Goal: Task Accomplishment & Management: Complete application form

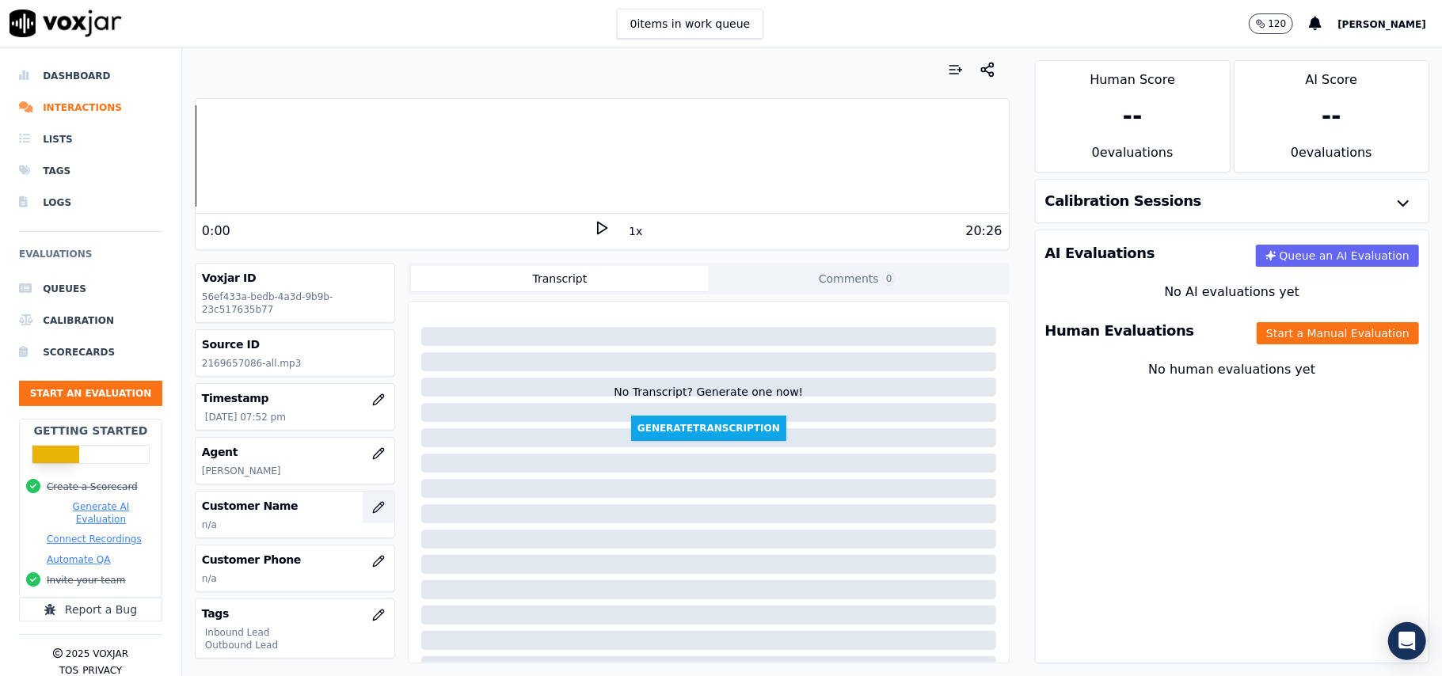
click at [363, 508] on button "button" at bounding box center [379, 508] width 32 height 32
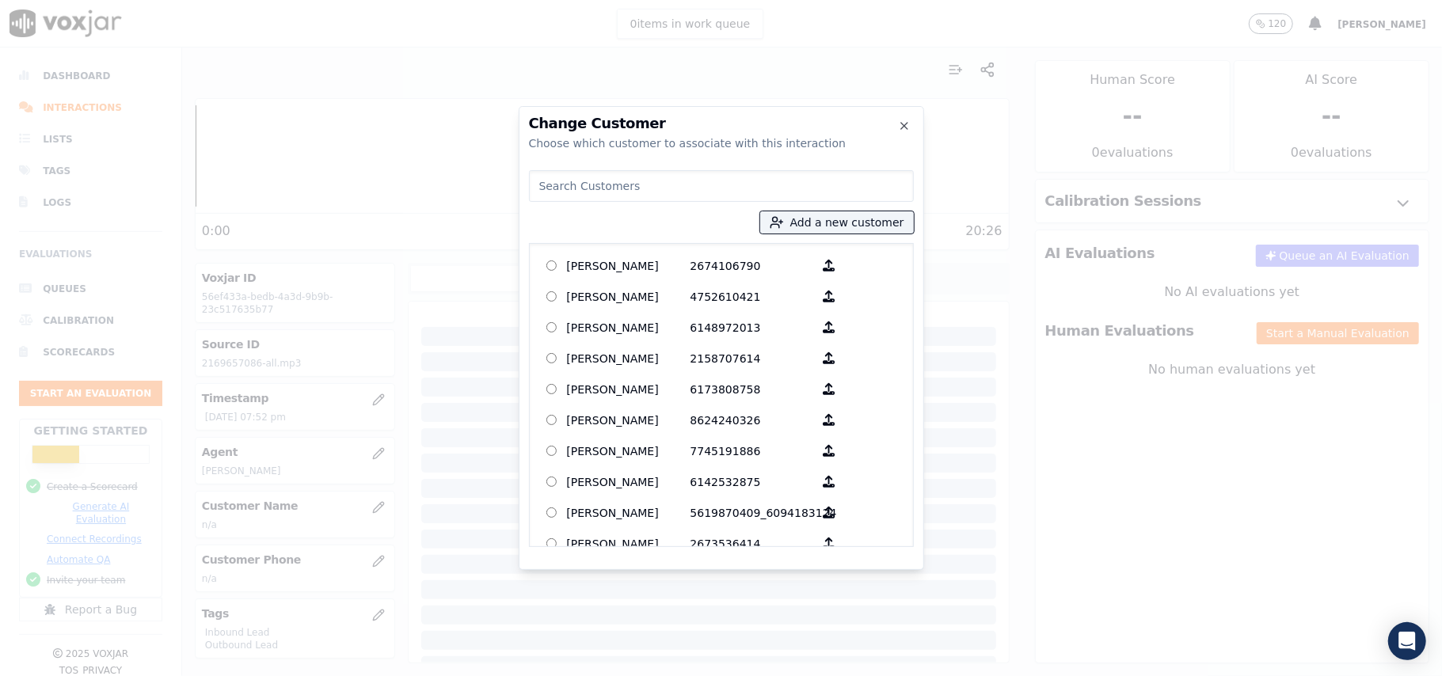
click at [911, 124] on h2 "Change Customer" at bounding box center [721, 123] width 385 height 14
click at [907, 128] on icon "button" at bounding box center [904, 126] width 6 height 6
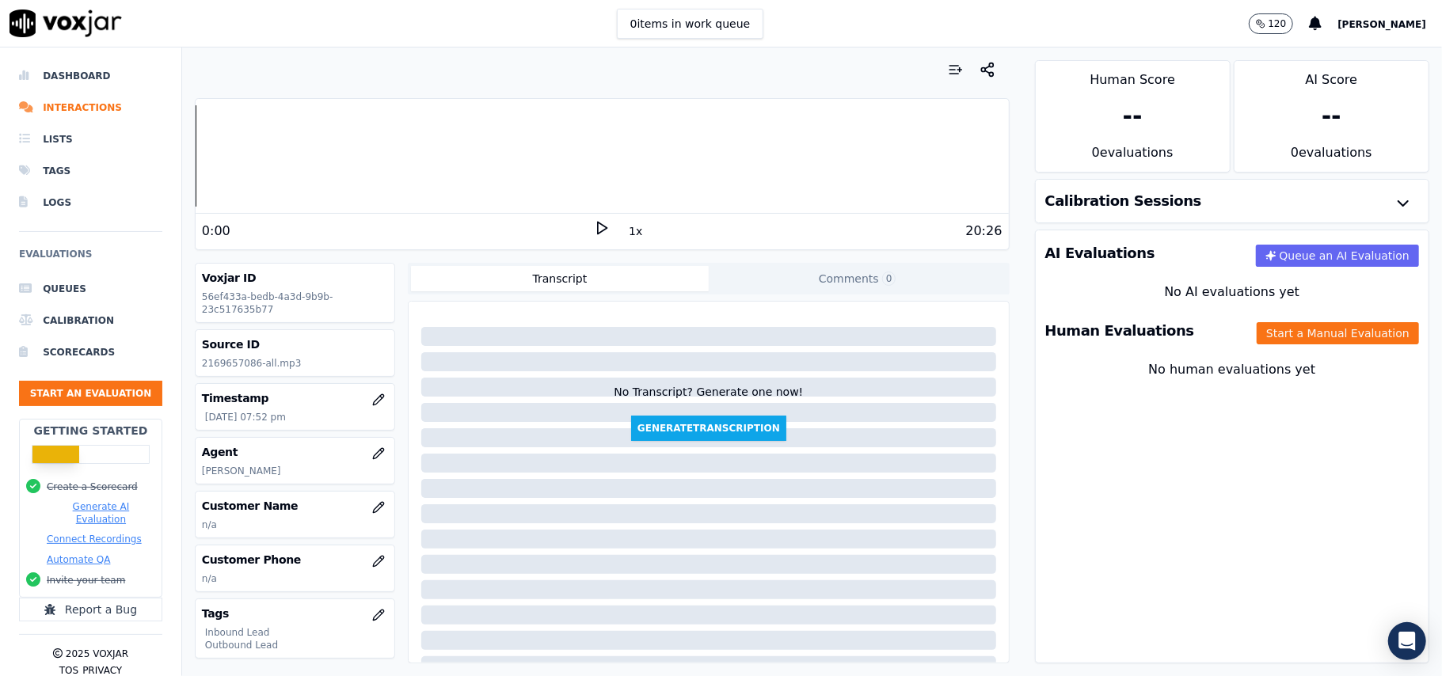
click at [231, 353] on div "Source ID 2169657086-all.mp3" at bounding box center [295, 353] width 199 height 46
click at [233, 365] on p "2169657086-all.mp3" at bounding box center [295, 363] width 186 height 13
click at [234, 365] on p "2169657086-all.mp3" at bounding box center [295, 363] width 186 height 13
copy p "2169657086"
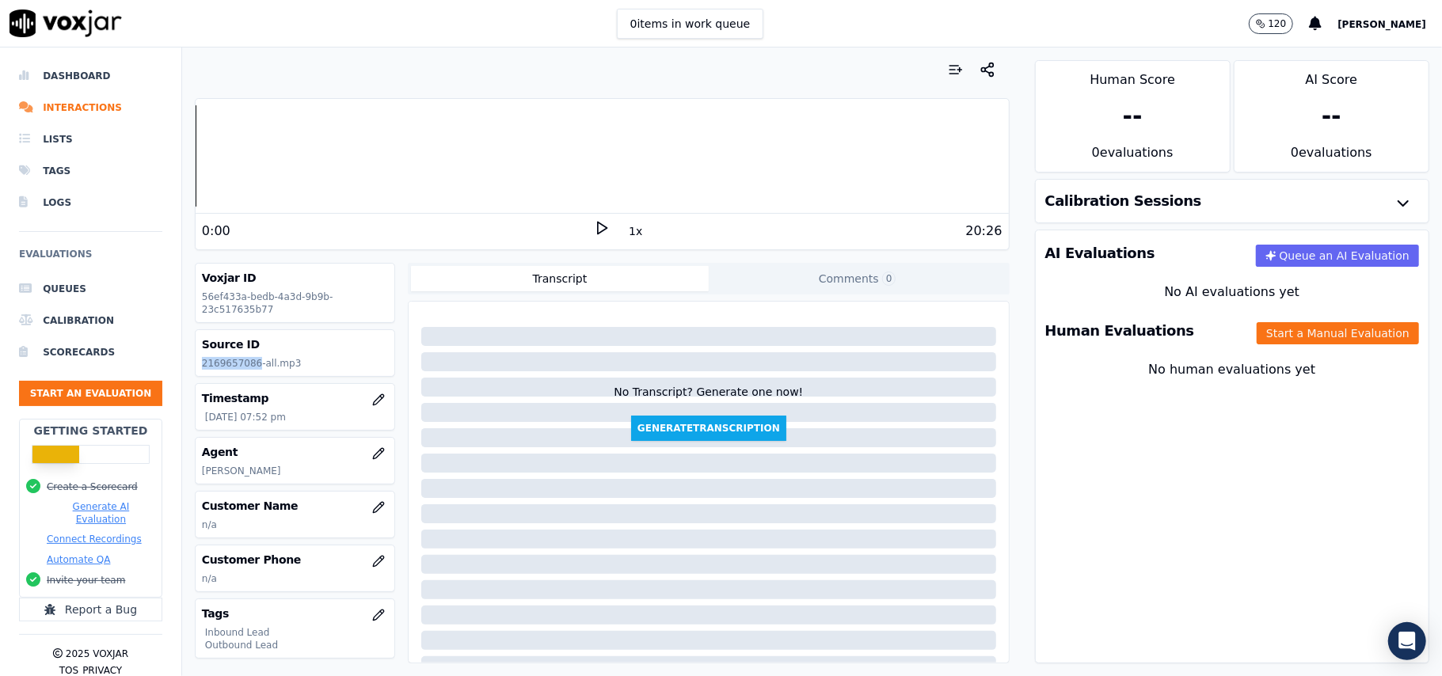
copy p "2169657086"
click at [1322, 329] on button "Start a Manual Evaluation" at bounding box center [1338, 333] width 162 height 22
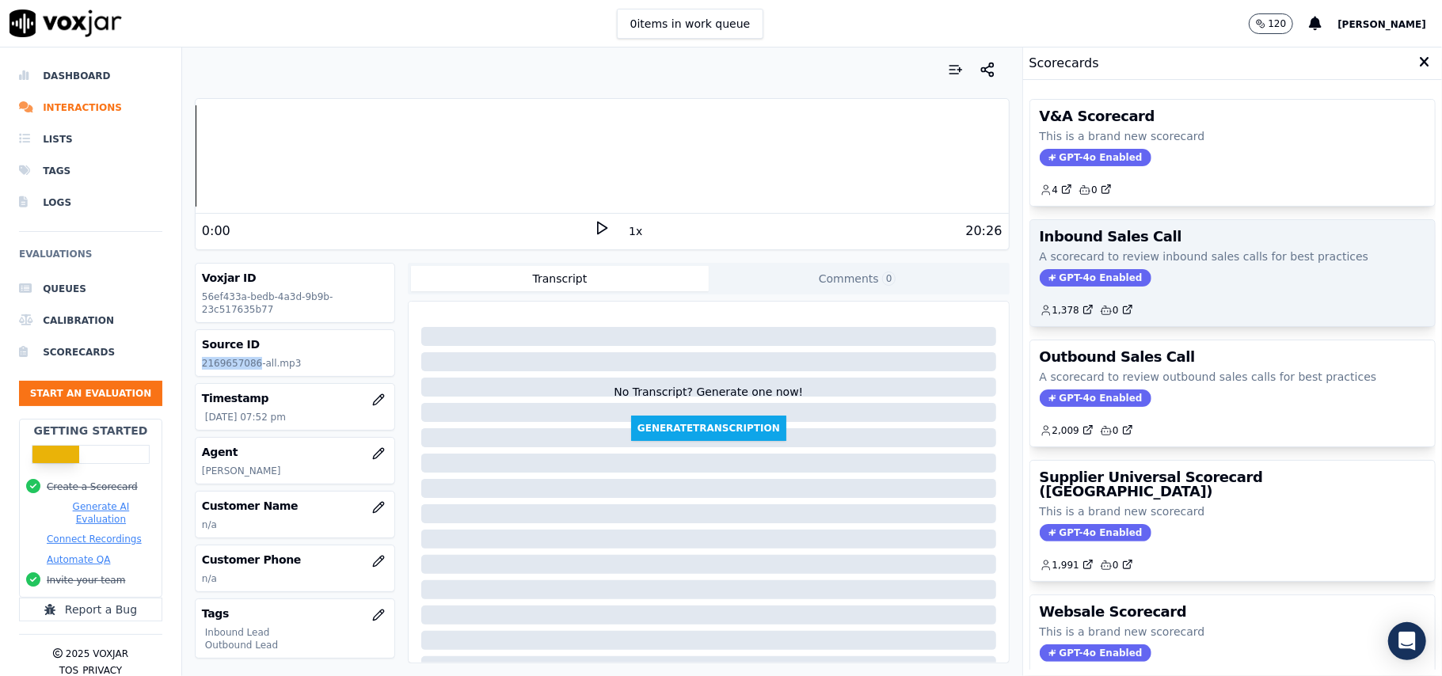
click at [1052, 283] on span "GPT-4o Enabled" at bounding box center [1096, 277] width 112 height 17
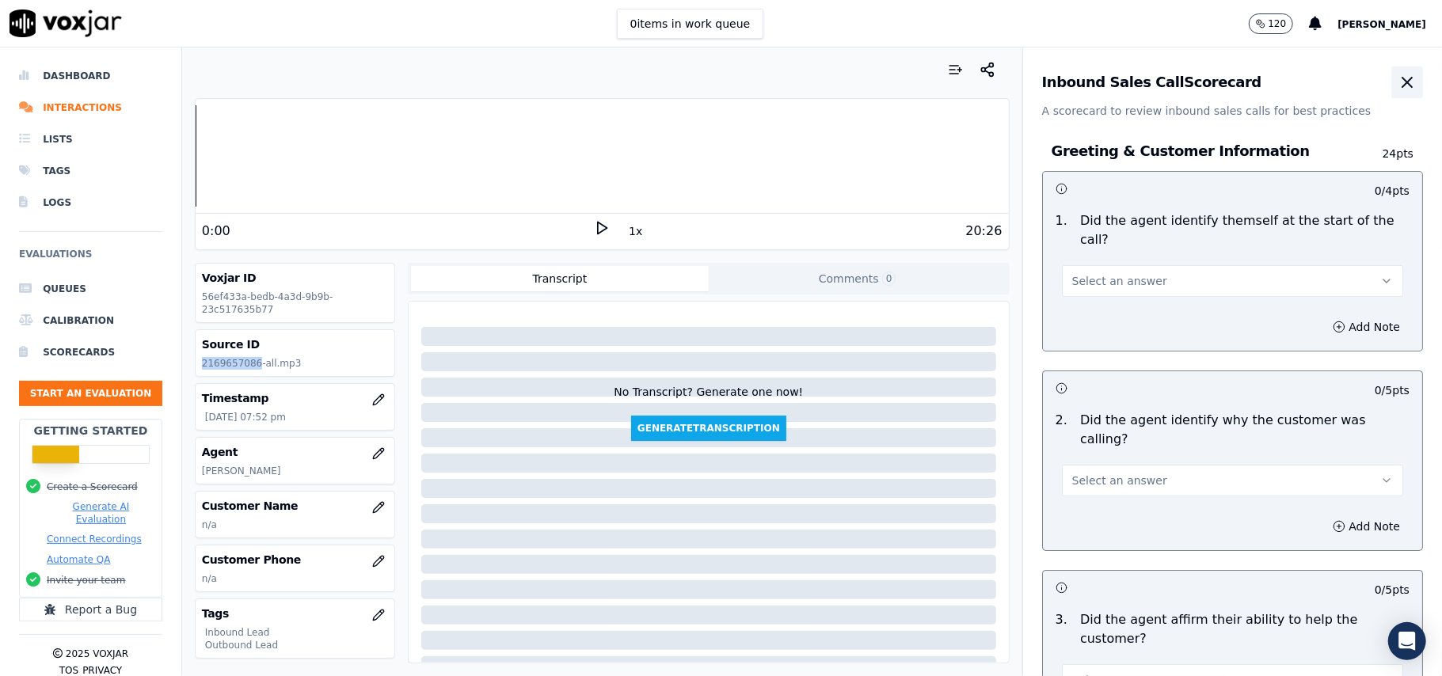
click at [1398, 87] on icon "button" at bounding box center [1407, 82] width 19 height 19
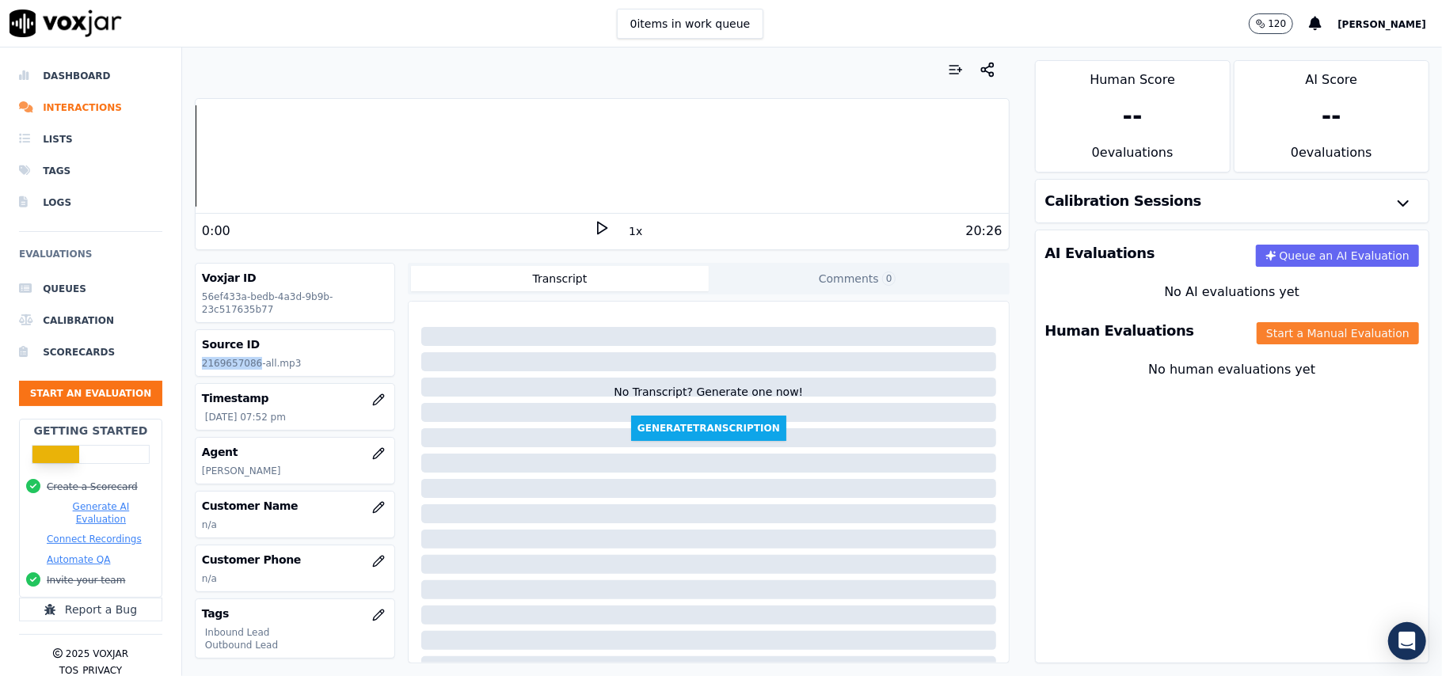
click at [1274, 337] on button "Start a Manual Evaluation" at bounding box center [1338, 333] width 162 height 22
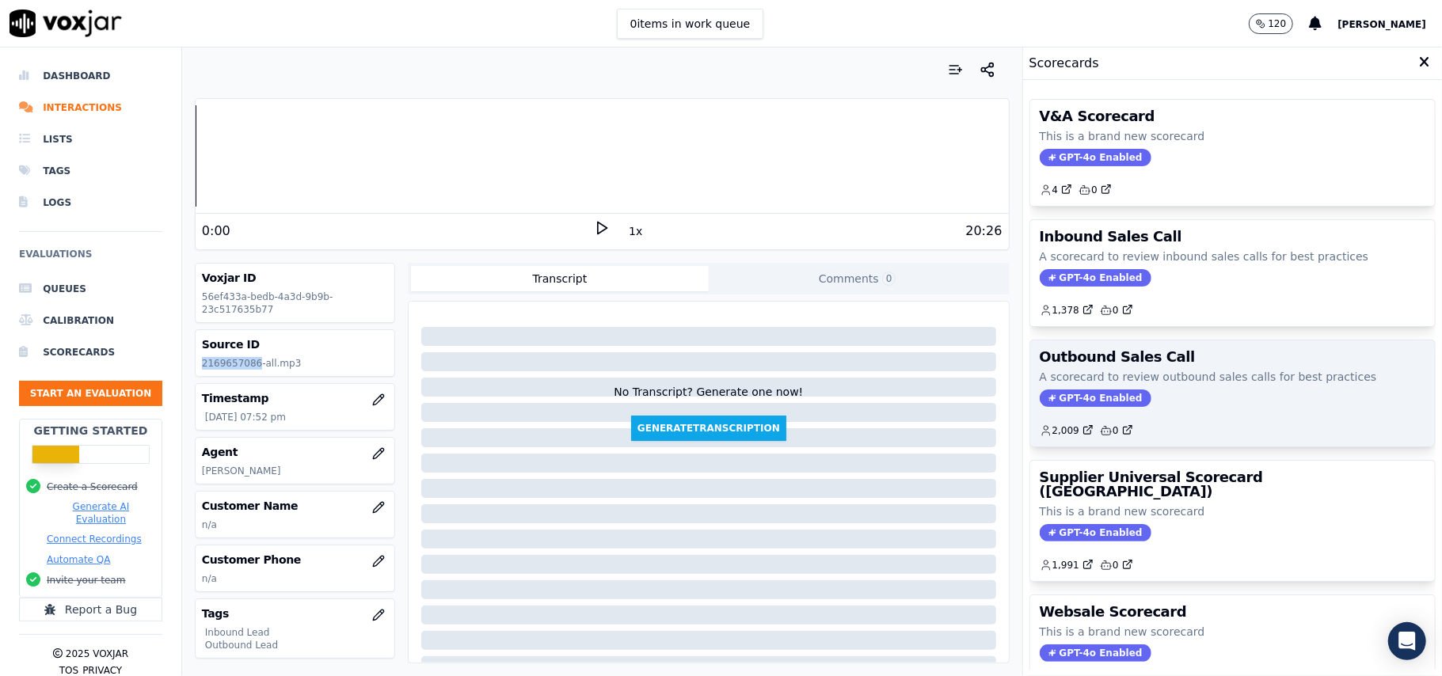
click at [1063, 407] on span "GPT-4o Enabled" at bounding box center [1096, 398] width 112 height 17
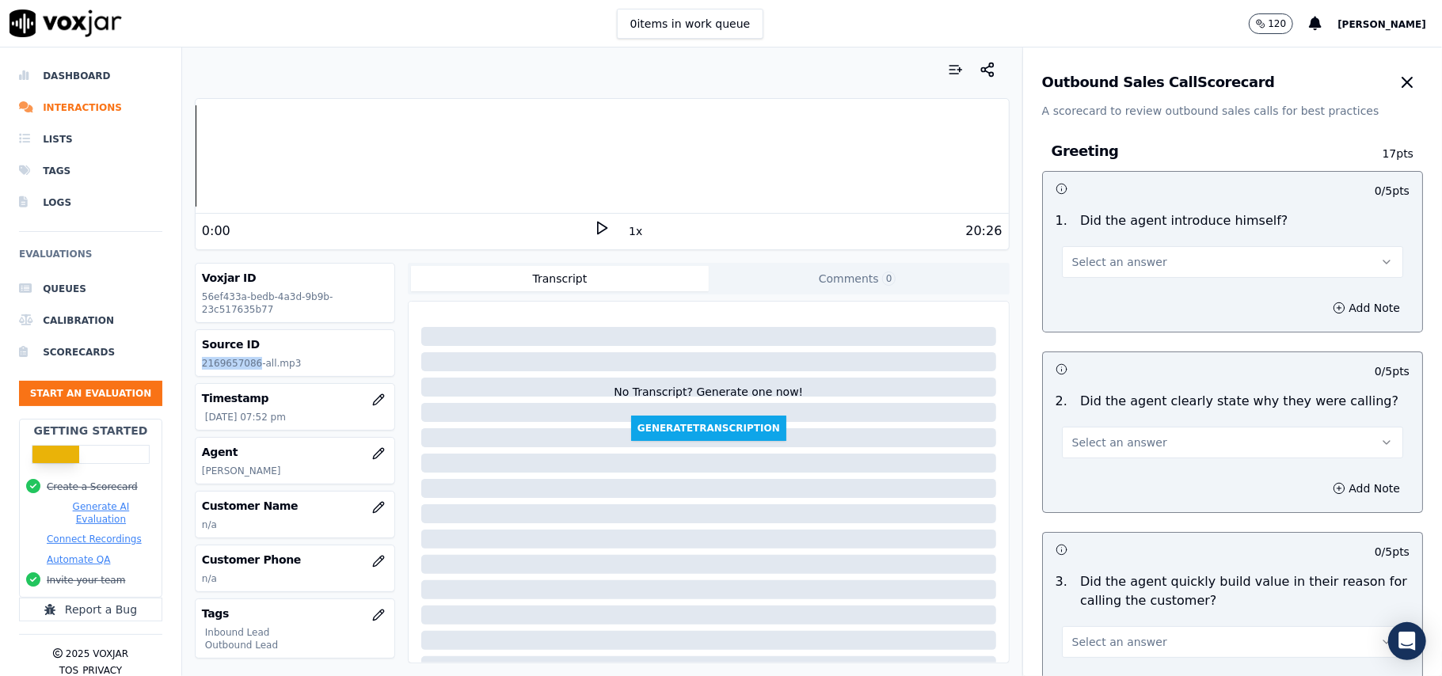
click at [1123, 257] on span "Select an answer" at bounding box center [1119, 262] width 95 height 16
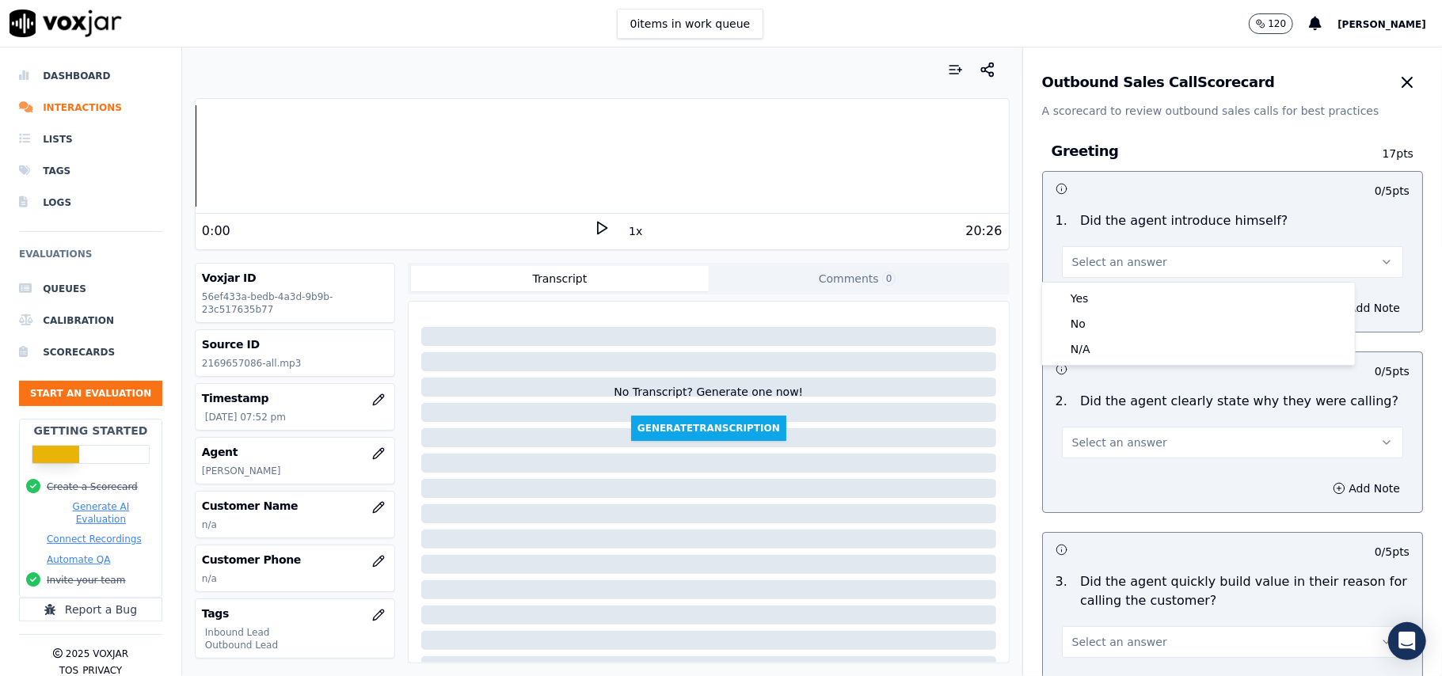
scroll to position [455, 0]
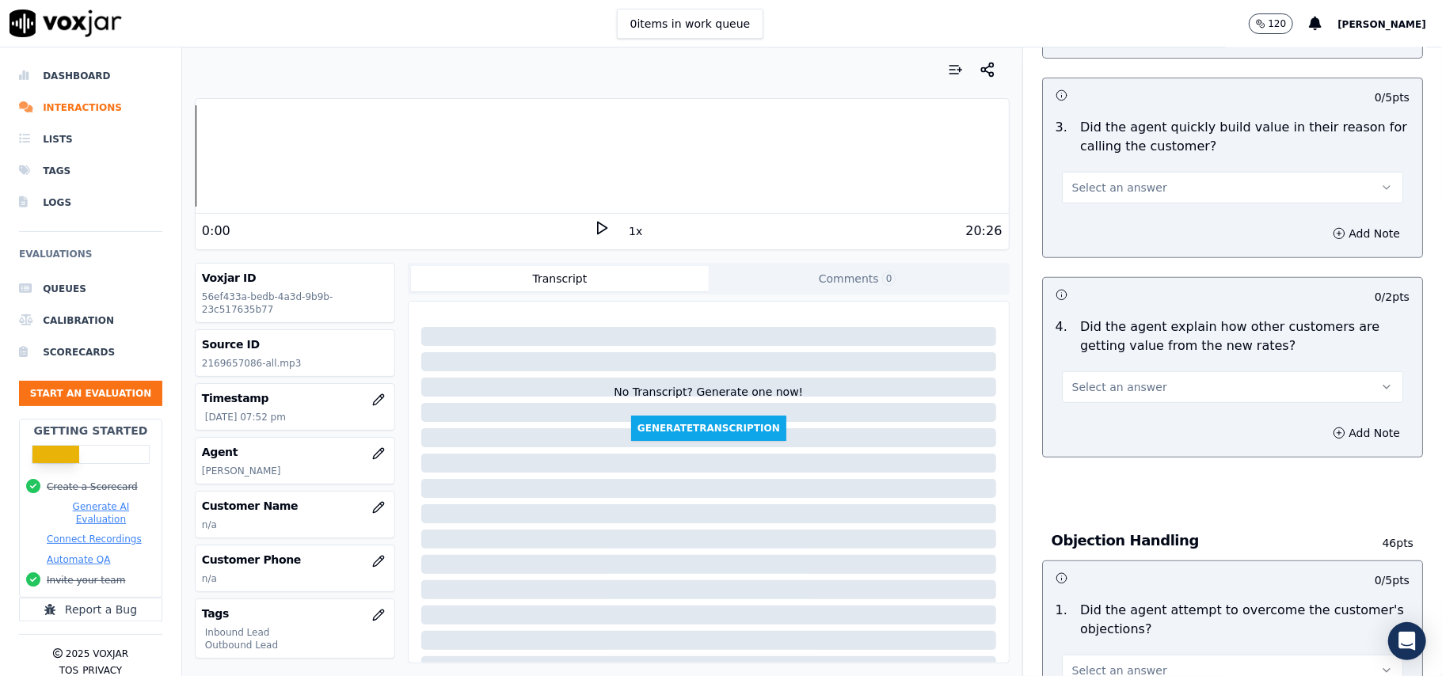
click at [1193, 394] on button "Select an answer" at bounding box center [1232, 387] width 341 height 32
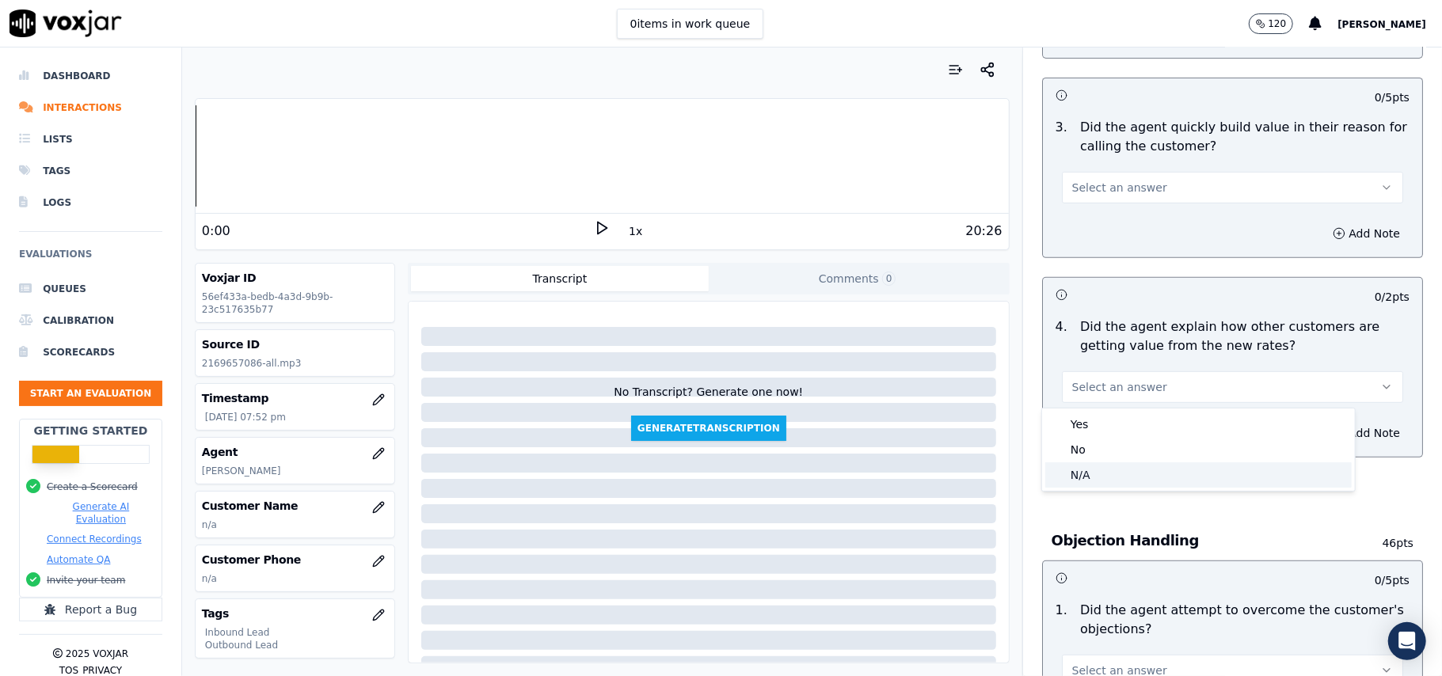
click at [1106, 466] on div "N/A" at bounding box center [1198, 474] width 306 height 25
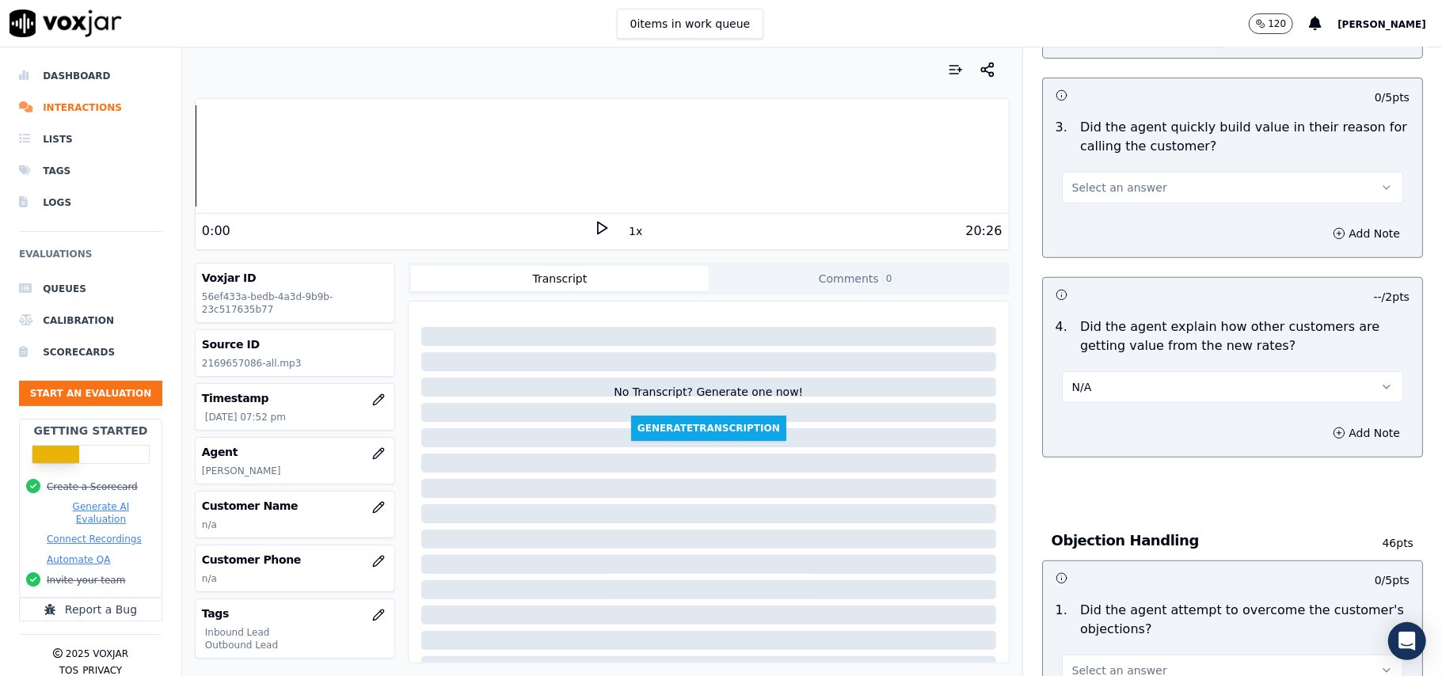
scroll to position [929, 0]
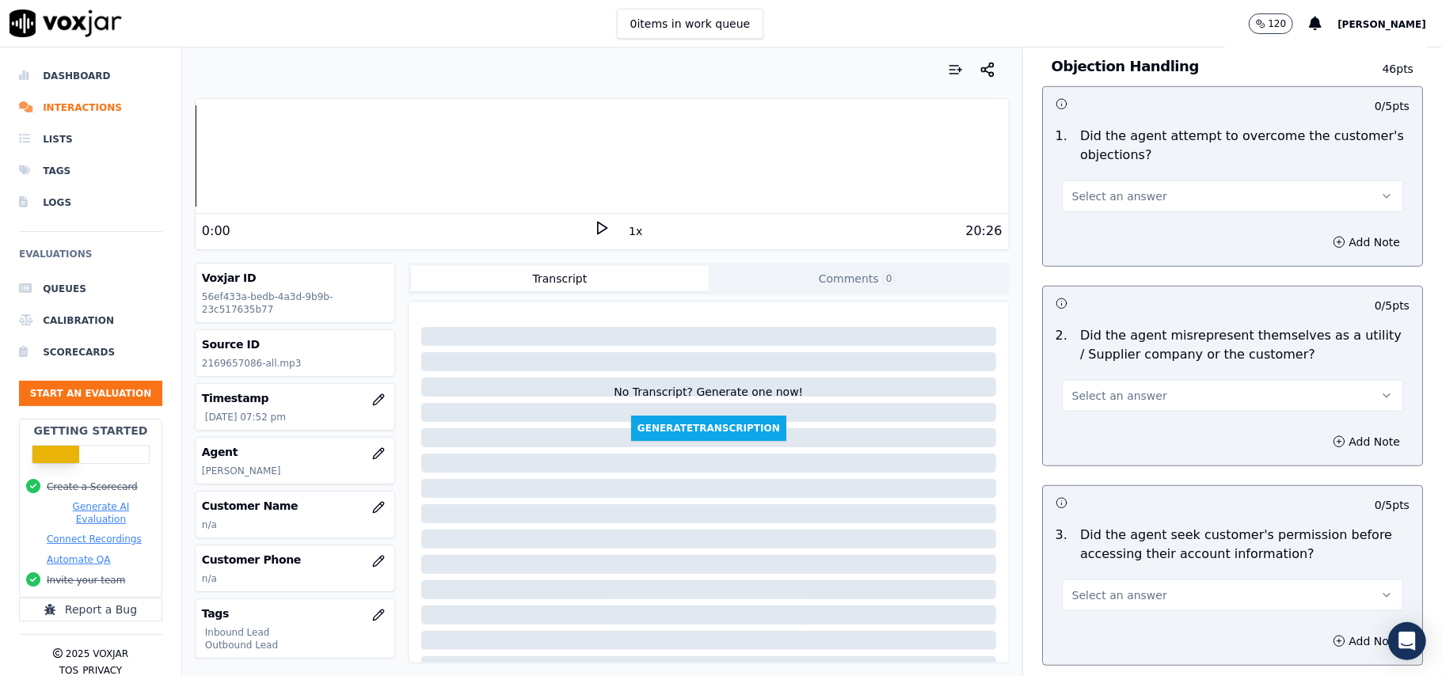
click at [1280, 587] on button "Select an answer" at bounding box center [1232, 596] width 341 height 32
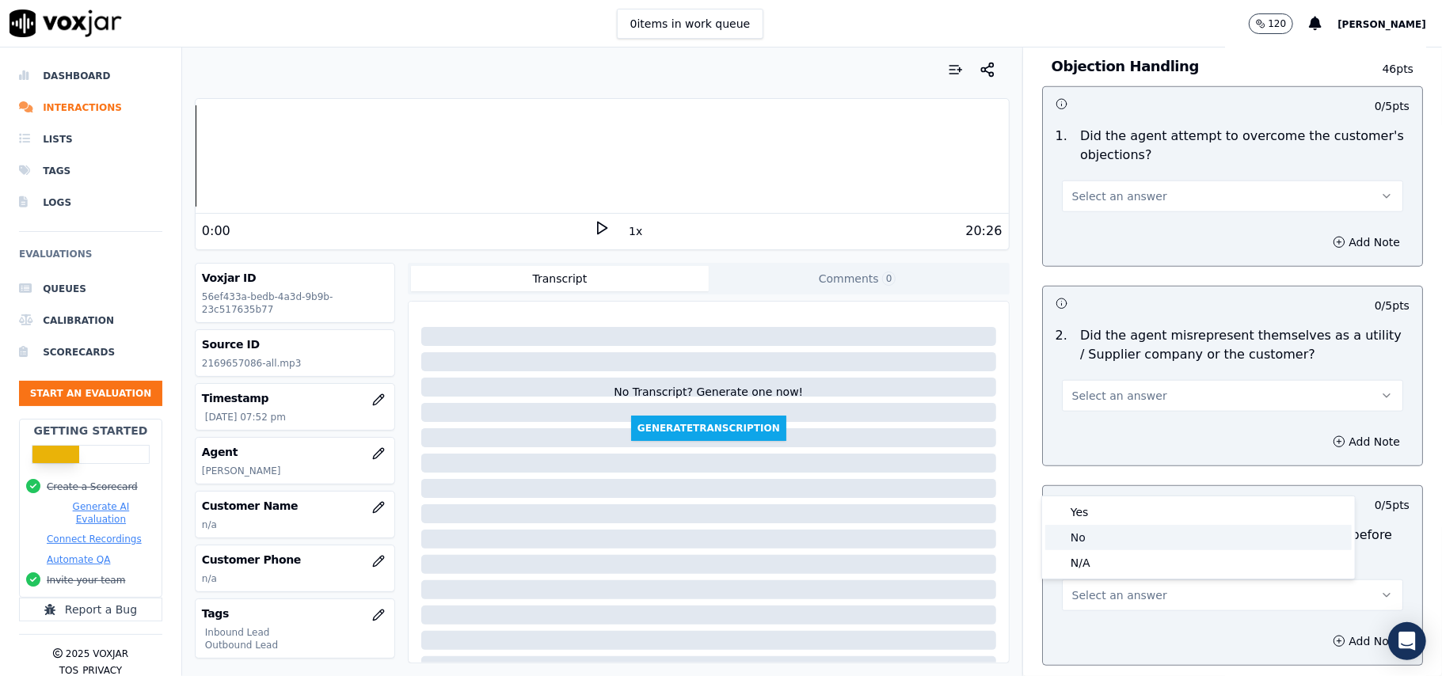
click at [1110, 540] on div "No" at bounding box center [1198, 537] width 306 height 25
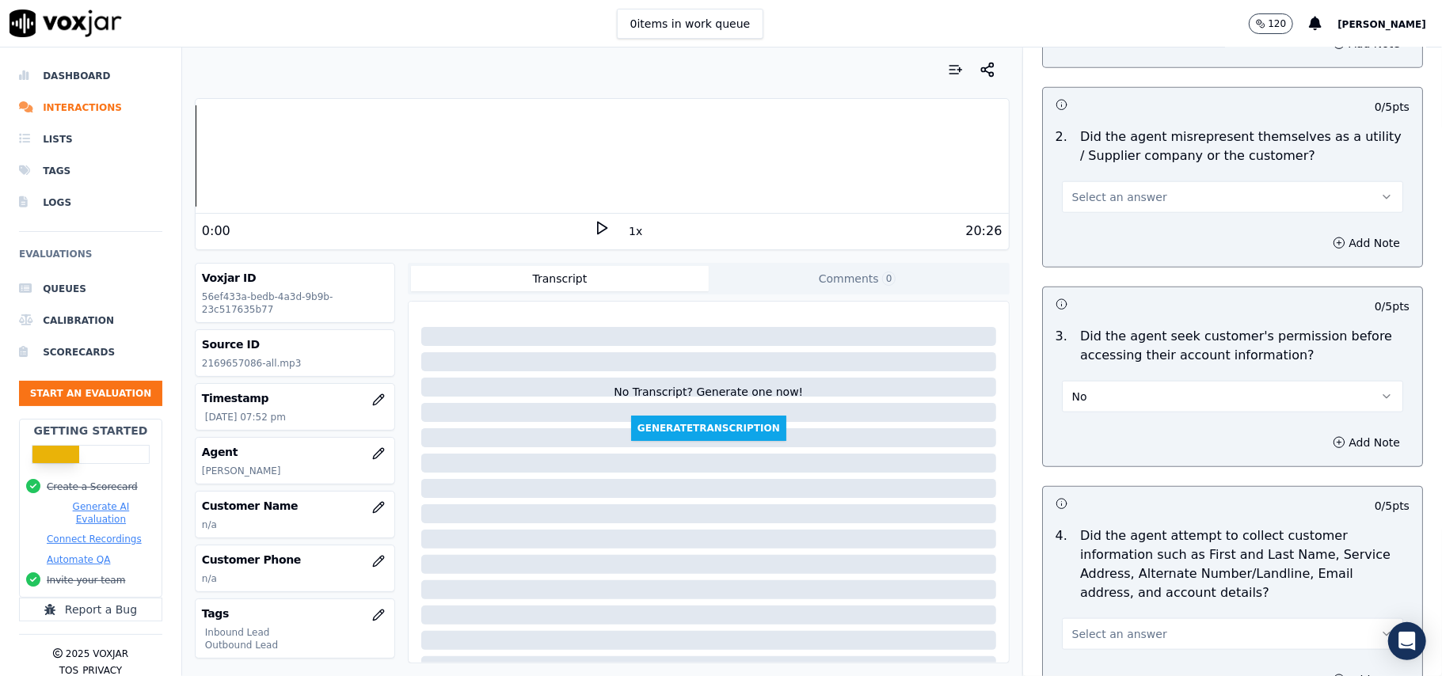
scroll to position [1140, 0]
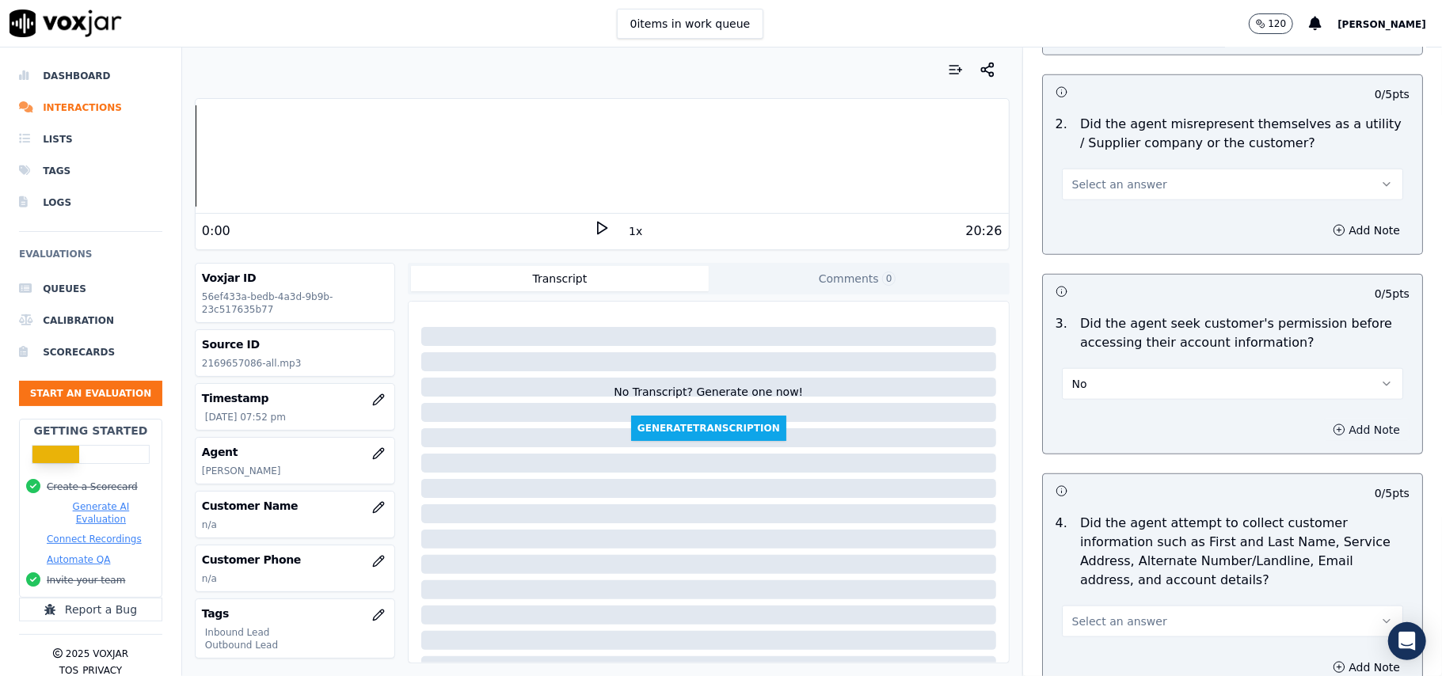
click at [1323, 431] on button "Add Note" at bounding box center [1366, 430] width 86 height 22
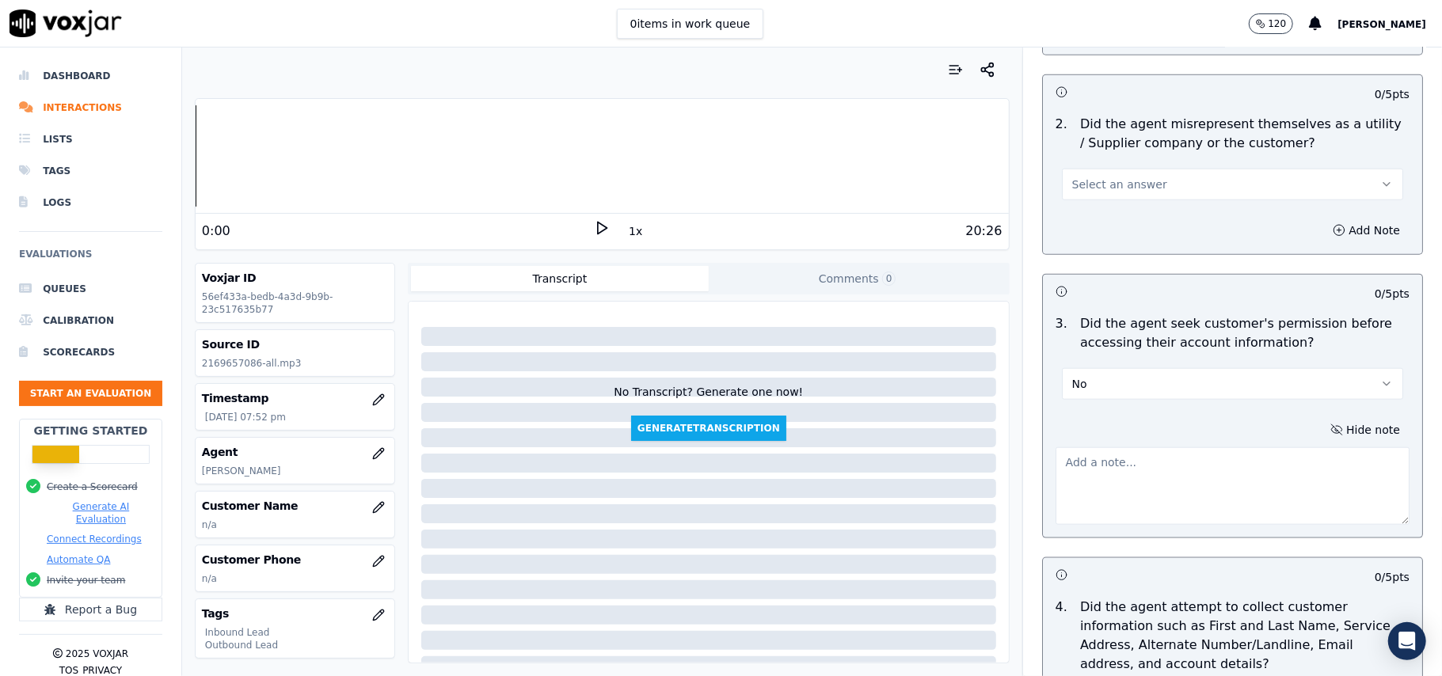
click at [1096, 479] on textarea at bounding box center [1233, 486] width 354 height 78
paste textarea "@03:29 - The agent did not take permission from the customer before accessing t…"
type textarea "@03:29 - The agent did not take permission from the customer before accessing t…"
click at [372, 514] on icon "button" at bounding box center [378, 507] width 13 height 13
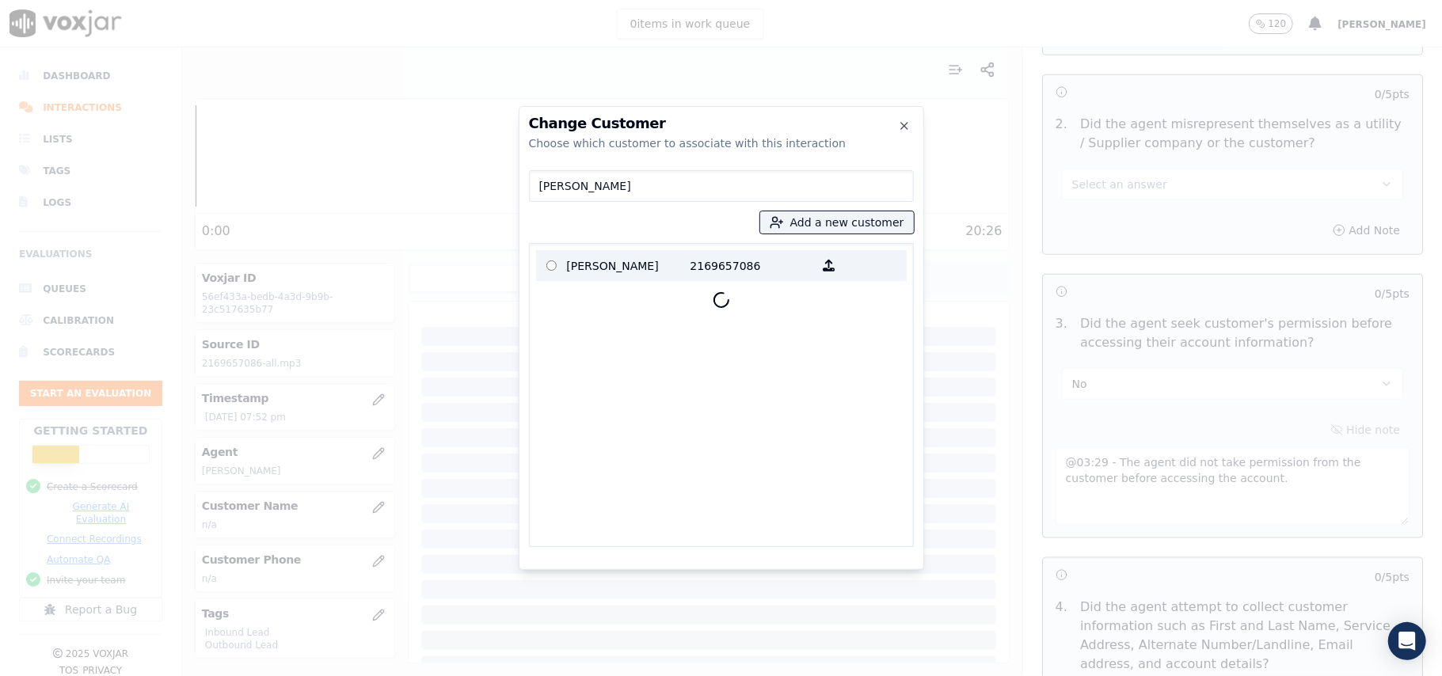
type input "[PERSON_NAME]"
click at [603, 271] on p "[PERSON_NAME]" at bounding box center [629, 265] width 124 height 25
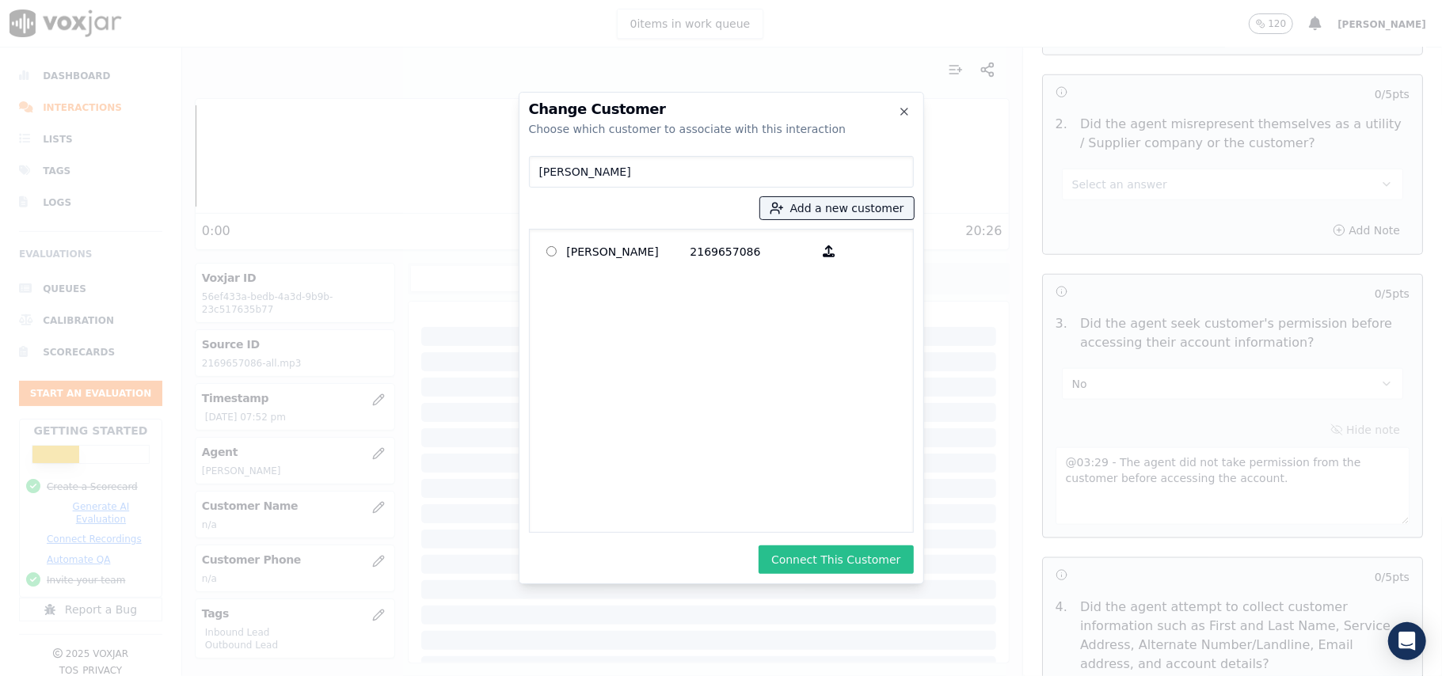
click at [808, 561] on button "Connect This Customer" at bounding box center [836, 560] width 154 height 29
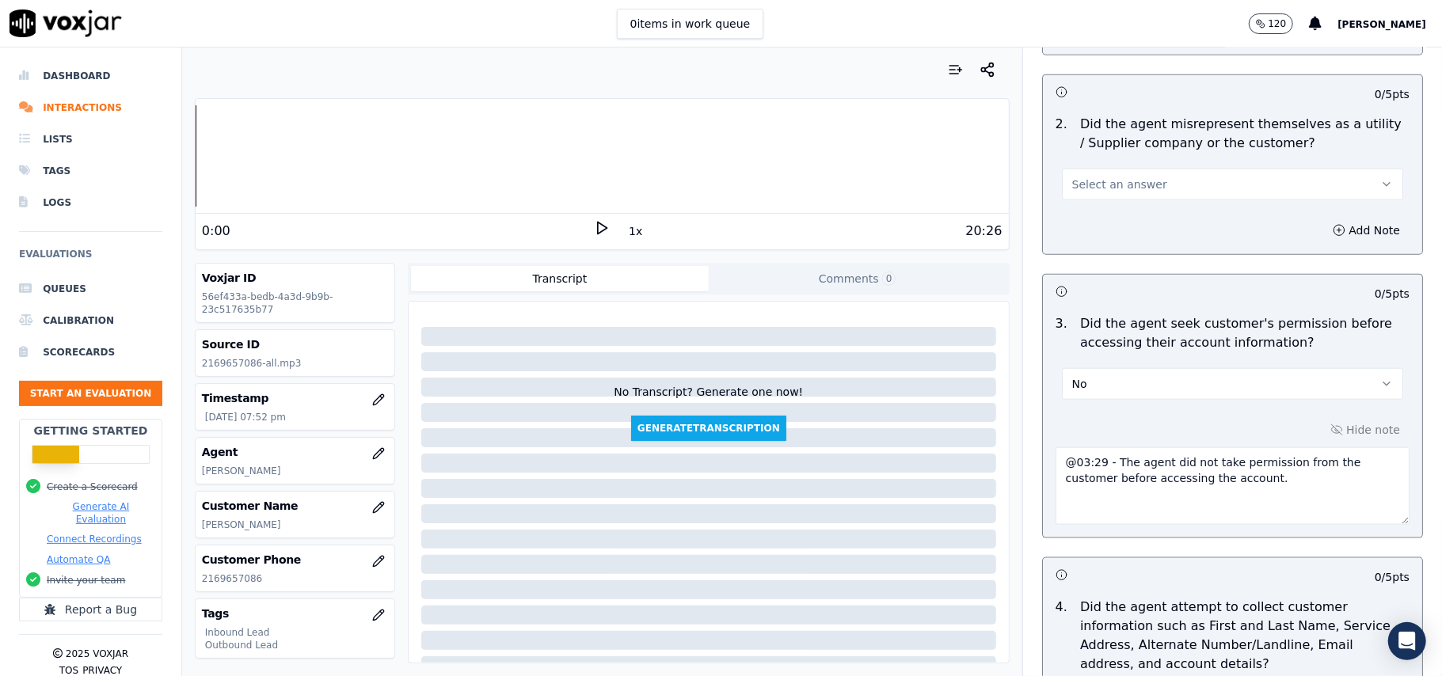
scroll to position [3708, 0]
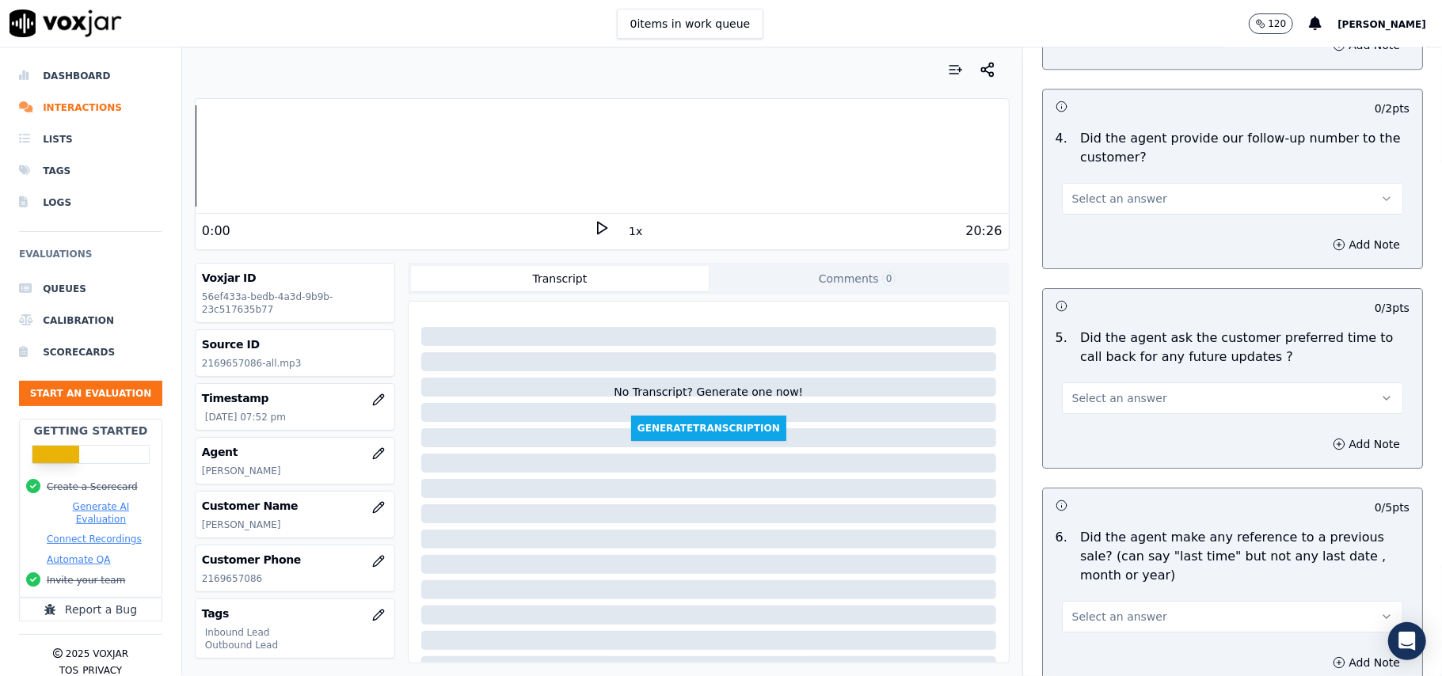
click at [1174, 383] on button "Select an answer" at bounding box center [1232, 399] width 341 height 32
click at [1109, 475] on div "N/A" at bounding box center [1198, 475] width 306 height 25
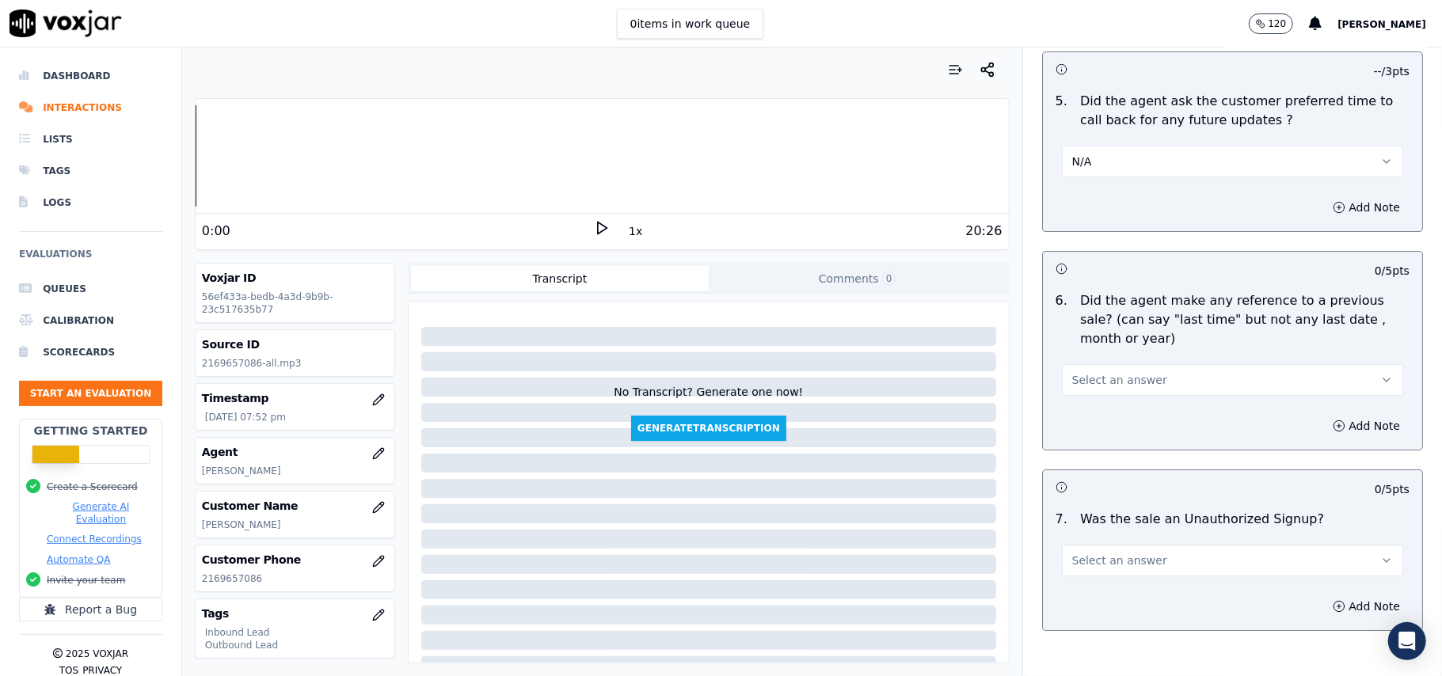
scroll to position [4034, 0]
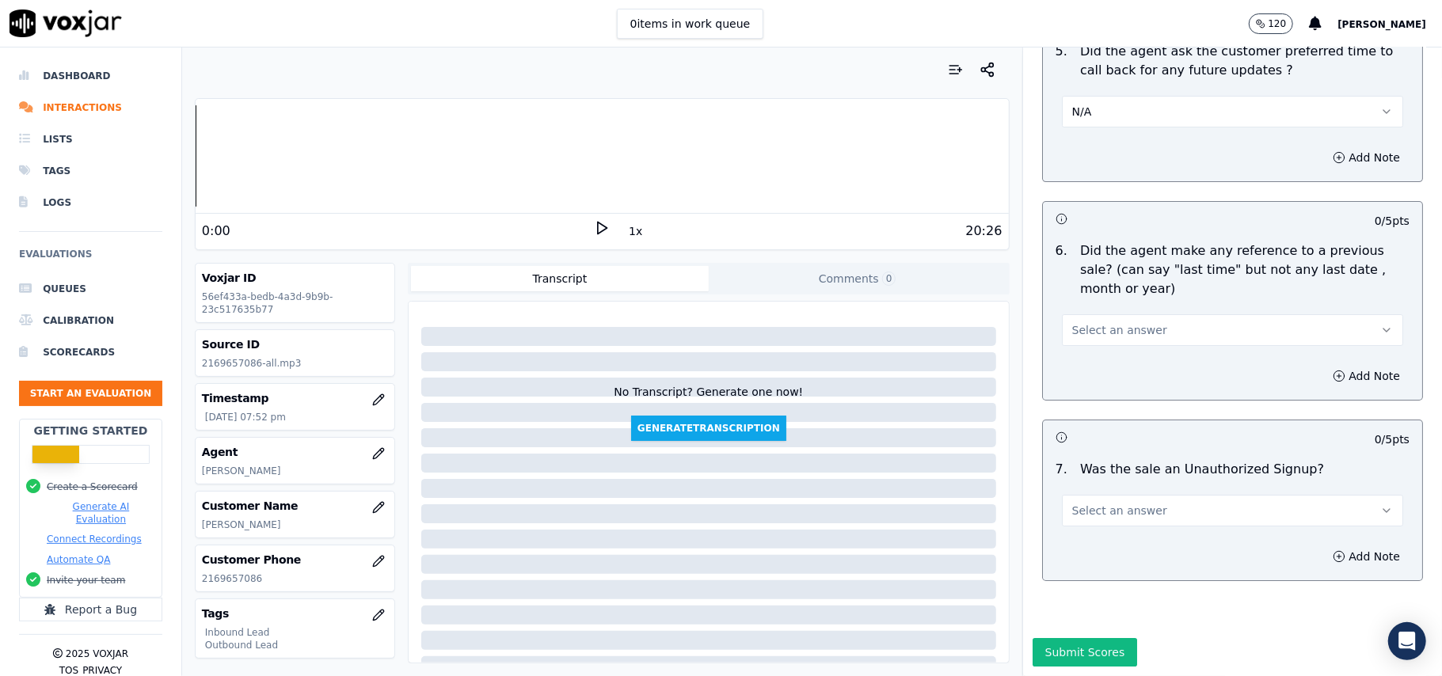
click at [1103, 495] on button "Select an answer" at bounding box center [1232, 511] width 341 height 32
click at [1090, 523] on div "No" at bounding box center [1198, 524] width 306 height 25
click at [1113, 322] on span "Select an answer" at bounding box center [1119, 330] width 95 height 16
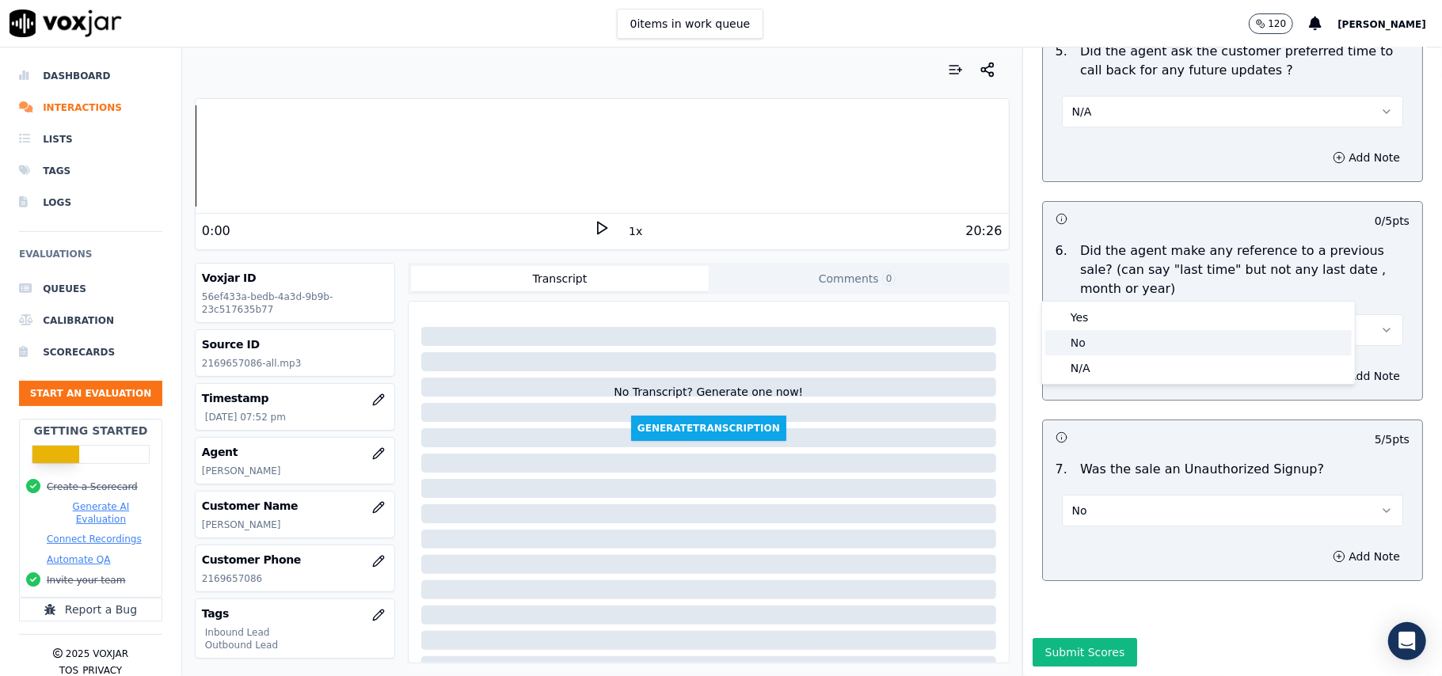
click at [1093, 345] on div "No" at bounding box center [1198, 342] width 306 height 25
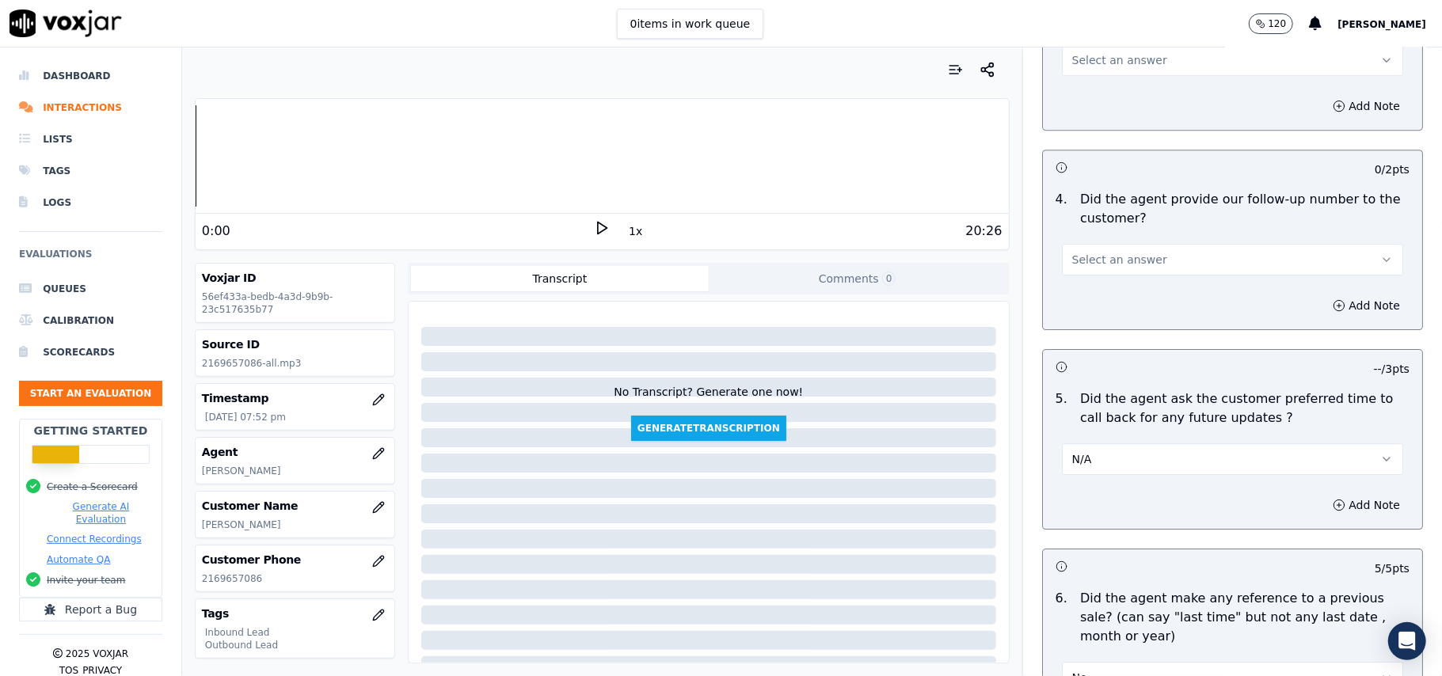
scroll to position [3612, 0]
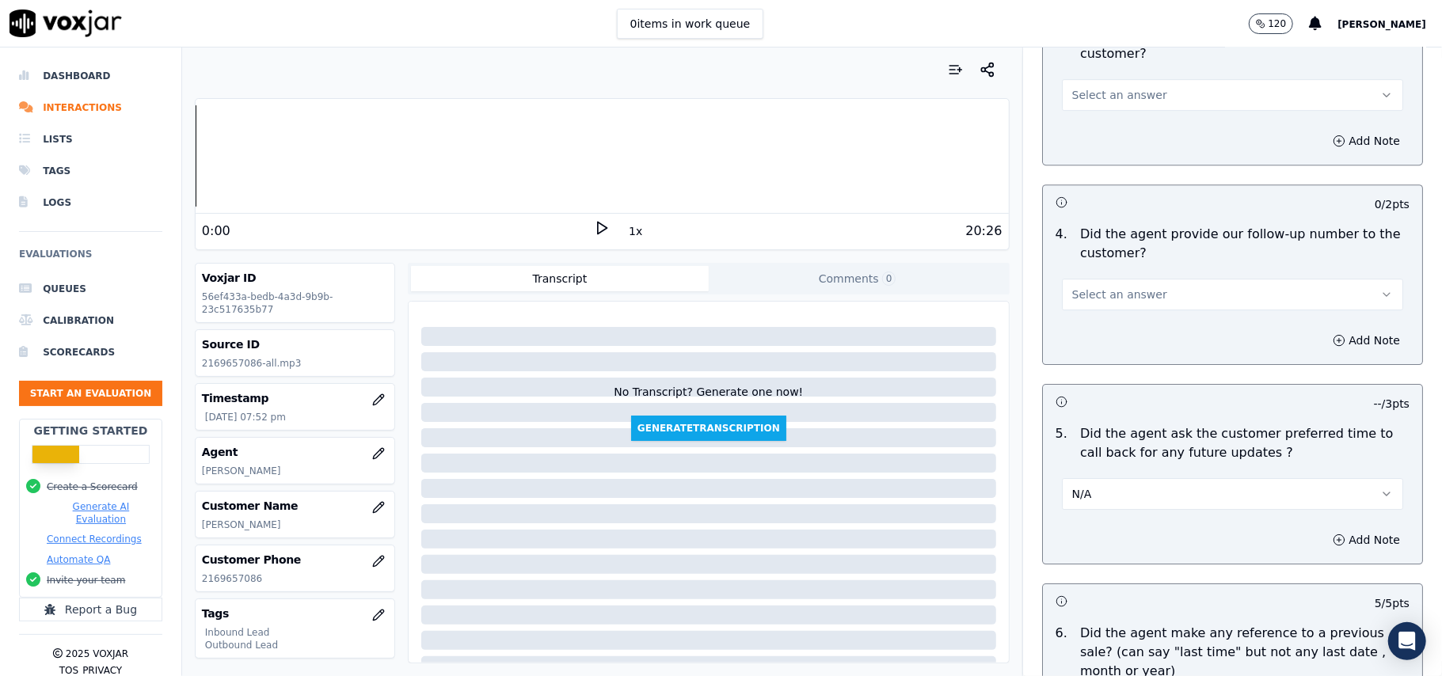
click at [1121, 303] on div "4 . Did the agent provide our follow-up number to the customer? Select an answer" at bounding box center [1232, 268] width 379 height 98
click at [1115, 287] on span "Select an answer" at bounding box center [1119, 295] width 95 height 16
click at [1094, 324] on div "Yes" at bounding box center [1198, 320] width 306 height 25
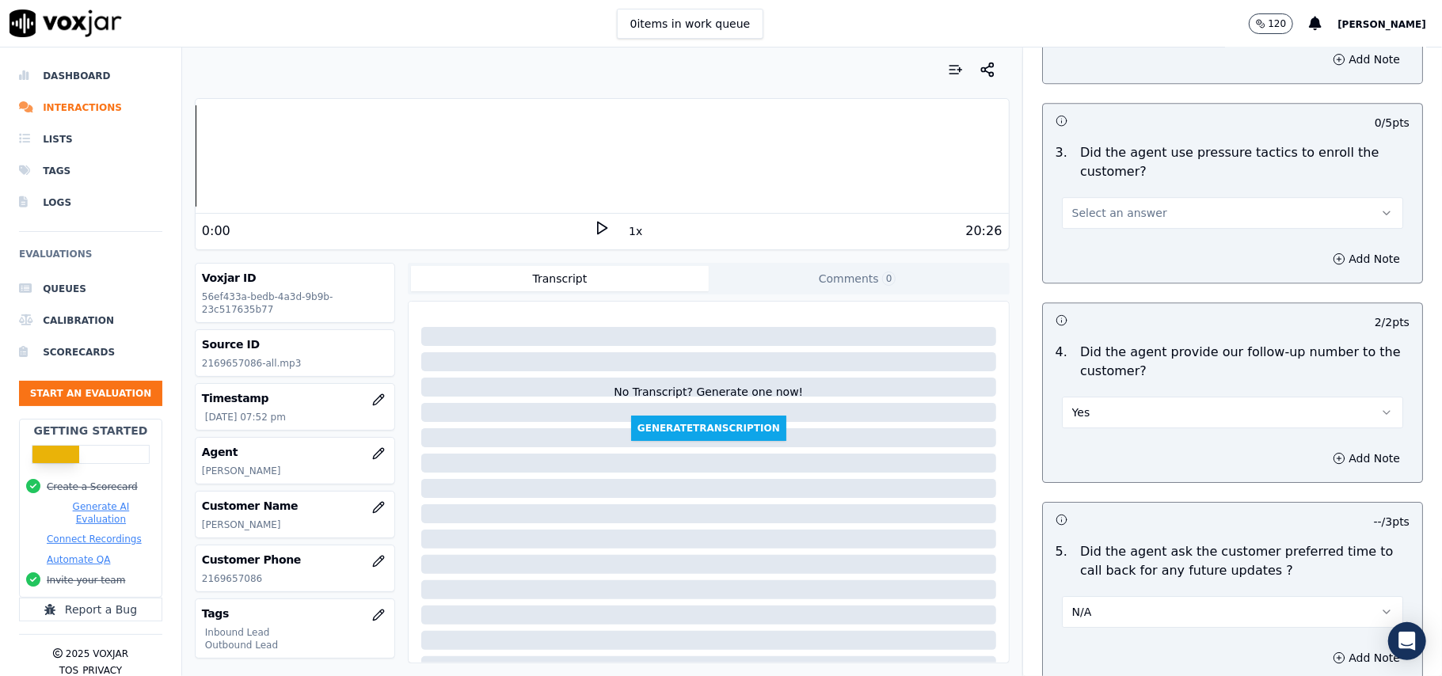
scroll to position [3401, 0]
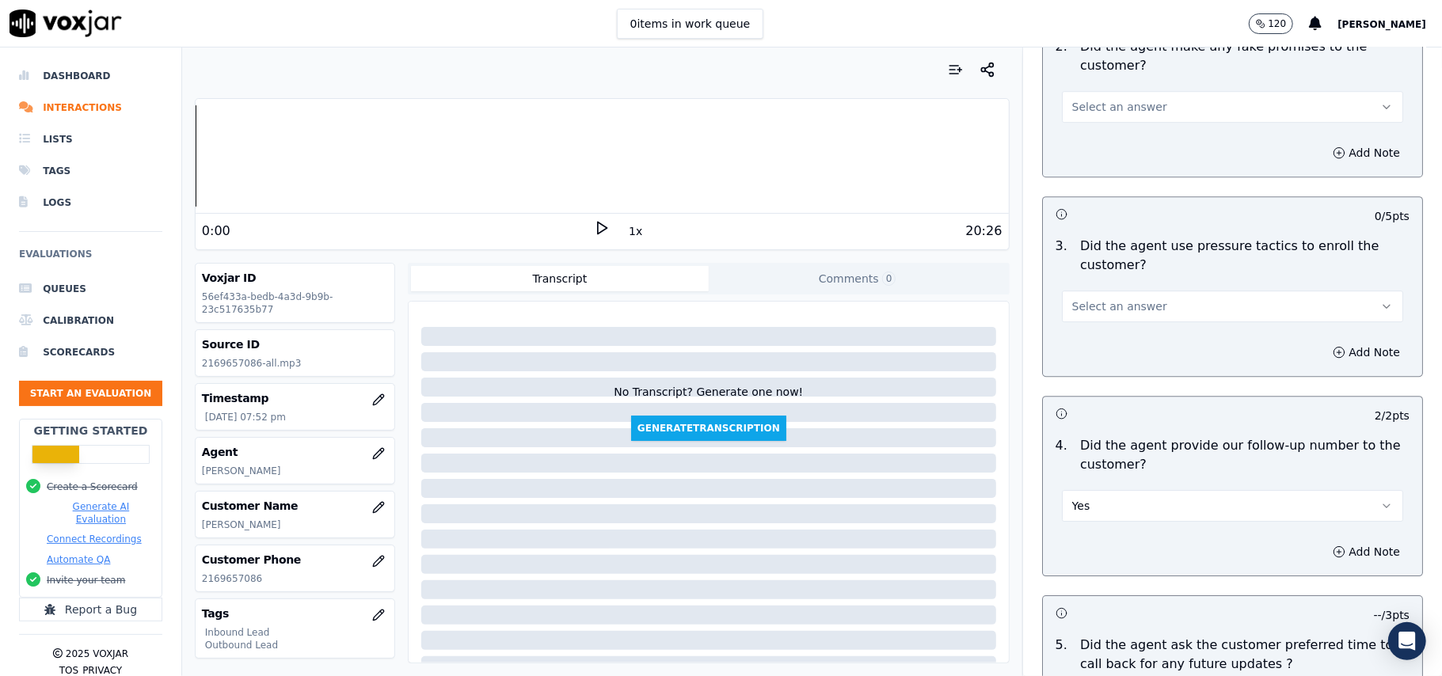
click at [1129, 299] on span "Select an answer" at bounding box center [1119, 307] width 95 height 16
click at [1116, 346] on div "No" at bounding box center [1198, 356] width 306 height 25
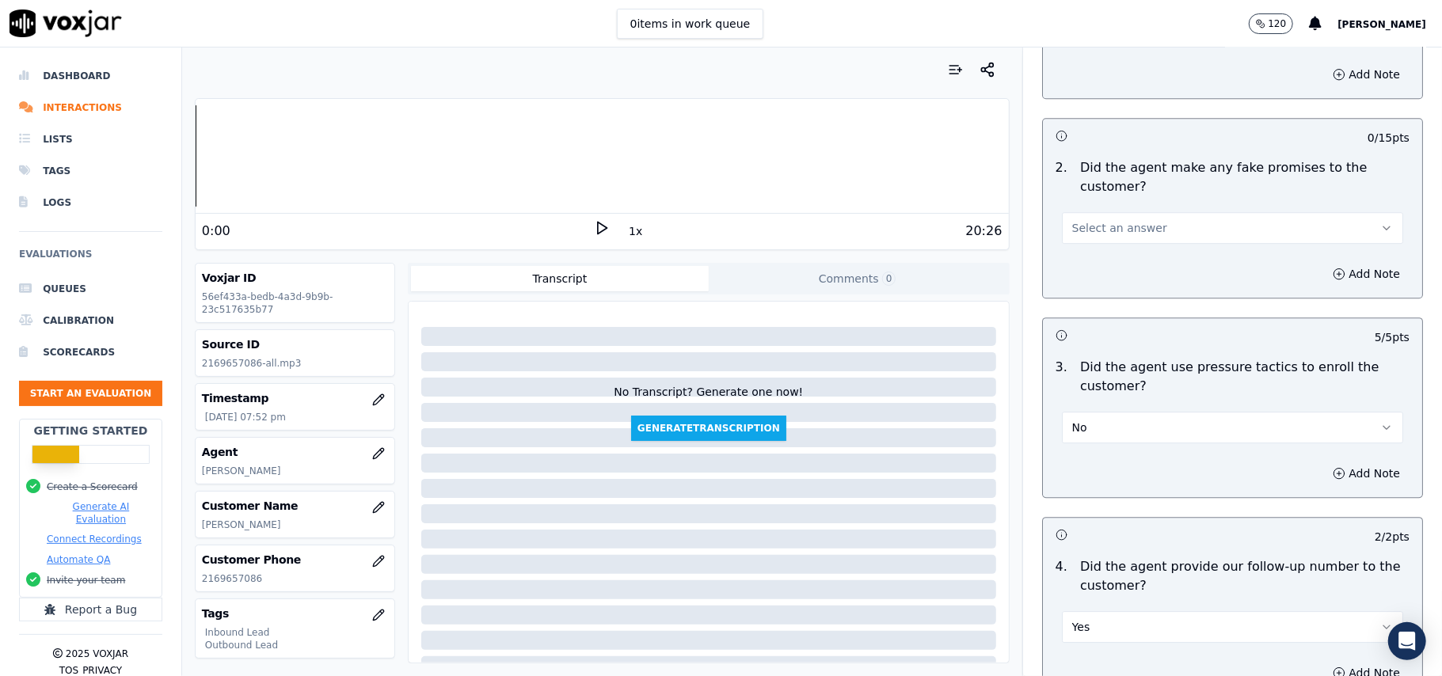
scroll to position [3190, 0]
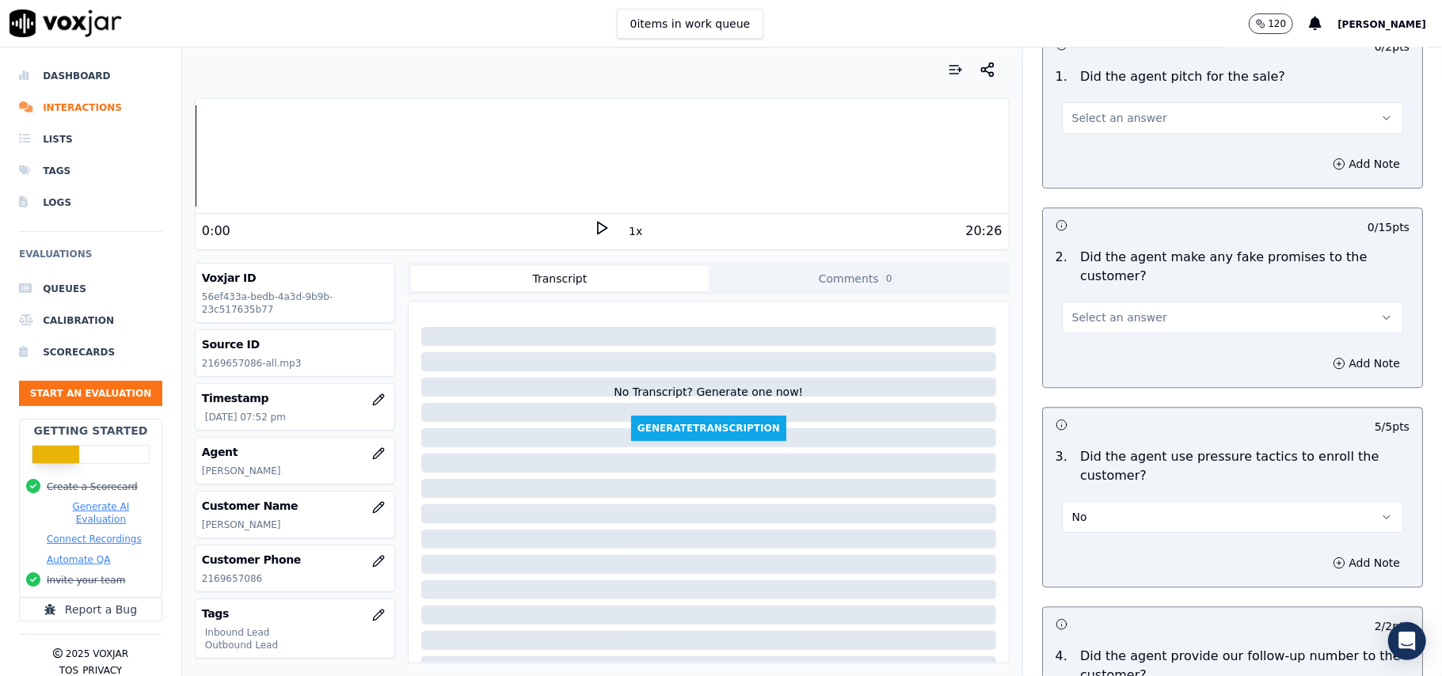
click at [1115, 302] on button "Select an answer" at bounding box center [1232, 318] width 341 height 32
click at [1112, 366] on div "No" at bounding box center [1198, 368] width 306 height 25
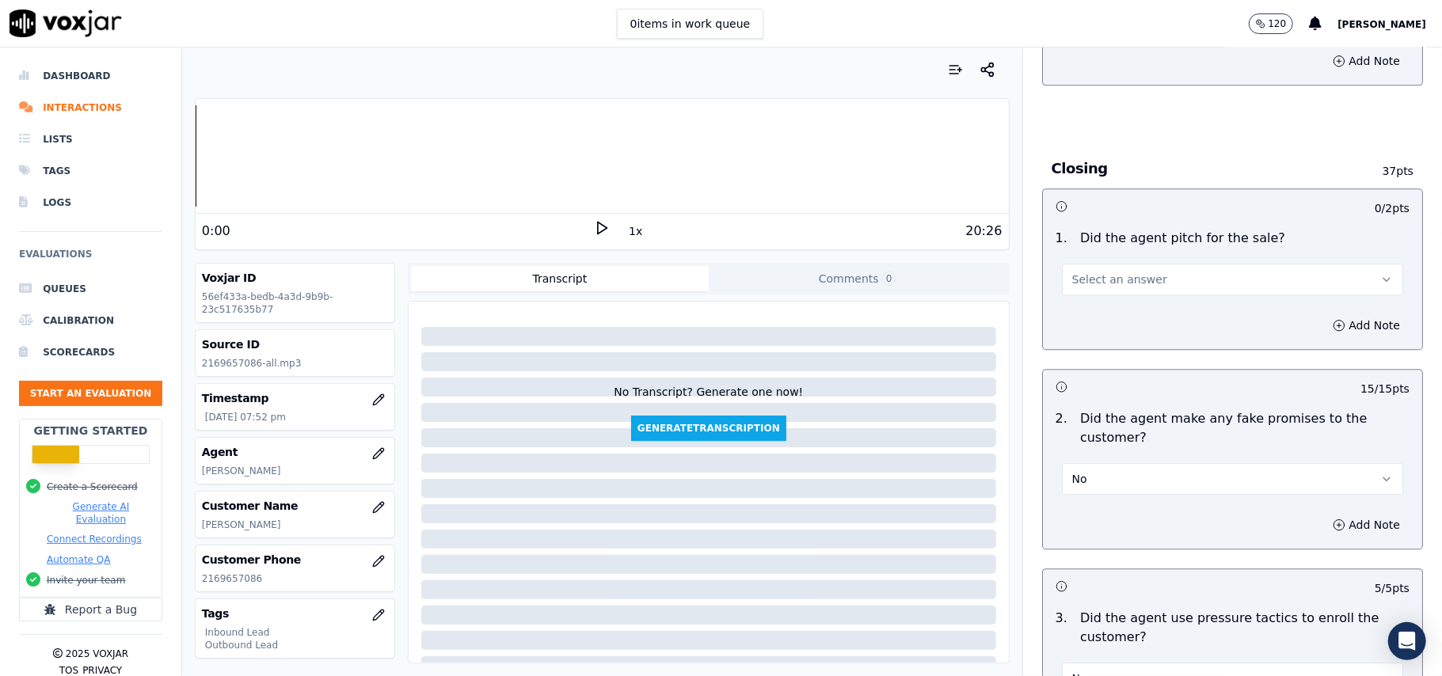
scroll to position [2979, 0]
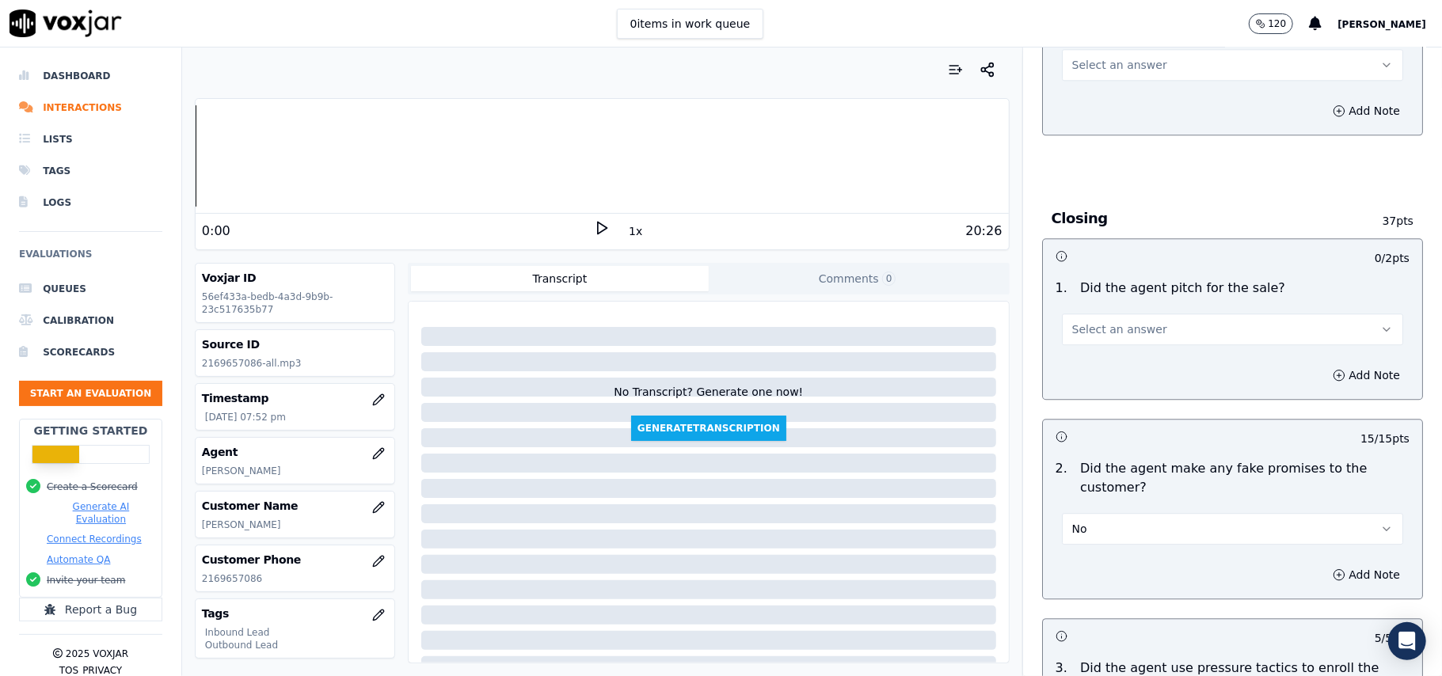
click at [1137, 314] on button "Select an answer" at bounding box center [1232, 330] width 341 height 32
click at [1129, 349] on div "Yes" at bounding box center [1198, 353] width 306 height 25
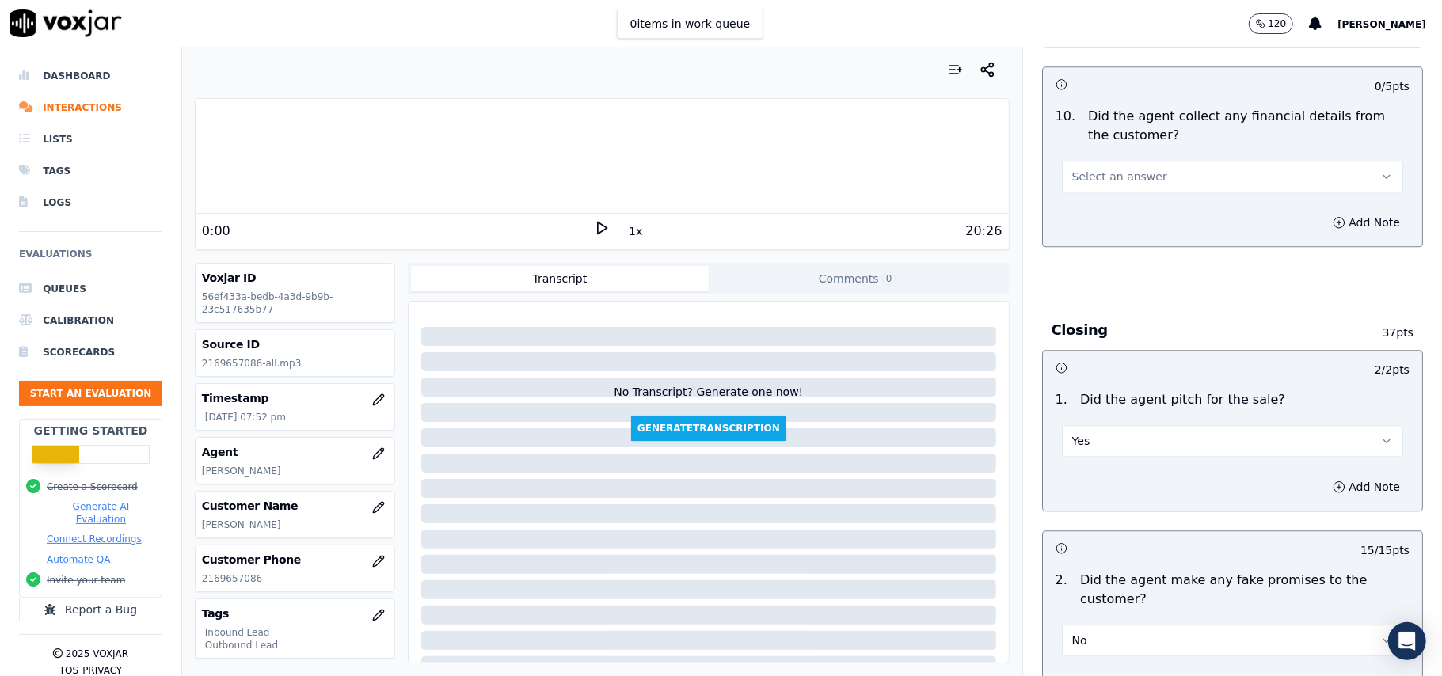
scroll to position [2767, 0]
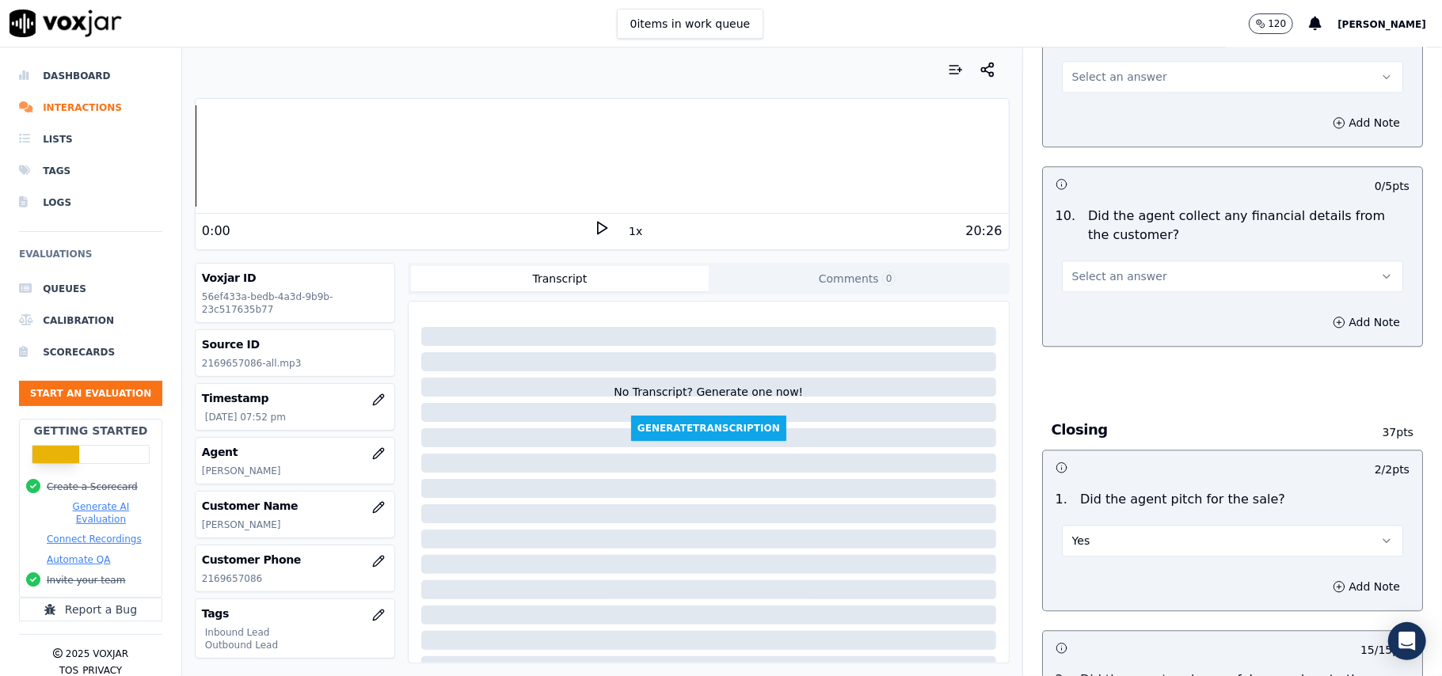
click at [1102, 268] on span "Select an answer" at bounding box center [1119, 276] width 95 height 16
click at [1093, 326] on div "No" at bounding box center [1198, 325] width 306 height 25
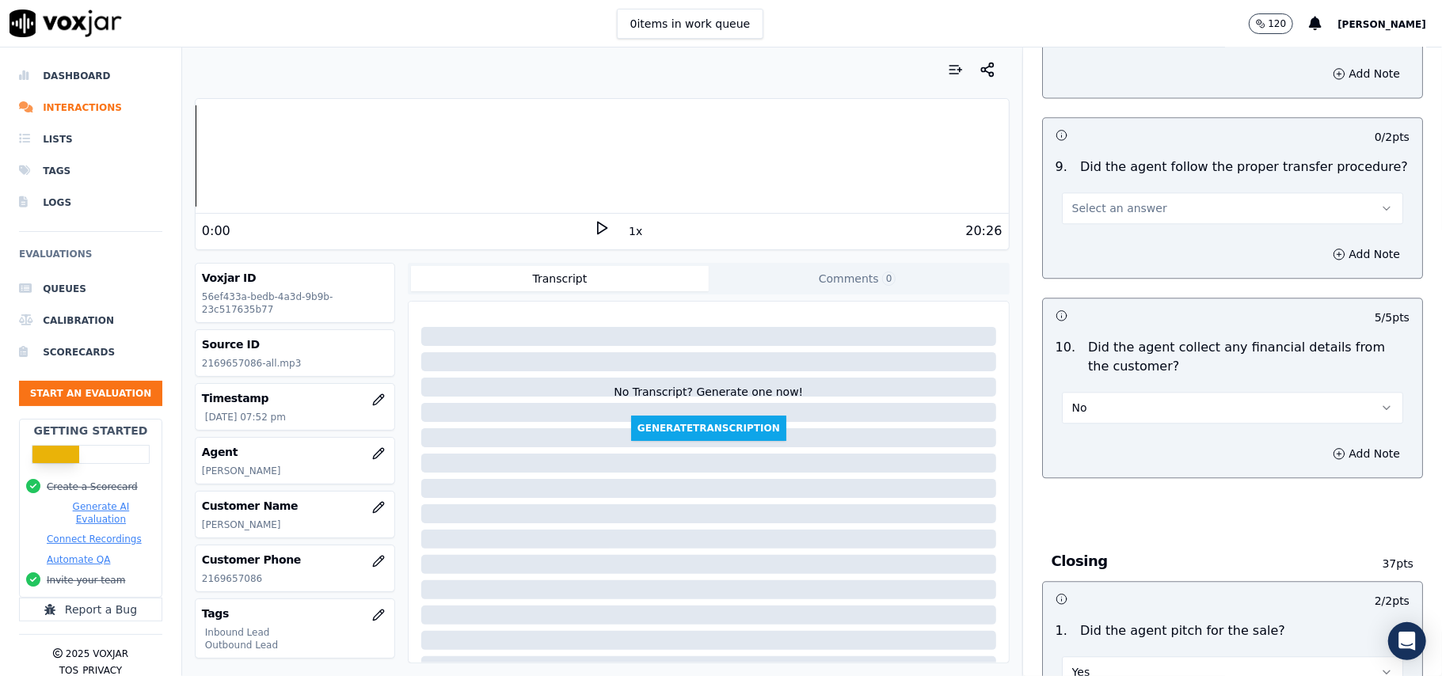
scroll to position [2450, 0]
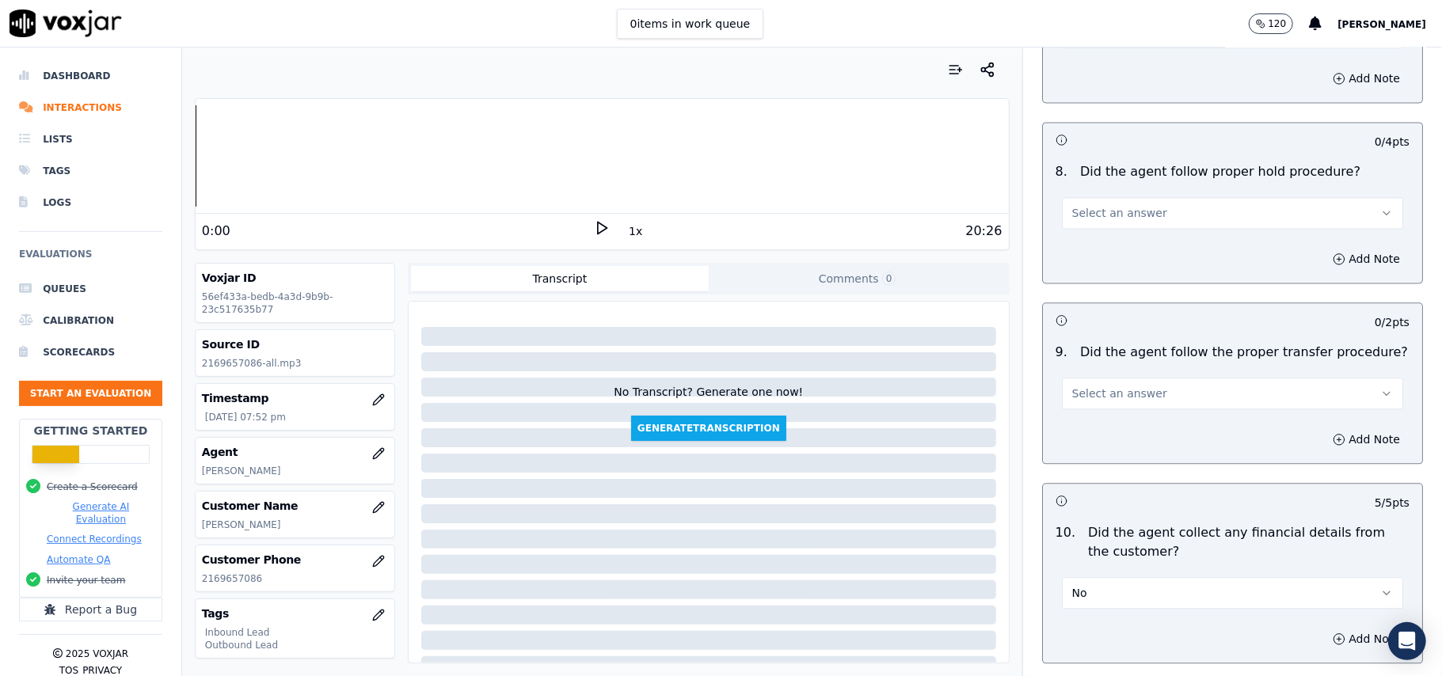
click at [1107, 386] on span "Select an answer" at bounding box center [1119, 394] width 95 height 16
click at [1109, 425] on div "Yes" at bounding box center [1198, 417] width 306 height 25
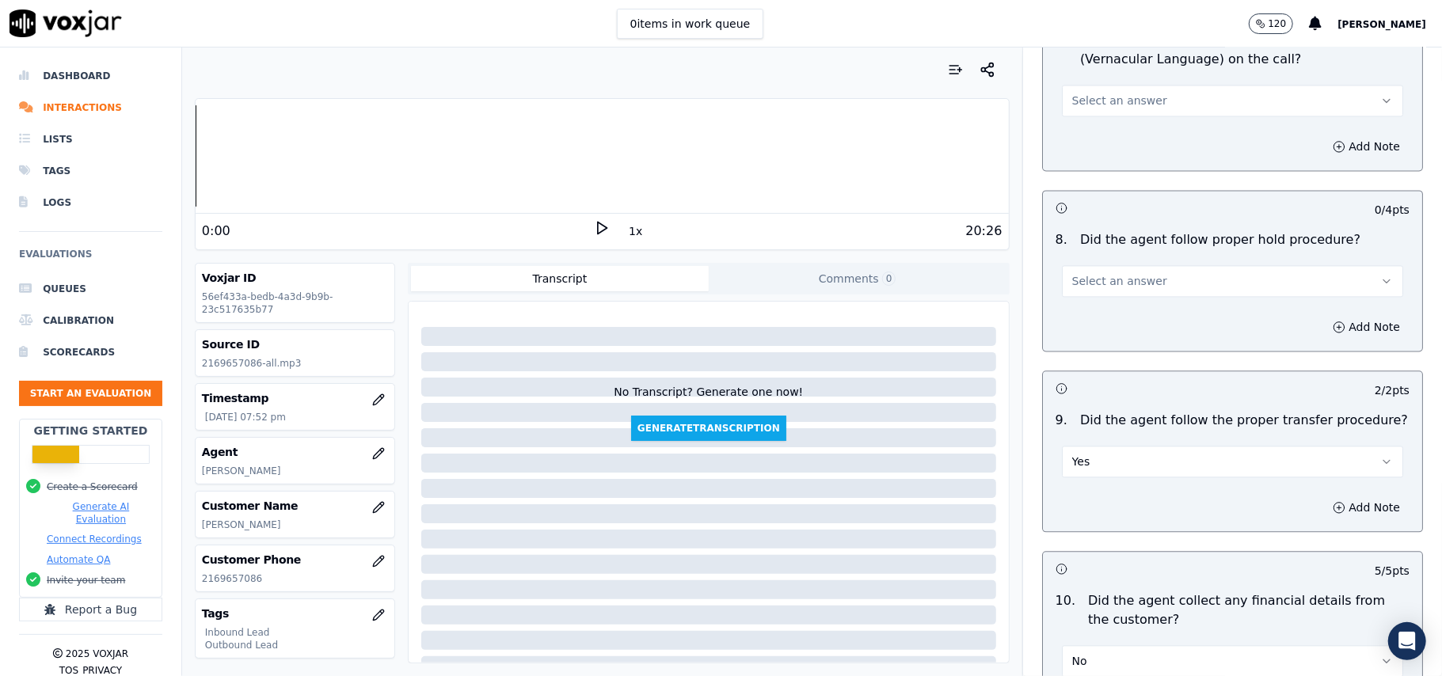
scroll to position [2345, 0]
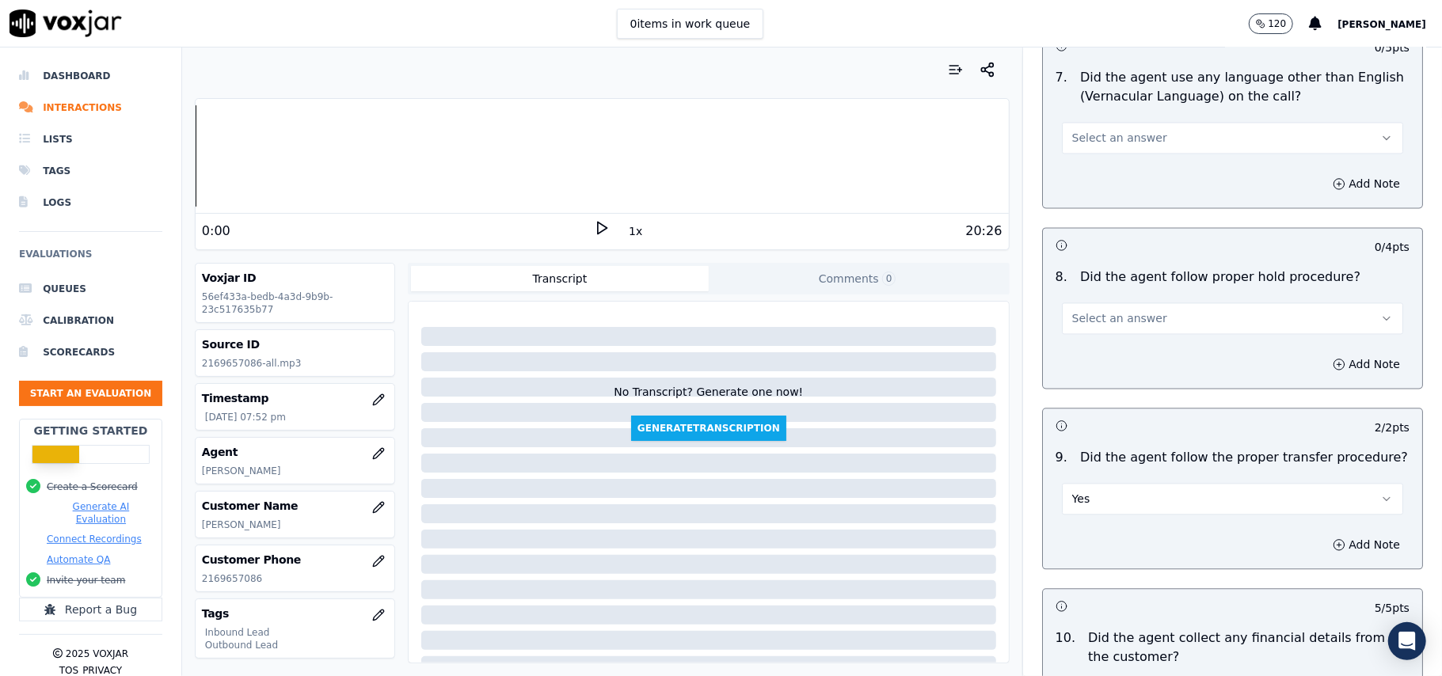
click at [1144, 303] on button "Select an answer" at bounding box center [1232, 319] width 341 height 32
click at [1118, 330] on div "Yes" at bounding box center [1198, 341] width 306 height 25
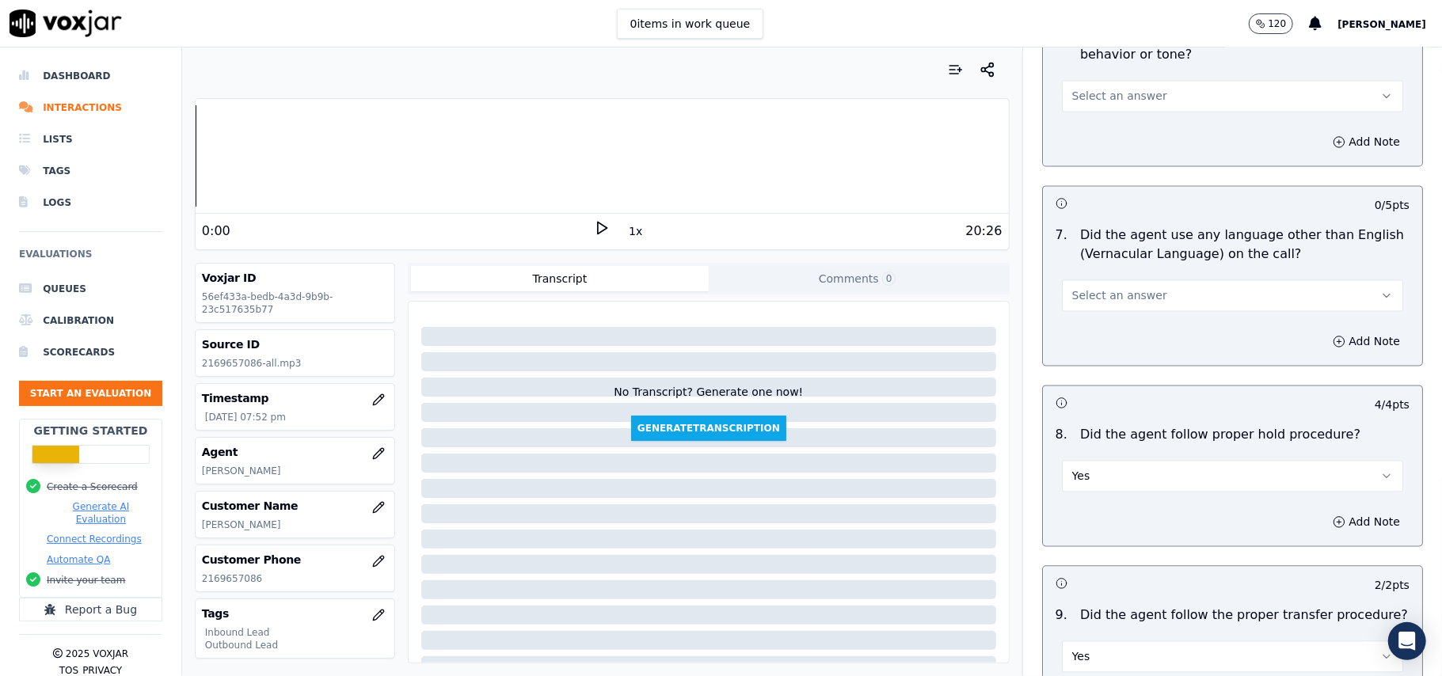
scroll to position [2028, 0]
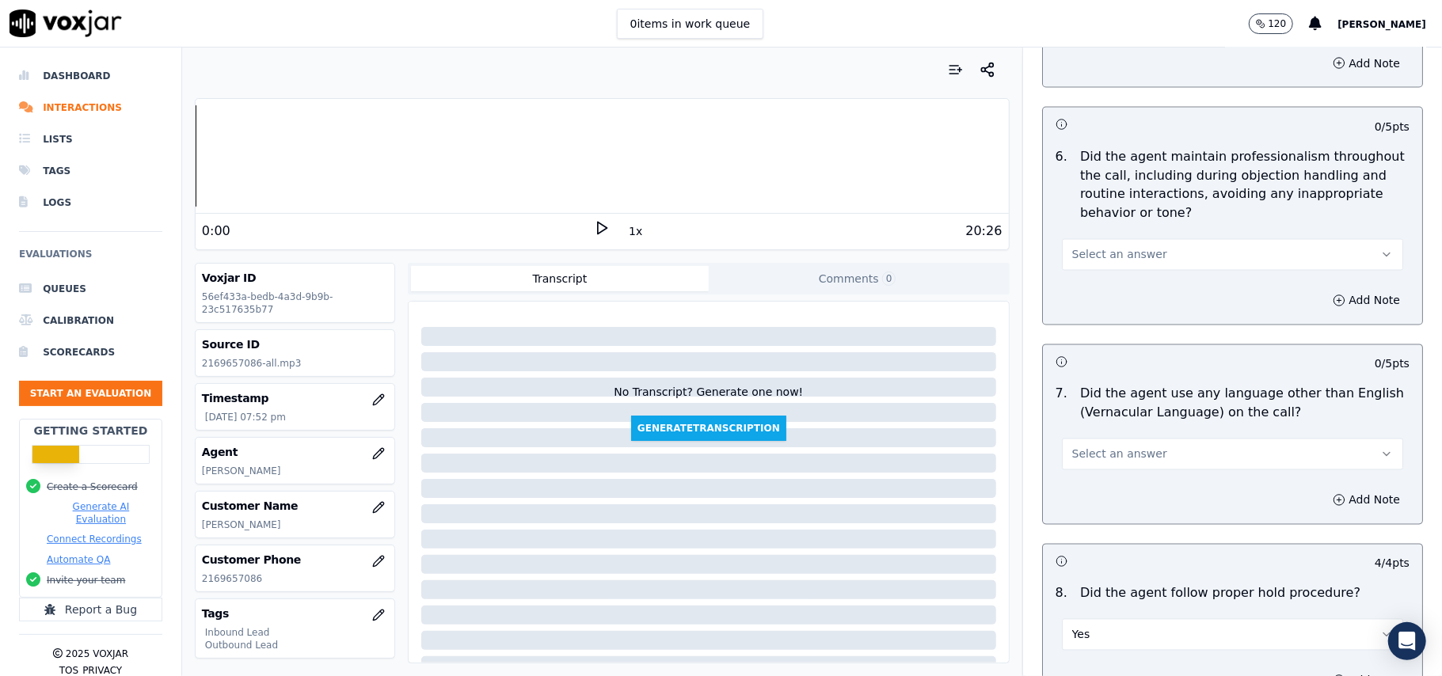
click at [1100, 447] on span "Select an answer" at bounding box center [1119, 455] width 95 height 16
click at [1100, 491] on div "No" at bounding box center [1198, 502] width 306 height 25
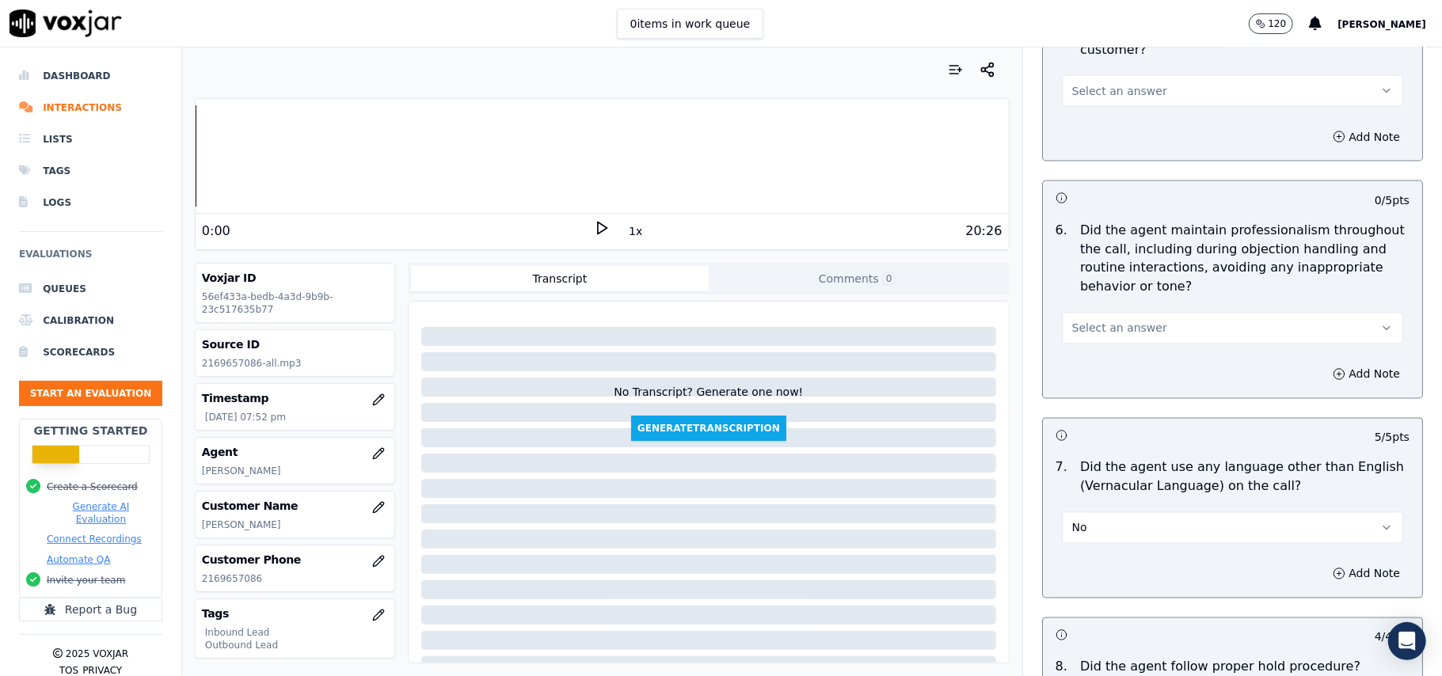
scroll to position [1923, 0]
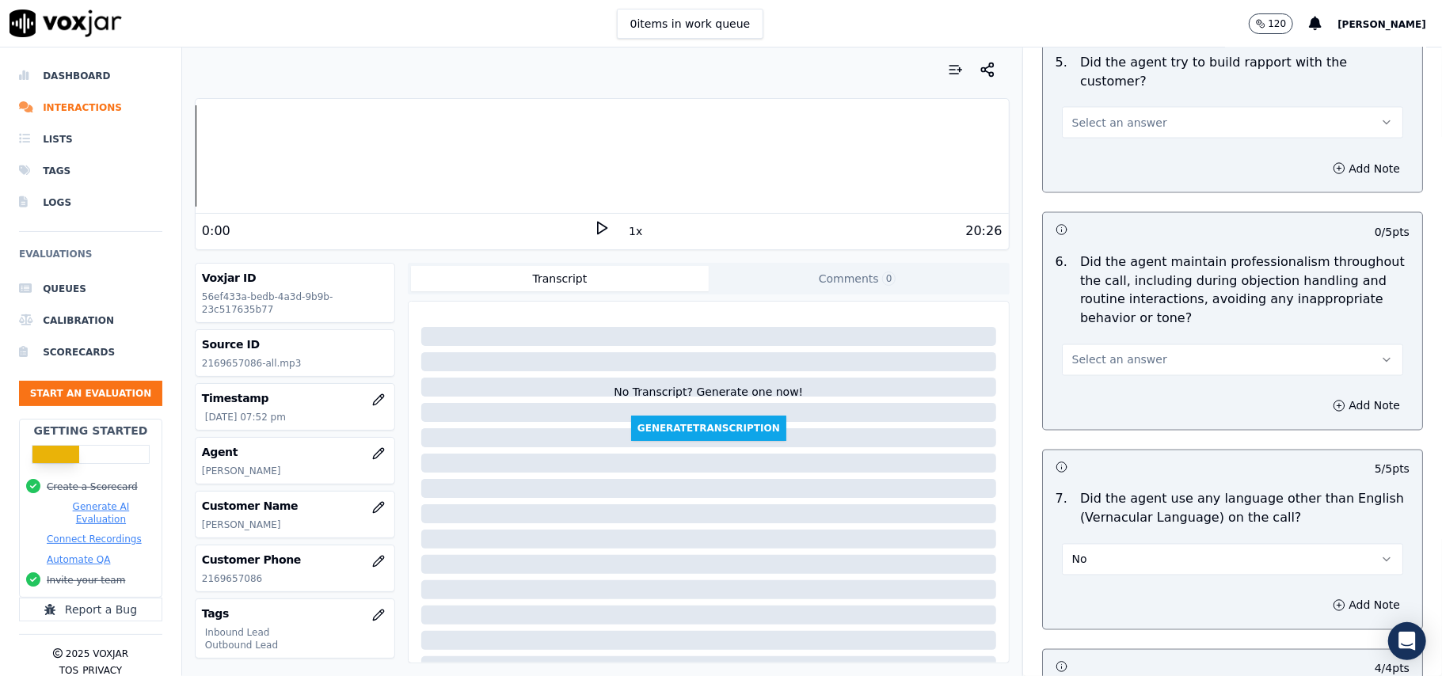
click at [1103, 341] on div "Select an answer" at bounding box center [1232, 358] width 341 height 35
click at [1101, 352] on span "Select an answer" at bounding box center [1119, 360] width 95 height 16
click at [1096, 379] on div "Yes" at bounding box center [1198, 382] width 306 height 25
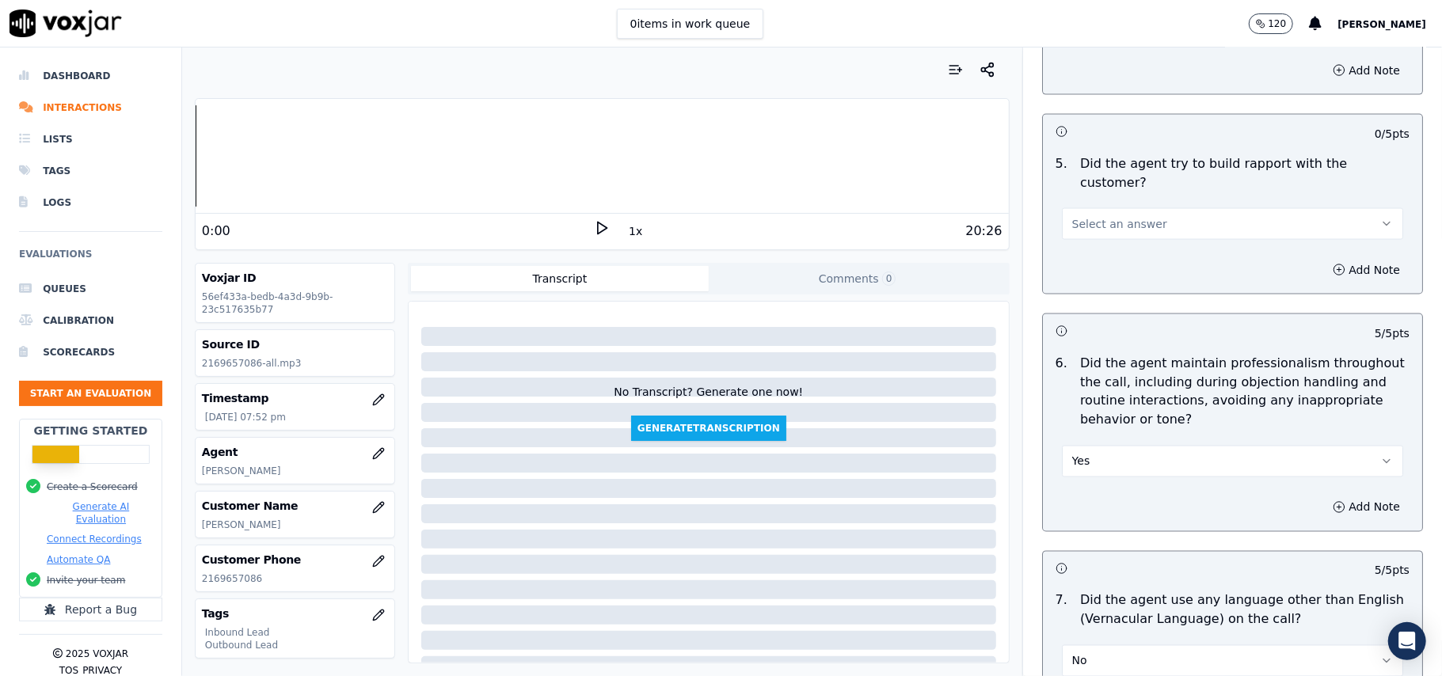
scroll to position [1606, 0]
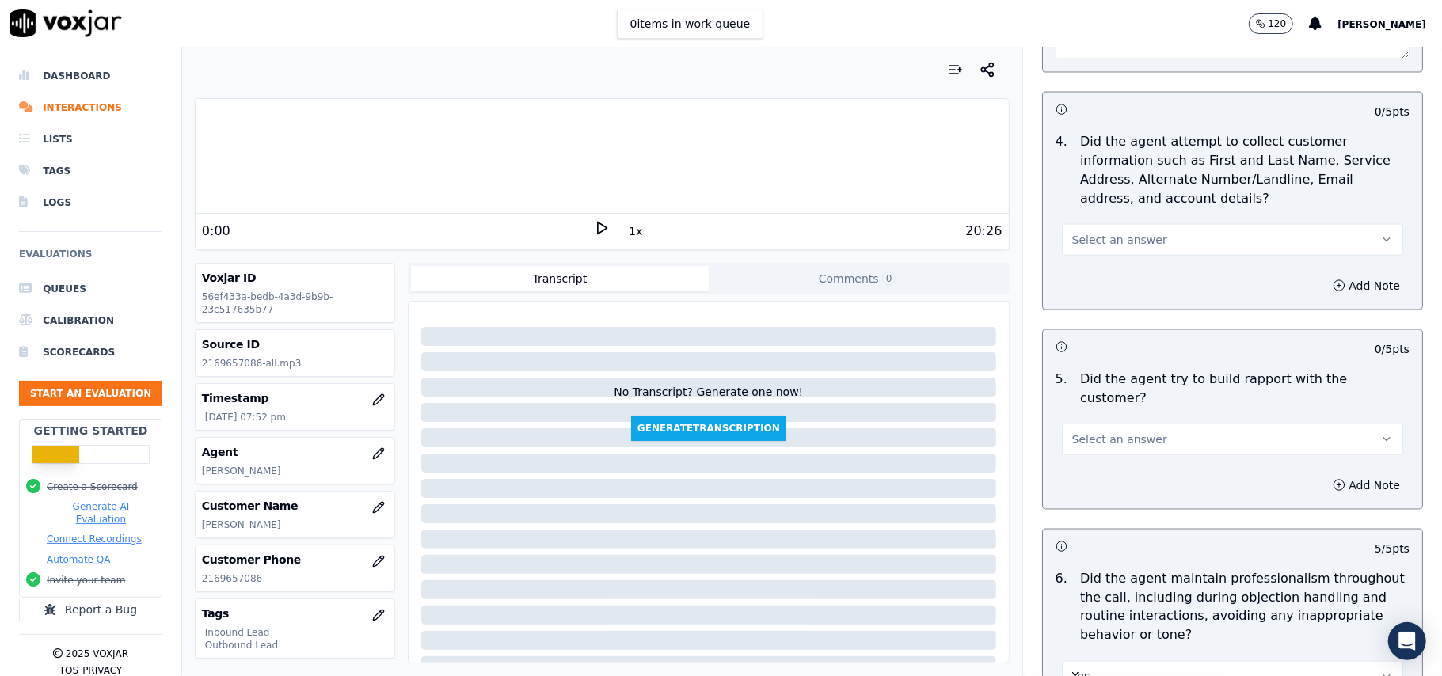
click at [1100, 432] on span "Select an answer" at bounding box center [1119, 440] width 95 height 16
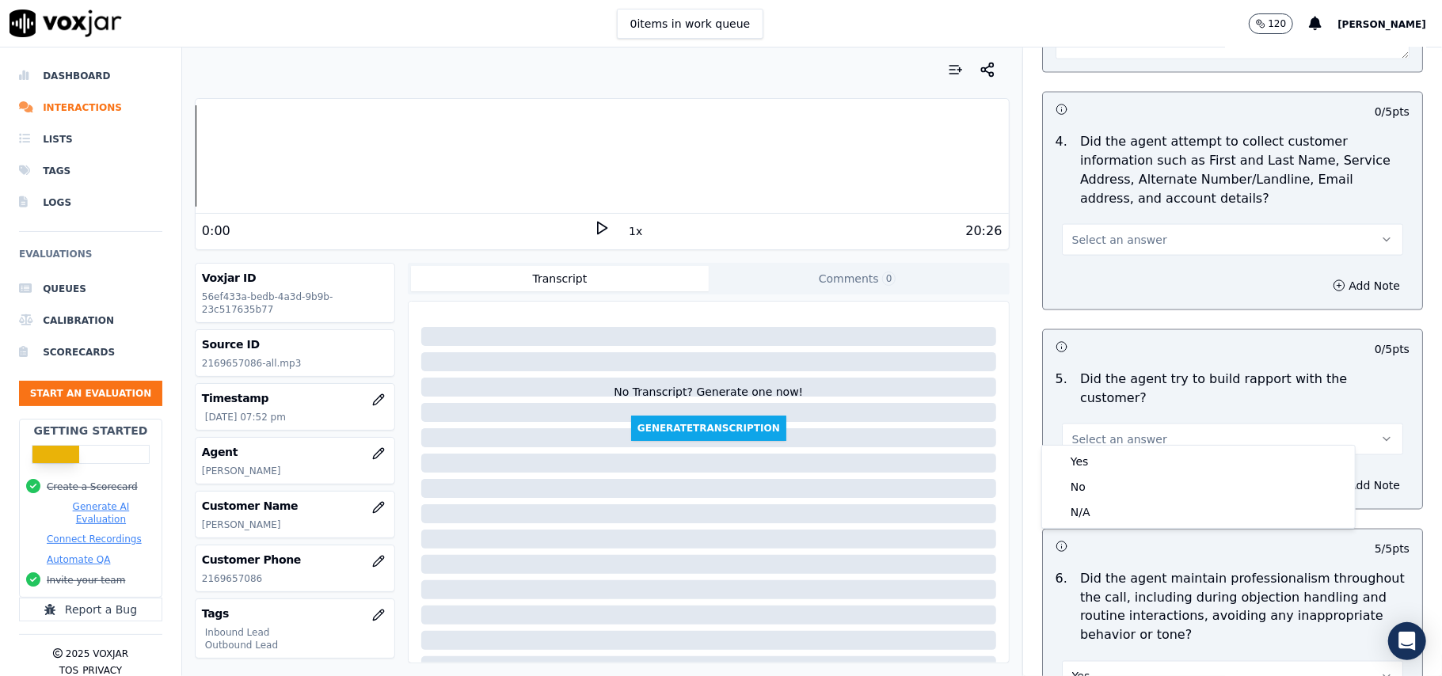
click at [1106, 450] on div "Yes" at bounding box center [1198, 461] width 306 height 25
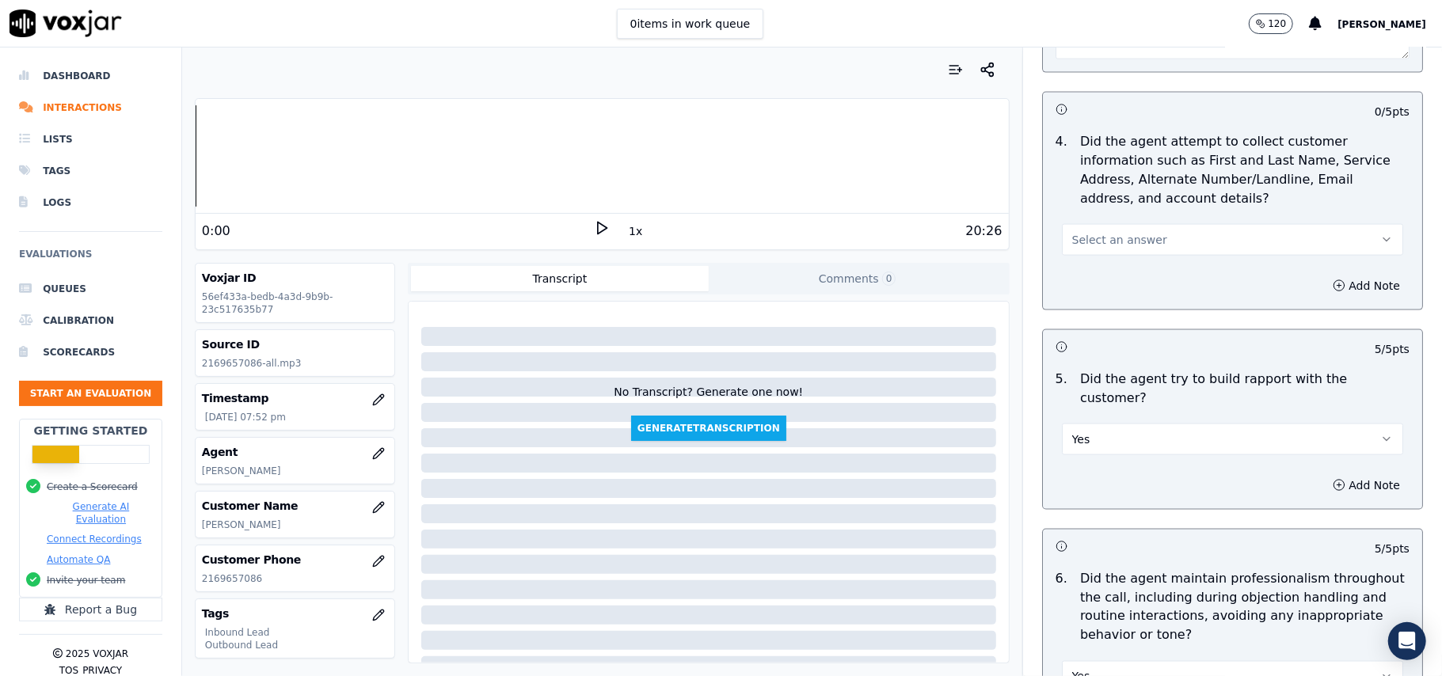
click at [1117, 228] on button "Select an answer" at bounding box center [1232, 240] width 341 height 32
click at [1117, 284] on div "Yes" at bounding box center [1198, 280] width 306 height 25
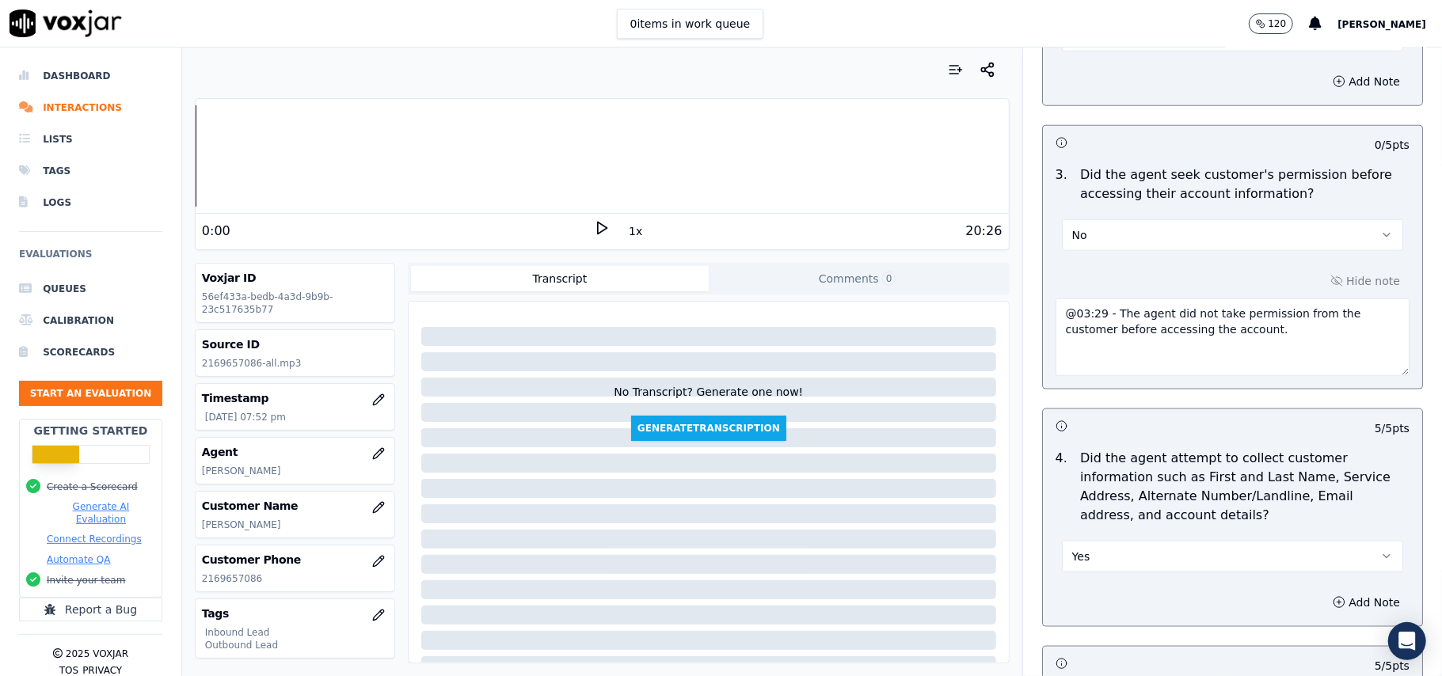
scroll to position [1395, 0]
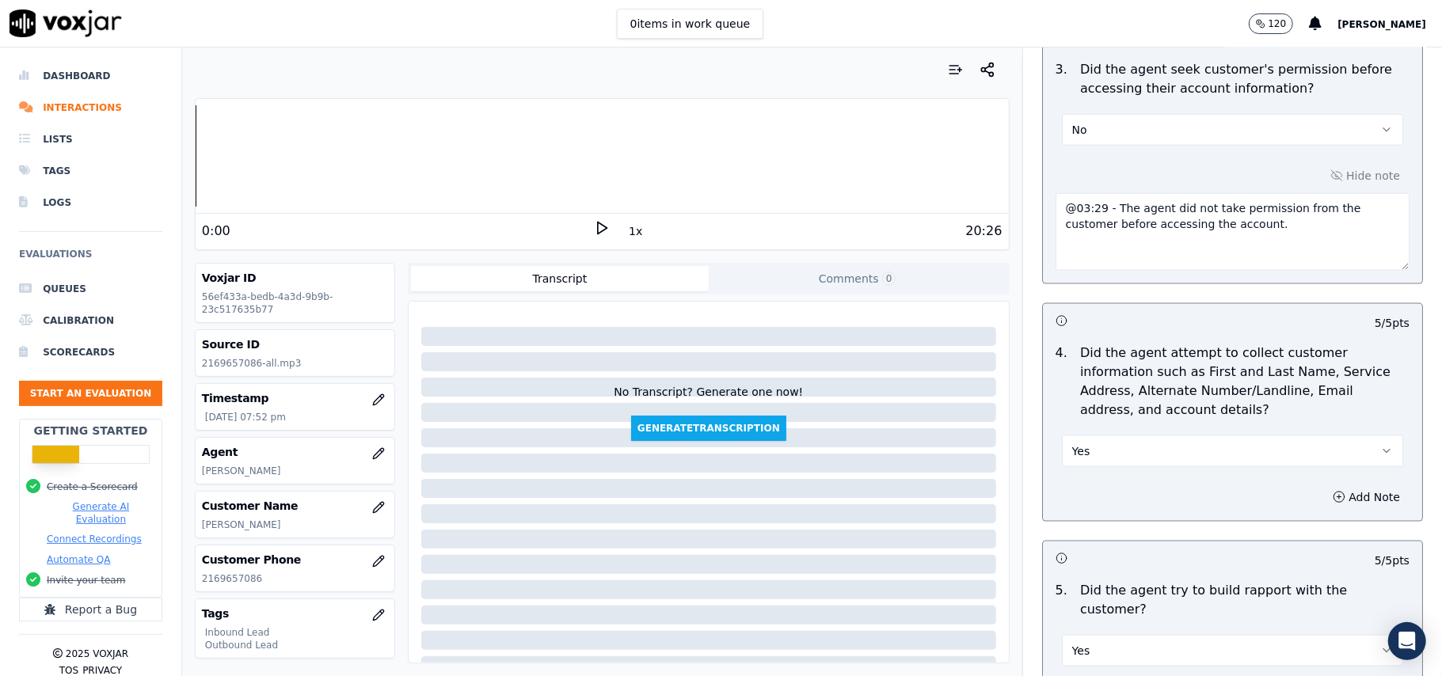
click at [1126, 453] on button "Yes" at bounding box center [1232, 452] width 341 height 32
click at [1075, 549] on div "N/A" at bounding box center [1198, 542] width 306 height 25
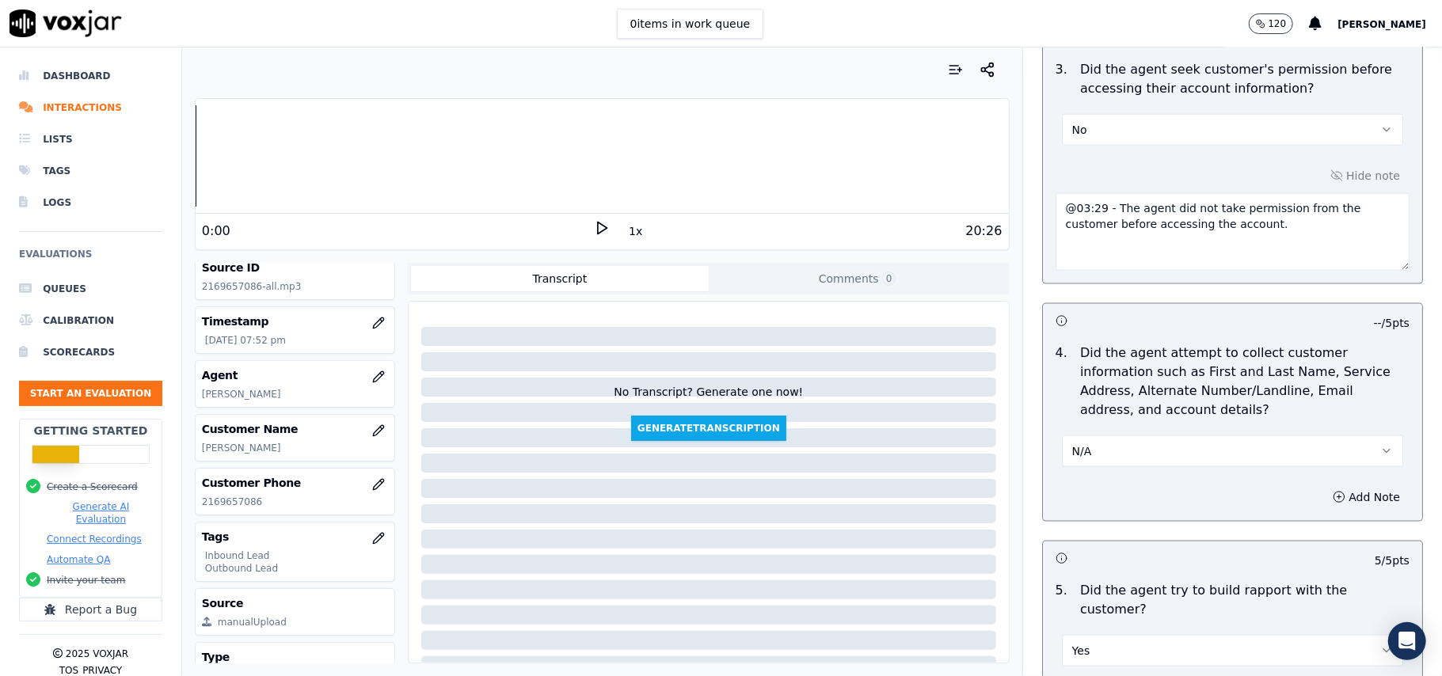
scroll to position [155, 0]
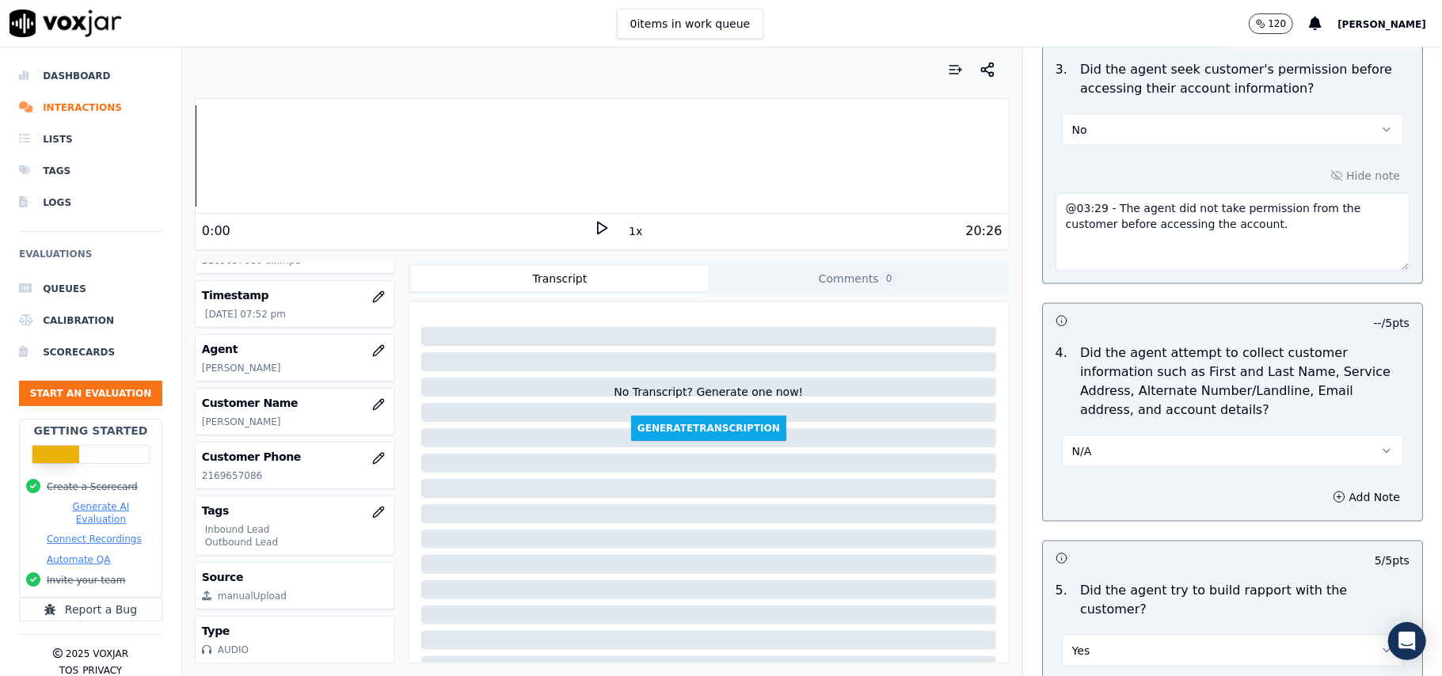
click at [1088, 453] on button "N/A" at bounding box center [1232, 452] width 341 height 32
click at [1085, 483] on div "Yes" at bounding box center [1198, 491] width 306 height 25
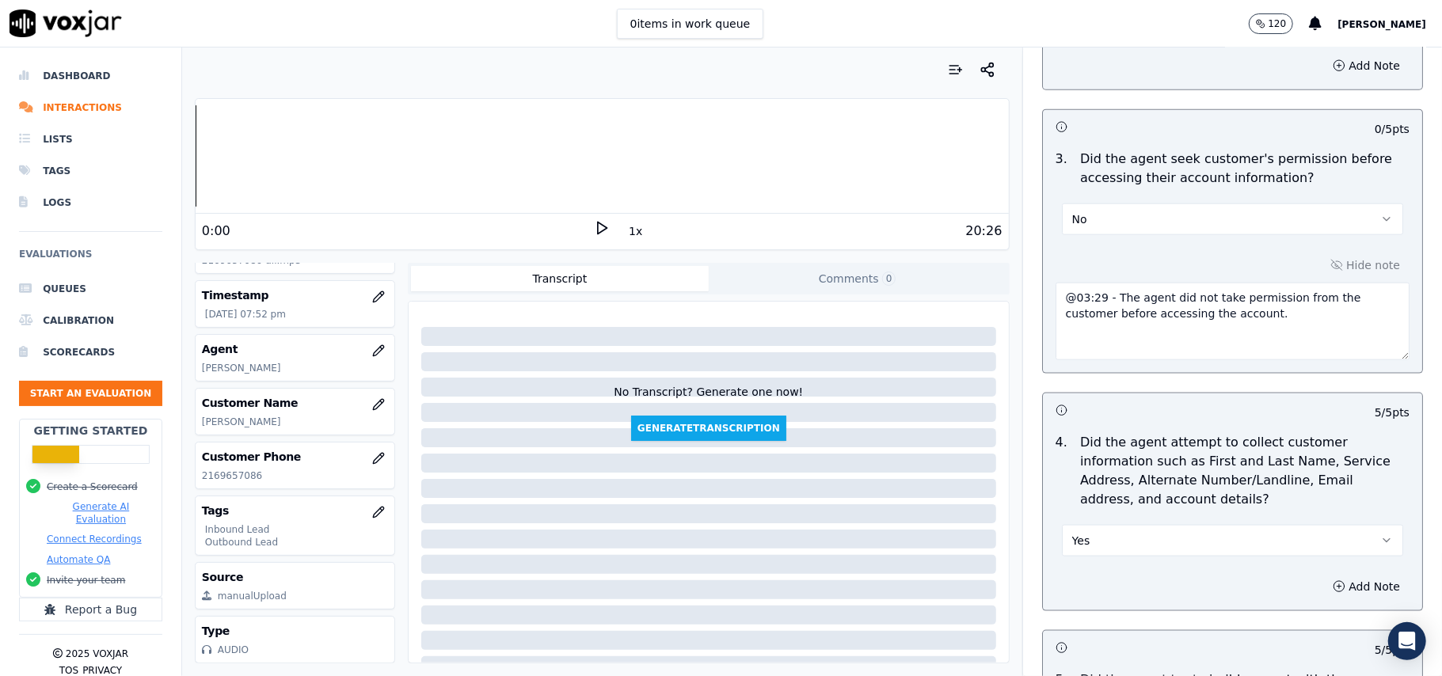
scroll to position [1183, 0]
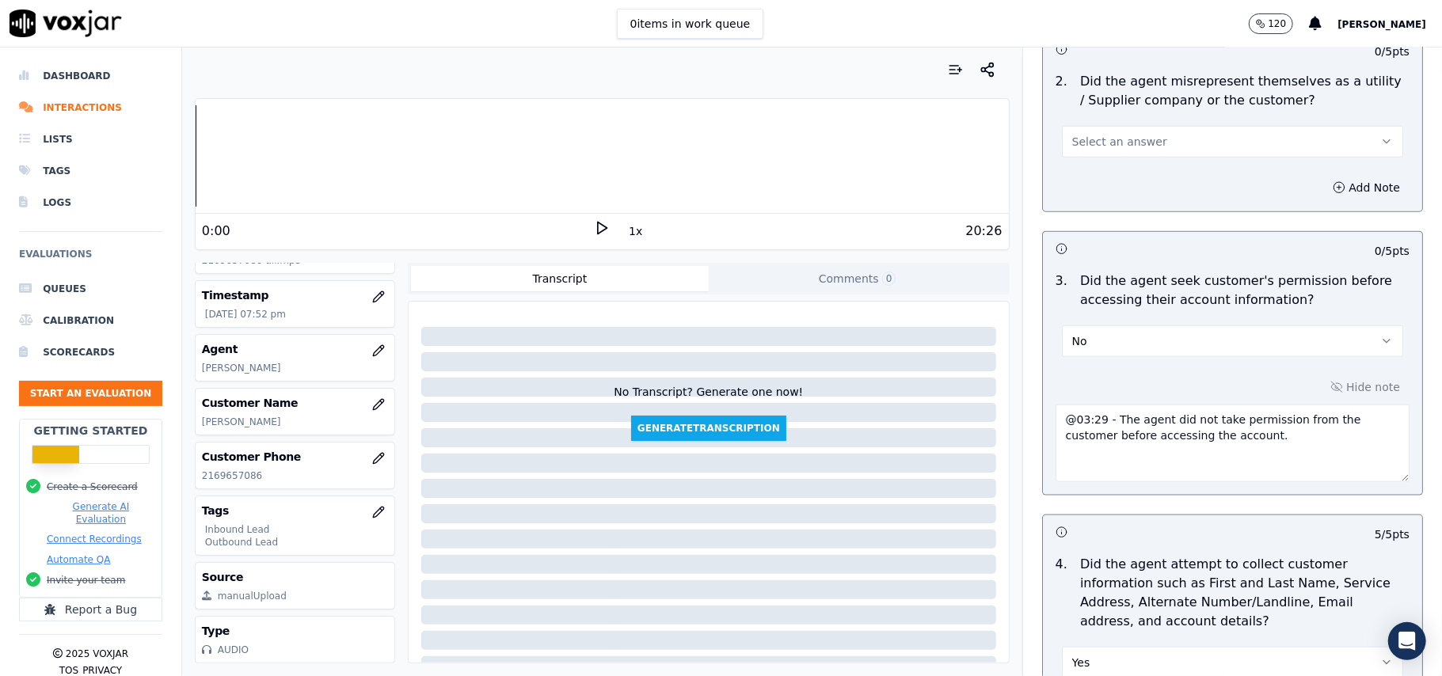
click at [1072, 150] on span "Select an answer" at bounding box center [1119, 142] width 95 height 16
click at [1075, 210] on div "No" at bounding box center [1198, 204] width 306 height 25
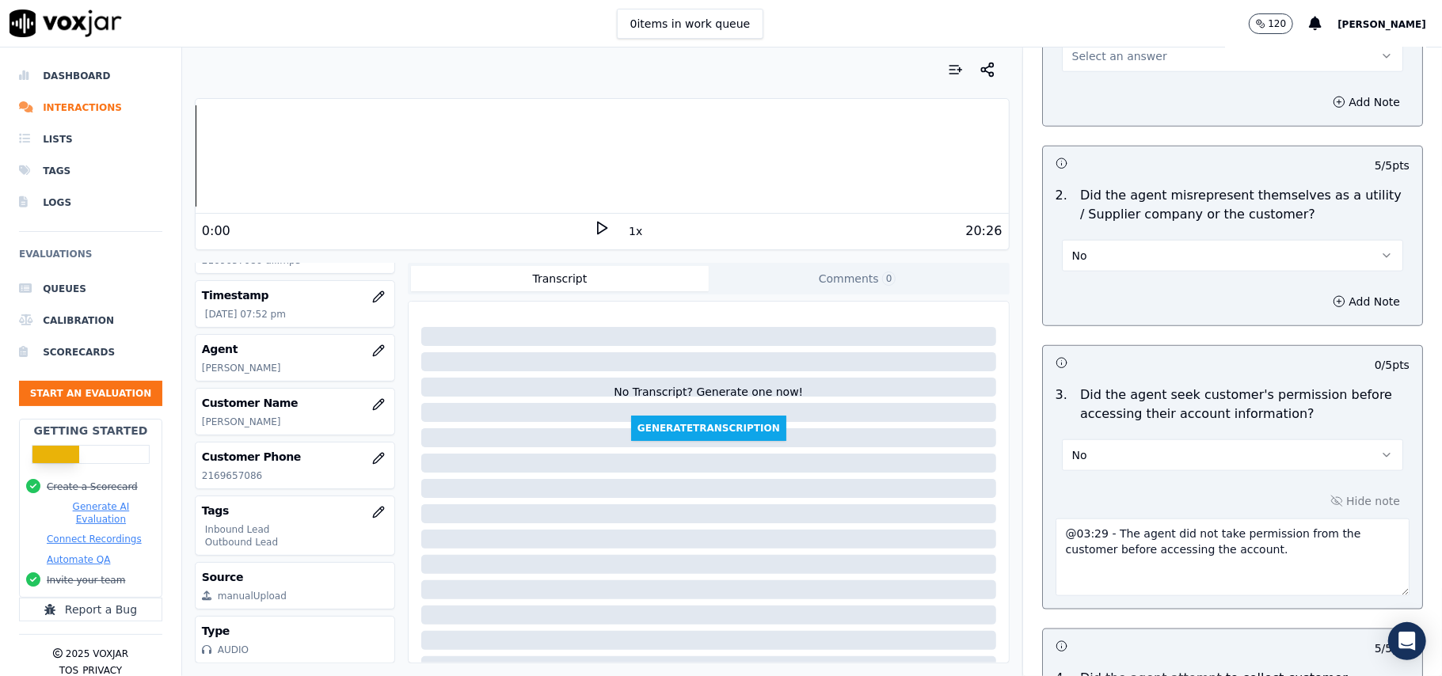
scroll to position [973, 0]
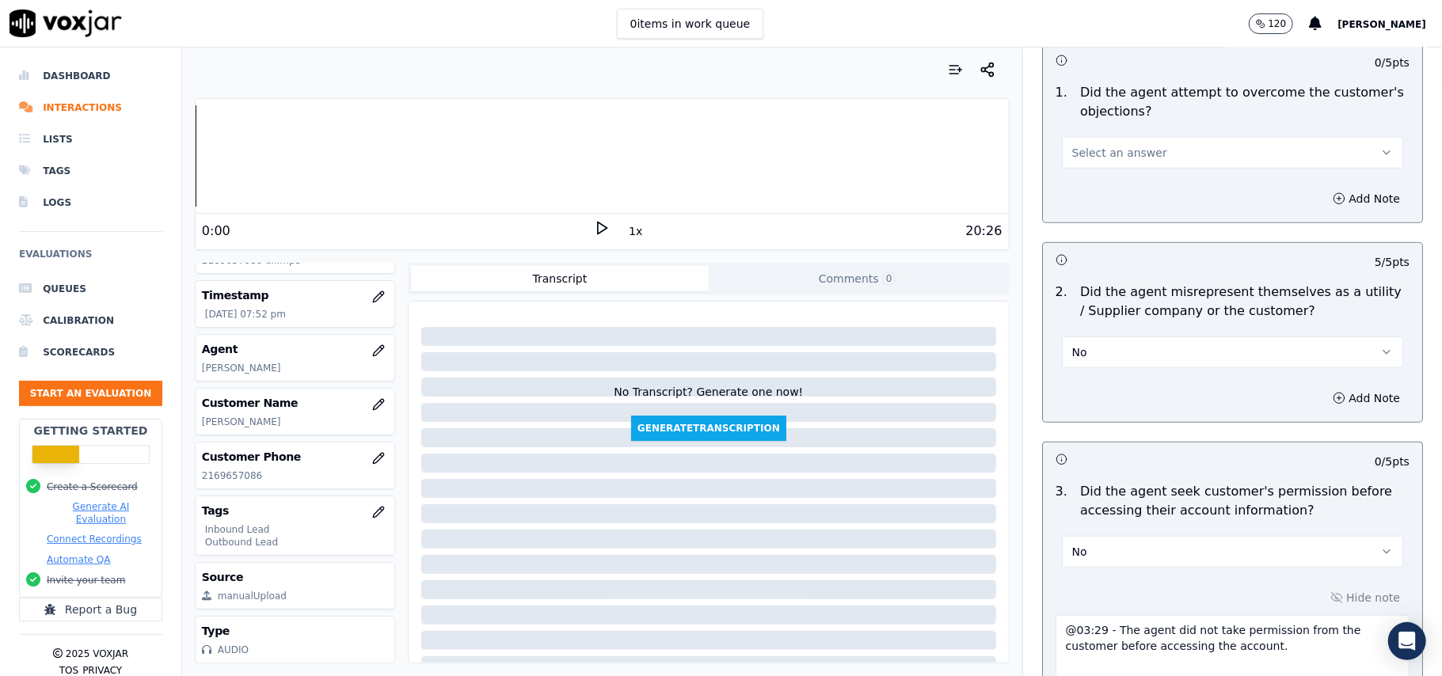
click at [1113, 147] on span "Select an answer" at bounding box center [1119, 153] width 95 height 16
click at [1113, 192] on div "Yes" at bounding box center [1198, 190] width 306 height 25
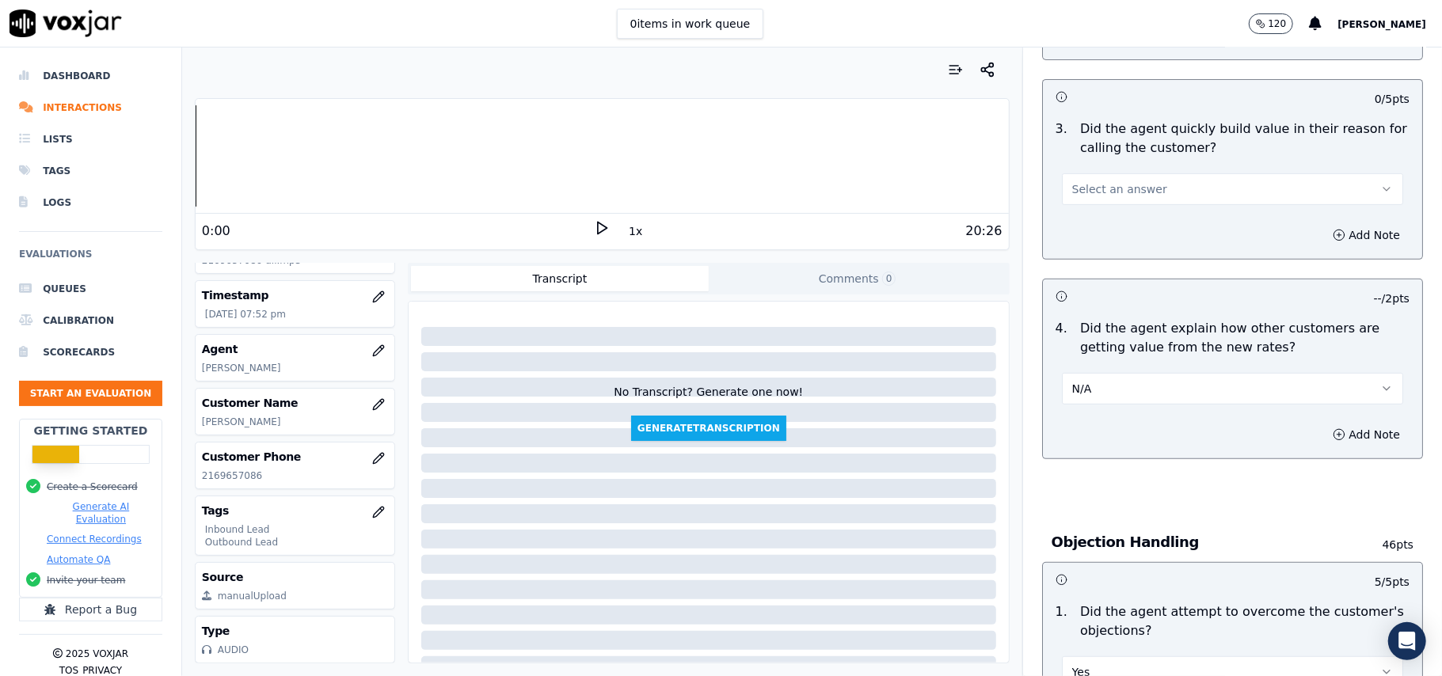
scroll to position [444, 0]
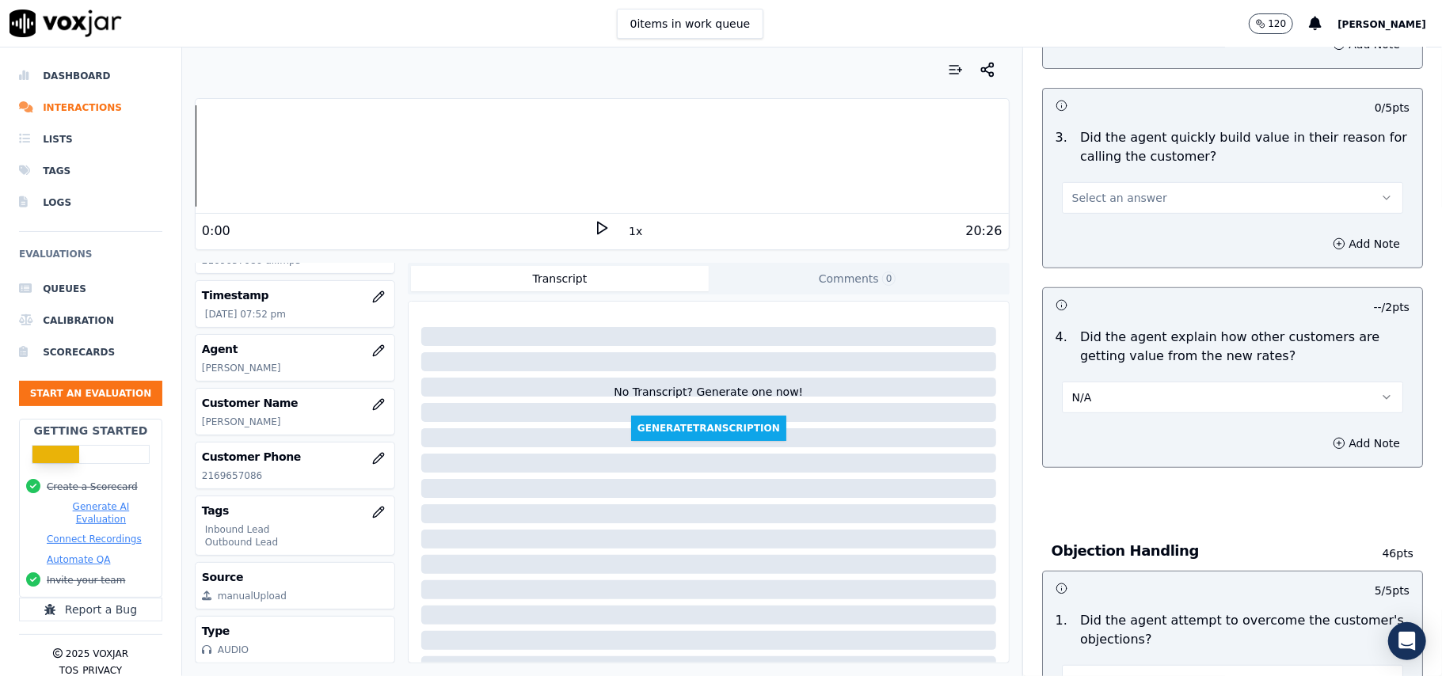
click at [1091, 197] on span "Select an answer" at bounding box center [1119, 198] width 95 height 16
click at [1097, 230] on div "Yes" at bounding box center [1198, 235] width 306 height 25
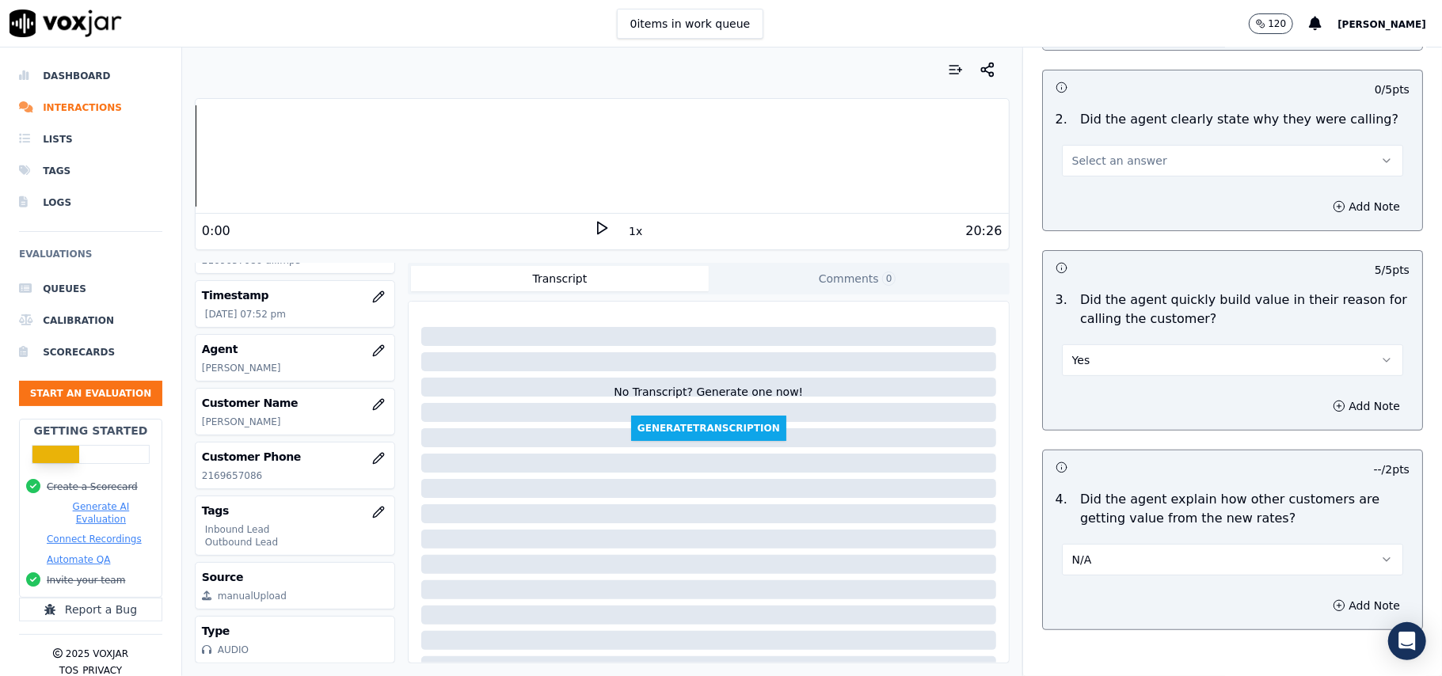
scroll to position [128, 0]
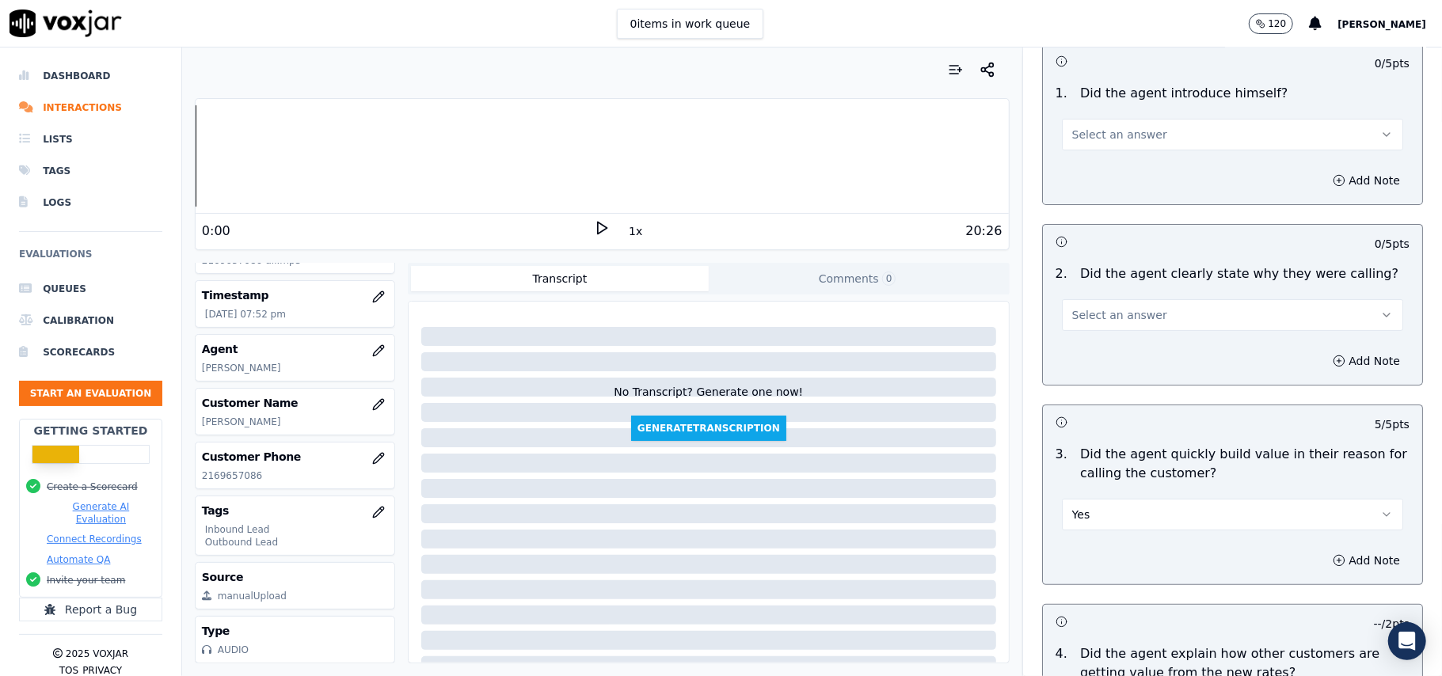
click at [1100, 323] on span "Select an answer" at bounding box center [1119, 315] width 95 height 16
drag, startPoint x: 1100, startPoint y: 331, endPoint x: 1101, endPoint y: 350, distance: 19.0
click at [1101, 350] on div "Yes" at bounding box center [1198, 351] width 306 height 25
click at [1118, 136] on span "Select an answer" at bounding box center [1119, 135] width 95 height 16
click at [1107, 168] on div "Yes" at bounding box center [1198, 170] width 306 height 25
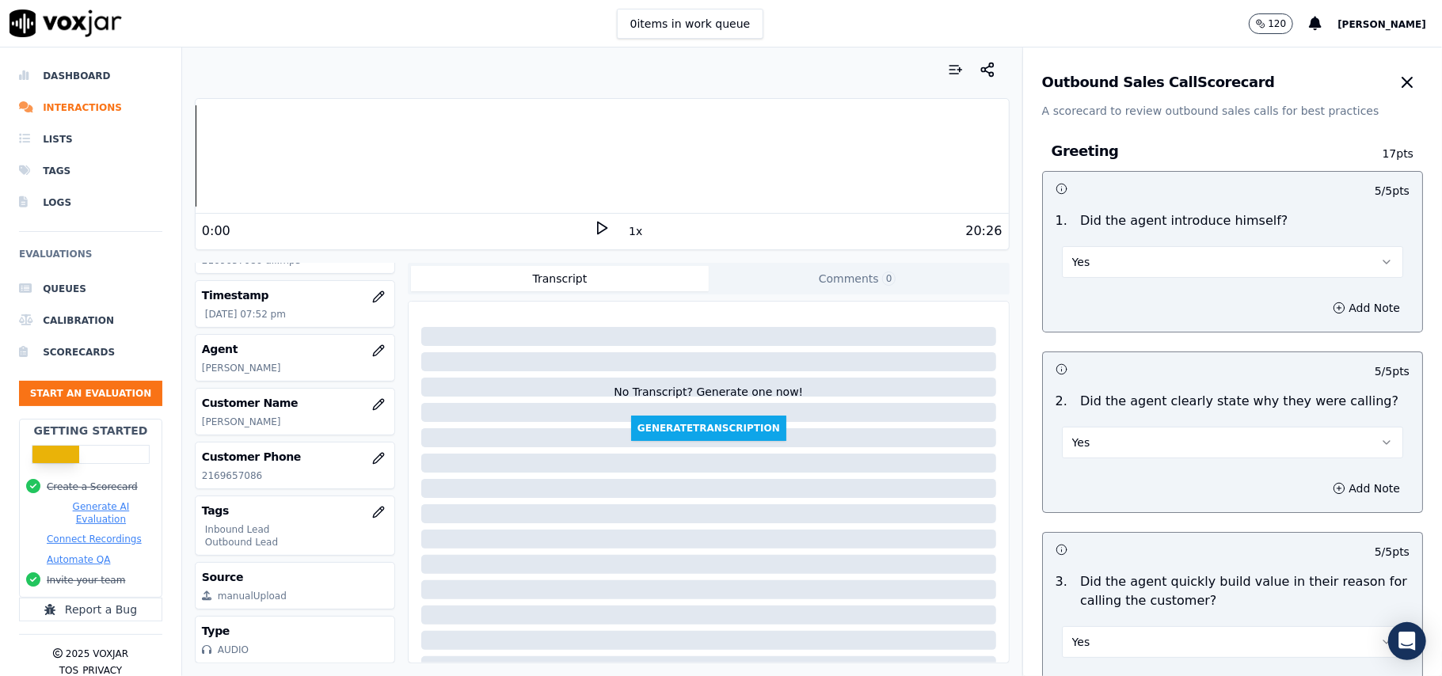
scroll to position [4034, 0]
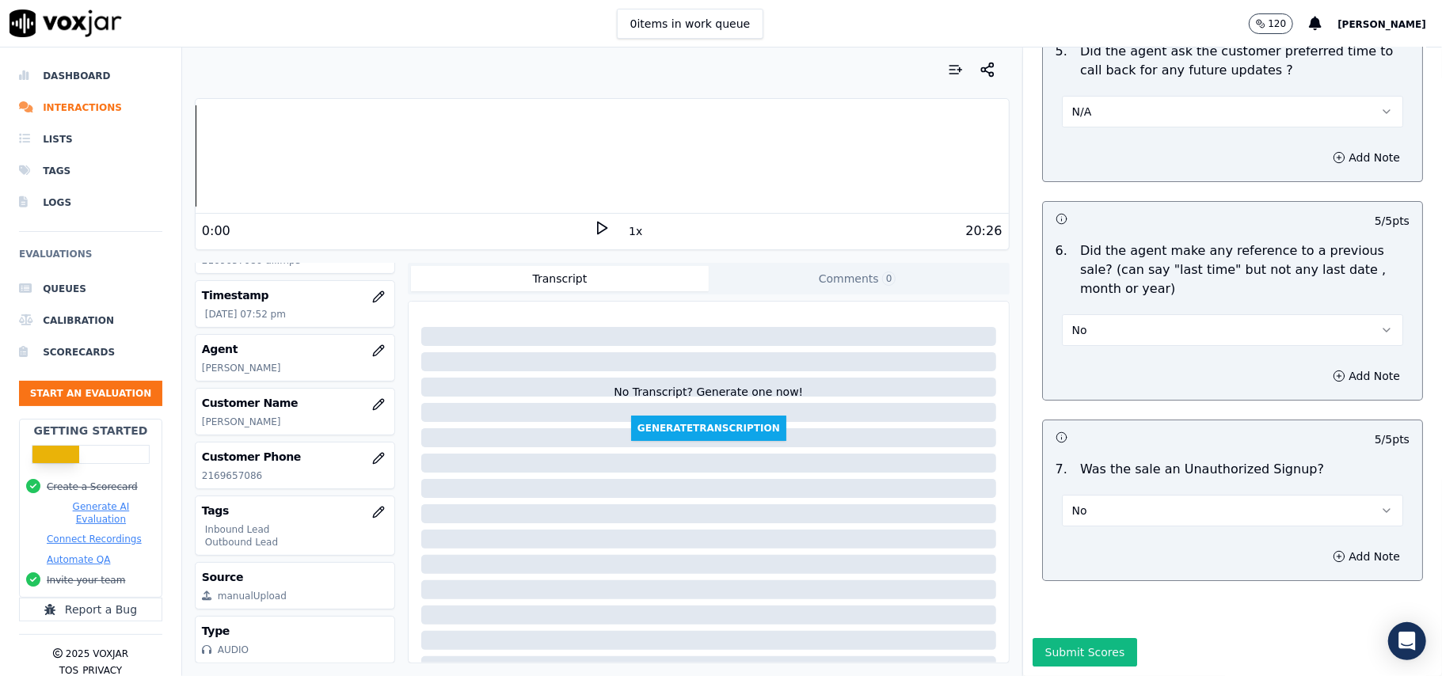
click at [1049, 638] on button "Submit Scores" at bounding box center [1085, 652] width 105 height 29
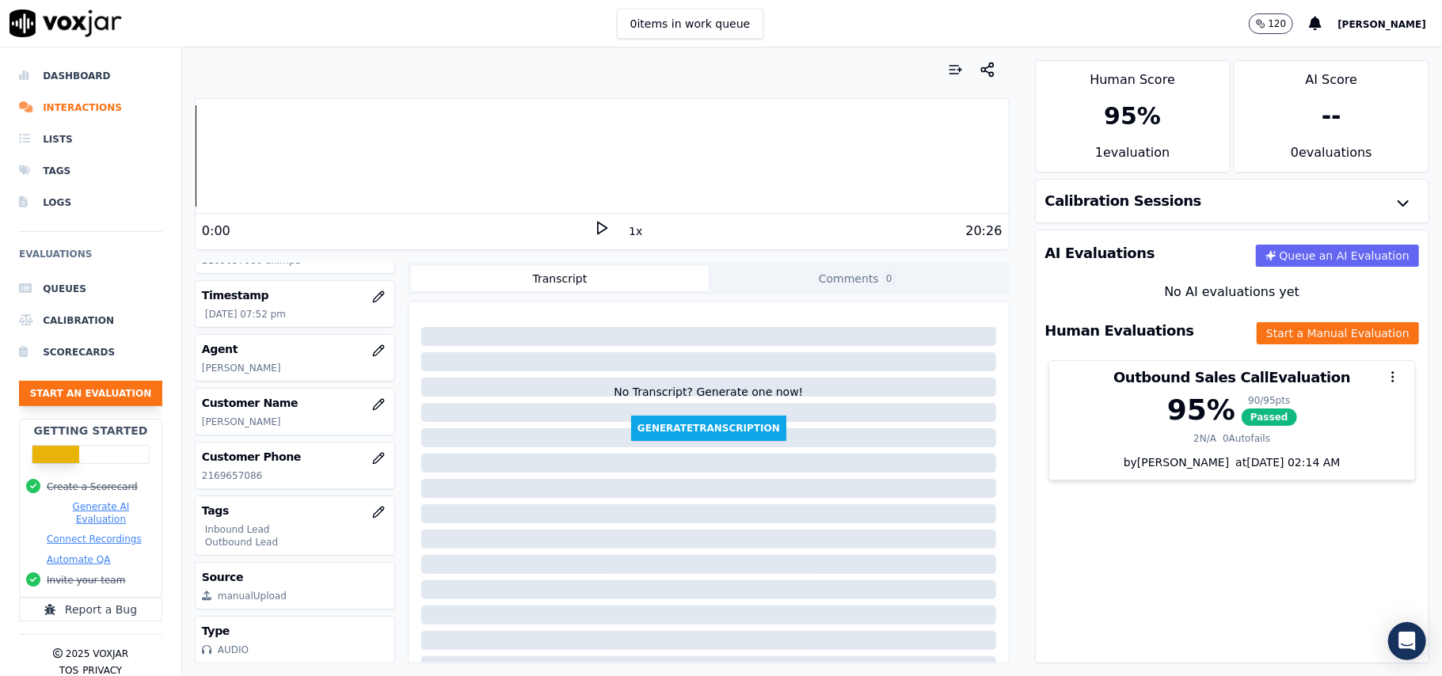
click at [130, 391] on button "Start an Evaluation" at bounding box center [90, 393] width 143 height 25
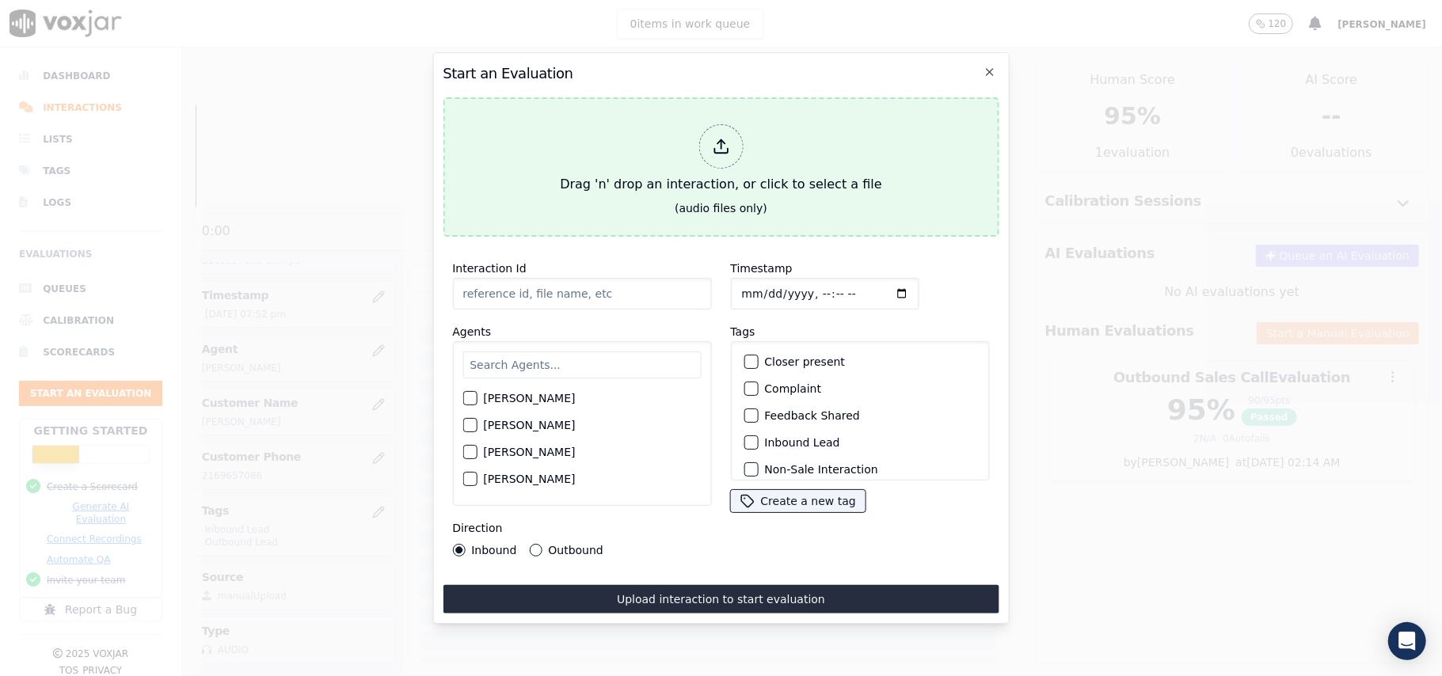
click at [721, 138] on icon at bounding box center [720, 146] width 17 height 17
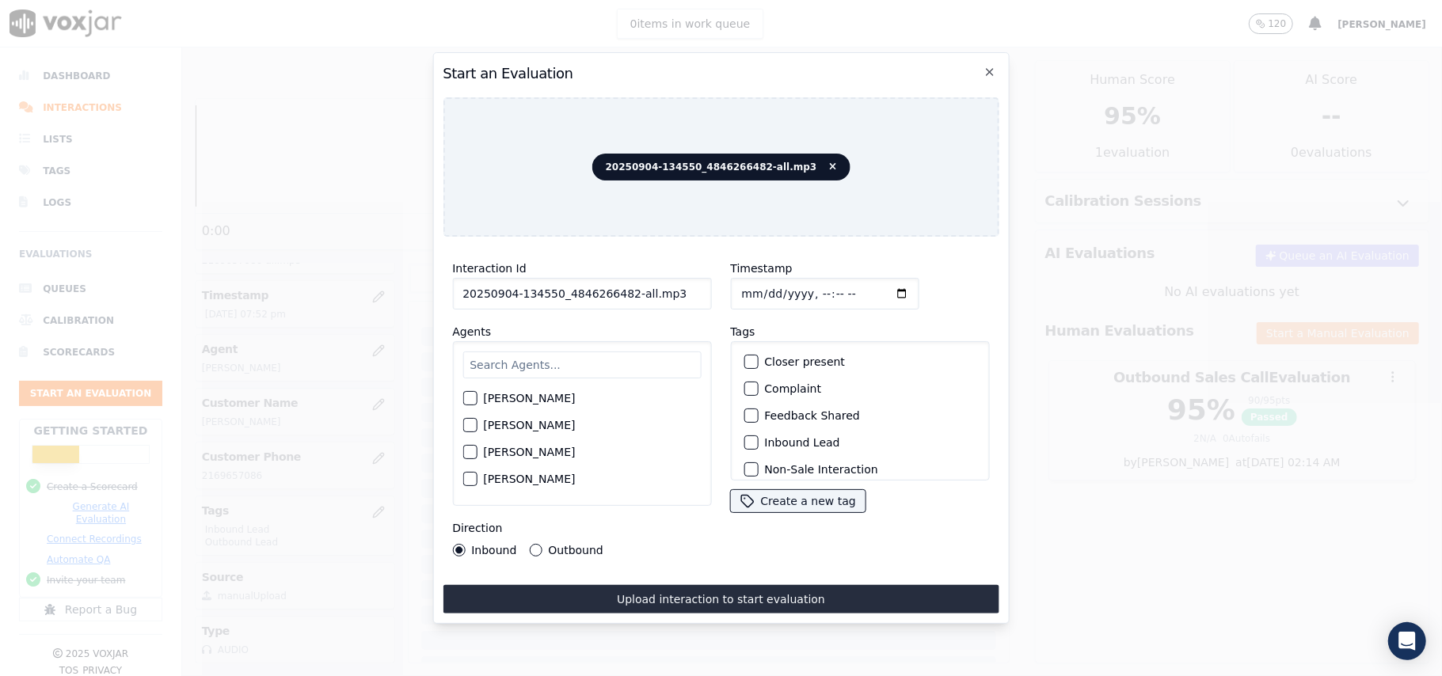
drag, startPoint x: 653, startPoint y: 293, endPoint x: 665, endPoint y: 295, distance: 12.9
click at [638, 295] on input "20250904-134550_4846266482-all.mp3" at bounding box center [581, 294] width 259 height 32
drag, startPoint x: 678, startPoint y: 293, endPoint x: 621, endPoint y: 304, distance: 58.1
click at [621, 304] on div "Interaction Id 20250904-134550_4846266482-all.mp3 Agents [PERSON_NAME] [PERSON_…" at bounding box center [582, 407] width 278 height 317
type input "20250904-134550_4846266482-C1"
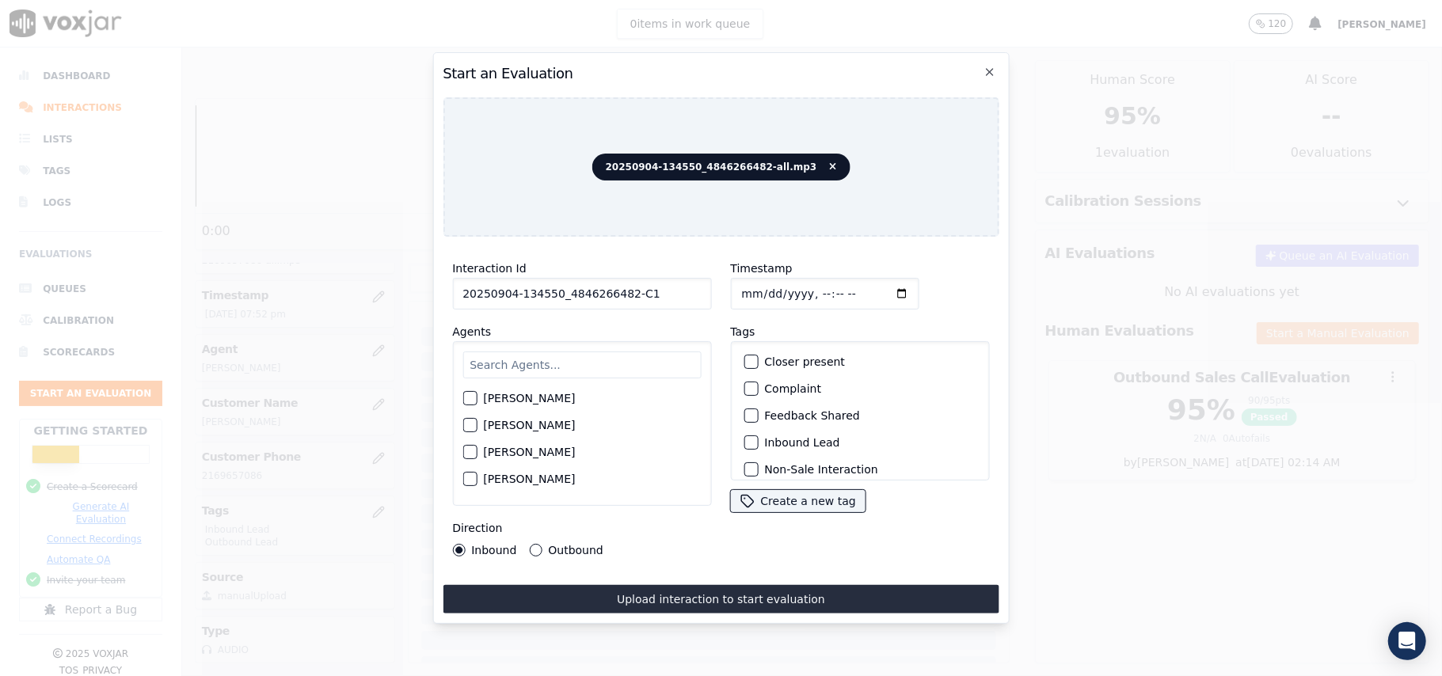
click at [760, 285] on input "Timestamp" at bounding box center [824, 294] width 188 height 32
type input "[DATE]T20:44"
click at [589, 374] on div "[PERSON_NAME] [PERSON_NAME] [PERSON_NAME] [PERSON_NAME] [PERSON_NAME] [PERSON_N…" at bounding box center [581, 423] width 259 height 165
click at [516, 353] on input "text" at bounding box center [581, 365] width 238 height 27
type input "[PERSON_NAME]"
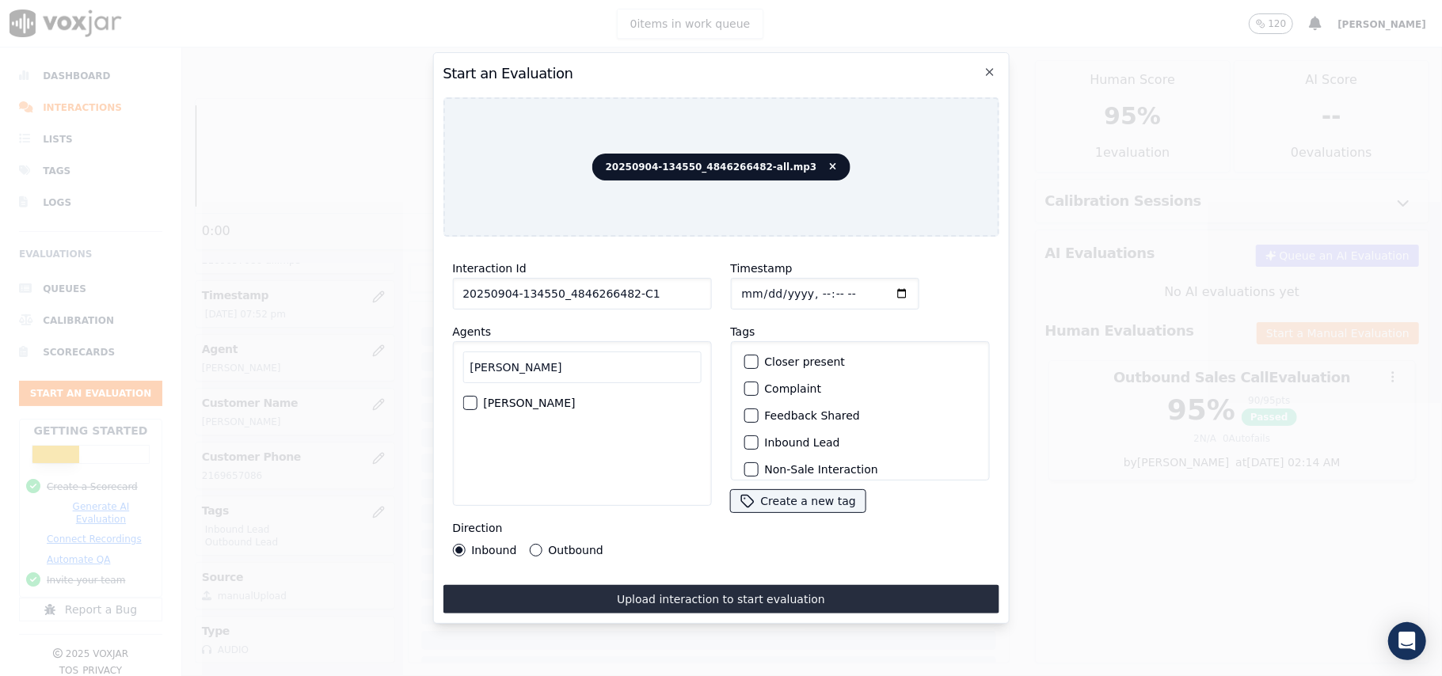
click at [511, 390] on div "[PERSON_NAME]" at bounding box center [581, 403] width 238 height 27
drag, startPoint x: 504, startPoint y: 393, endPoint x: 592, endPoint y: 426, distance: 94.7
click at [504, 398] on label "[PERSON_NAME]" at bounding box center [529, 403] width 92 height 11
click at [477, 396] on button "[PERSON_NAME]" at bounding box center [469, 403] width 14 height 14
click at [751, 439] on button "Inbound Lead" at bounding box center [751, 443] width 14 height 14
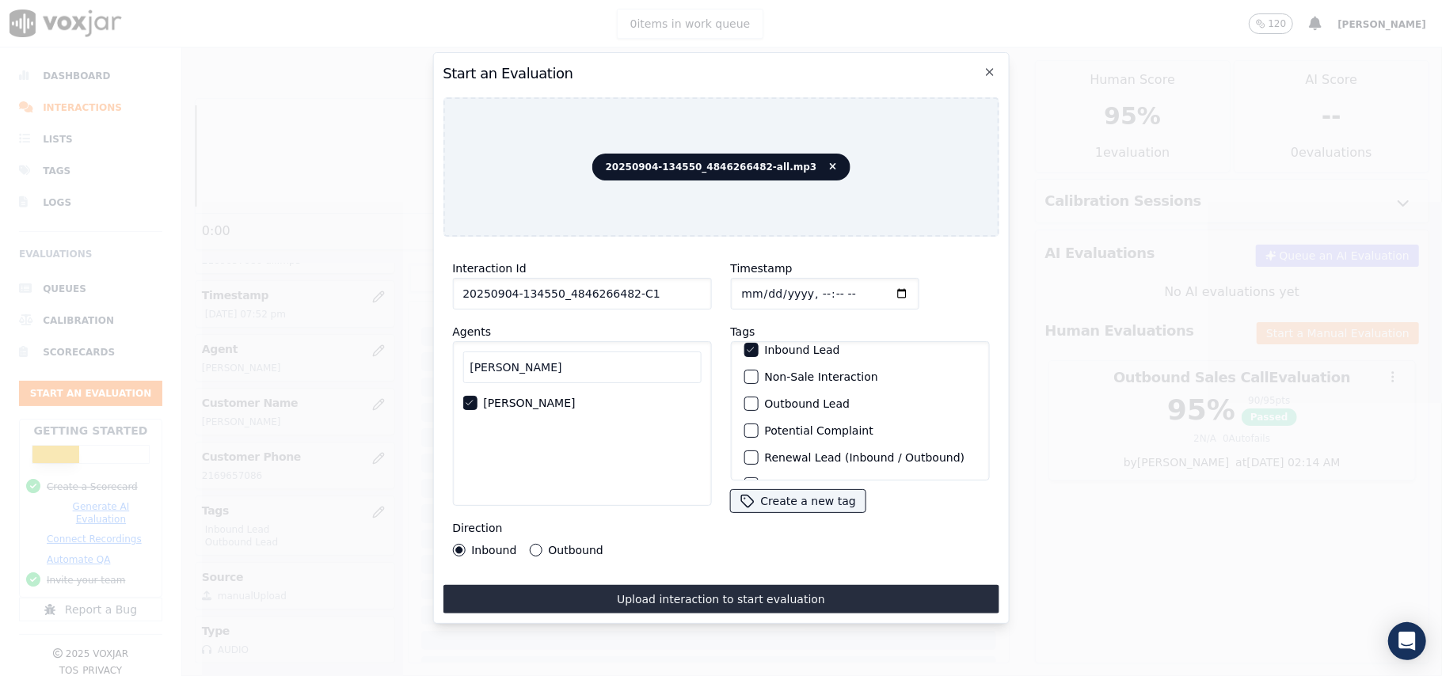
scroll to position [138, 0]
drag, startPoint x: 746, startPoint y: 436, endPoint x: 670, endPoint y: 516, distance: 110.9
click at [748, 453] on button "Sale Interaction" at bounding box center [751, 460] width 14 height 14
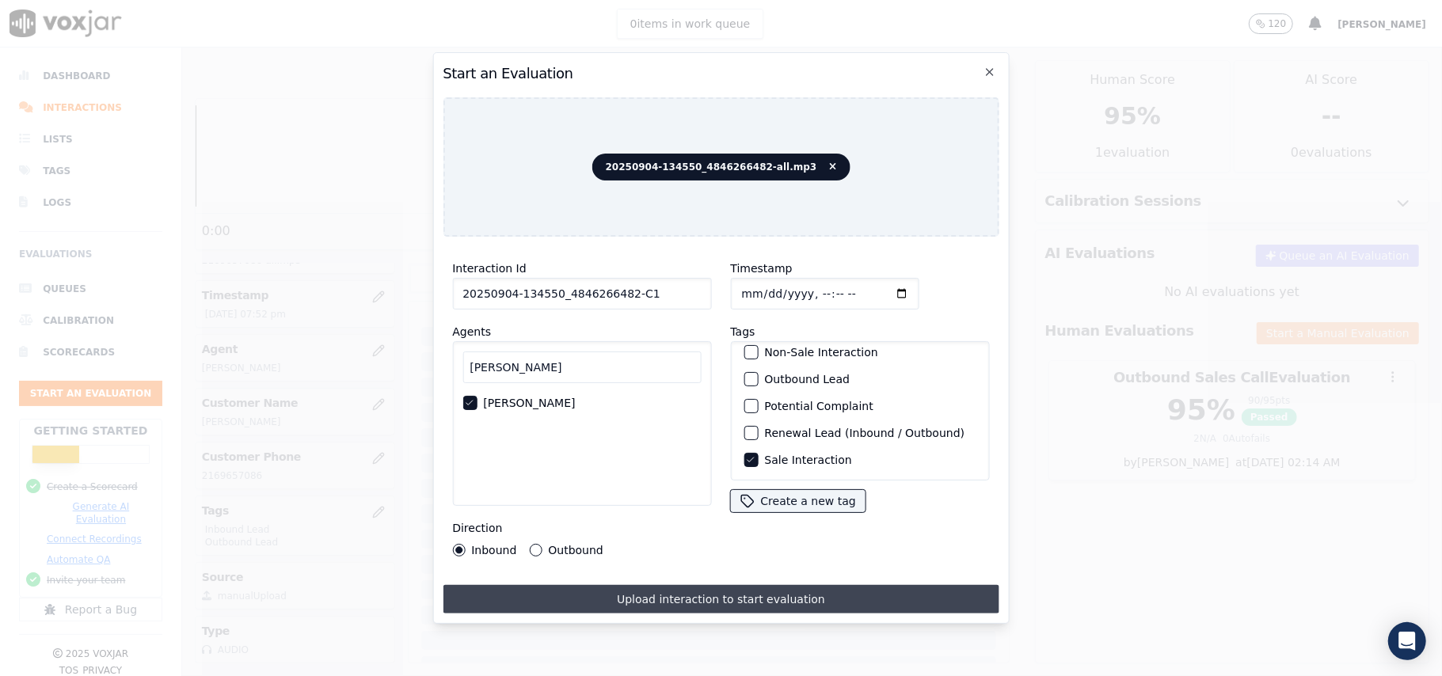
click at [577, 585] on button "Upload interaction to start evaluation" at bounding box center [721, 599] width 556 height 29
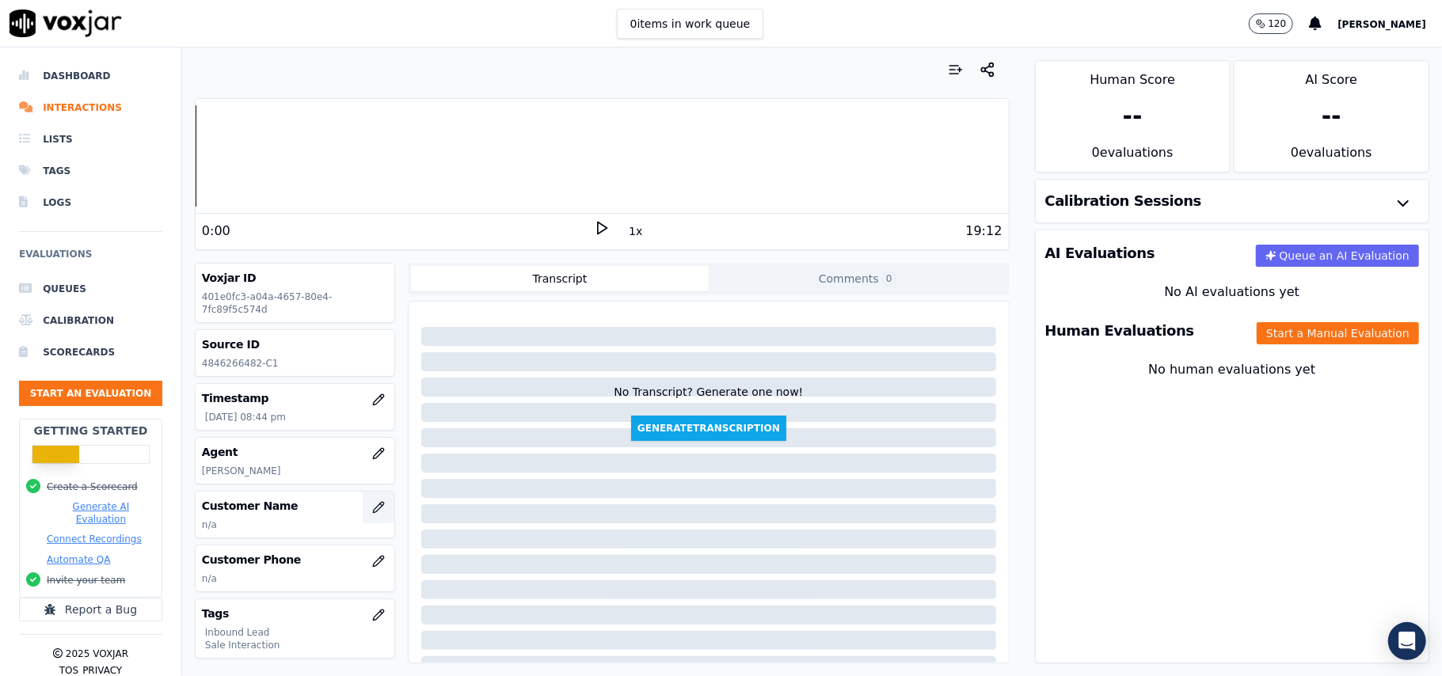
click at [372, 508] on icon "button" at bounding box center [378, 507] width 13 height 13
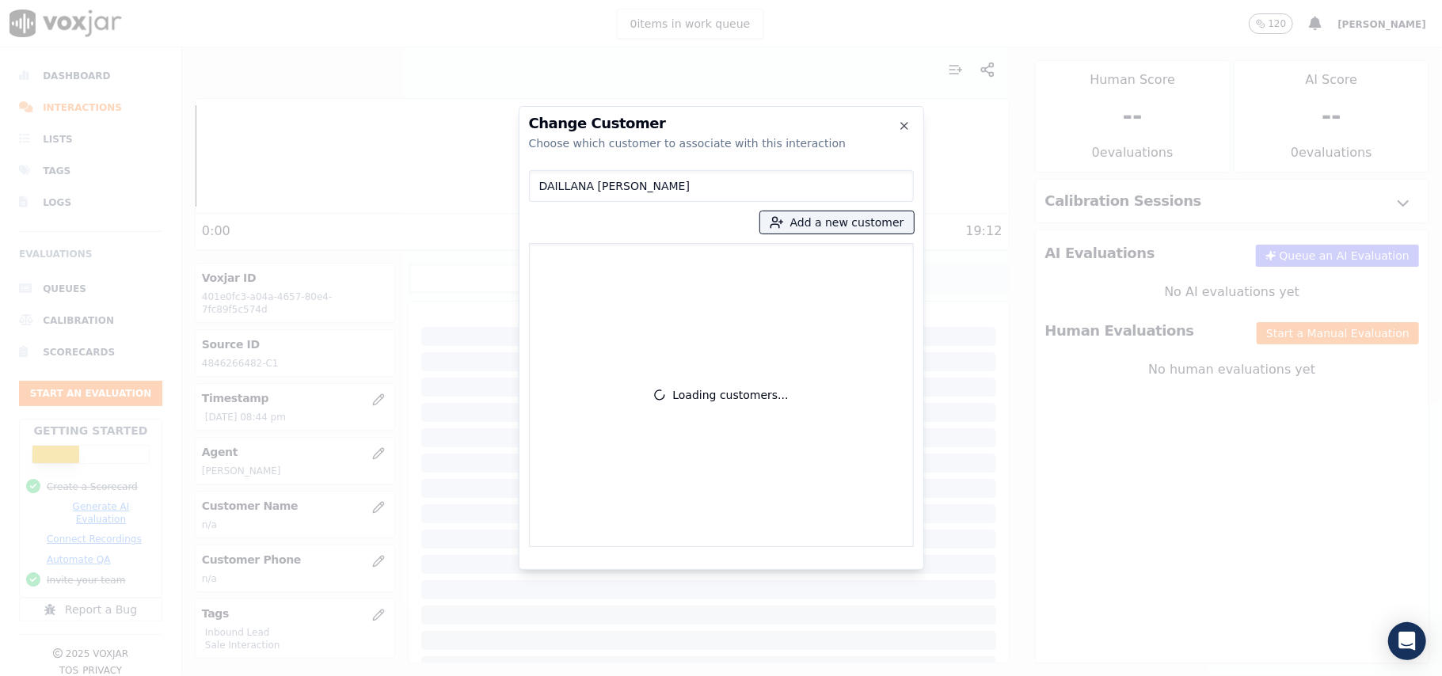
click at [543, 182] on input "DAILLANA [PERSON_NAME]" at bounding box center [721, 186] width 385 height 32
type input "DAILLANA [PERSON_NAME]"
click at [660, 276] on p "DAILLANA [PERSON_NAME]" at bounding box center [629, 269] width 124 height 32
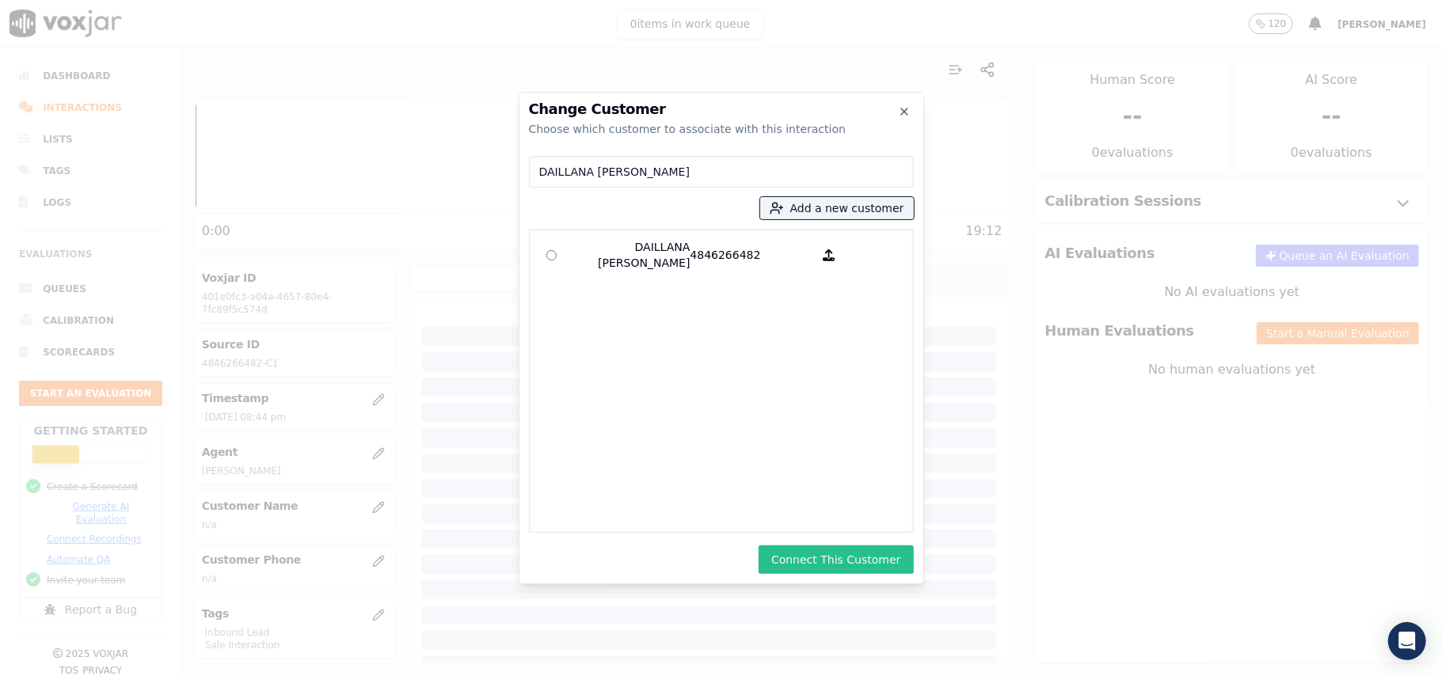
click at [812, 558] on button "Connect This Customer" at bounding box center [836, 560] width 154 height 29
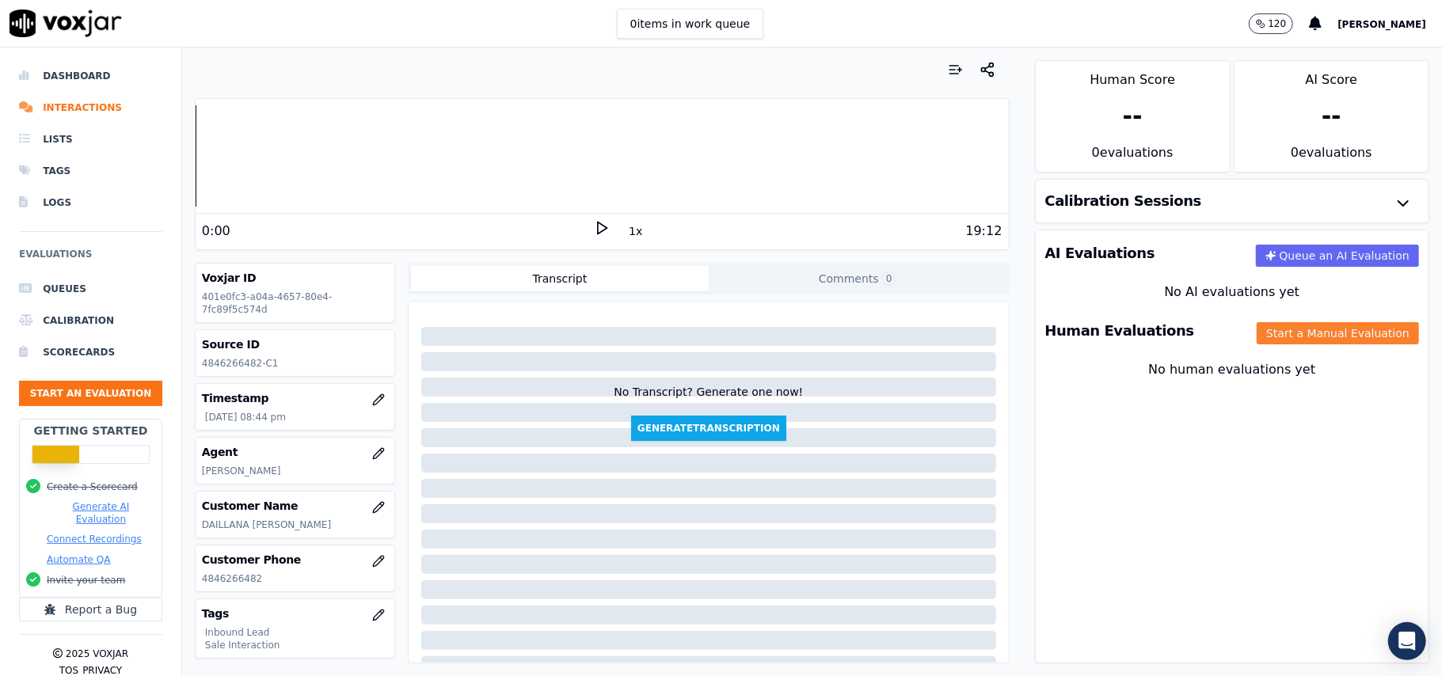
click at [1274, 334] on button "Start a Manual Evaluation" at bounding box center [1338, 333] width 162 height 22
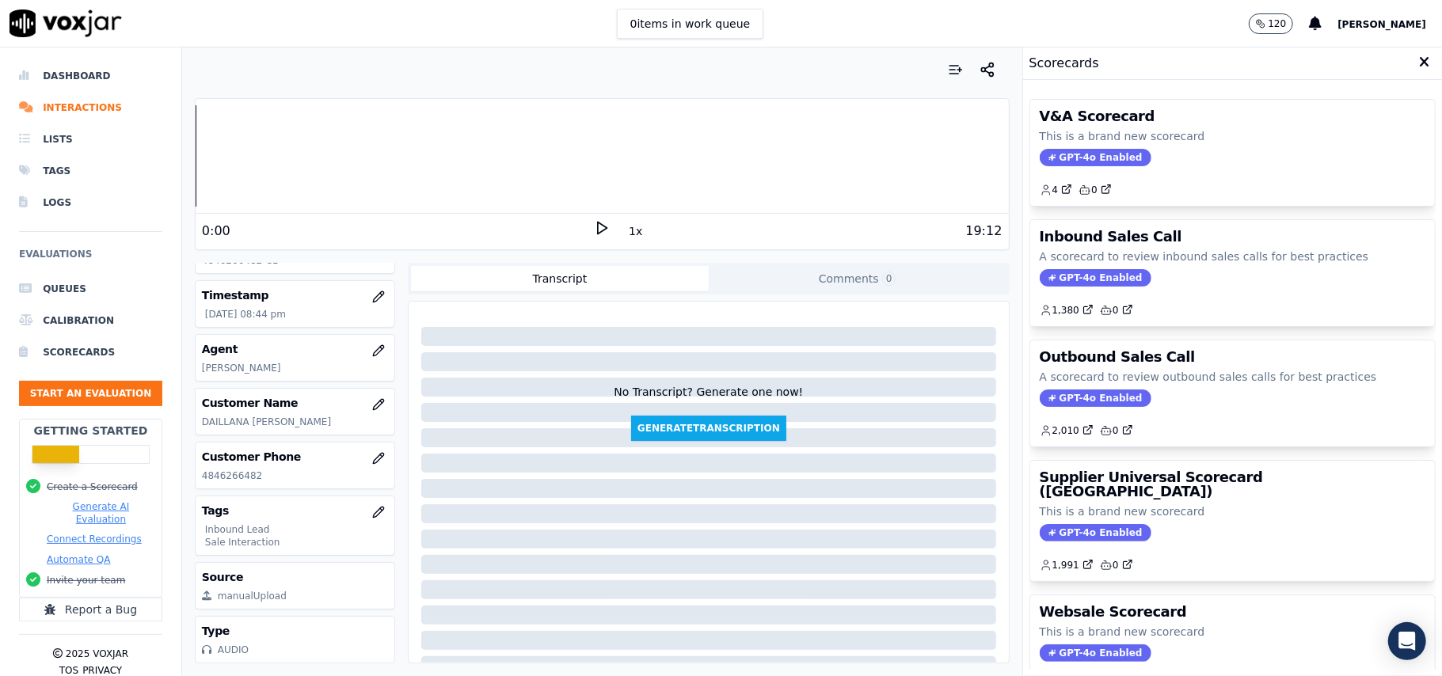
scroll to position [155, 0]
click at [1040, 282] on span "GPT-4o Enabled" at bounding box center [1096, 277] width 112 height 17
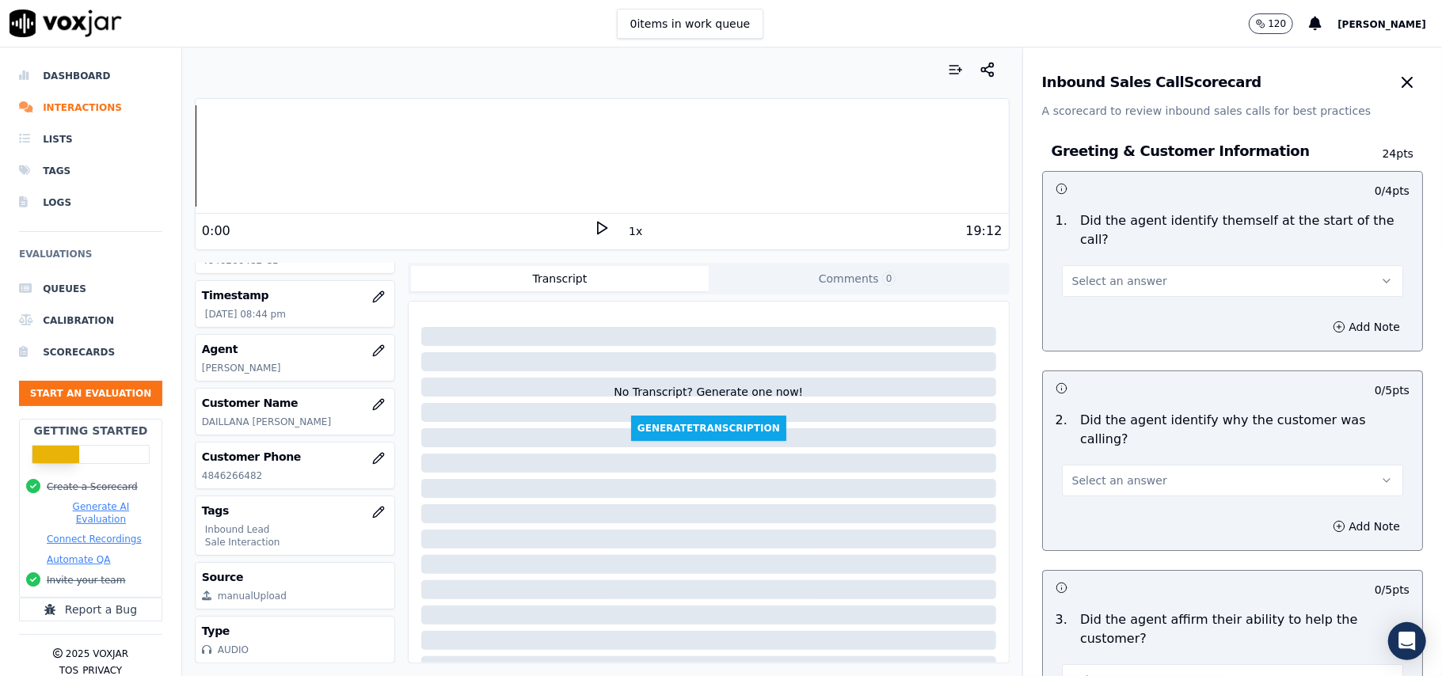
click at [1245, 78] on div "Inbound Sales Call Scorecard" at bounding box center [1232, 83] width 381 height 32
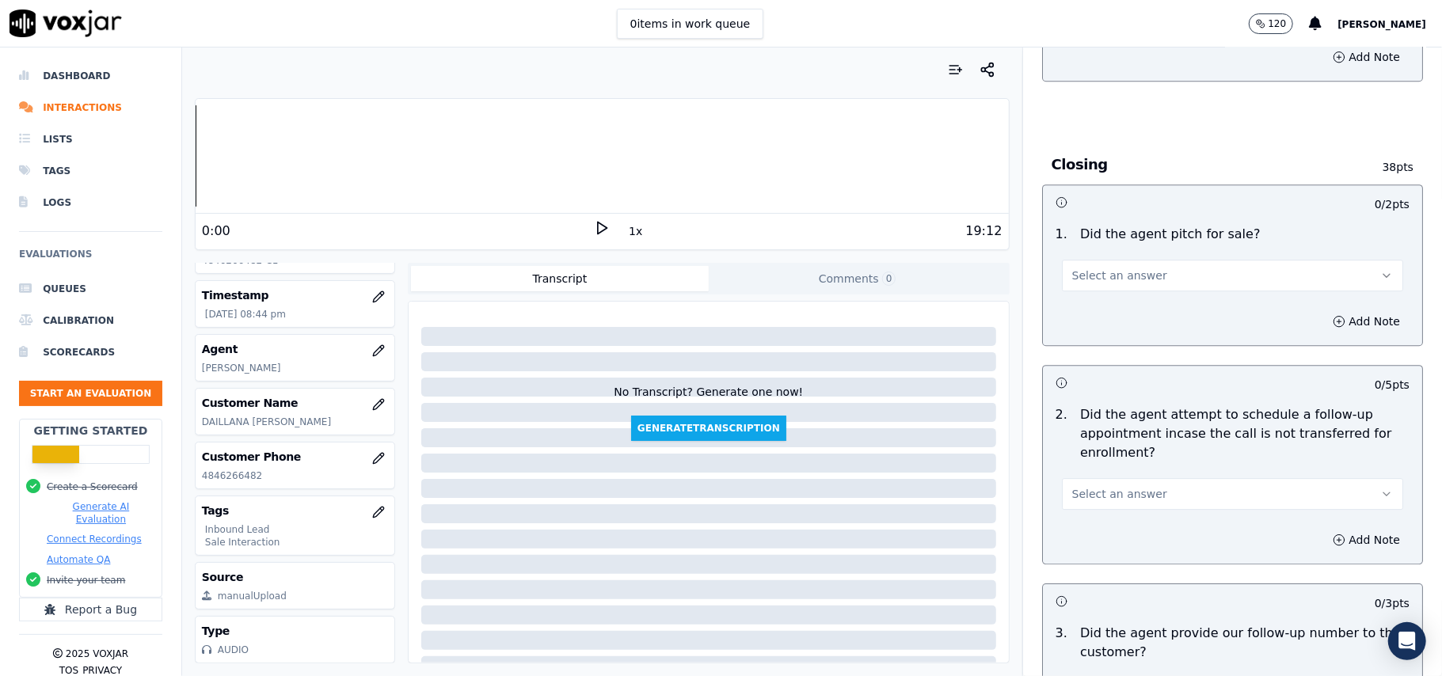
click at [1129, 486] on span "Select an answer" at bounding box center [1119, 494] width 95 height 16
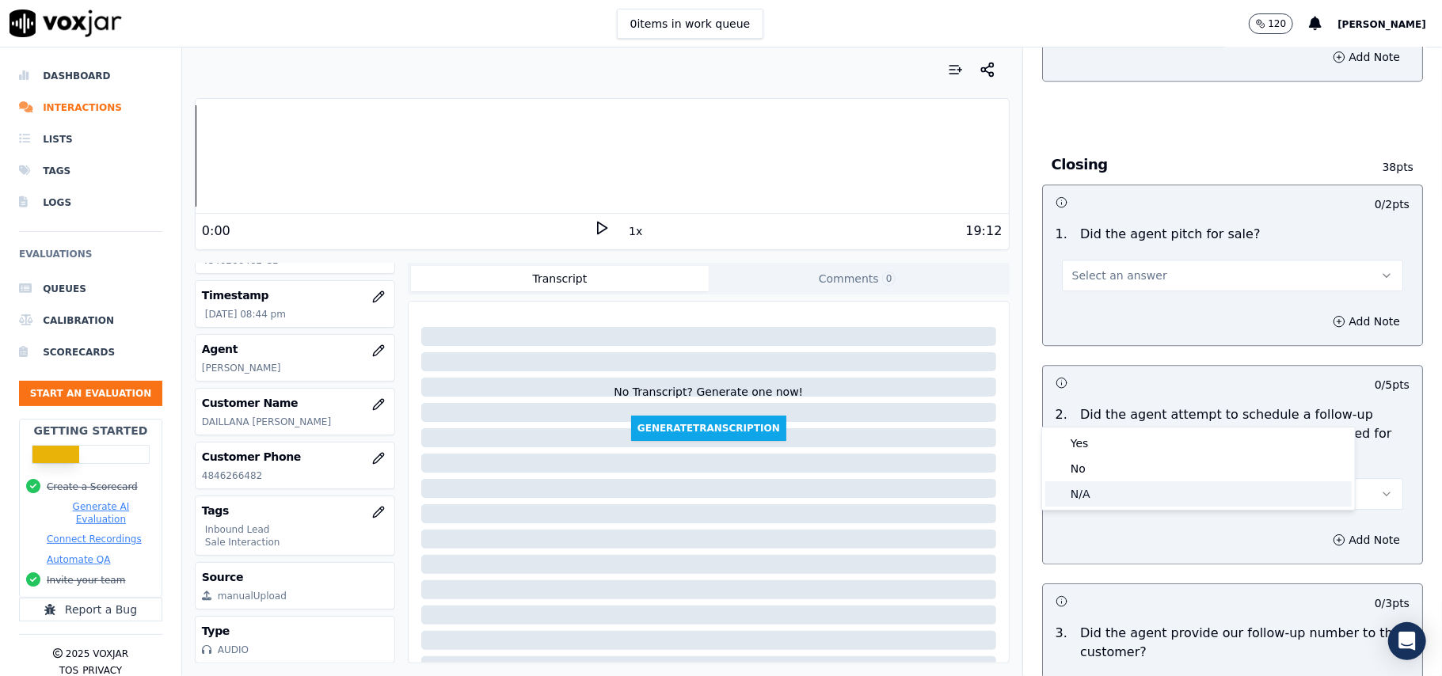
click at [1074, 496] on div "N/A" at bounding box center [1198, 494] width 306 height 25
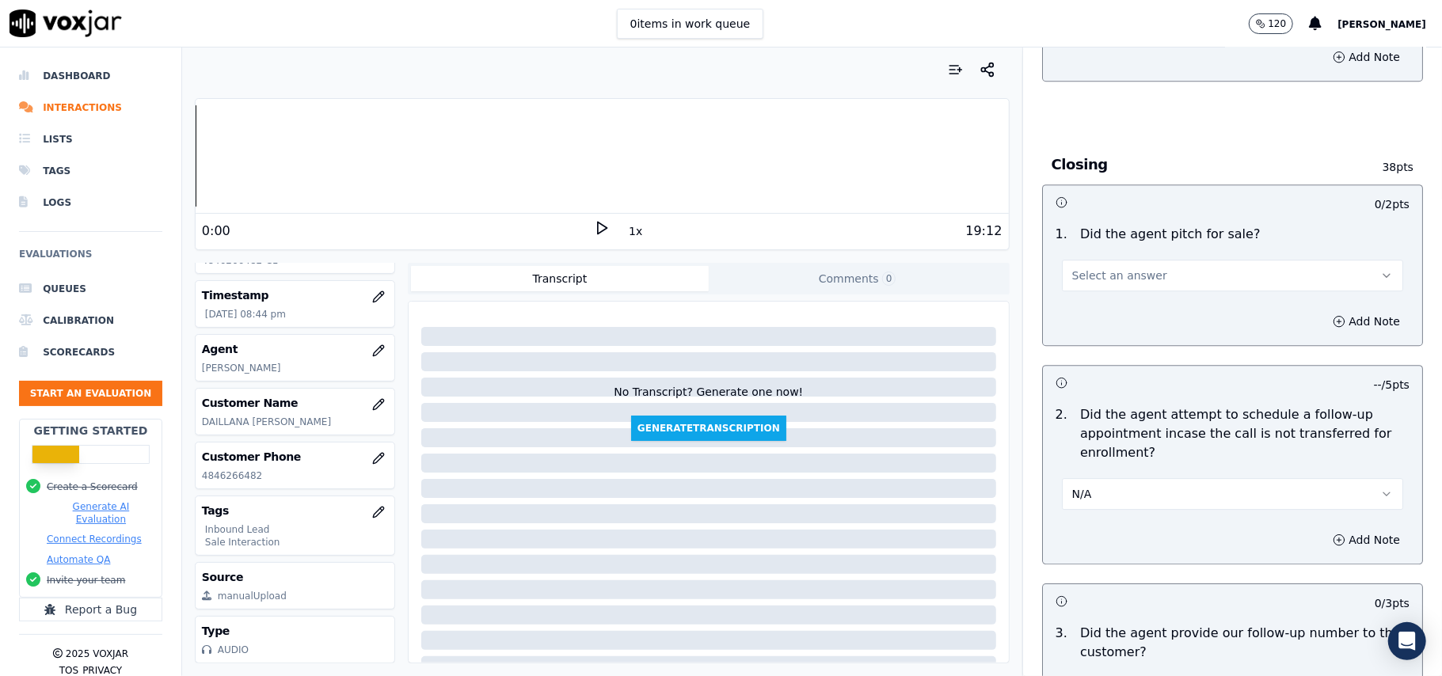
click at [679, 364] on div "No Transcript? Generate one now! Generate Transcription" at bounding box center [709, 374] width 588 height 133
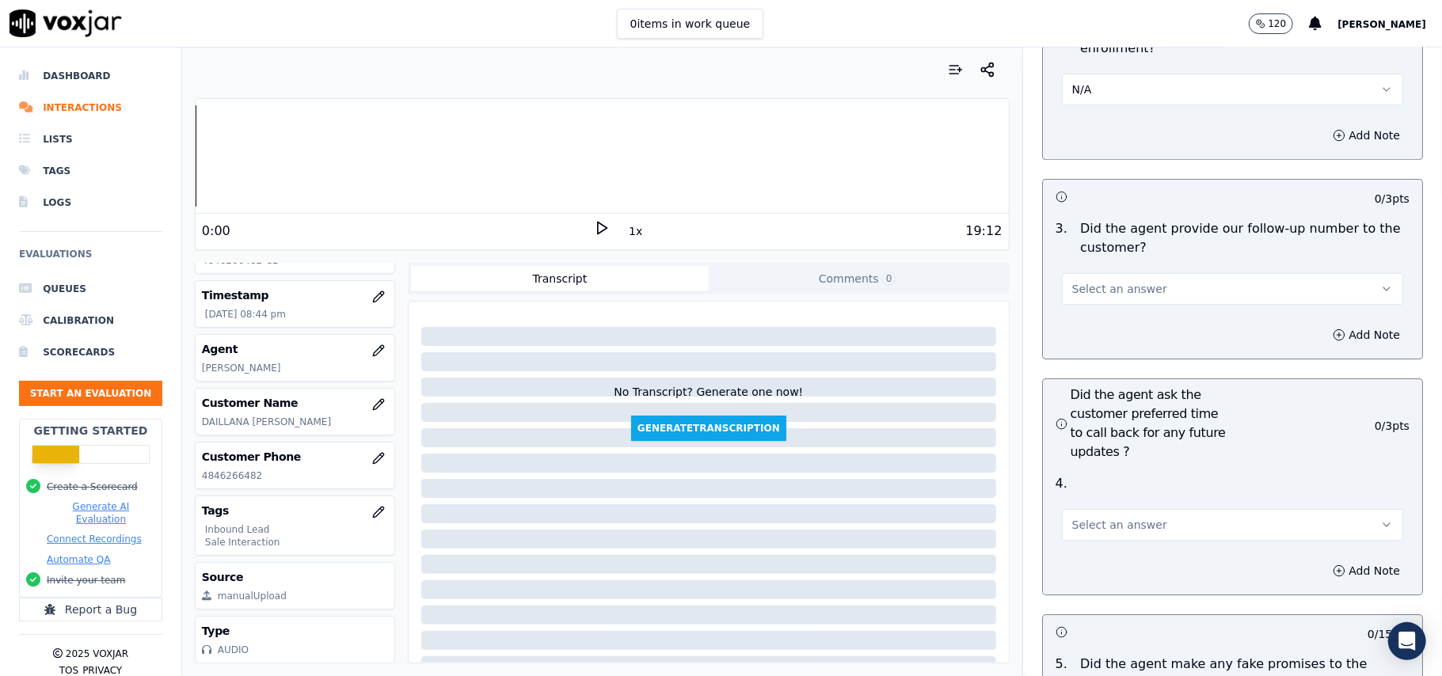
click at [1116, 506] on div "Select an answer" at bounding box center [1232, 523] width 341 height 35
click at [1101, 517] on span "Select an answer" at bounding box center [1119, 525] width 95 height 16
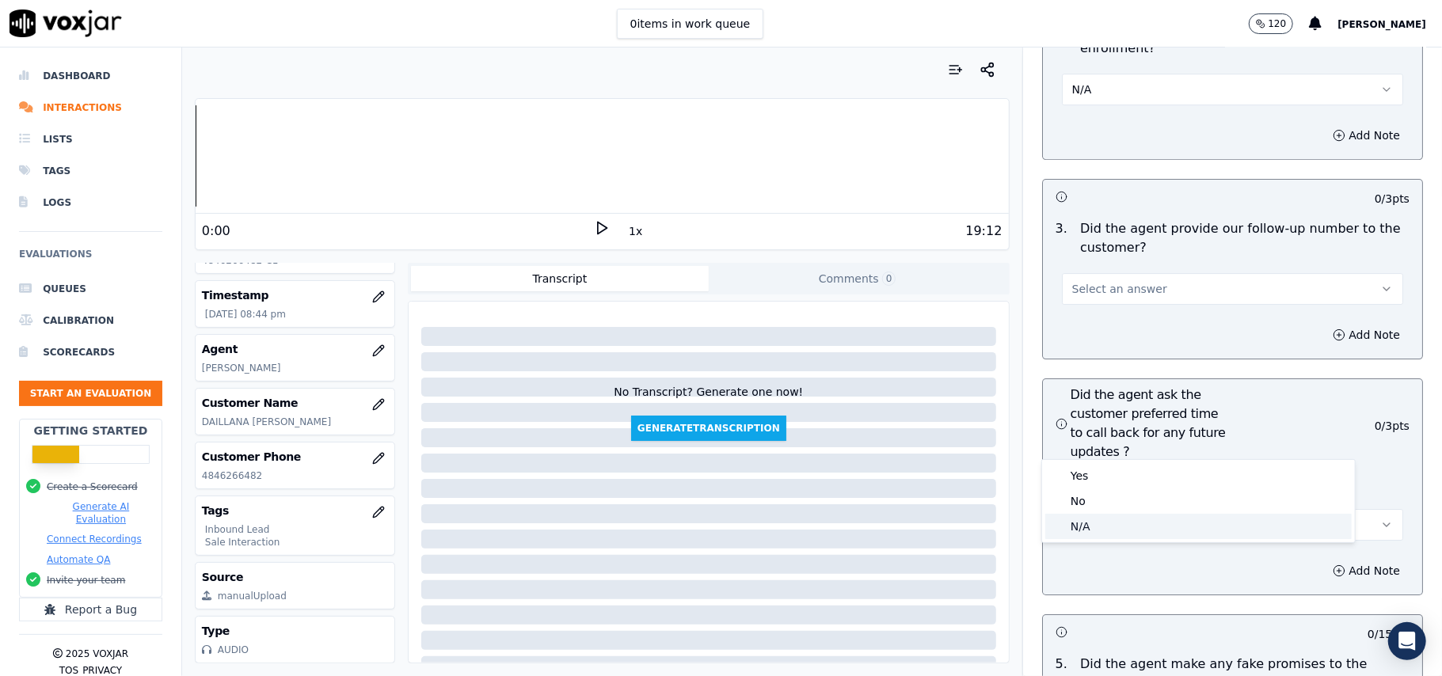
click at [1055, 533] on div "N/A" at bounding box center [1198, 526] width 306 height 25
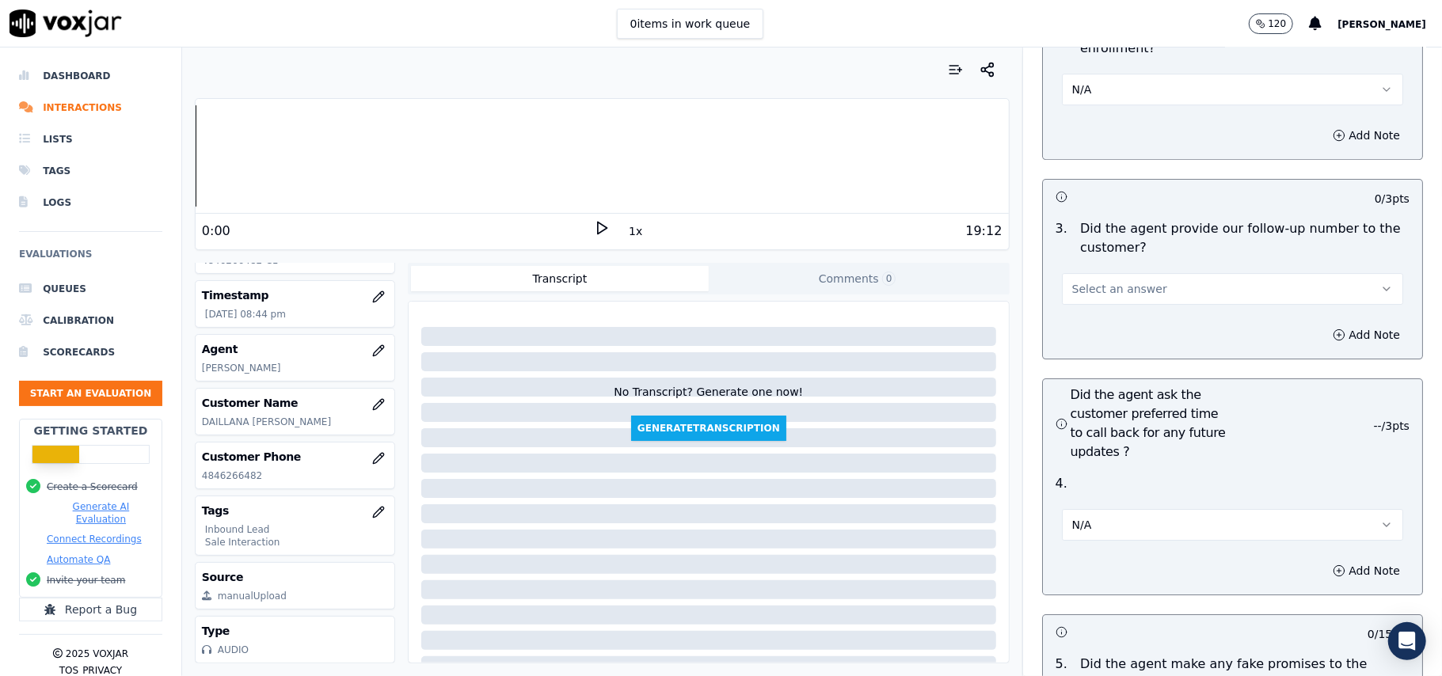
click at [681, 314] on div "No Transcript? Generate one now! Generate Transcription" at bounding box center [709, 374] width 588 height 133
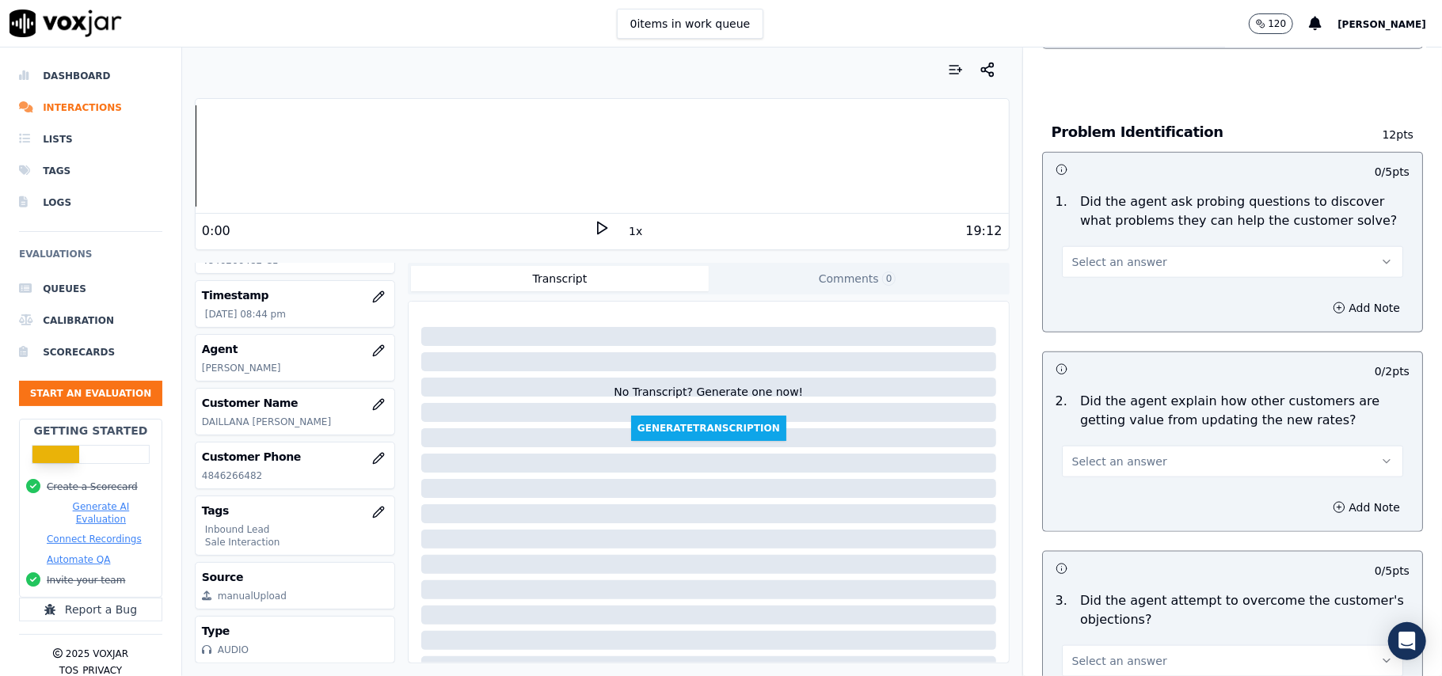
click at [1106, 446] on button "Select an answer" at bounding box center [1232, 462] width 341 height 32
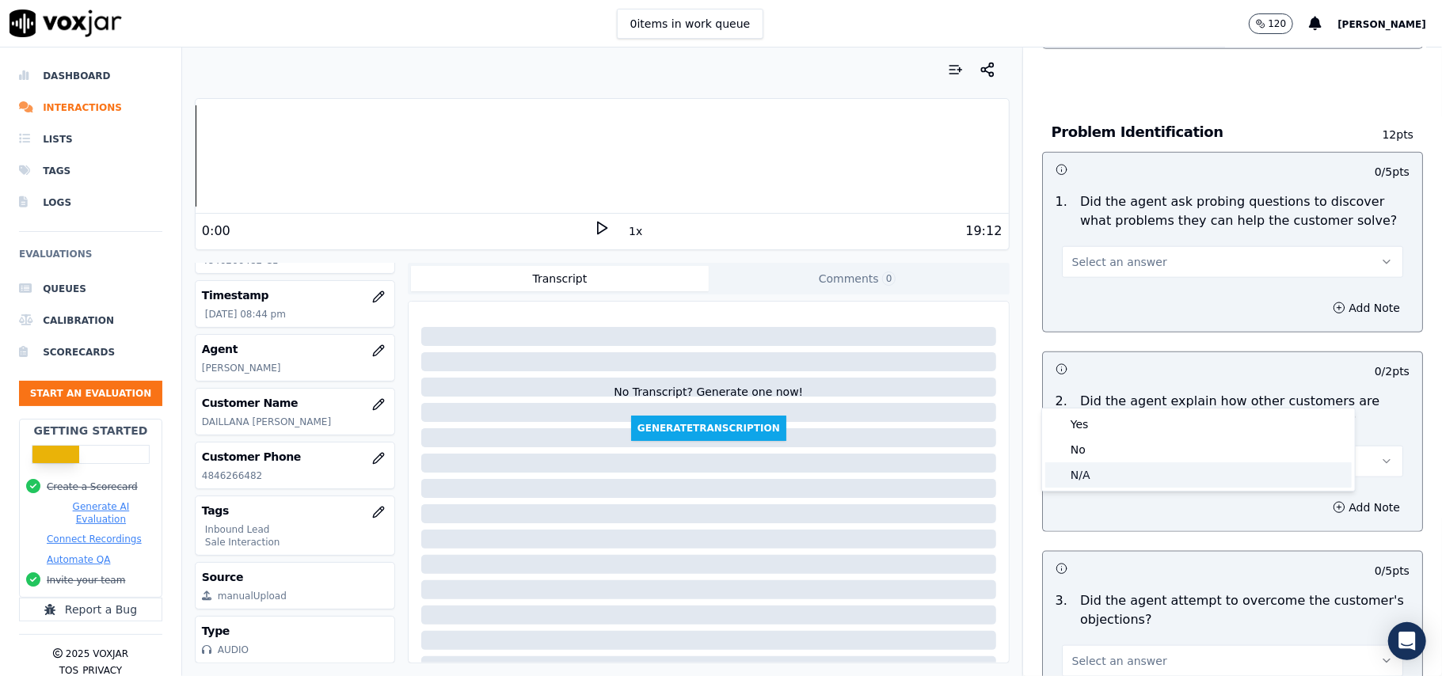
click at [1078, 482] on div "N/A" at bounding box center [1198, 474] width 306 height 25
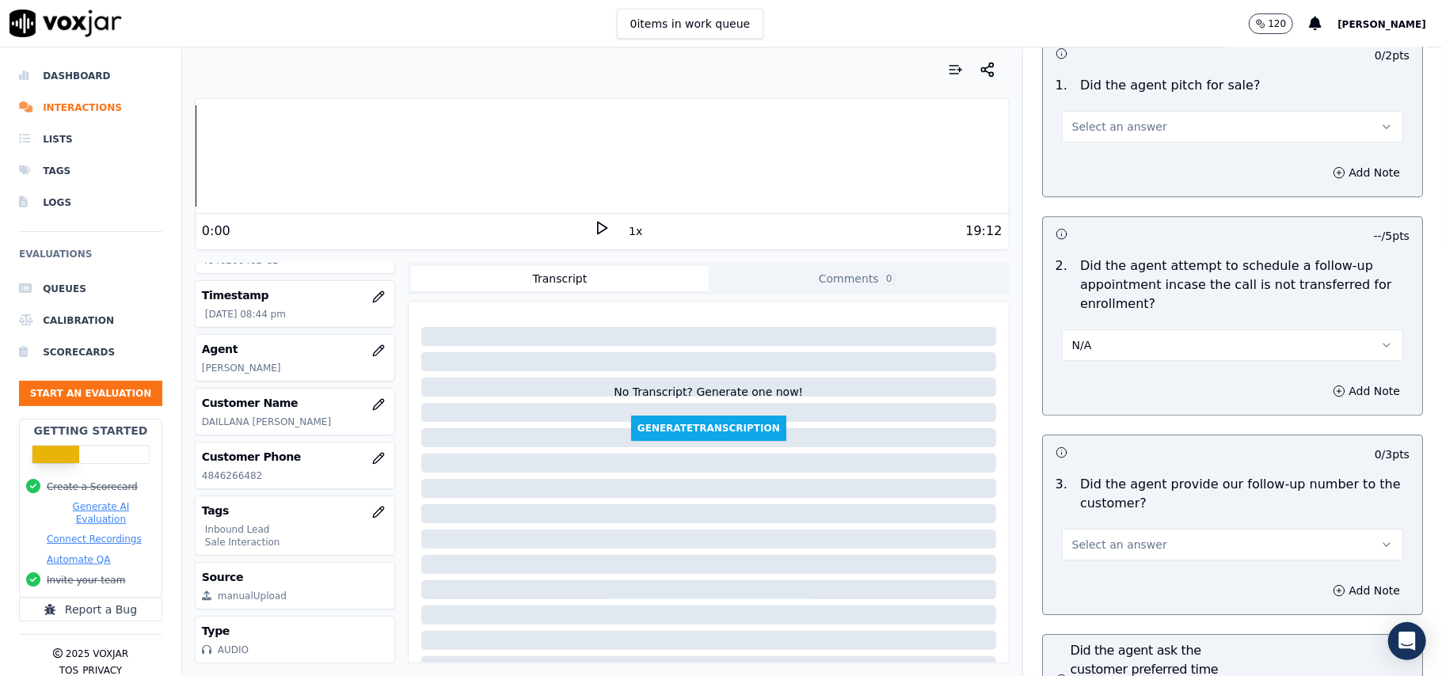
scroll to position [4433, 0]
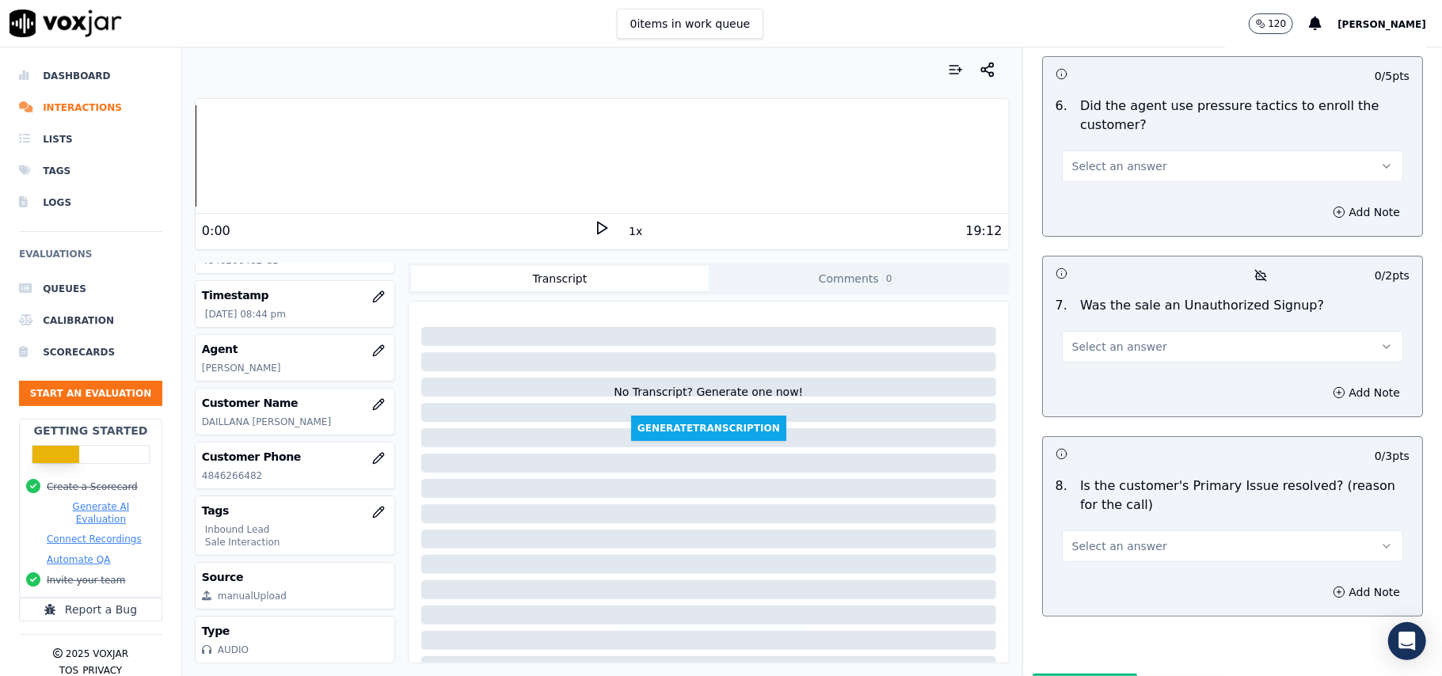
click at [1091, 539] on span "Select an answer" at bounding box center [1119, 547] width 95 height 16
click at [1091, 499] on div "Yes" at bounding box center [1198, 498] width 306 height 25
drag, startPoint x: 1110, startPoint y: 258, endPoint x: 1106, endPoint y: 271, distance: 13.1
click at [1110, 339] on span "Select an answer" at bounding box center [1119, 347] width 95 height 16
click at [1090, 322] on div "No" at bounding box center [1198, 323] width 306 height 25
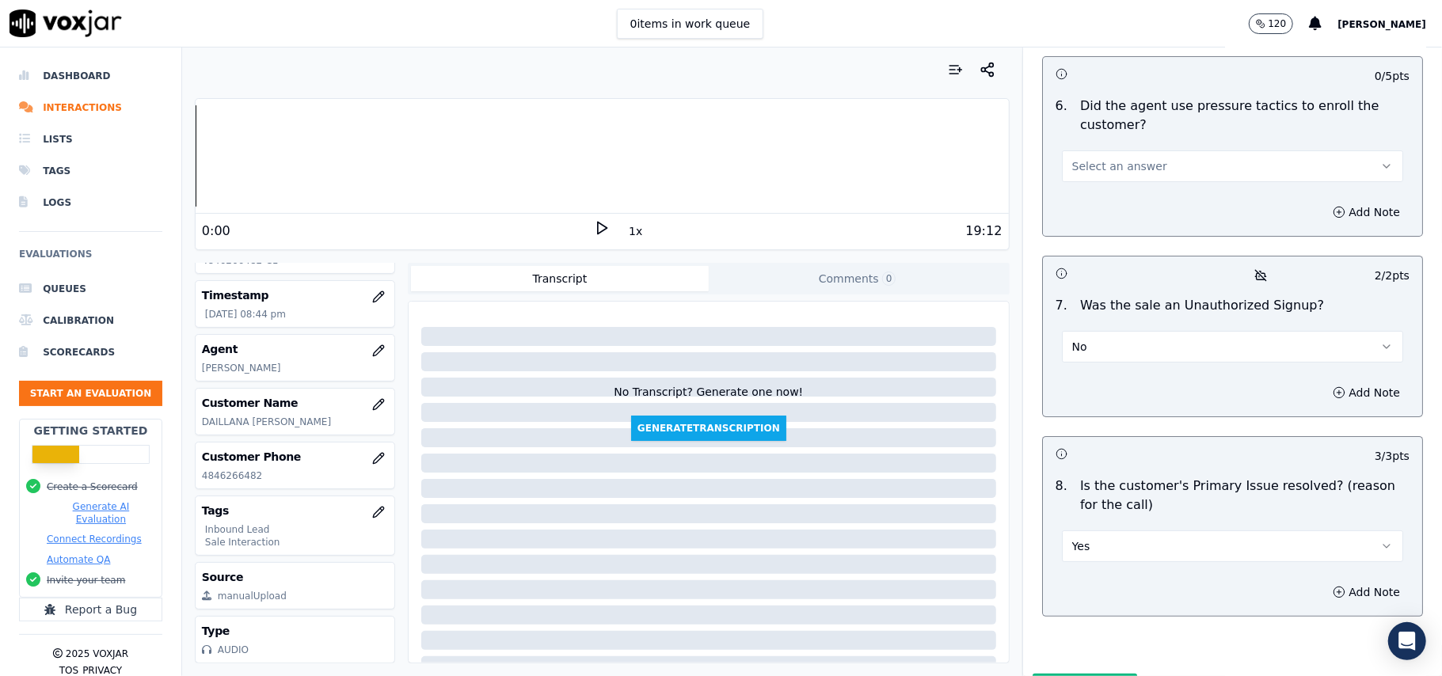
scroll to position [4221, 0]
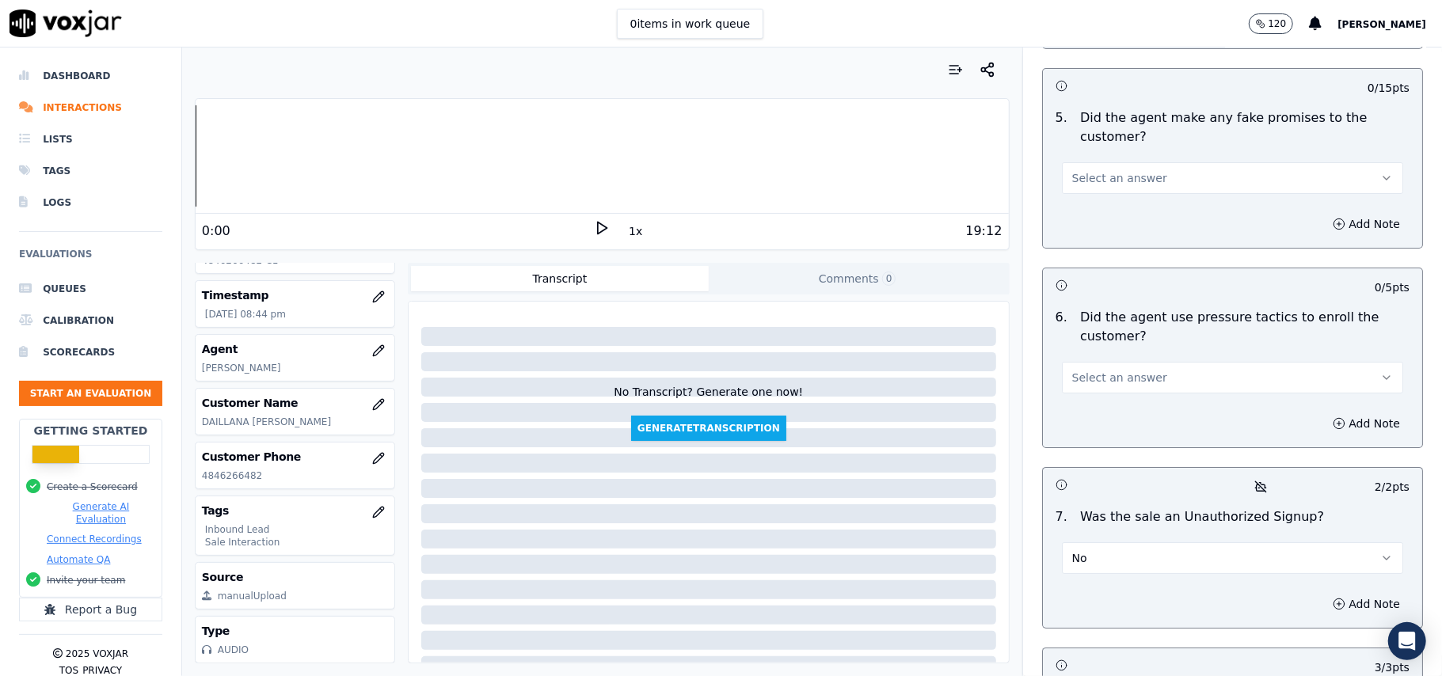
click at [1104, 370] on span "Select an answer" at bounding box center [1119, 378] width 95 height 16
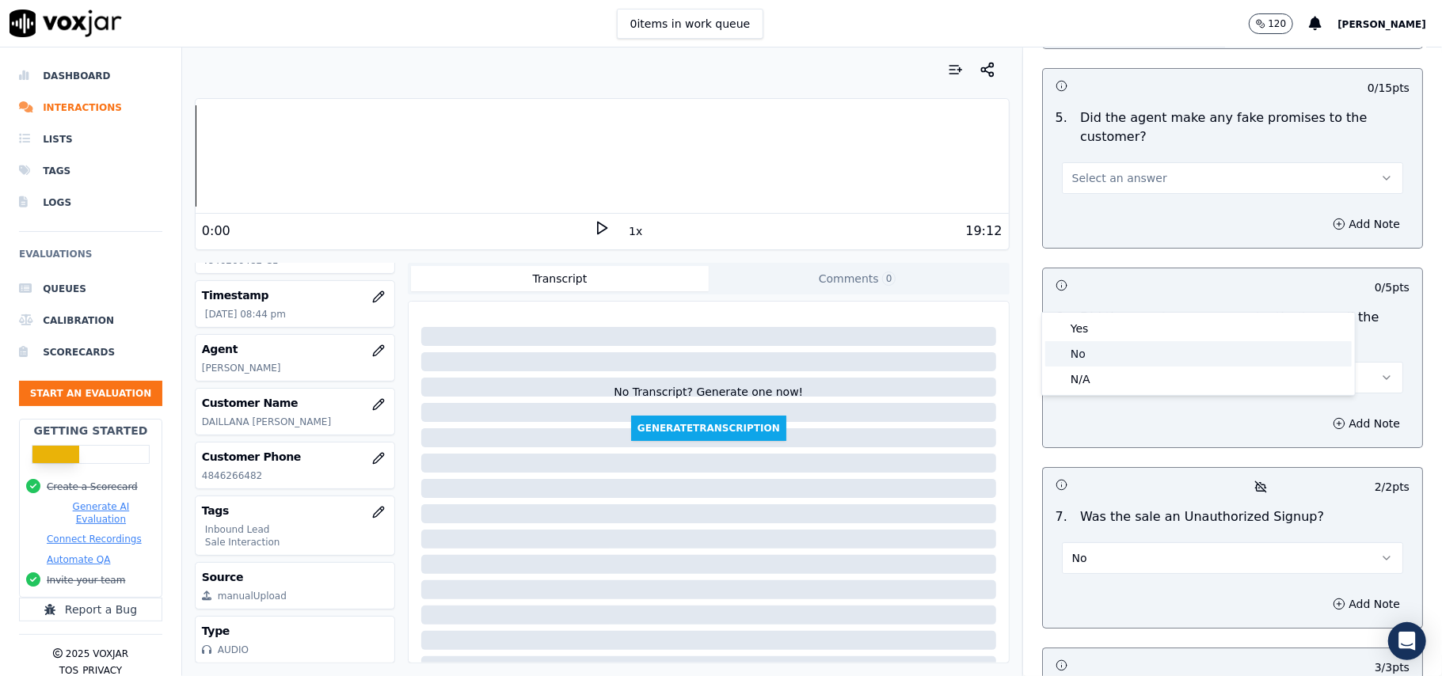
click at [1109, 355] on div "No" at bounding box center [1198, 353] width 306 height 25
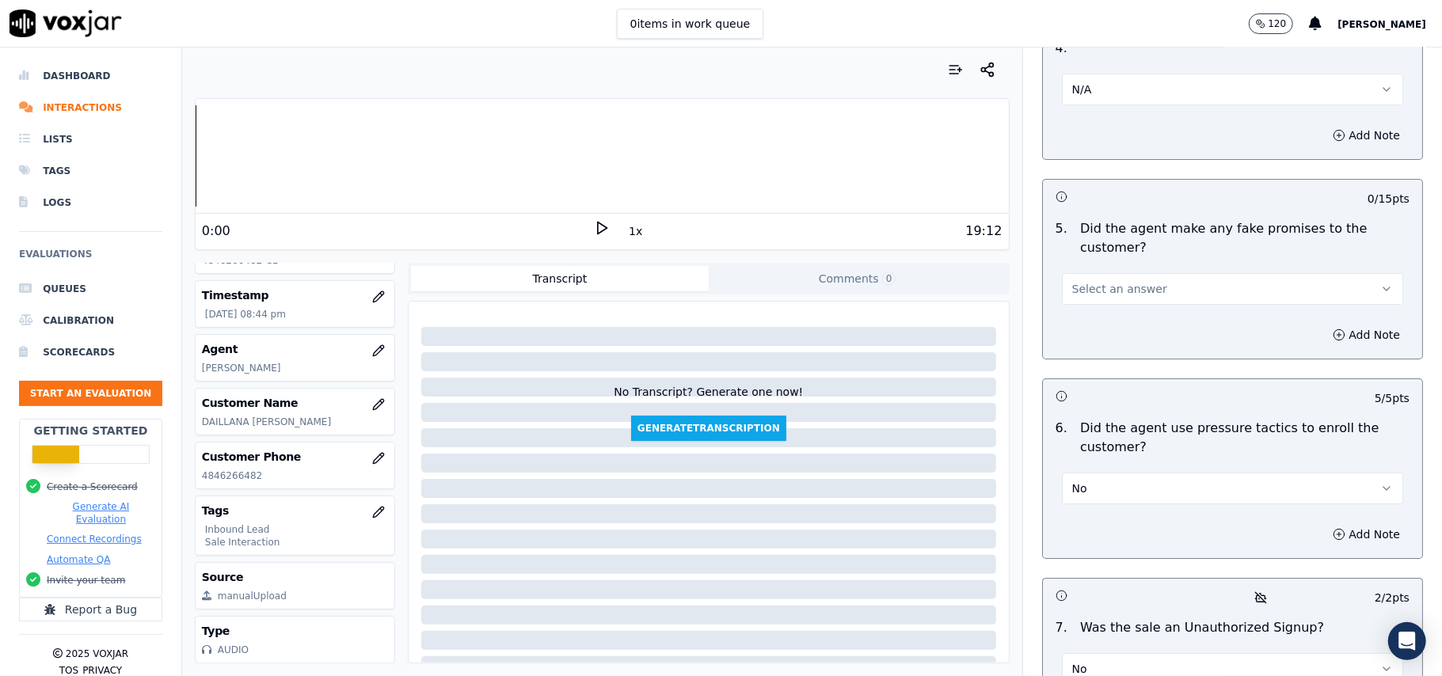
scroll to position [4010, 0]
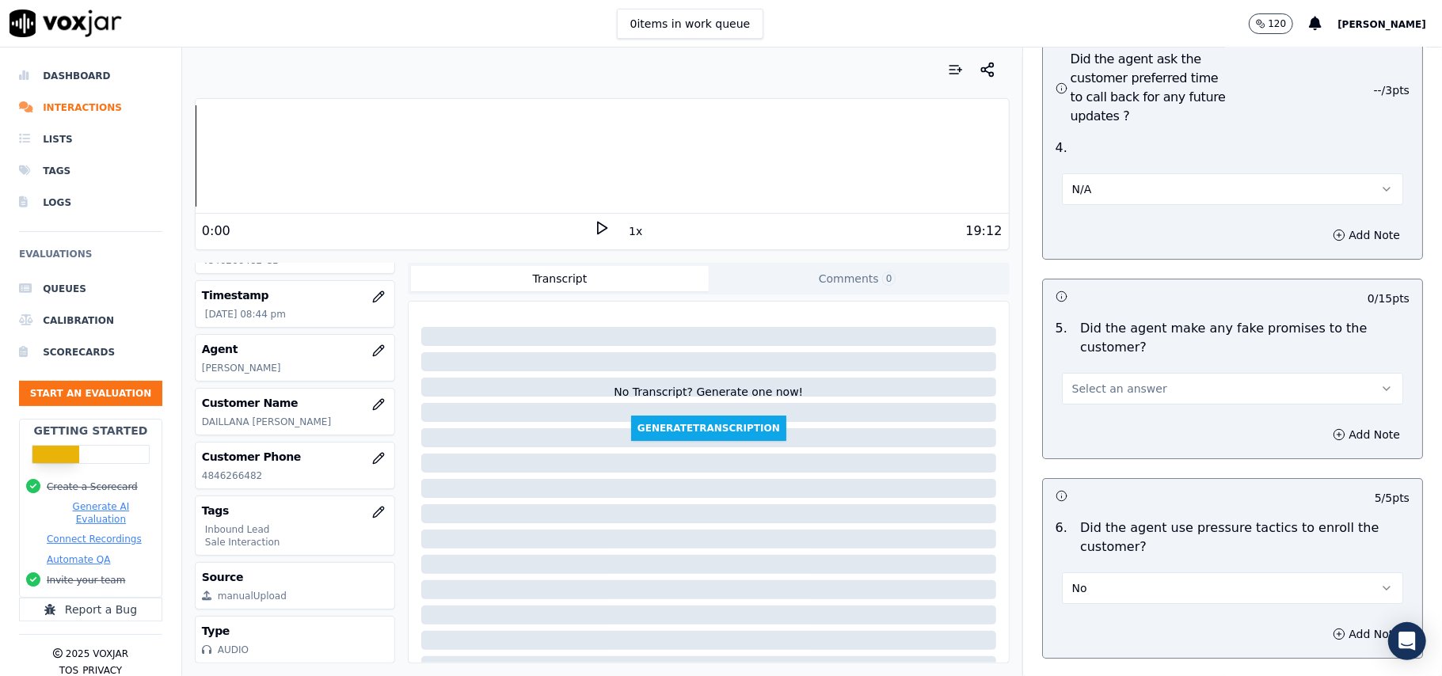
click at [1099, 373] on button "Select an answer" at bounding box center [1232, 389] width 341 height 32
click at [1093, 364] on div "No" at bounding box center [1198, 364] width 306 height 25
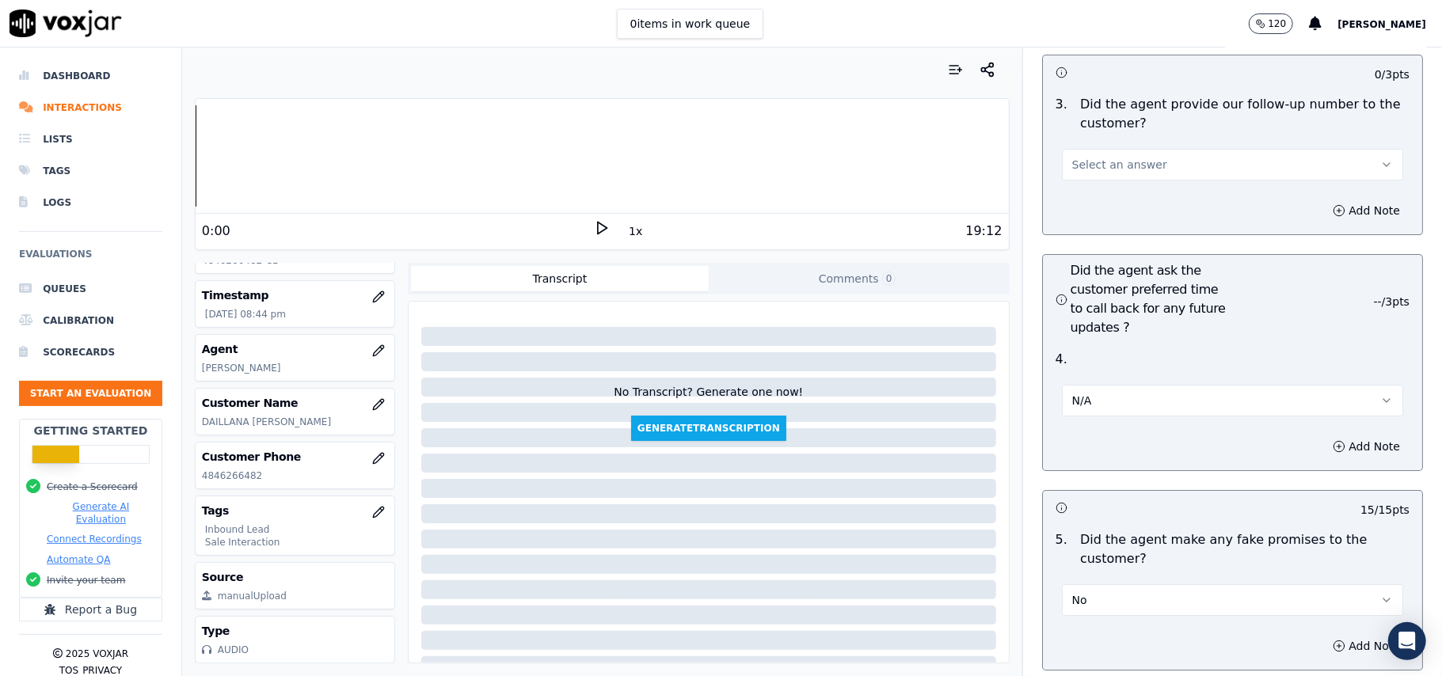
scroll to position [3588, 0]
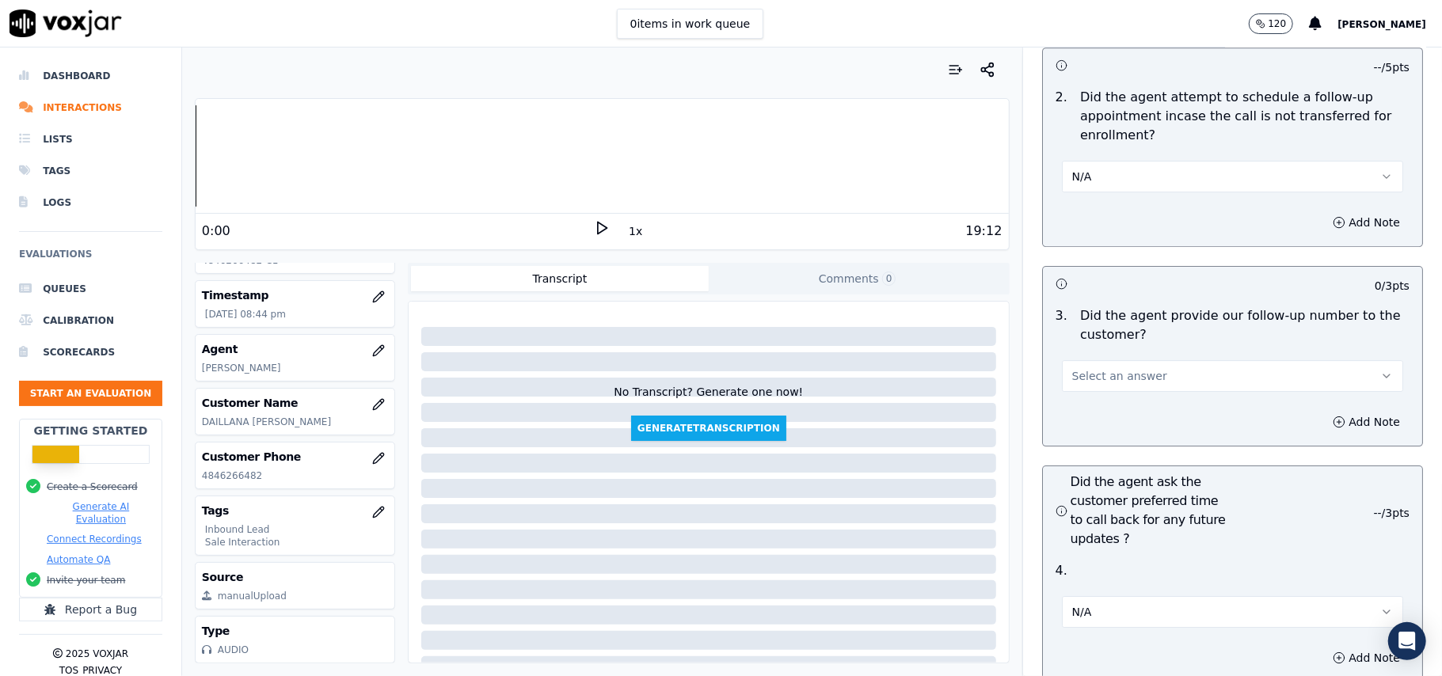
click at [1135, 360] on button "Select an answer" at bounding box center [1232, 376] width 341 height 32
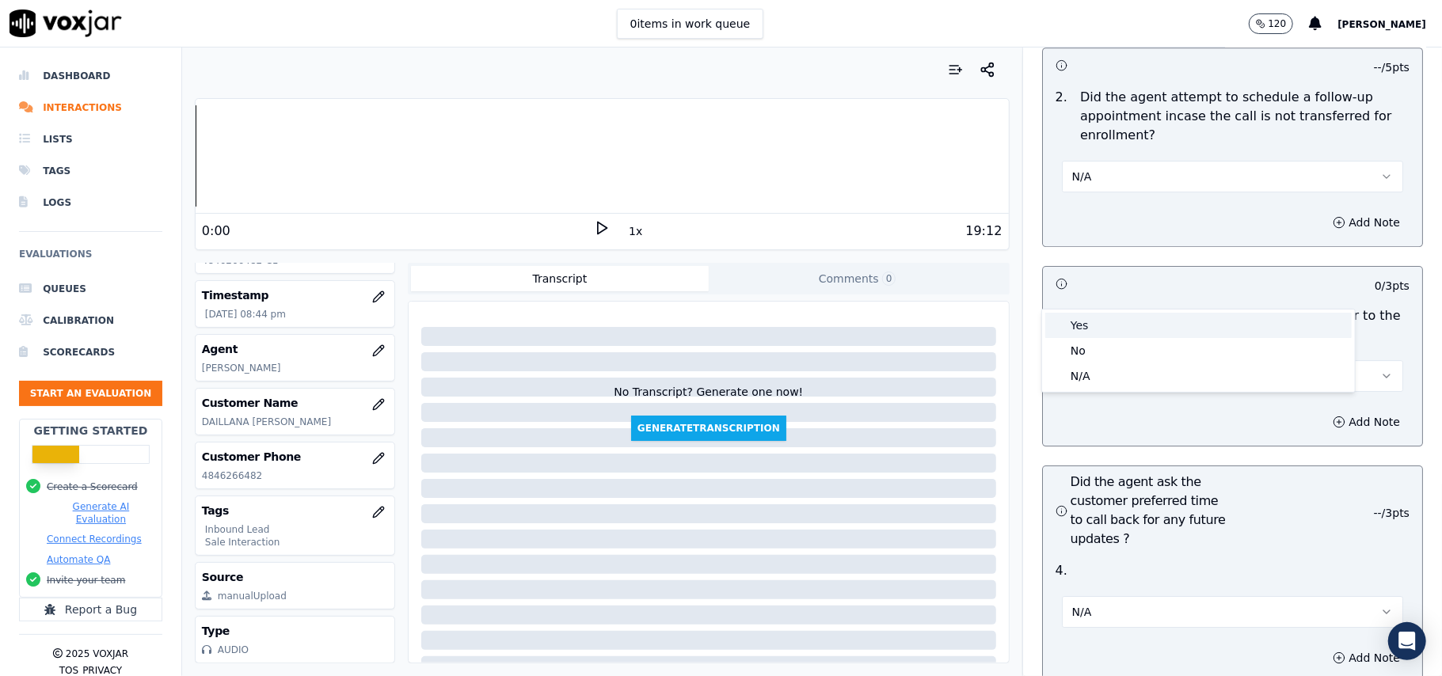
click at [1136, 313] on div "Yes" at bounding box center [1198, 325] width 306 height 25
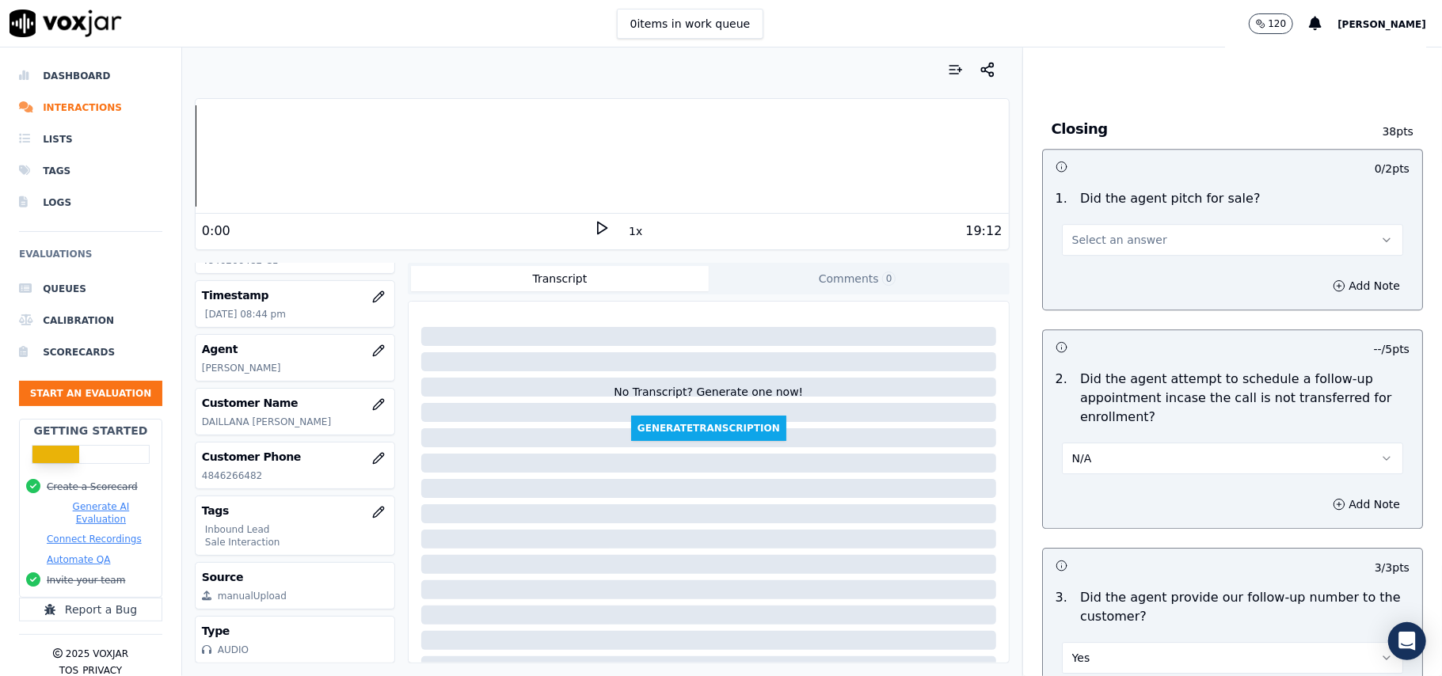
scroll to position [3271, 0]
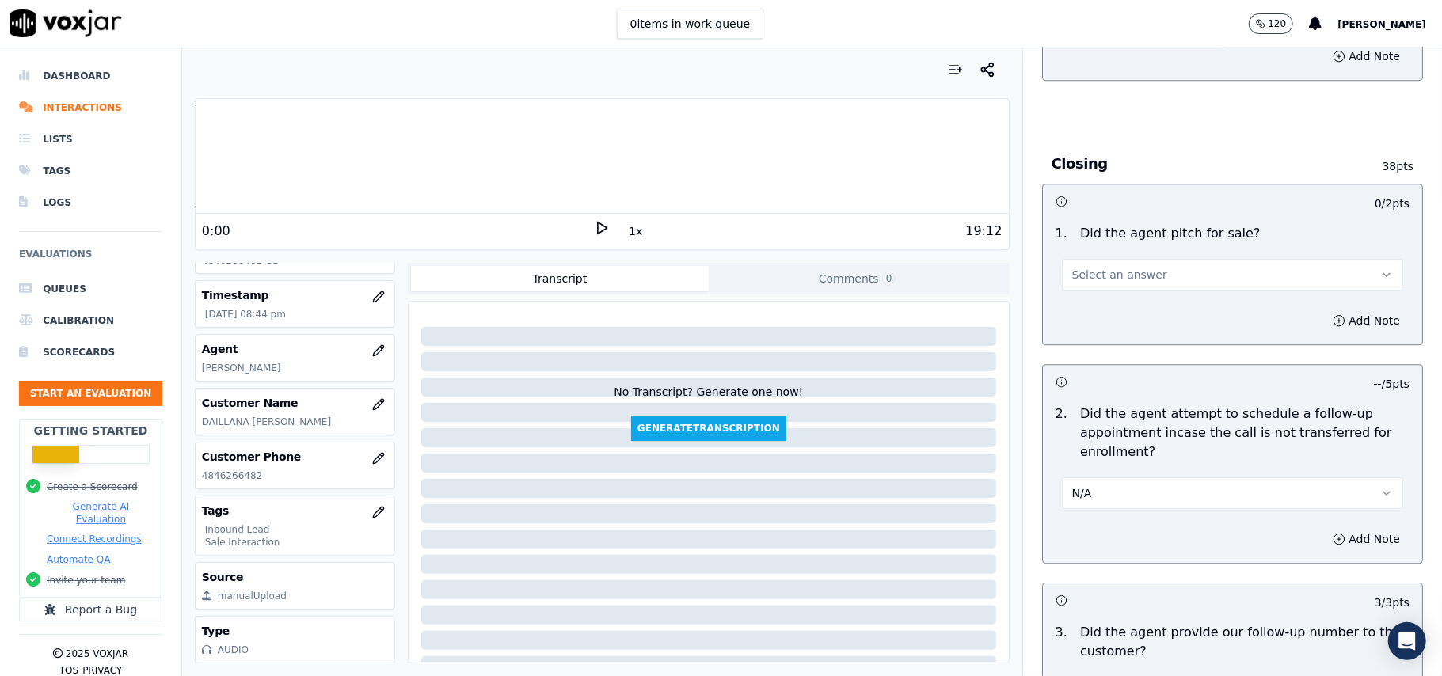
click at [1144, 259] on button "Select an answer" at bounding box center [1232, 275] width 341 height 32
click at [1123, 223] on div "Yes" at bounding box center [1198, 223] width 306 height 25
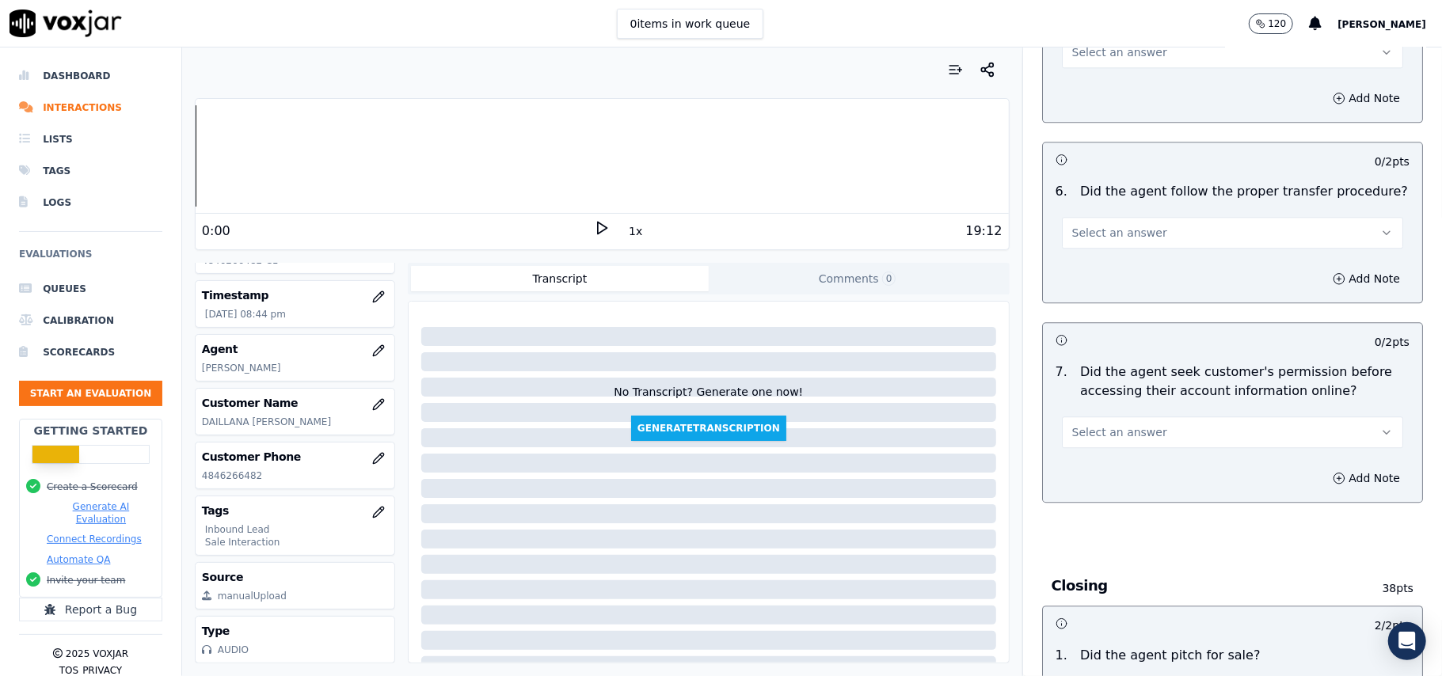
click at [1132, 424] on span "Select an answer" at bounding box center [1119, 432] width 95 height 16
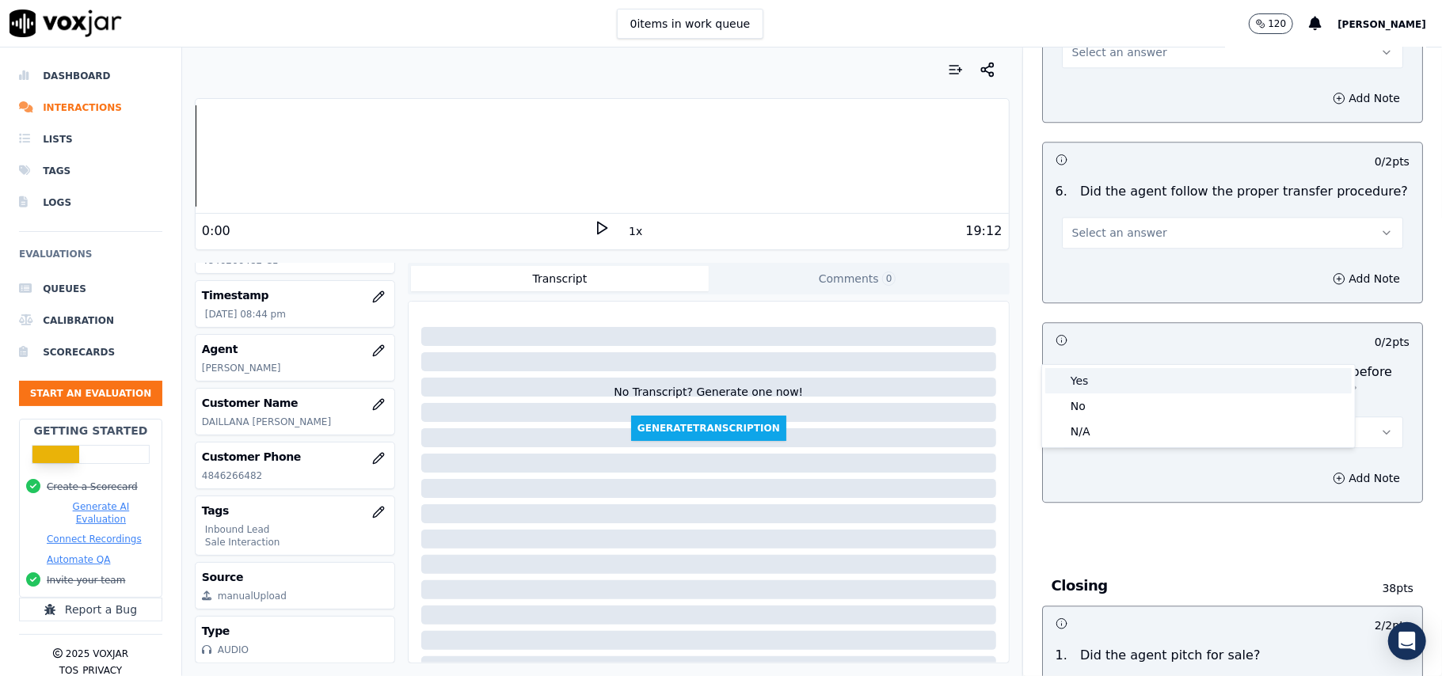
click at [1122, 375] on div "Yes" at bounding box center [1198, 380] width 306 height 25
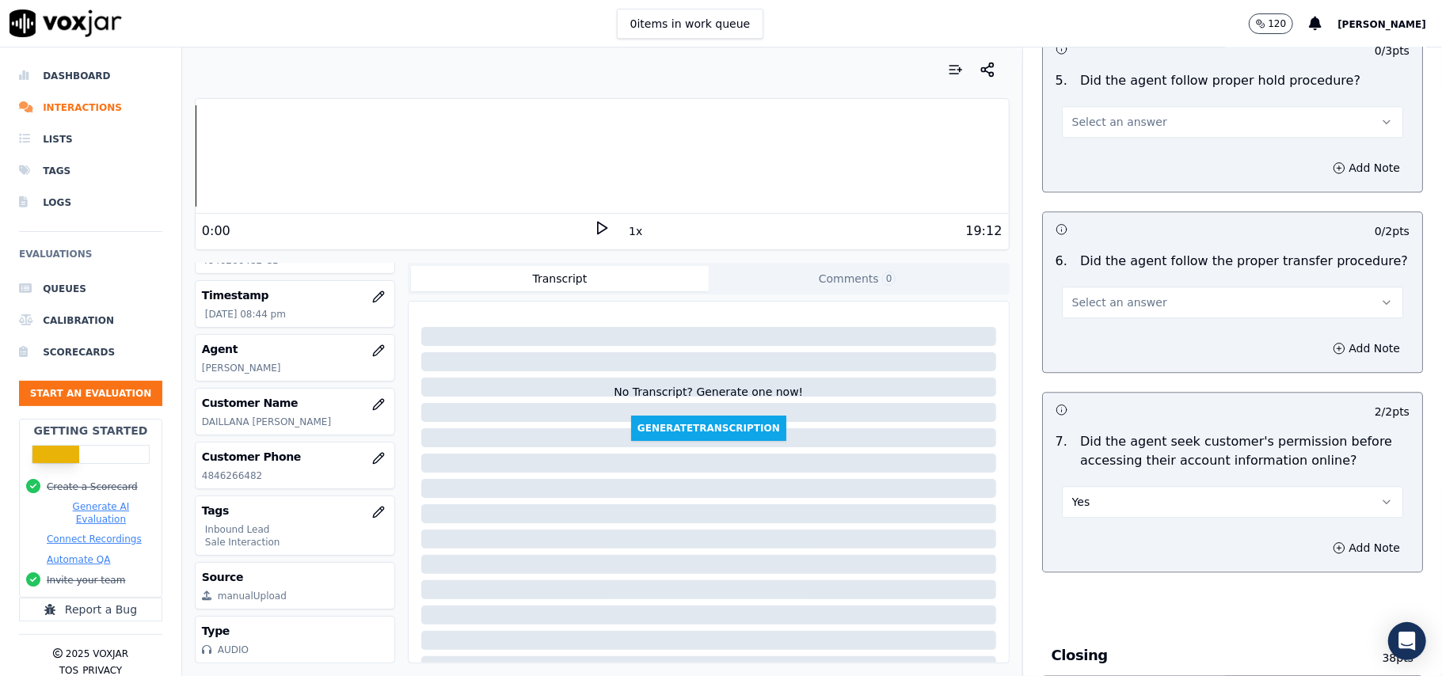
scroll to position [2743, 0]
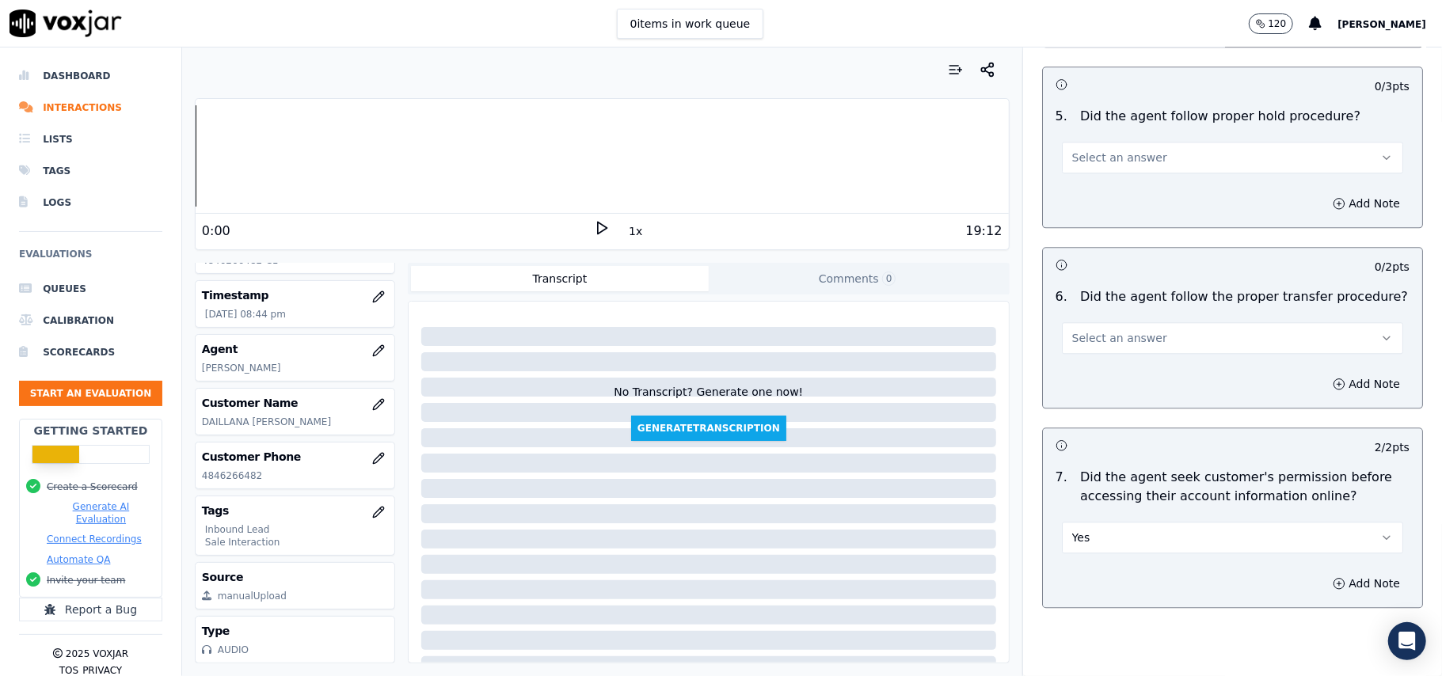
click at [1161, 322] on button "Select an answer" at bounding box center [1232, 338] width 341 height 32
click at [1150, 276] on div "Yes" at bounding box center [1198, 285] width 306 height 25
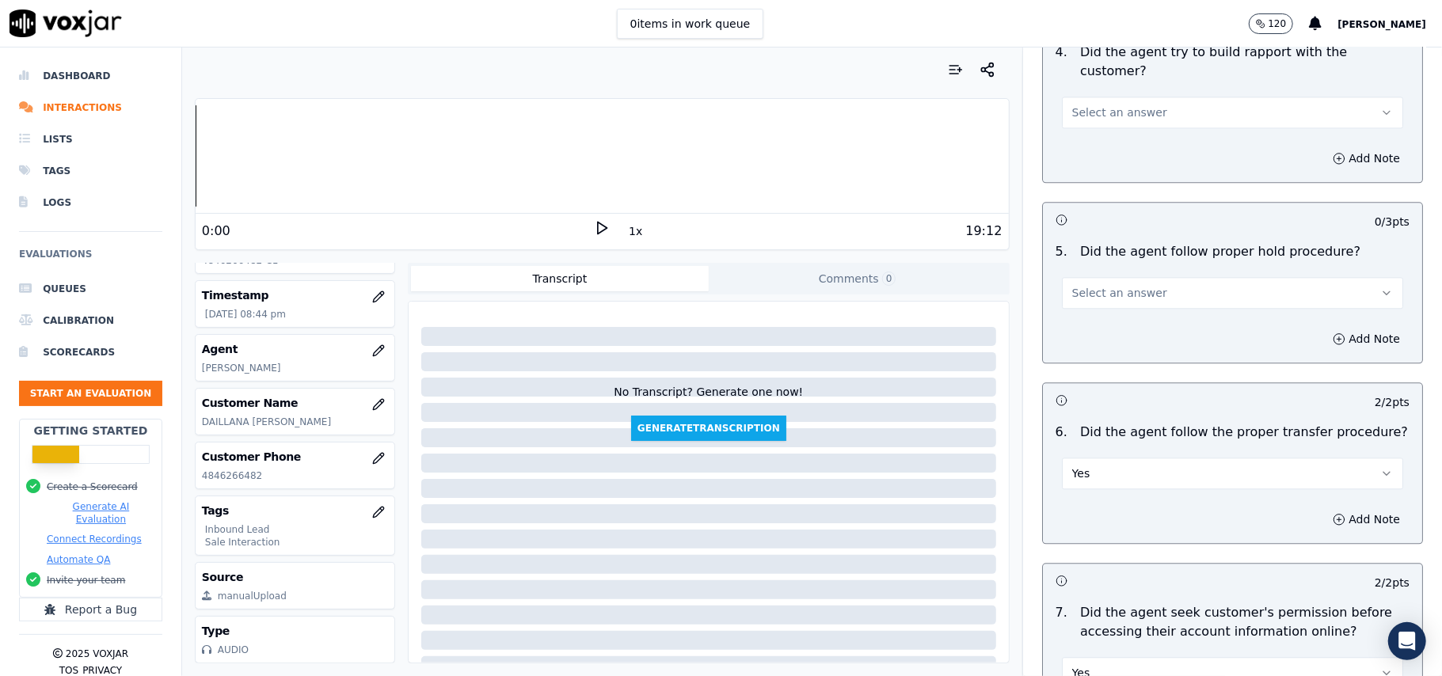
scroll to position [2532, 0]
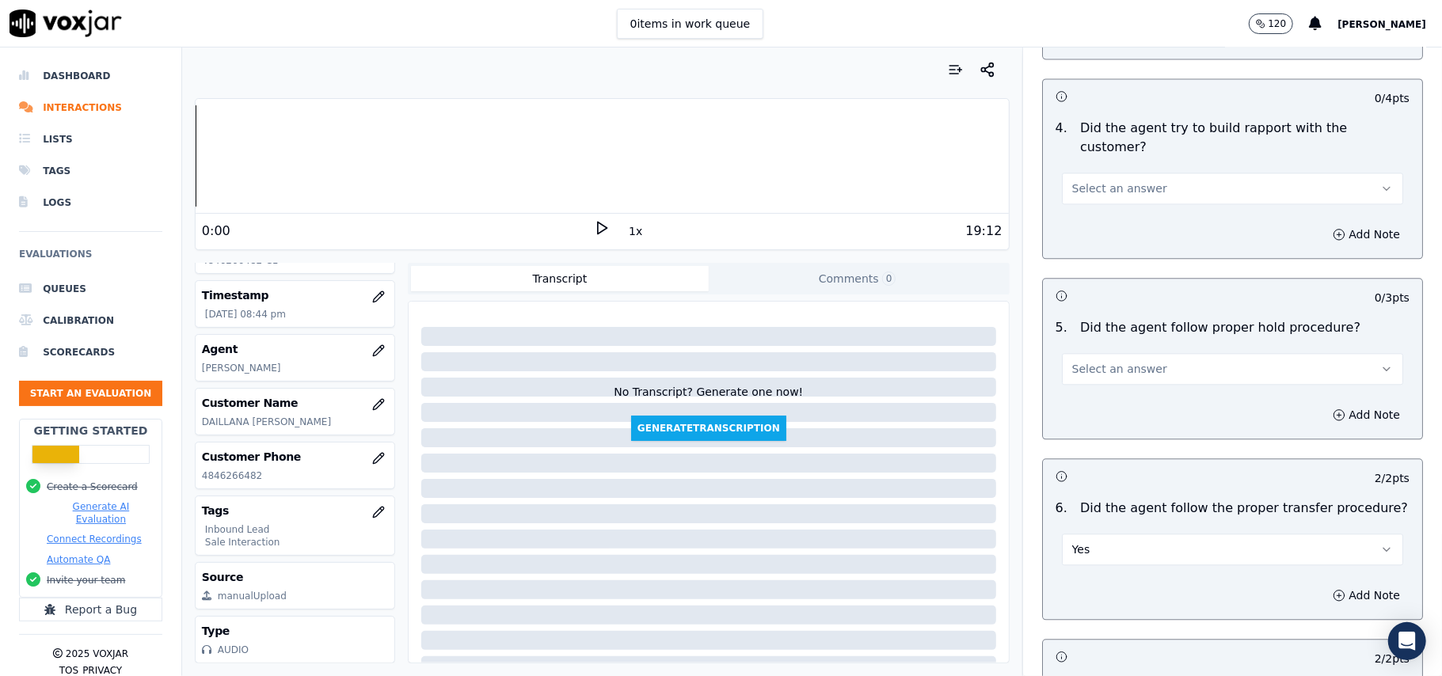
click at [1129, 361] on span "Select an answer" at bounding box center [1119, 369] width 95 height 16
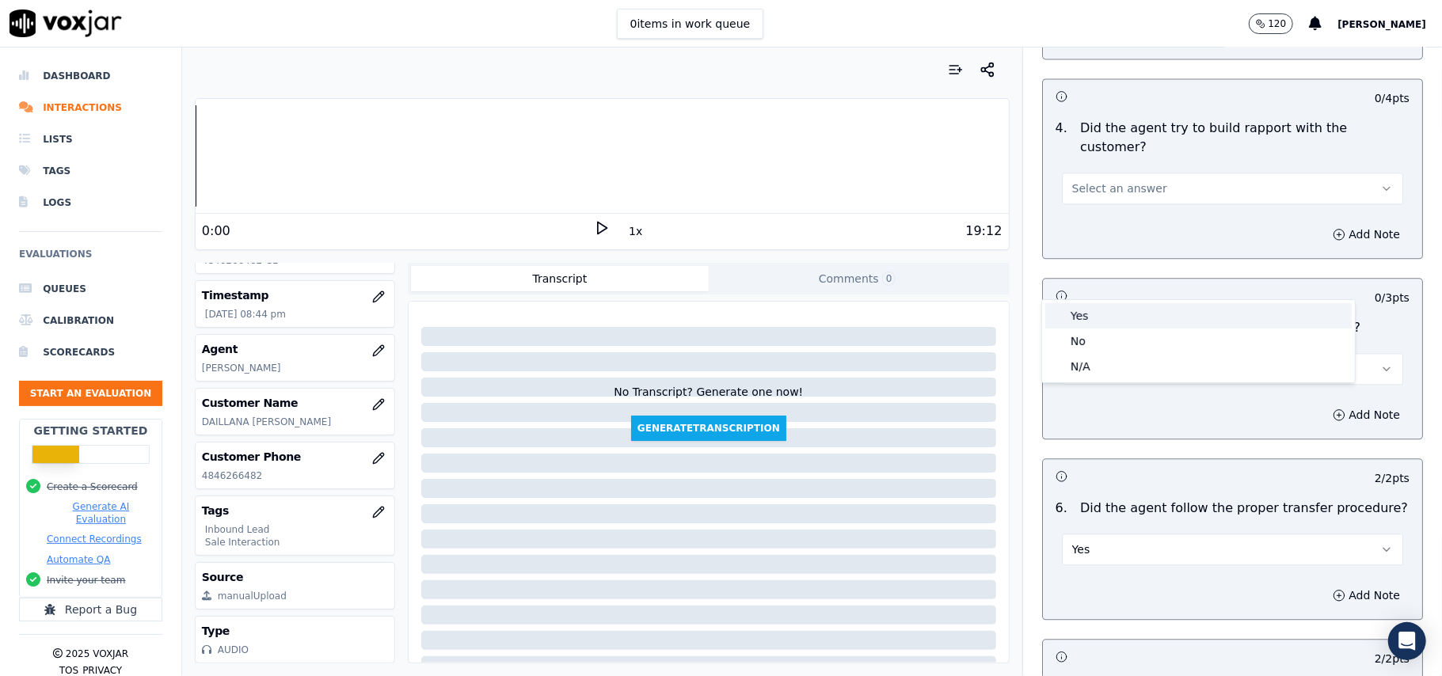
click at [1129, 312] on div "Yes" at bounding box center [1198, 315] width 306 height 25
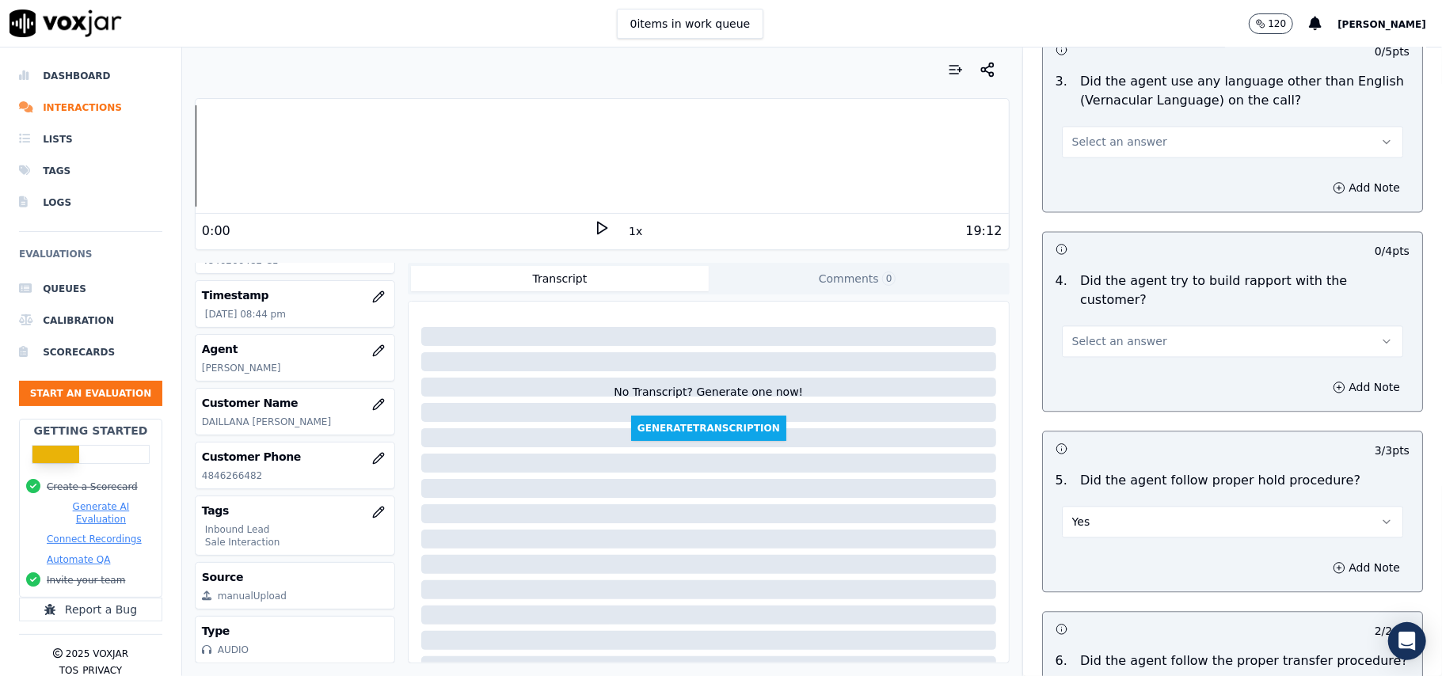
scroll to position [2215, 0]
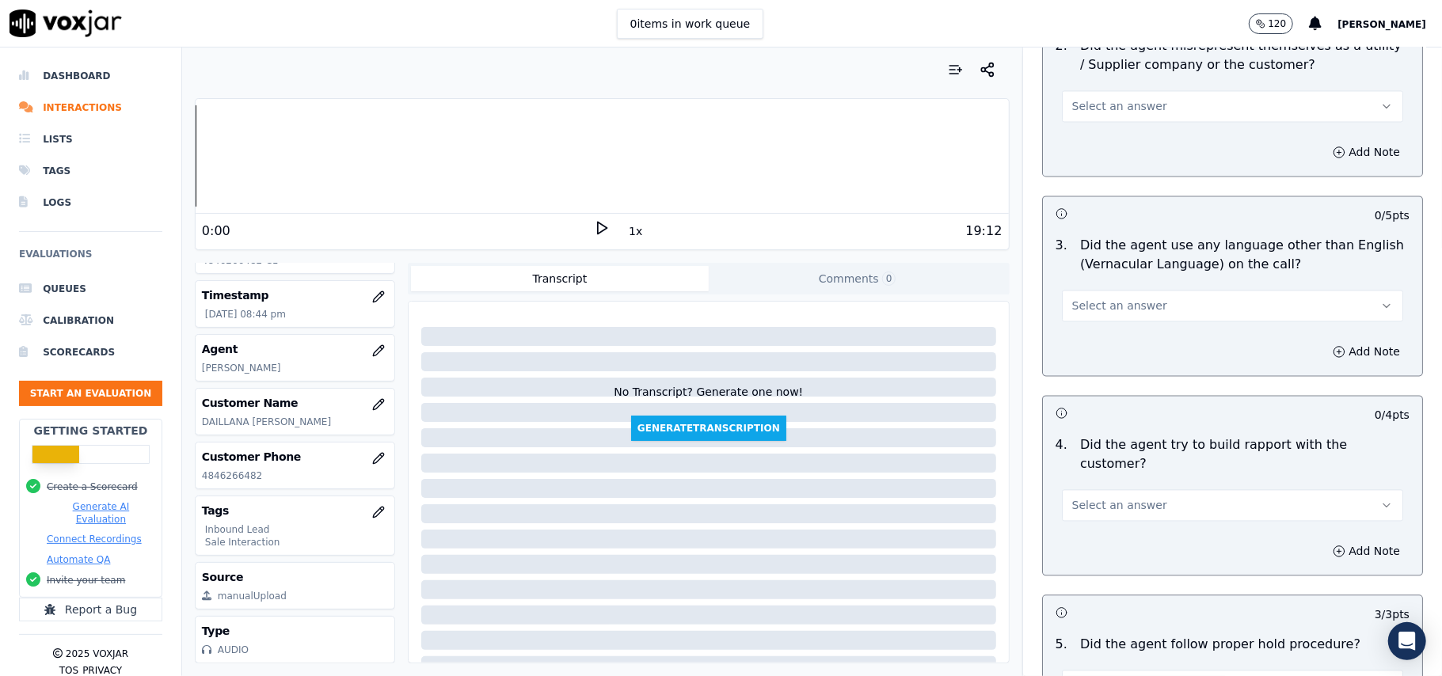
click at [1102, 489] on button "Select an answer" at bounding box center [1232, 505] width 341 height 32
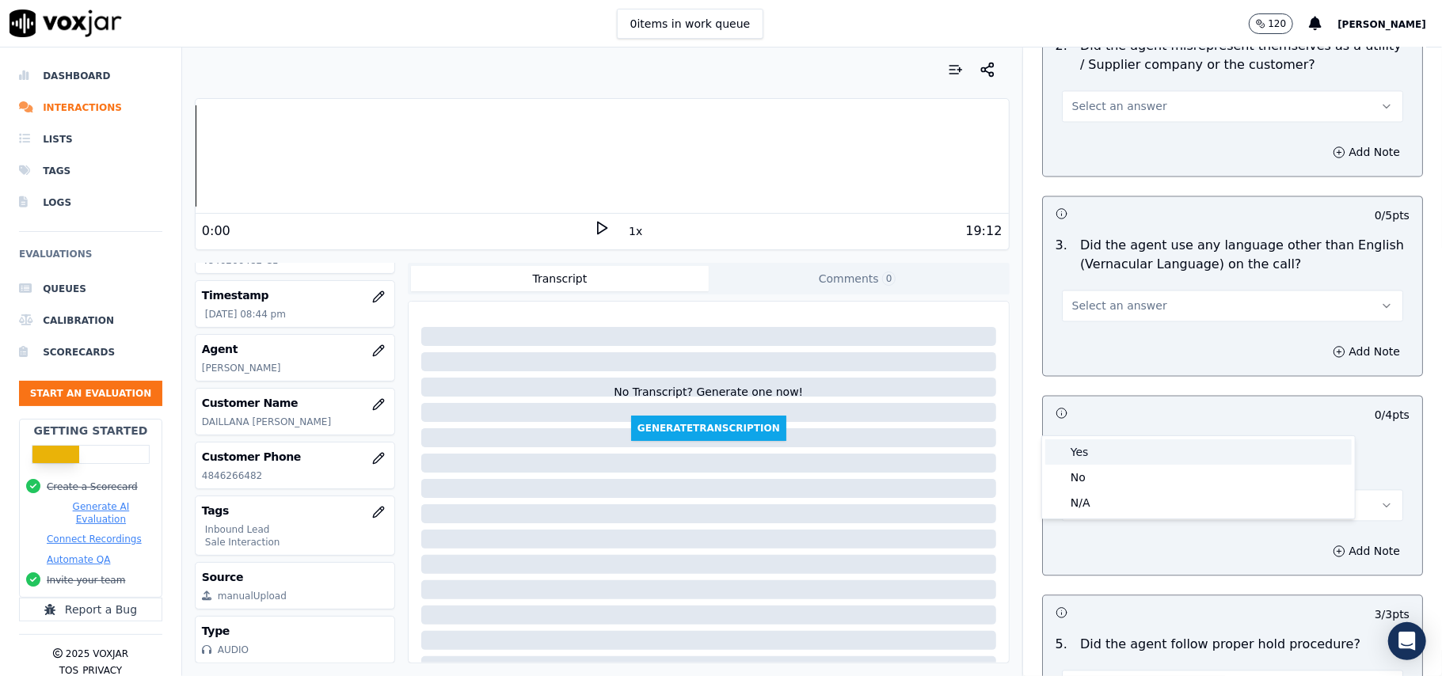
click at [1110, 440] on div "Yes" at bounding box center [1198, 452] width 306 height 25
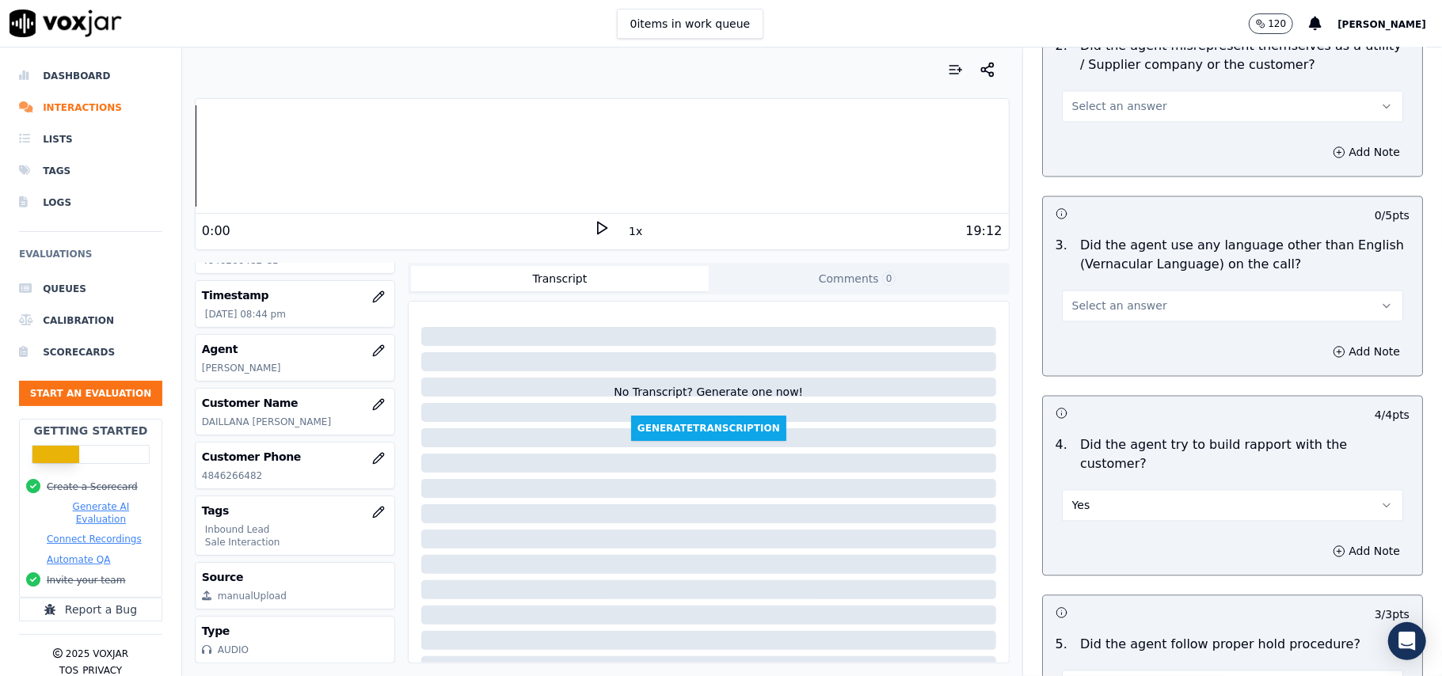
drag, startPoint x: 1186, startPoint y: 222, endPoint x: 1177, endPoint y: 246, distance: 25.3
click at [1186, 290] on button "Select an answer" at bounding box center [1232, 306] width 341 height 32
click at [1153, 309] on div "N/A" at bounding box center [1198, 321] width 306 height 25
click at [1136, 290] on button "N/A" at bounding box center [1232, 306] width 341 height 32
click at [1113, 277] on div "Yes" at bounding box center [1198, 270] width 306 height 25
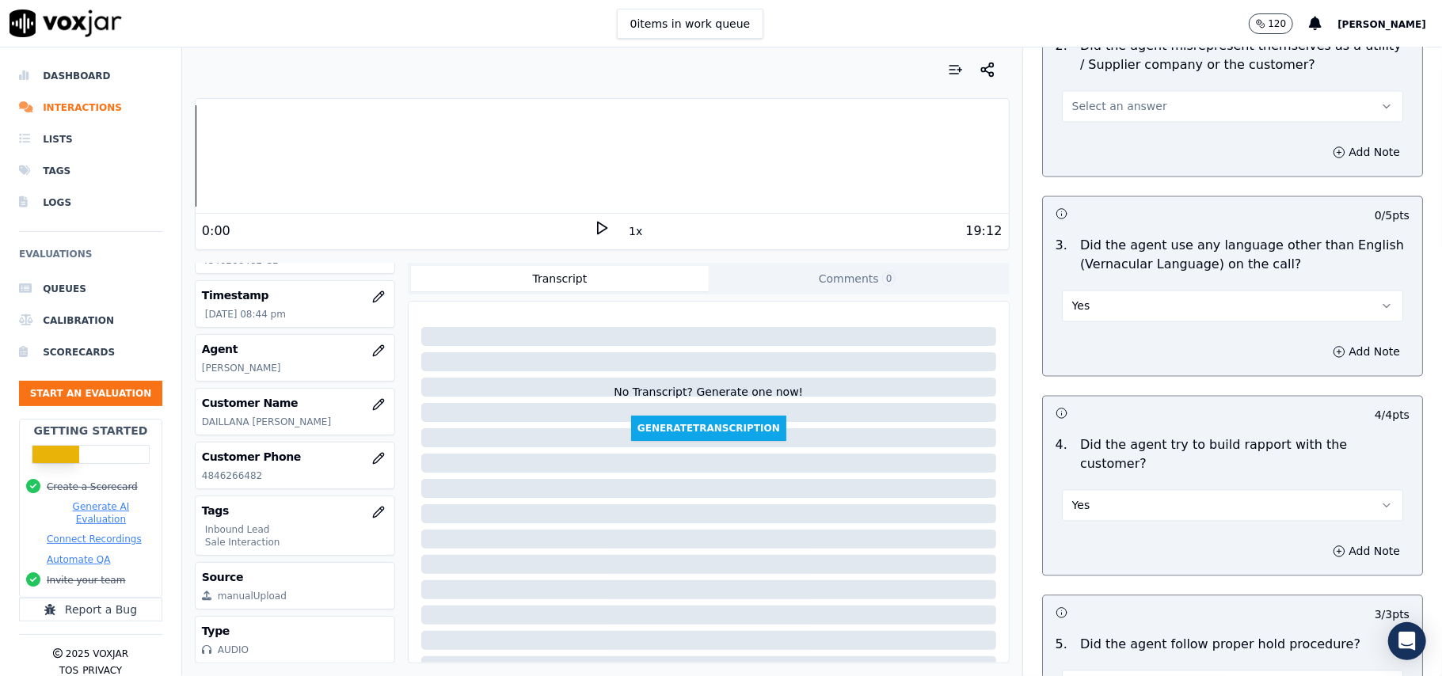
click at [1121, 290] on button "Yes" at bounding box center [1232, 306] width 341 height 32
click at [1110, 293] on div "No" at bounding box center [1198, 296] width 306 height 25
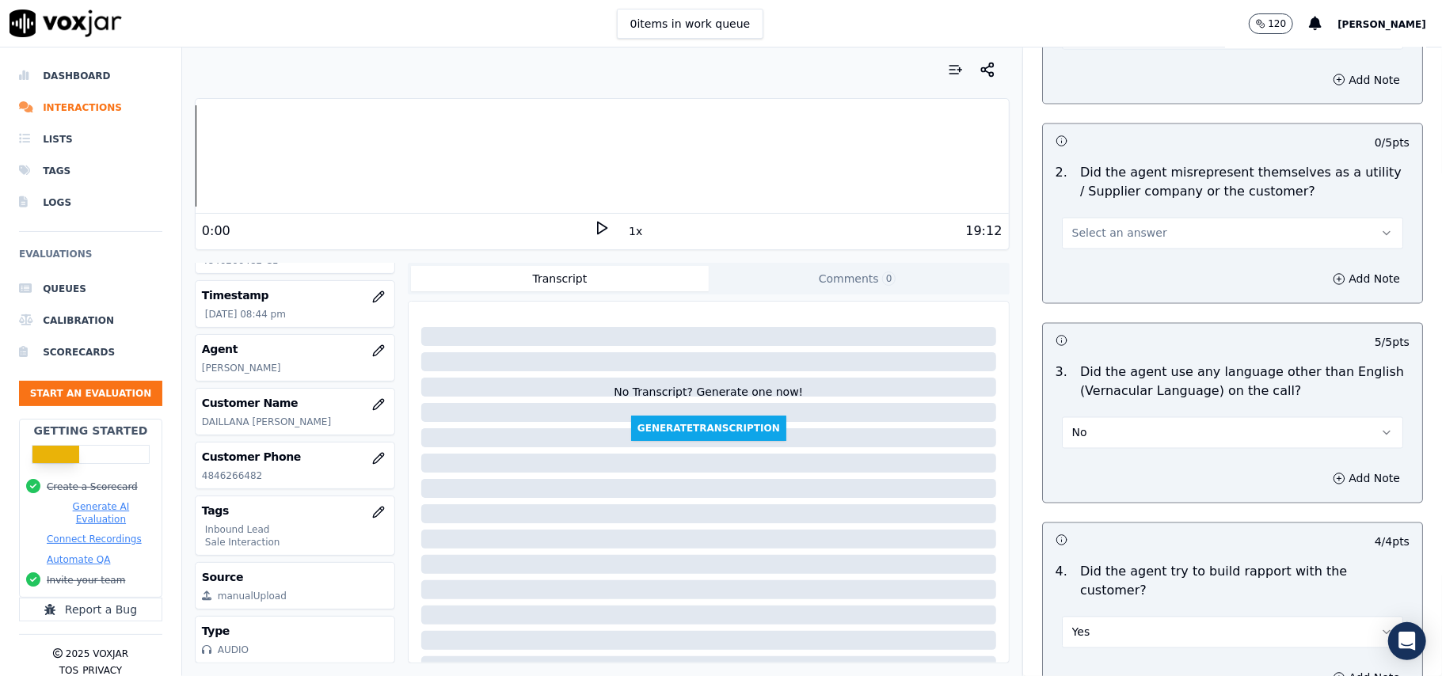
scroll to position [2004, 0]
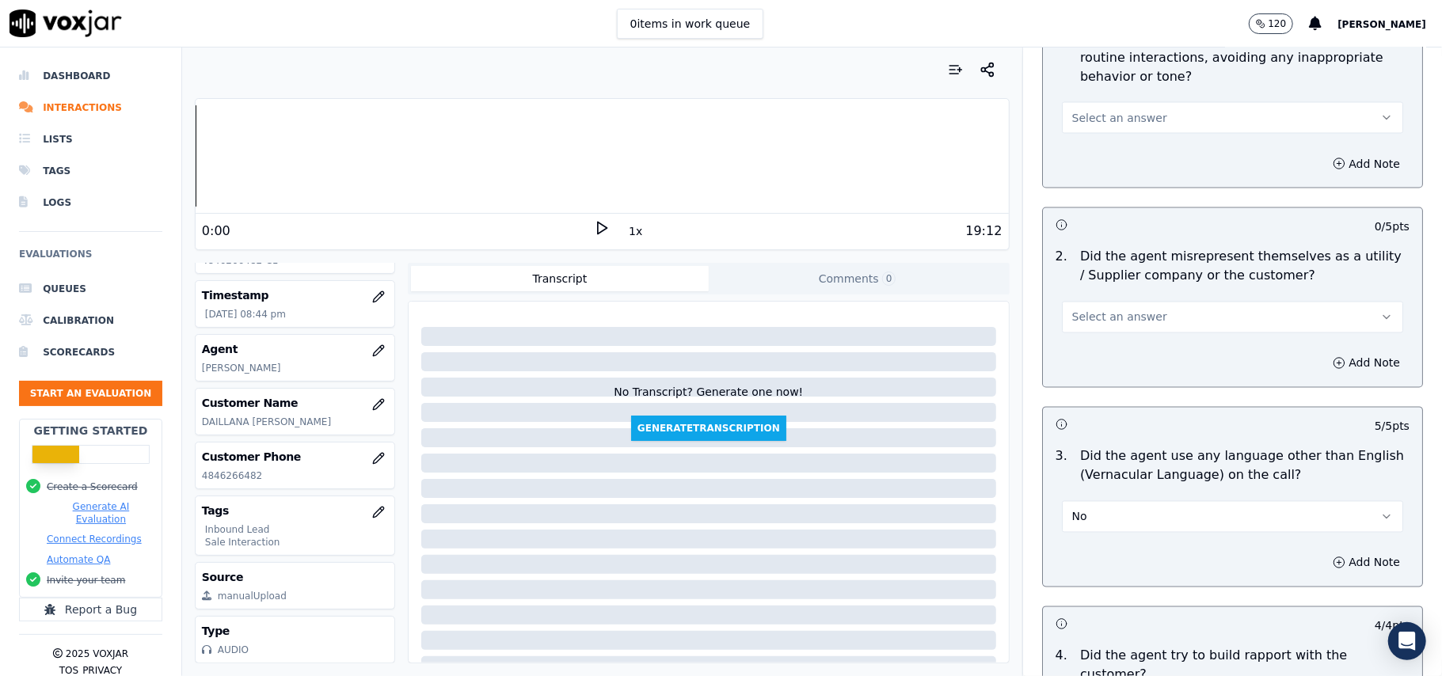
click at [1132, 310] on span "Select an answer" at bounding box center [1119, 318] width 95 height 16
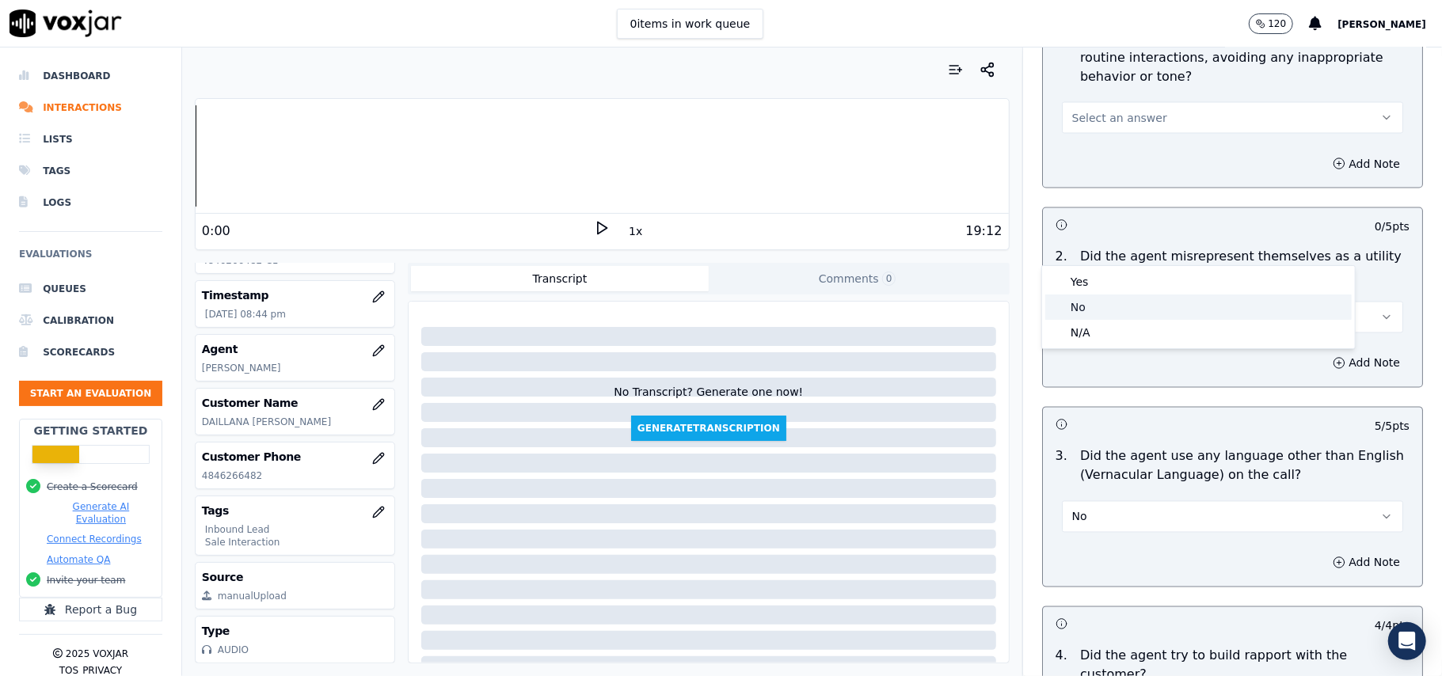
click at [1132, 299] on div "No" at bounding box center [1198, 307] width 306 height 25
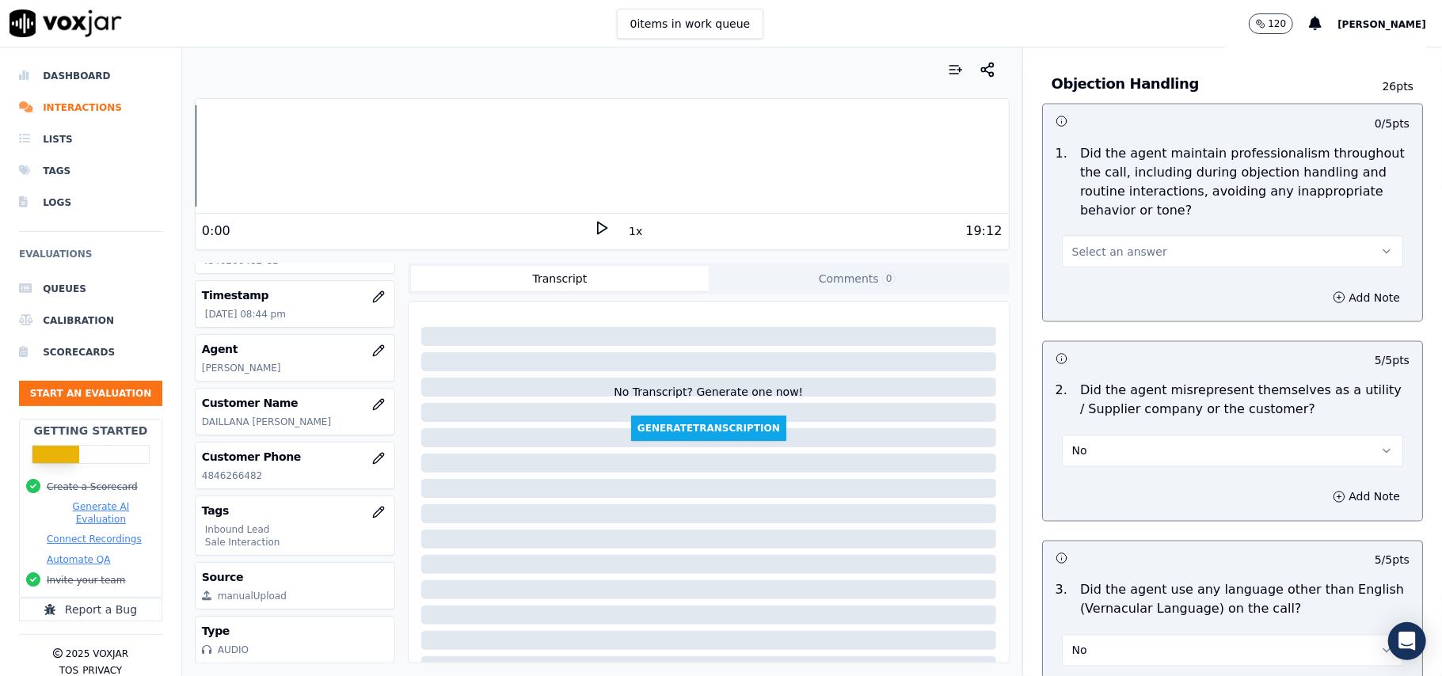
scroll to position [1793, 0]
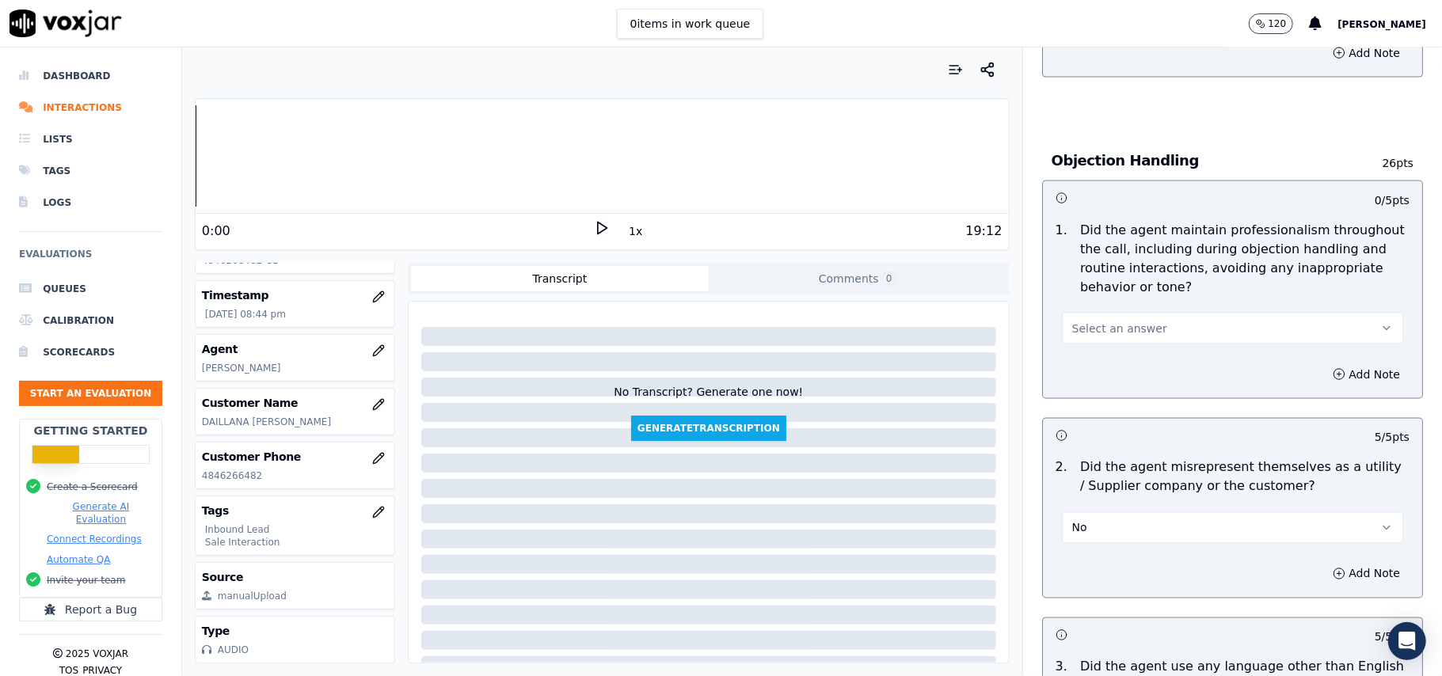
click at [1135, 313] on button "Select an answer" at bounding box center [1232, 329] width 341 height 32
click at [1132, 289] on div "Yes" at bounding box center [1198, 292] width 306 height 25
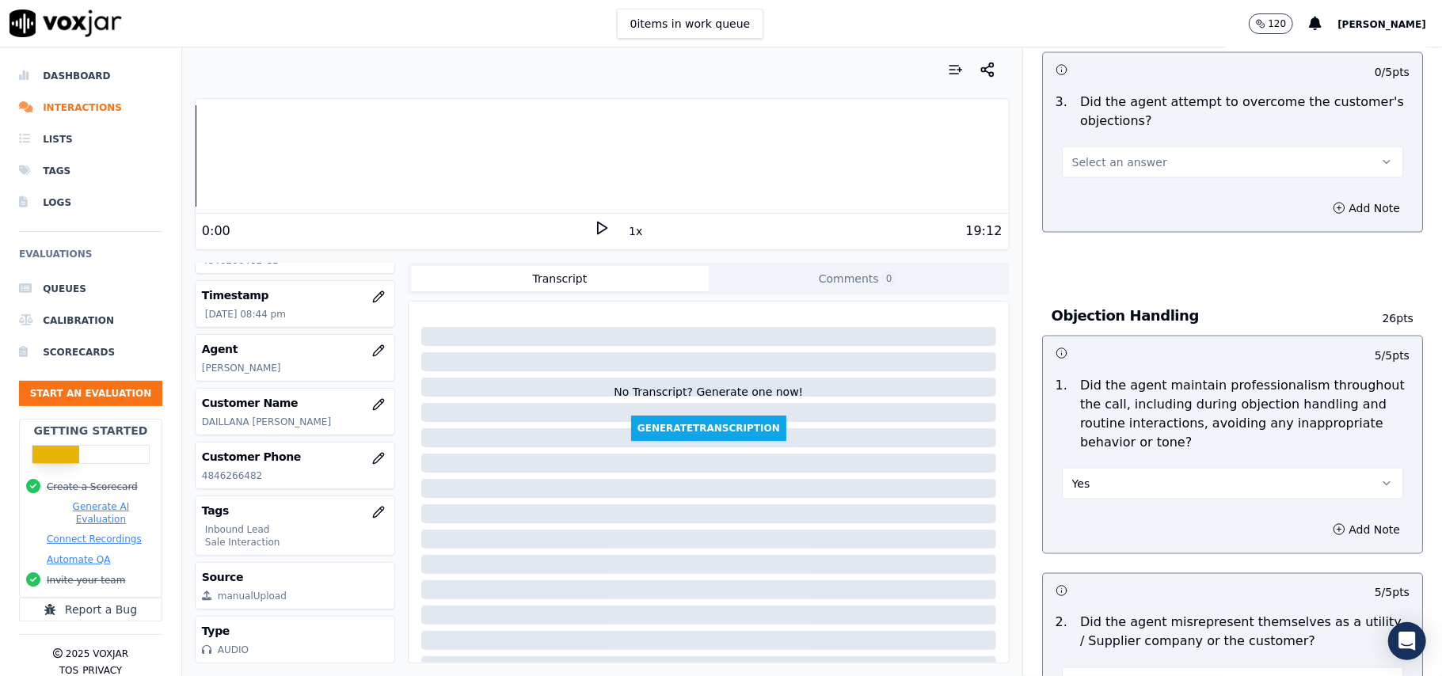
scroll to position [1476, 0]
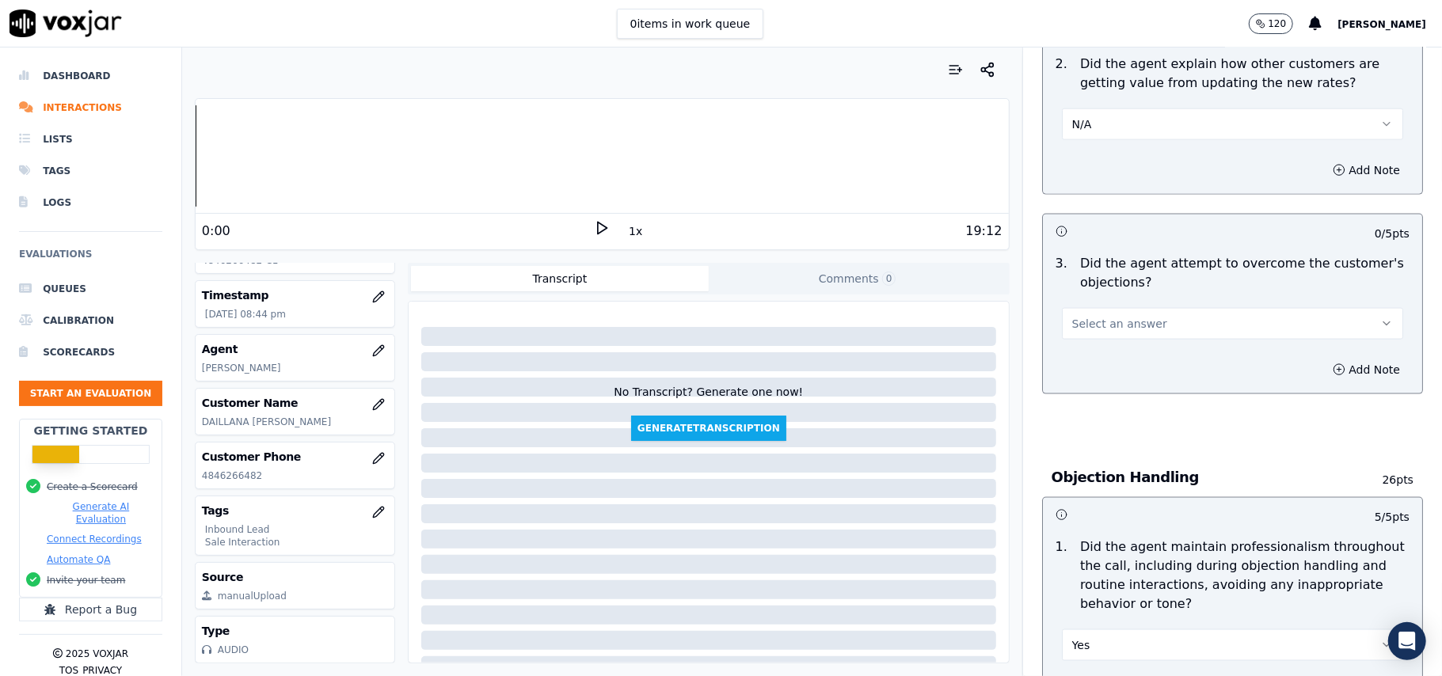
click at [1118, 308] on button "Select an answer" at bounding box center [1232, 324] width 341 height 32
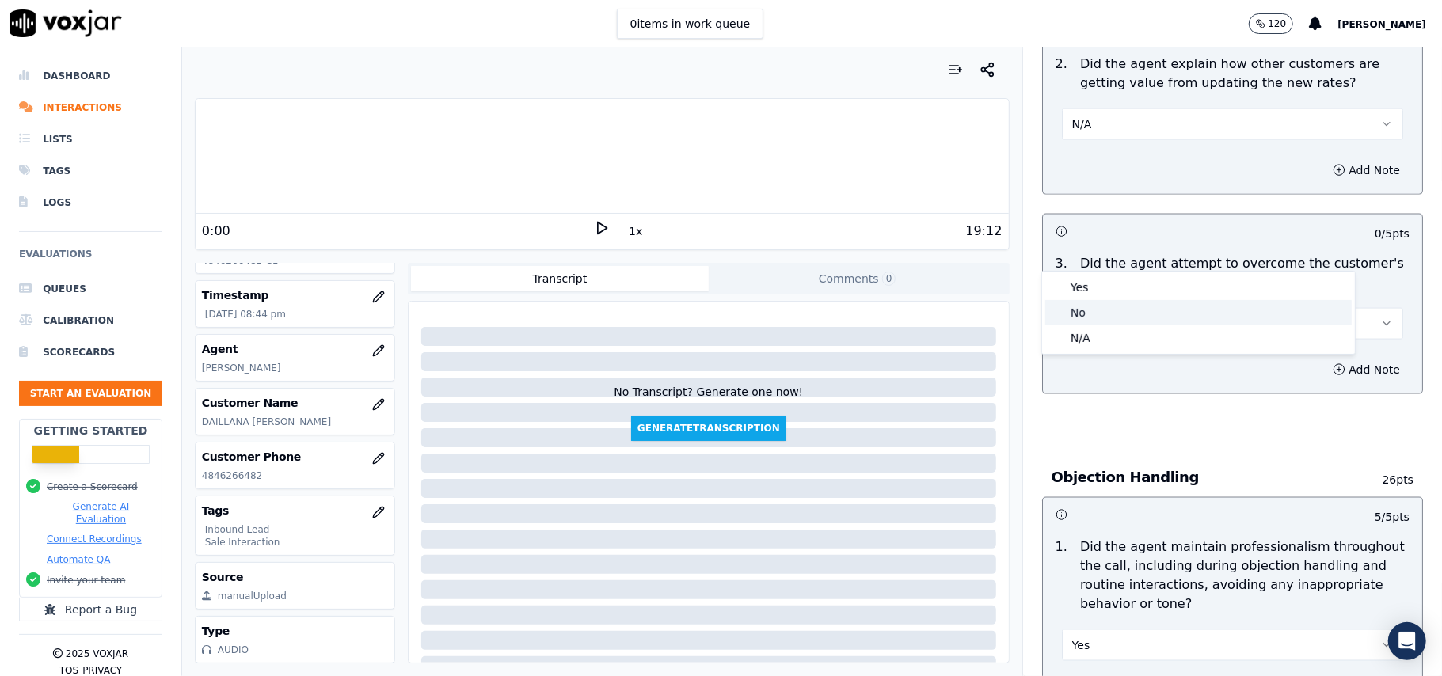
click at [1119, 303] on div "No" at bounding box center [1198, 312] width 306 height 25
drag, startPoint x: 1142, startPoint y: 242, endPoint x: 1144, endPoint y: 255, distance: 13.6
click at [1144, 308] on button "No" at bounding box center [1232, 324] width 341 height 32
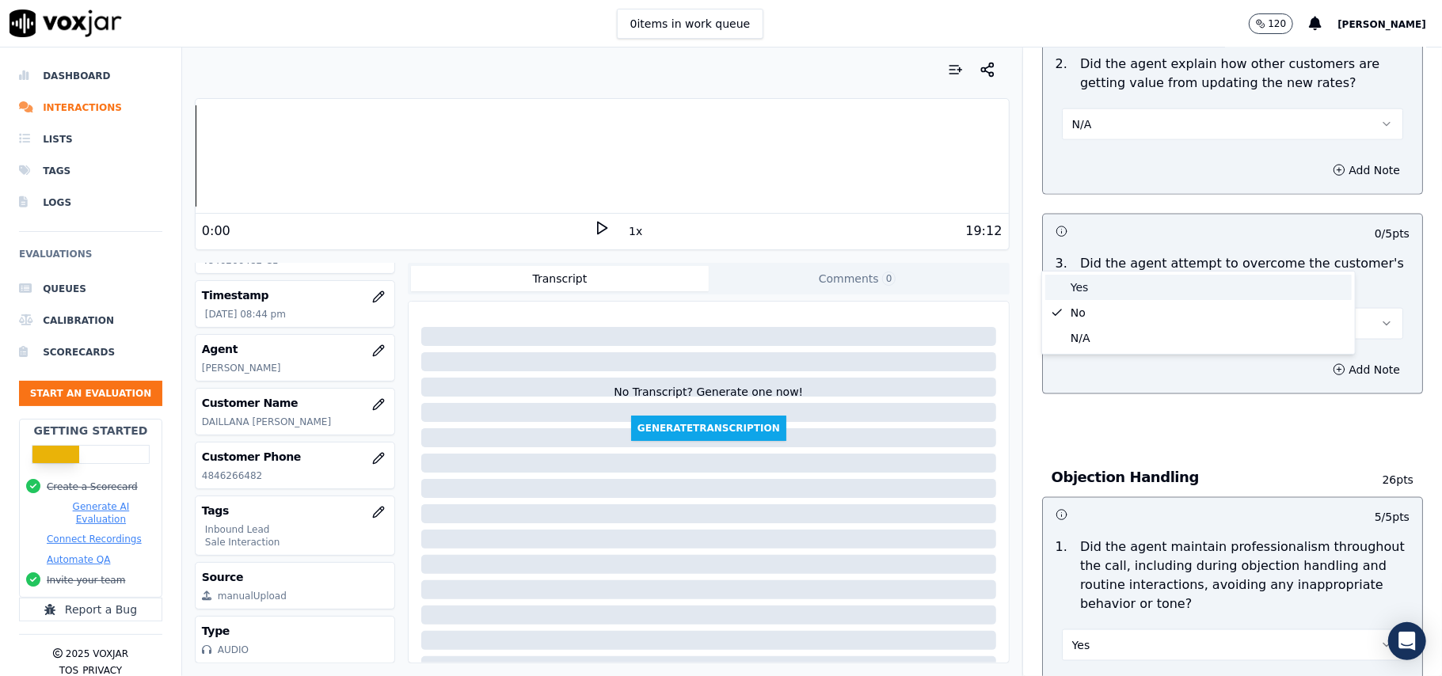
click at [1132, 286] on div "Yes" at bounding box center [1198, 287] width 306 height 25
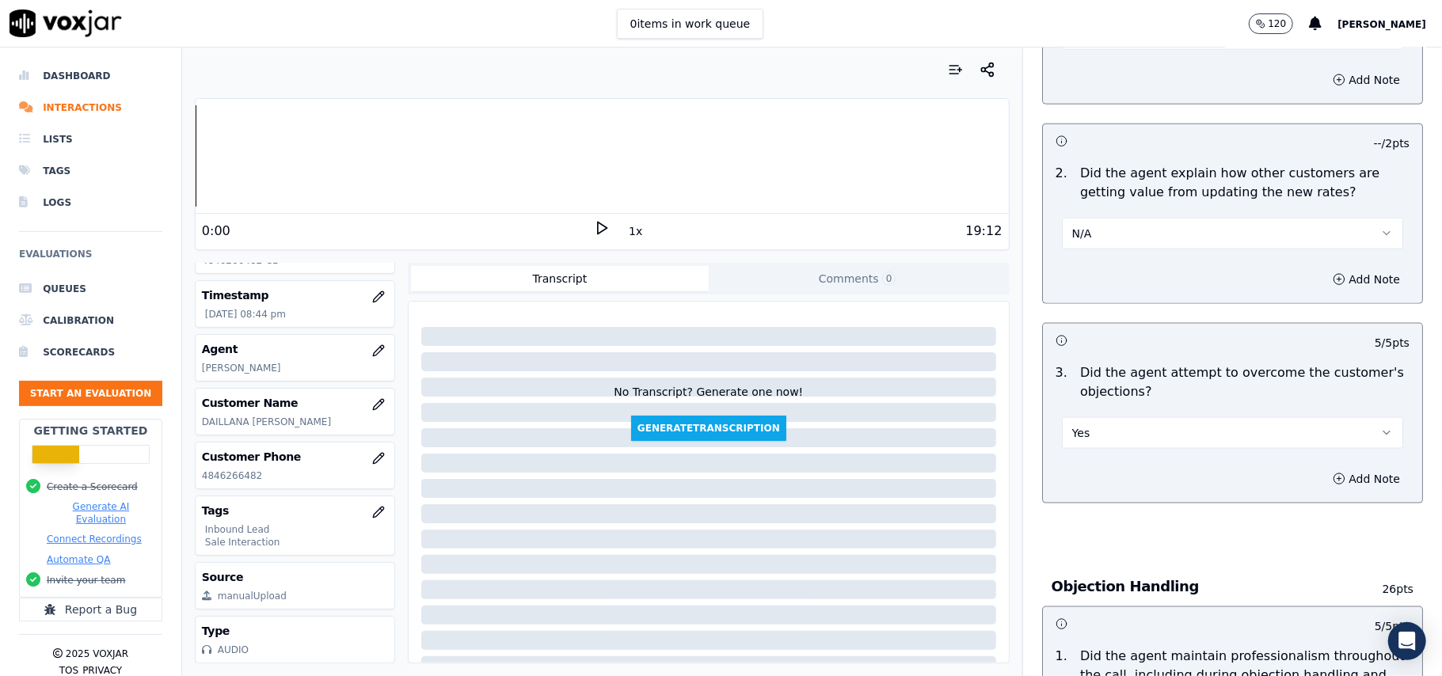
scroll to position [1159, 0]
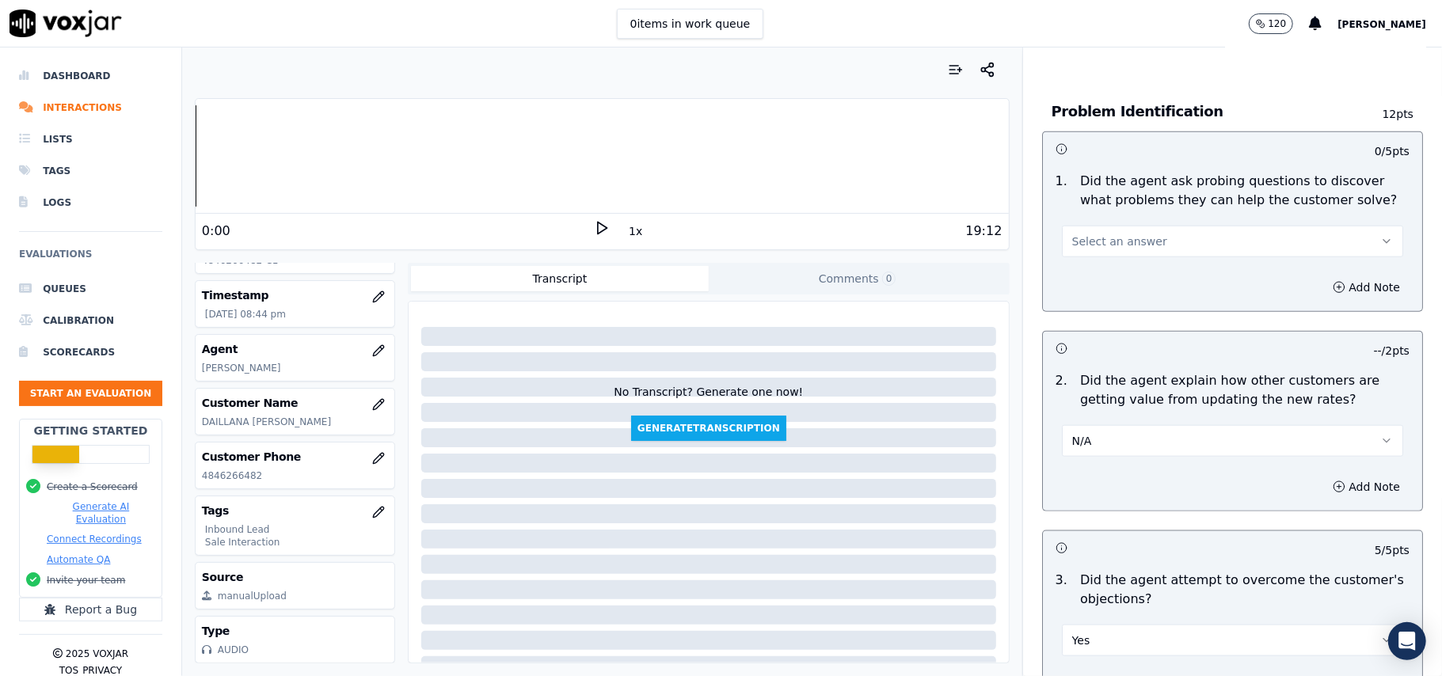
click at [1142, 226] on button "Select an answer" at bounding box center [1232, 242] width 341 height 32
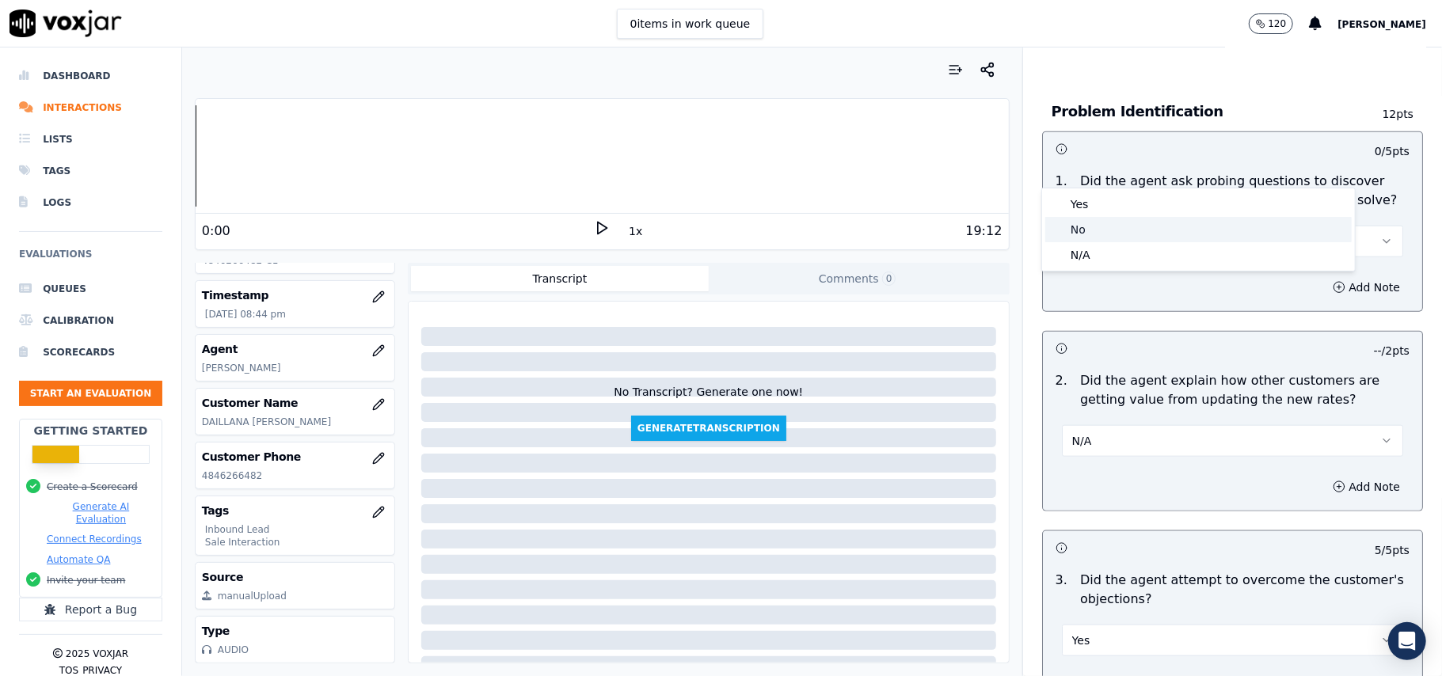
click at [1144, 217] on div "No" at bounding box center [1198, 229] width 306 height 25
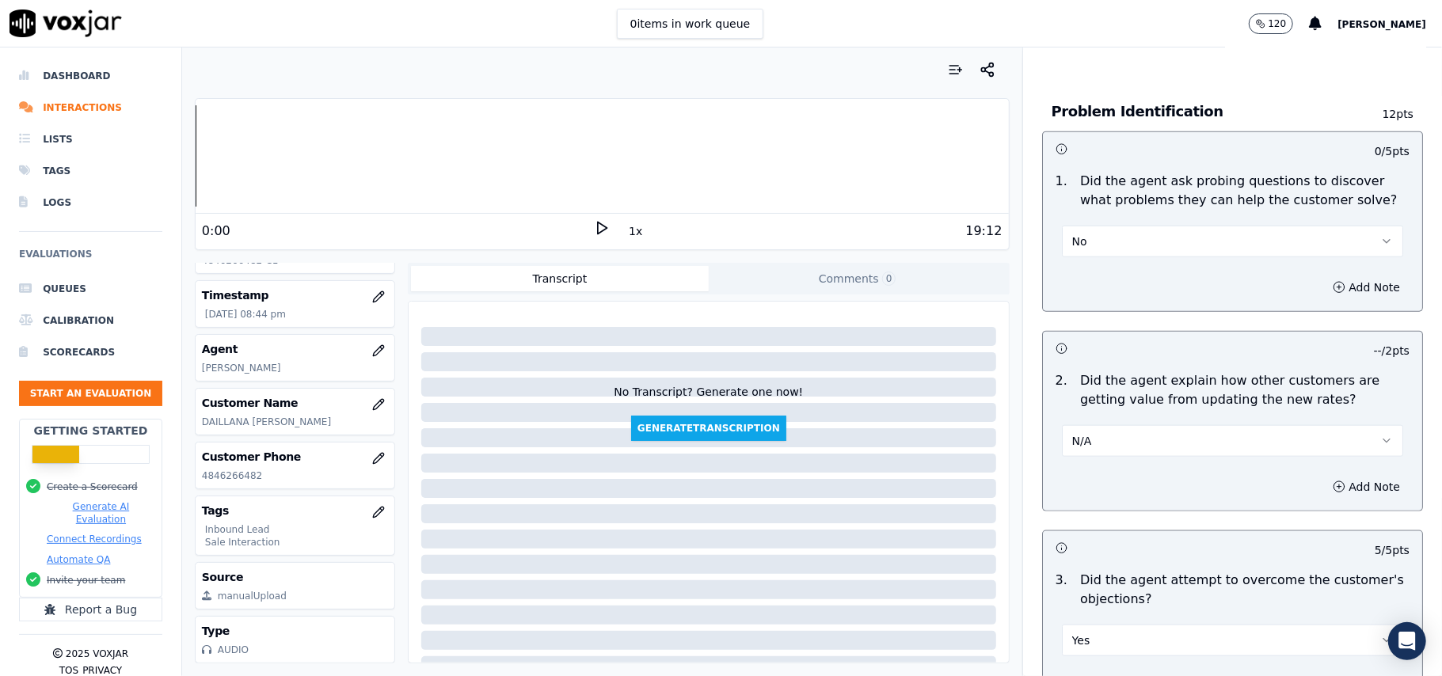
scroll to position [948, 0]
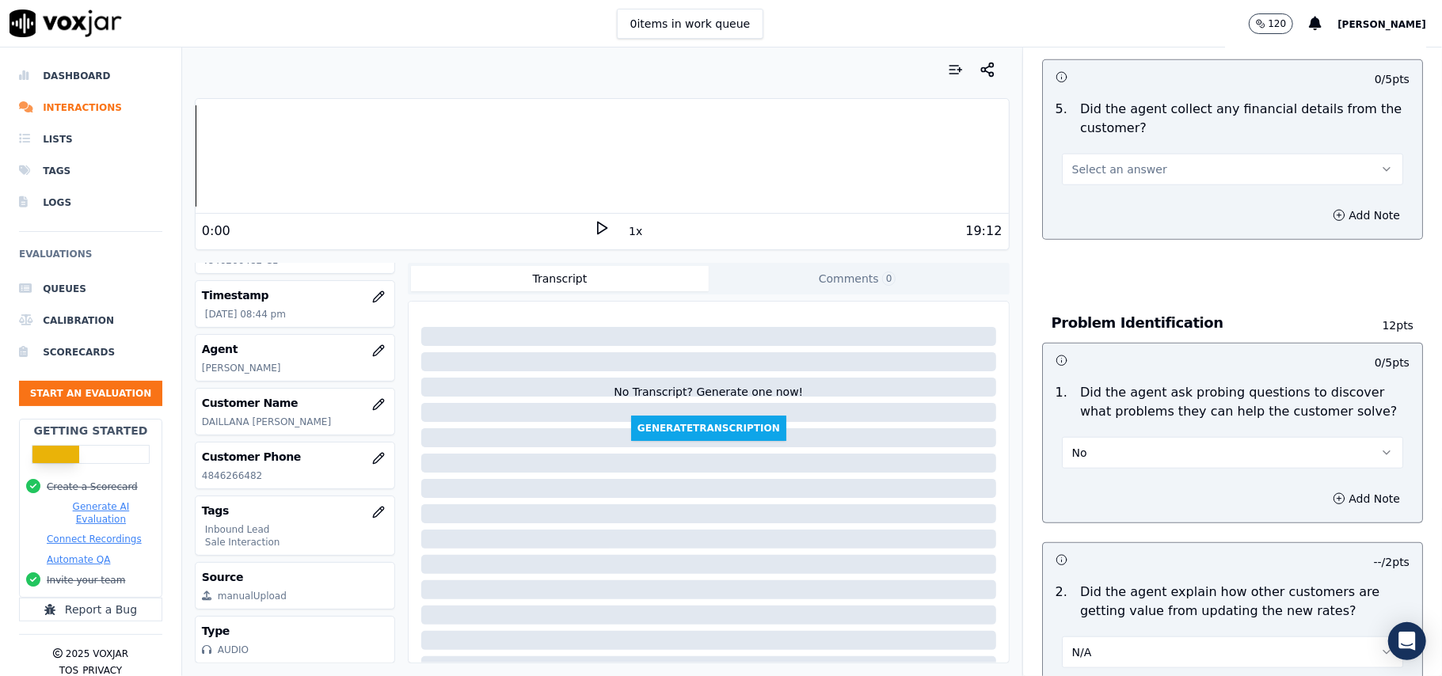
click at [1116, 437] on button "No" at bounding box center [1232, 453] width 341 height 32
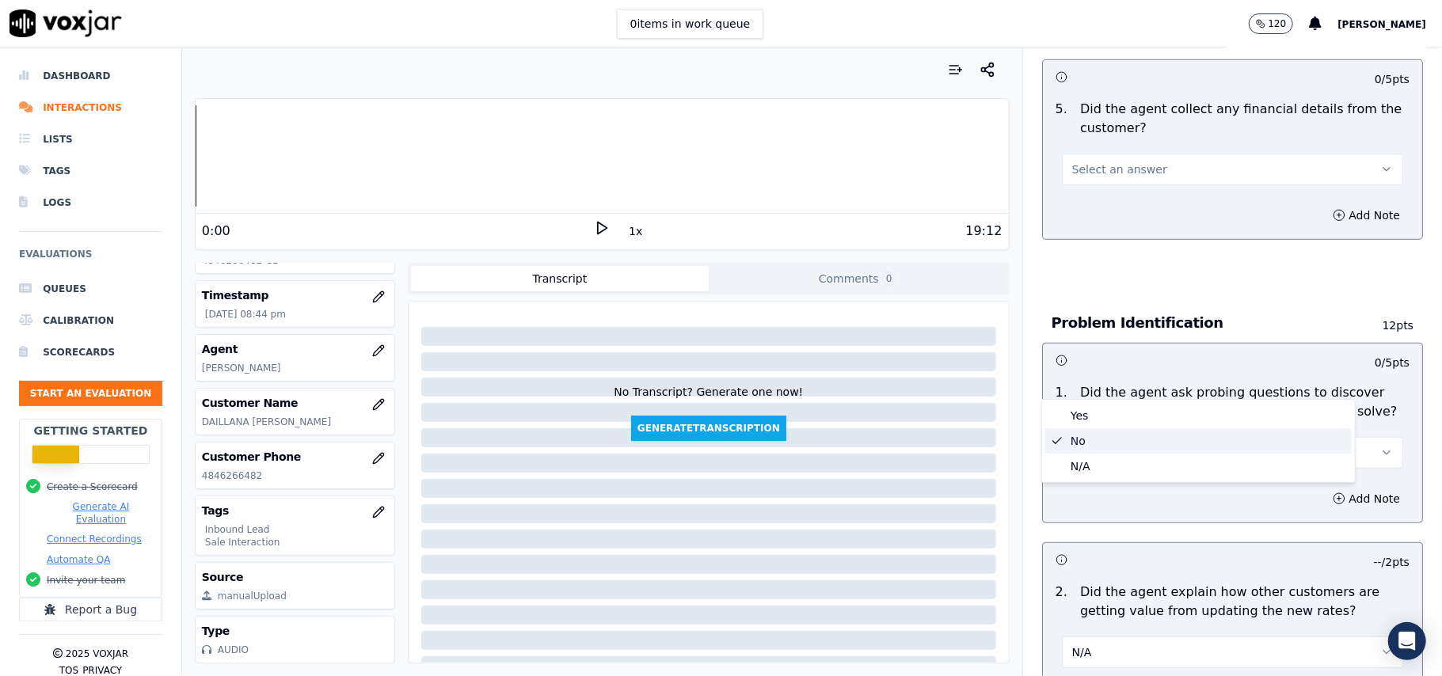
click at [1109, 398] on div "1 . Did the agent ask probing questions to discover what problems they can help…" at bounding box center [1232, 426] width 379 height 98
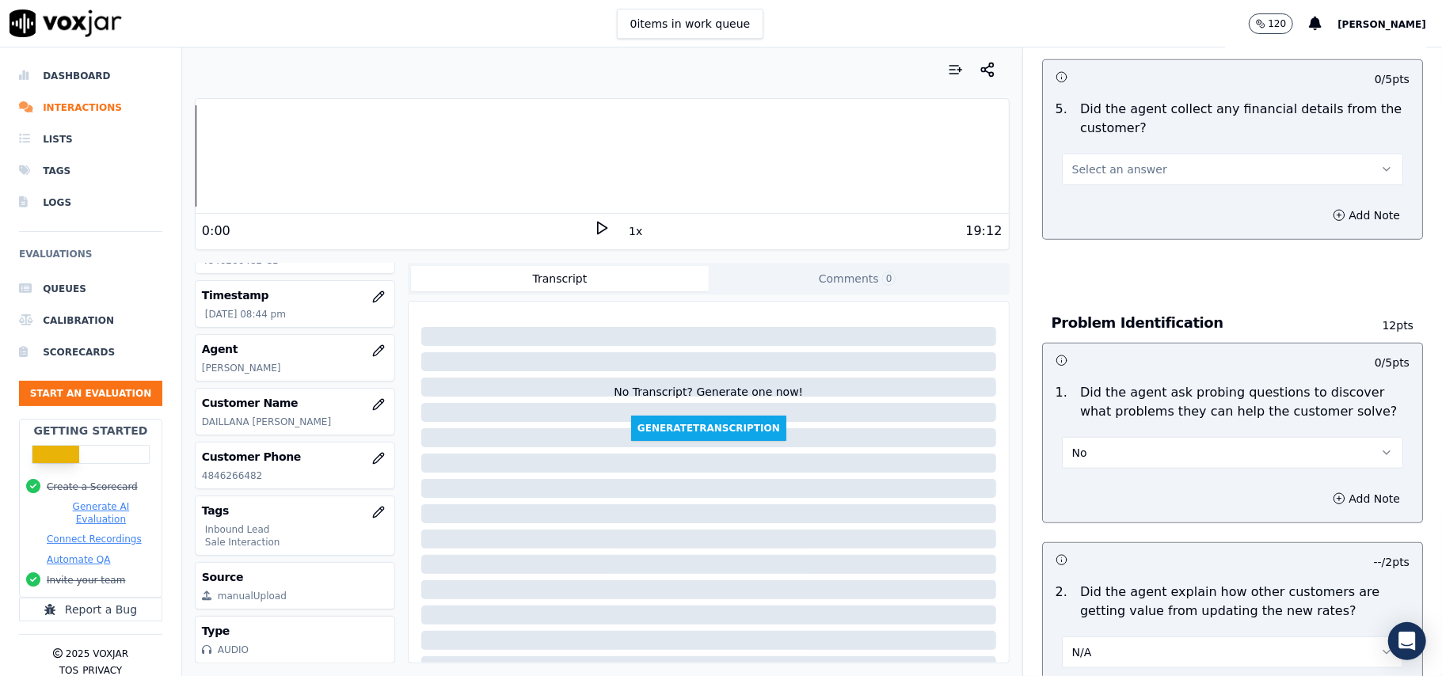
click at [1112, 437] on button "No" at bounding box center [1232, 453] width 341 height 32
click at [1103, 412] on div "Yes" at bounding box center [1198, 415] width 306 height 25
click at [1131, 154] on button "Select an answer" at bounding box center [1232, 170] width 341 height 32
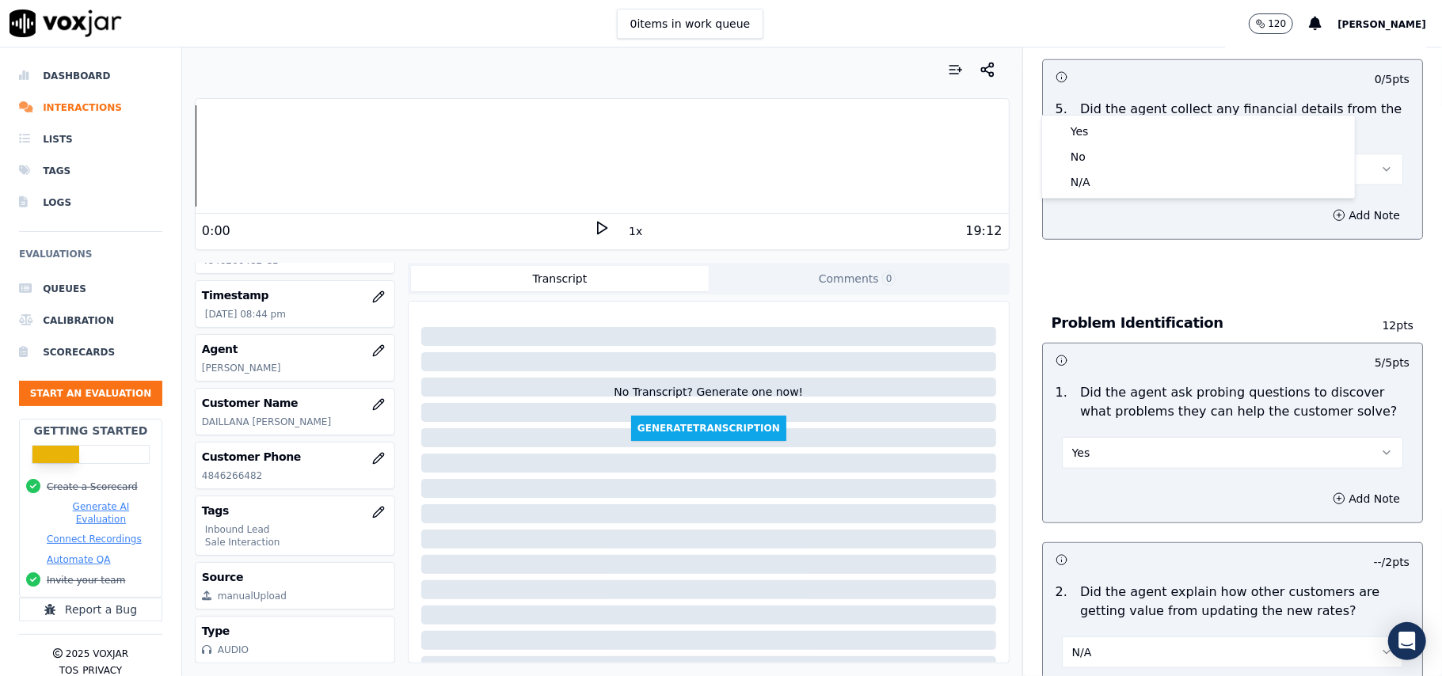
click at [1123, 117] on div "Yes No N/A" at bounding box center [1198, 157] width 313 height 82
click at [1161, 144] on div "No" at bounding box center [1198, 156] width 306 height 25
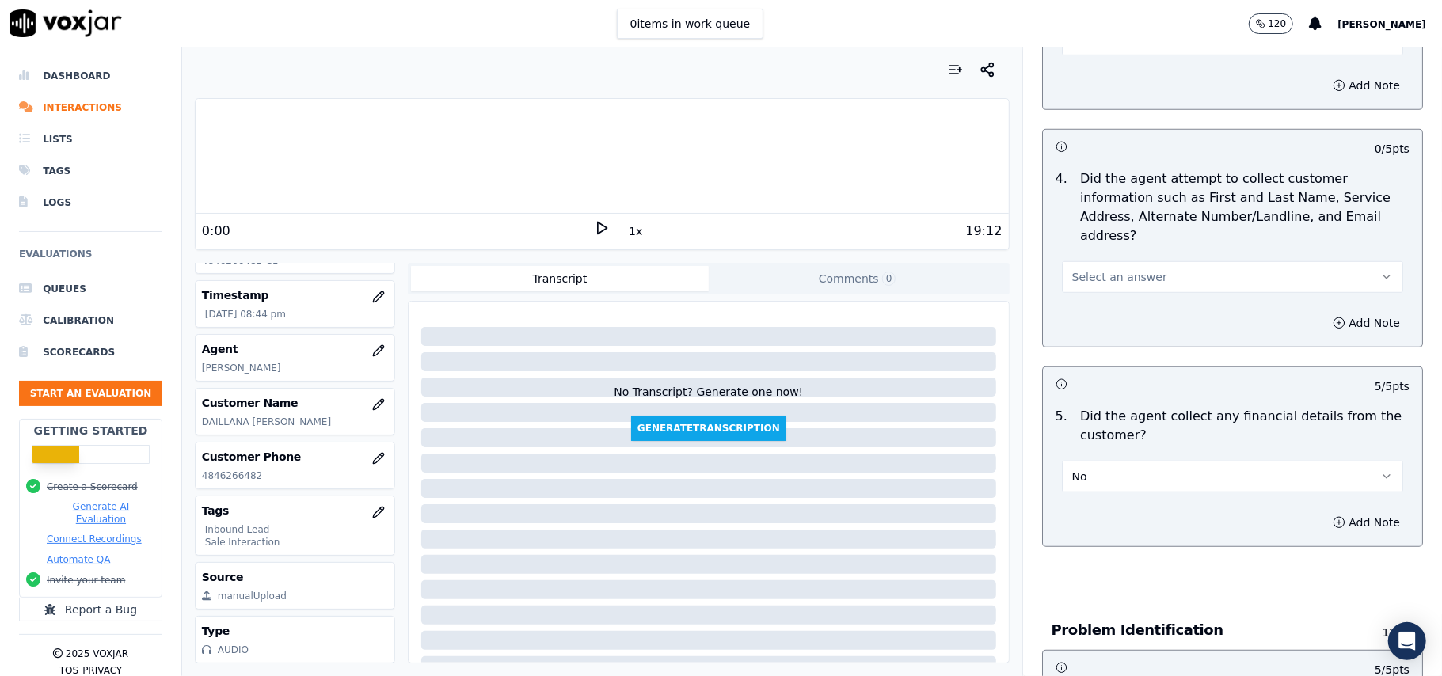
scroll to position [631, 0]
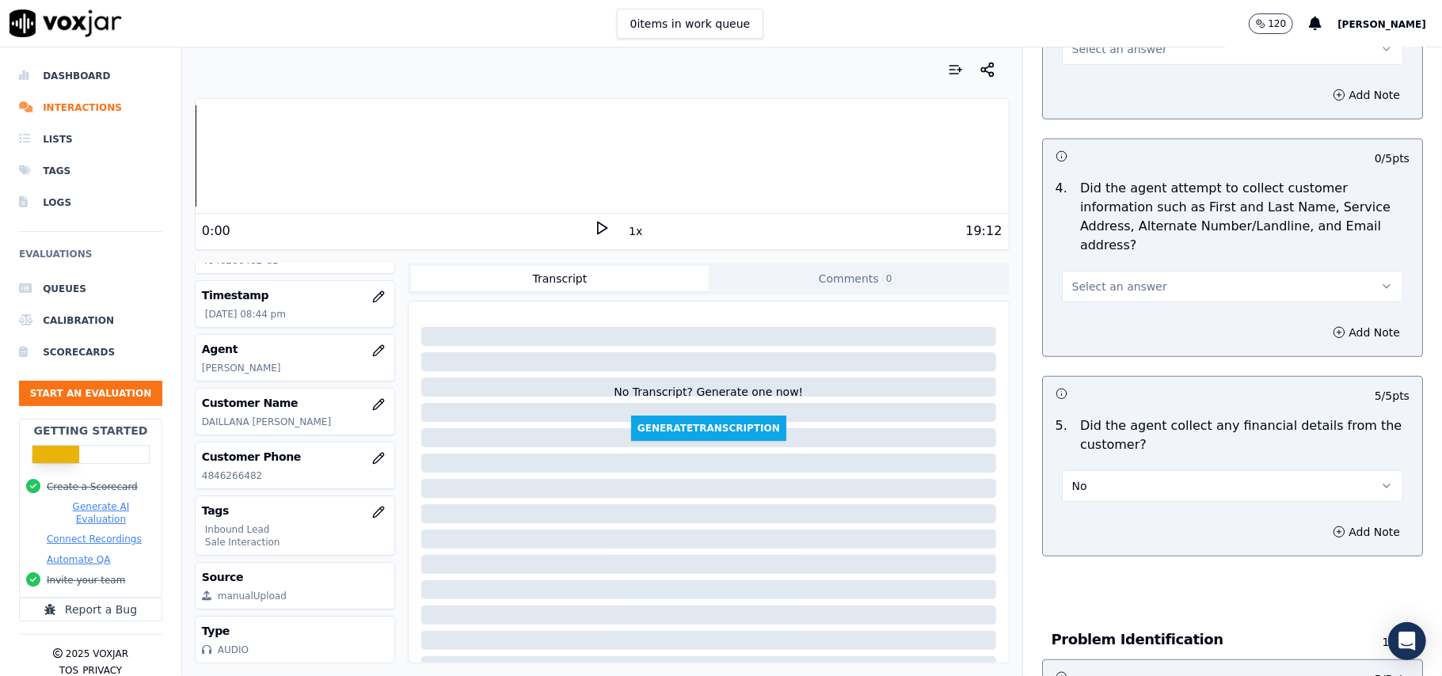
click at [1161, 271] on button "Select an answer" at bounding box center [1232, 287] width 341 height 32
click at [1151, 252] on div "Yes" at bounding box center [1198, 247] width 306 height 25
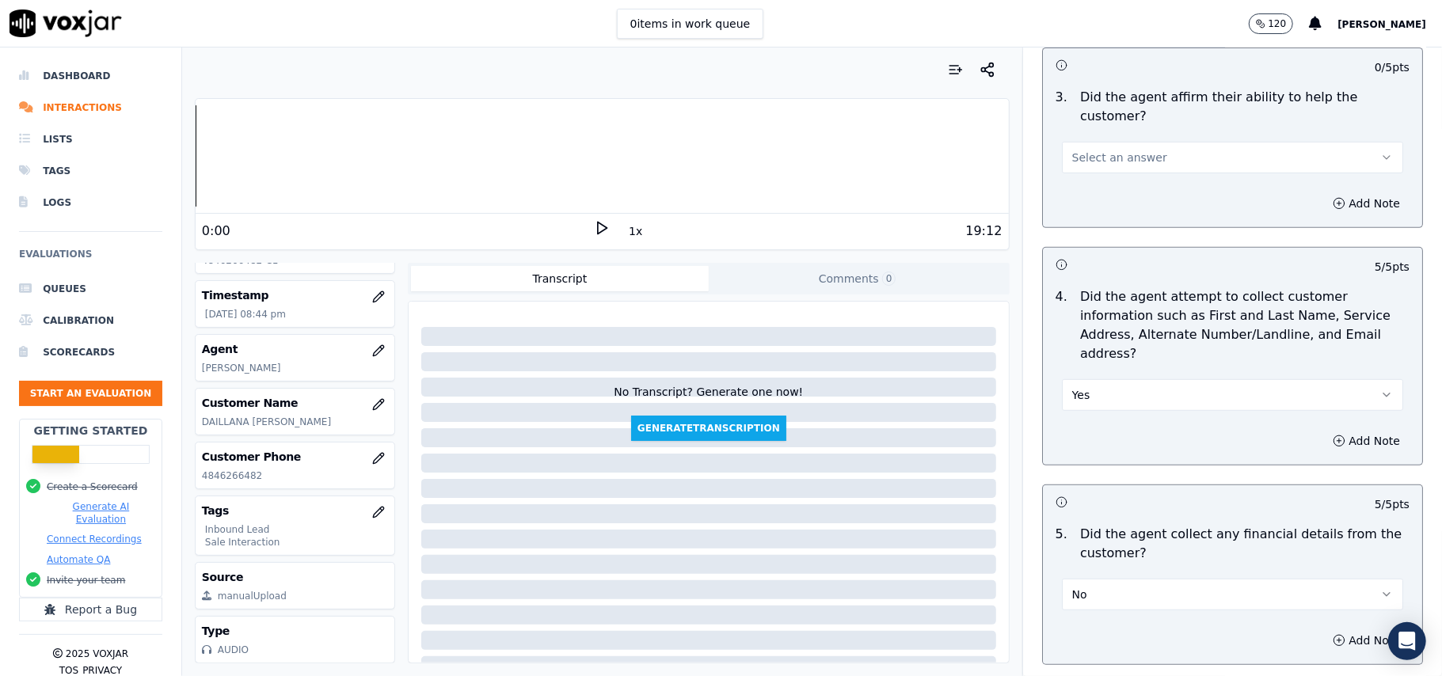
scroll to position [420, 0]
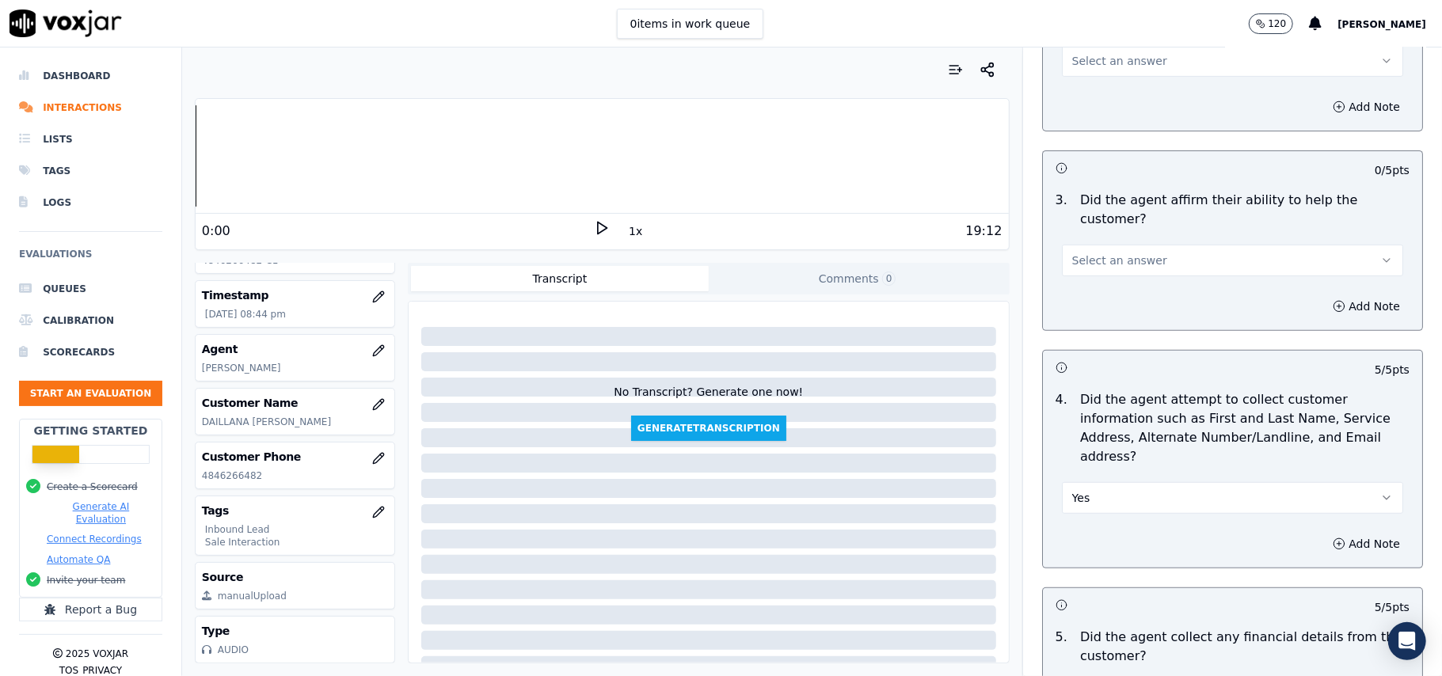
click at [1147, 245] on button "Select an answer" at bounding box center [1232, 261] width 341 height 32
click at [1144, 228] on div "Yes" at bounding box center [1198, 239] width 306 height 25
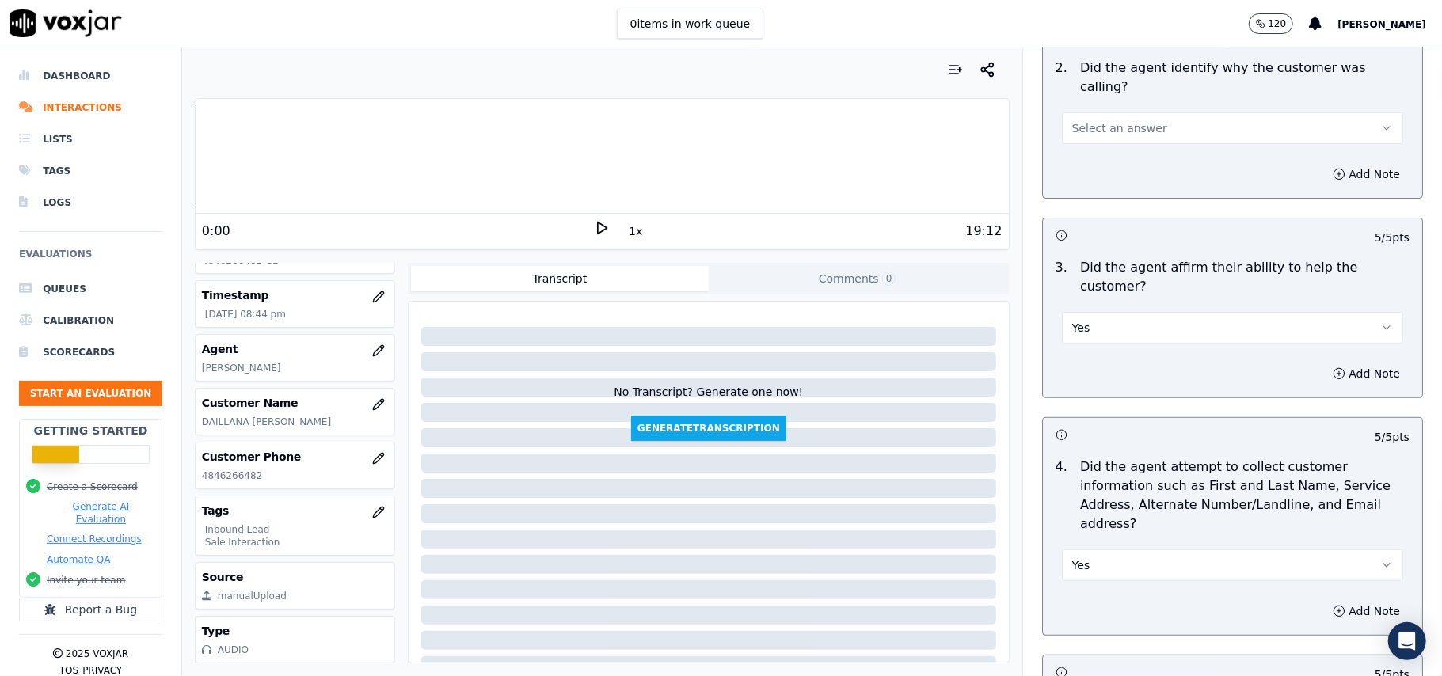
scroll to position [209, 0]
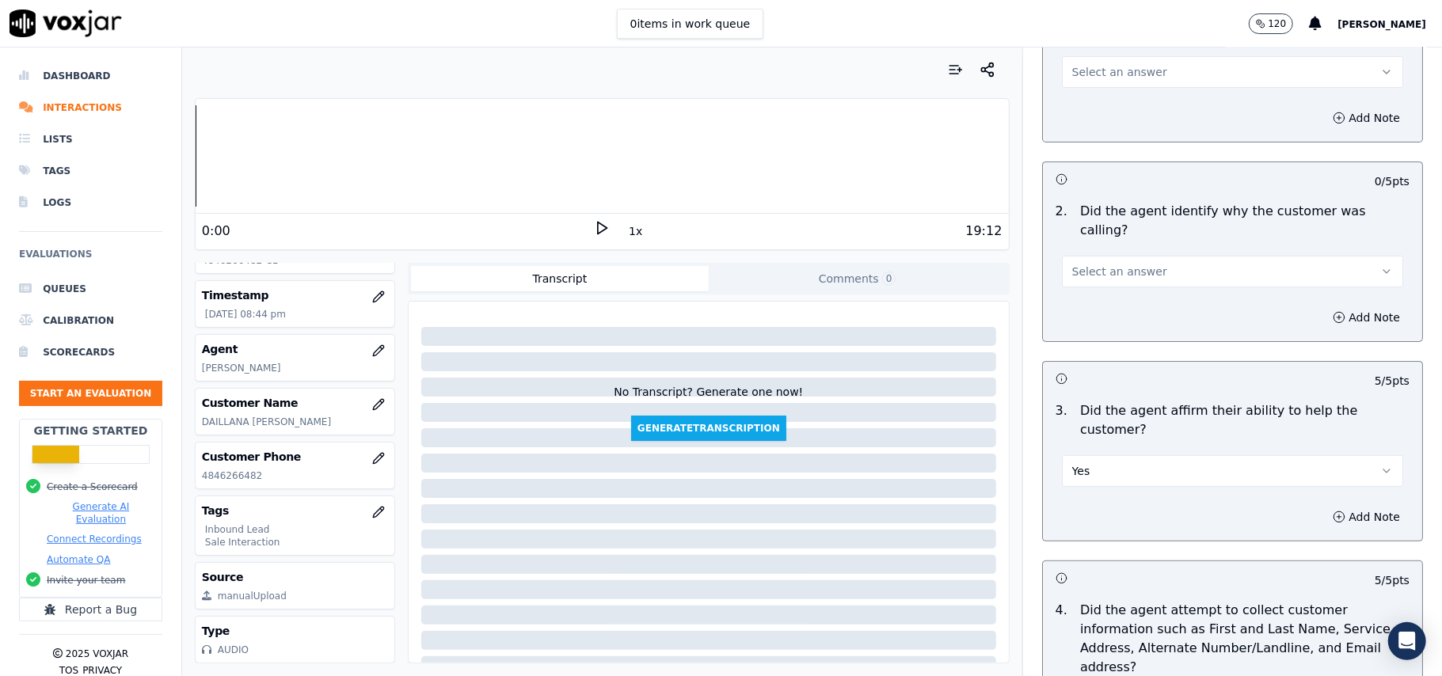
click at [1137, 256] on button "Select an answer" at bounding box center [1232, 272] width 341 height 32
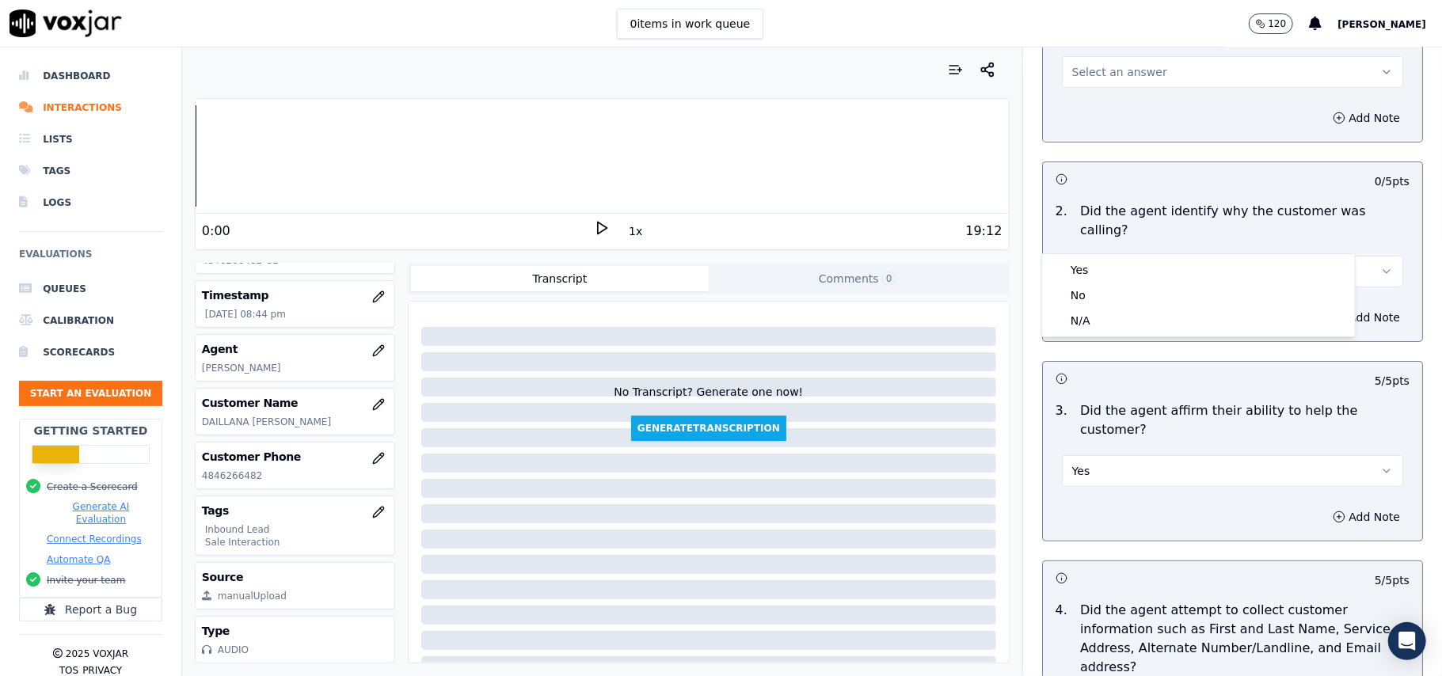
click at [1136, 255] on div "Yes No N/A" at bounding box center [1198, 295] width 313 height 82
click at [1139, 257] on div "Yes" at bounding box center [1198, 269] width 306 height 25
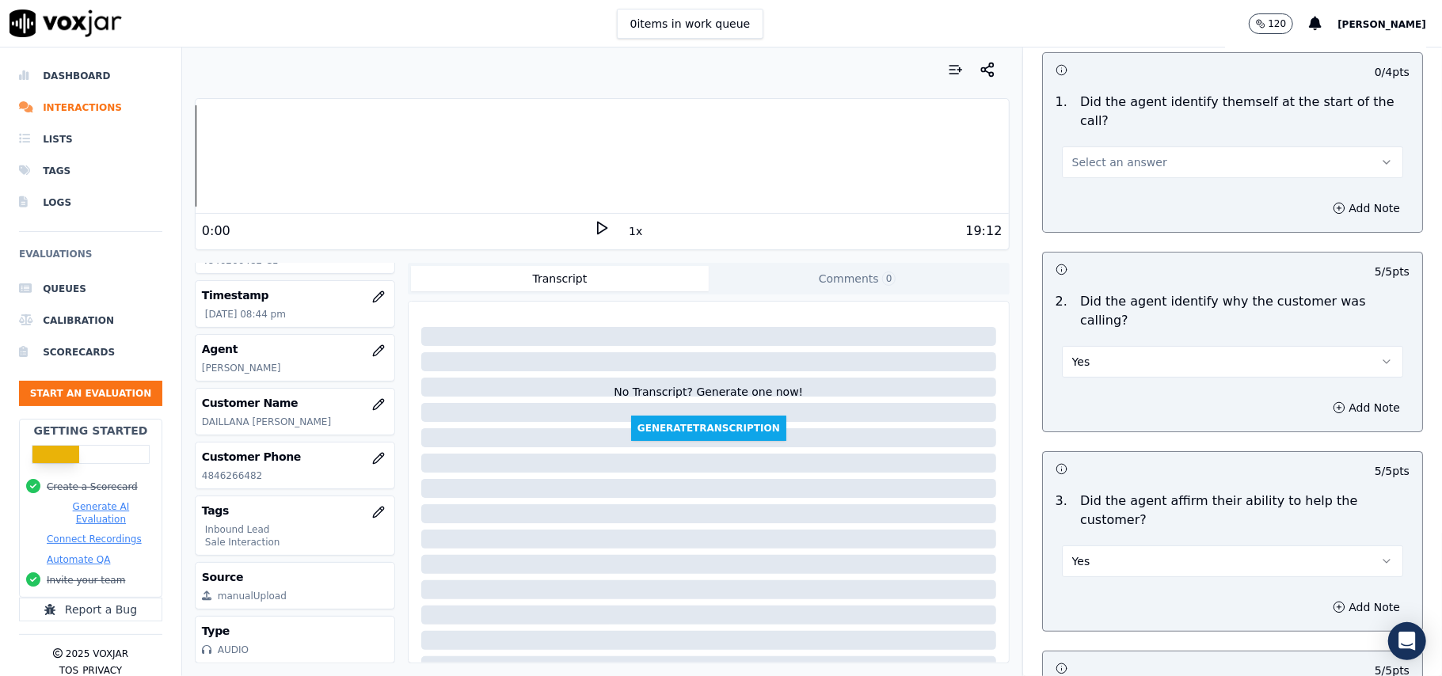
scroll to position [0, 0]
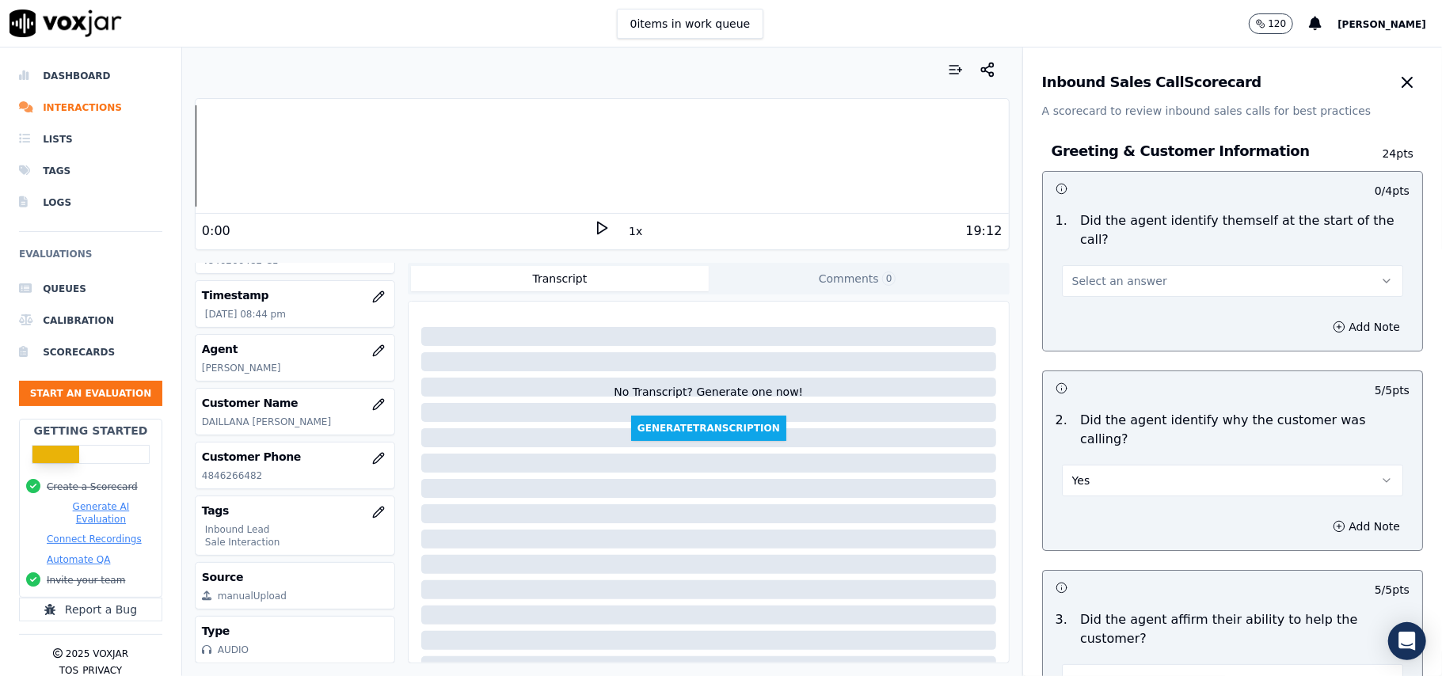
click at [1134, 262] on div "Select an answer" at bounding box center [1232, 279] width 341 height 35
drag, startPoint x: 1132, startPoint y: 257, endPoint x: 1132, endPoint y: 279, distance: 21.4
click at [1132, 273] on span "Select an answer" at bounding box center [1119, 281] width 95 height 16
click at [1128, 289] on div "Yes" at bounding box center [1198, 298] width 306 height 25
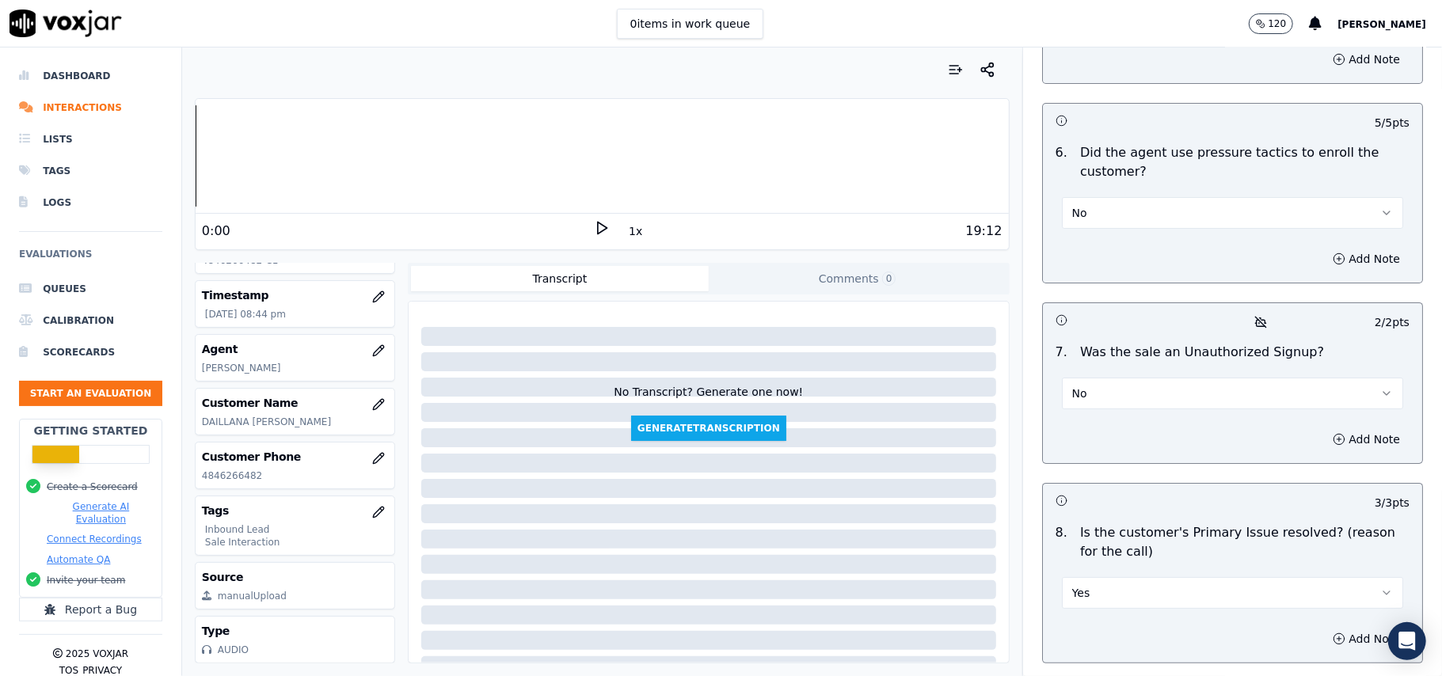
scroll to position [4433, 0]
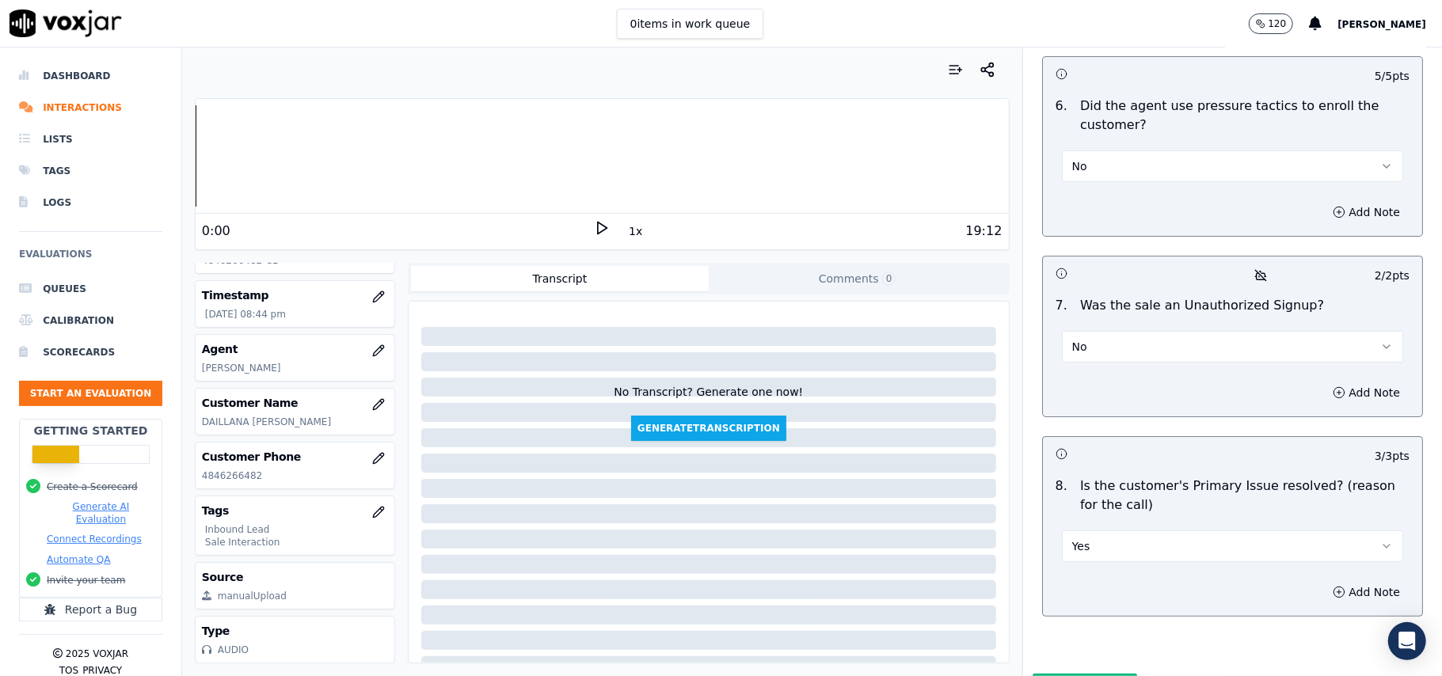
click at [1055, 674] on button "Submit Scores" at bounding box center [1085, 688] width 105 height 29
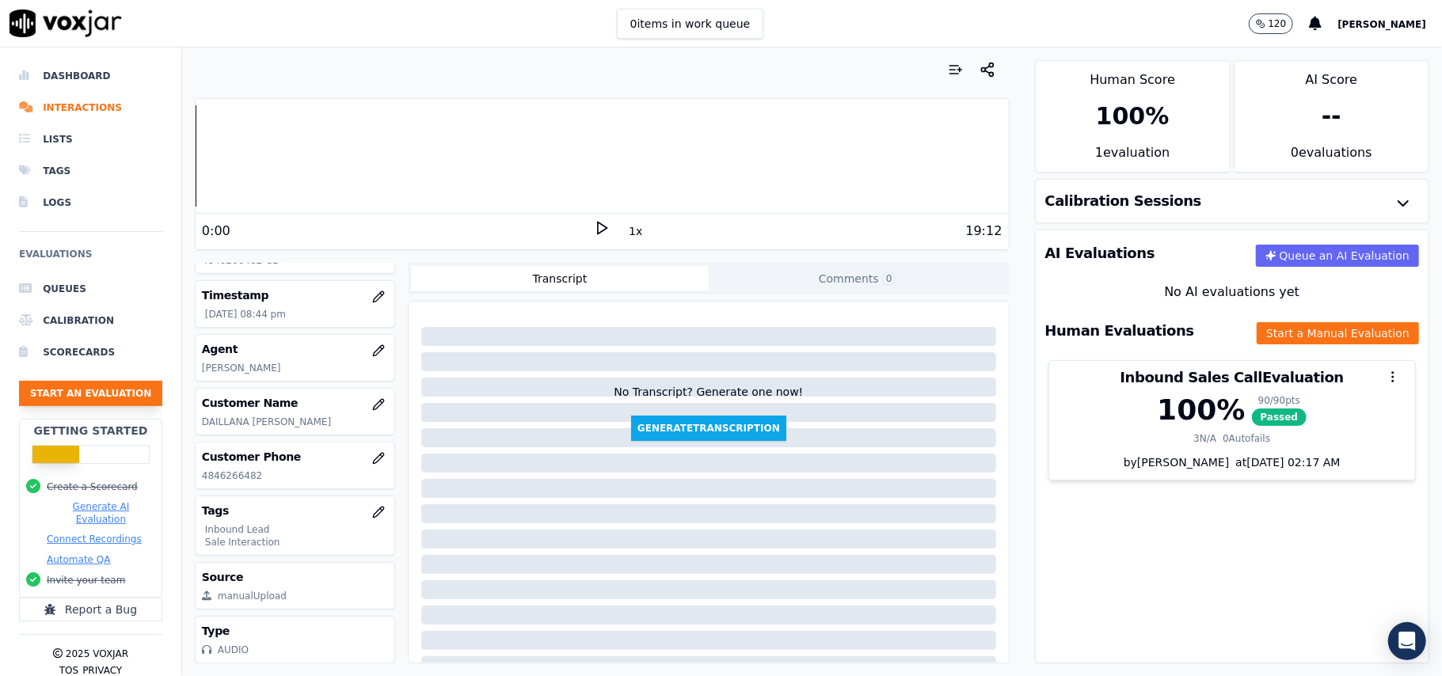
click at [124, 399] on button "Start an Evaluation" at bounding box center [90, 393] width 143 height 25
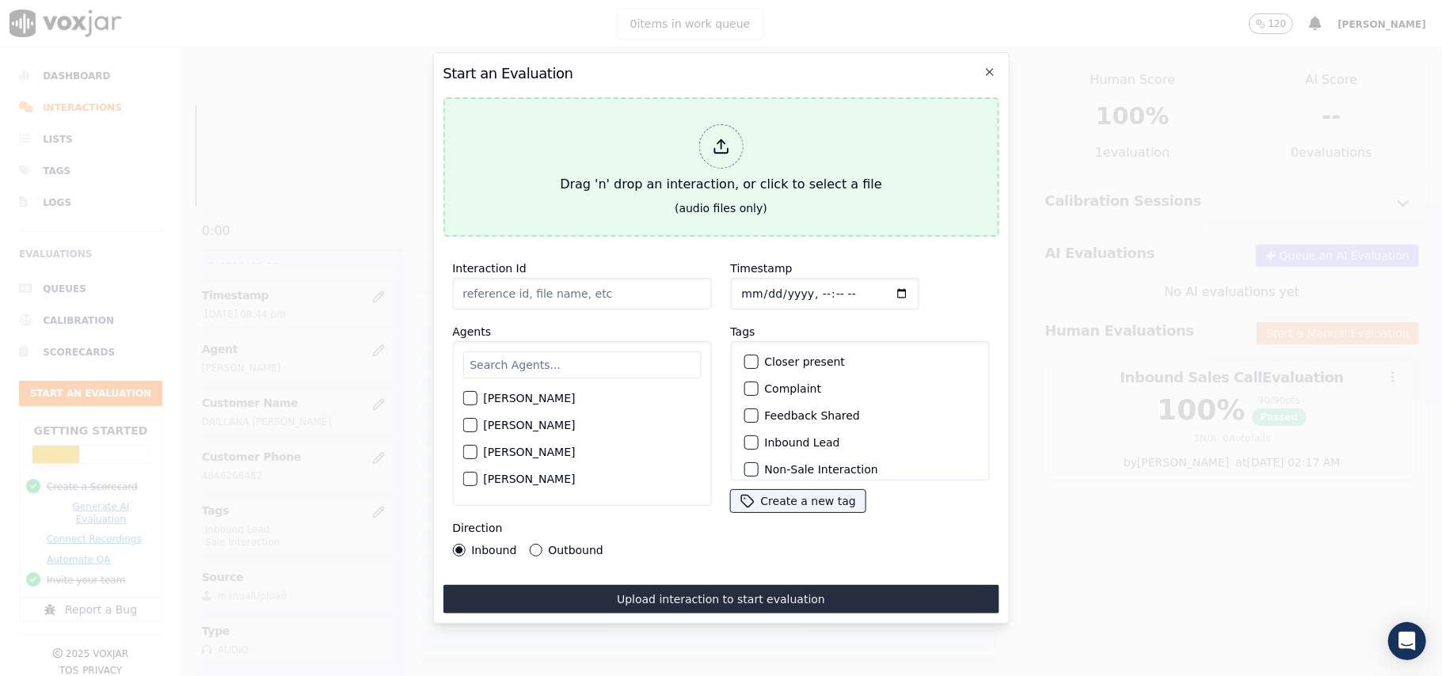
click at [714, 140] on icon at bounding box center [720, 146] width 17 height 17
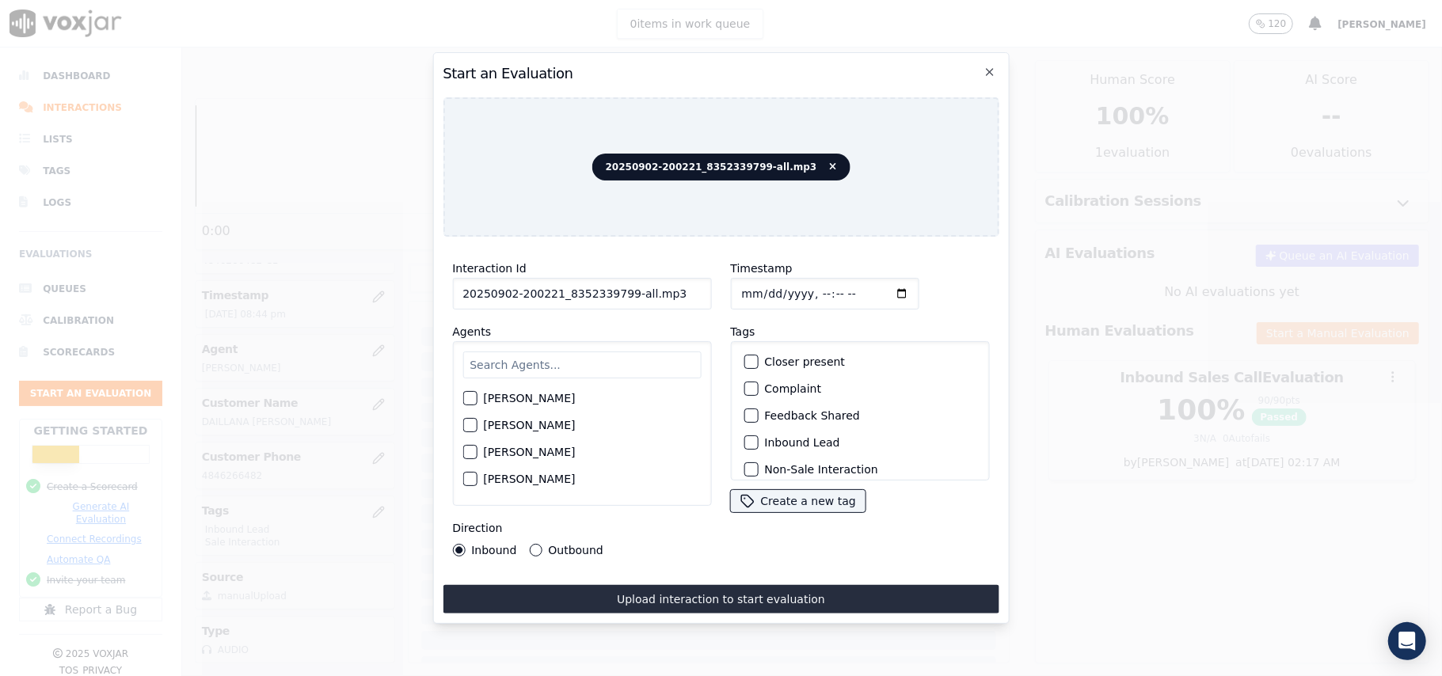
drag, startPoint x: 667, startPoint y: 286, endPoint x: 619, endPoint y: 284, distance: 48.4
click at [619, 284] on input "20250902-200221_8352339799-all.mp3" at bounding box center [581, 294] width 259 height 32
type input "20250902-200221_8352339799-C1"
click at [761, 283] on input "Timestamp" at bounding box center [824, 294] width 188 height 32
type input "[DATE]T20:47"
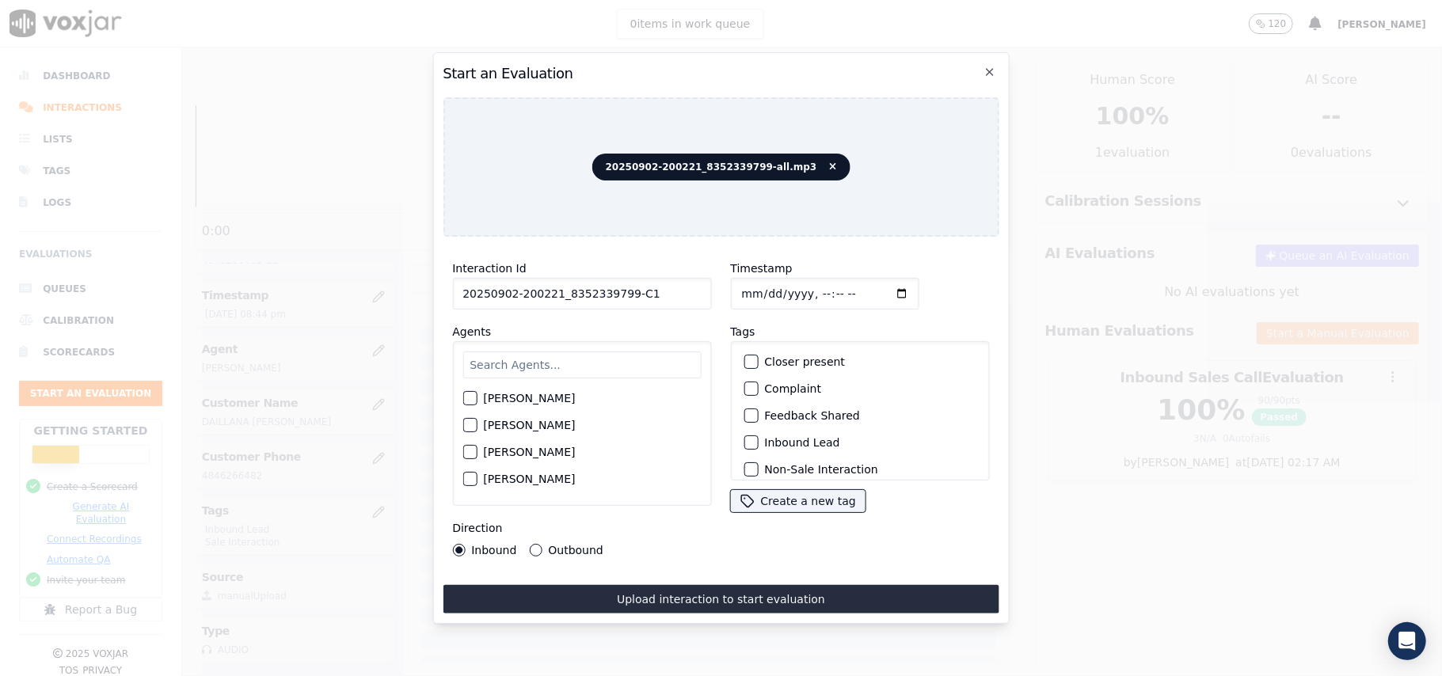
click at [514, 368] on input "text" at bounding box center [581, 365] width 238 height 27
type input "geo"
click at [495, 398] on label "[PERSON_NAME]" at bounding box center [529, 403] width 92 height 11
click at [477, 396] on button "[PERSON_NAME]" at bounding box center [469, 403] width 14 height 14
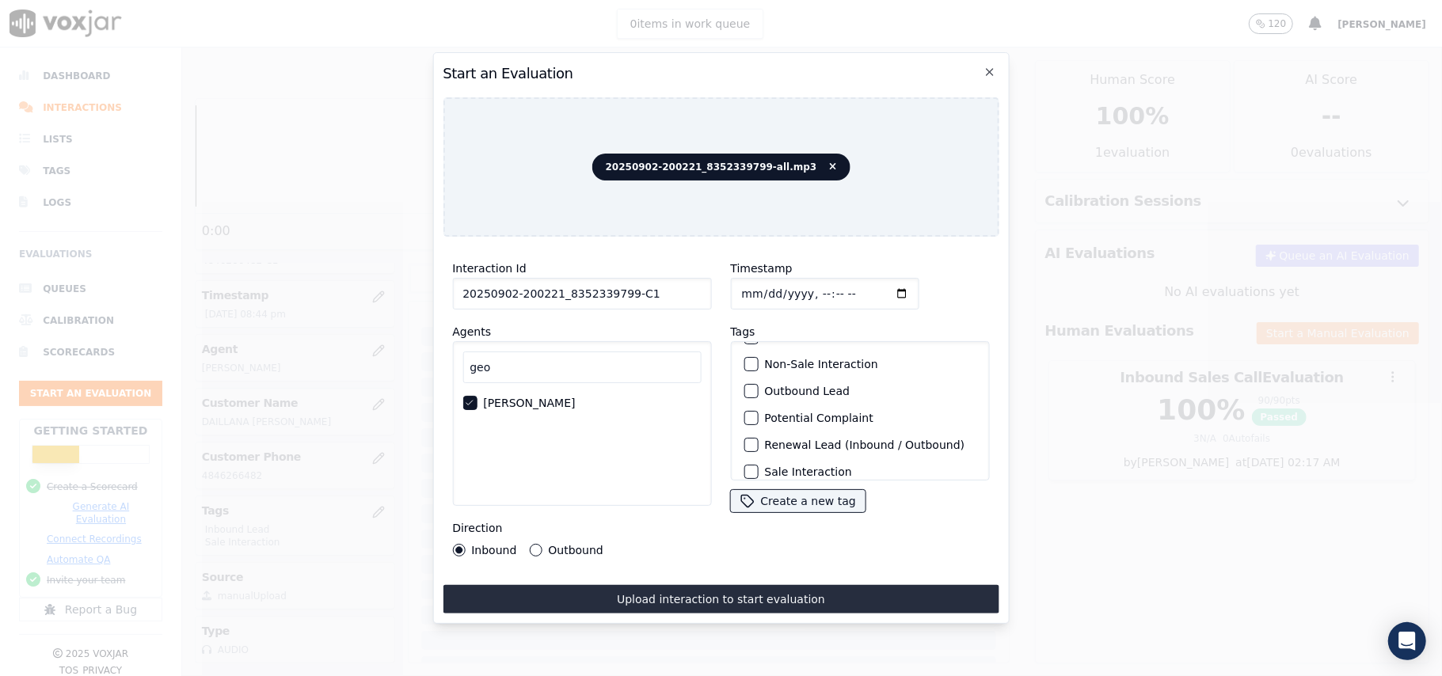
click at [744, 390] on div "button" at bounding box center [749, 391] width 11 height 11
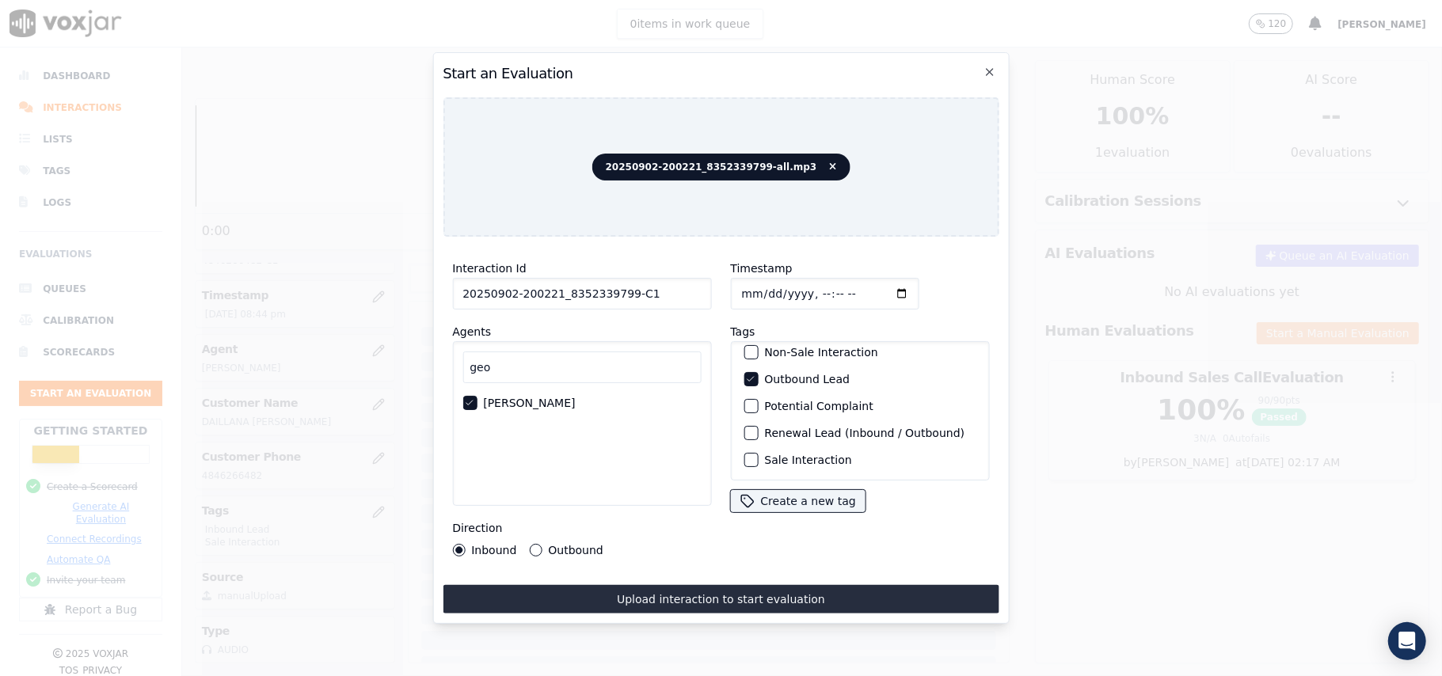
scroll to position [138, 0]
click at [744, 455] on div "button" at bounding box center [749, 460] width 11 height 11
click at [529, 544] on div "Outbound" at bounding box center [566, 550] width 74 height 13
click at [535, 544] on button "Outbound" at bounding box center [535, 550] width 13 height 13
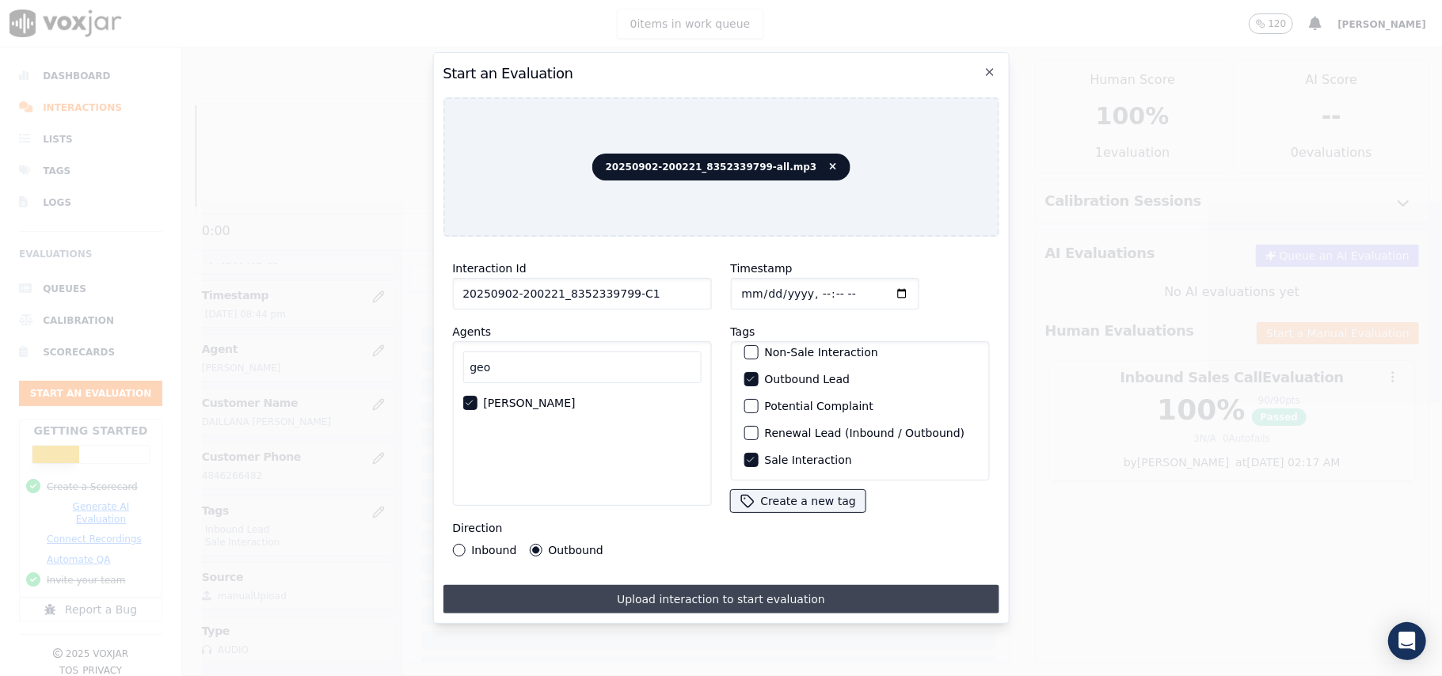
click at [651, 585] on button "Upload interaction to start evaluation" at bounding box center [721, 599] width 556 height 29
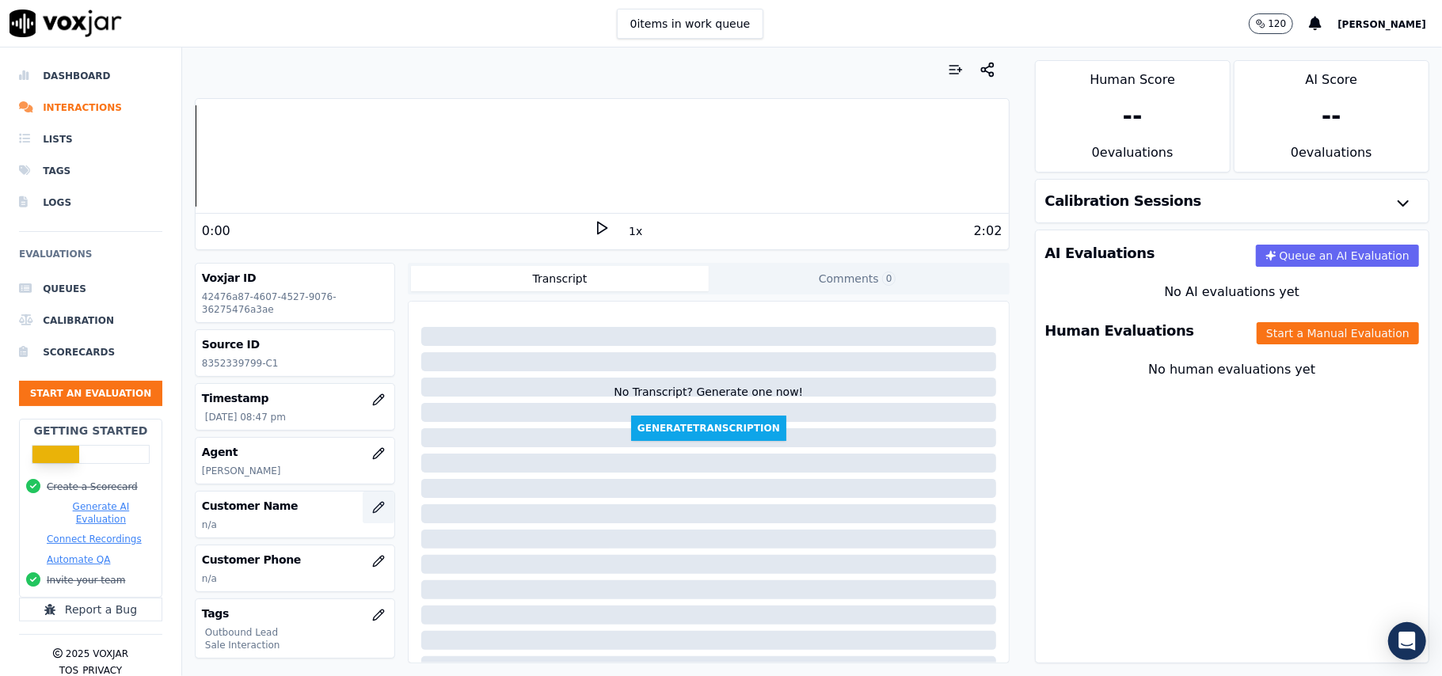
click at [372, 514] on icon "button" at bounding box center [378, 507] width 13 height 13
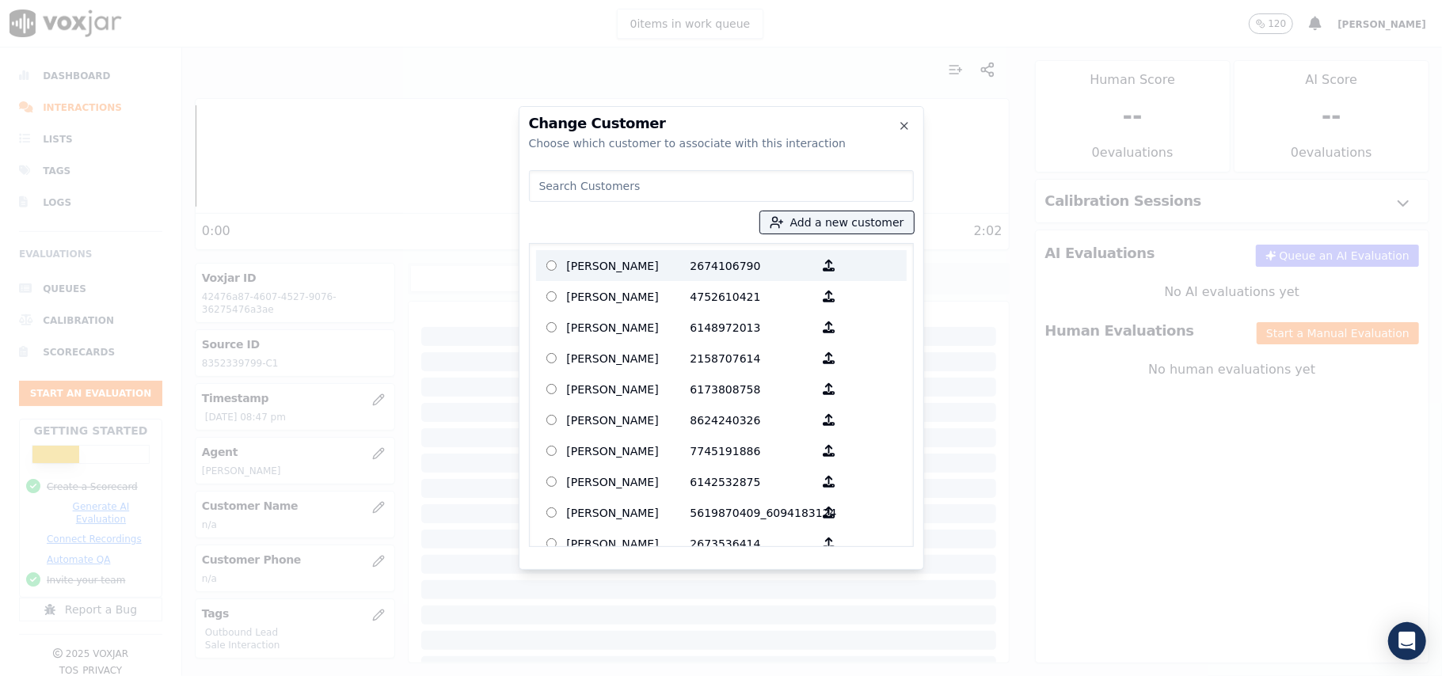
paste input "[PERSON_NAME]"
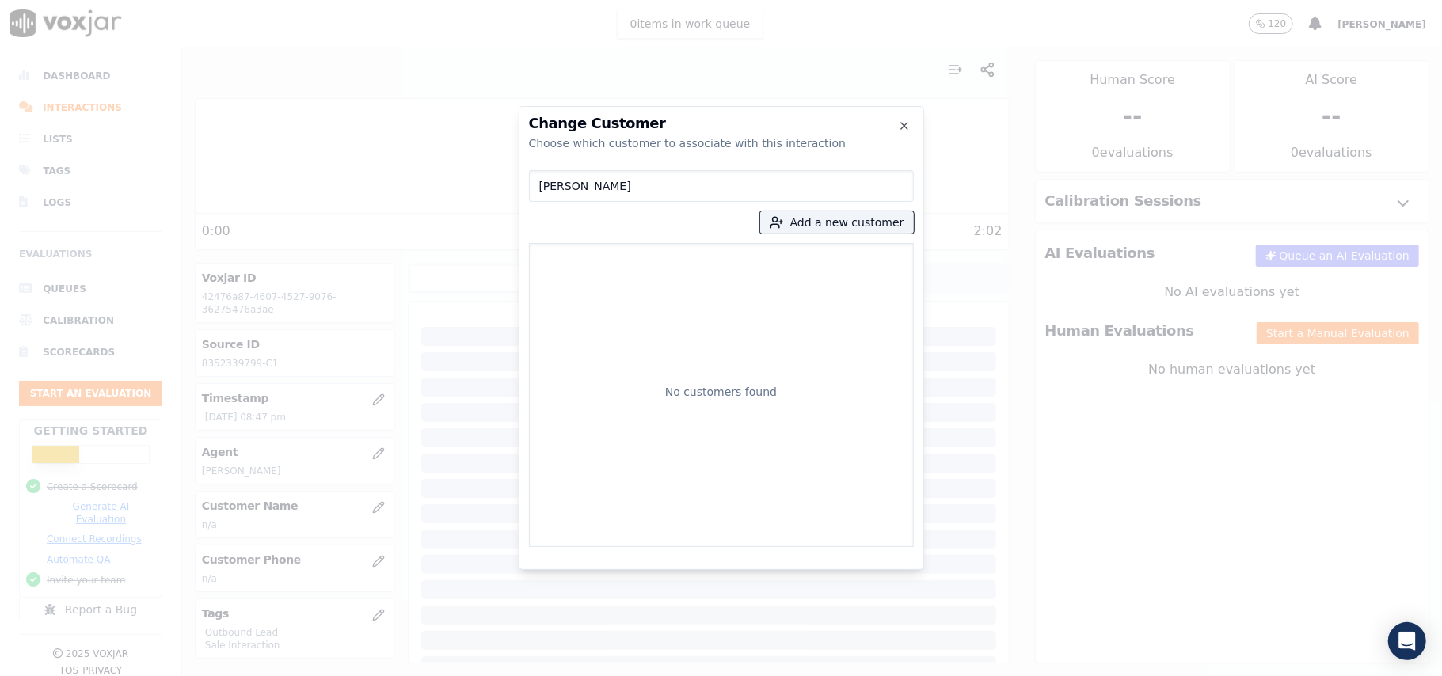
click at [539, 185] on input "[PERSON_NAME]" at bounding box center [721, 186] width 385 height 32
click at [643, 174] on input "[PERSON_NAME]" at bounding box center [721, 186] width 385 height 32
type input "[PERSON_NAME]"
click at [782, 211] on button "Add a new customer" at bounding box center [837, 222] width 154 height 22
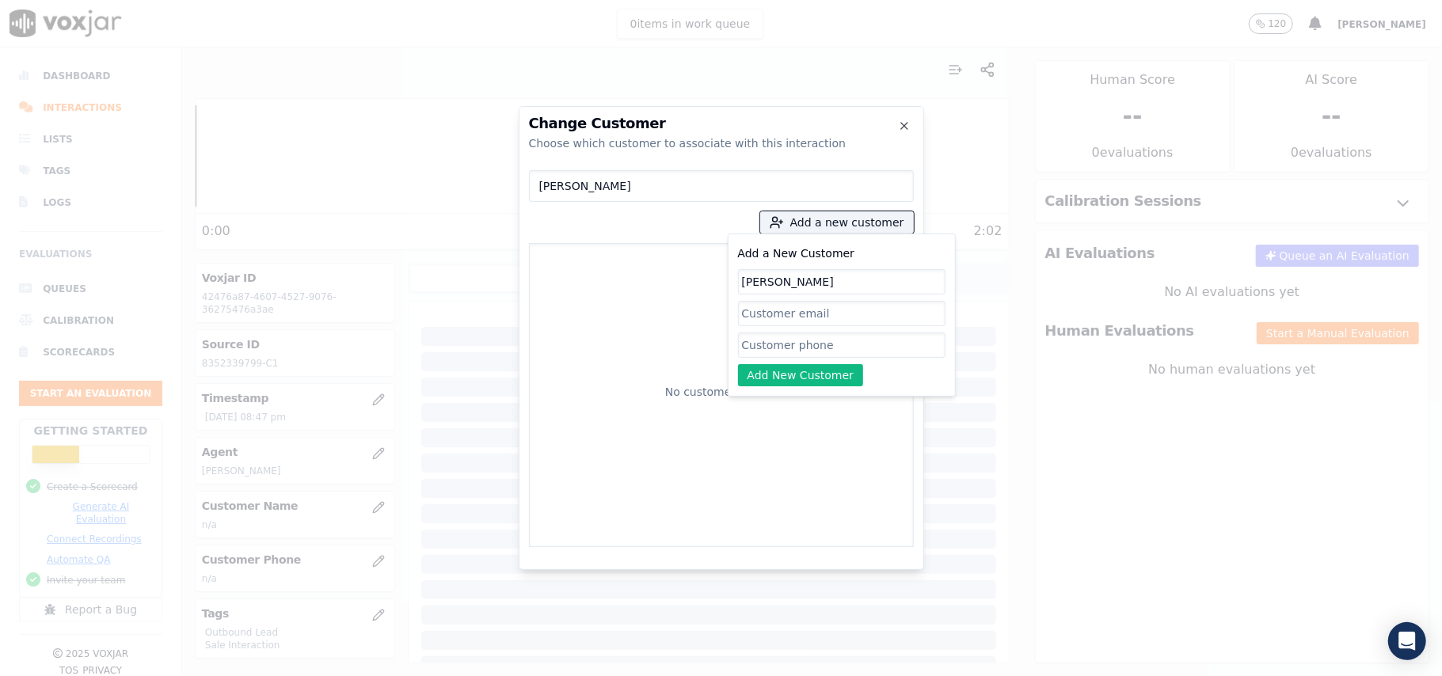
type input "[PERSON_NAME]"
click at [771, 343] on input "Add a New Customer" at bounding box center [841, 345] width 207 height 25
paste input "8352339799"
type input "8352339799"
click at [786, 372] on button "Add New Customer" at bounding box center [801, 375] width 126 height 22
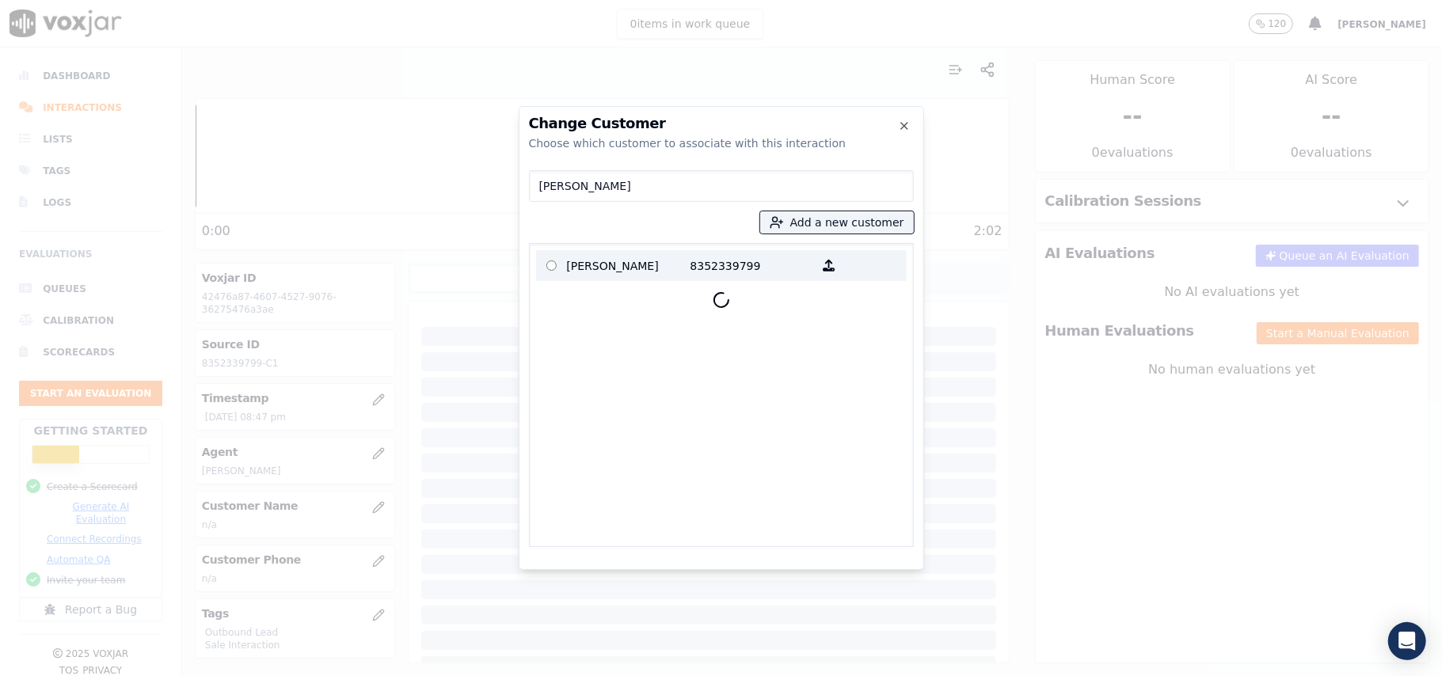
drag, startPoint x: 670, startPoint y: 247, endPoint x: 663, endPoint y: 255, distance: 10.7
click at [665, 252] on div "[PERSON_NAME] 8352339799" at bounding box center [721, 395] width 385 height 304
click at [656, 258] on p "[PERSON_NAME]" at bounding box center [629, 265] width 124 height 25
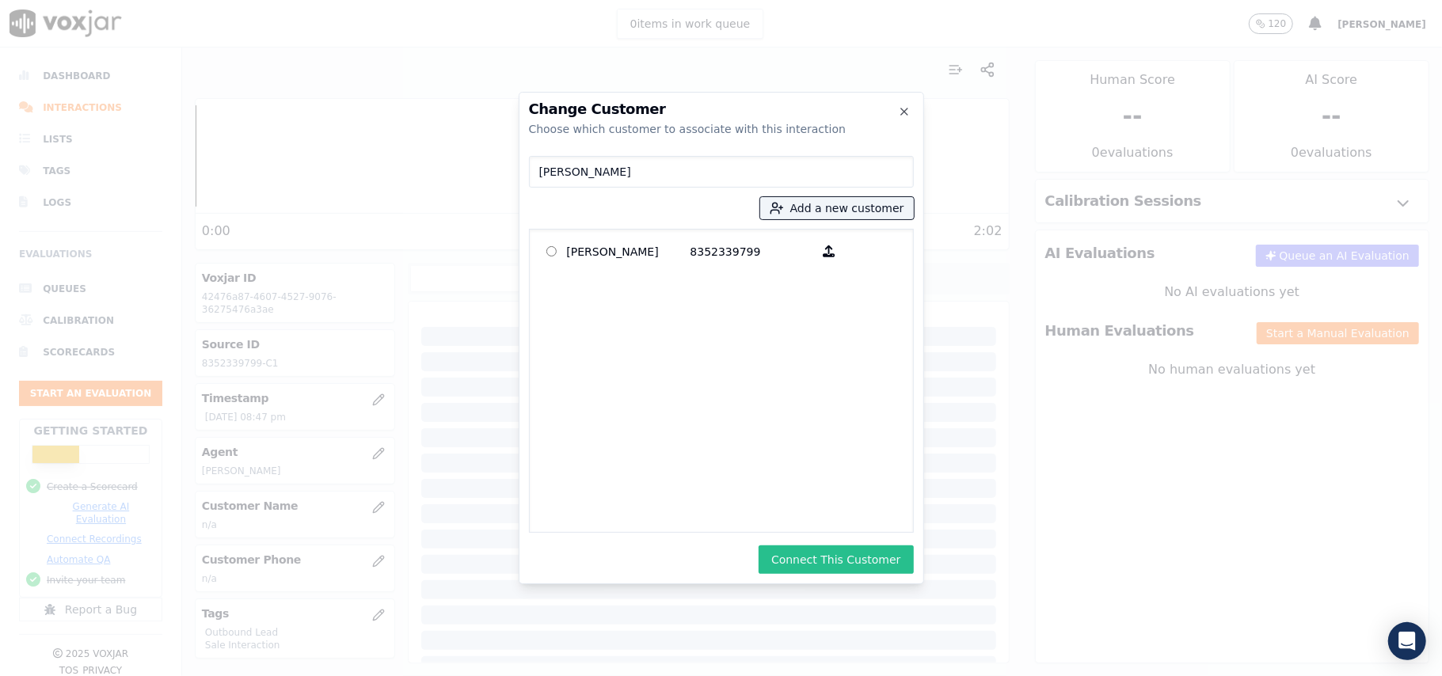
click at [818, 555] on button "Connect This Customer" at bounding box center [836, 560] width 154 height 29
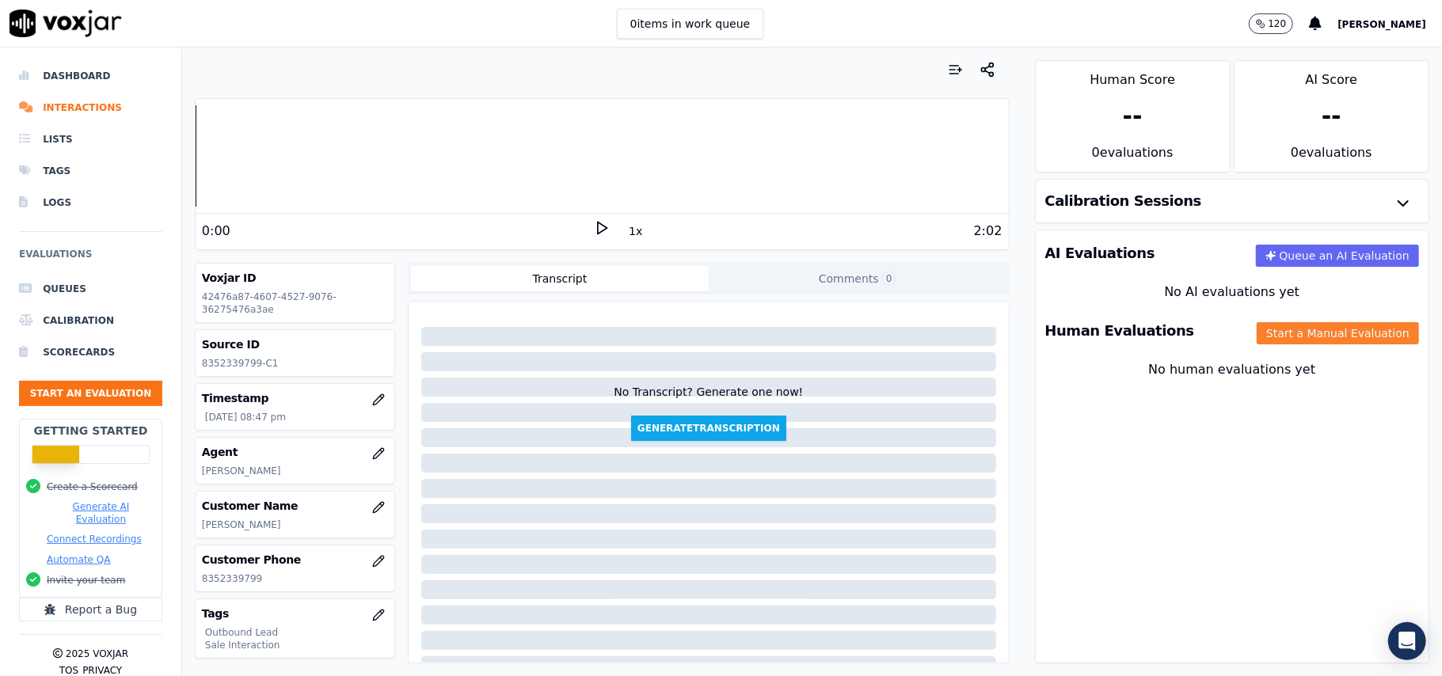
click at [1257, 337] on button "Start a Manual Evaluation" at bounding box center [1338, 333] width 162 height 22
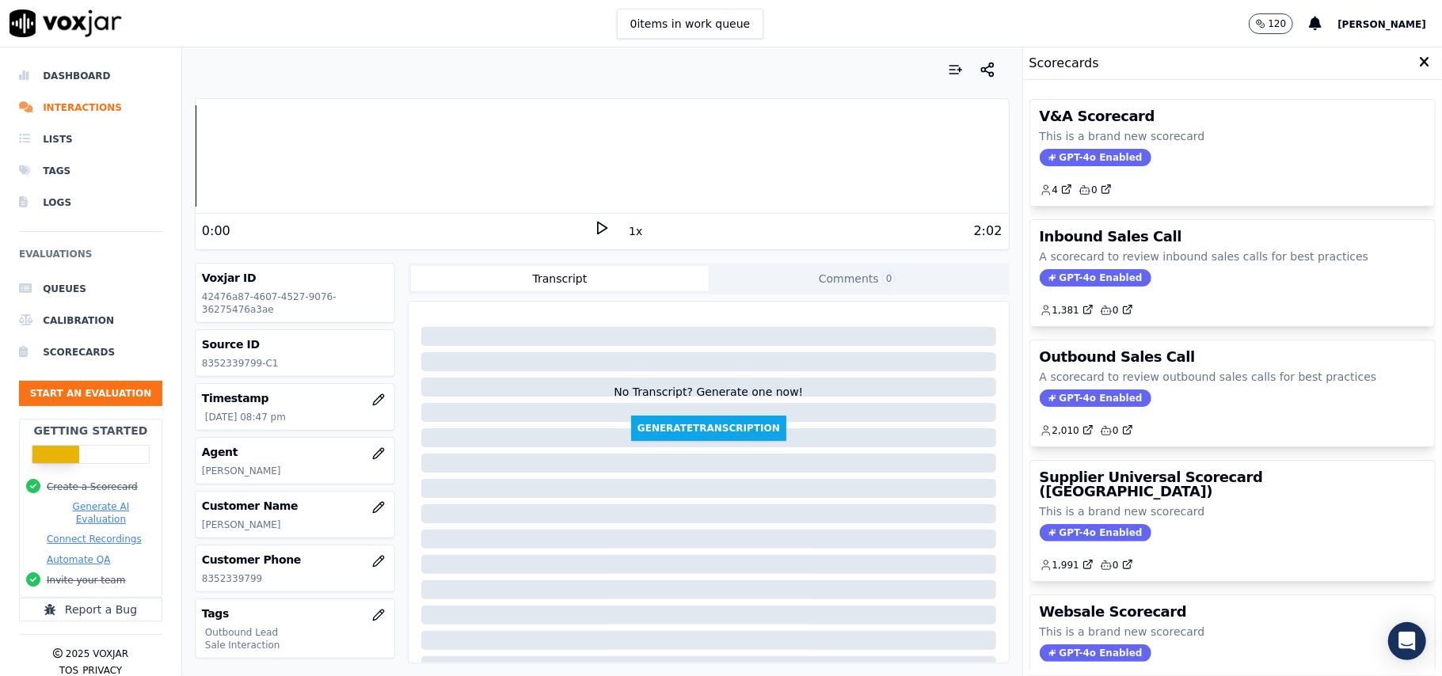
click at [888, 342] on div "No Transcript? Generate one now! Generate Transcription" at bounding box center [709, 374] width 588 height 133
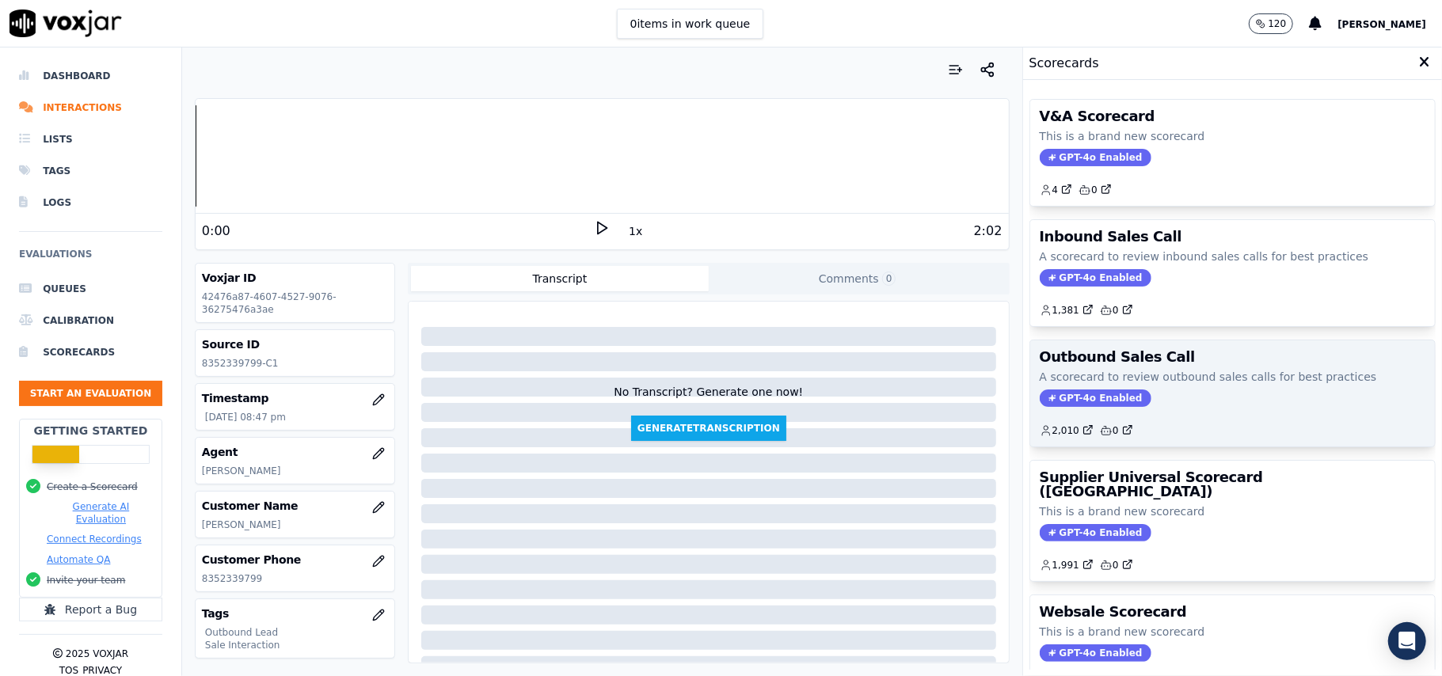
click at [1071, 394] on span "GPT-4o Enabled" at bounding box center [1096, 398] width 112 height 17
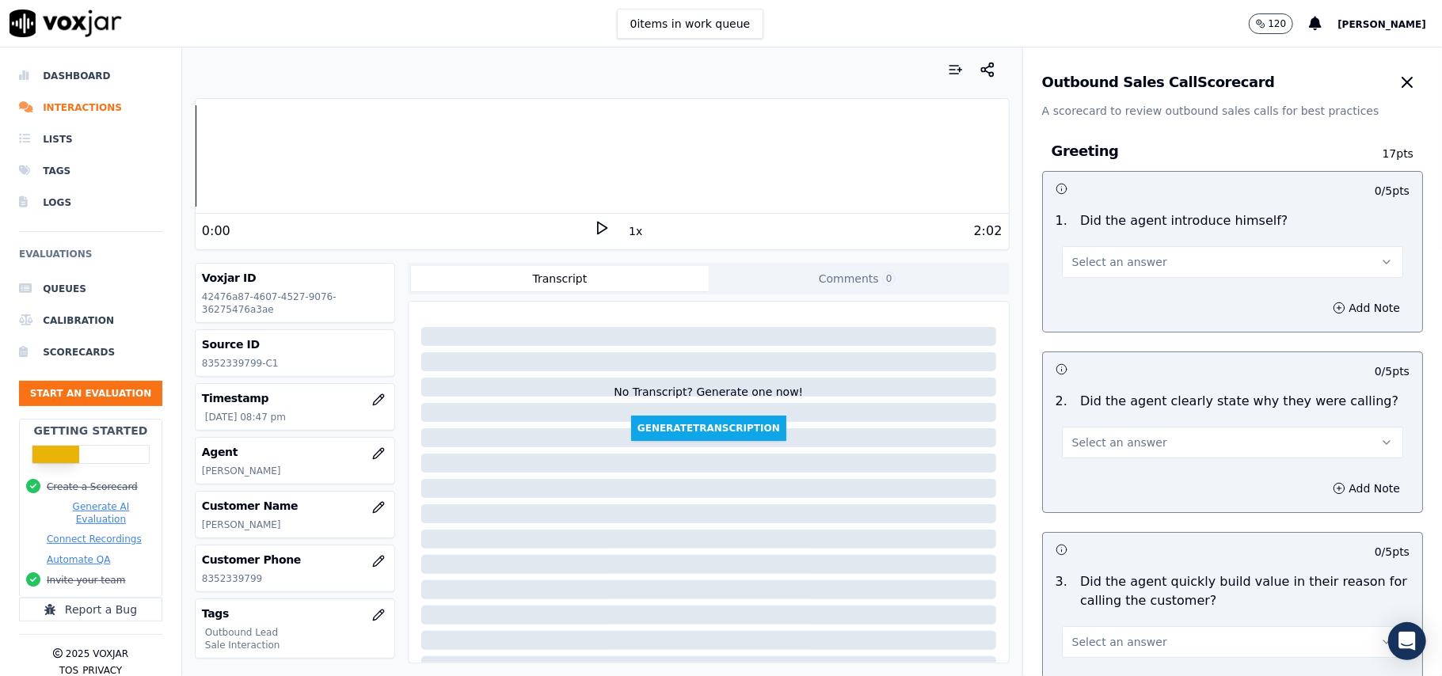
scroll to position [445, 0]
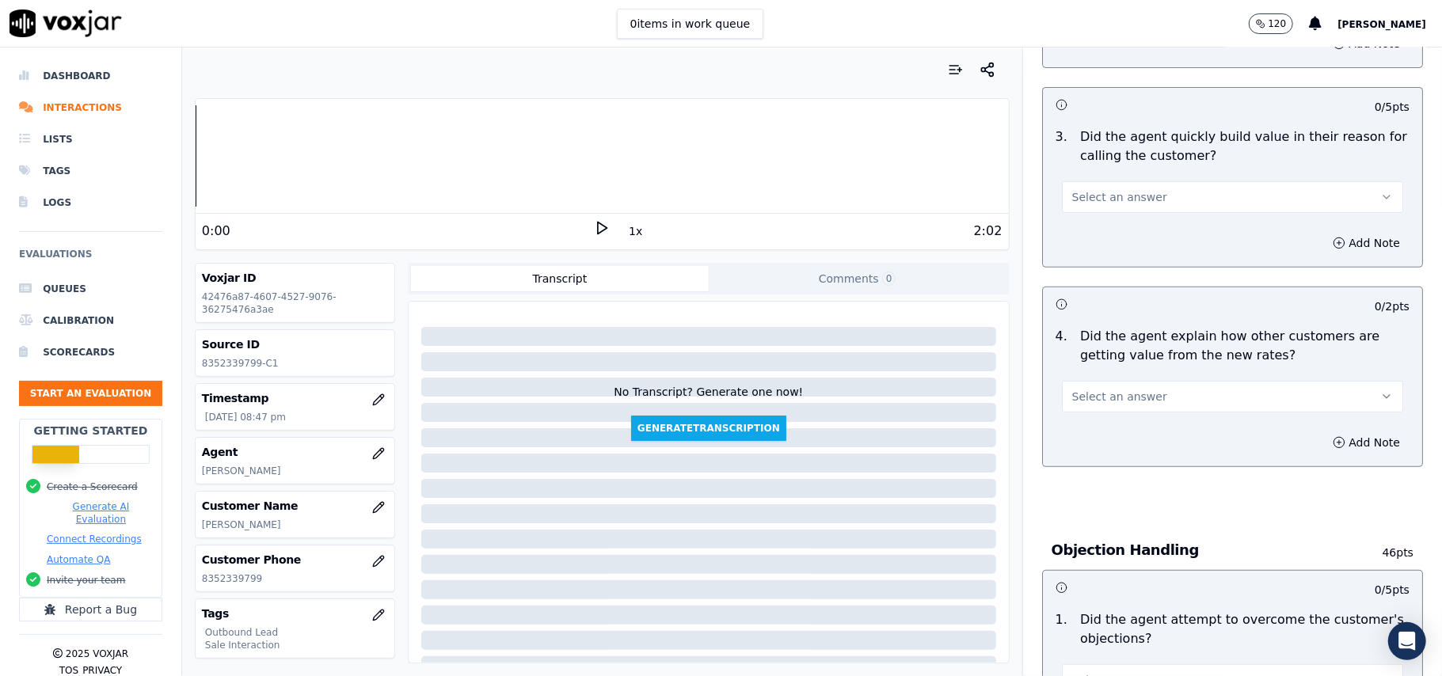
click at [1201, 391] on button "Select an answer" at bounding box center [1232, 397] width 341 height 32
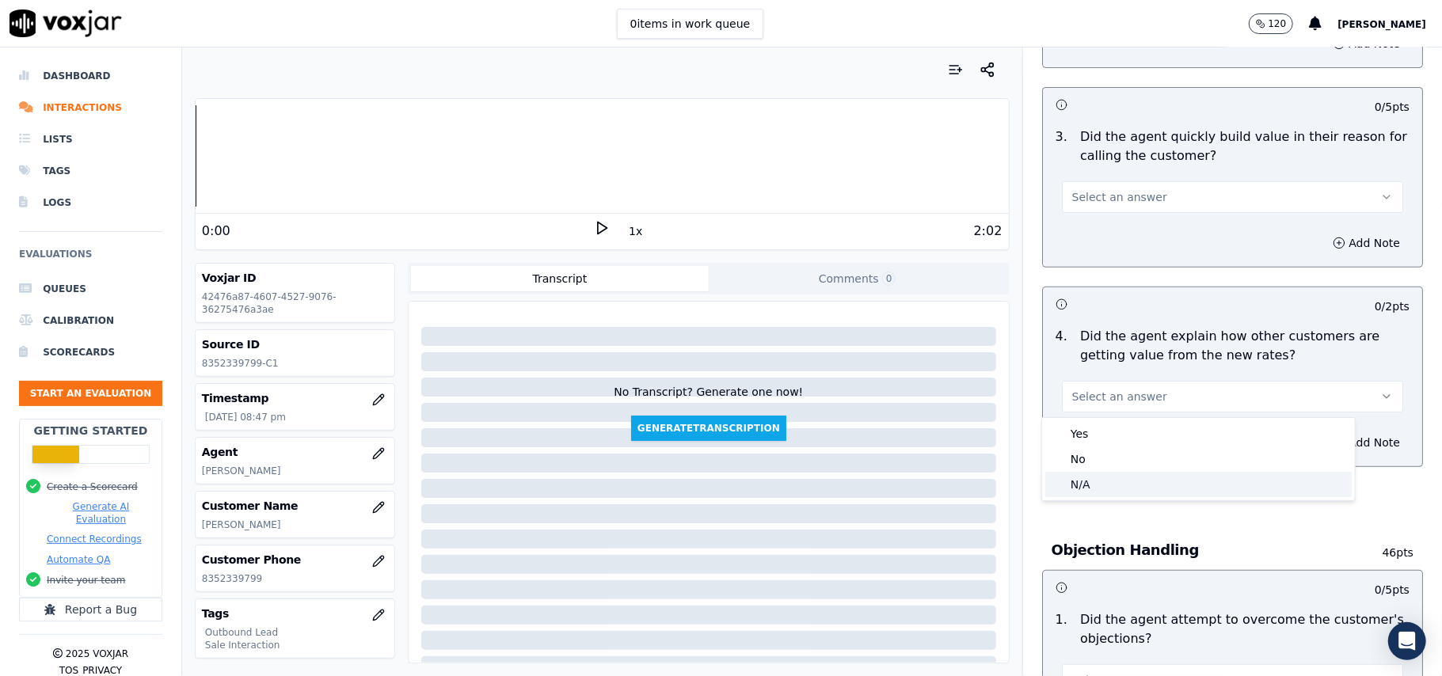
click at [1106, 475] on div "N/A" at bounding box center [1198, 484] width 306 height 25
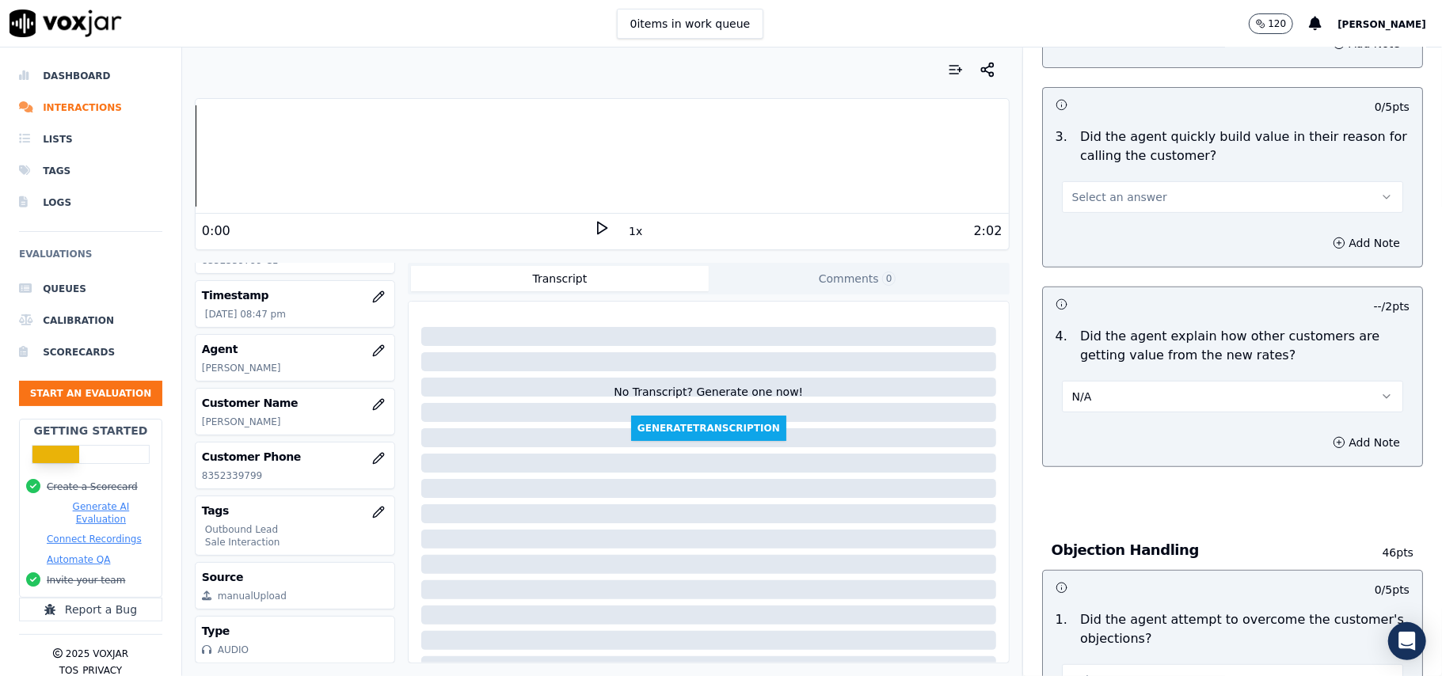
scroll to position [3624, 0]
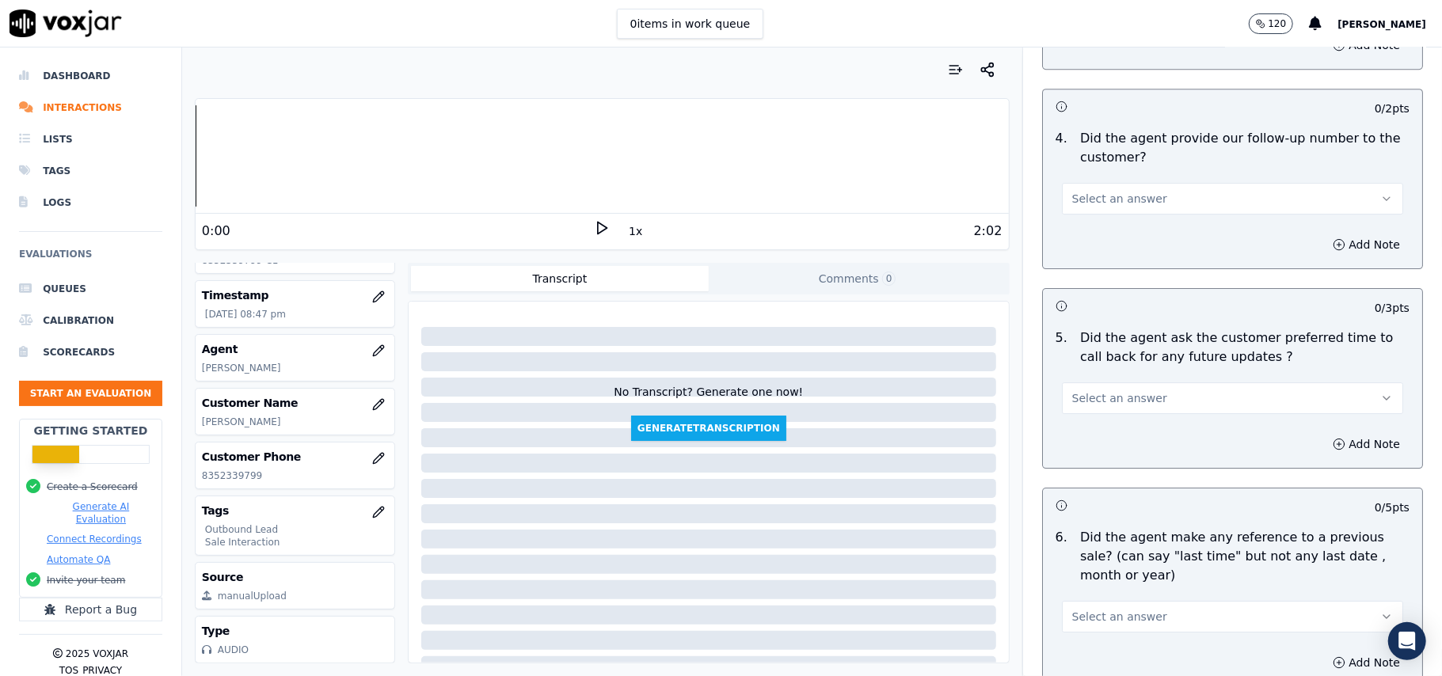
click at [1145, 394] on button "Select an answer" at bounding box center [1232, 399] width 341 height 32
drag, startPoint x: 1075, startPoint y: 482, endPoint x: 1041, endPoint y: 426, distance: 65.5
click at [1077, 482] on div "N/A" at bounding box center [1198, 475] width 306 height 25
click at [903, 416] on div "No Transcript? Generate one now! Generate Transcription" at bounding box center [709, 374] width 588 height 133
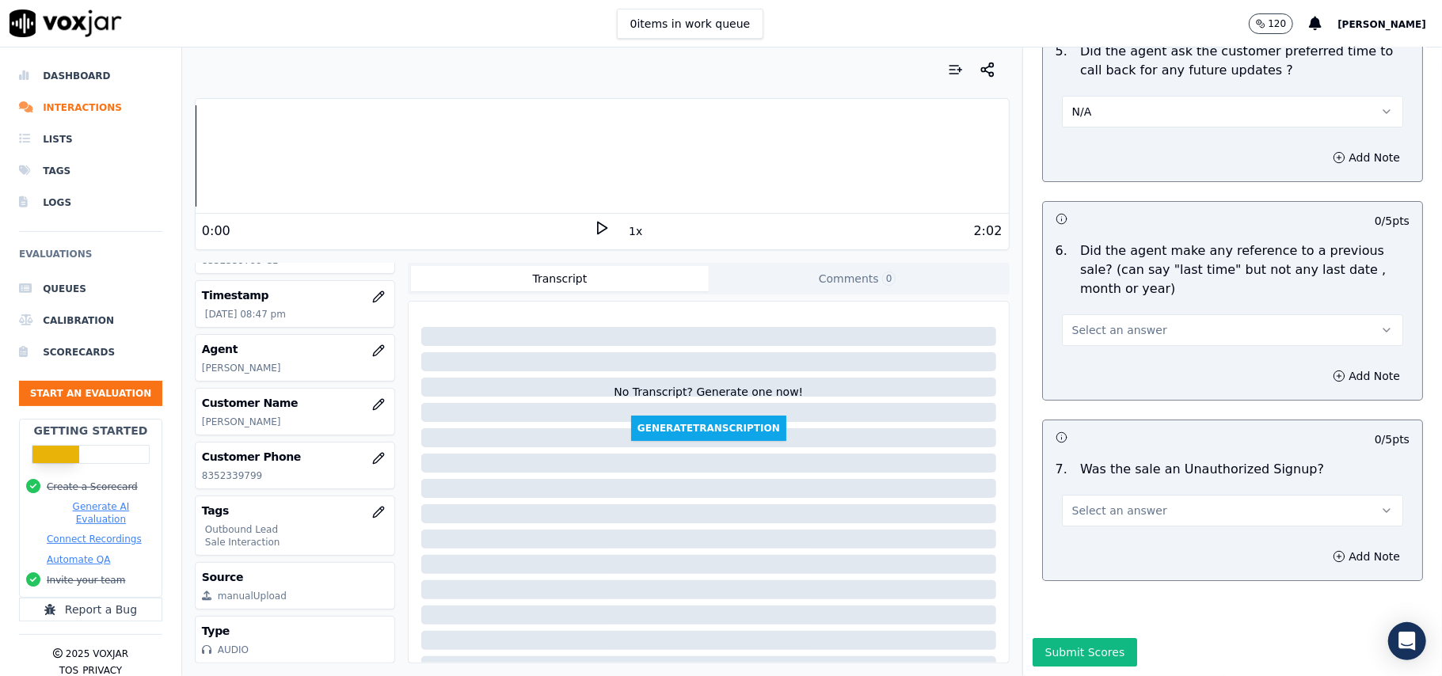
click at [1106, 503] on span "Select an answer" at bounding box center [1119, 511] width 95 height 16
click at [1082, 518] on div "No" at bounding box center [1198, 524] width 306 height 25
click at [1104, 322] on span "Select an answer" at bounding box center [1119, 330] width 95 height 16
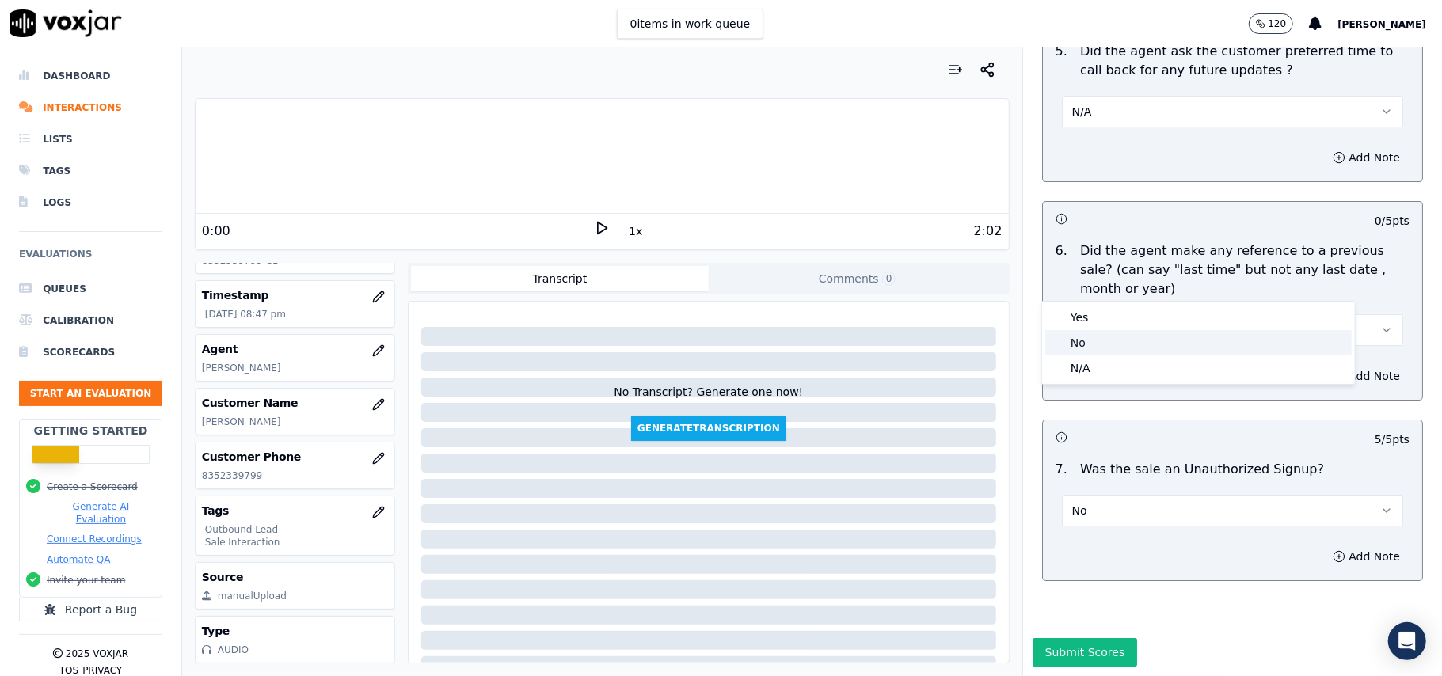
click at [1096, 339] on div "No" at bounding box center [1198, 342] width 306 height 25
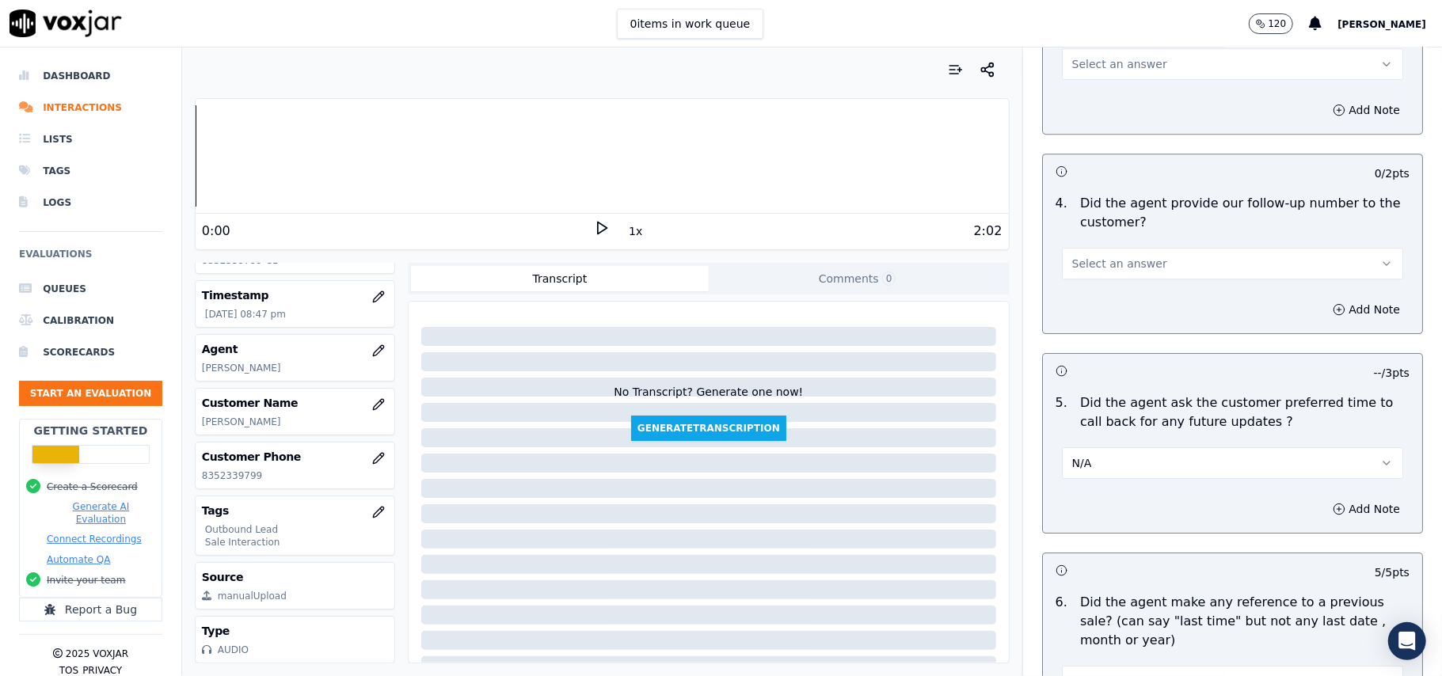
scroll to position [3527, 0]
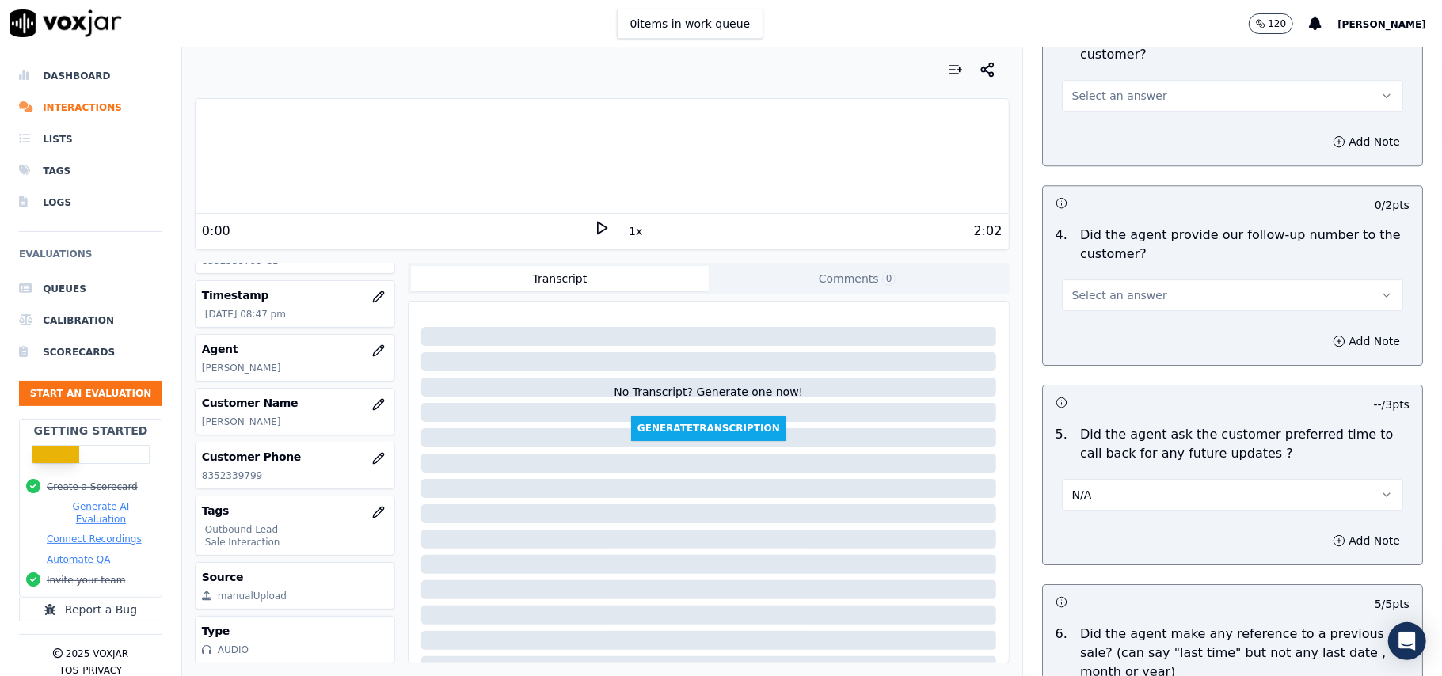
click at [1117, 288] on span "Select an answer" at bounding box center [1119, 295] width 95 height 16
click at [1112, 344] on div "No" at bounding box center [1198, 345] width 306 height 25
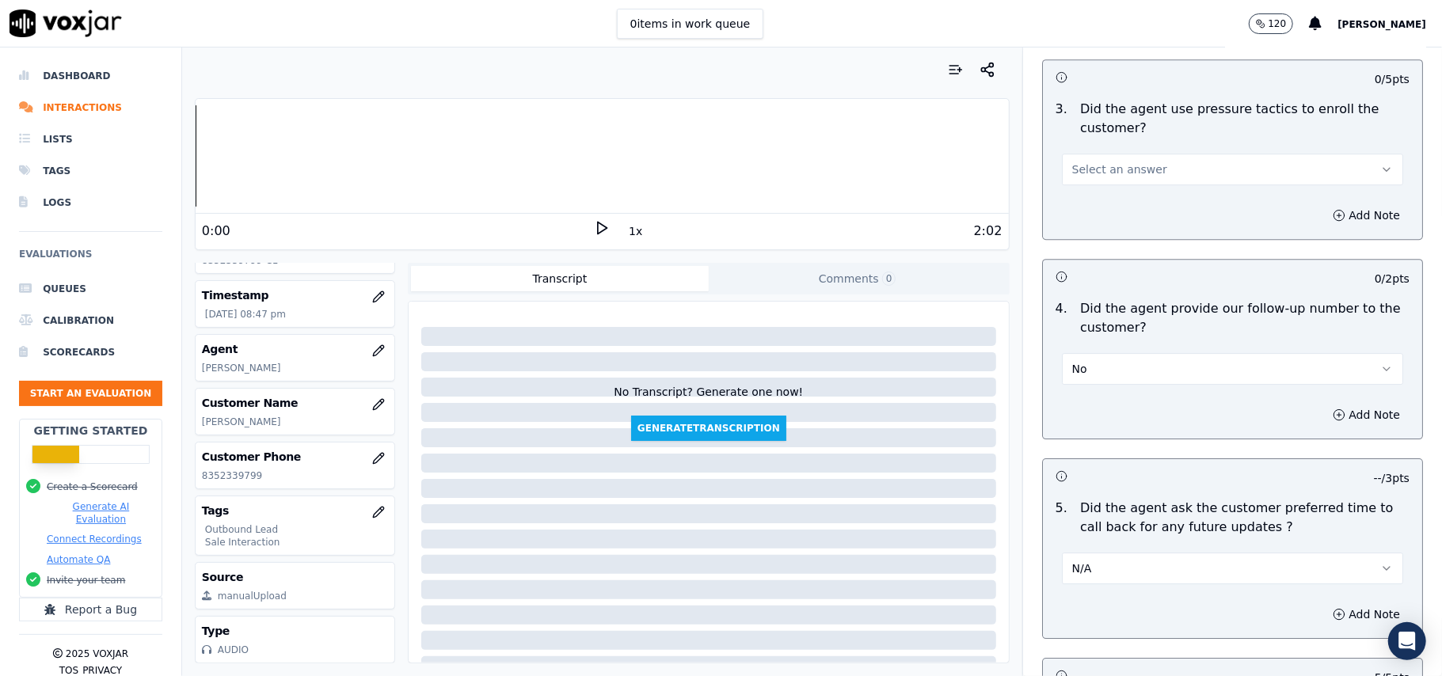
scroll to position [3422, 0]
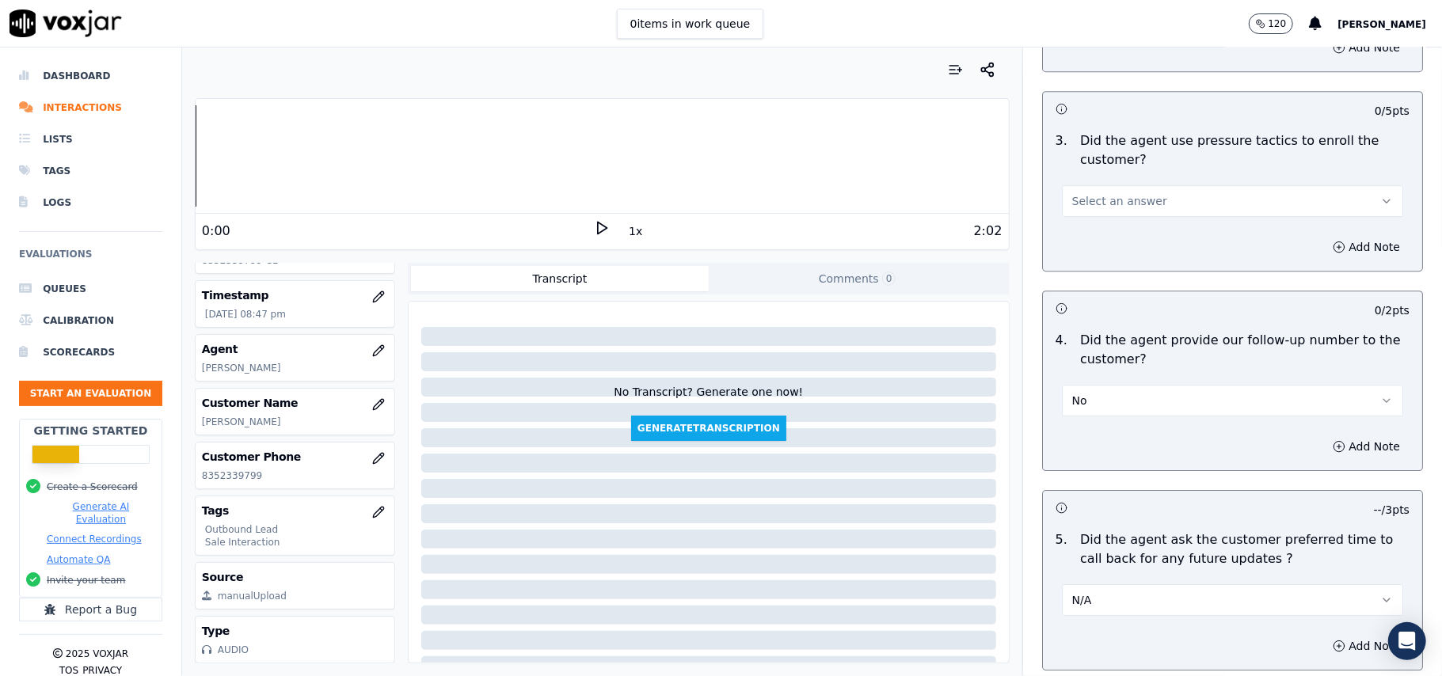
click at [1087, 401] on button "No" at bounding box center [1232, 401] width 341 height 32
click at [1074, 434] on div "Yes" at bounding box center [1198, 426] width 306 height 25
click at [1072, 196] on span "Select an answer" at bounding box center [1119, 201] width 95 height 16
click at [1079, 242] on div "No" at bounding box center [1198, 251] width 306 height 25
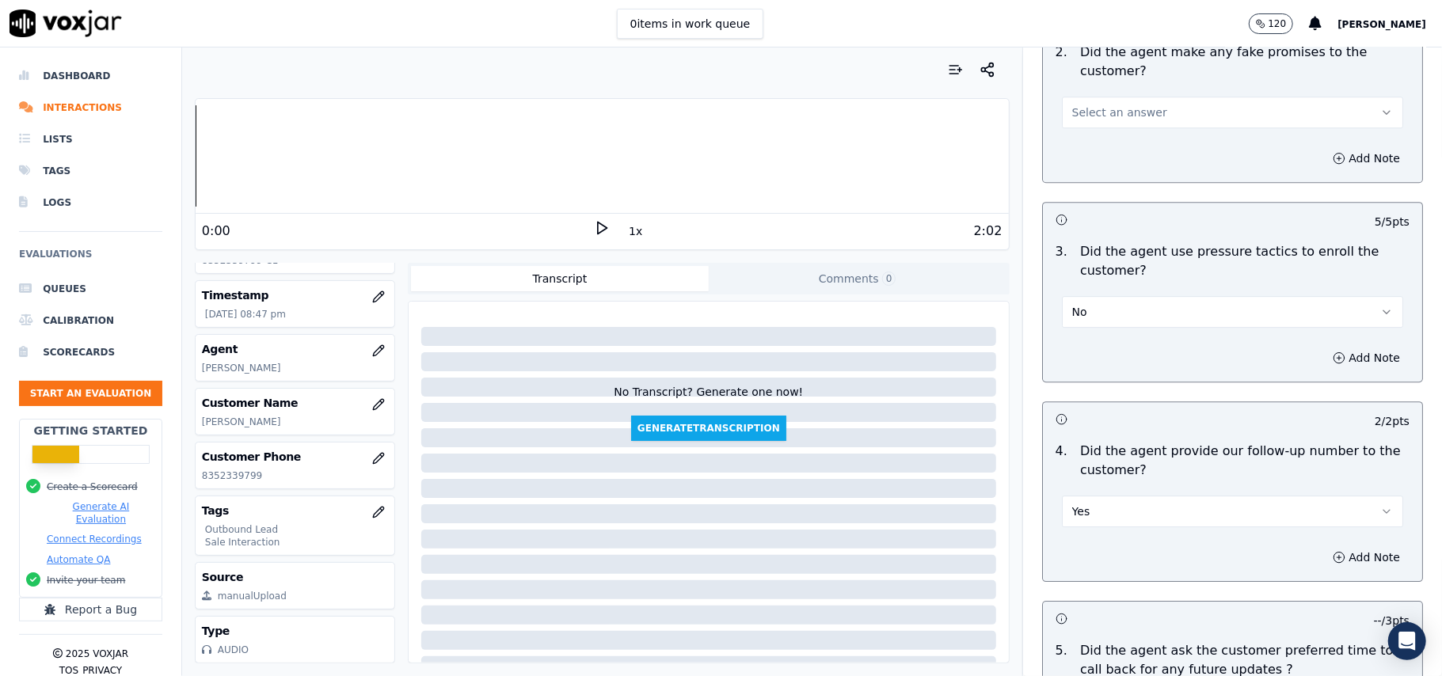
scroll to position [3211, 0]
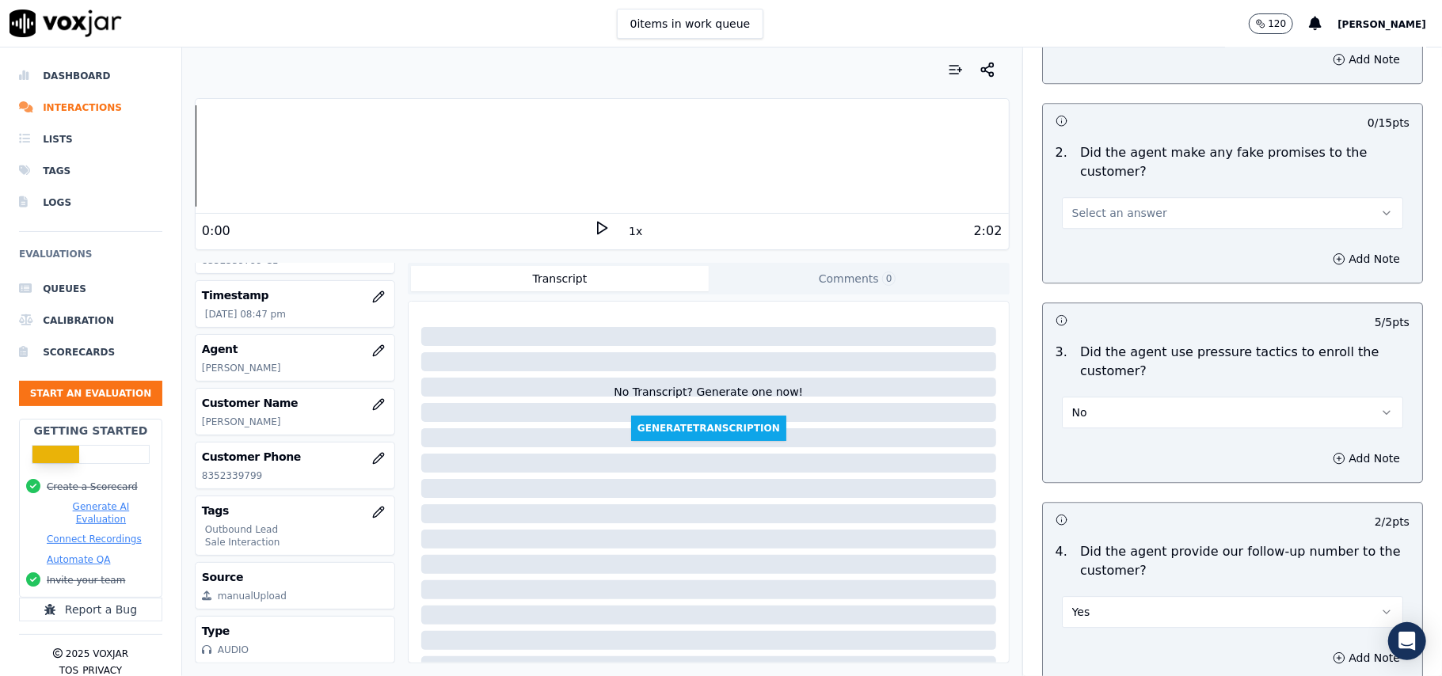
click at [1098, 205] on span "Select an answer" at bounding box center [1119, 213] width 95 height 16
click at [1098, 241] on div "Yes" at bounding box center [1198, 237] width 306 height 25
click at [1100, 206] on button "Yes" at bounding box center [1232, 213] width 341 height 32
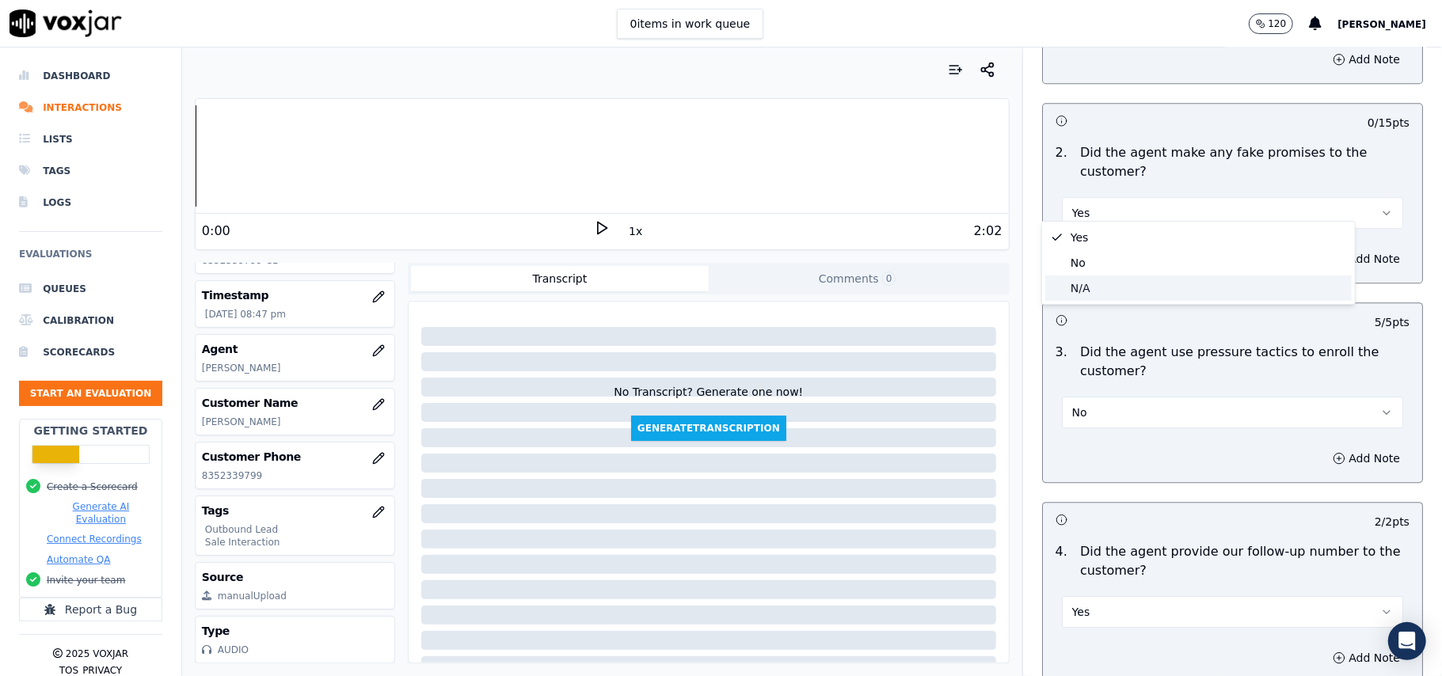
click at [1098, 279] on div "N/A" at bounding box center [1198, 288] width 306 height 25
click at [1107, 203] on button "N/A" at bounding box center [1232, 213] width 341 height 32
click at [1101, 257] on div "No" at bounding box center [1198, 262] width 306 height 25
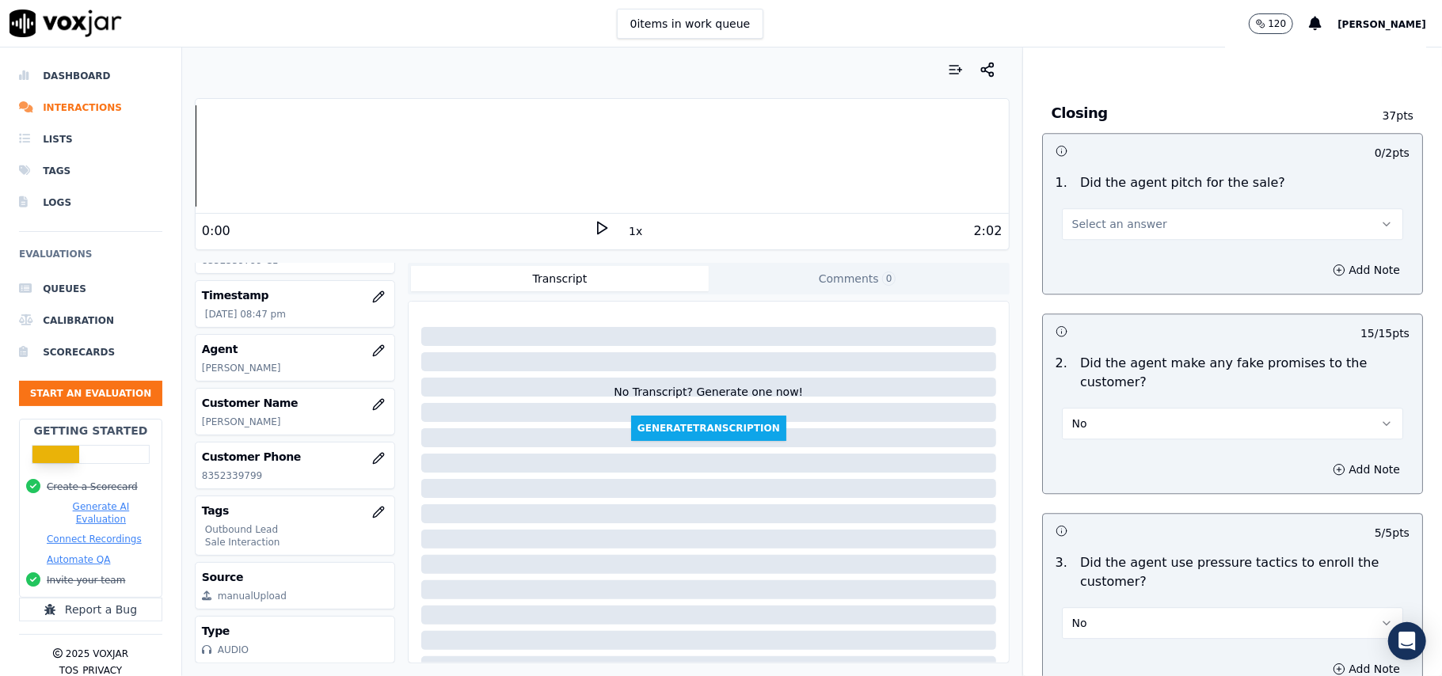
click at [1110, 216] on span "Select an answer" at bounding box center [1119, 224] width 95 height 16
click at [1110, 245] on div "Yes" at bounding box center [1198, 248] width 306 height 25
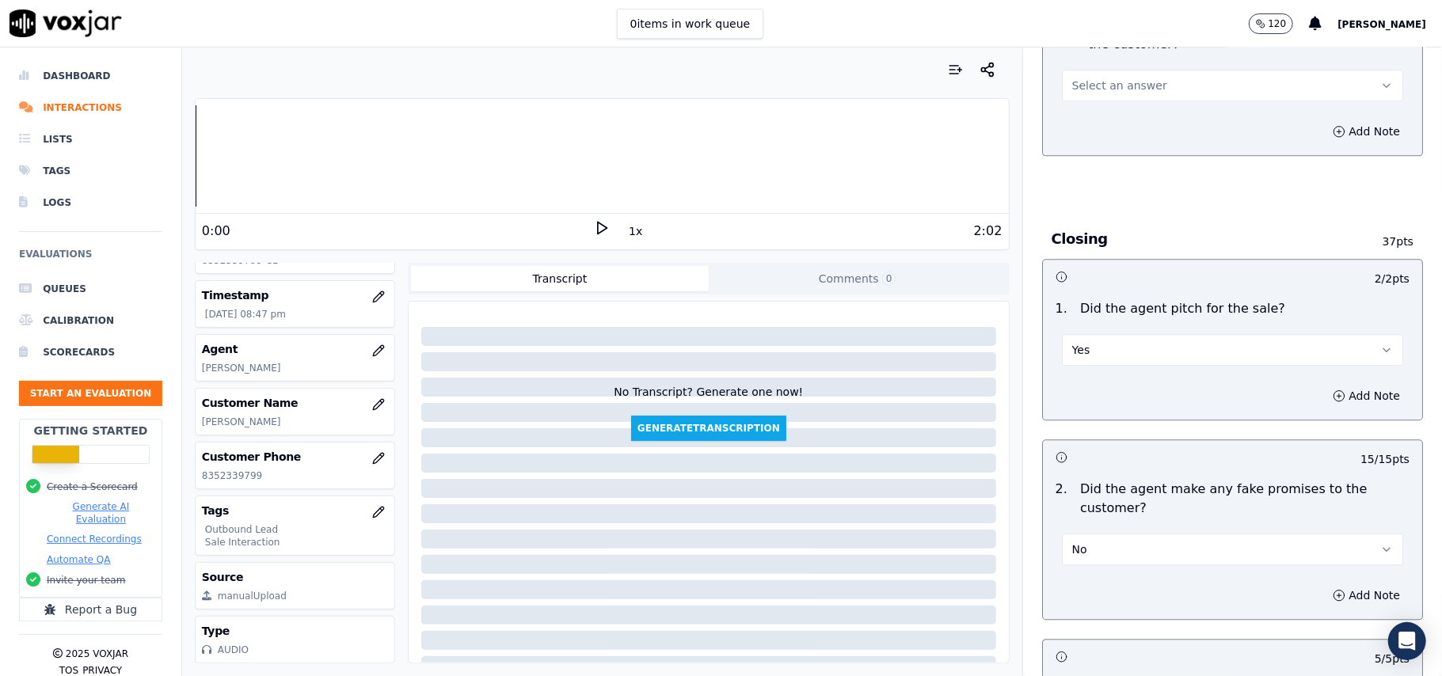
scroll to position [2577, 0]
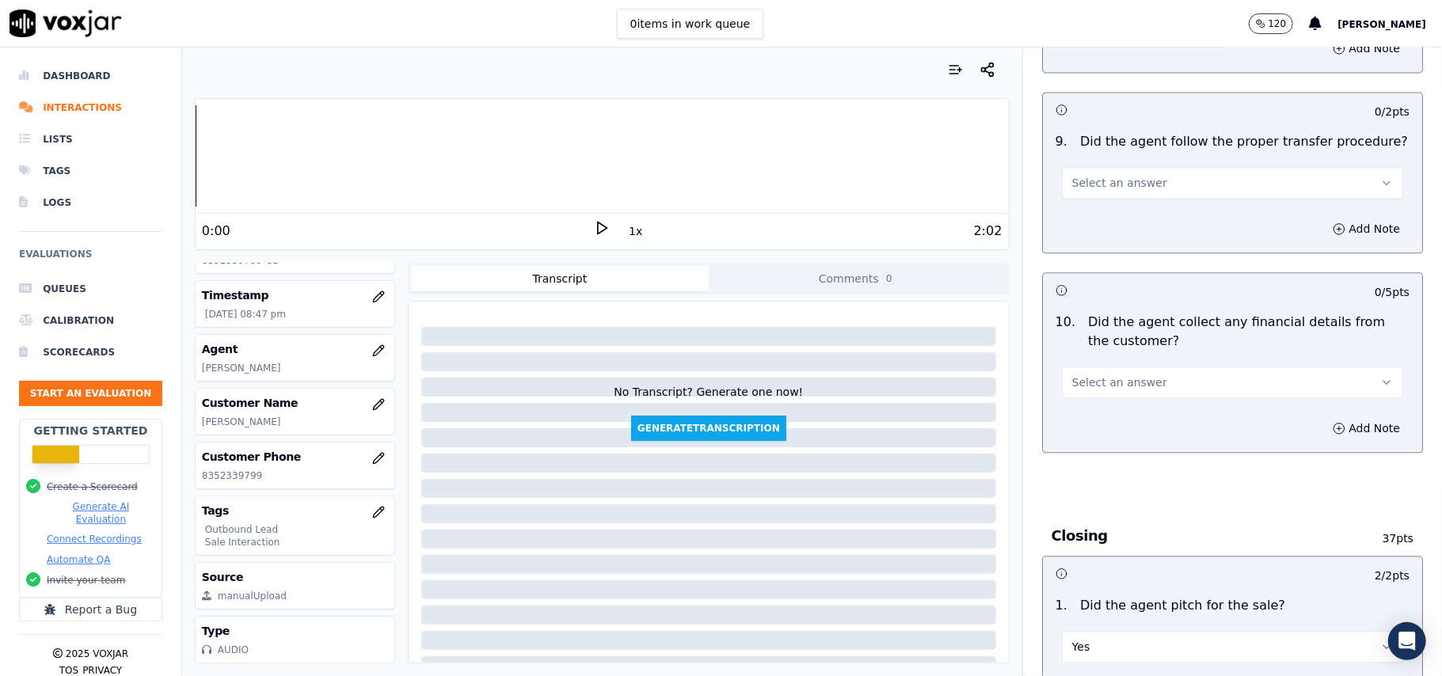
click at [1118, 367] on button "Select an answer" at bounding box center [1232, 383] width 341 height 32
click at [1104, 435] on div "No" at bounding box center [1198, 431] width 306 height 25
click at [1113, 167] on button "Select an answer" at bounding box center [1232, 183] width 341 height 32
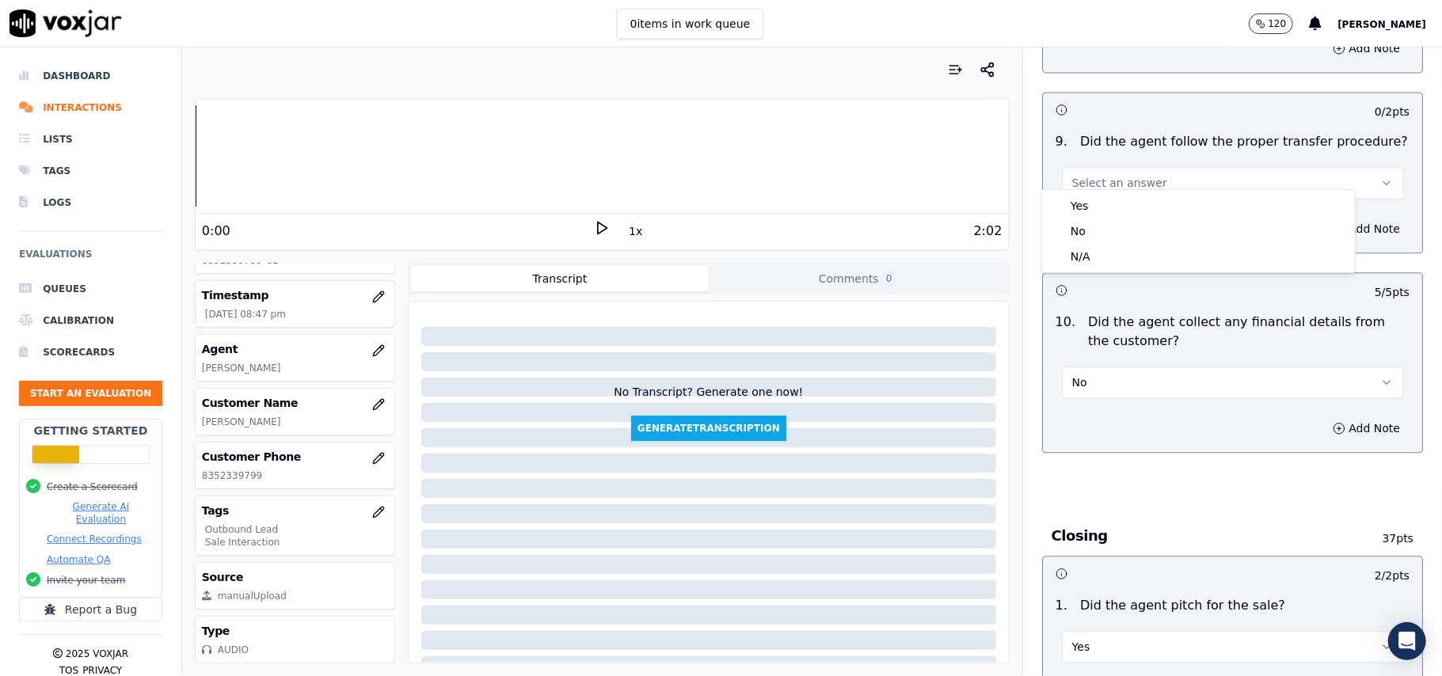
click at [1116, 191] on div "Yes No N/A" at bounding box center [1198, 231] width 313 height 82
click at [1119, 201] on div "Yes" at bounding box center [1198, 205] width 306 height 25
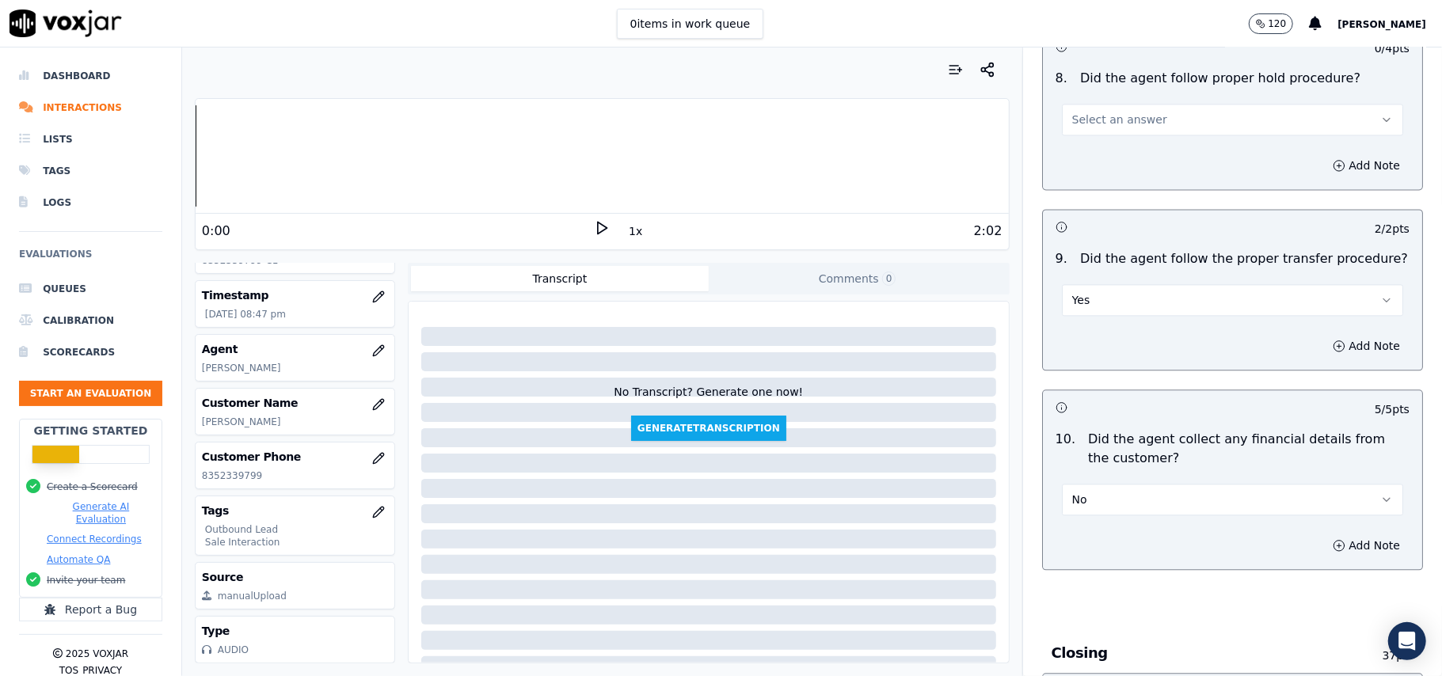
scroll to position [2366, 0]
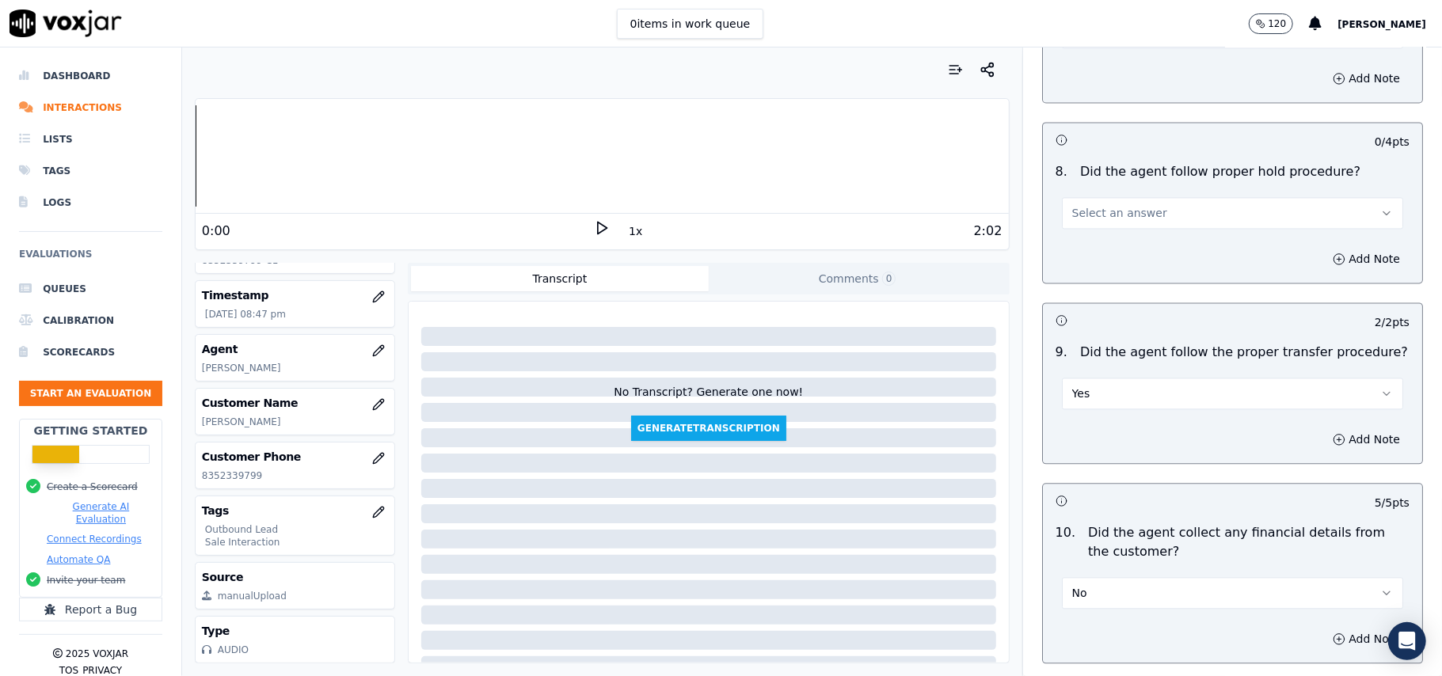
click at [1106, 205] on span "Select an answer" at bounding box center [1119, 213] width 95 height 16
click at [1113, 236] on div "Yes" at bounding box center [1198, 235] width 306 height 25
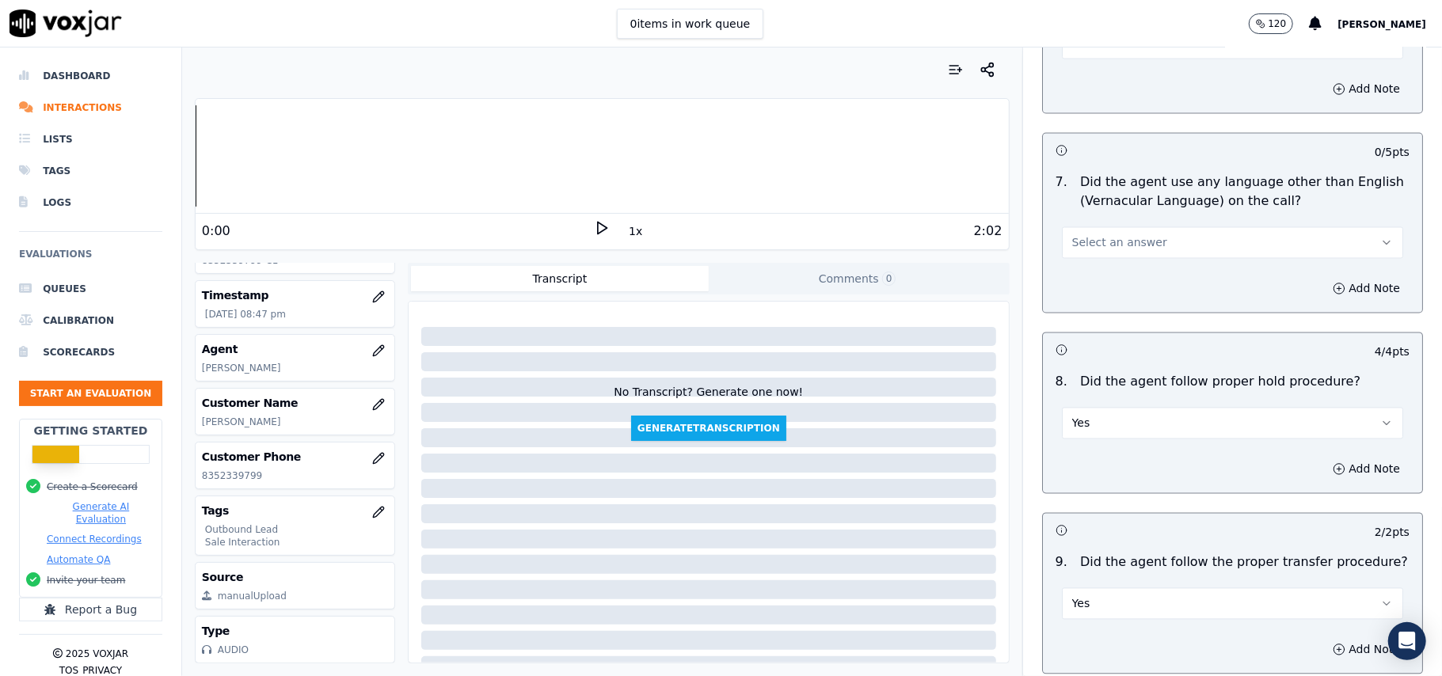
scroll to position [2155, 0]
click at [1128, 236] on span "Select an answer" at bounding box center [1119, 244] width 95 height 16
click at [1128, 279] on div "Yes No N/A" at bounding box center [1198, 291] width 313 height 82
click at [1126, 280] on div "No" at bounding box center [1198, 291] width 306 height 25
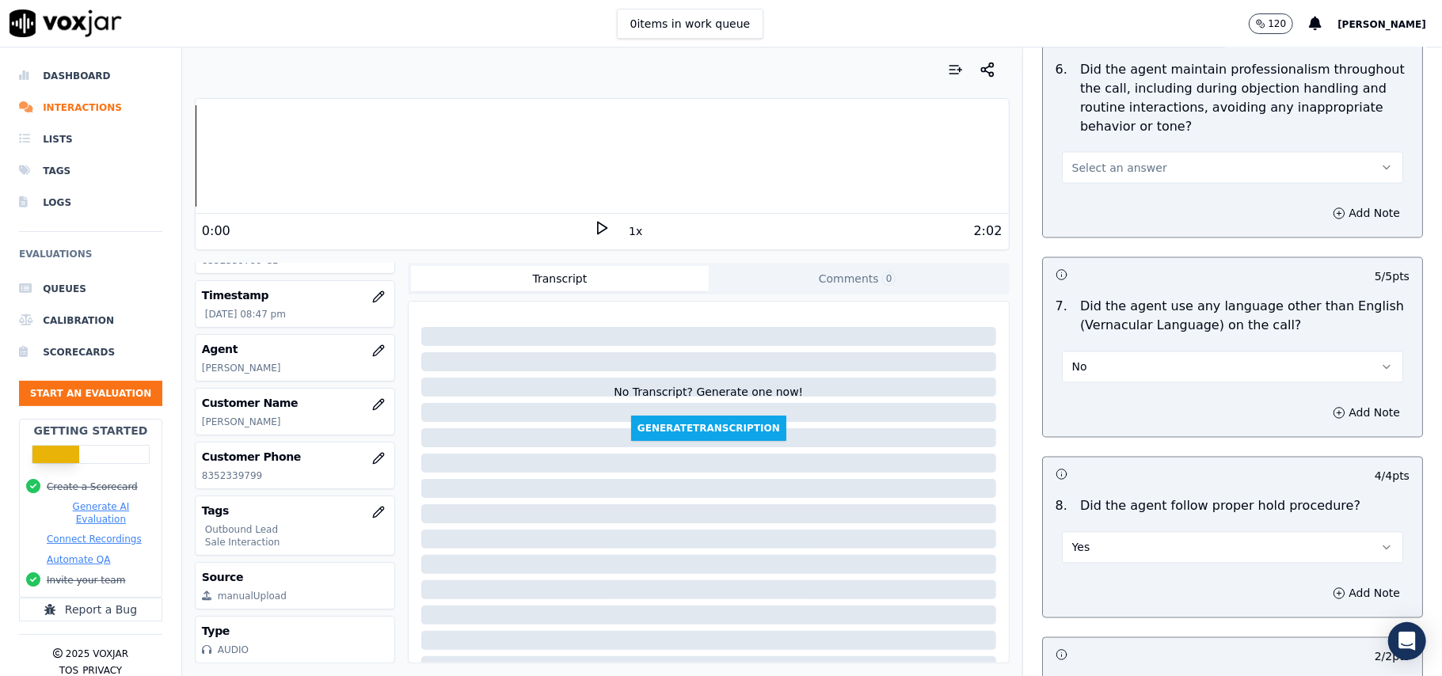
scroll to position [1943, 0]
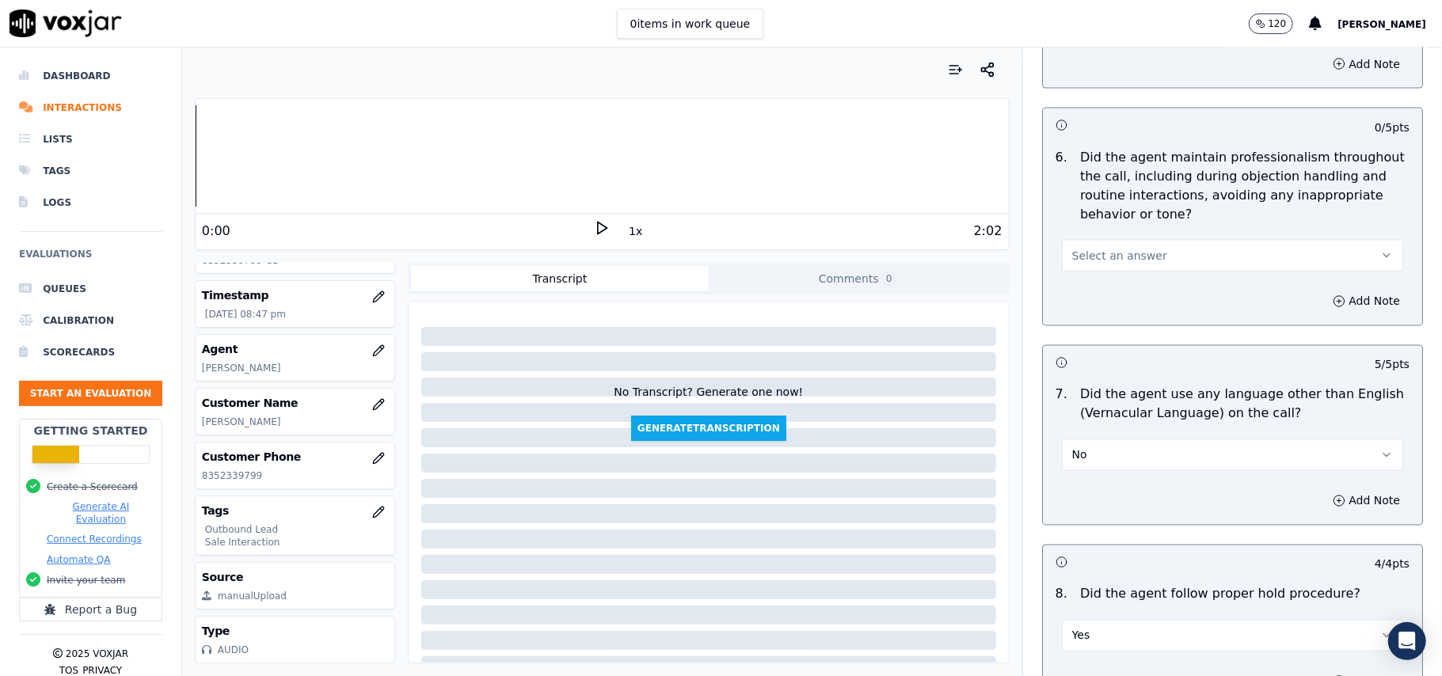
click at [1120, 248] on span "Select an answer" at bounding box center [1119, 256] width 95 height 16
click at [1120, 284] on div "Yes" at bounding box center [1198, 277] width 306 height 25
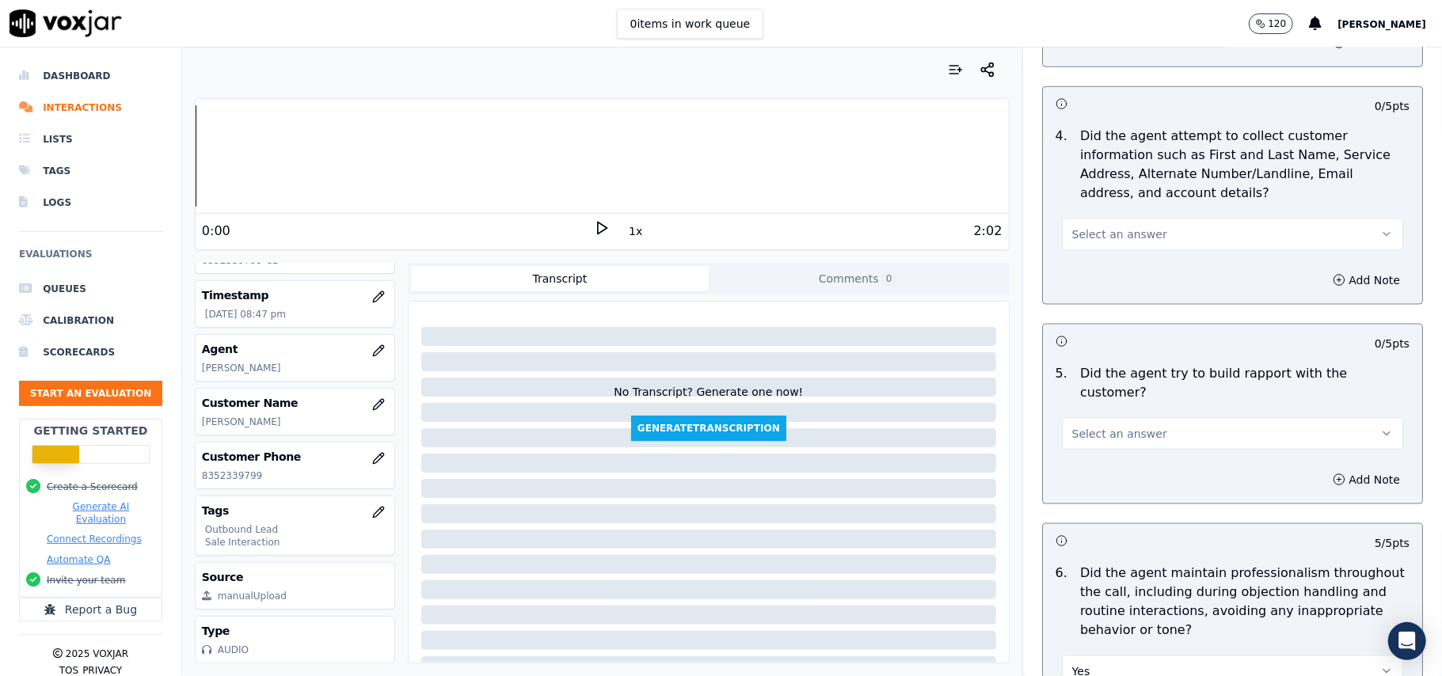
scroll to position [1521, 0]
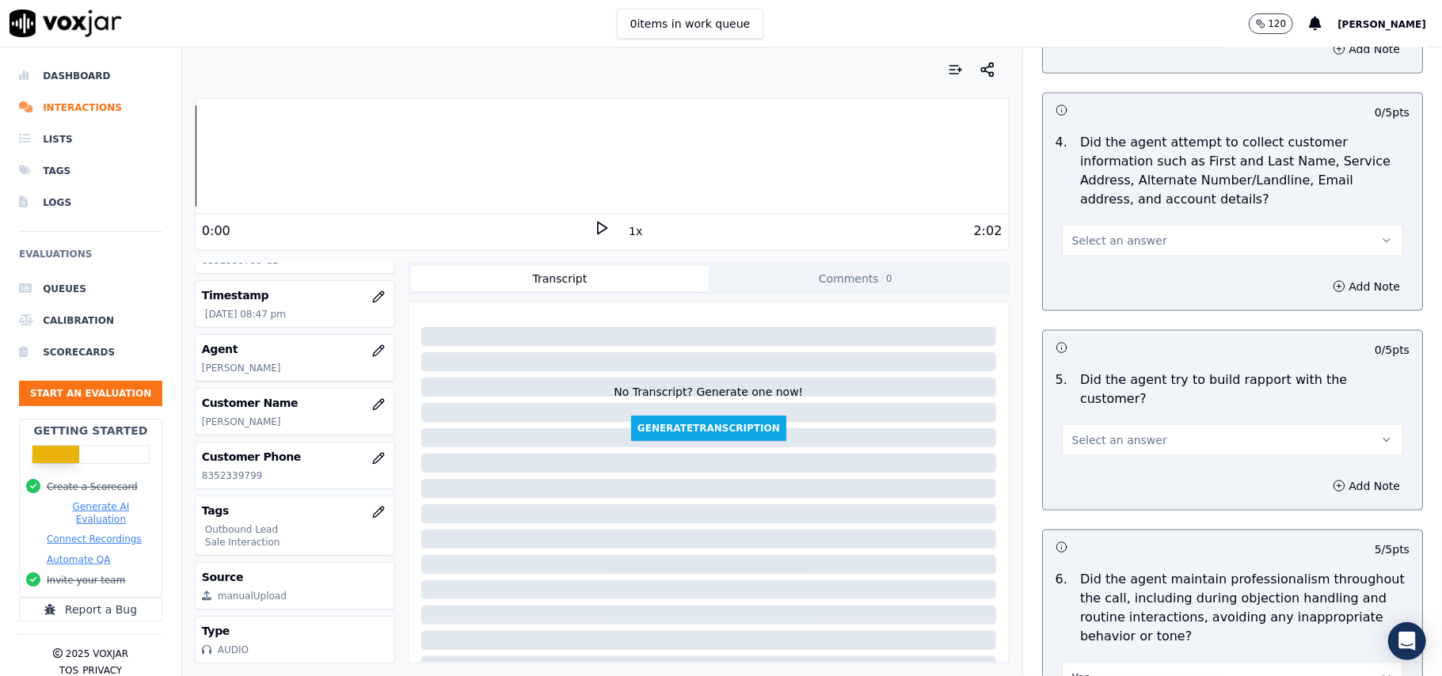
click at [1094, 432] on span "Select an answer" at bounding box center [1119, 440] width 95 height 16
click at [1097, 455] on div "Yes" at bounding box center [1198, 461] width 306 height 25
click at [1157, 246] on button "Select an answer" at bounding box center [1232, 241] width 341 height 32
click at [1154, 272] on div "Yes" at bounding box center [1198, 280] width 306 height 25
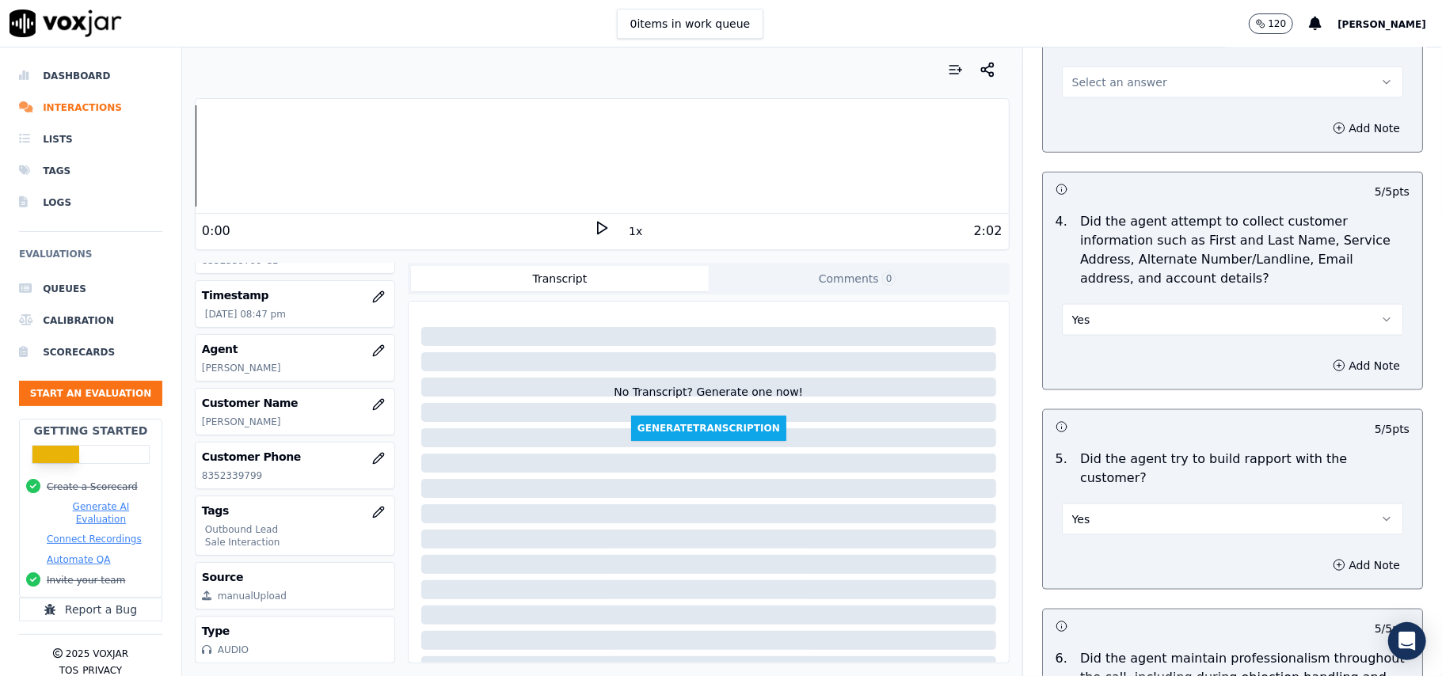
scroll to position [1310, 0]
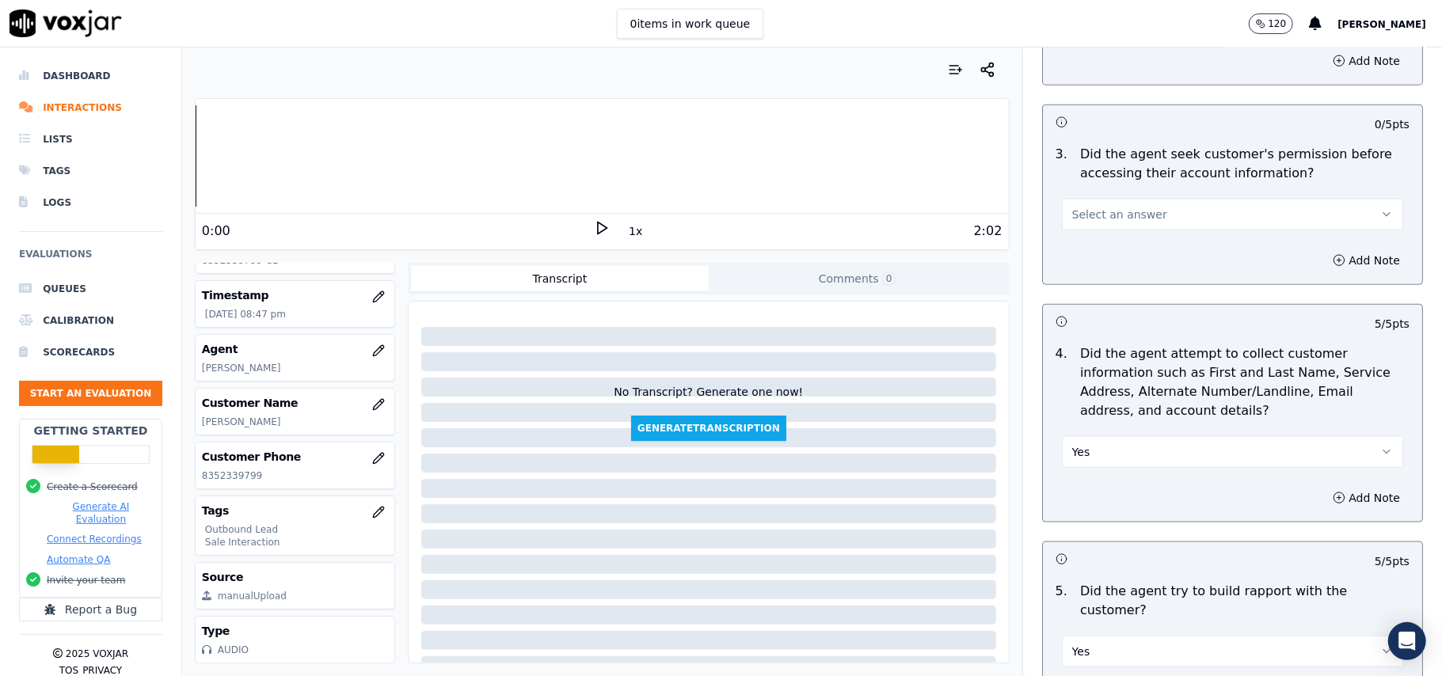
click at [1094, 223] on span "Select an answer" at bounding box center [1119, 215] width 95 height 16
click at [1098, 248] on div "Yes" at bounding box center [1198, 253] width 306 height 25
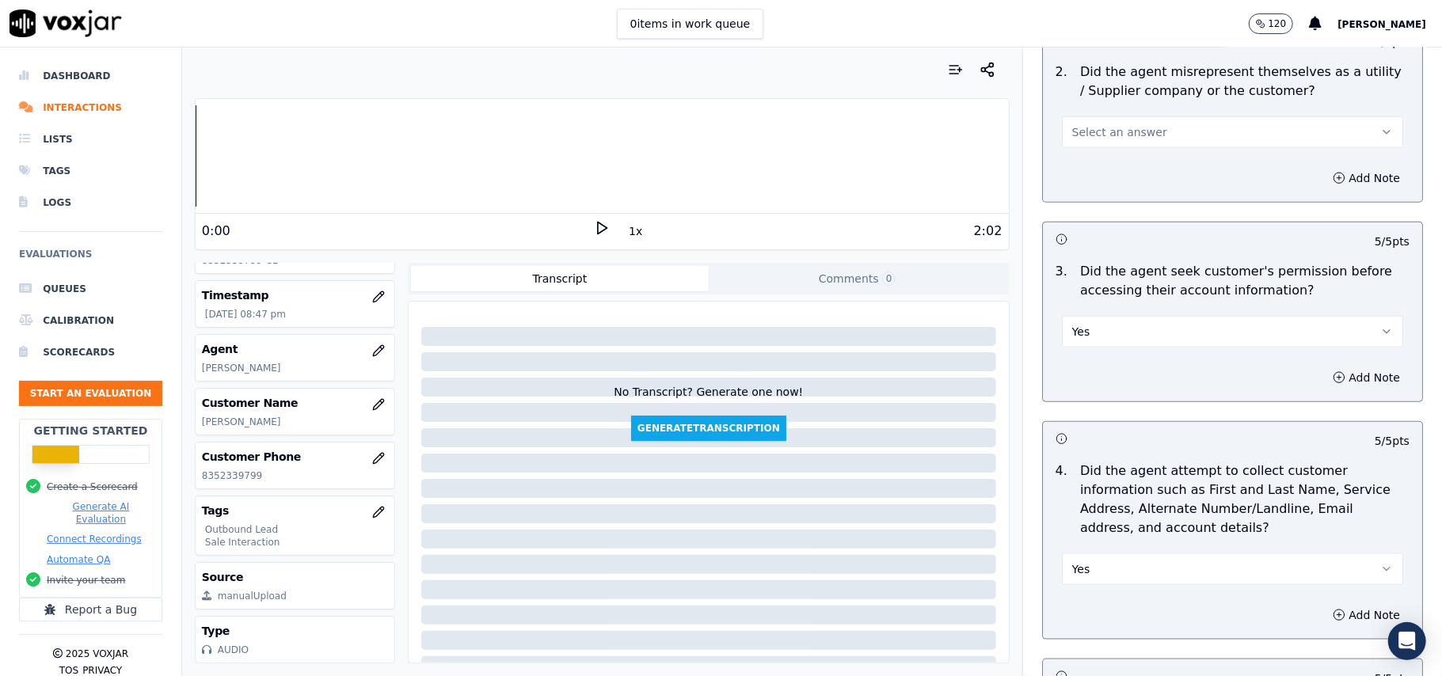
scroll to position [1099, 0]
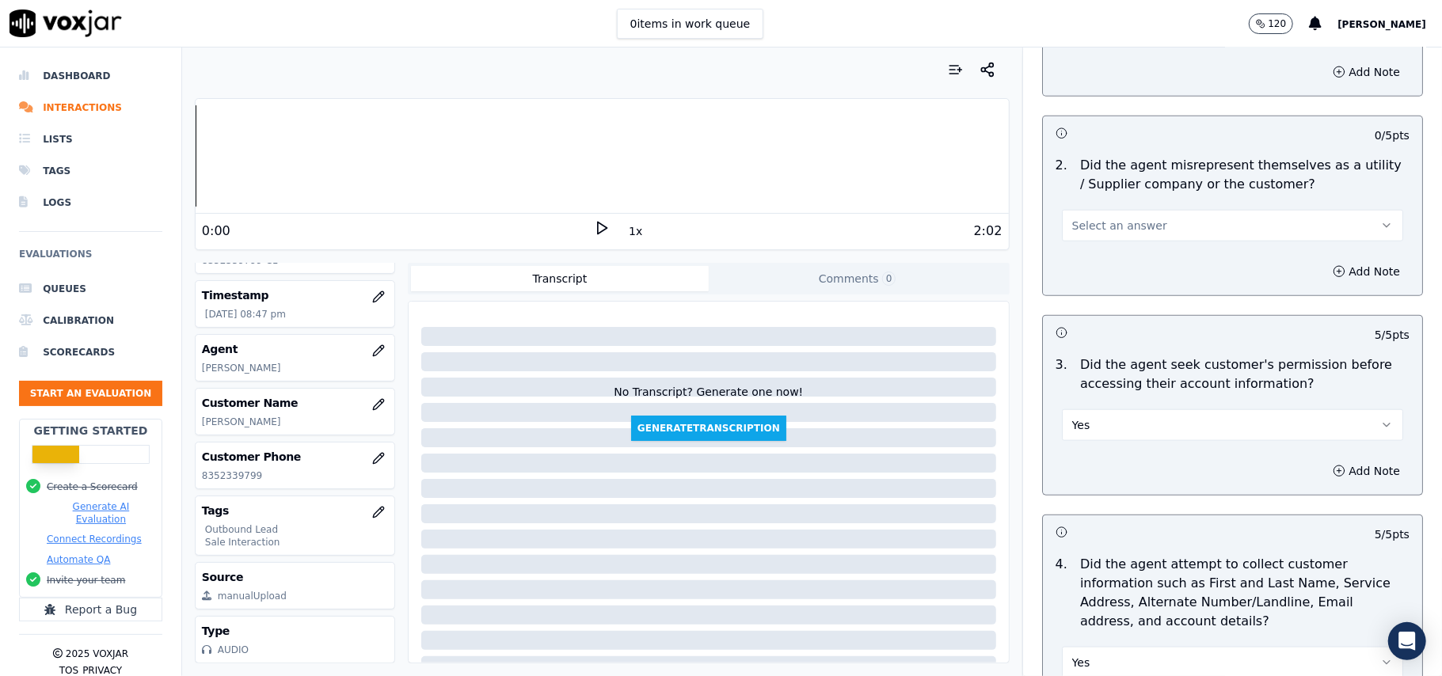
click at [1106, 229] on span "Select an answer" at bounding box center [1119, 226] width 95 height 16
click at [1110, 255] on div "Yes" at bounding box center [1198, 264] width 306 height 25
click at [1104, 236] on button "Yes" at bounding box center [1232, 226] width 341 height 32
click at [1084, 293] on div "No" at bounding box center [1198, 289] width 306 height 25
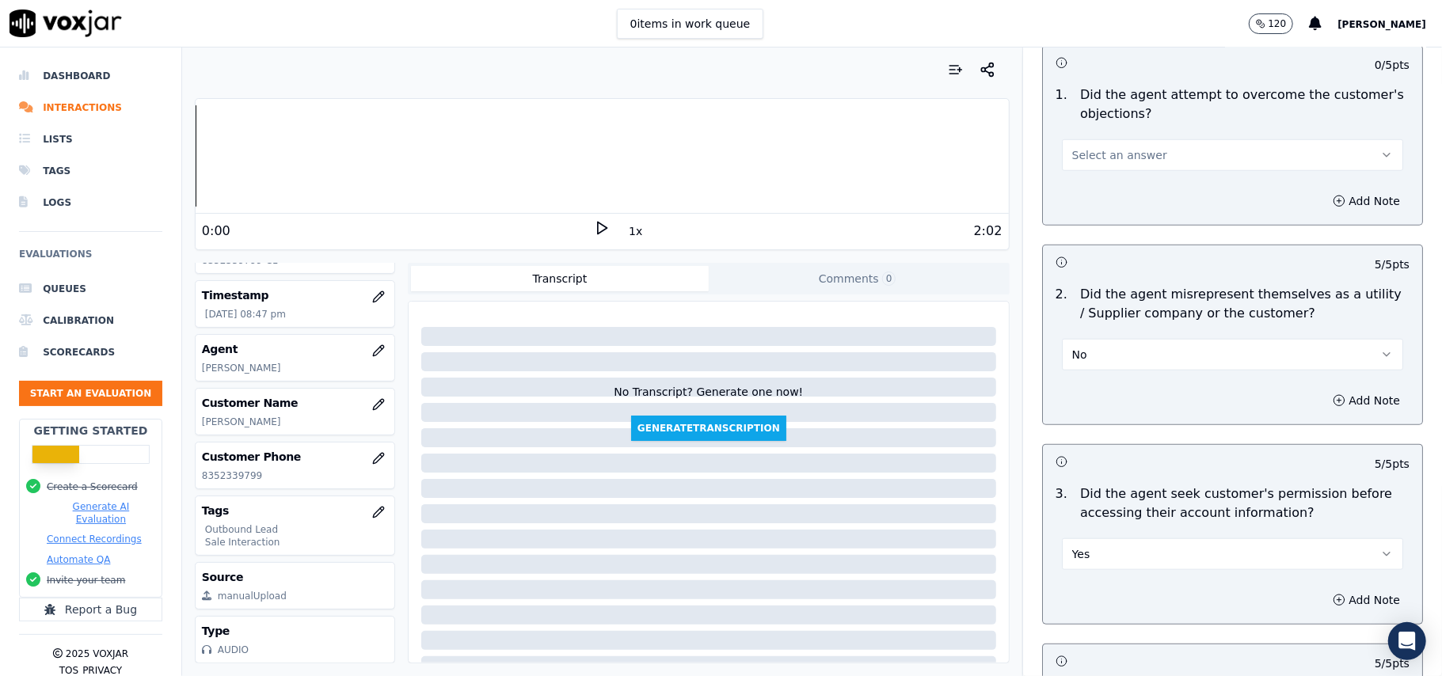
scroll to position [782, 0]
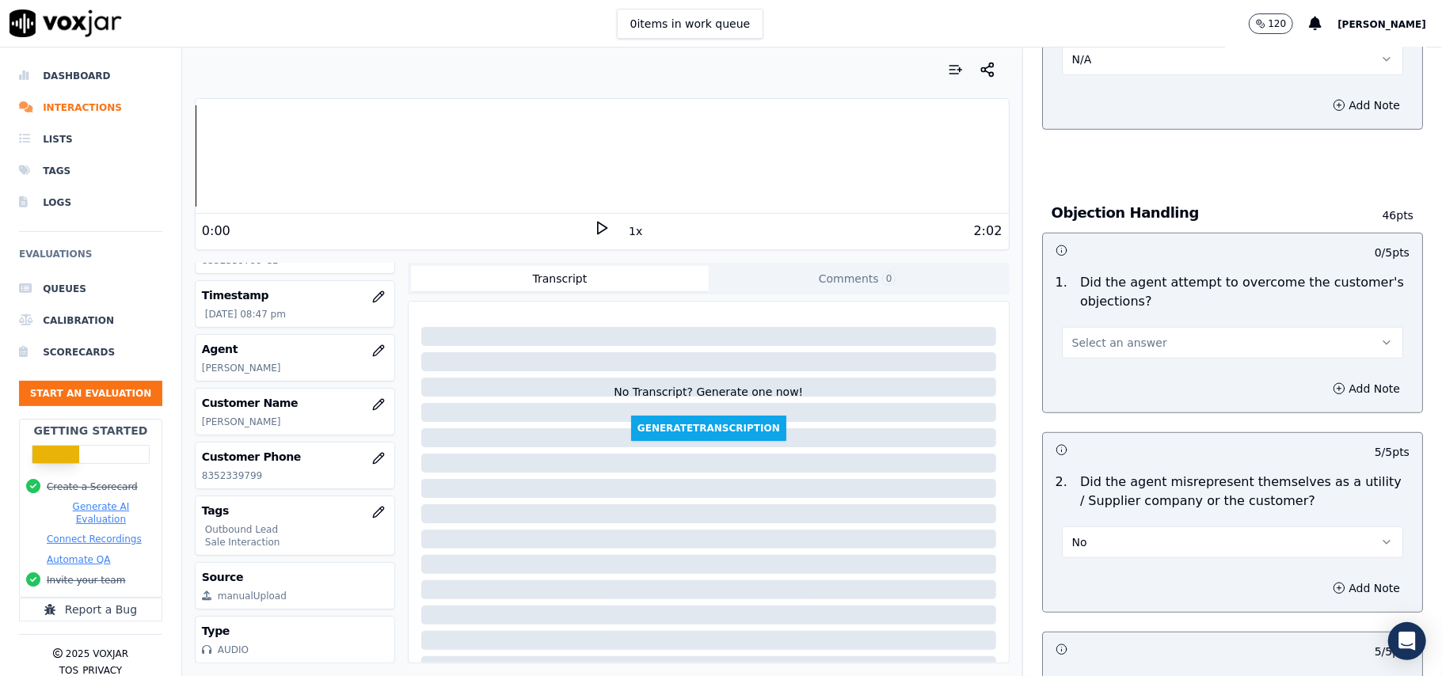
click at [1094, 342] on span "Select an answer" at bounding box center [1119, 343] width 95 height 16
click at [1097, 384] on div "Yes" at bounding box center [1198, 380] width 306 height 25
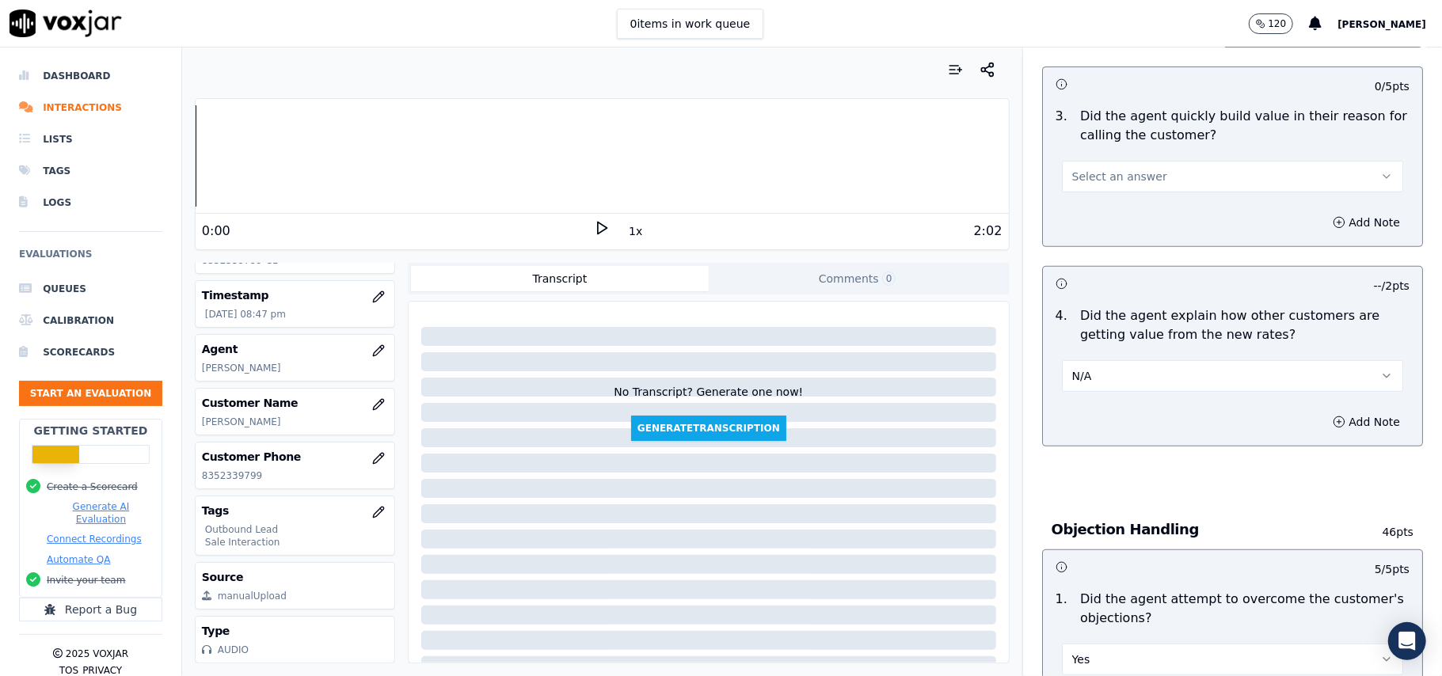
scroll to position [360, 0]
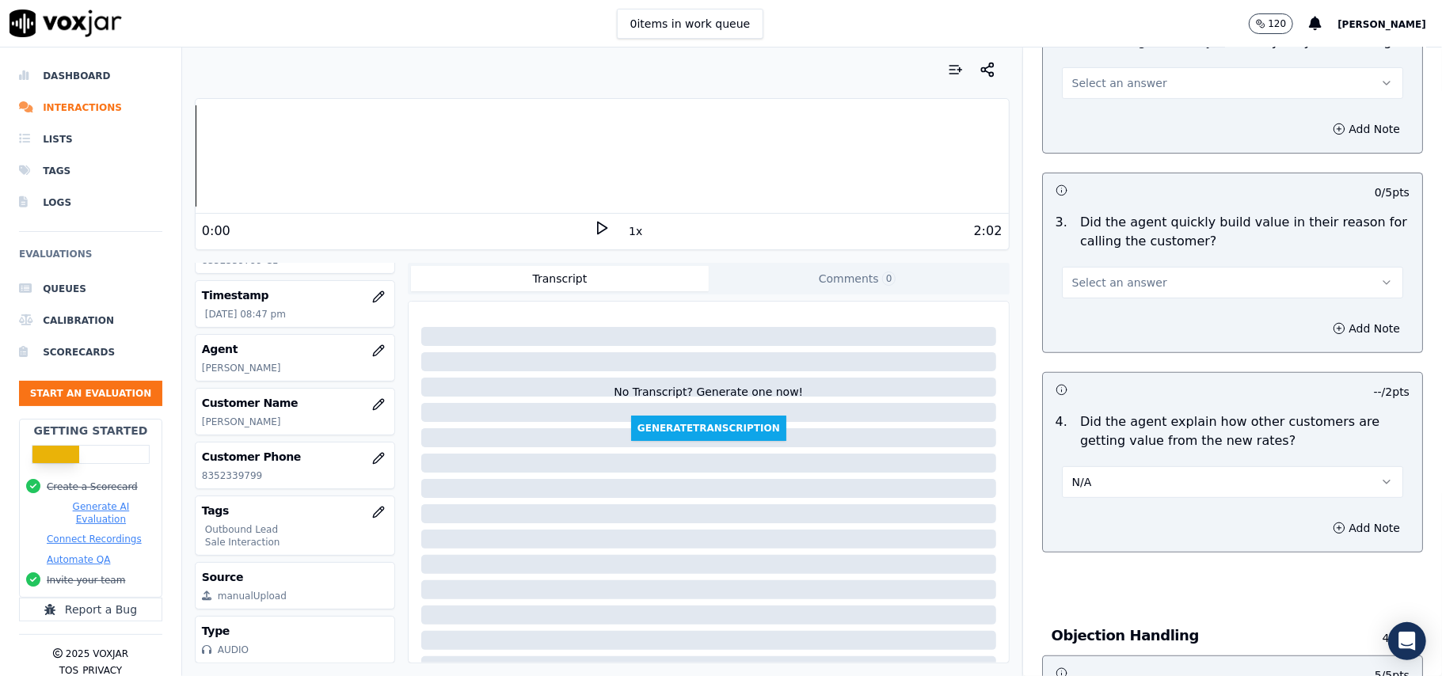
click at [1109, 289] on span "Select an answer" at bounding box center [1119, 283] width 95 height 16
click at [1106, 310] on div "Yes" at bounding box center [1198, 318] width 306 height 25
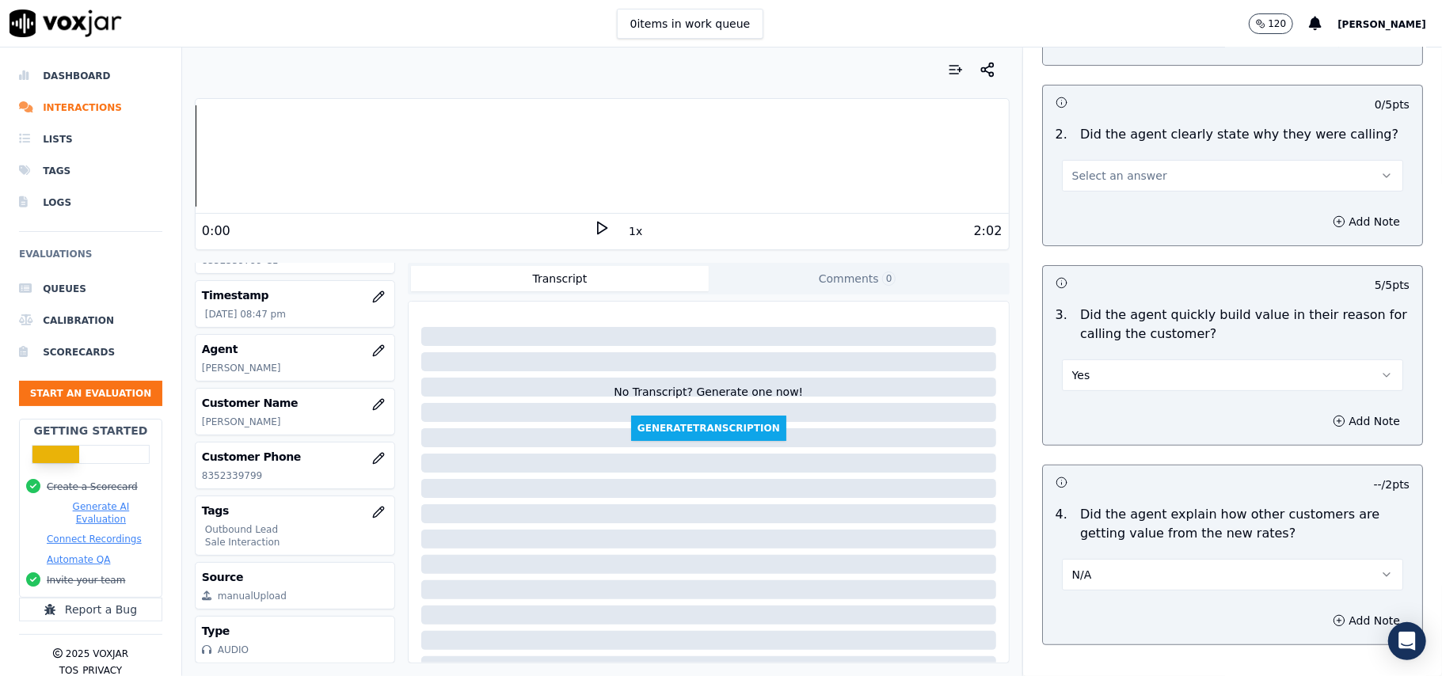
scroll to position [149, 0]
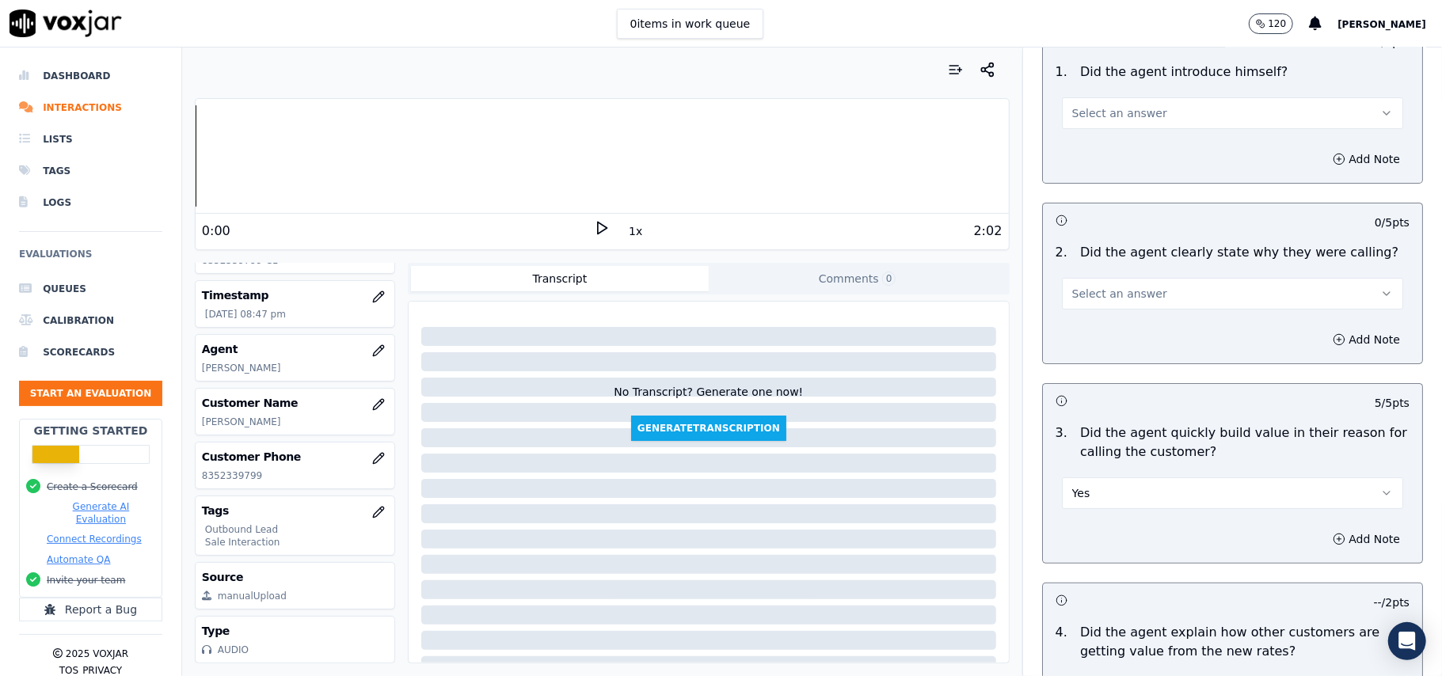
click at [1120, 303] on button "Select an answer" at bounding box center [1232, 294] width 341 height 32
click at [1119, 323] on div "Yes" at bounding box center [1198, 330] width 306 height 25
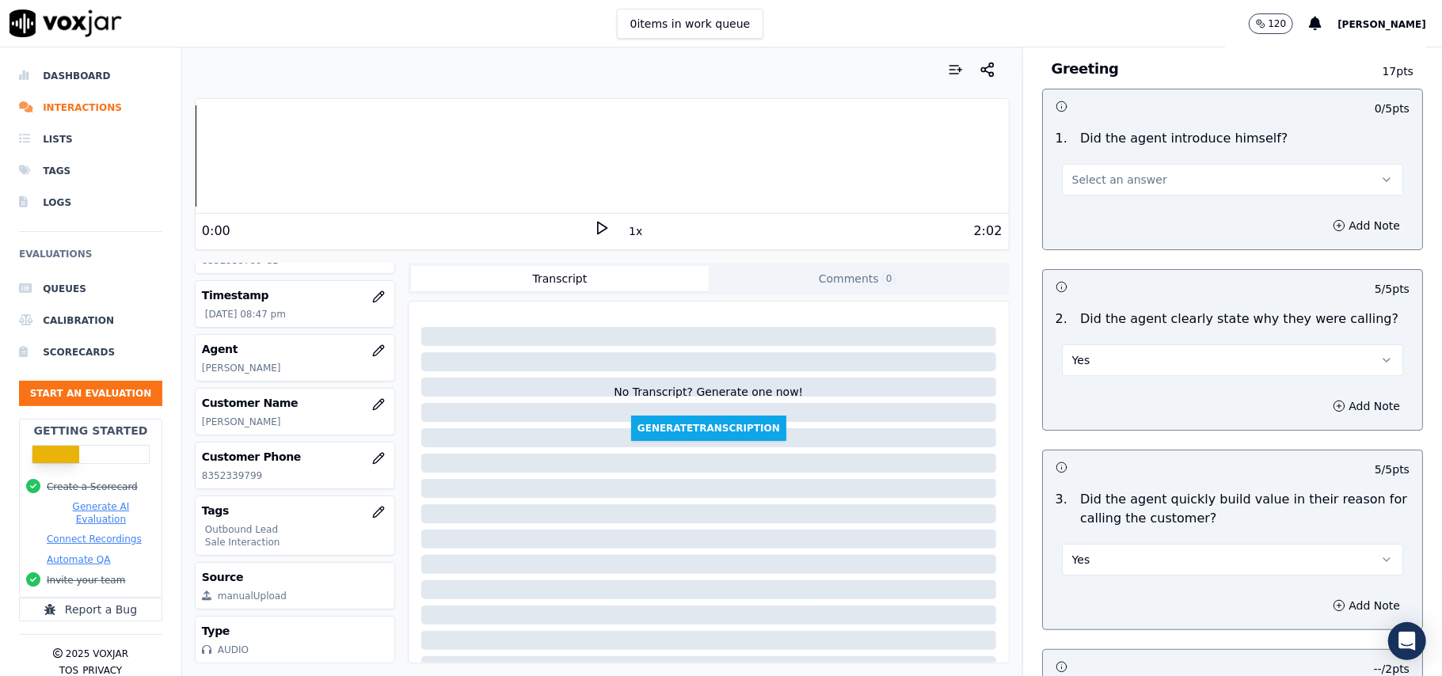
scroll to position [0, 0]
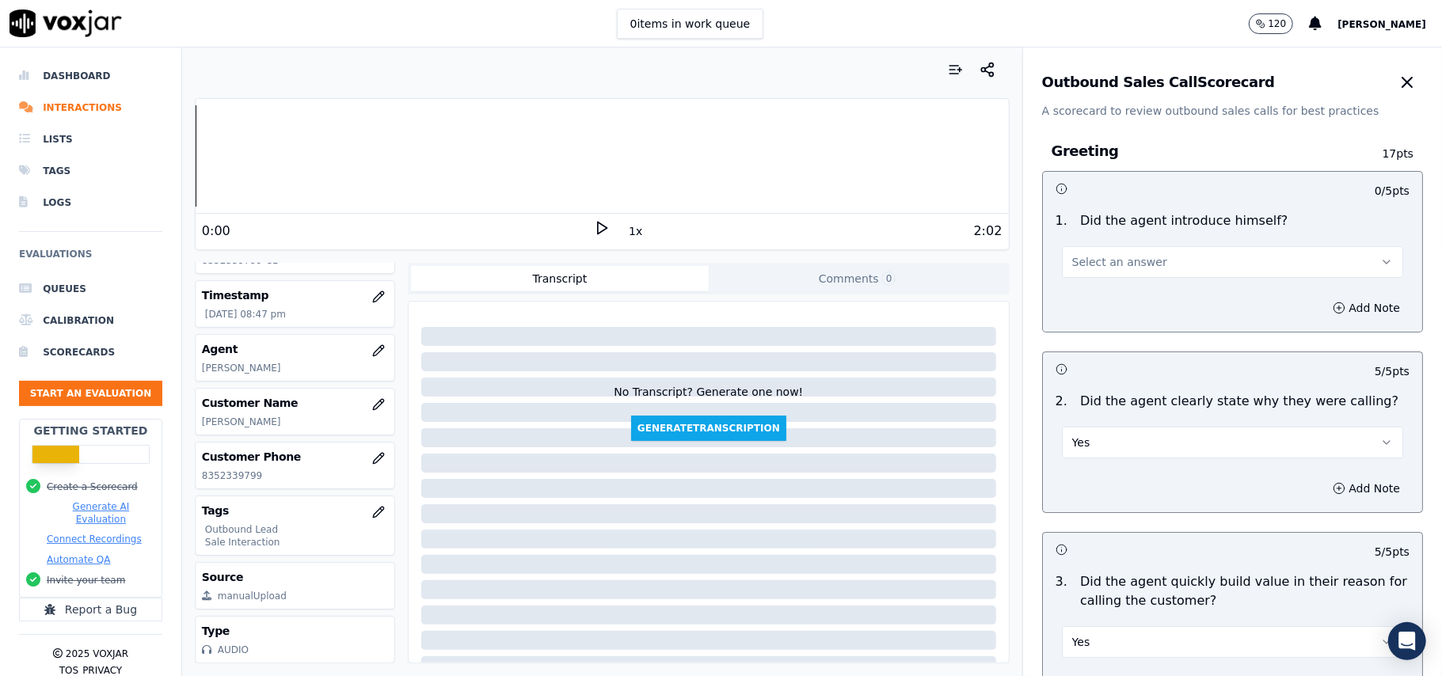
click at [1098, 270] on span "Select an answer" at bounding box center [1119, 262] width 95 height 16
click at [1080, 299] on div "Yes" at bounding box center [1198, 298] width 306 height 25
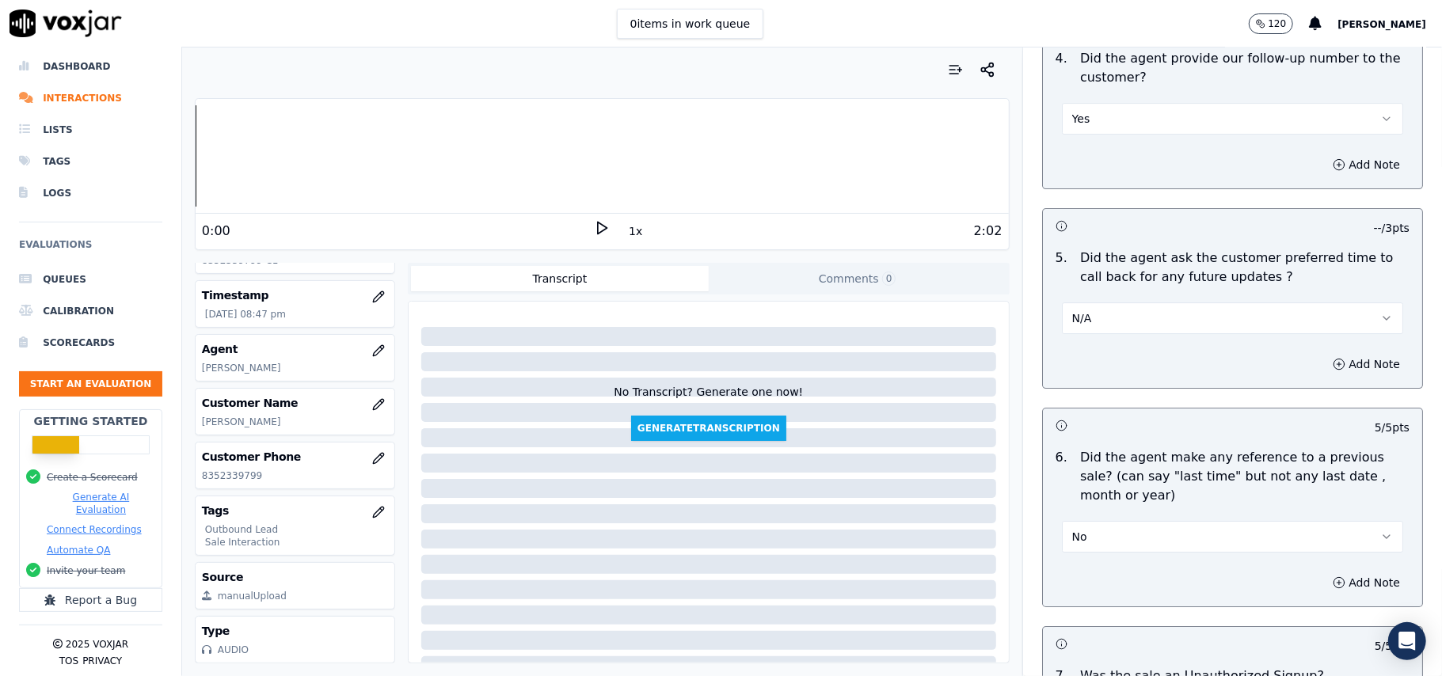
scroll to position [3950, 0]
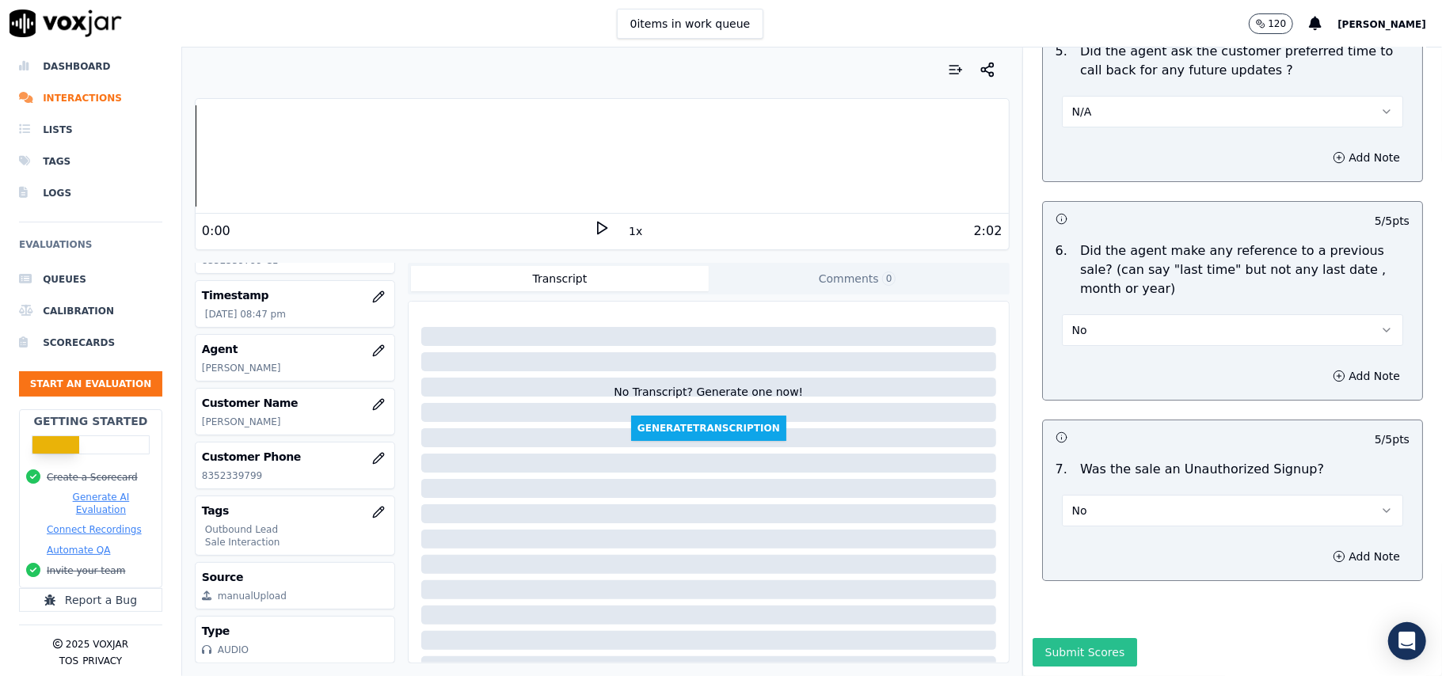
click at [1033, 638] on button "Submit Scores" at bounding box center [1085, 652] width 105 height 29
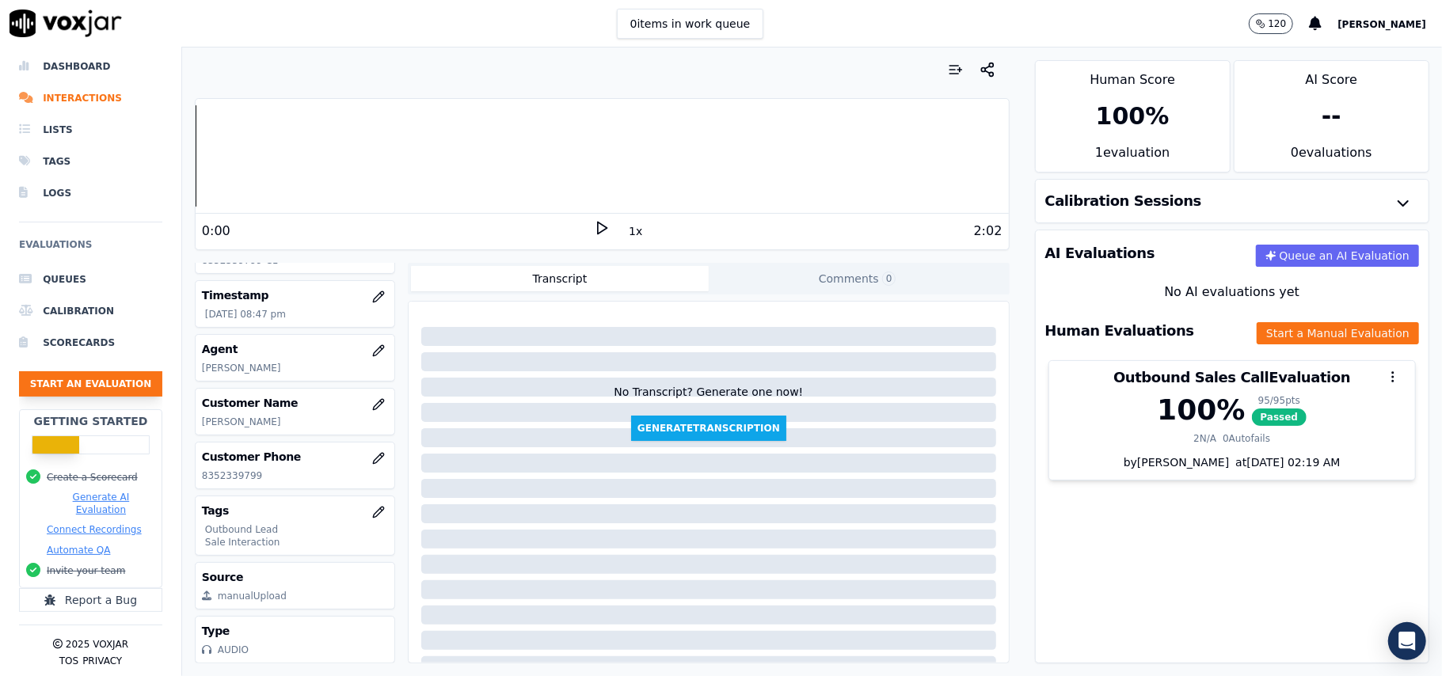
click at [122, 371] on button "Start an Evaluation" at bounding box center [90, 383] width 143 height 25
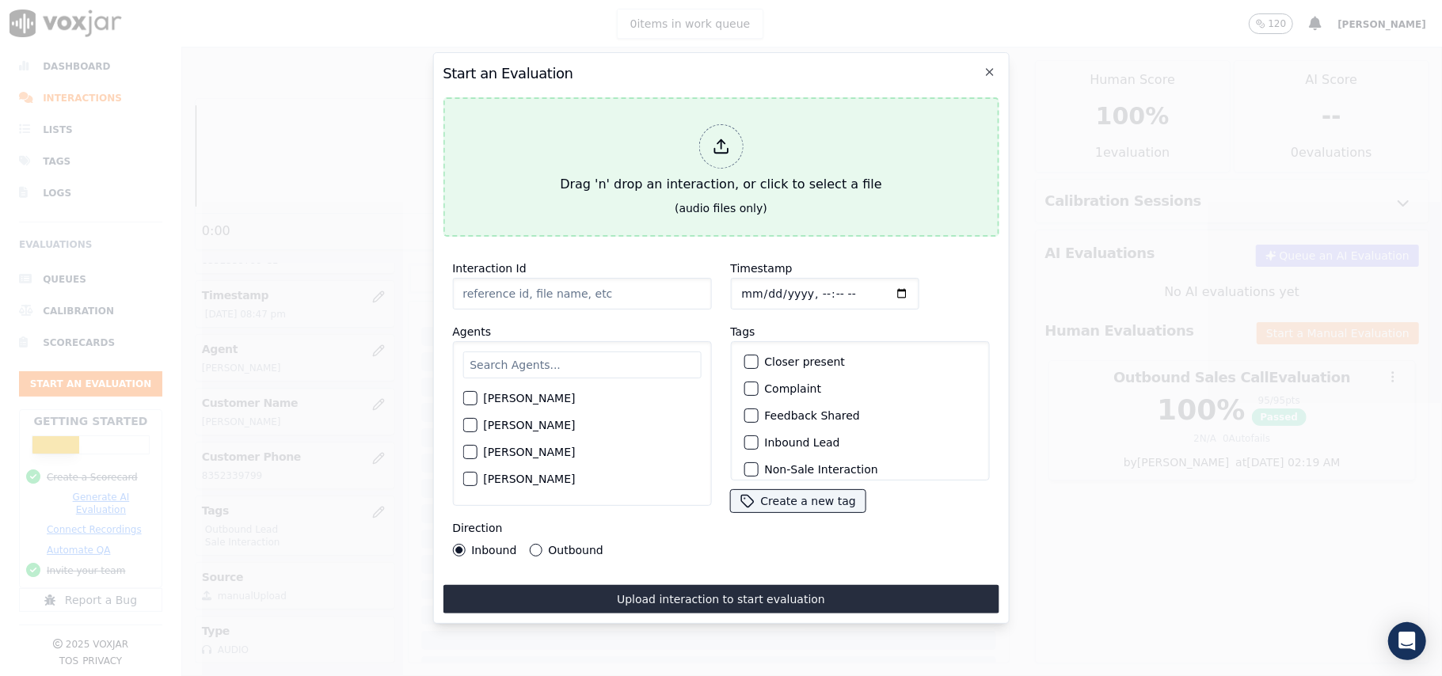
click at [708, 134] on div at bounding box center [720, 146] width 44 height 44
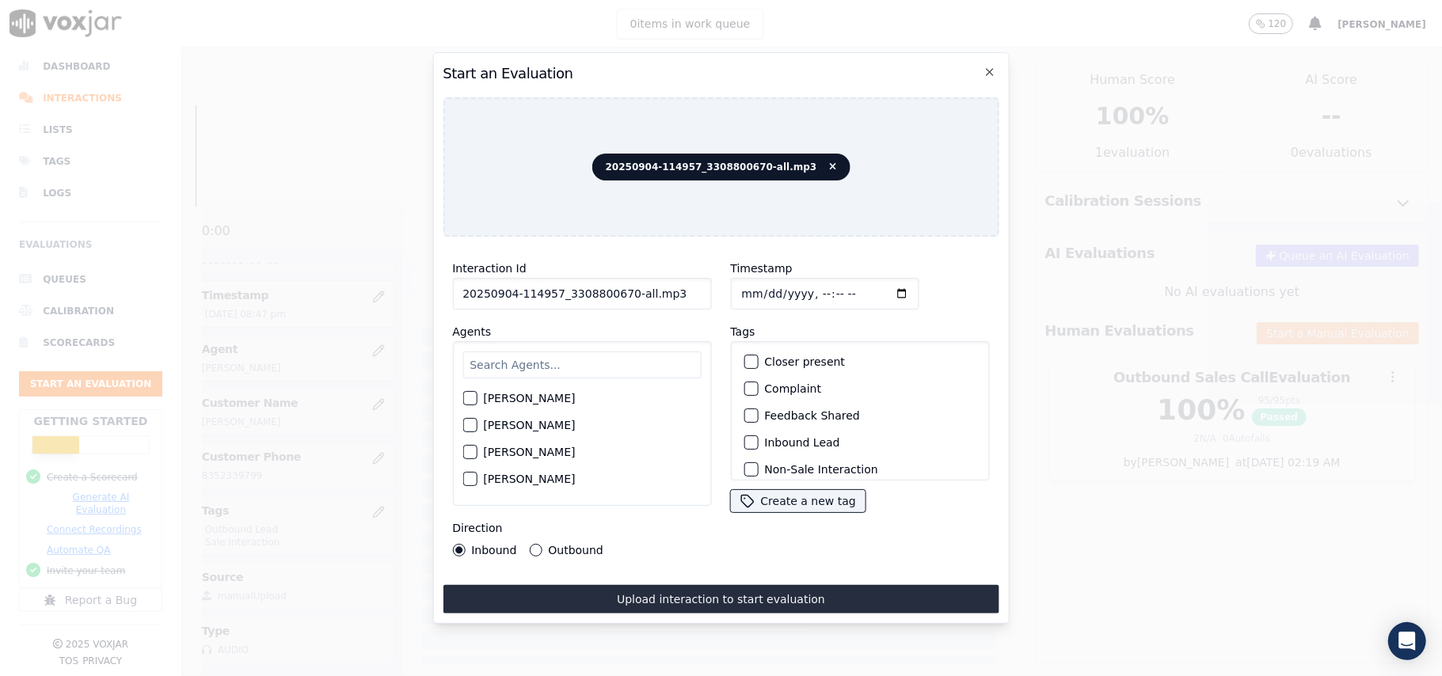
drag, startPoint x: 668, startPoint y: 286, endPoint x: 619, endPoint y: 290, distance: 50.0
click at [619, 290] on input "20250904-114957_3308800670-all.mp3" at bounding box center [581, 294] width 259 height 32
type input "20250904-114957_3308800670-C1"
click at [755, 285] on input "Timestamp" at bounding box center [824, 294] width 188 height 32
type input "[DATE]T20:49"
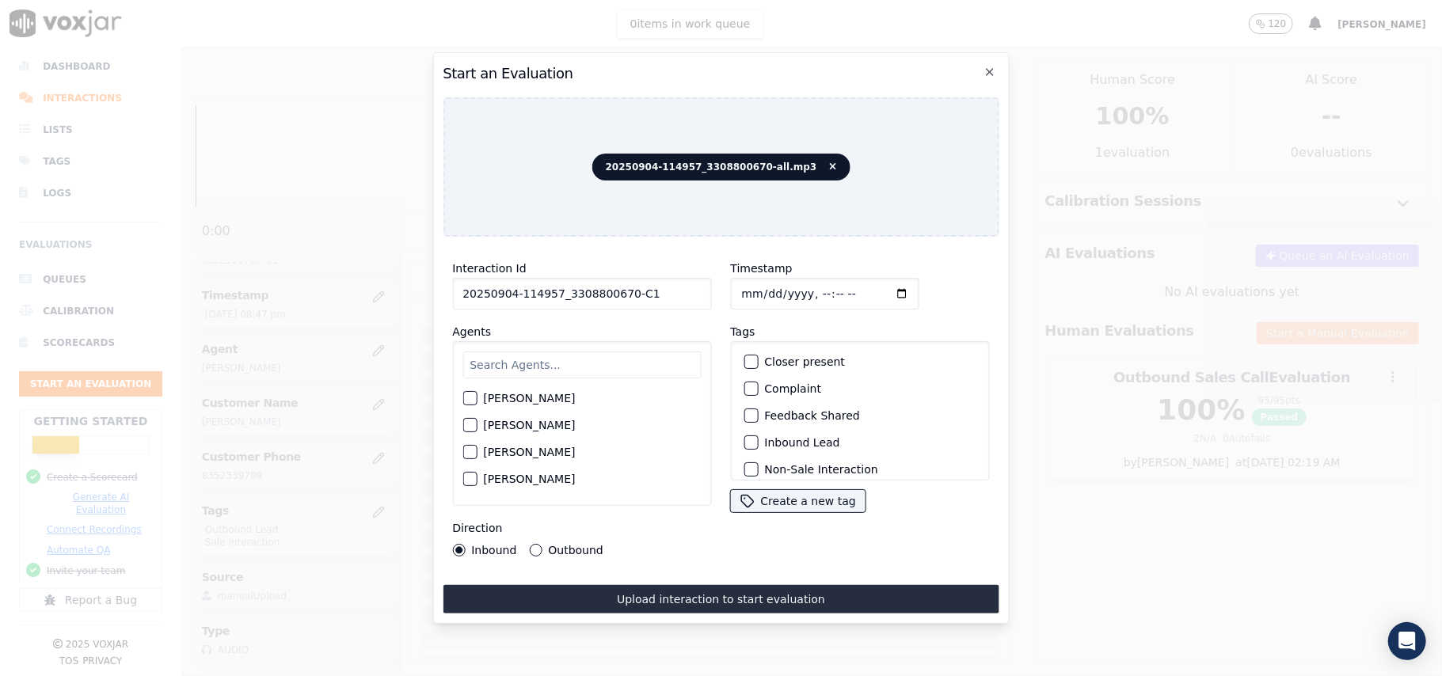
click at [602, 352] on input "text" at bounding box center [581, 365] width 238 height 27
type input "geo"
click at [498, 399] on label "[PERSON_NAME]" at bounding box center [529, 403] width 92 height 11
click at [477, 399] on button "[PERSON_NAME]" at bounding box center [469, 403] width 14 height 14
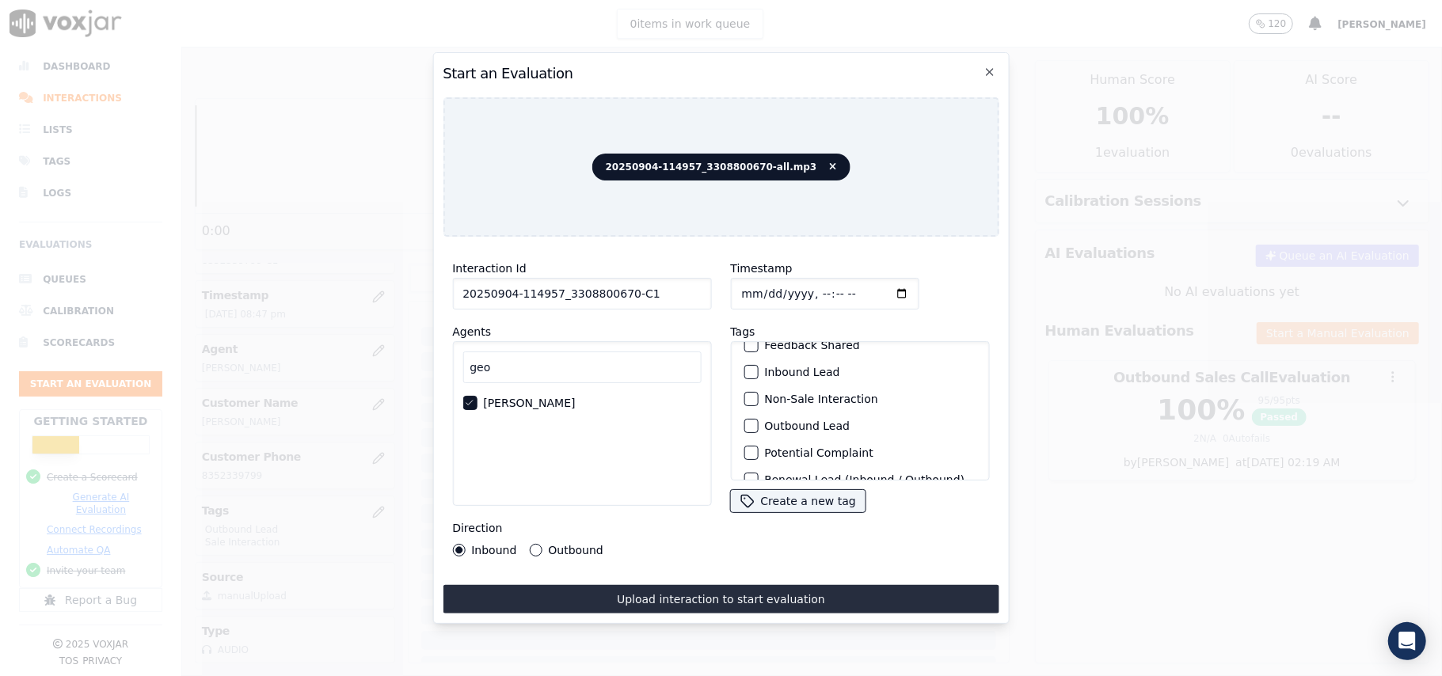
scroll to position [138, 0]
click at [746, 455] on div "button" at bounding box center [749, 460] width 11 height 11
click at [744, 374] on div "button" at bounding box center [749, 379] width 11 height 11
click at [534, 530] on div "Direction Inbound Outbound" at bounding box center [581, 538] width 259 height 38
click at [539, 548] on div "Outbound" at bounding box center [566, 550] width 74 height 13
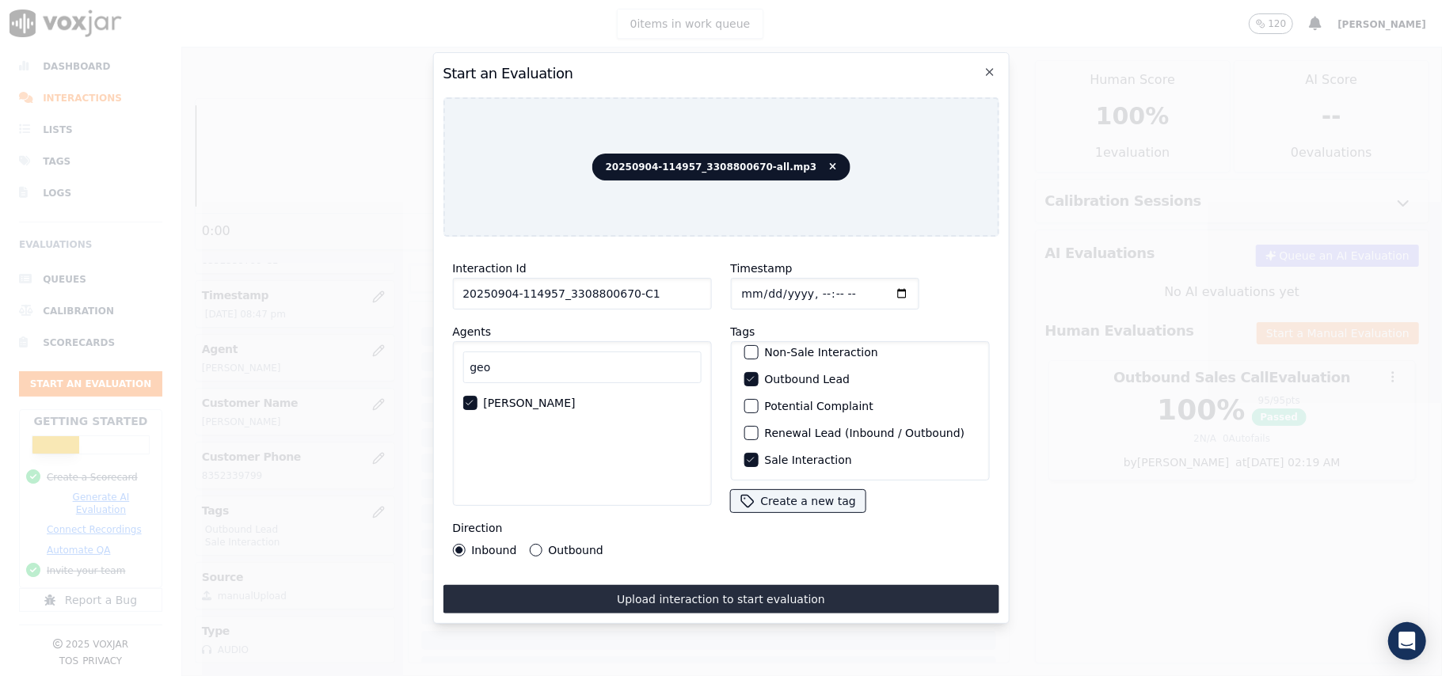
click at [534, 545] on button "Outbound" at bounding box center [535, 550] width 13 height 13
click at [641, 600] on button "Upload interaction to start evaluation" at bounding box center [721, 599] width 556 height 29
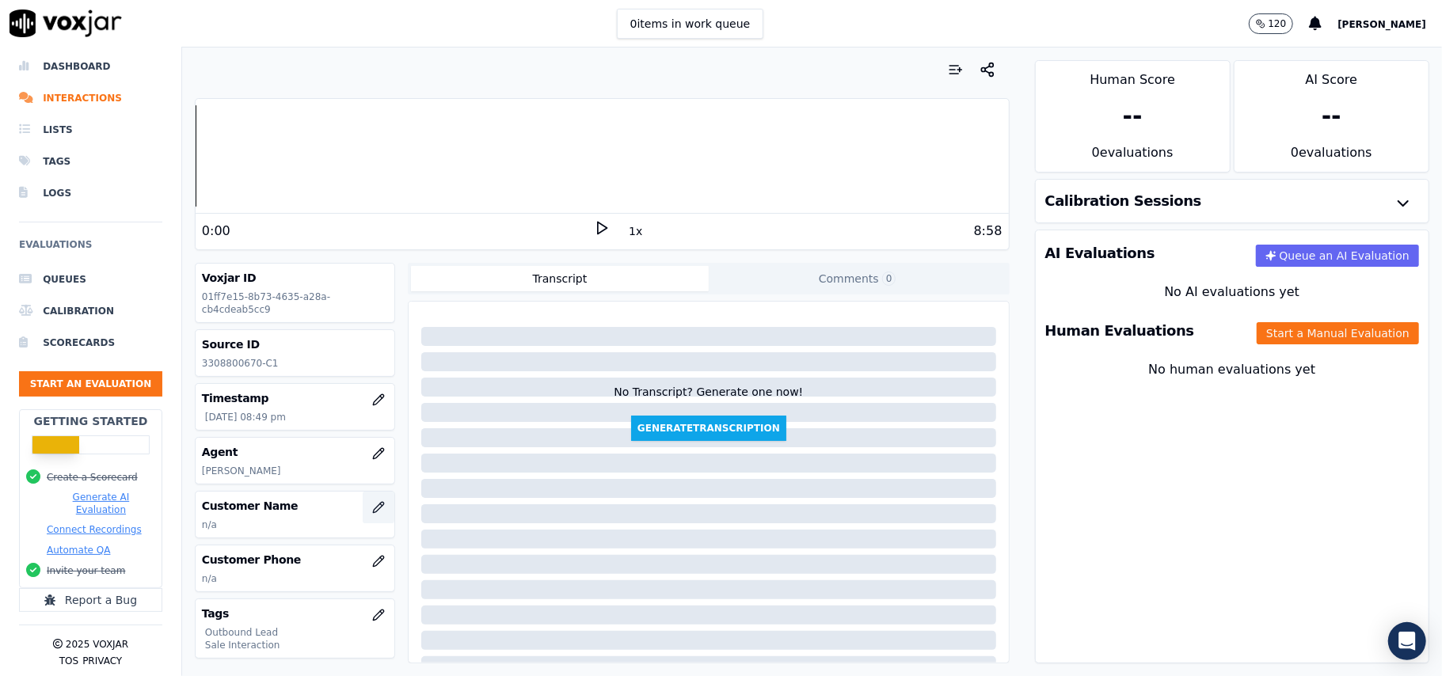
click at [363, 517] on button "button" at bounding box center [379, 508] width 32 height 32
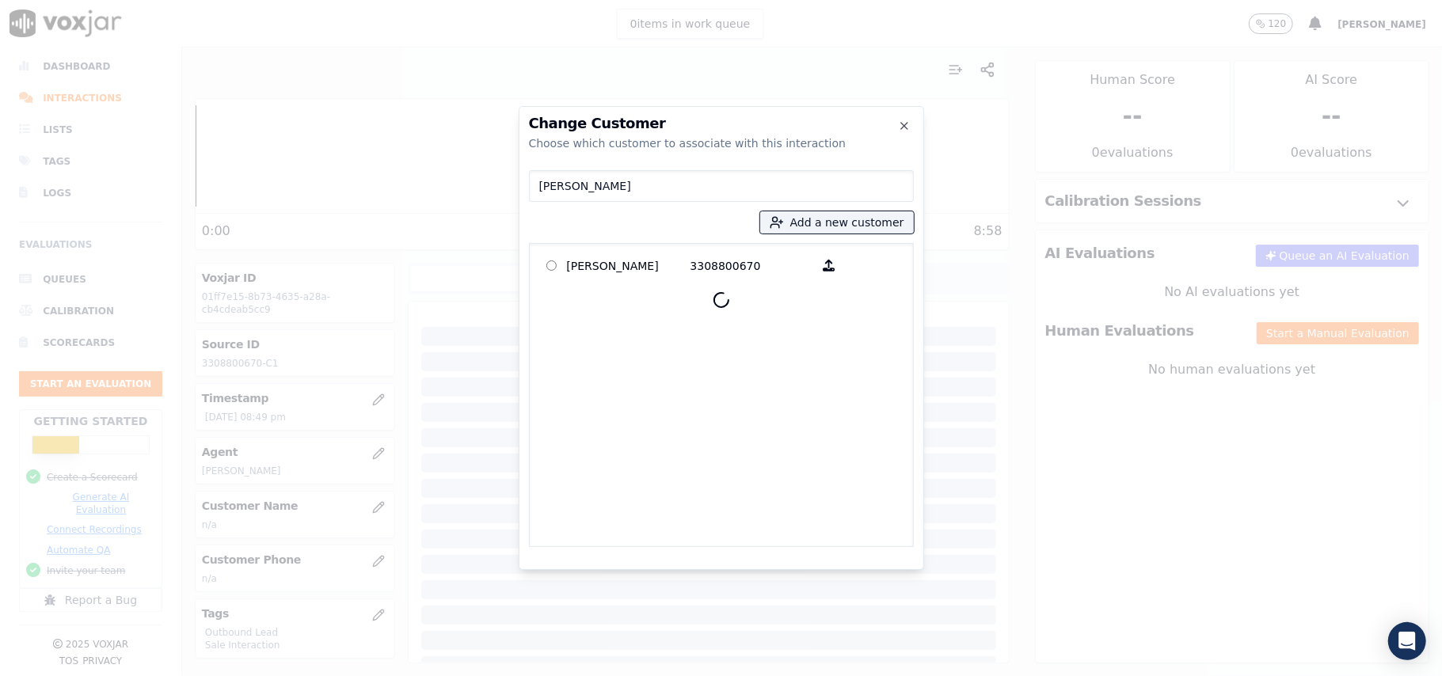
type input "[PERSON_NAME]"
click at [622, 274] on p "[PERSON_NAME]" at bounding box center [629, 265] width 124 height 25
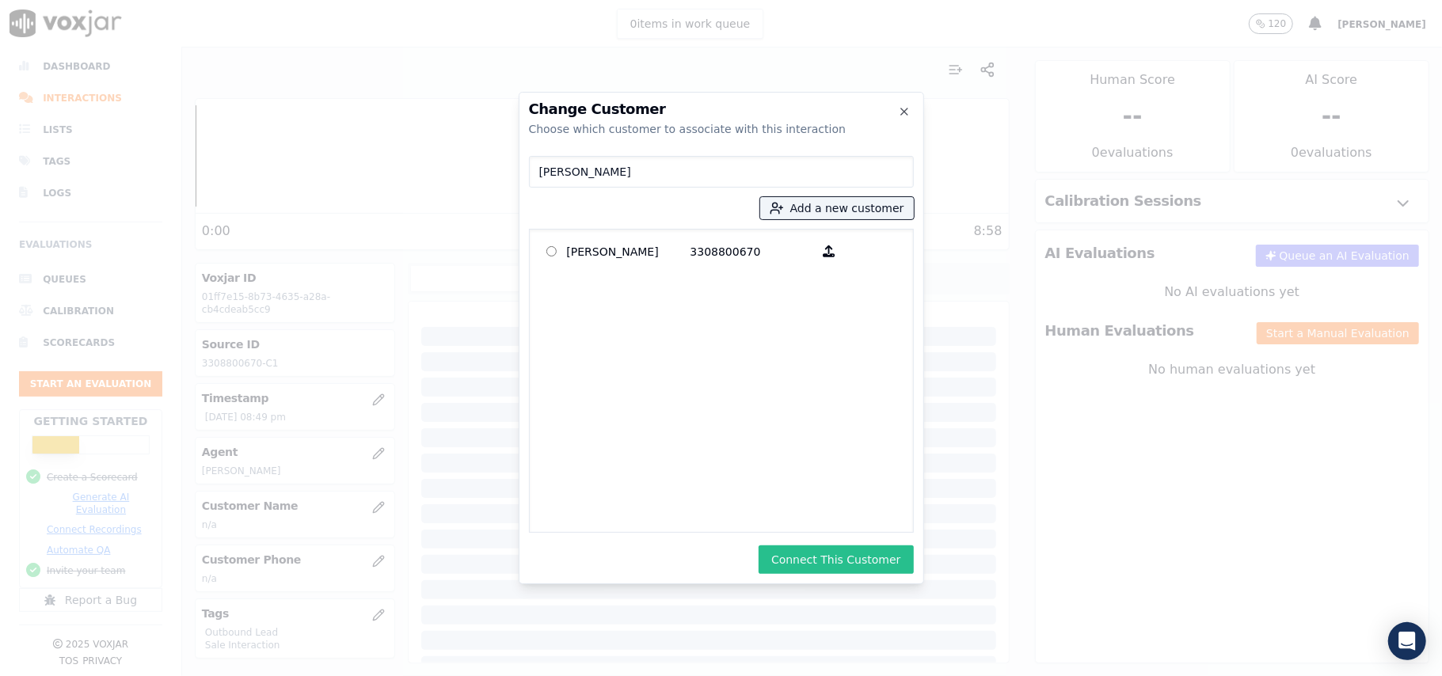
click at [836, 558] on button "Connect This Customer" at bounding box center [836, 560] width 154 height 29
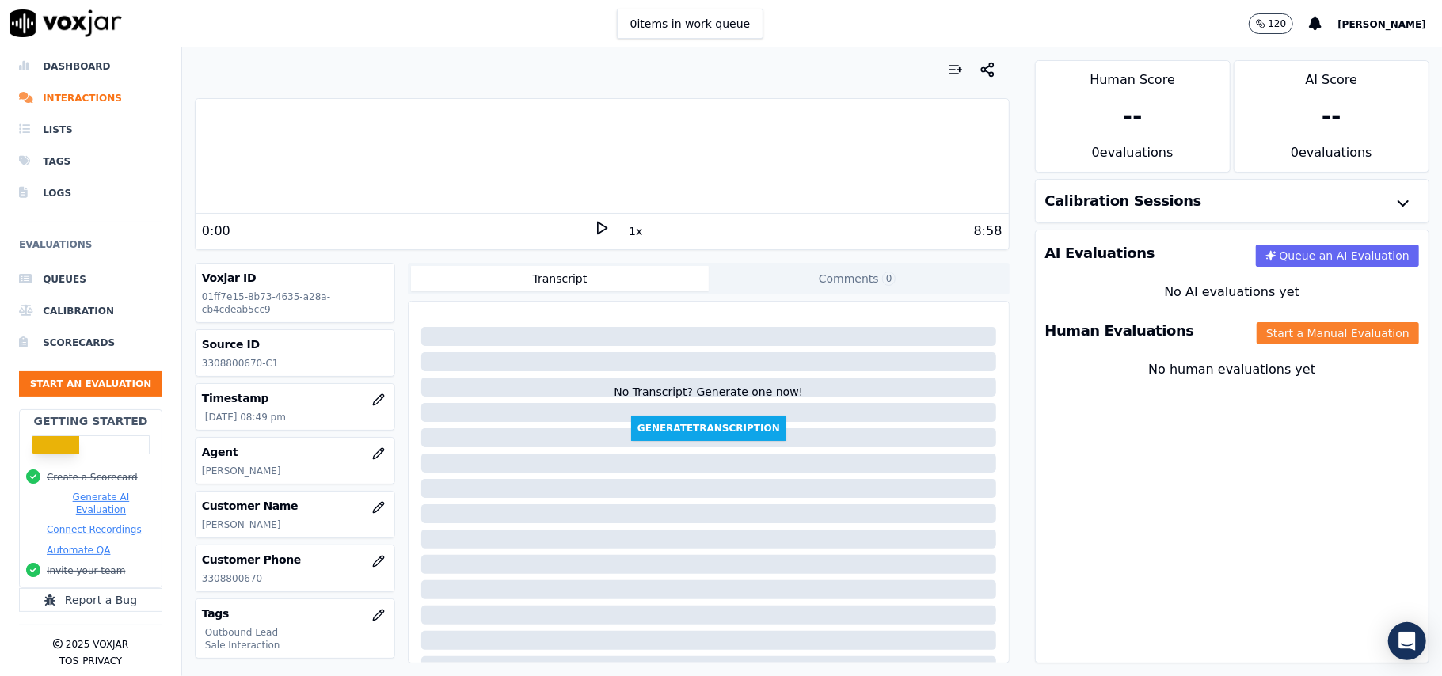
click at [1257, 342] on button "Start a Manual Evaluation" at bounding box center [1338, 333] width 162 height 22
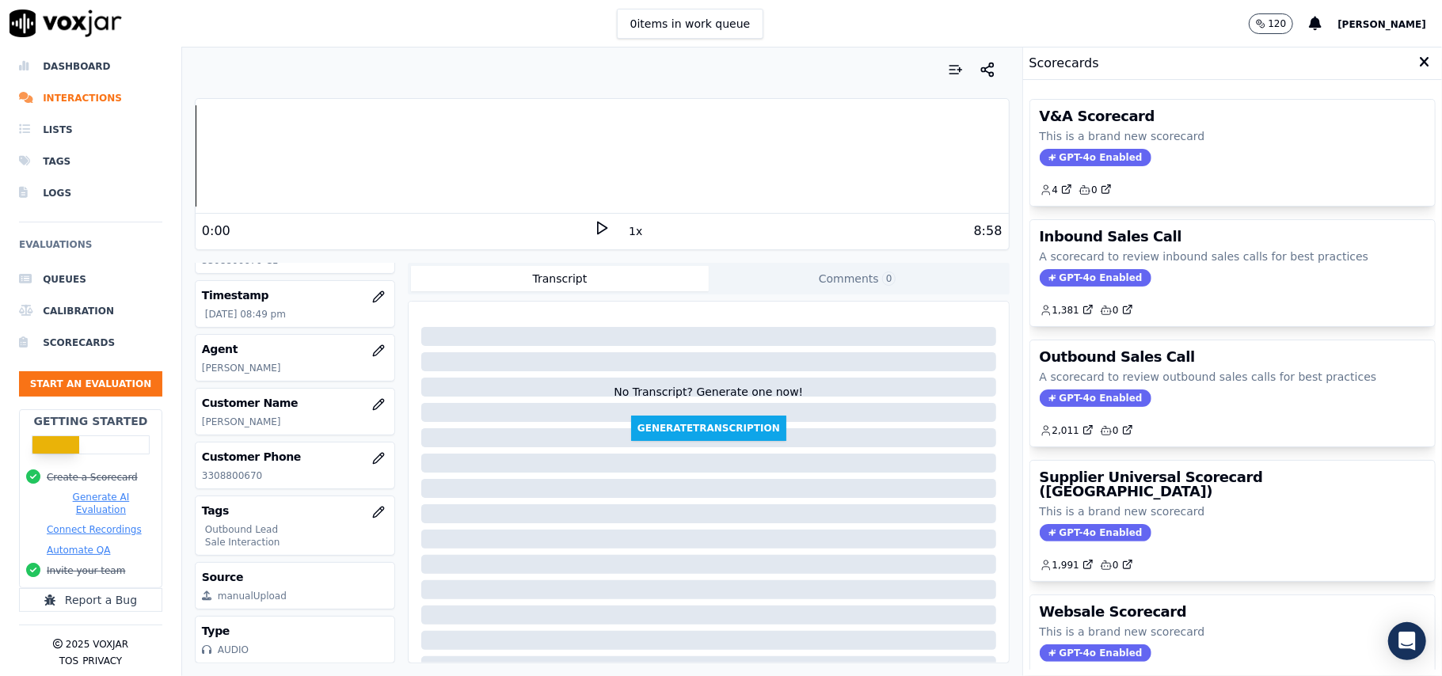
scroll to position [155, 0]
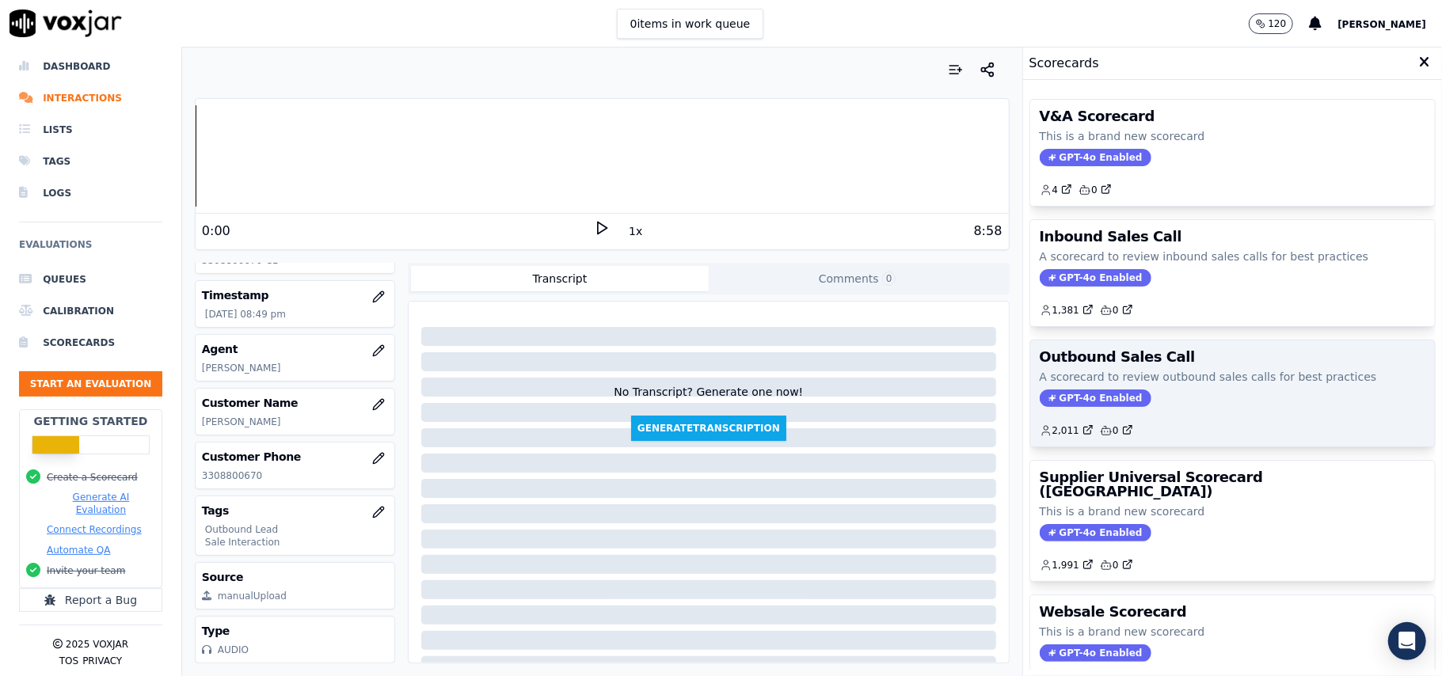
click at [1066, 394] on span "GPT-4o Enabled" at bounding box center [1096, 398] width 112 height 17
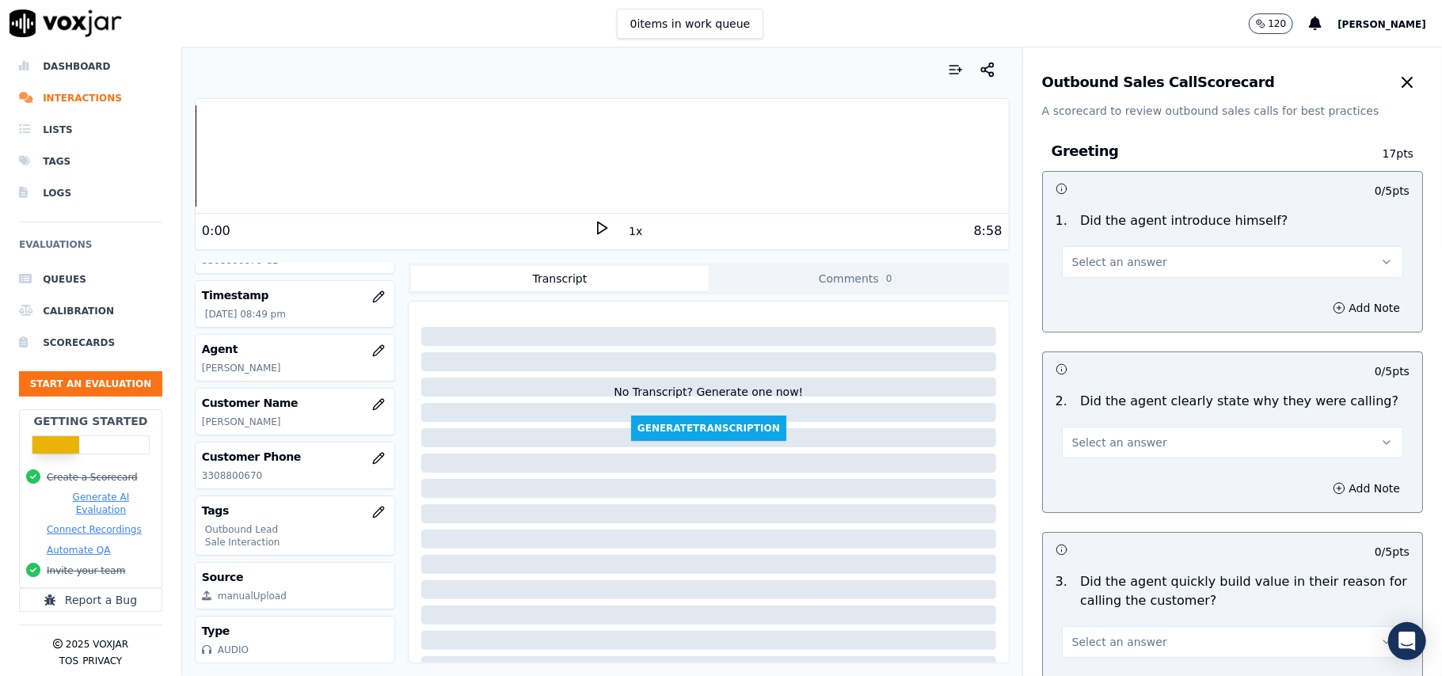
scroll to position [3624, 0]
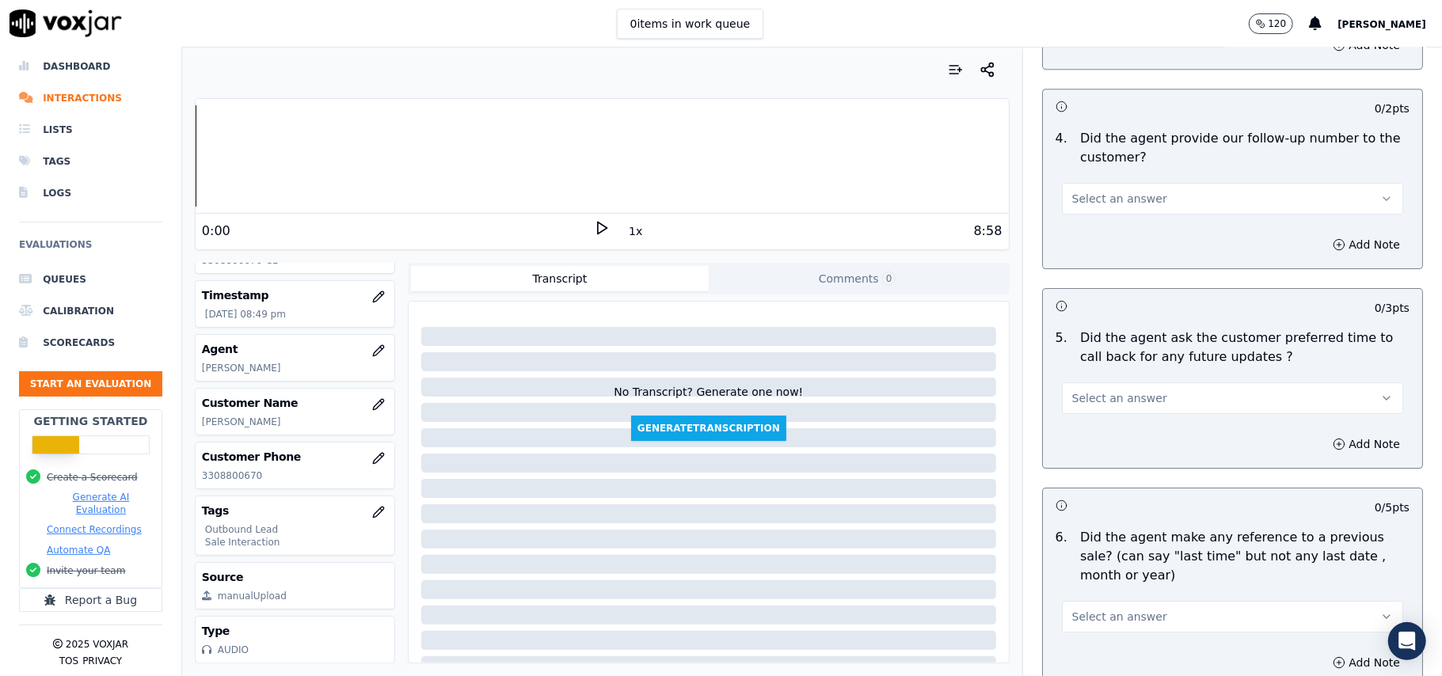
drag, startPoint x: 1116, startPoint y: 409, endPoint x: 1117, endPoint y: 388, distance: 21.4
click at [1117, 409] on div "5 . Did the agent ask the customer preferred time to call back for any future u…" at bounding box center [1232, 371] width 379 height 98
click at [1117, 390] on span "Select an answer" at bounding box center [1119, 398] width 95 height 16
click at [1072, 475] on div "N/A" at bounding box center [1198, 475] width 306 height 25
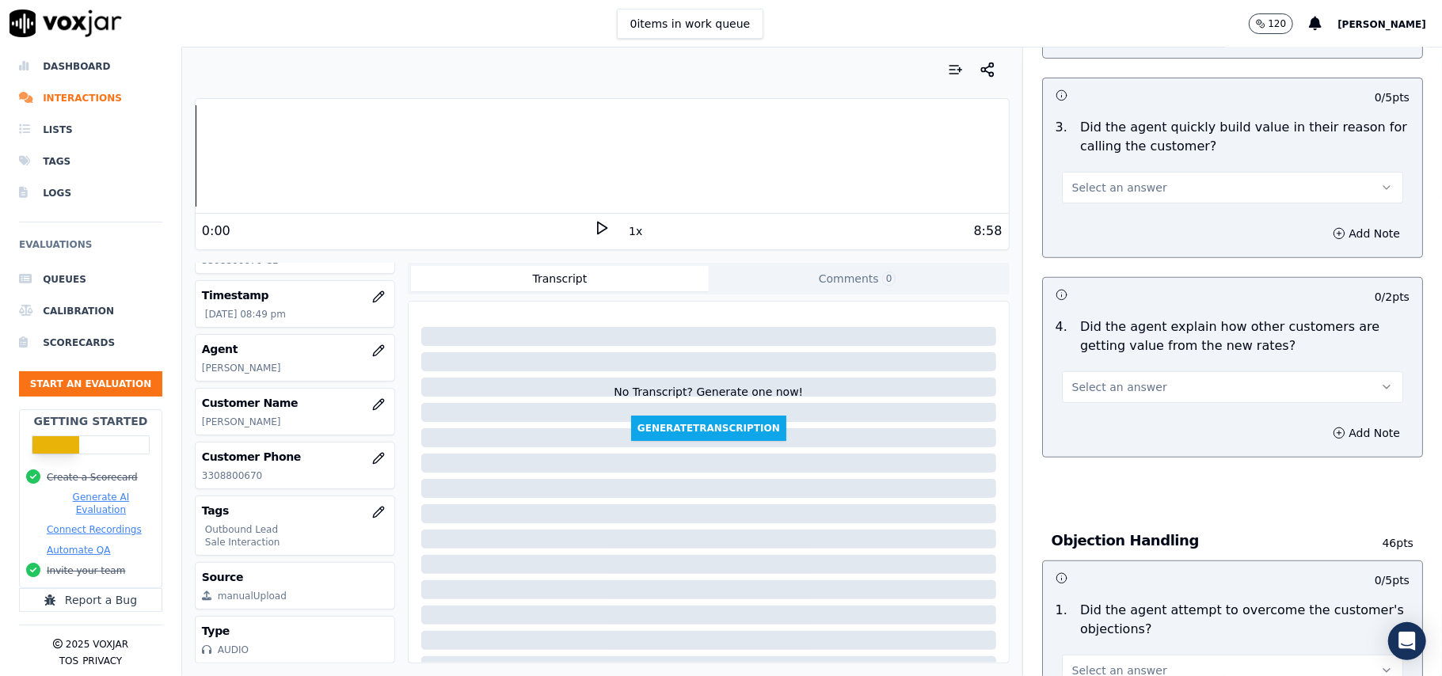
click at [1120, 380] on span "Select an answer" at bounding box center [1119, 387] width 95 height 16
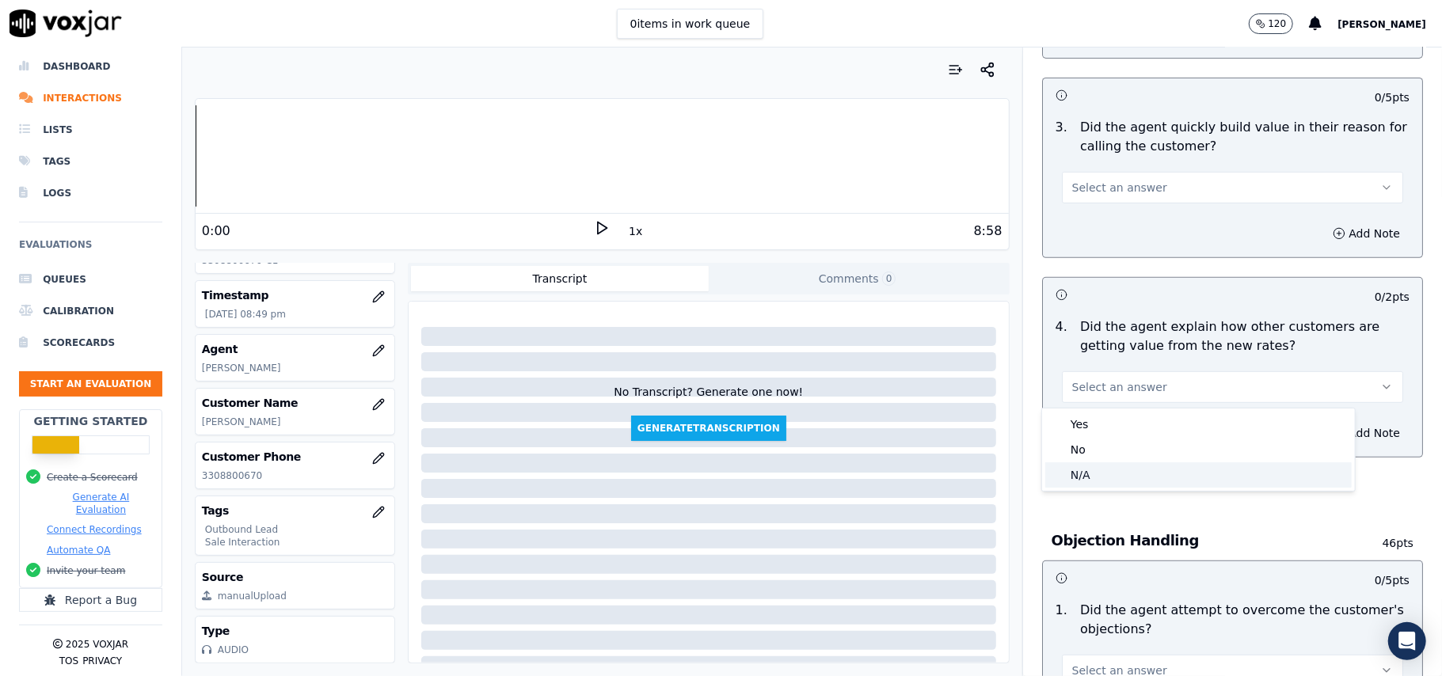
click at [1090, 466] on div "N/A" at bounding box center [1198, 474] width 306 height 25
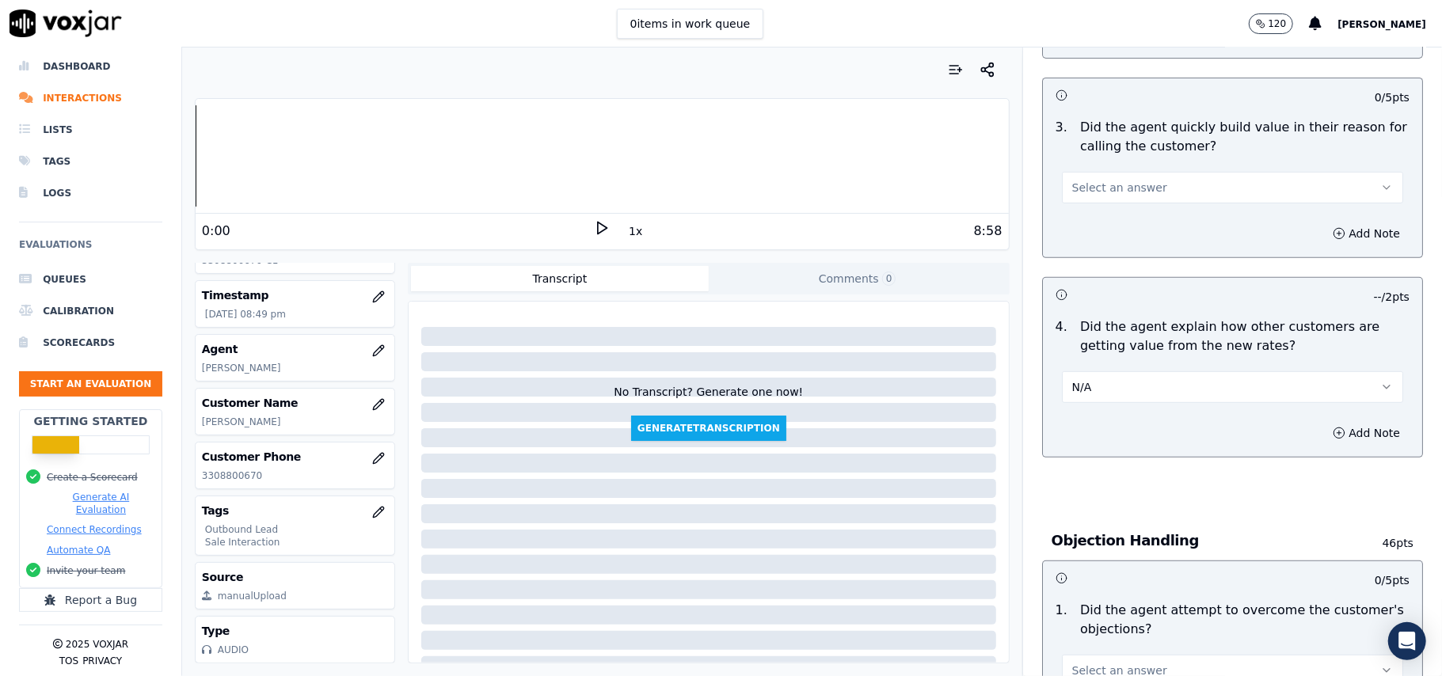
click at [1115, 488] on div "Greeting 17 pts 0 / 5 pts 1 . Did the agent introduce himself? Select an answer…" at bounding box center [1233, 76] width 406 height 825
click at [467, 356] on div "No Transcript? Generate one now! Generate Transcription" at bounding box center [709, 374] width 588 height 133
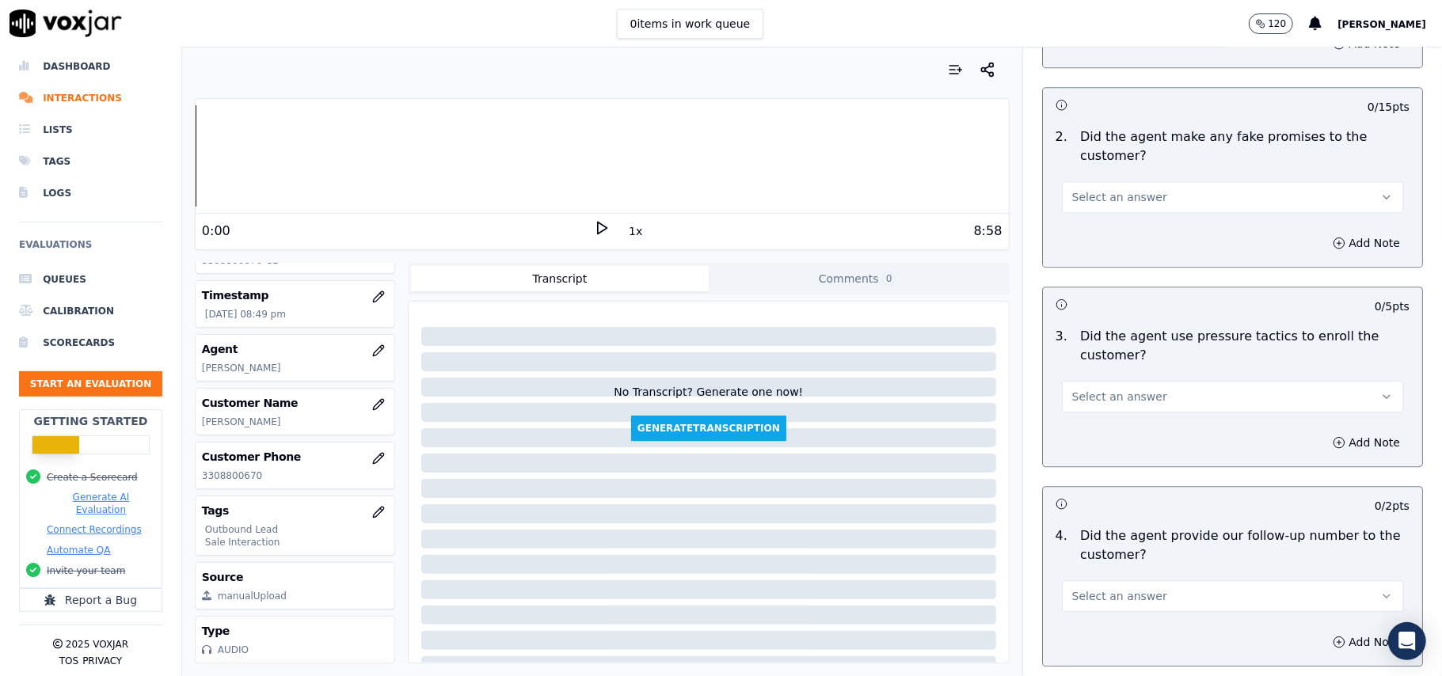
scroll to position [3950, 0]
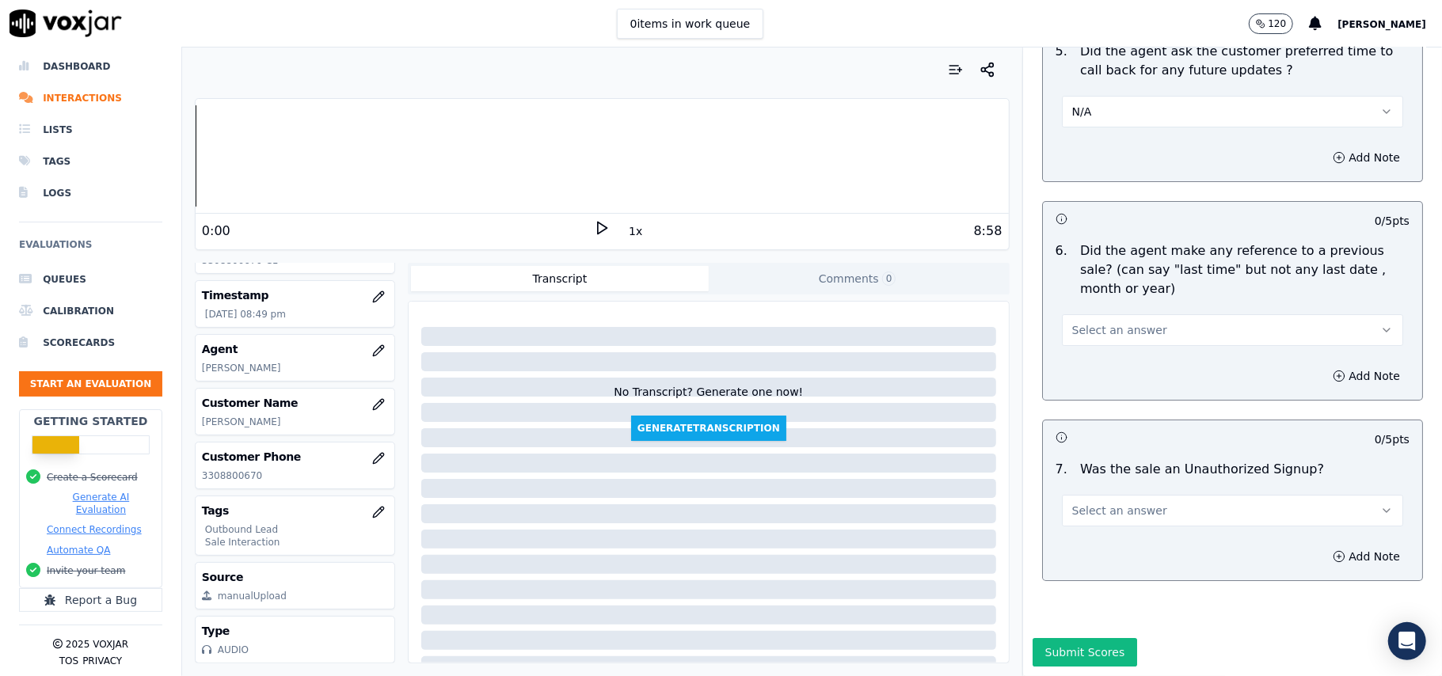
click at [1110, 495] on button "Select an answer" at bounding box center [1232, 511] width 341 height 32
click at [1100, 527] on div "No" at bounding box center [1198, 524] width 306 height 25
click at [1113, 322] on span "Select an answer" at bounding box center [1119, 330] width 95 height 16
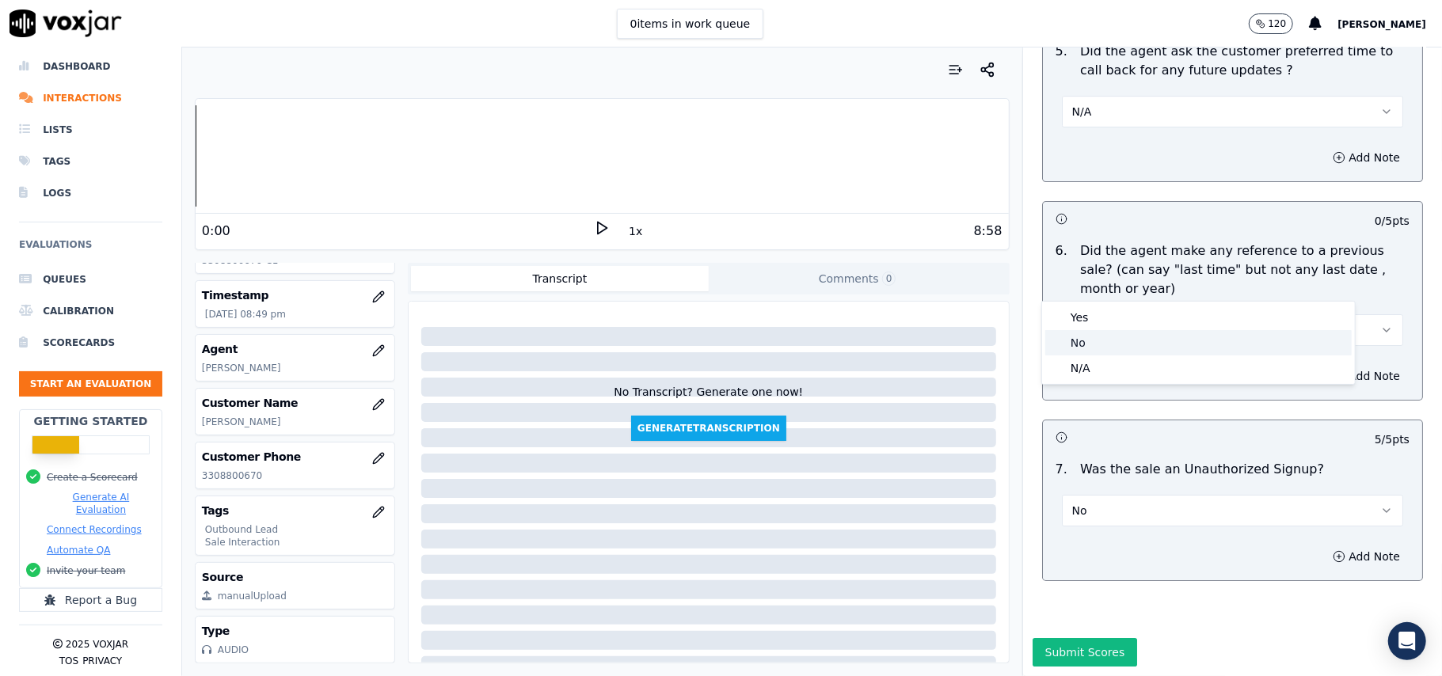
click at [1099, 336] on div "No" at bounding box center [1198, 342] width 306 height 25
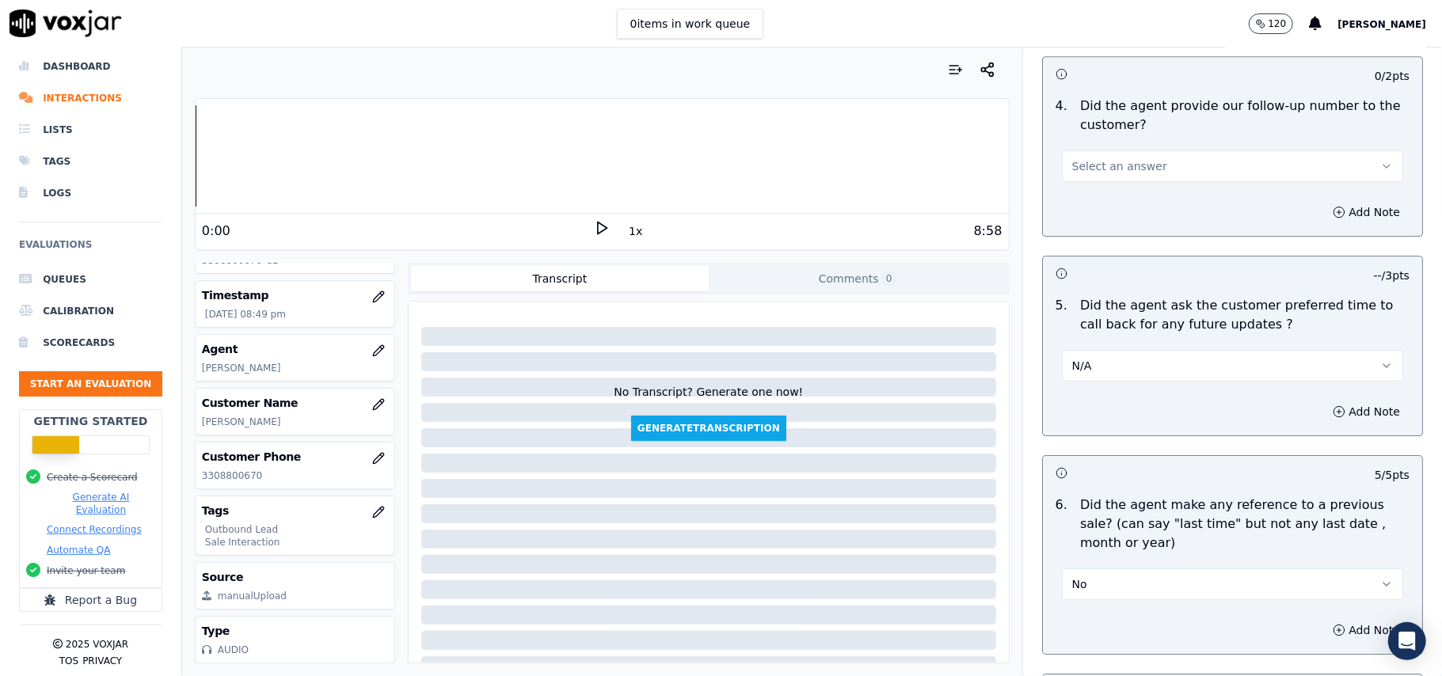
scroll to position [3527, 0]
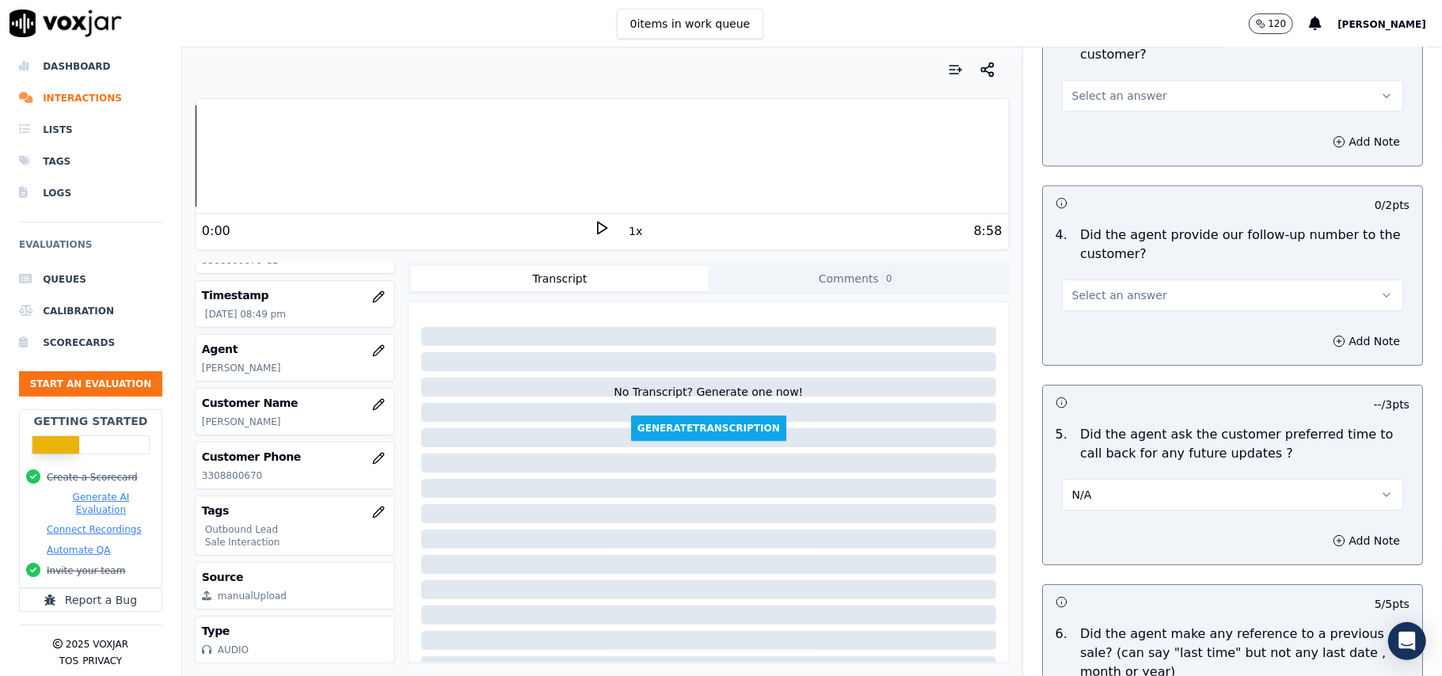
click at [1104, 287] on span "Select an answer" at bounding box center [1119, 295] width 95 height 16
click at [1104, 308] on div "Yes" at bounding box center [1198, 320] width 306 height 25
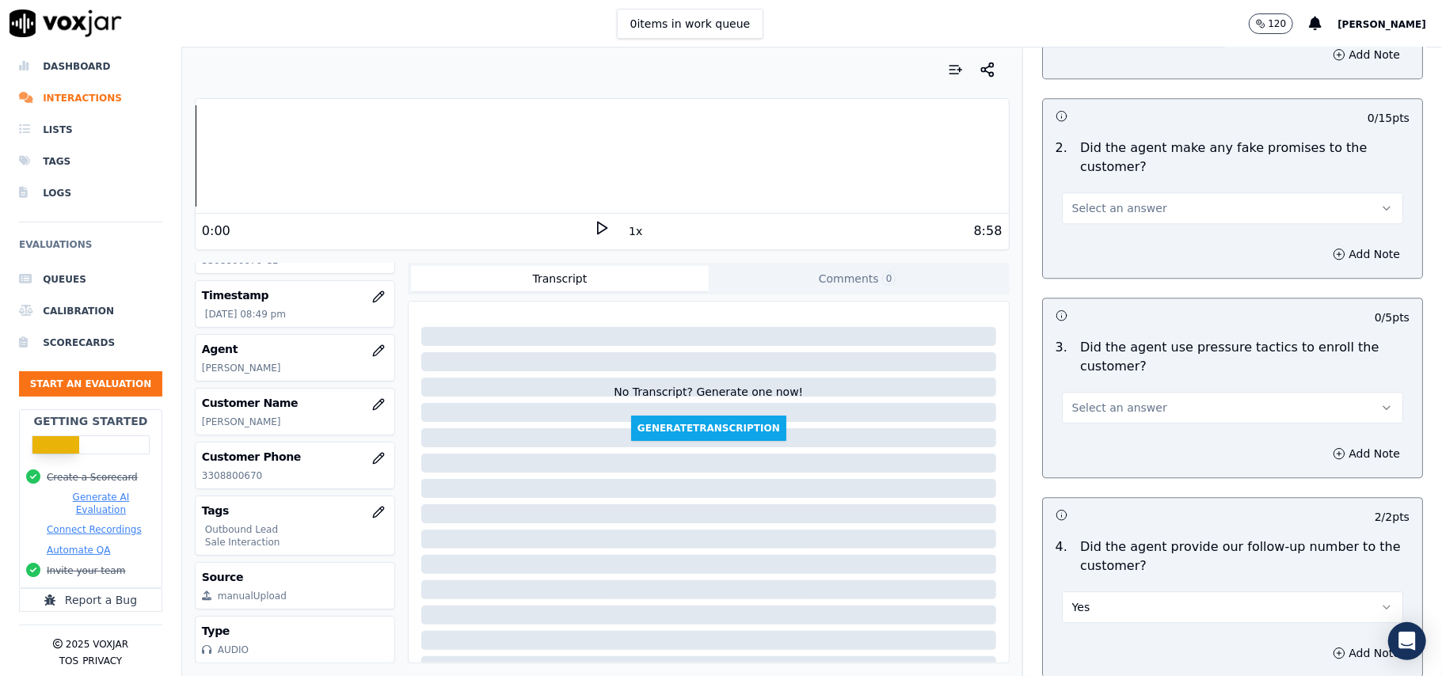
scroll to position [3211, 0]
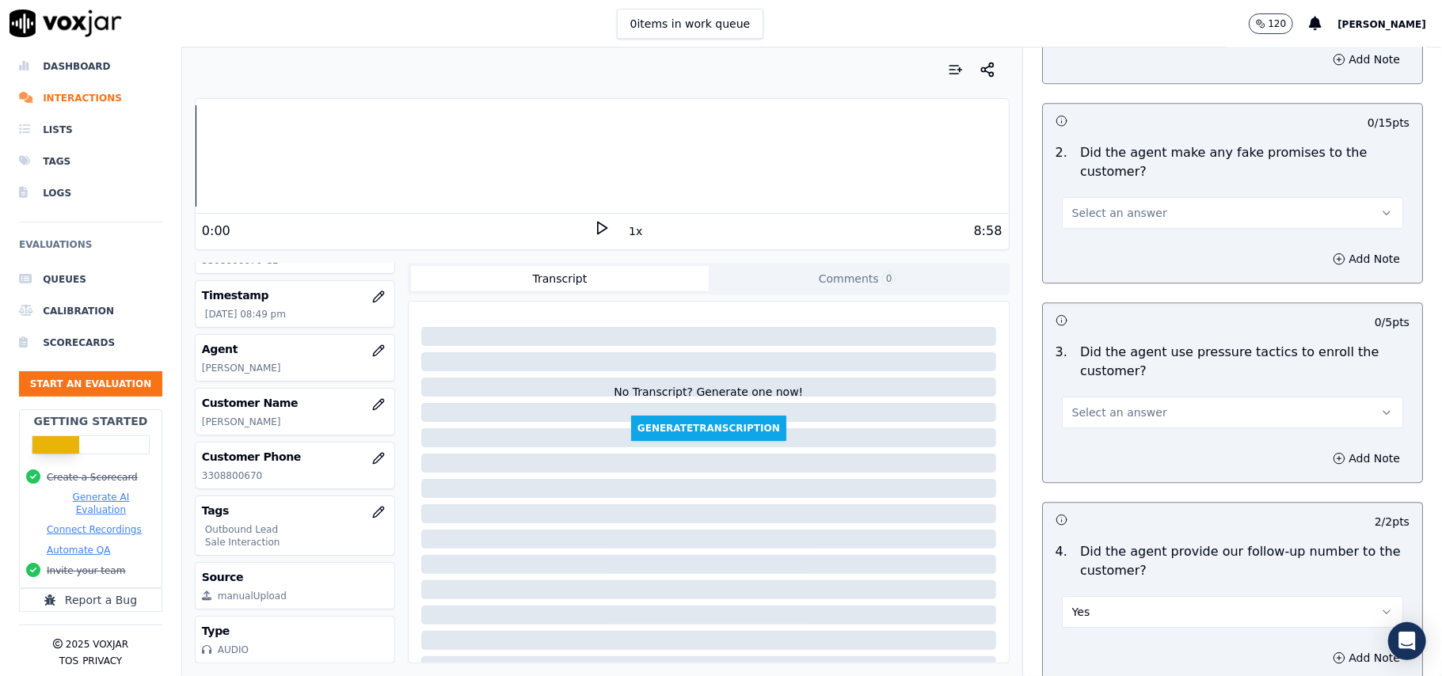
click at [1091, 405] on span "Select an answer" at bounding box center [1119, 413] width 95 height 16
click at [1087, 455] on div "No" at bounding box center [1198, 463] width 306 height 25
click at [1091, 207] on span "Select an answer" at bounding box center [1119, 213] width 95 height 16
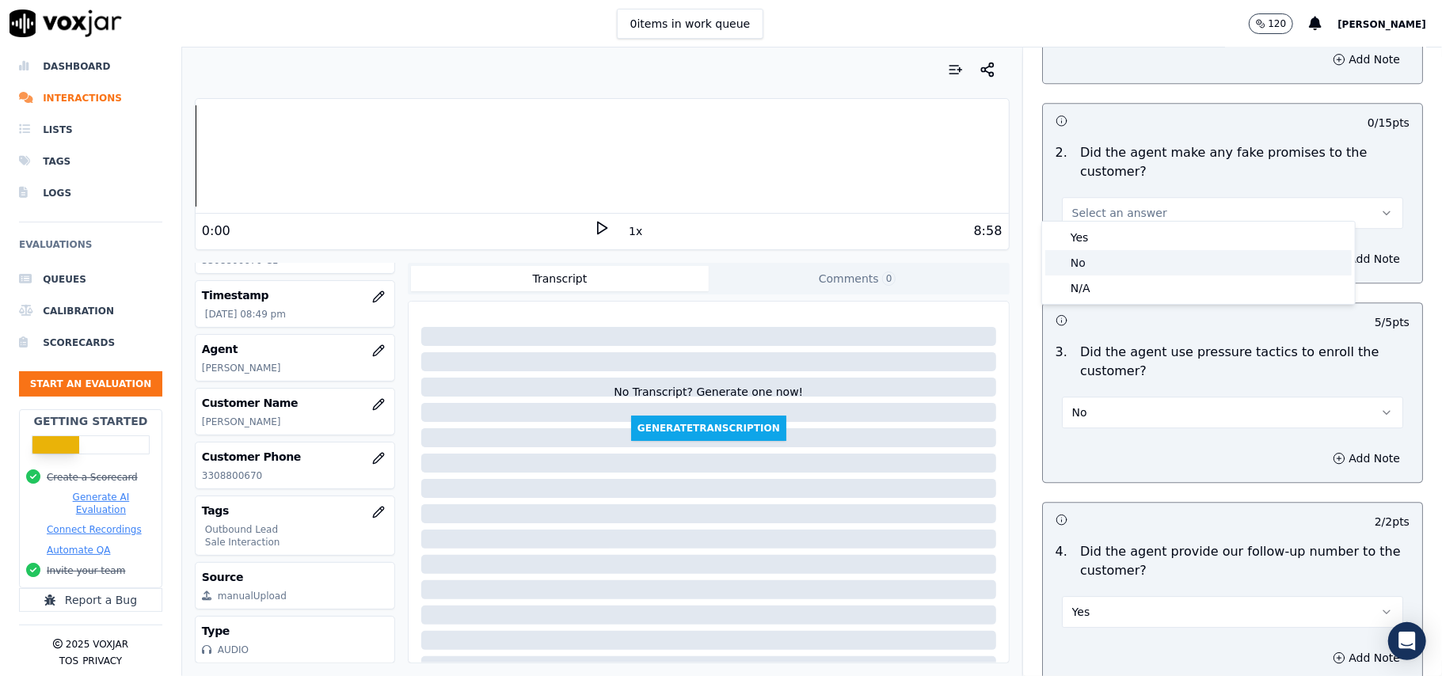
drag, startPoint x: 1090, startPoint y: 265, endPoint x: 1097, endPoint y: 270, distance: 9.0
click at [1090, 266] on div "No" at bounding box center [1198, 262] width 306 height 25
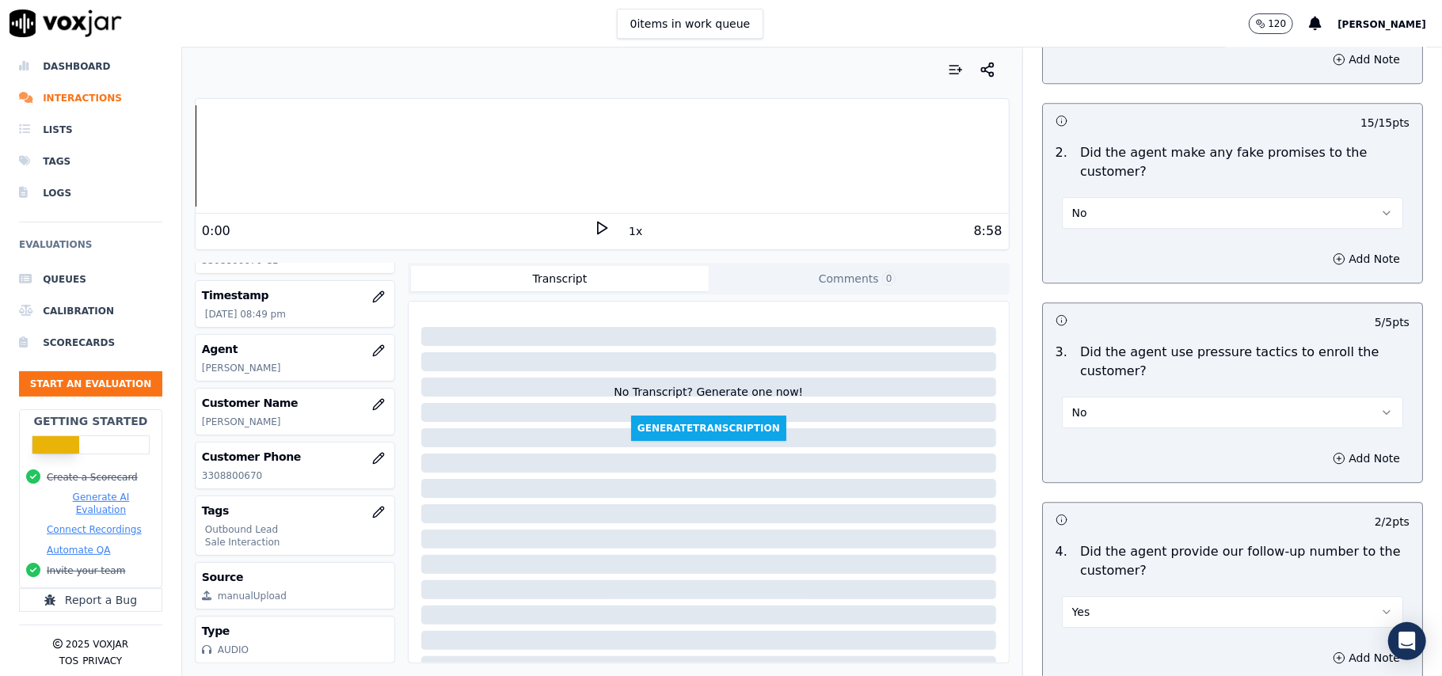
scroll to position [3000, 0]
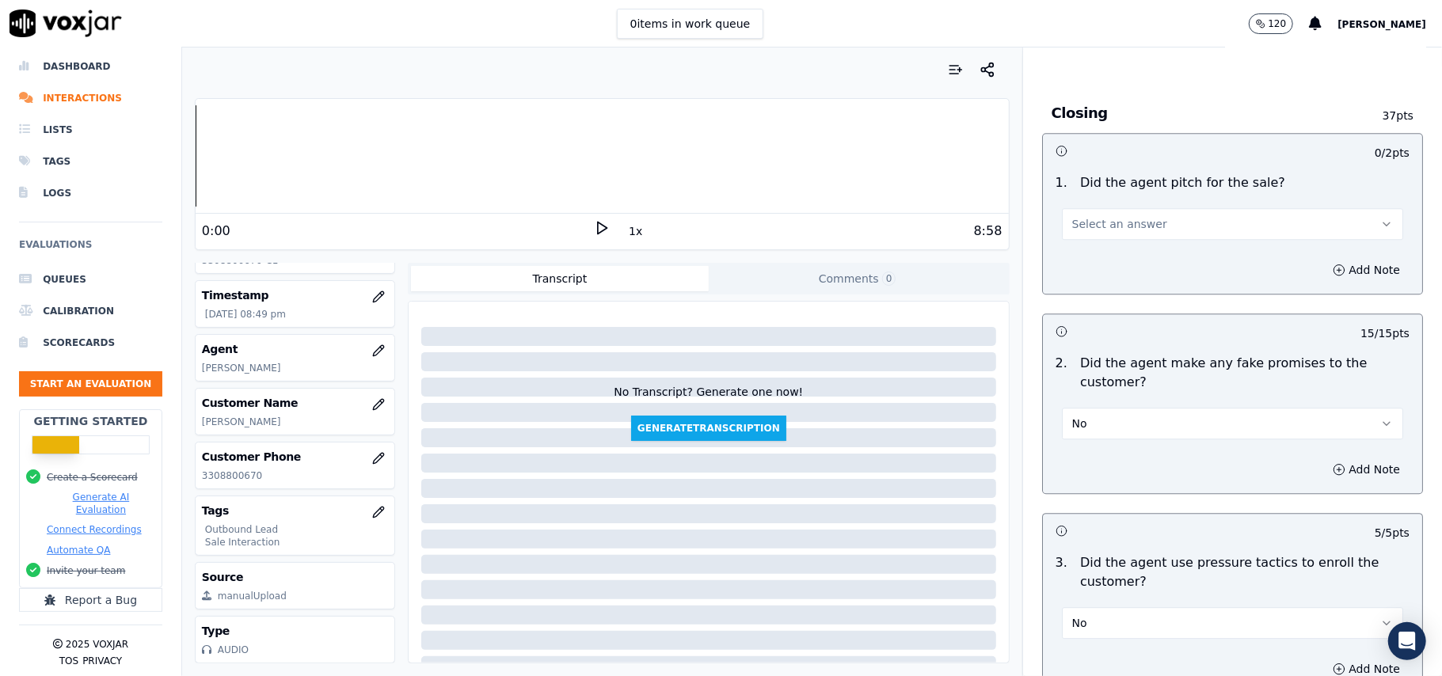
click at [1091, 216] on span "Select an answer" at bounding box center [1119, 224] width 95 height 16
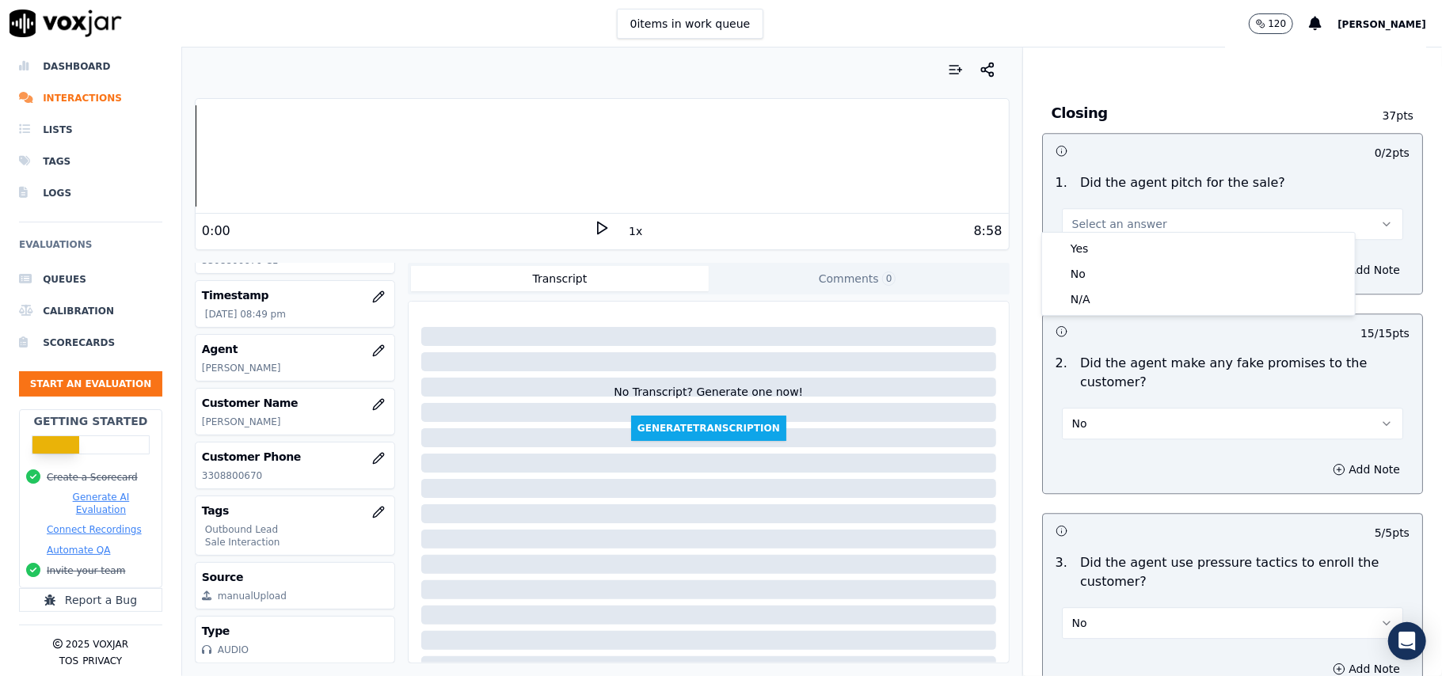
click at [1091, 230] on div "1 . Did the agent pitch for the sale? Select an answer" at bounding box center [1232, 206] width 379 height 79
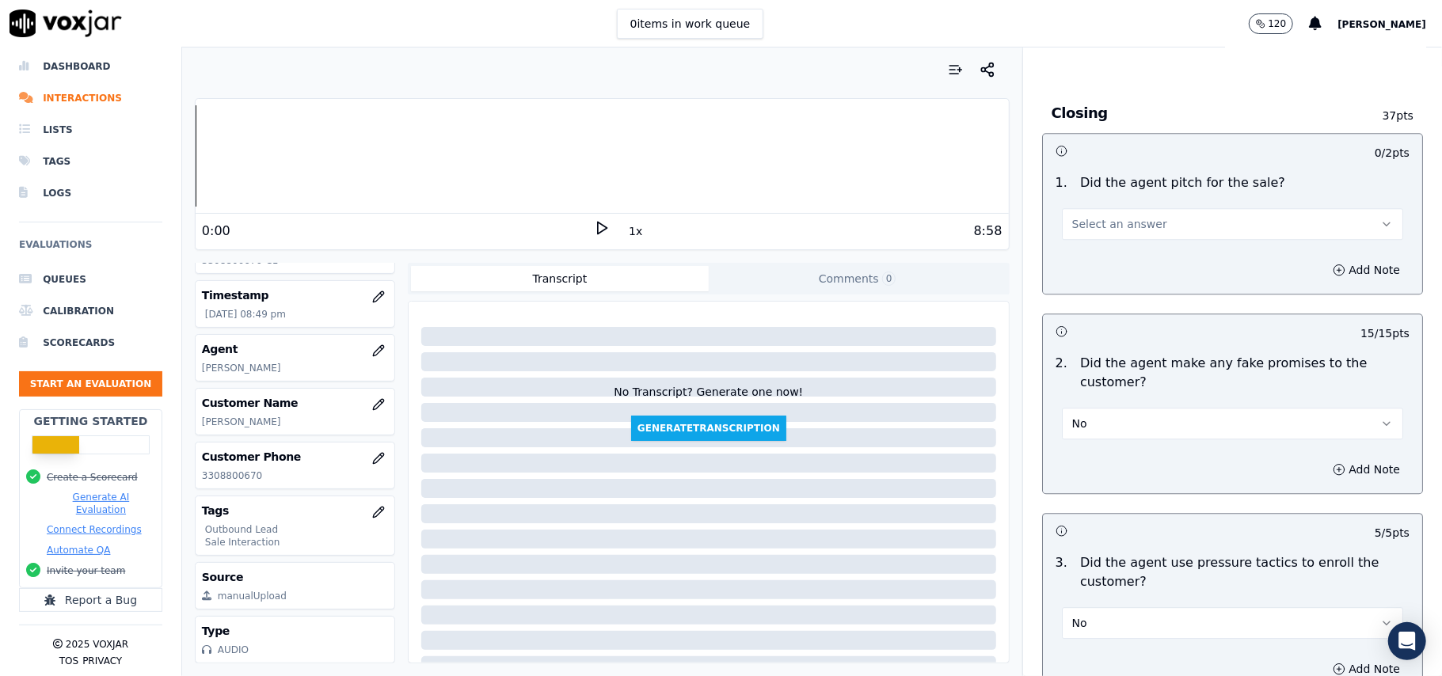
click at [1099, 216] on span "Select an answer" at bounding box center [1119, 224] width 95 height 16
click at [1101, 254] on div "Yes" at bounding box center [1198, 248] width 306 height 25
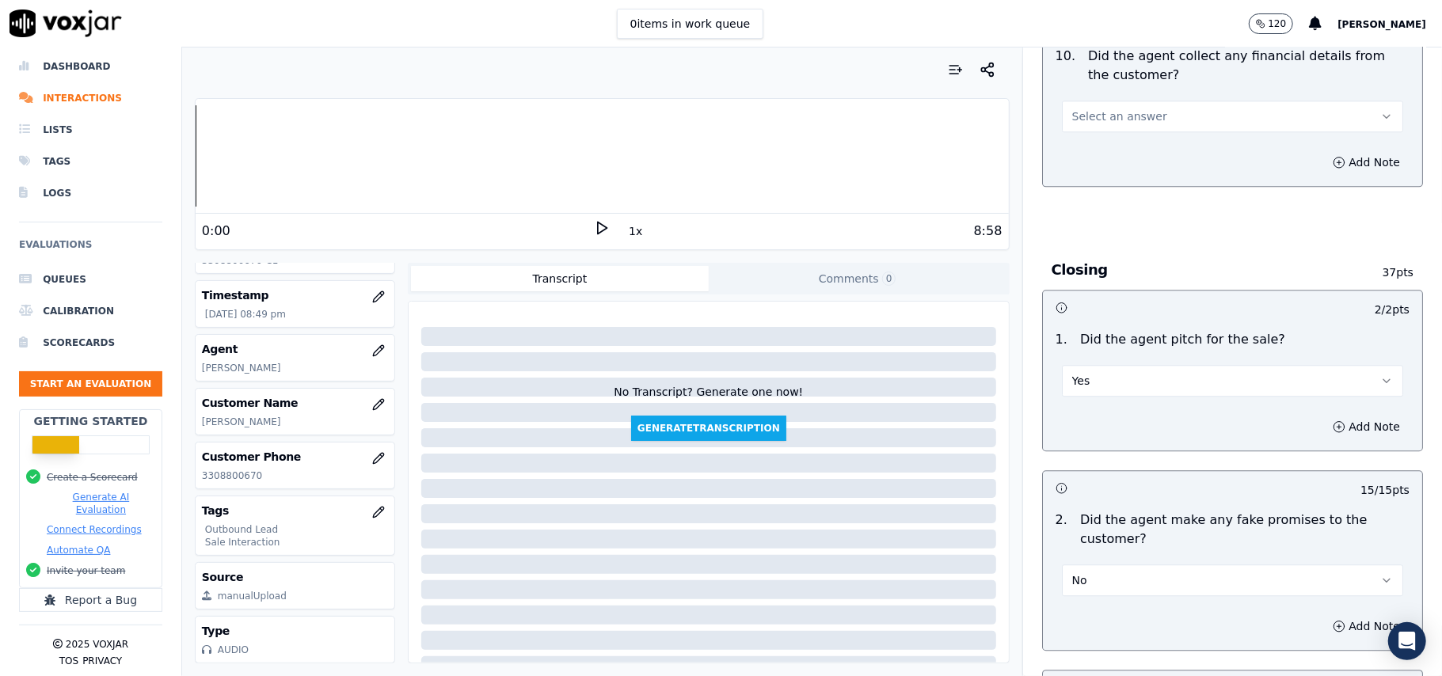
scroll to position [2683, 0]
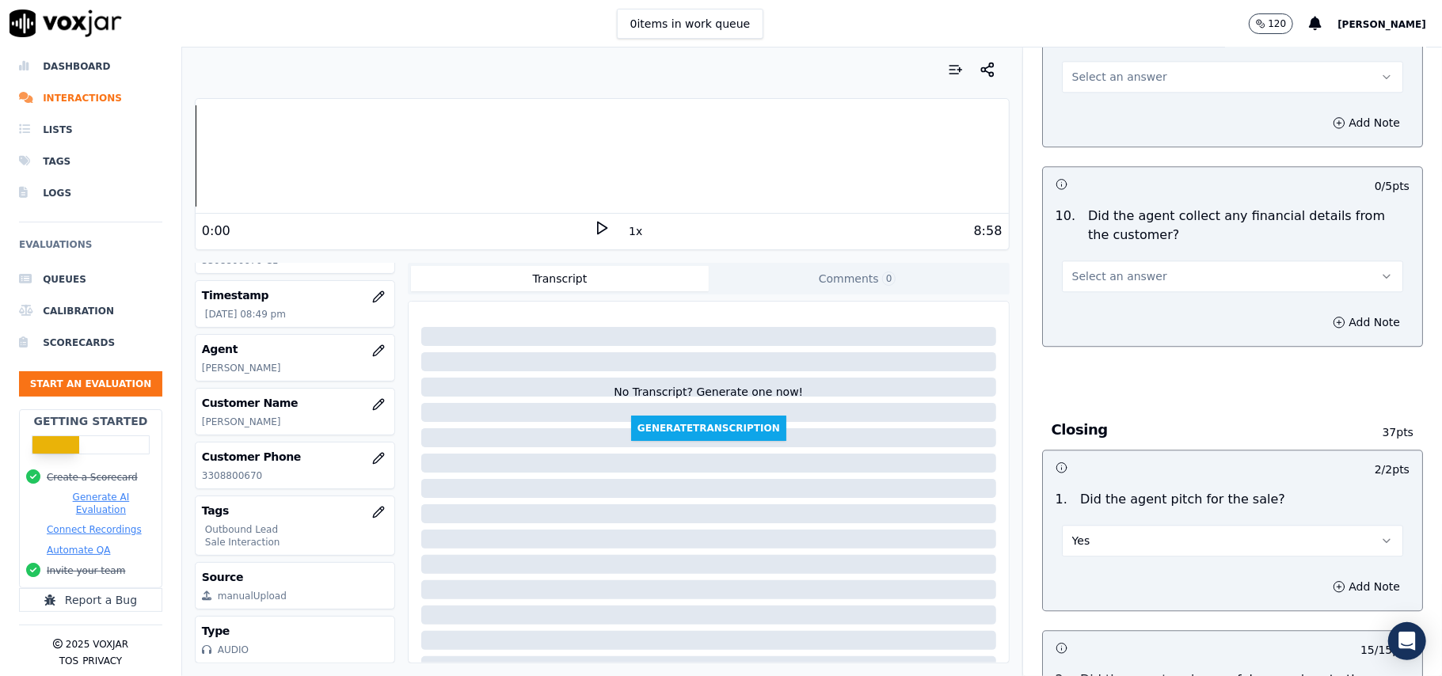
drag, startPoint x: 1119, startPoint y: 267, endPoint x: 1120, endPoint y: 276, distance: 8.7
click at [1119, 268] on span "Select an answer" at bounding box center [1119, 276] width 95 height 16
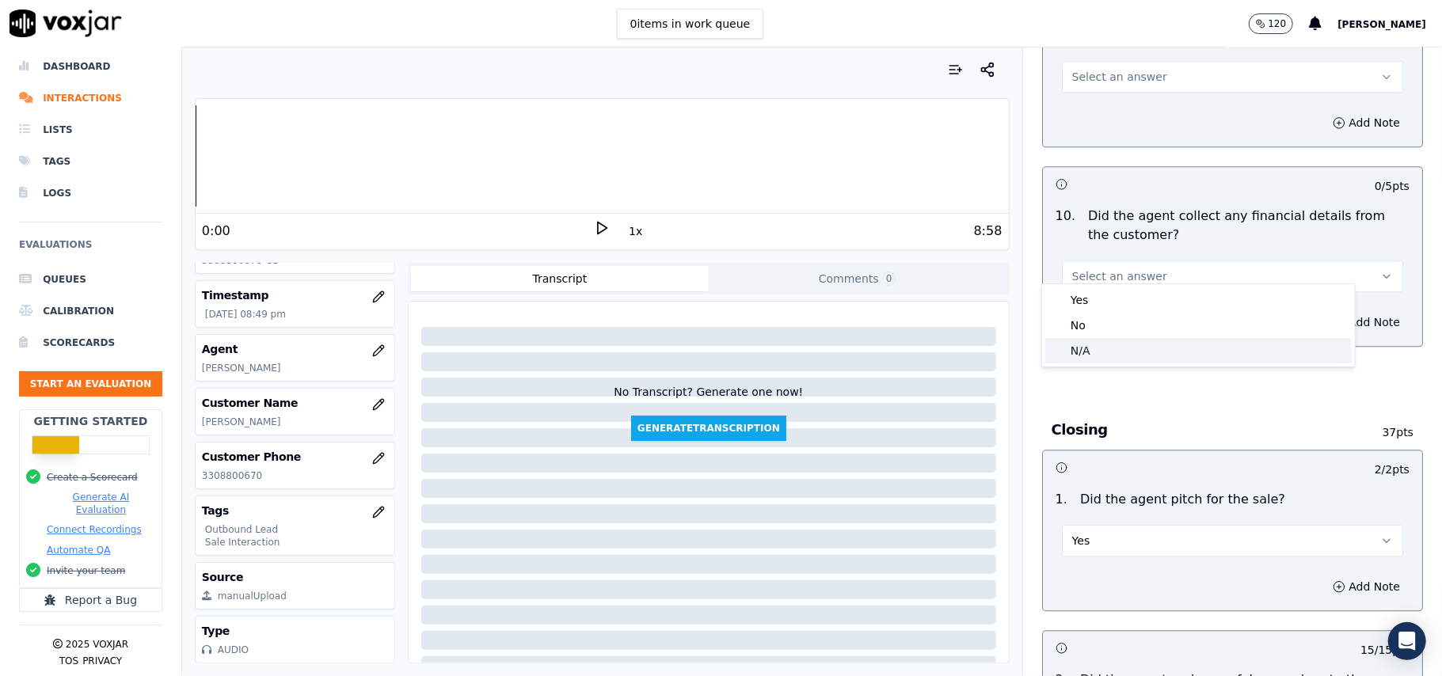
click at [1103, 337] on div "No" at bounding box center [1198, 325] width 306 height 25
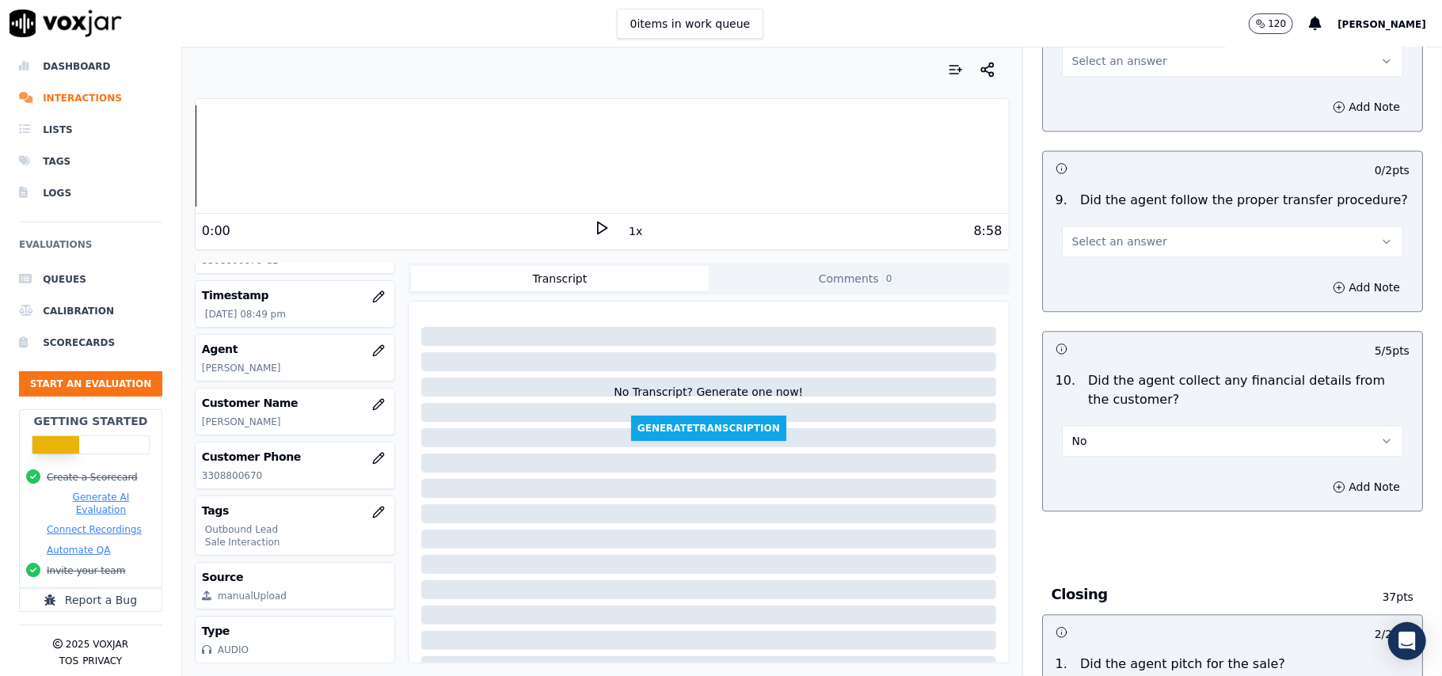
scroll to position [2366, 0]
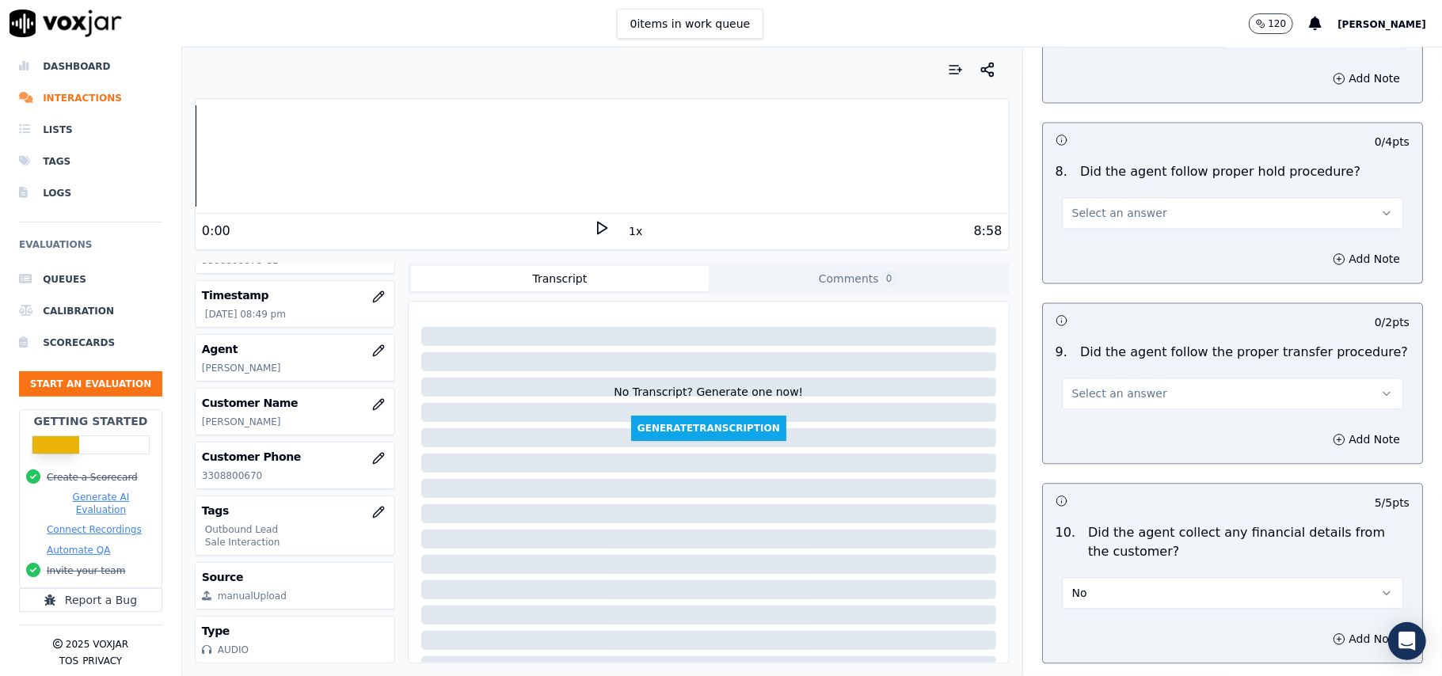
click at [1112, 386] on span "Select an answer" at bounding box center [1119, 394] width 95 height 16
click at [1110, 431] on div "No" at bounding box center [1198, 442] width 306 height 25
click at [1098, 378] on button "No" at bounding box center [1232, 394] width 341 height 32
click at [1096, 409] on div "Yes" at bounding box center [1198, 417] width 306 height 25
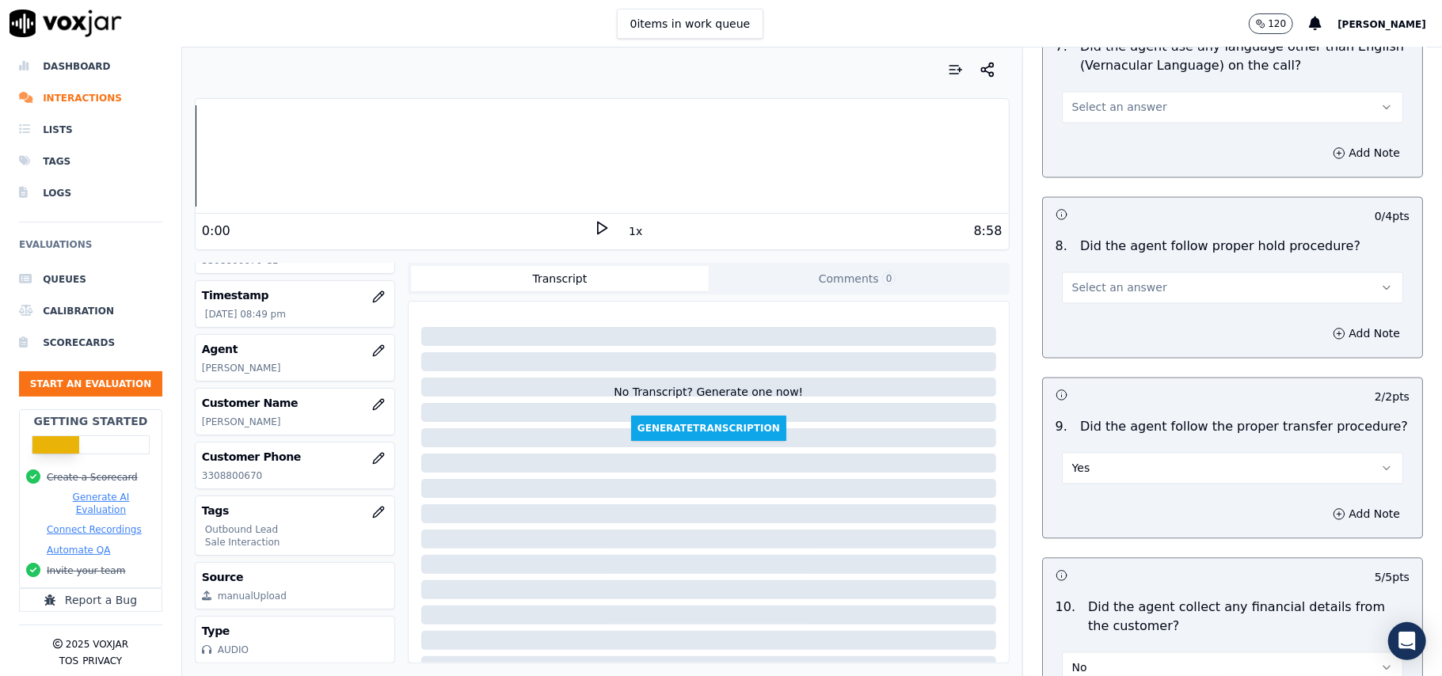
scroll to position [2260, 0]
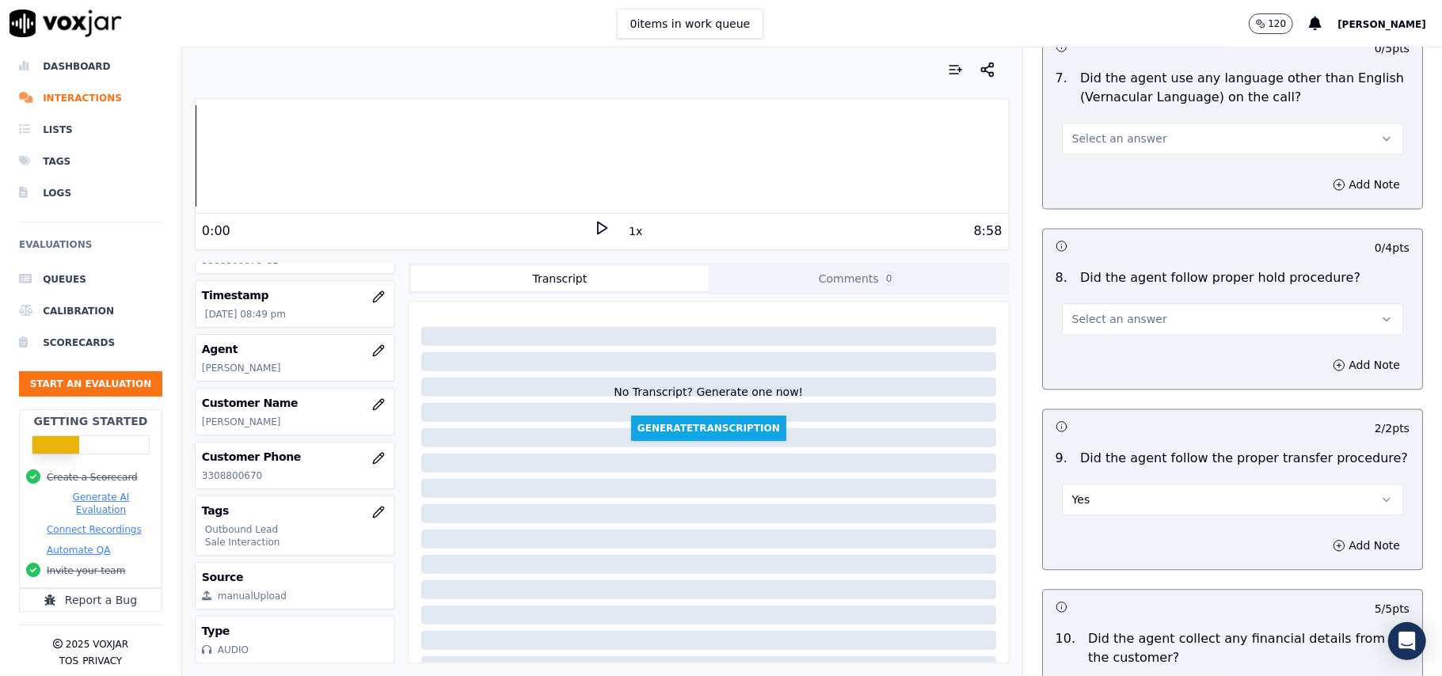
click at [1090, 303] on button "Select an answer" at bounding box center [1232, 319] width 341 height 32
click at [1090, 334] on div "Yes" at bounding box center [1198, 341] width 306 height 25
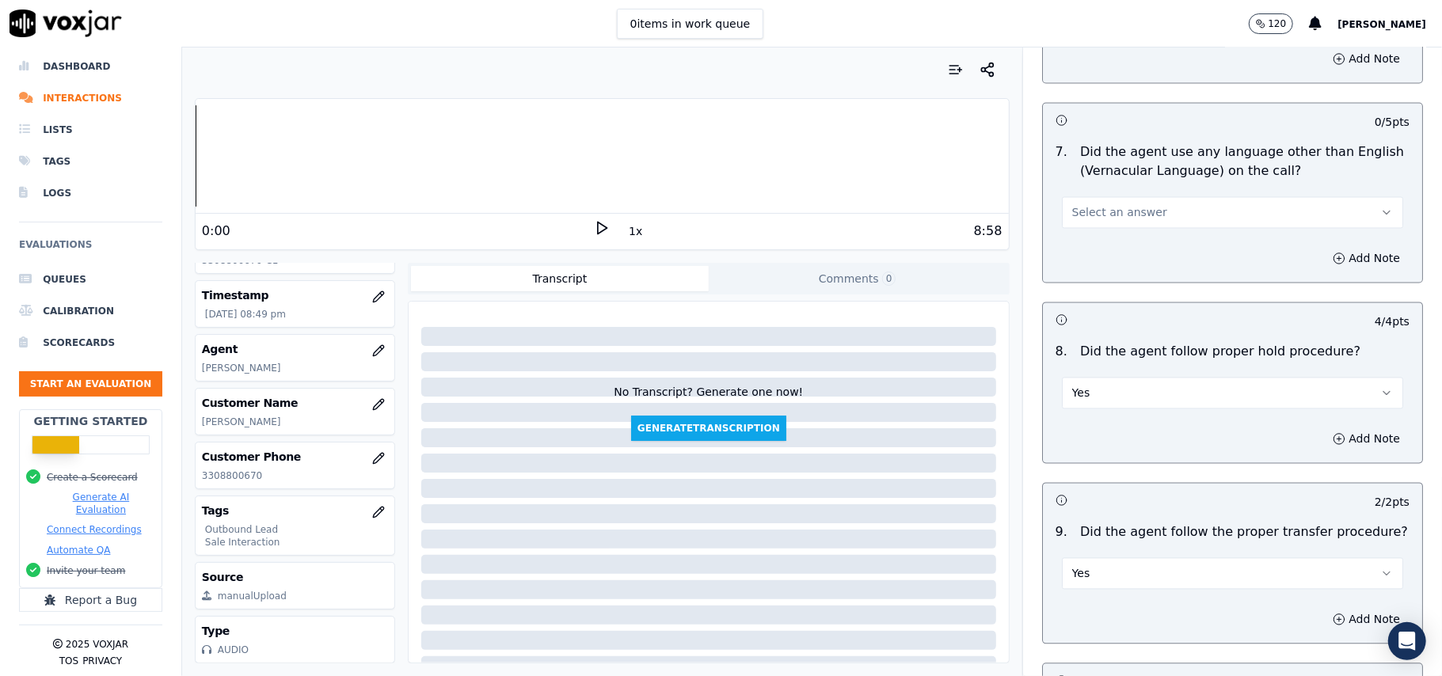
scroll to position [2050, 0]
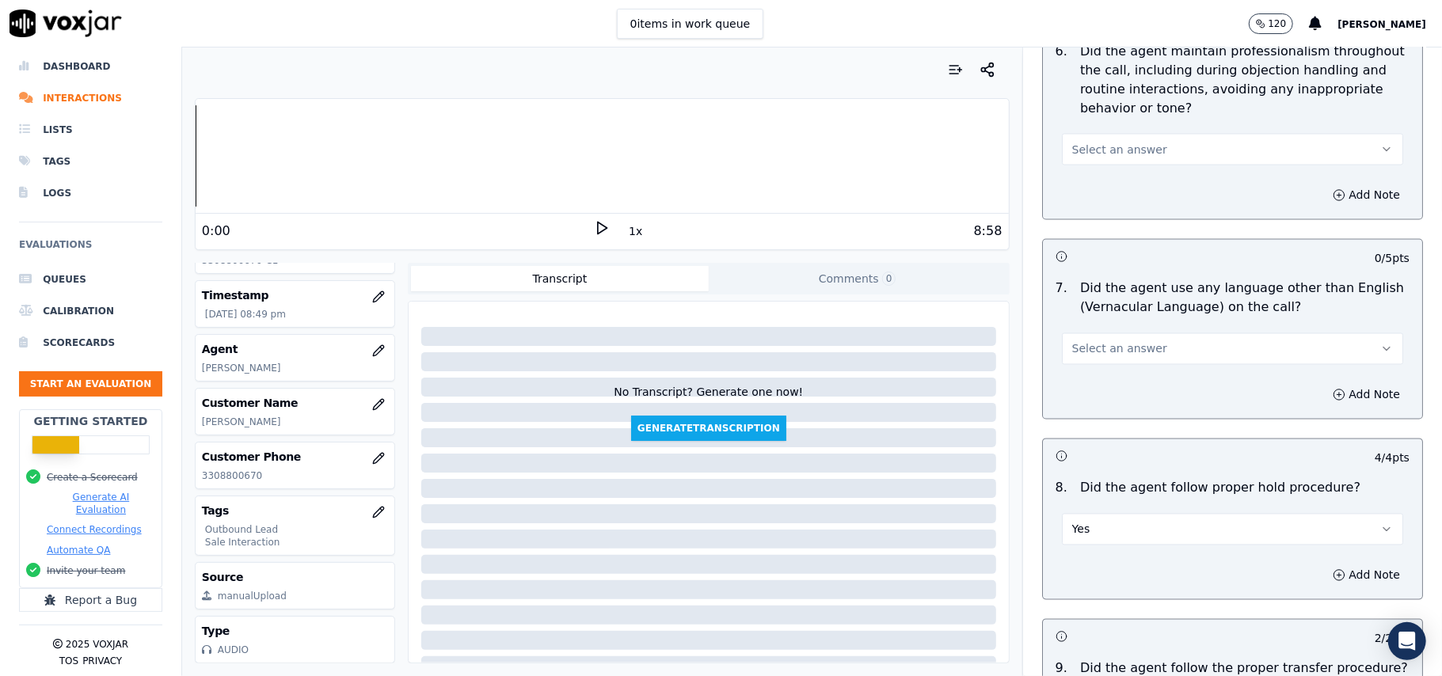
click at [1123, 343] on span "Select an answer" at bounding box center [1119, 349] width 95 height 16
click at [1106, 390] on div "No" at bounding box center [1198, 396] width 306 height 25
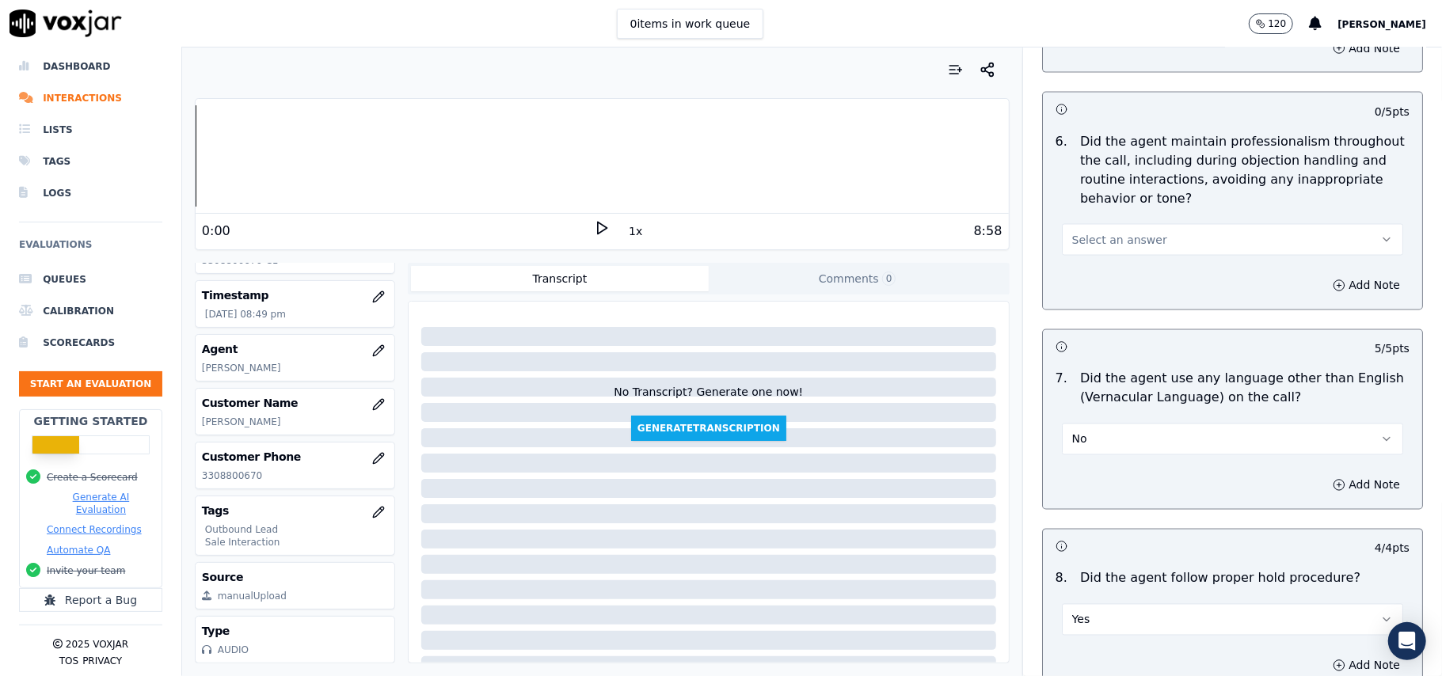
scroll to position [1838, 0]
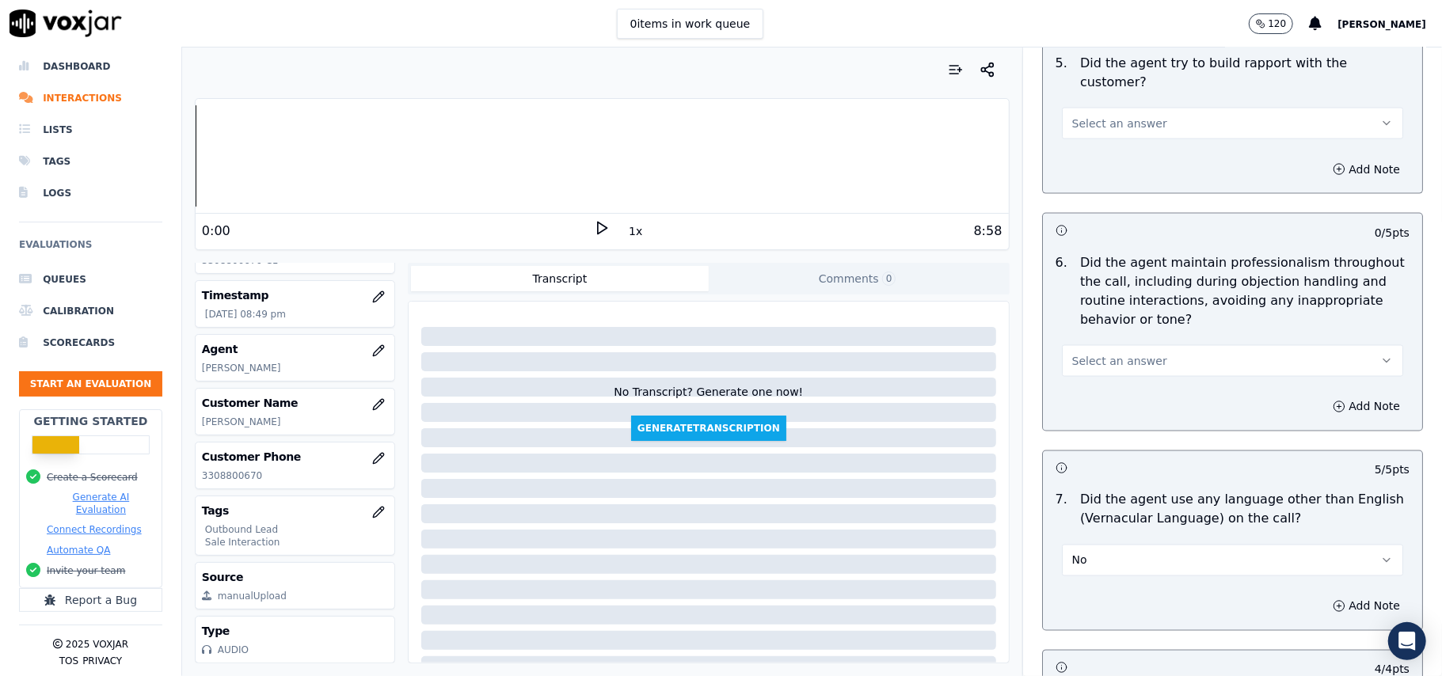
drag, startPoint x: 1112, startPoint y: 318, endPoint x: 1113, endPoint y: 337, distance: 18.3
click at [1112, 329] on div "Select an answer" at bounding box center [1232, 353] width 367 height 48
click at [1112, 353] on span "Select an answer" at bounding box center [1119, 361] width 95 height 16
click at [1102, 380] on div "Yes" at bounding box center [1198, 382] width 306 height 25
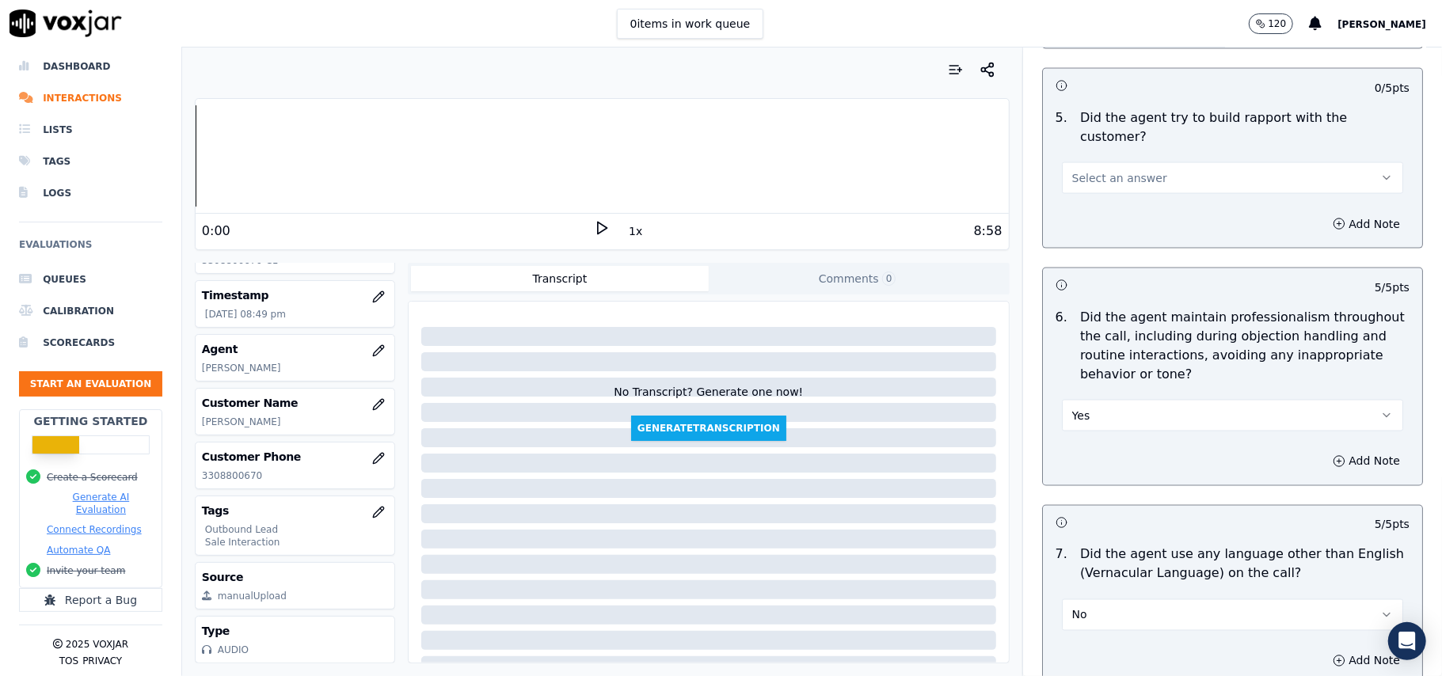
scroll to position [1733, 0]
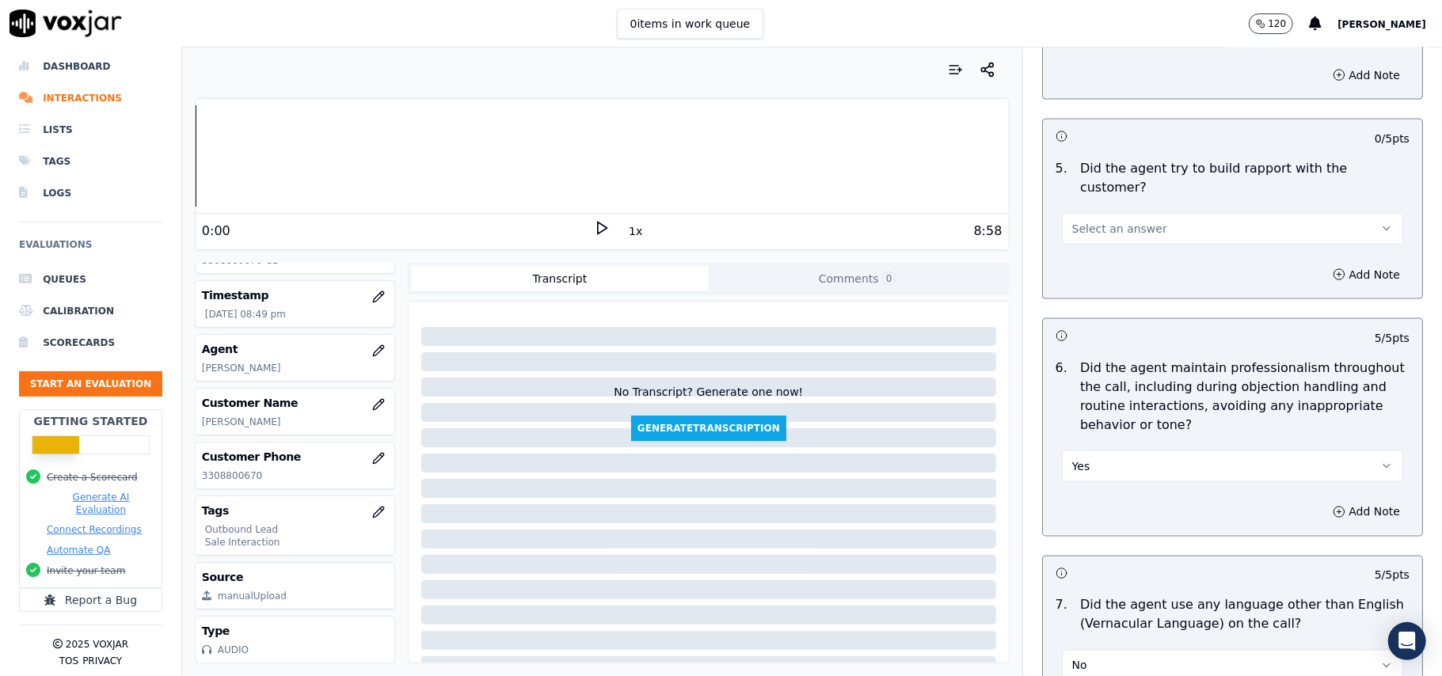
click at [1119, 221] on span "Select an answer" at bounding box center [1119, 229] width 95 height 16
click at [1116, 254] on div "Yes" at bounding box center [1198, 250] width 306 height 25
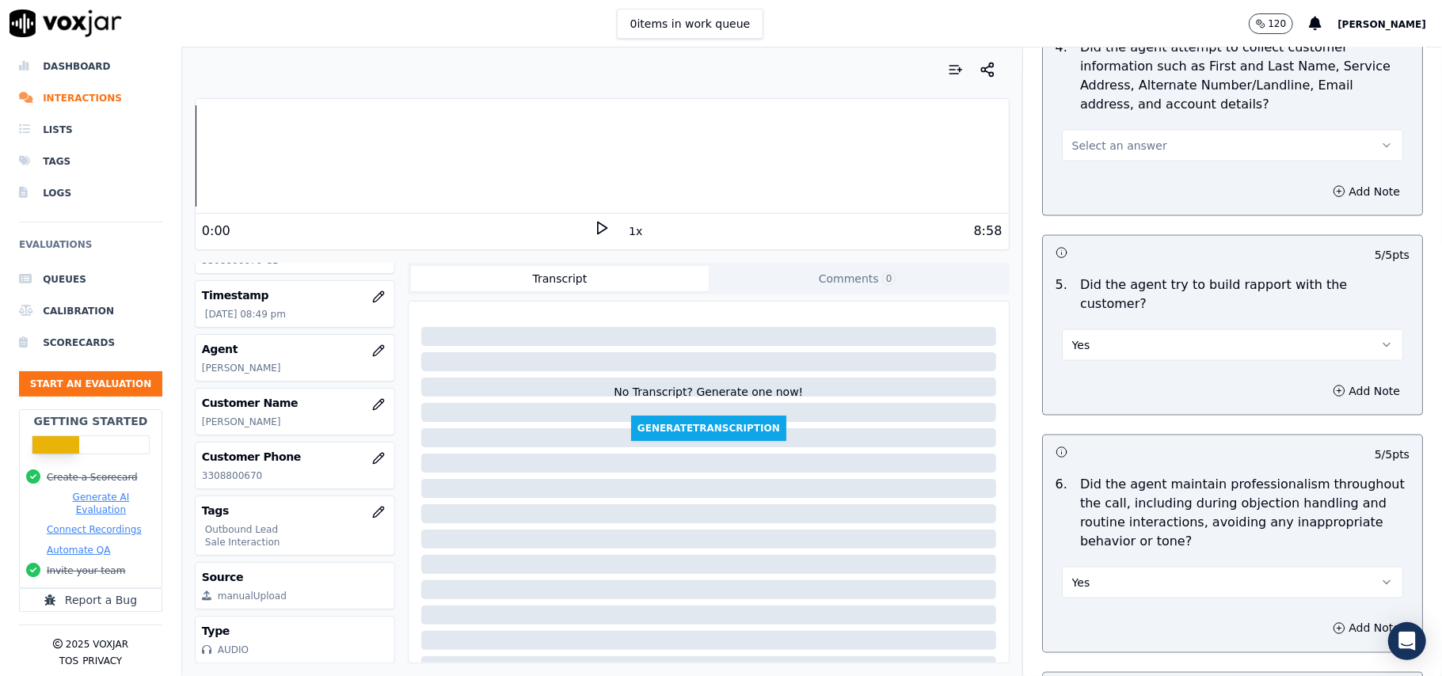
scroll to position [1521, 0]
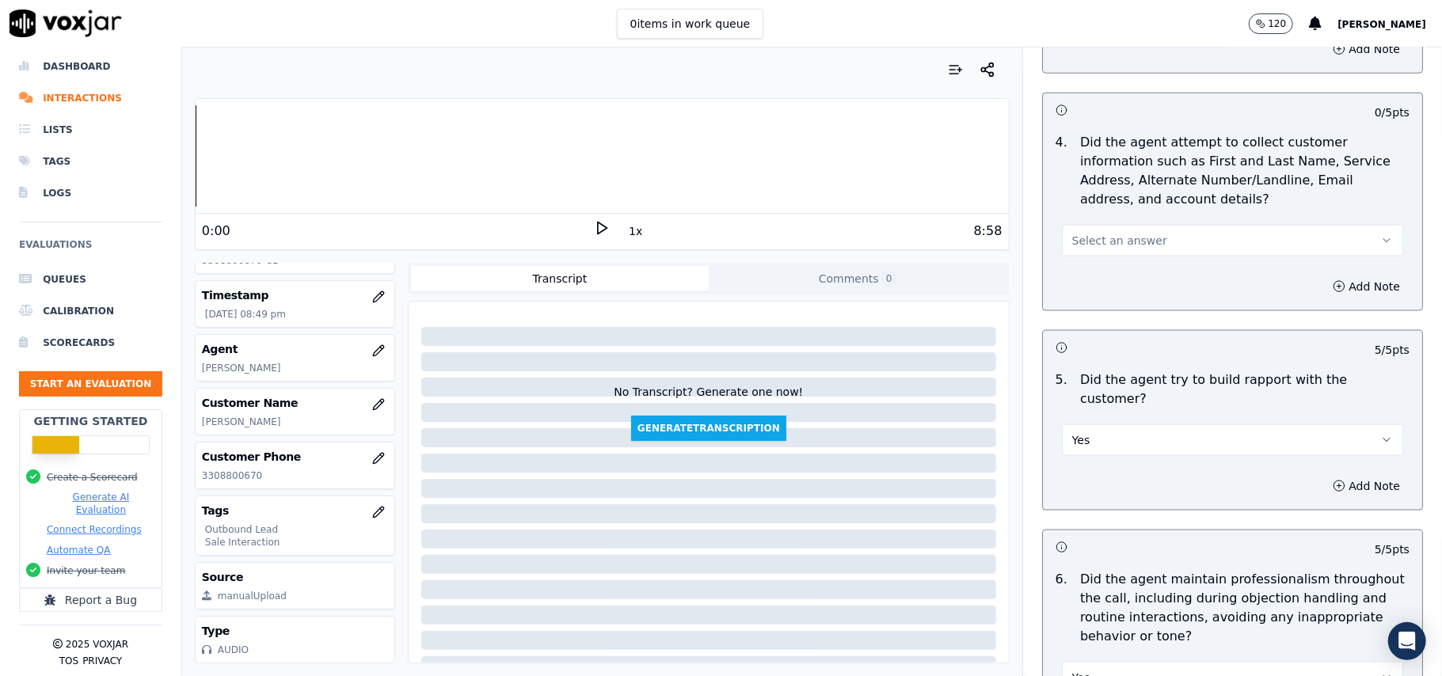
click at [1087, 238] on span "Select an answer" at bounding box center [1119, 241] width 95 height 16
click at [1093, 282] on div "Yes" at bounding box center [1198, 280] width 306 height 25
click at [1103, 238] on button "Yes" at bounding box center [1232, 241] width 341 height 32
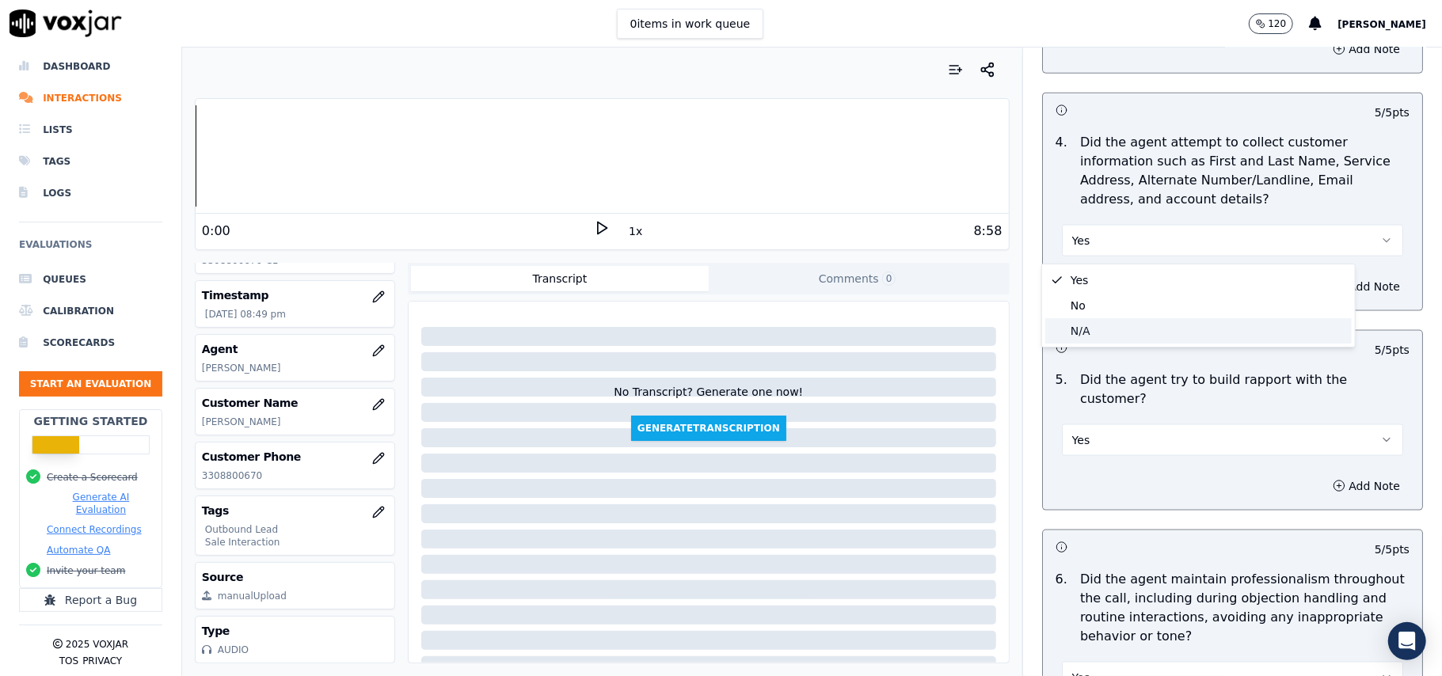
click at [1091, 329] on div "N/A" at bounding box center [1198, 330] width 306 height 25
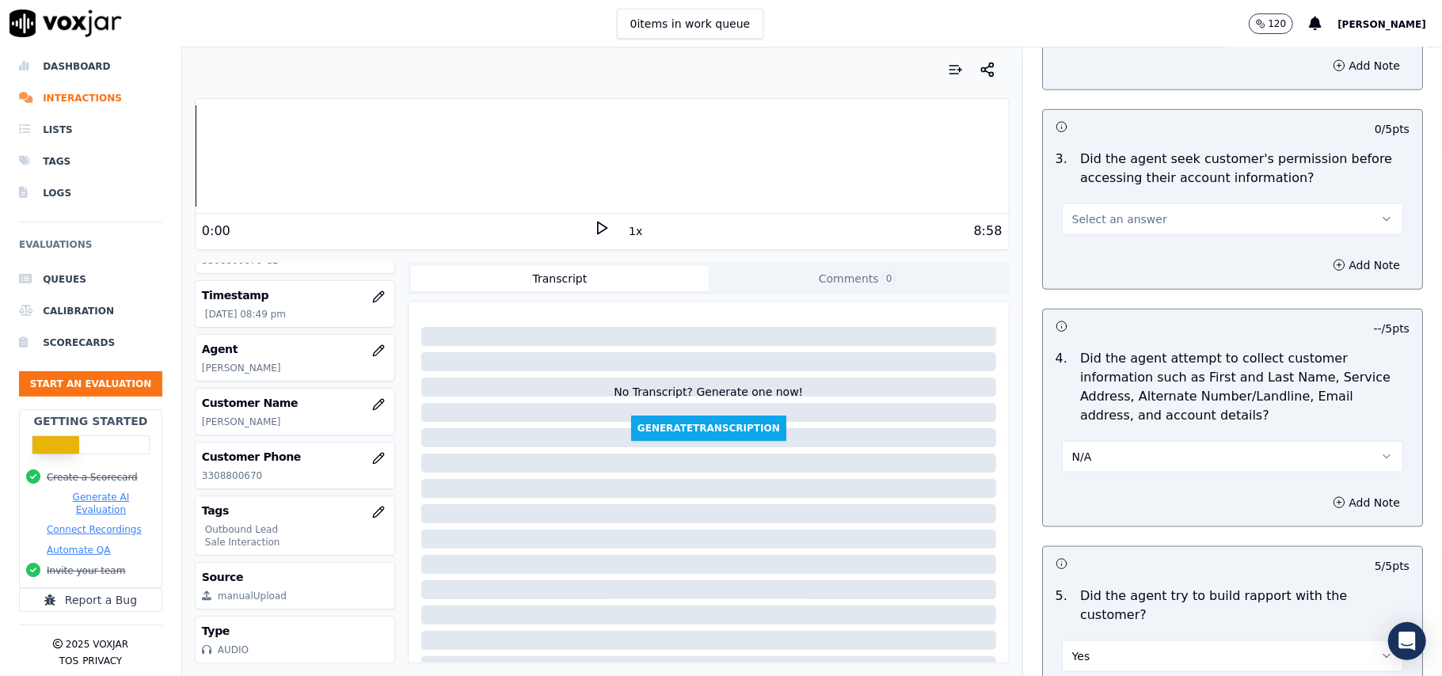
scroll to position [1205, 0]
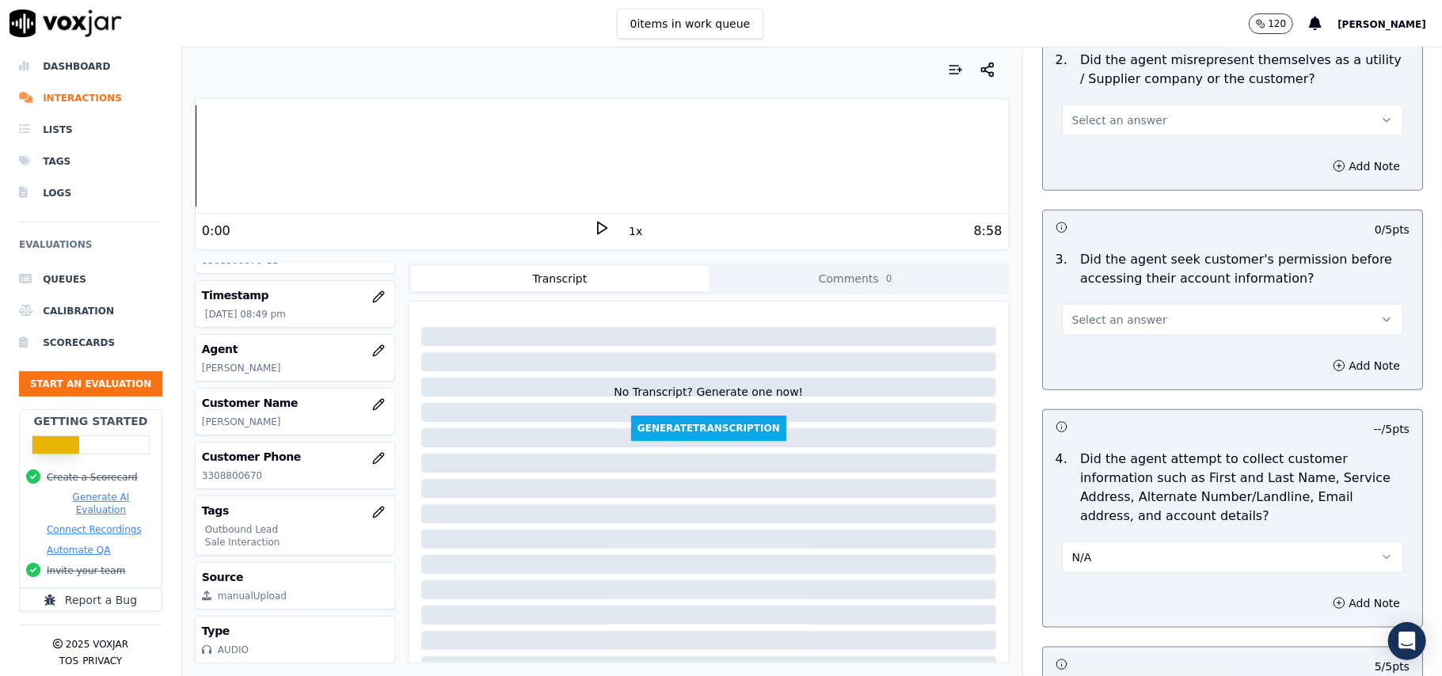
click at [1113, 312] on button "Select an answer" at bounding box center [1232, 320] width 341 height 32
click at [1106, 347] on div "Yes" at bounding box center [1198, 358] width 306 height 25
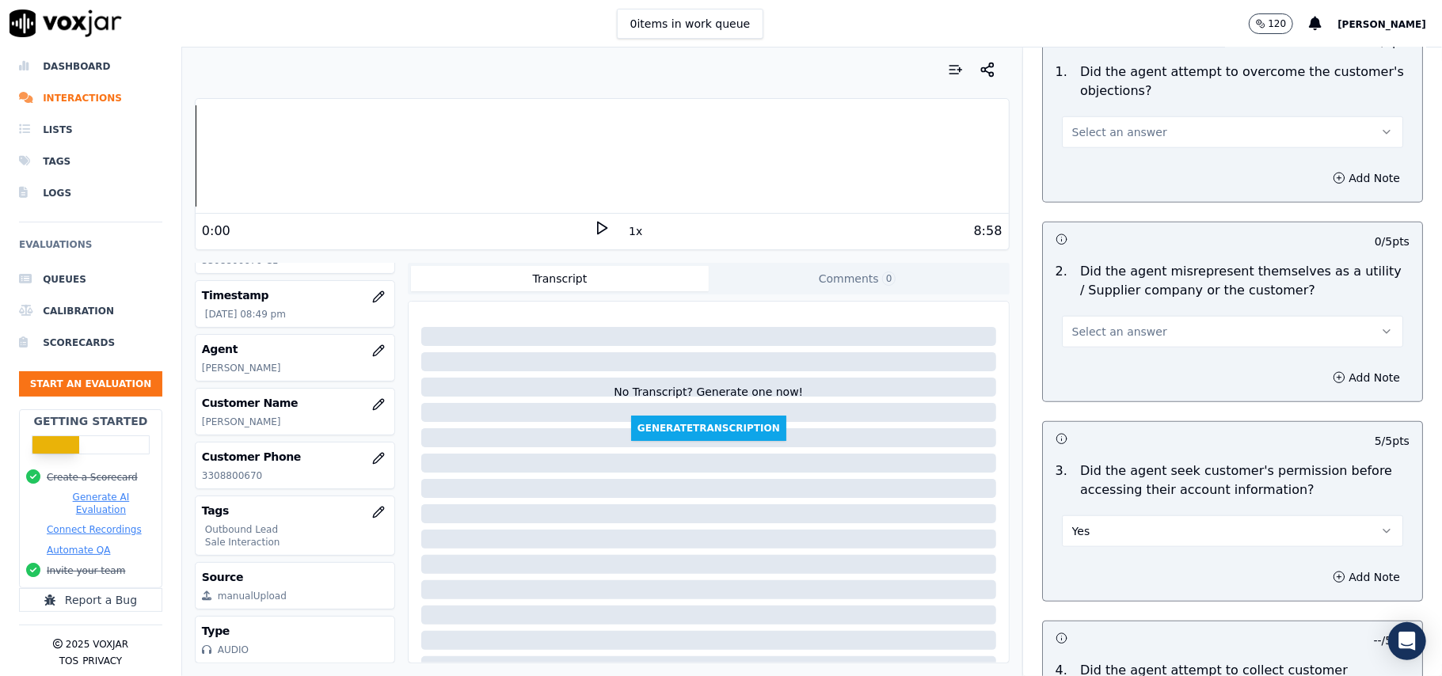
click at [1120, 320] on button "Select an answer" at bounding box center [1232, 332] width 341 height 32
click at [1085, 397] on div "No" at bounding box center [1198, 395] width 306 height 25
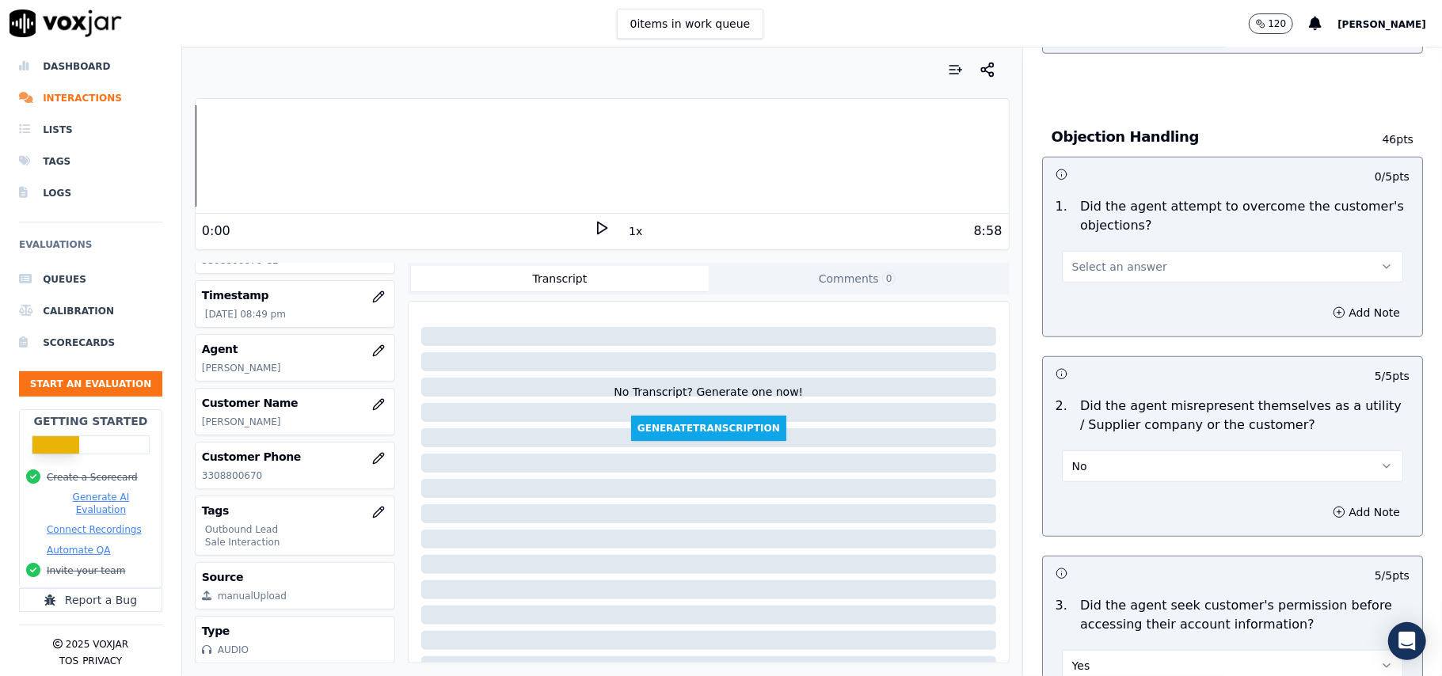
scroll to position [782, 0]
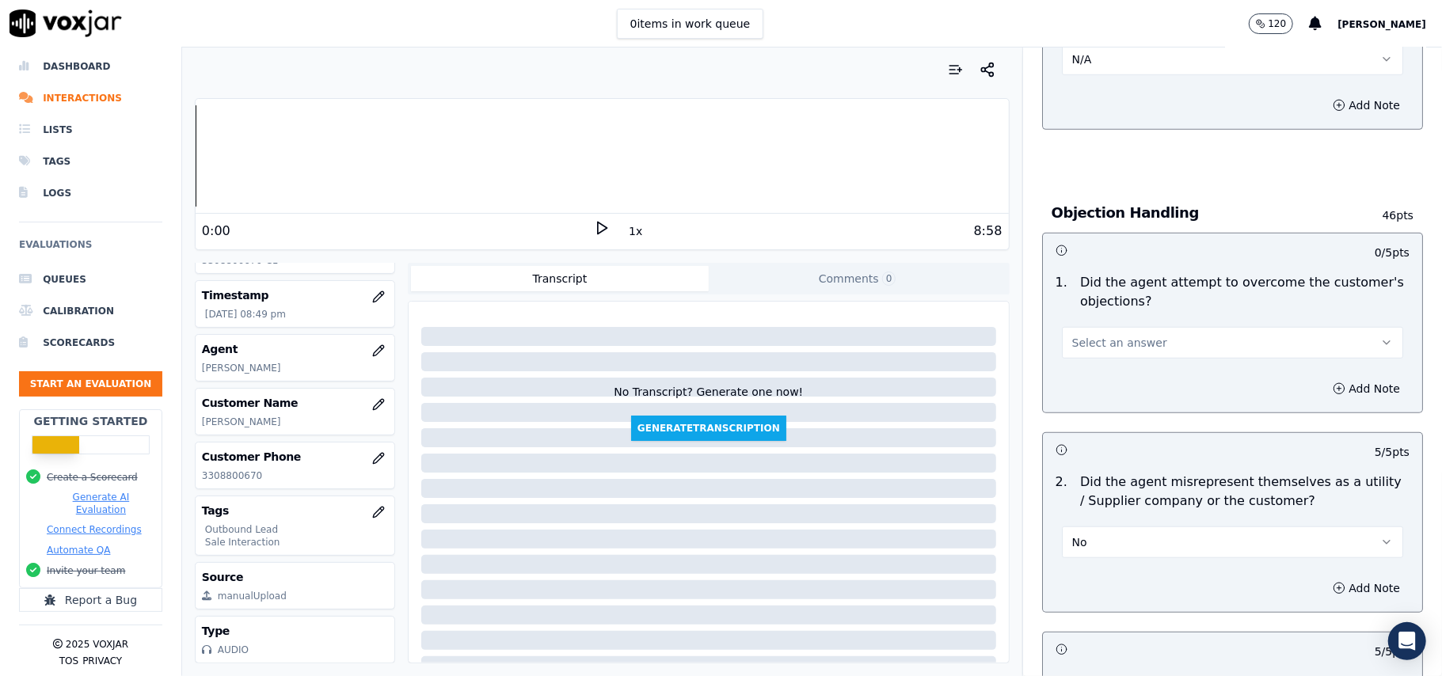
click at [1119, 359] on button "Select an answer" at bounding box center [1232, 343] width 341 height 32
click at [1113, 383] on div "Yes" at bounding box center [1198, 380] width 306 height 25
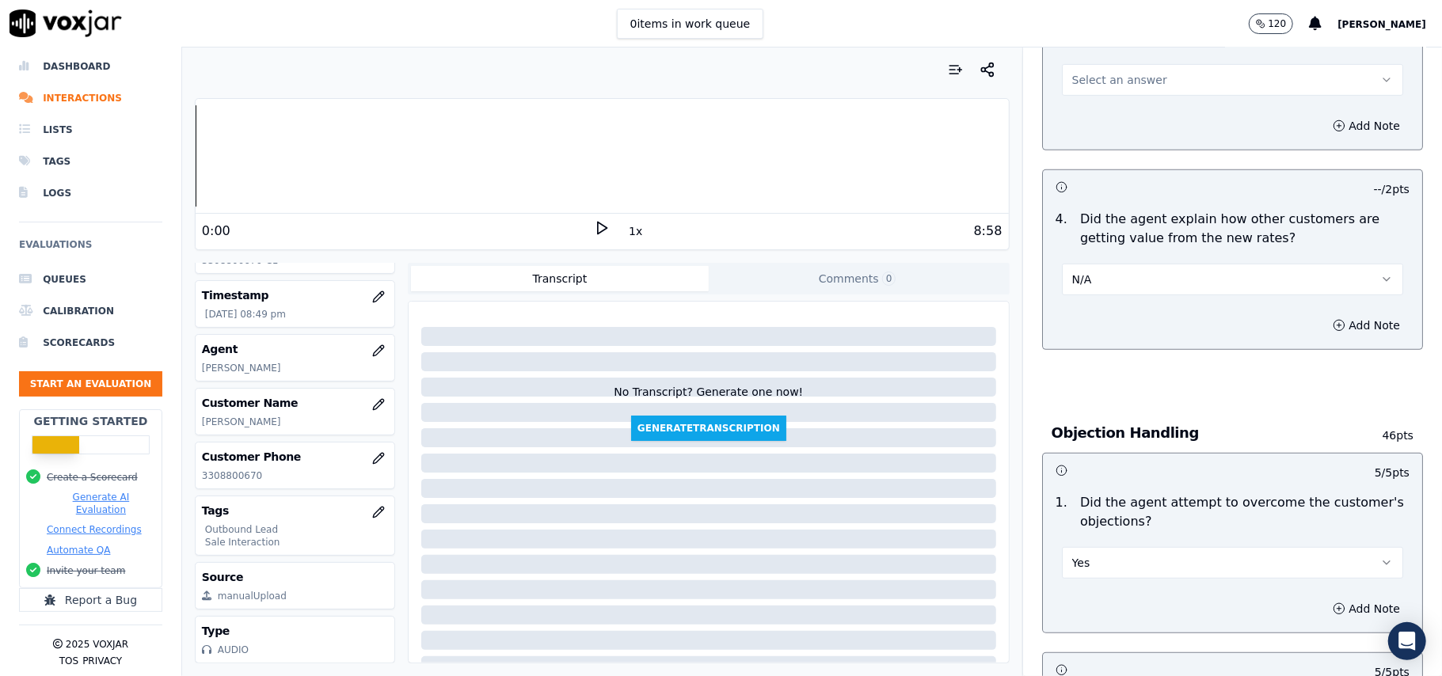
scroll to position [466, 0]
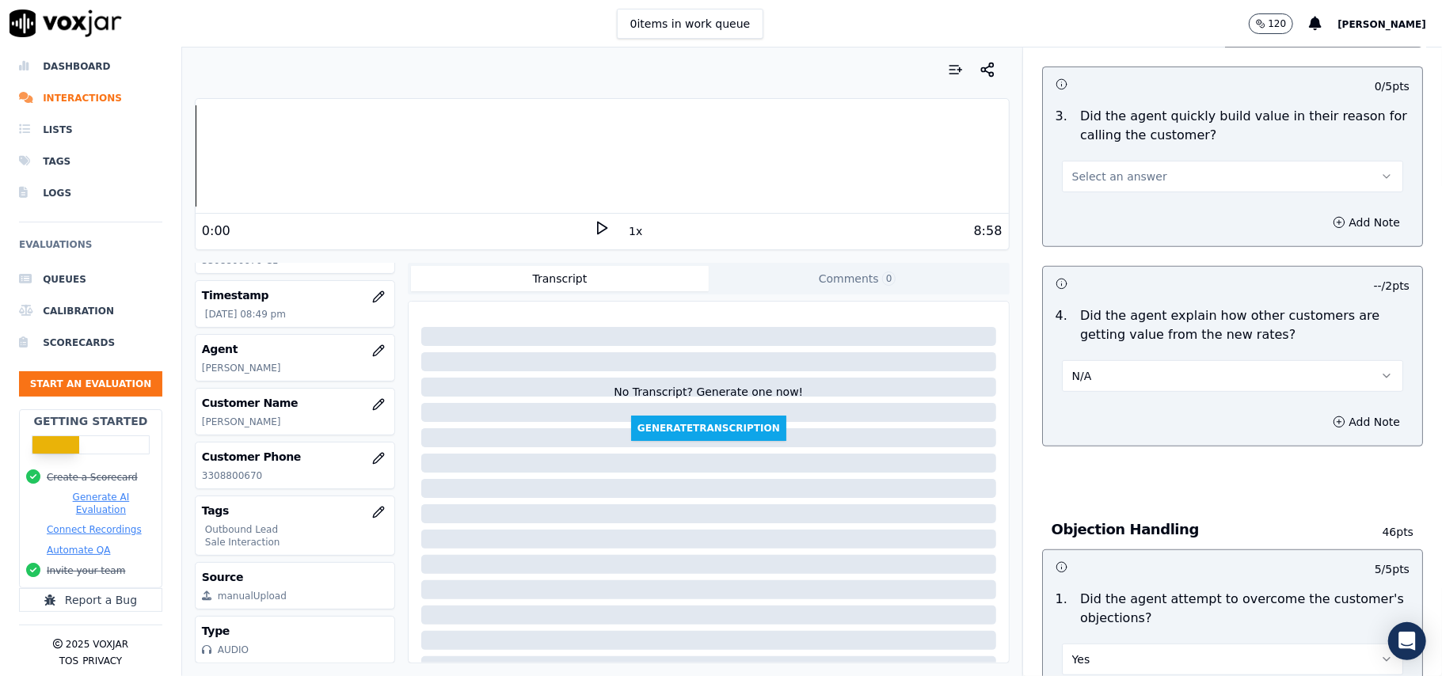
click at [1103, 190] on button "Select an answer" at bounding box center [1232, 177] width 341 height 32
click at [1103, 220] on div "Yes" at bounding box center [1198, 213] width 306 height 25
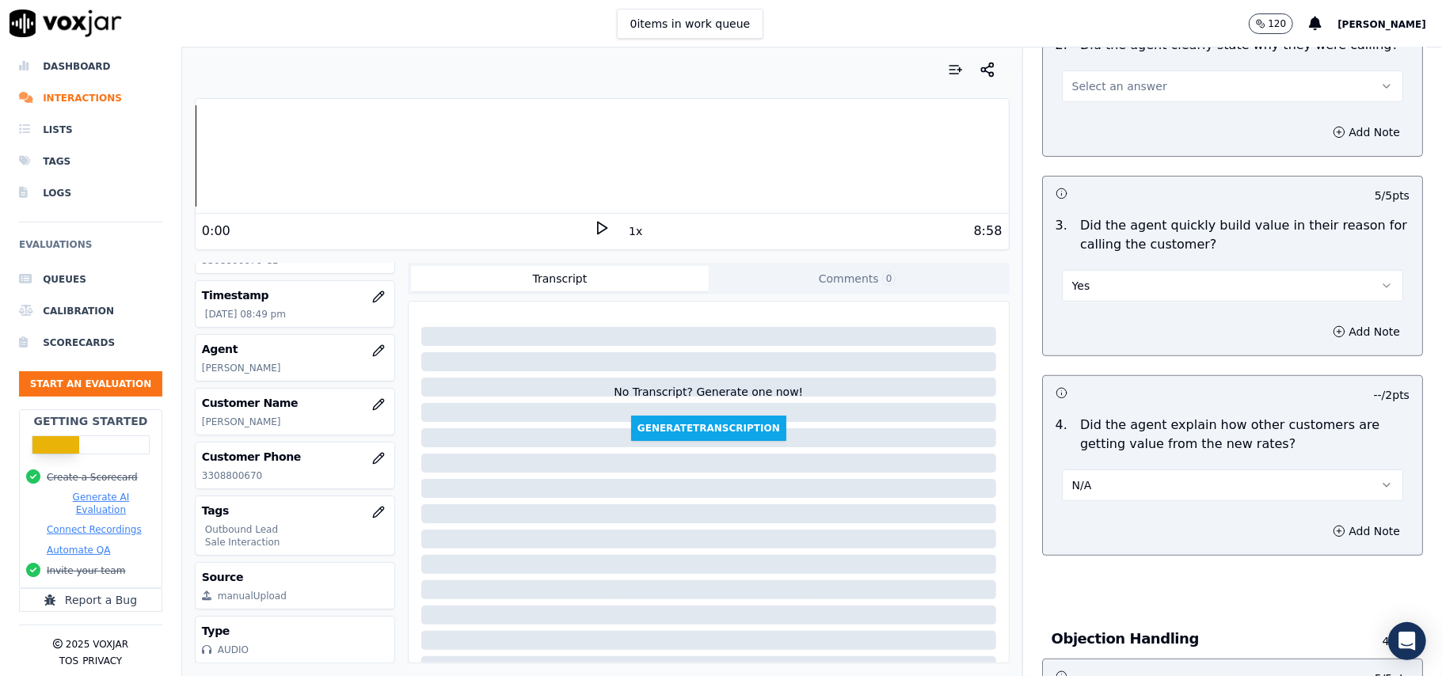
scroll to position [254, 0]
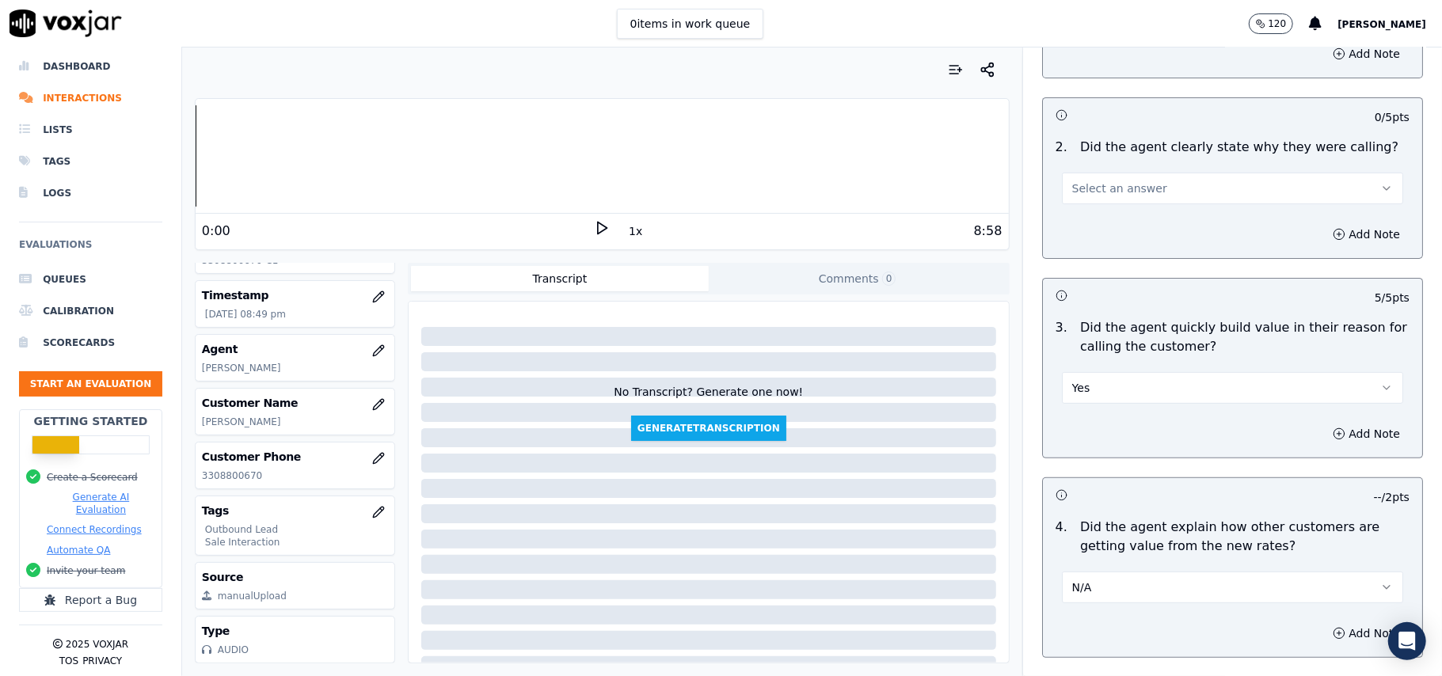
click at [1119, 185] on span "Select an answer" at bounding box center [1119, 189] width 95 height 16
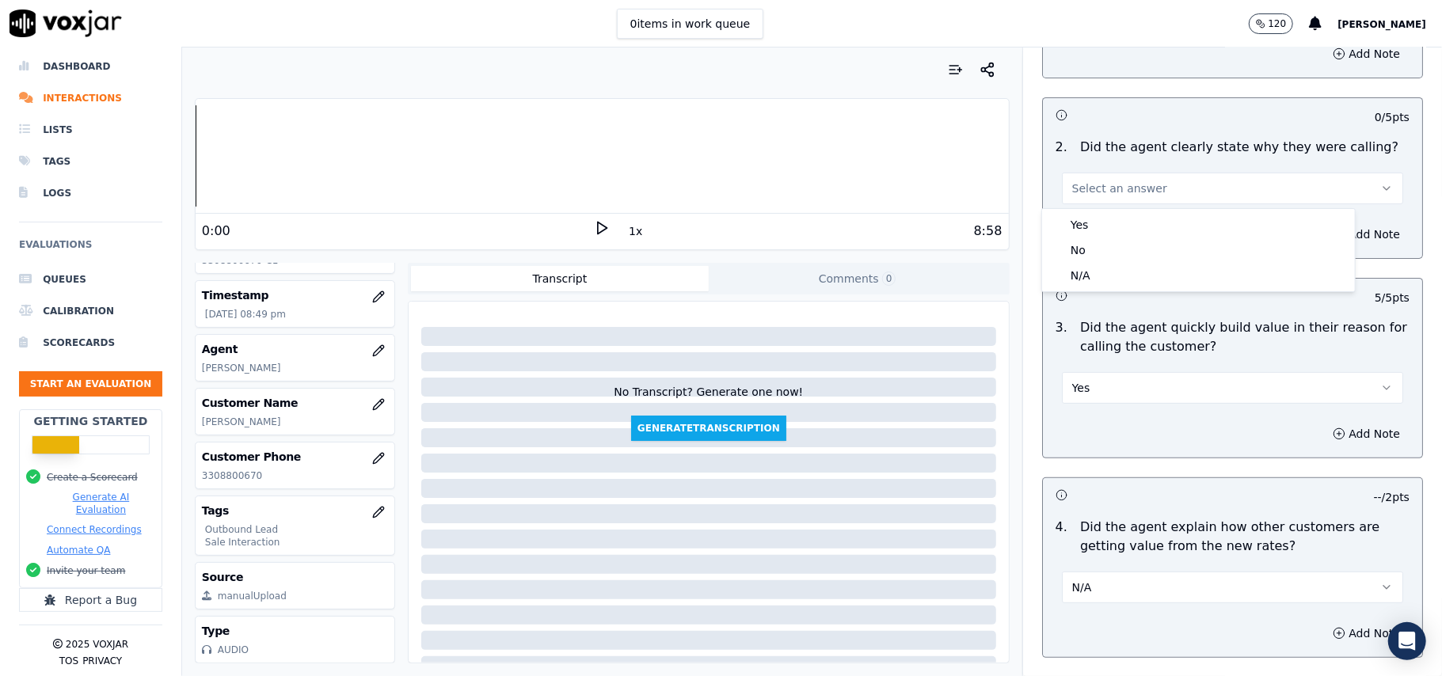
click at [1117, 216] on div "Yes" at bounding box center [1198, 224] width 306 height 25
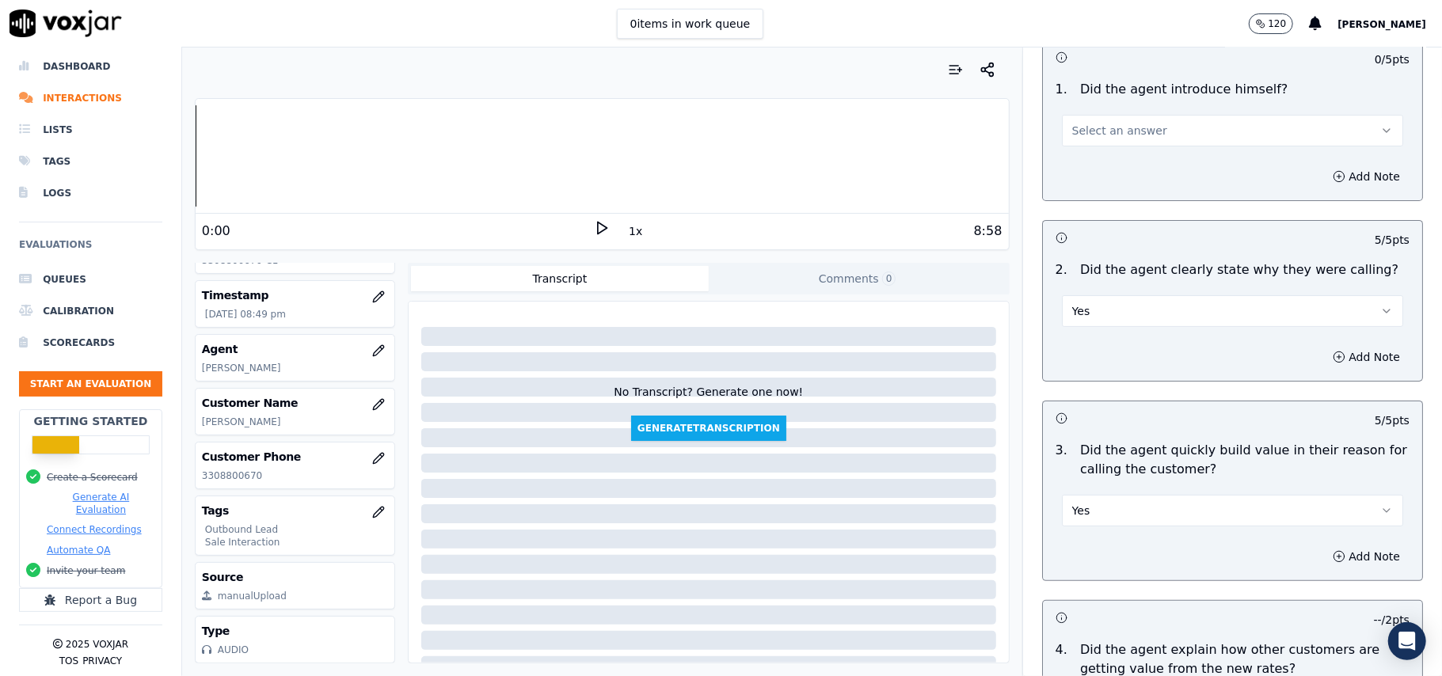
scroll to position [0, 0]
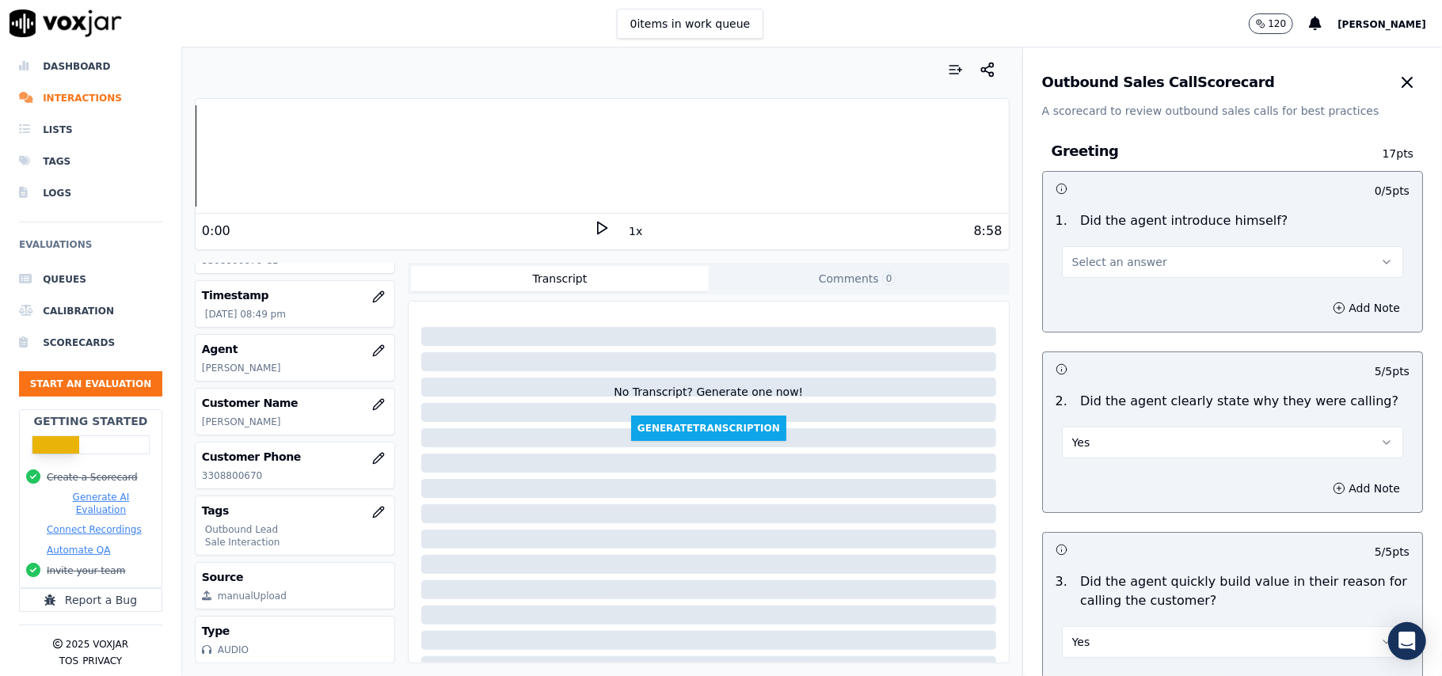
click at [1110, 273] on button "Select an answer" at bounding box center [1232, 262] width 341 height 32
click at [1103, 291] on div "Yes" at bounding box center [1198, 298] width 306 height 25
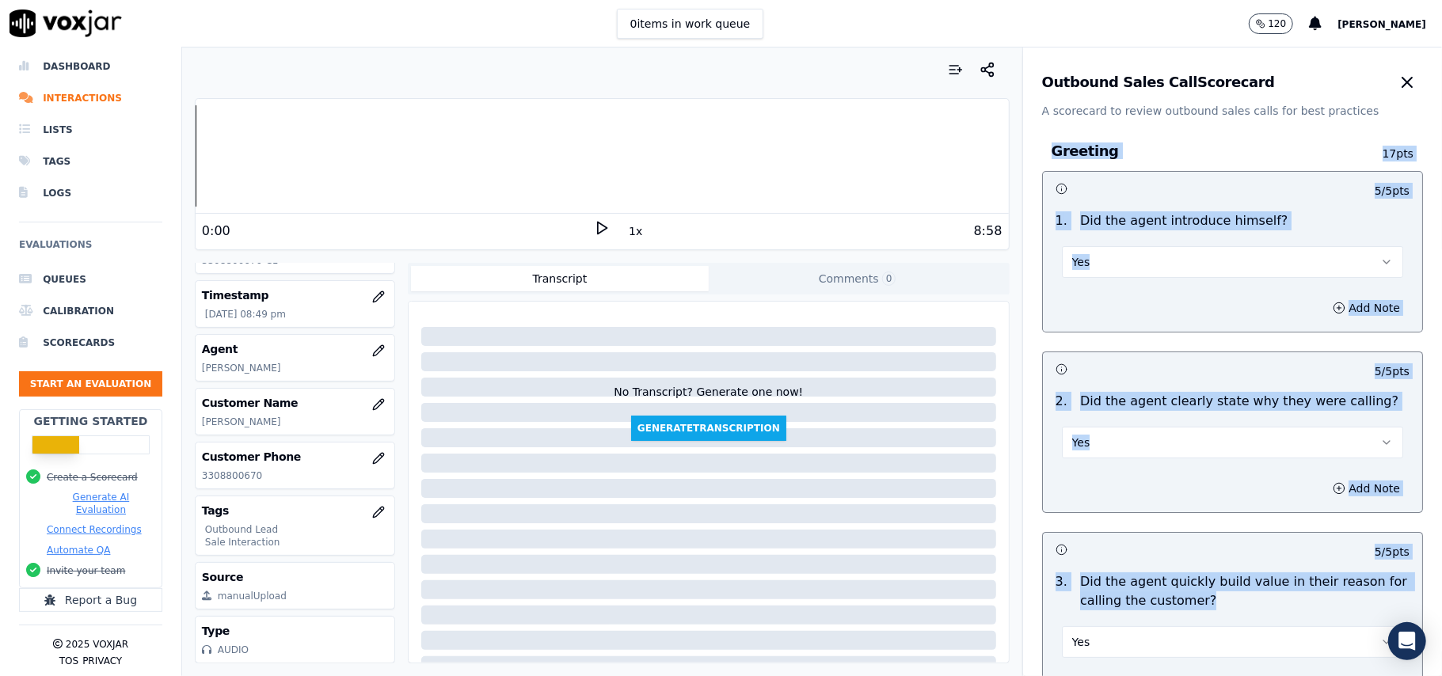
drag, startPoint x: 1398, startPoint y: 324, endPoint x: 1411, endPoint y: 330, distance: 14.9
click at [1401, 603] on div "Outbound Sales Call Scorecard A scorecard to review outbound sales calls for be…" at bounding box center [1232, 362] width 419 height 629
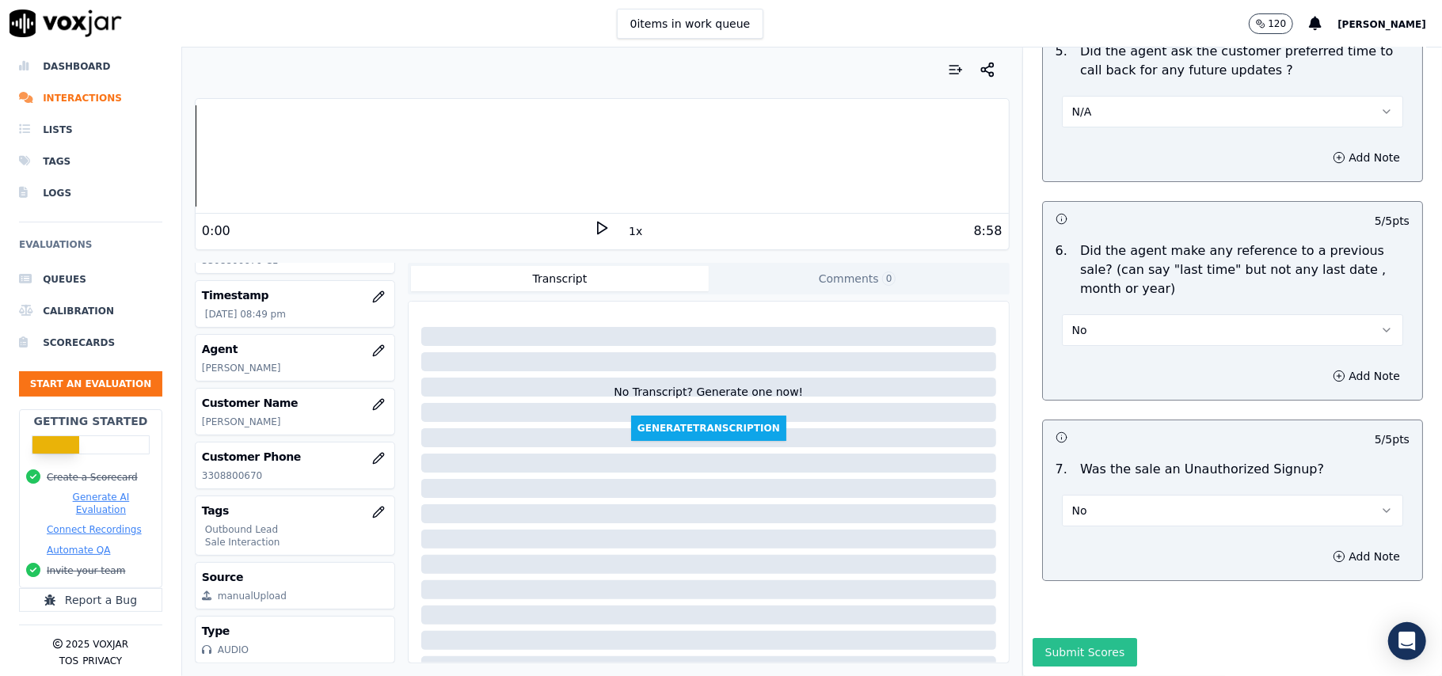
click at [1065, 638] on button "Submit Scores" at bounding box center [1085, 652] width 105 height 29
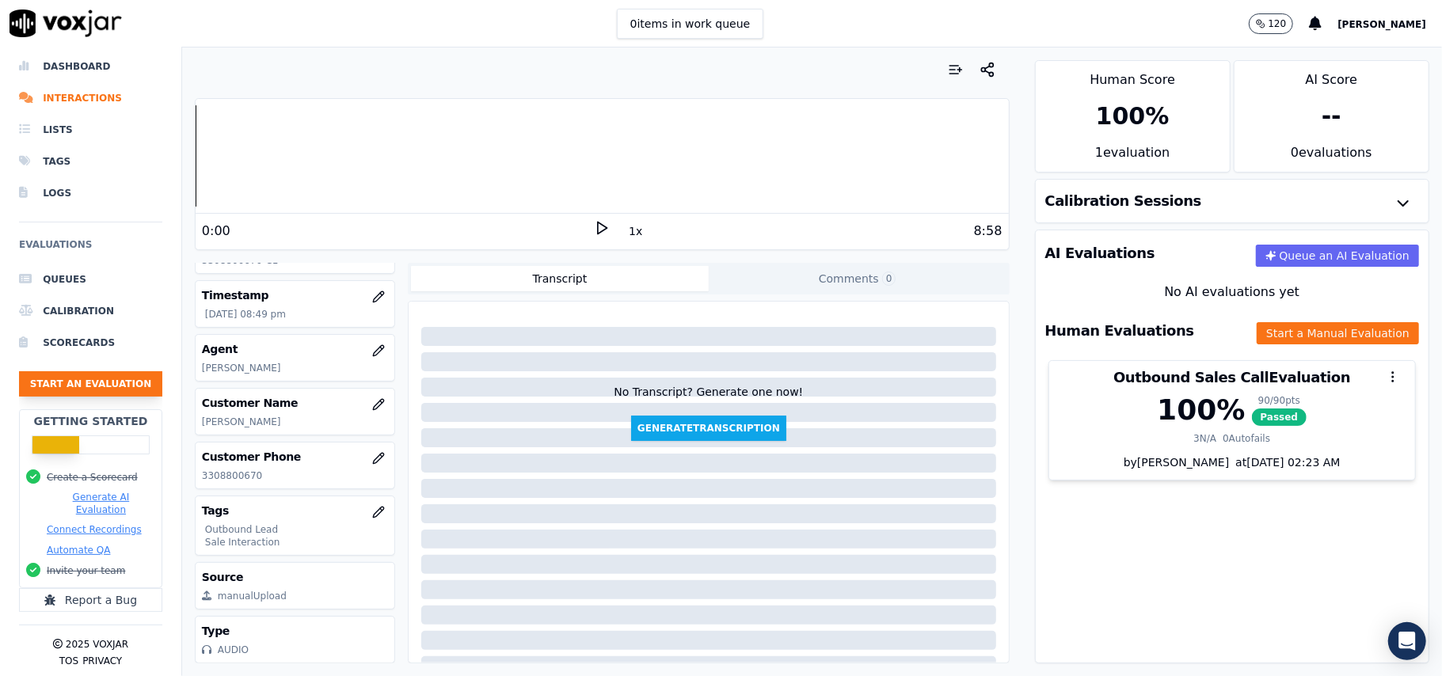
click at [111, 371] on button "Start an Evaluation" at bounding box center [90, 383] width 143 height 25
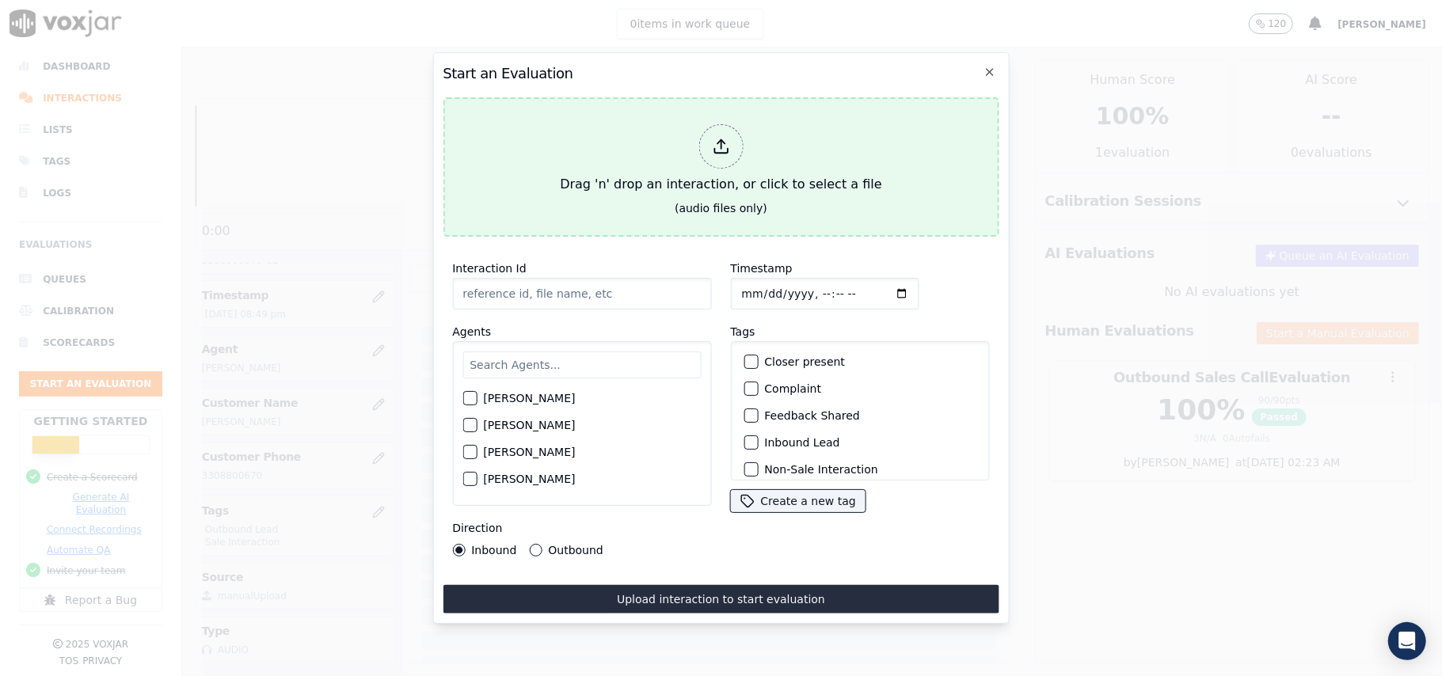
click at [719, 138] on icon at bounding box center [720, 146] width 17 height 17
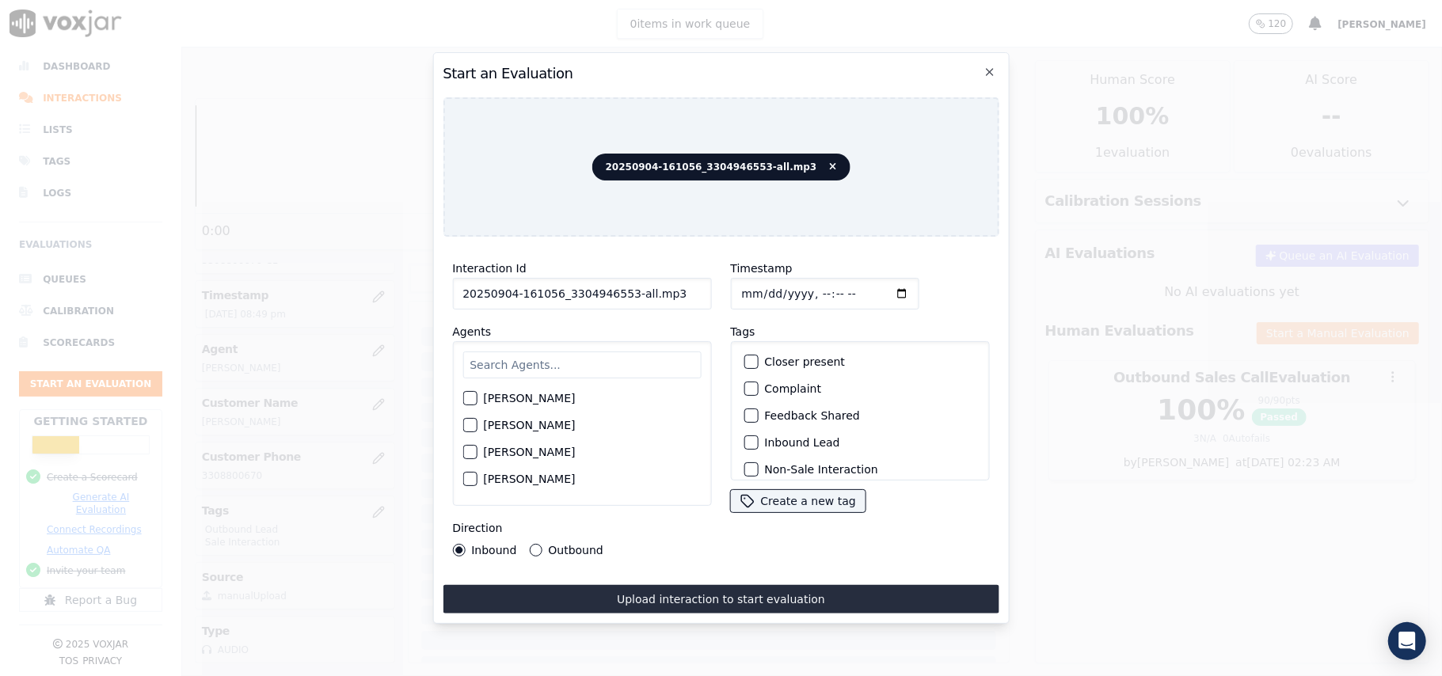
drag, startPoint x: 669, startPoint y: 291, endPoint x: 619, endPoint y: 293, distance: 50.7
click at [619, 293] on input "20250904-161056_3304946553-all.mp3" at bounding box center [581, 294] width 259 height 32
type input "20250904-161056_3304946553-C1"
click at [761, 286] on input "Timestamp" at bounding box center [824, 294] width 188 height 32
type input "[DATE]T20:54"
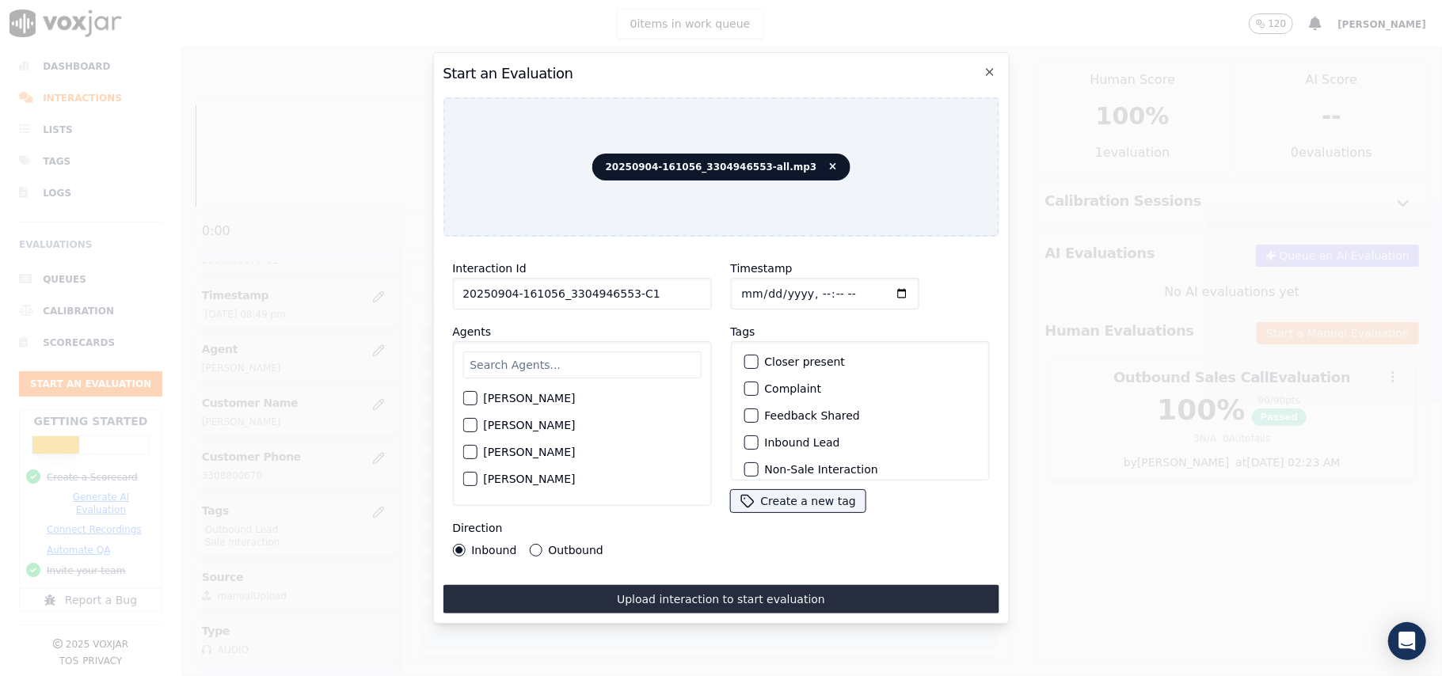
click at [600, 362] on input "text" at bounding box center [581, 365] width 238 height 27
type input "[PERSON_NAME]"
click at [529, 398] on label "[PERSON_NAME]" at bounding box center [529, 403] width 92 height 11
click at [477, 396] on button "[PERSON_NAME]" at bounding box center [469, 403] width 14 height 14
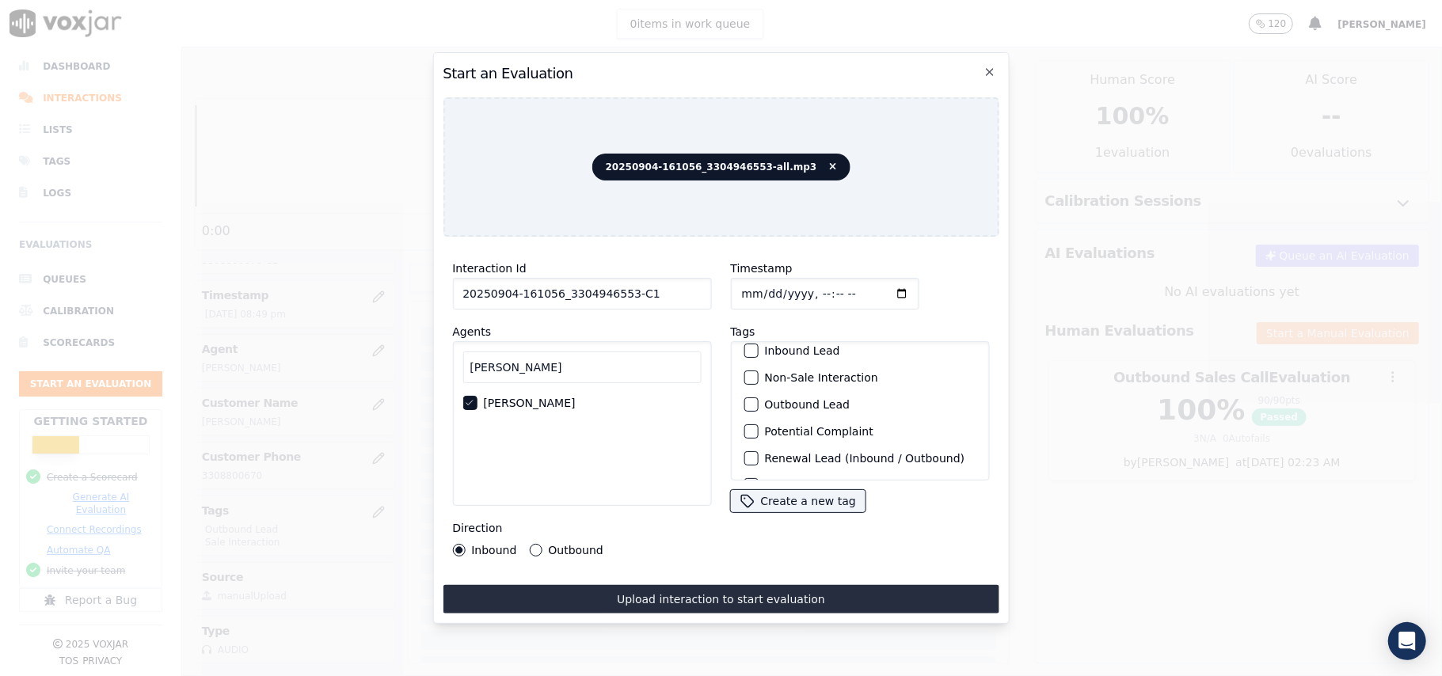
scroll to position [138, 0]
click at [748, 455] on div "button" at bounding box center [749, 460] width 11 height 11
click at [744, 374] on div "button" at bounding box center [749, 379] width 11 height 11
click at [523, 544] on div "Inbound Outbound" at bounding box center [527, 550] width 151 height 13
click at [534, 544] on button "Outbound" at bounding box center [535, 550] width 13 height 13
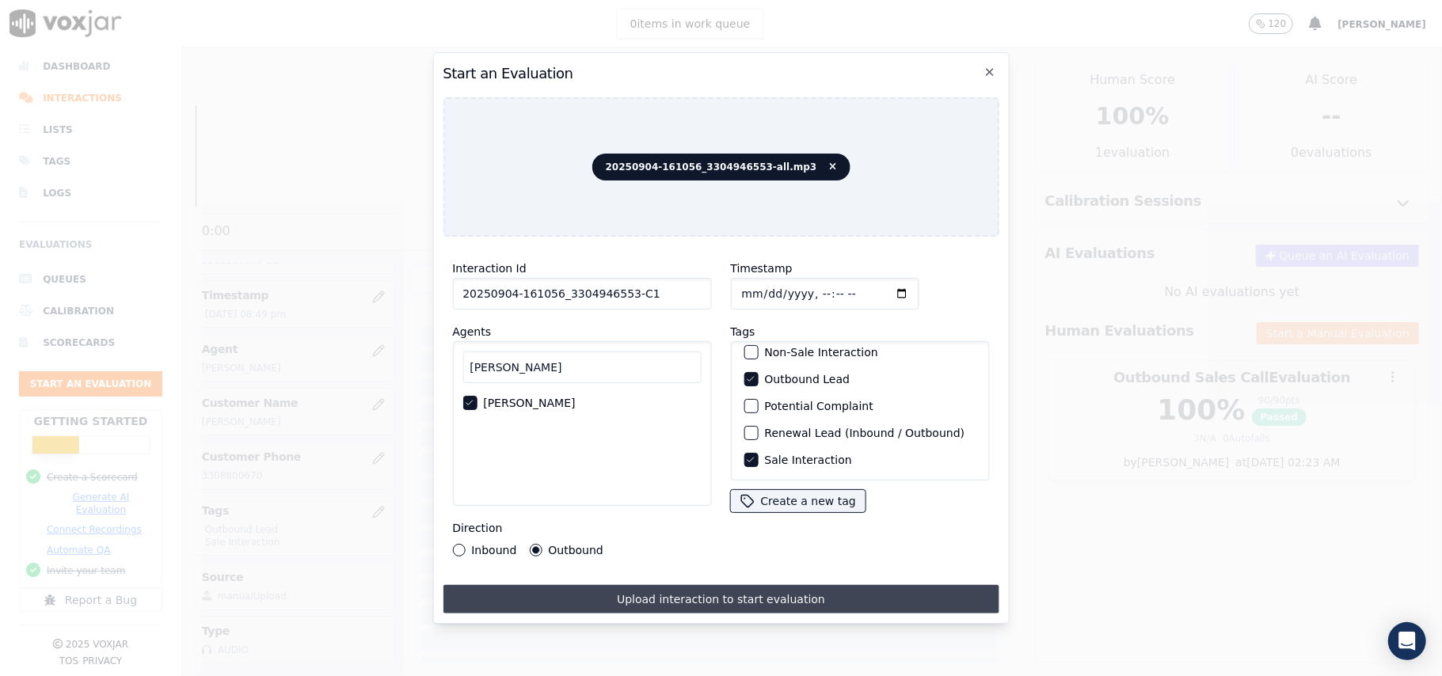
click at [577, 585] on button "Upload interaction to start evaluation" at bounding box center [721, 599] width 556 height 29
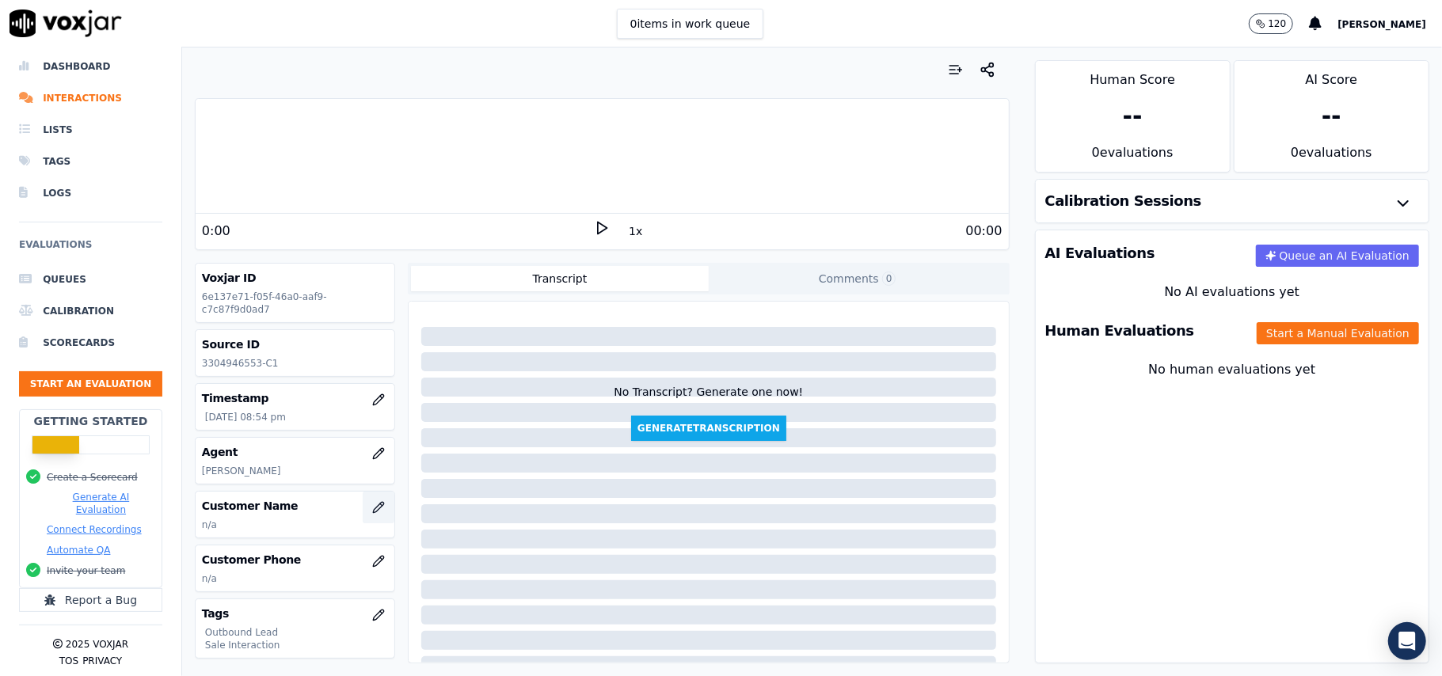
click at [372, 514] on icon "button" at bounding box center [378, 507] width 13 height 13
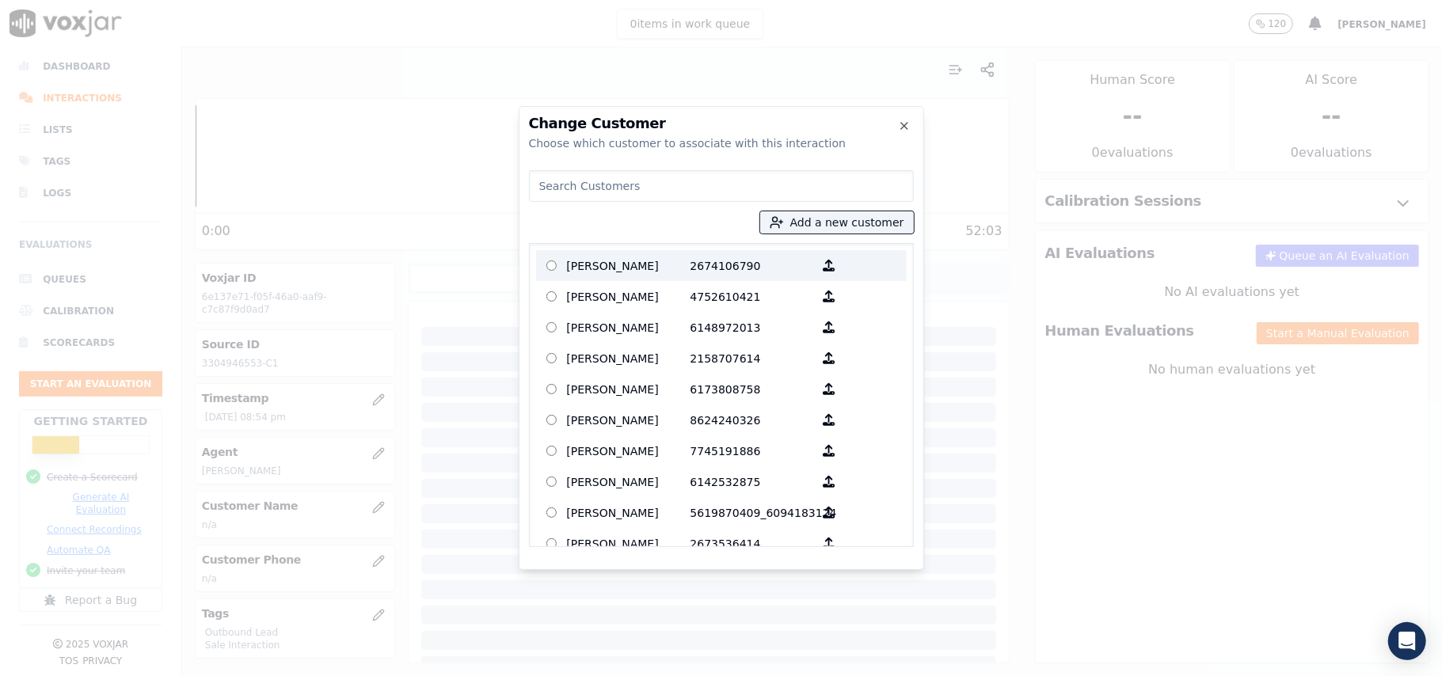
paste input "[PERSON_NAME]"
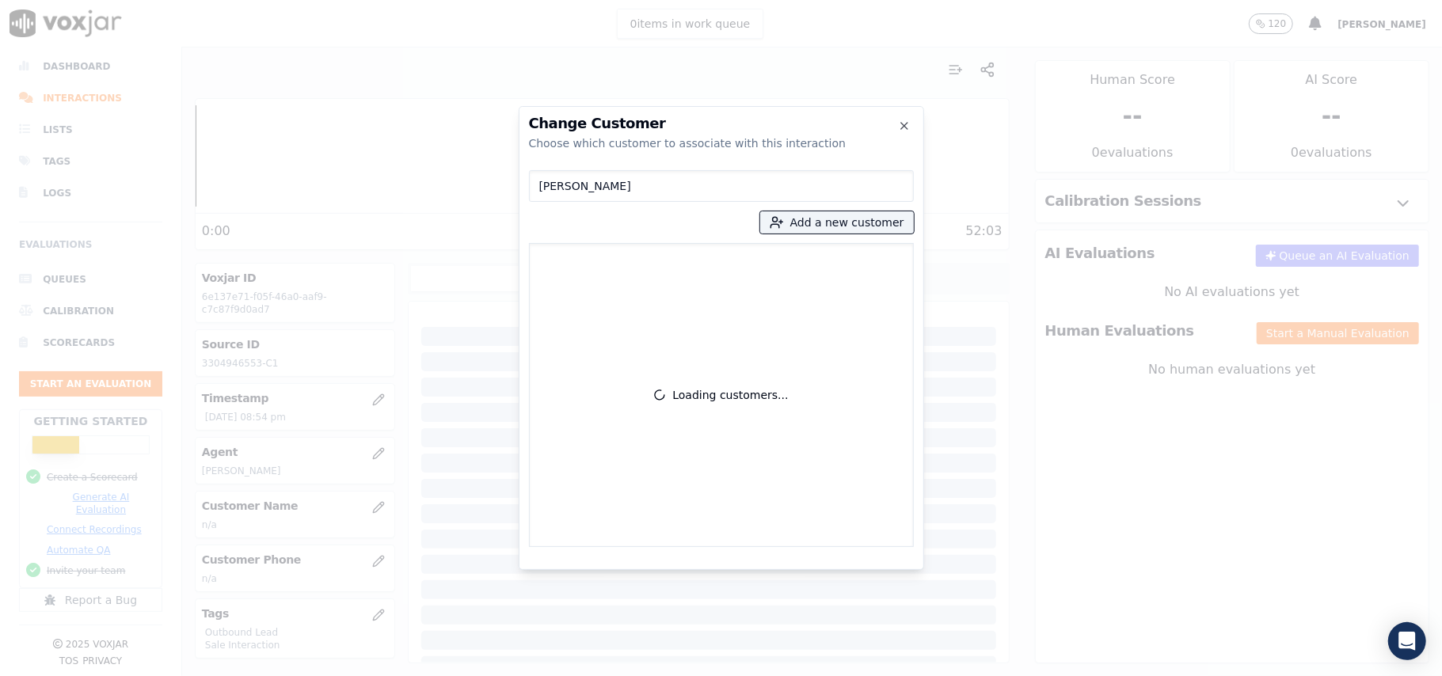
click at [539, 181] on input "[PERSON_NAME]" at bounding box center [721, 186] width 385 height 32
type input "[PERSON_NAME]"
drag, startPoint x: 588, startPoint y: 270, endPoint x: 622, endPoint y: 302, distance: 46.5
click at [589, 269] on p "[PERSON_NAME]" at bounding box center [629, 265] width 124 height 25
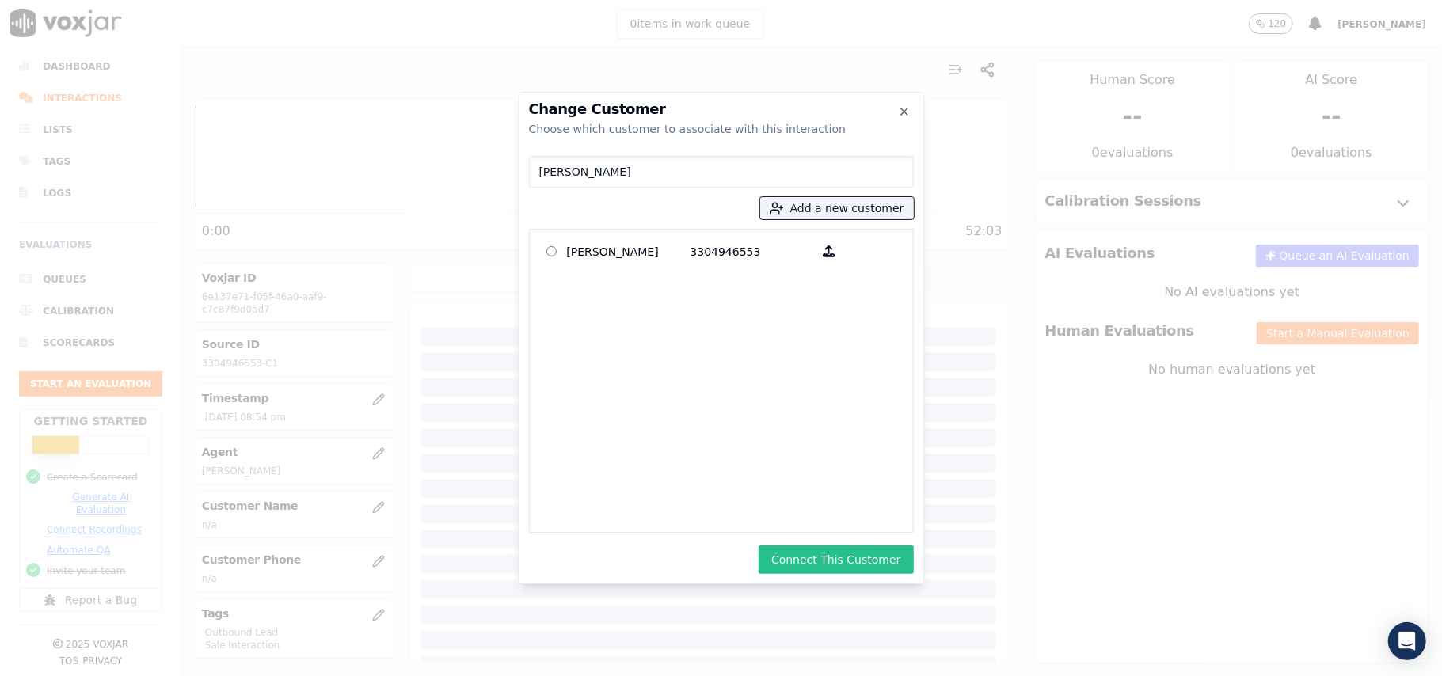
click at [847, 571] on button "Connect This Customer" at bounding box center [836, 560] width 154 height 29
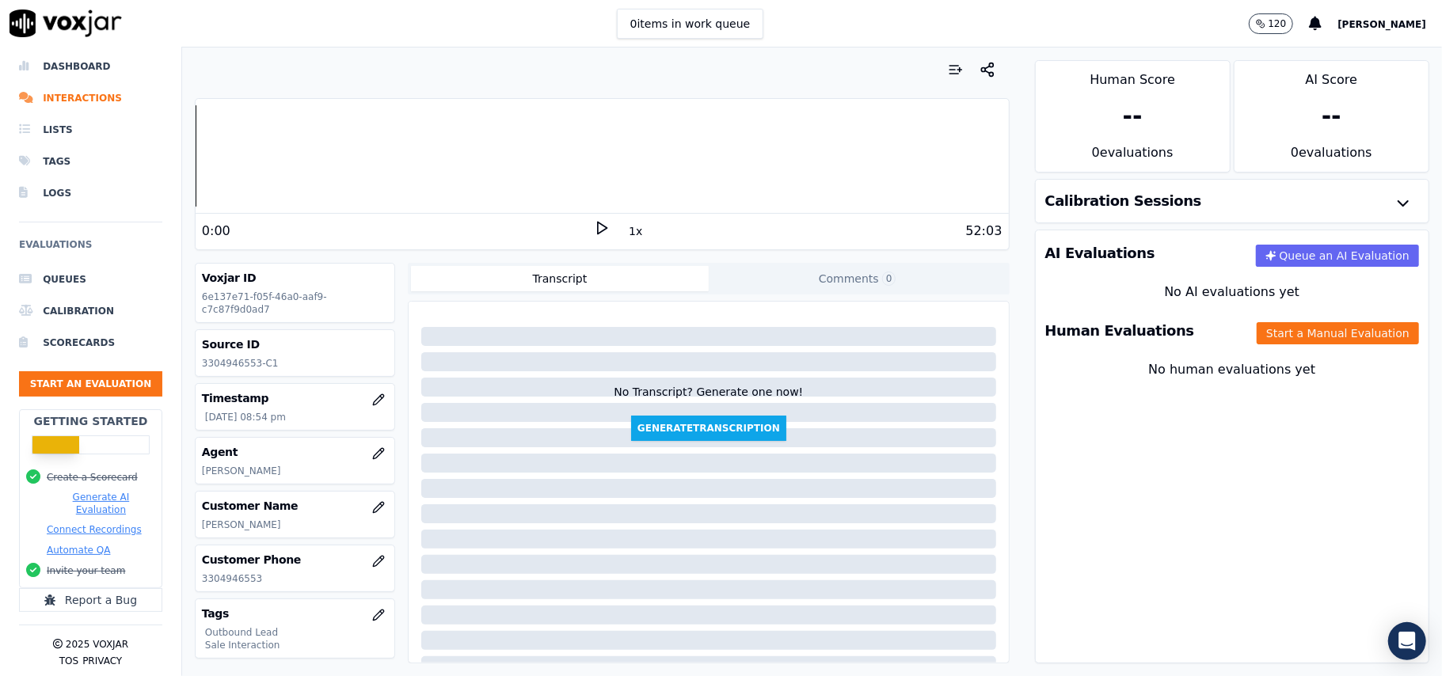
click at [1259, 333] on button "Start a Manual Evaluation" at bounding box center [1338, 333] width 162 height 22
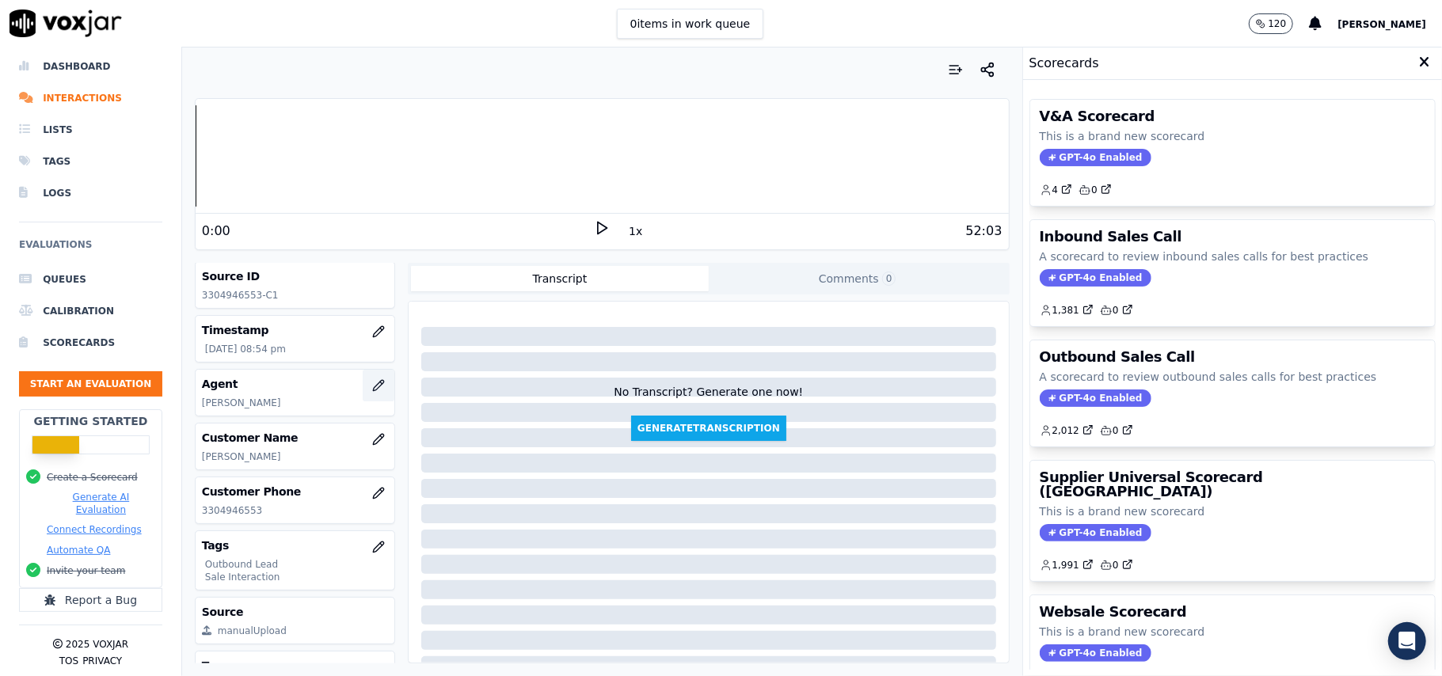
scroll to position [155, 0]
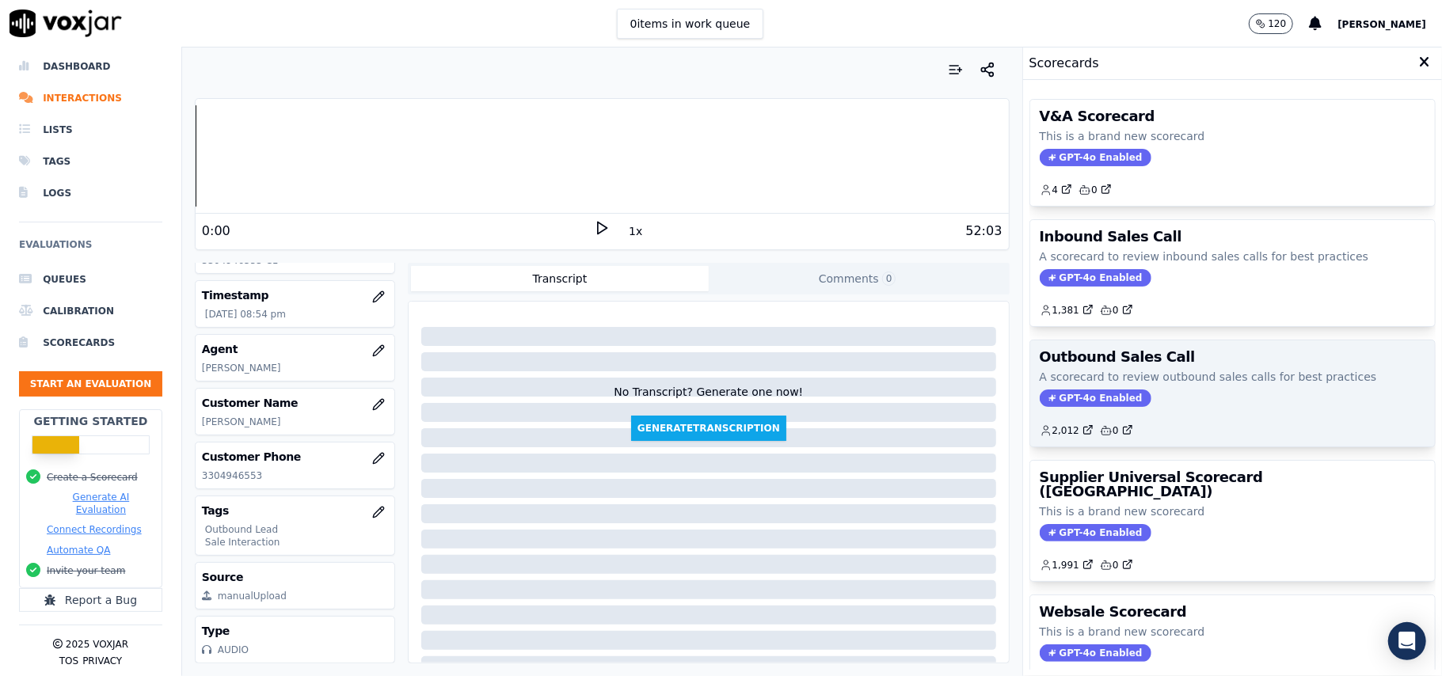
click at [1060, 400] on span "GPT-4o Enabled" at bounding box center [1096, 398] width 112 height 17
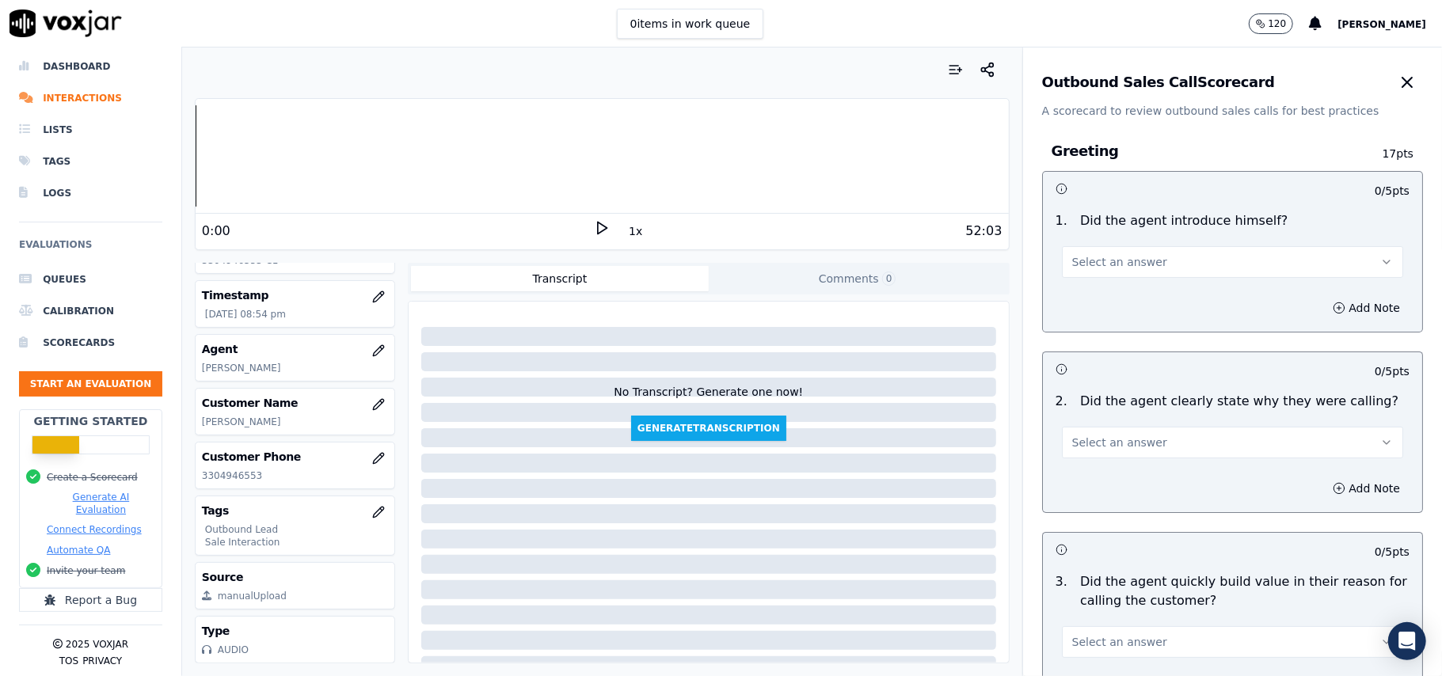
click at [1078, 263] on span "Select an answer" at bounding box center [1119, 262] width 95 height 16
click at [1072, 295] on div "Yes" at bounding box center [1198, 298] width 306 height 25
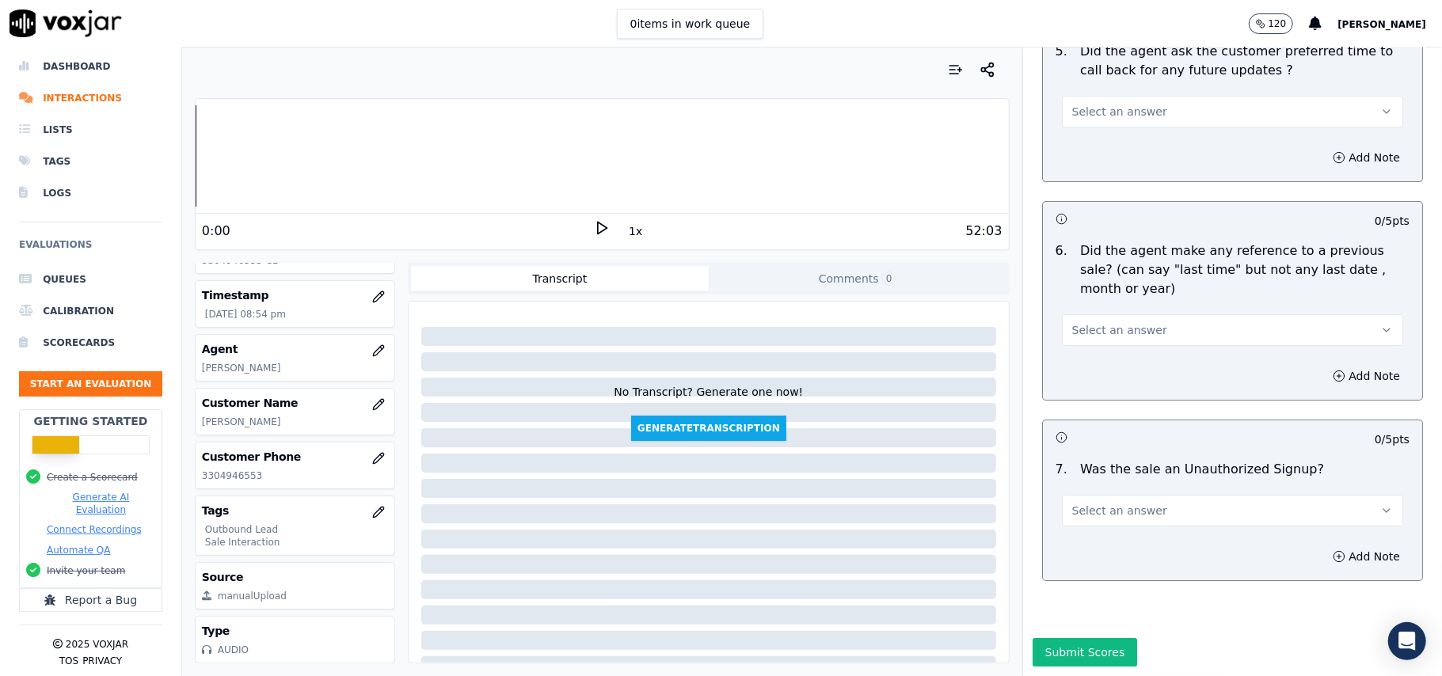
scroll to position [455, 0]
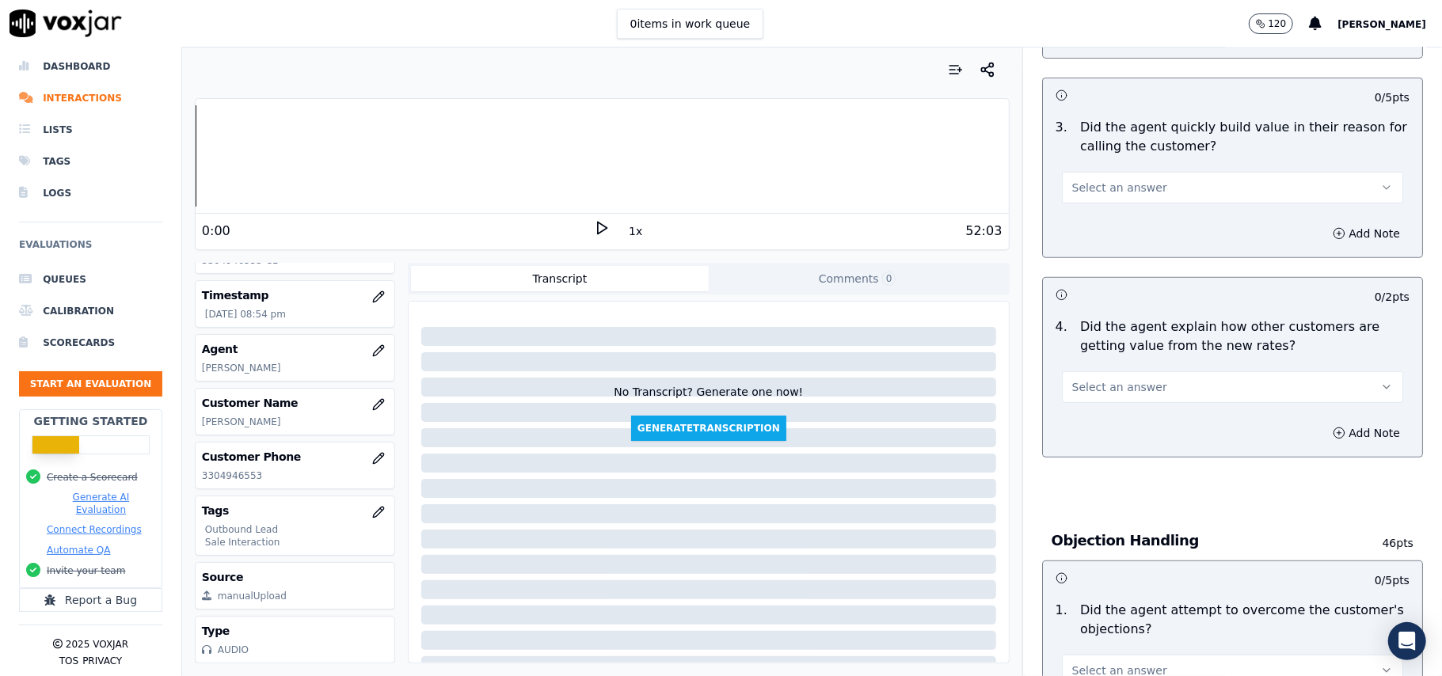
click at [1129, 385] on span "Select an answer" at bounding box center [1119, 387] width 95 height 16
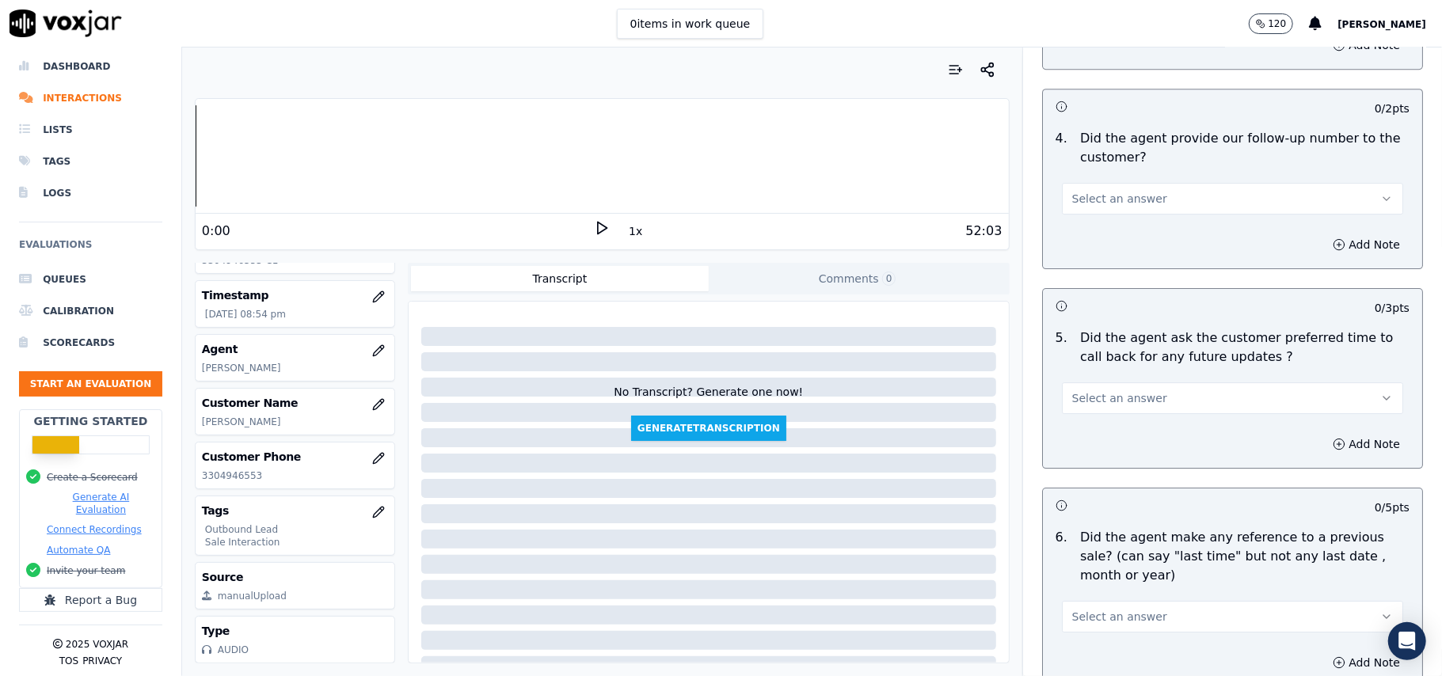
click at [1135, 390] on button "Select an answer" at bounding box center [1232, 399] width 341 height 32
click at [1081, 469] on div "N/A" at bounding box center [1198, 475] width 306 height 25
click at [1163, 439] on div "Add Note" at bounding box center [1232, 445] width 379 height 48
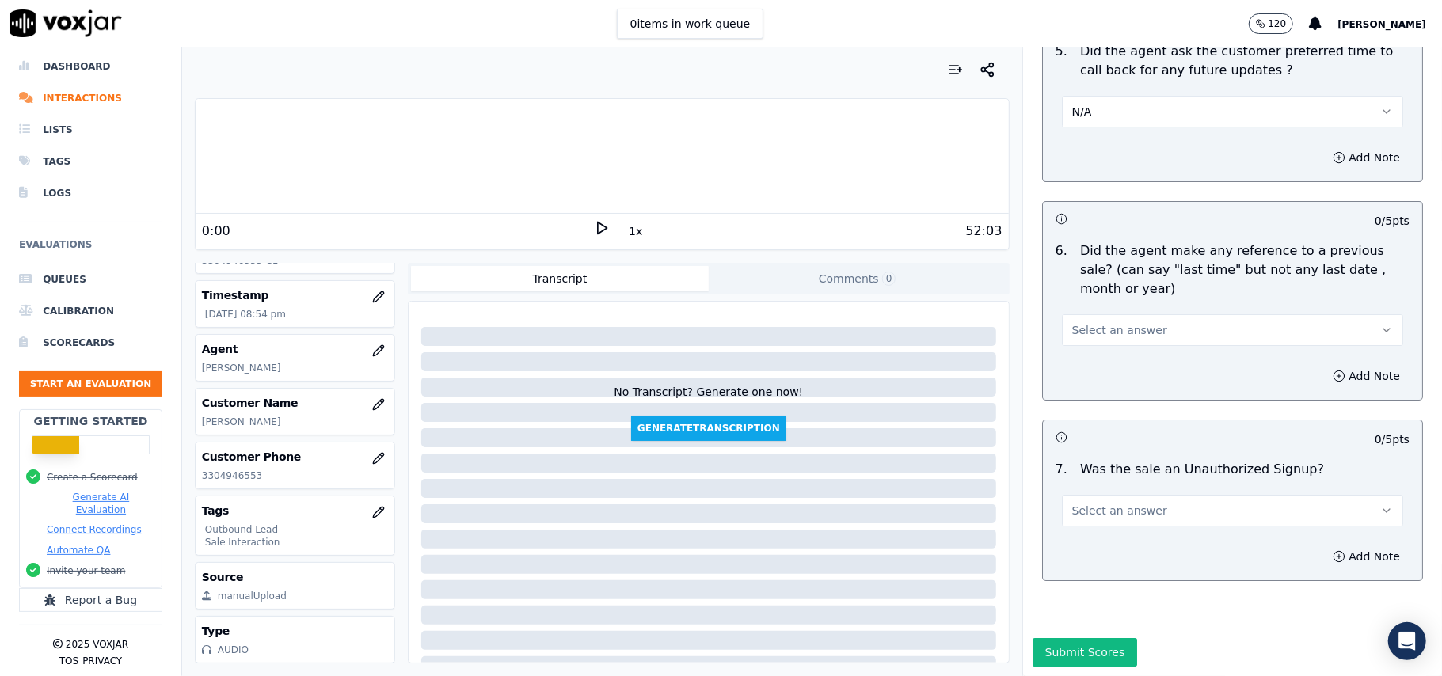
click at [1106, 503] on span "Select an answer" at bounding box center [1119, 511] width 95 height 16
click at [1090, 523] on div "No" at bounding box center [1198, 524] width 306 height 25
click at [1120, 299] on div "Select an answer" at bounding box center [1232, 323] width 367 height 48
click at [1113, 322] on span "Select an answer" at bounding box center [1119, 330] width 95 height 16
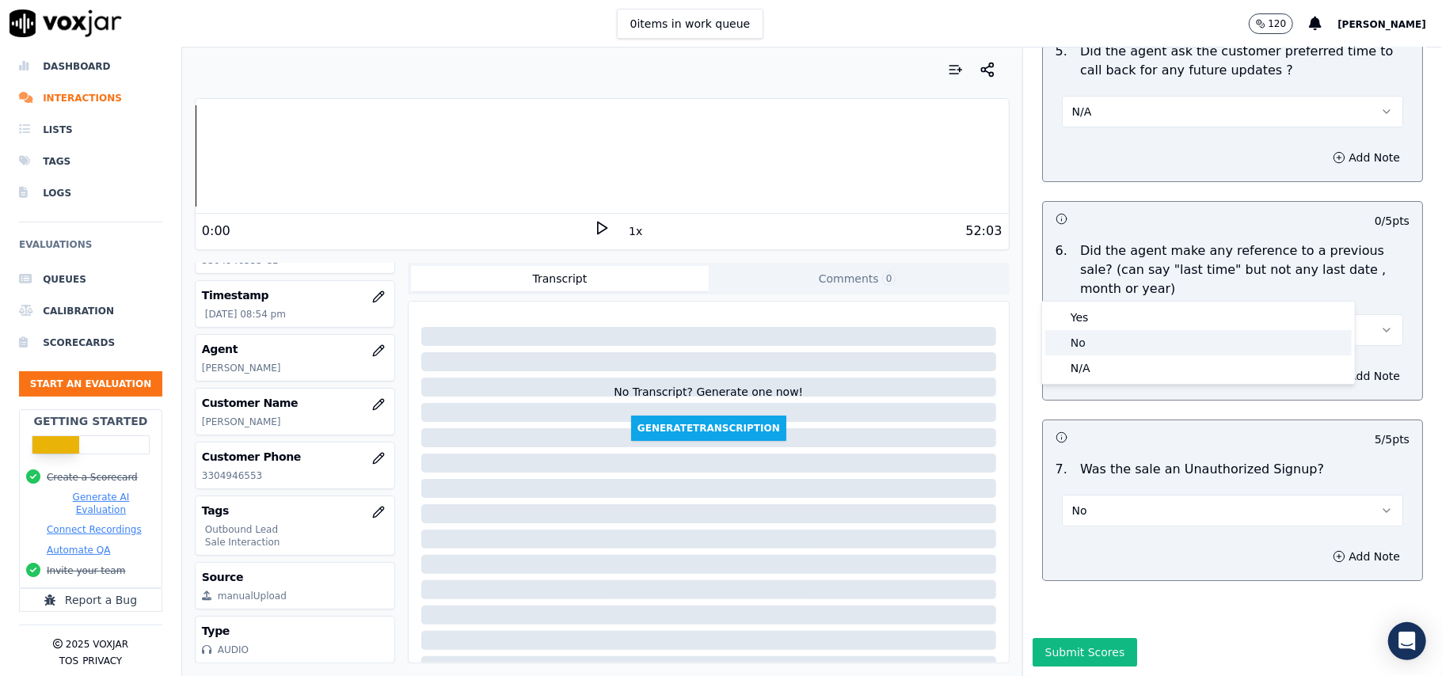
click at [1090, 336] on div "No" at bounding box center [1198, 342] width 306 height 25
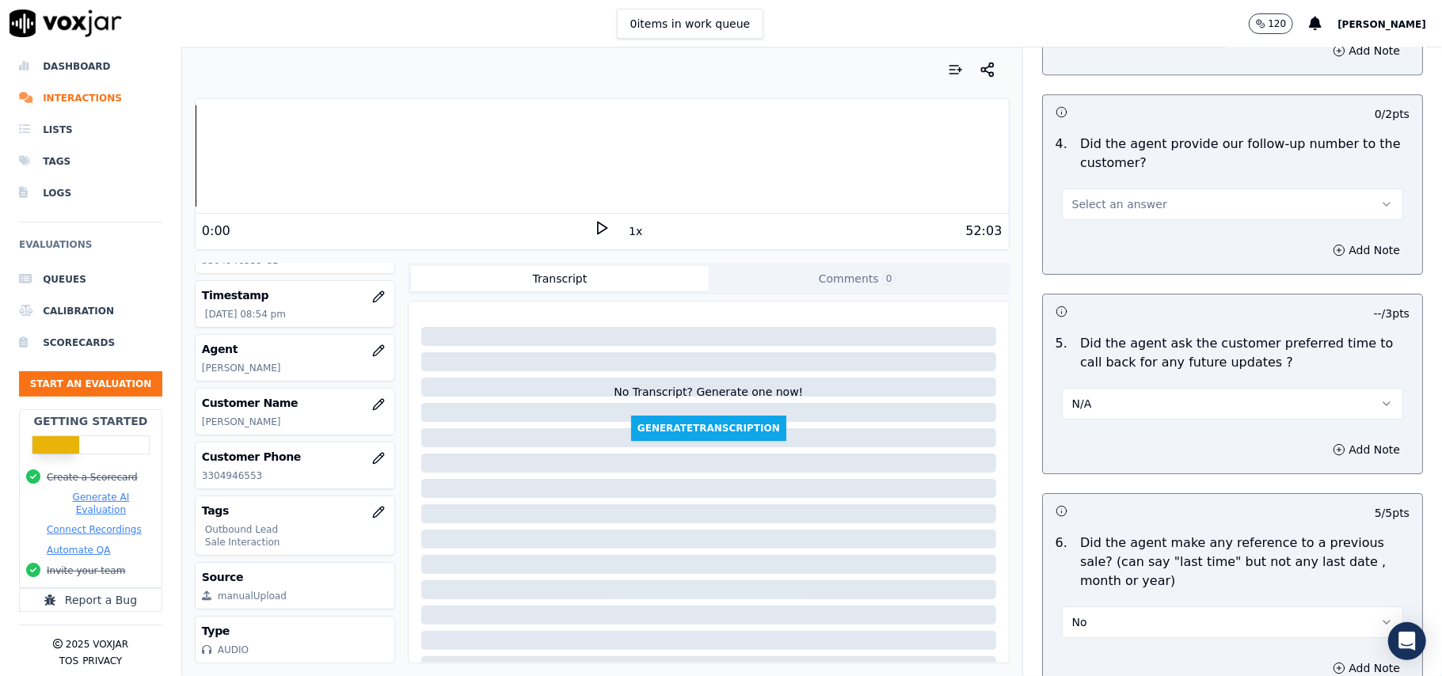
scroll to position [3527, 0]
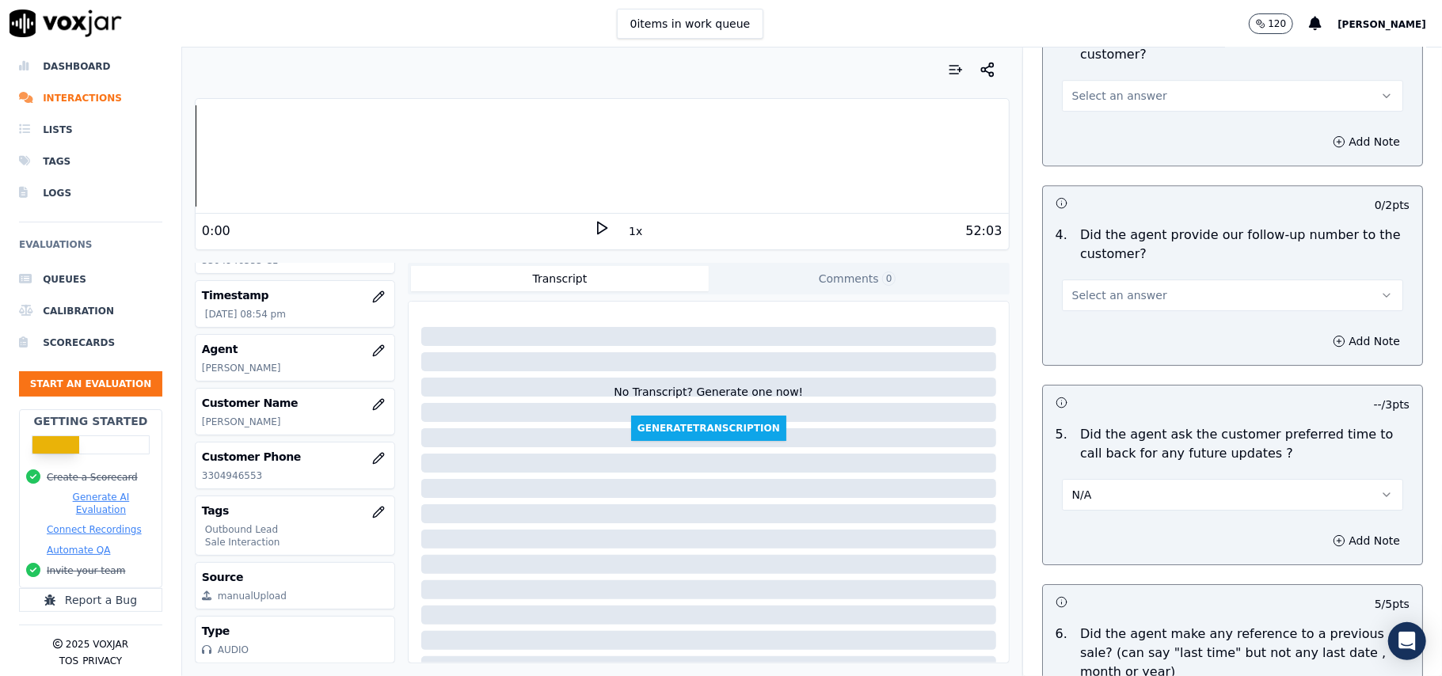
click at [1106, 280] on button "Select an answer" at bounding box center [1232, 296] width 341 height 32
click at [1106, 312] on div "Yes" at bounding box center [1198, 320] width 306 height 25
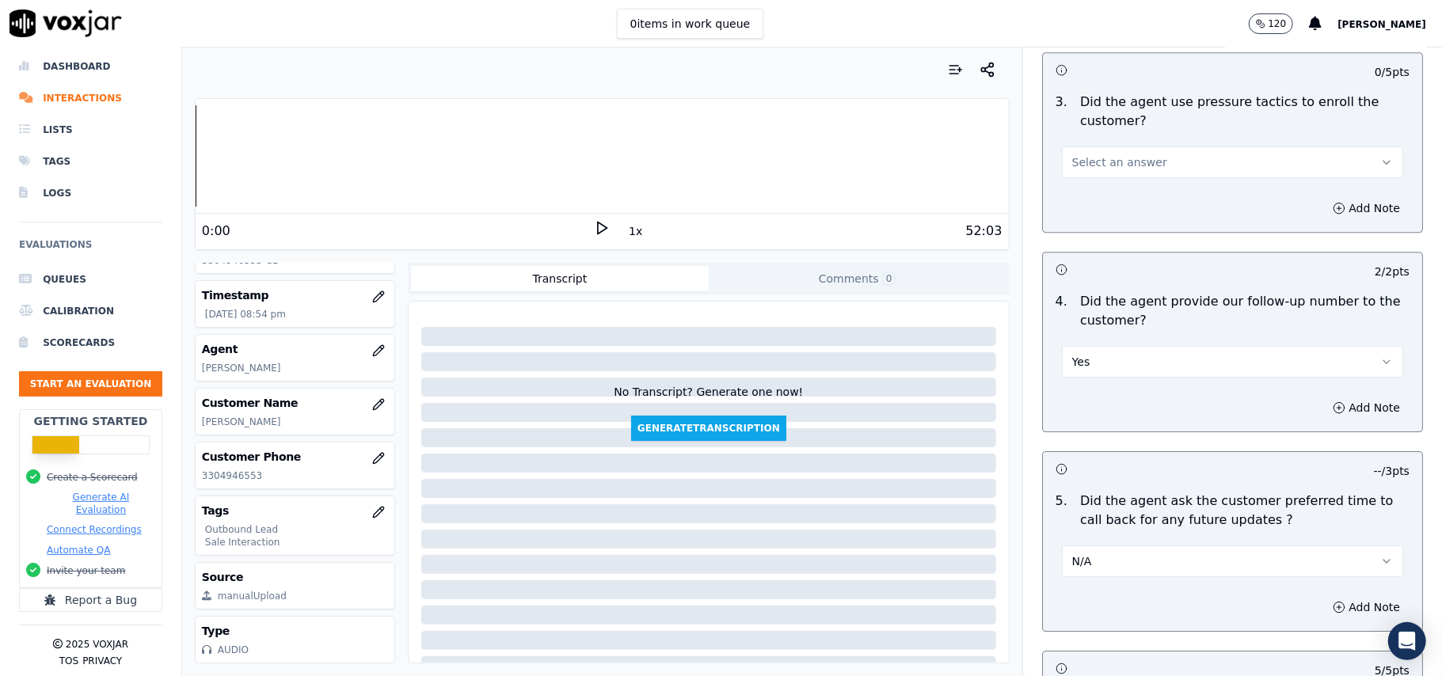
scroll to position [3317, 0]
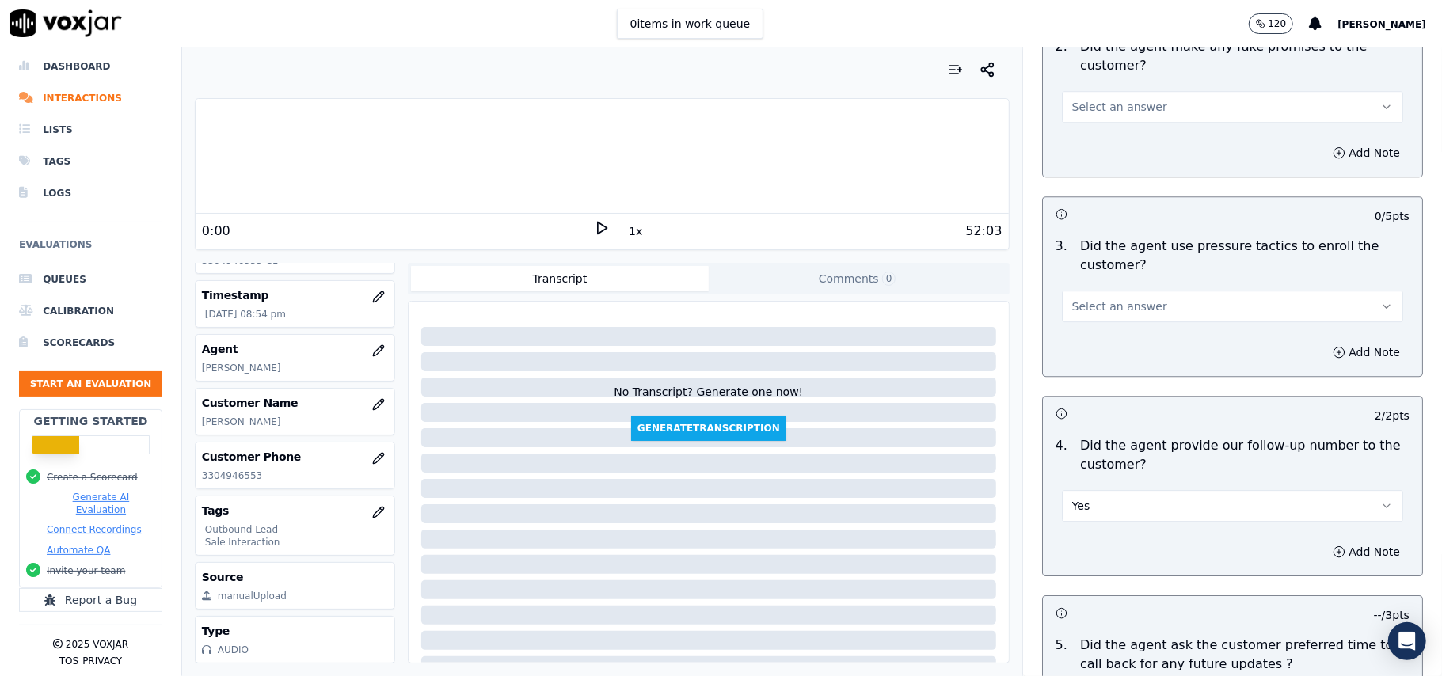
click at [1116, 291] on button "Select an answer" at bounding box center [1232, 307] width 341 height 32
click at [1084, 364] on div "No" at bounding box center [1198, 356] width 306 height 25
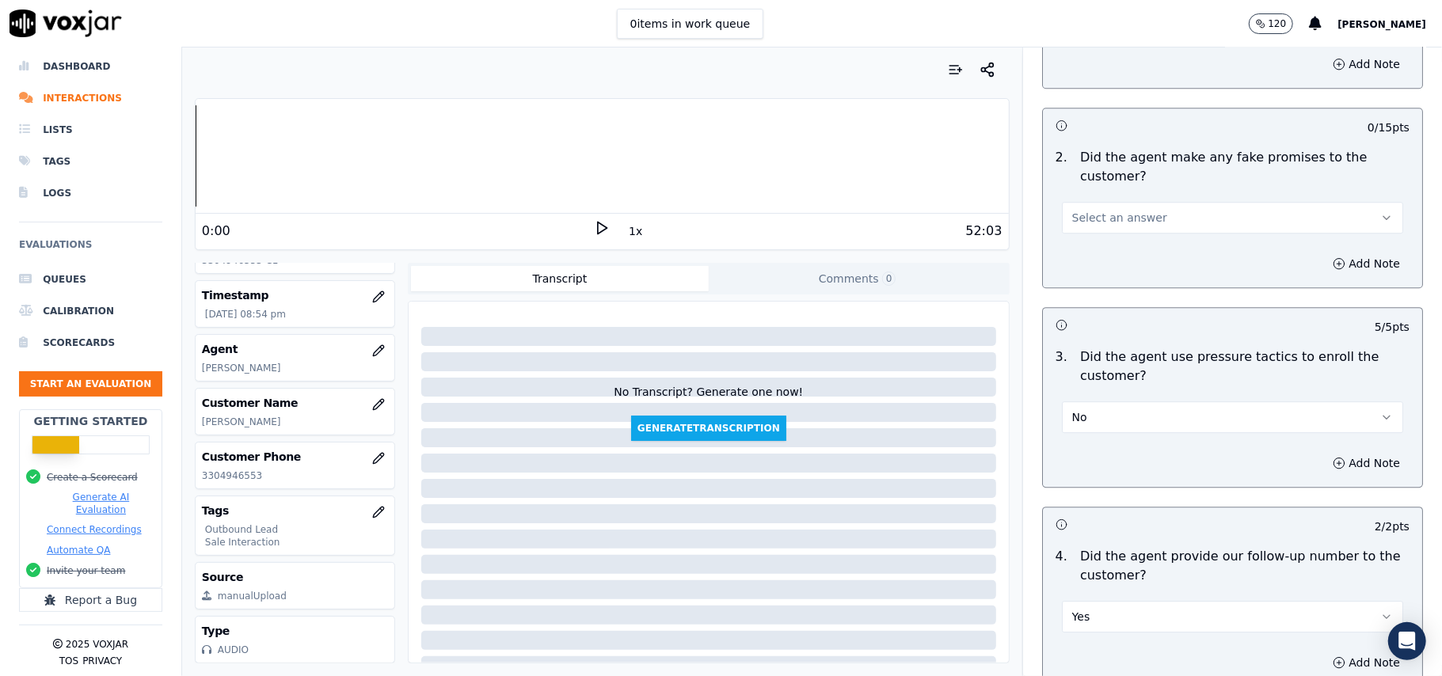
scroll to position [3105, 0]
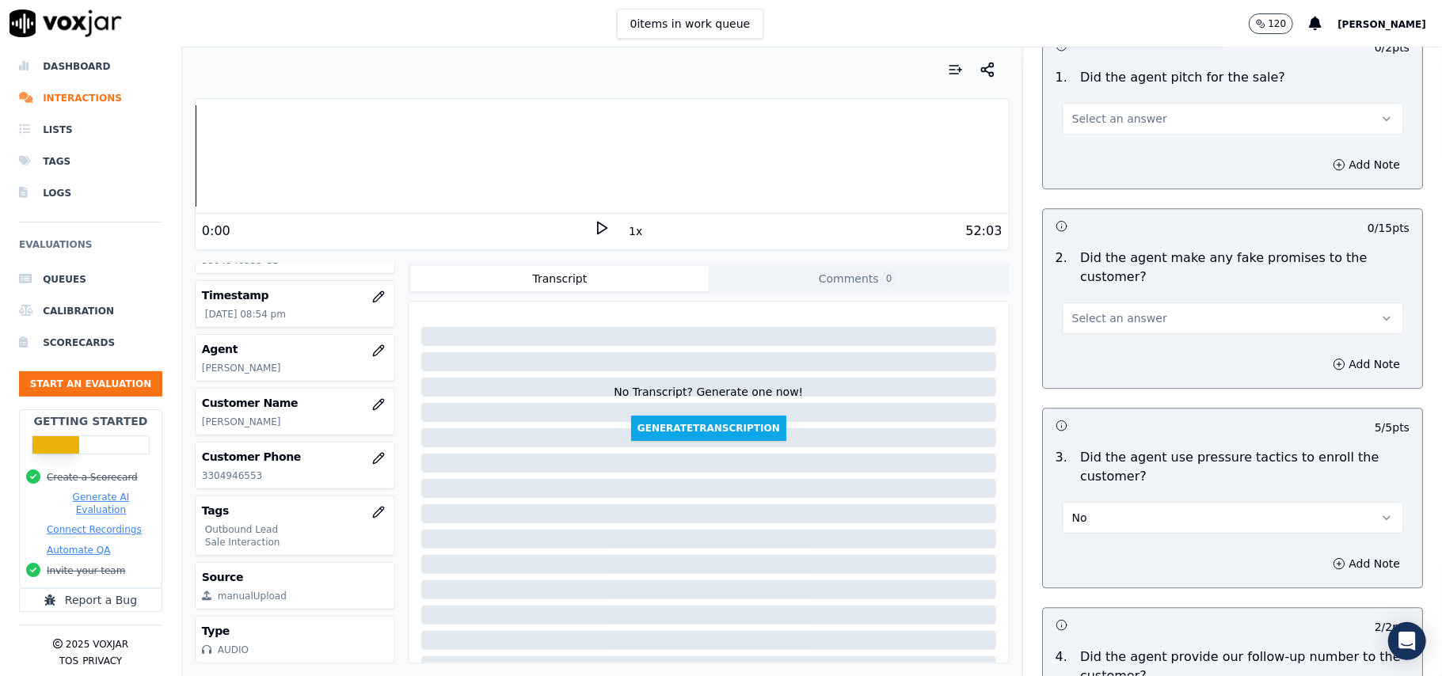
click at [1099, 310] on span "Select an answer" at bounding box center [1119, 318] width 95 height 16
click at [1083, 362] on div "No" at bounding box center [1198, 368] width 306 height 25
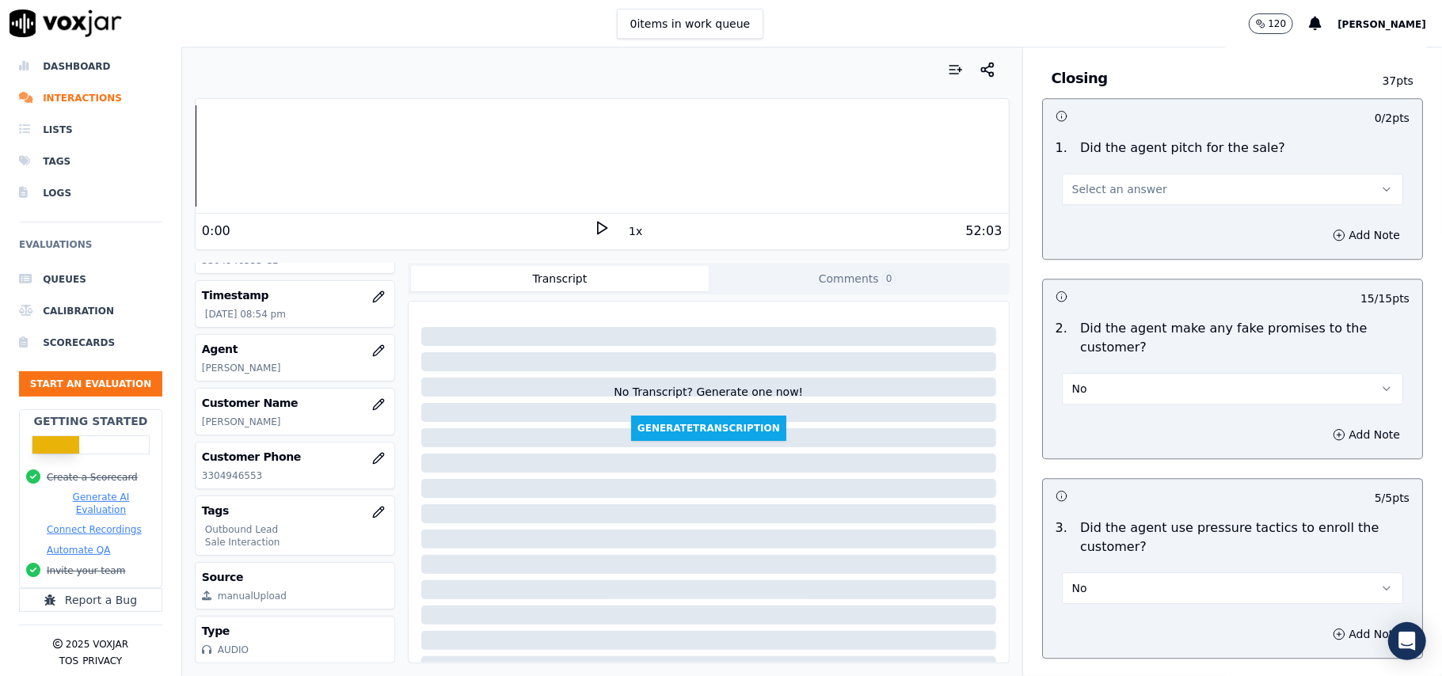
scroll to position [3000, 0]
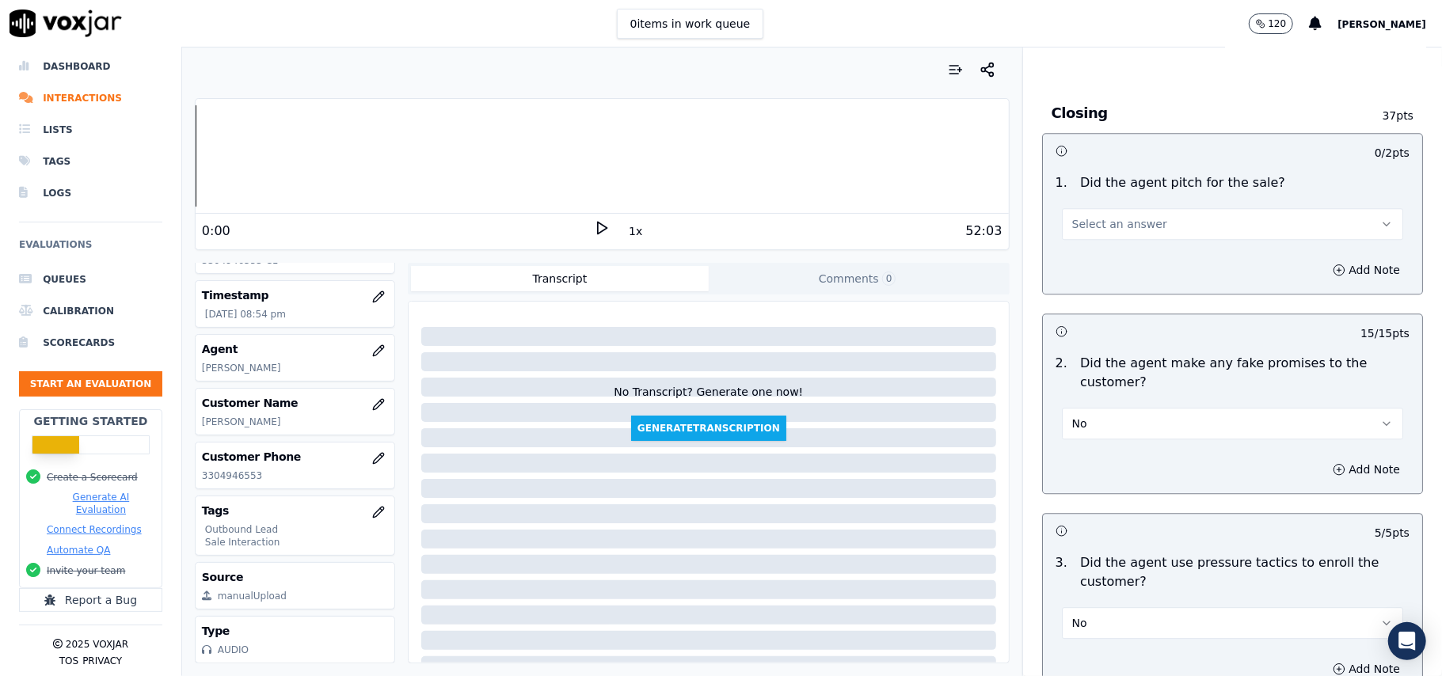
click at [1093, 219] on span "Select an answer" at bounding box center [1119, 224] width 95 height 16
click at [1093, 250] on div "Yes" at bounding box center [1198, 248] width 306 height 25
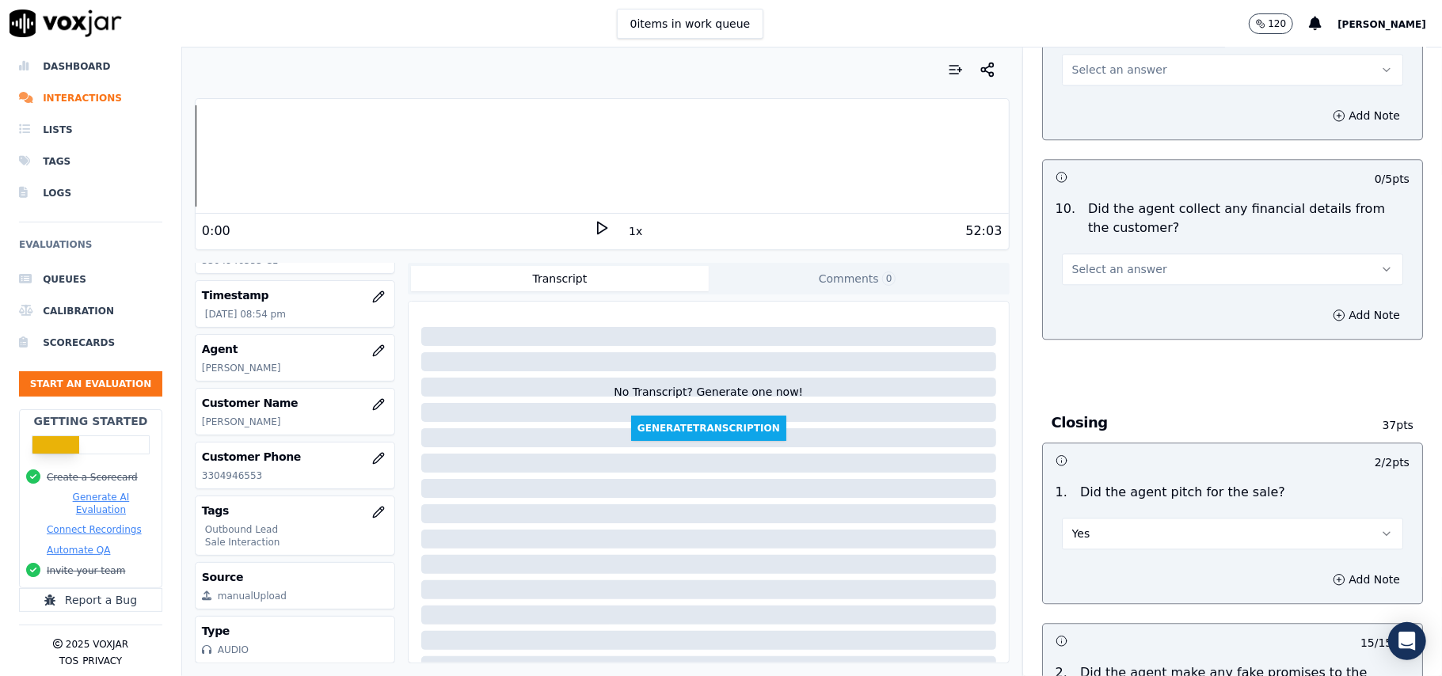
scroll to position [2683, 0]
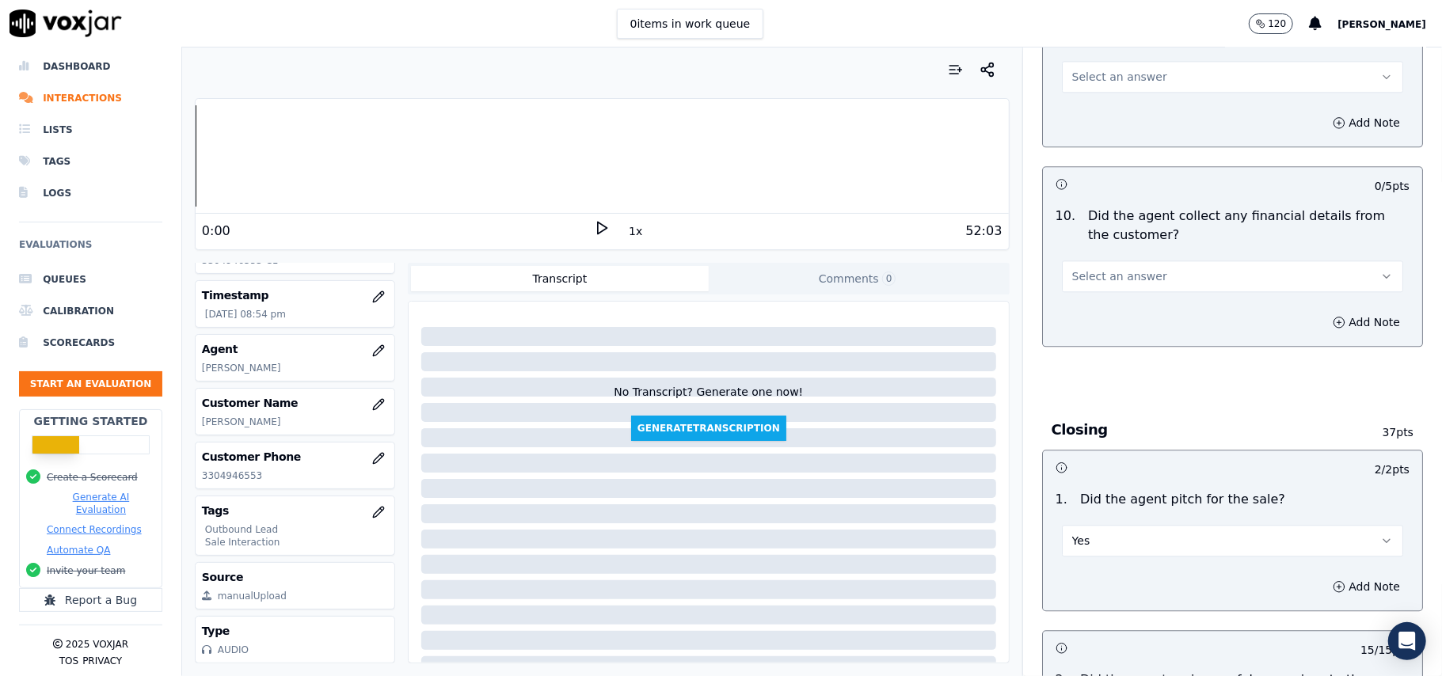
click at [1091, 261] on button "Select an answer" at bounding box center [1232, 277] width 341 height 32
click at [1083, 321] on div "No" at bounding box center [1198, 325] width 306 height 25
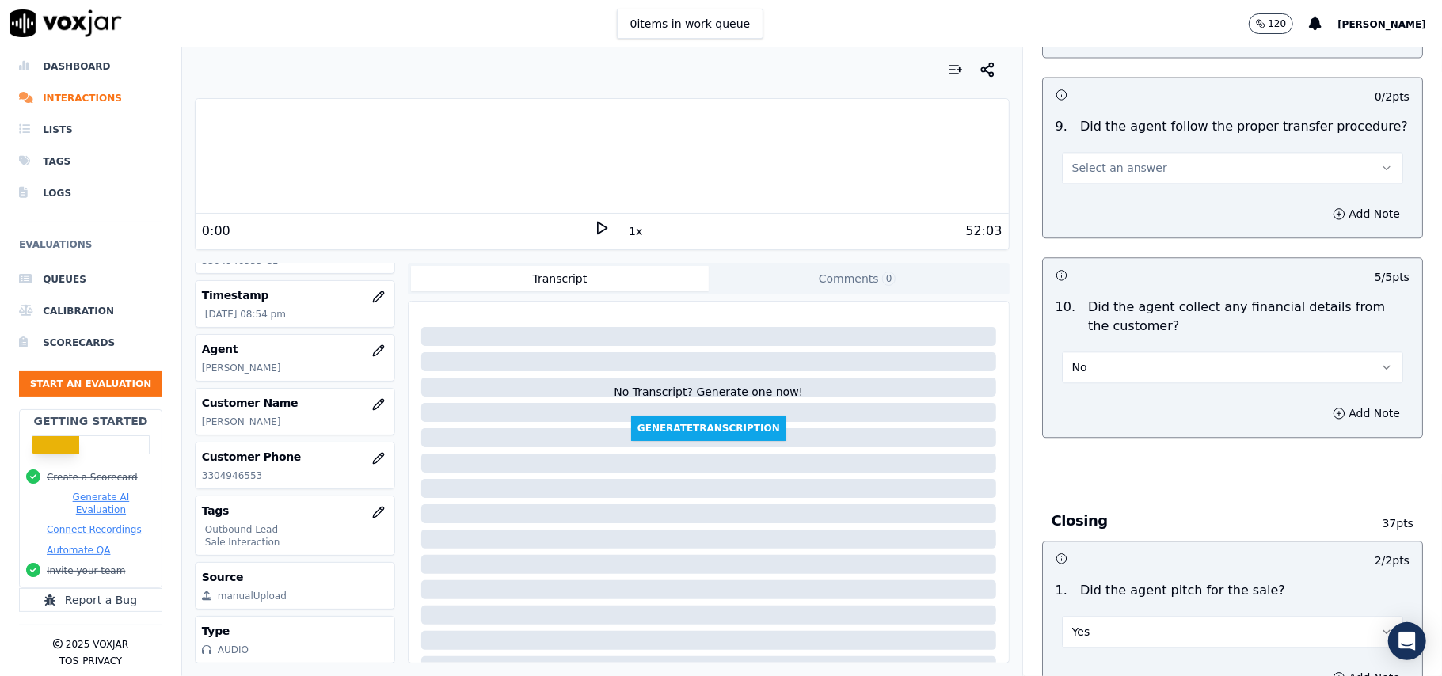
scroll to position [2472, 0]
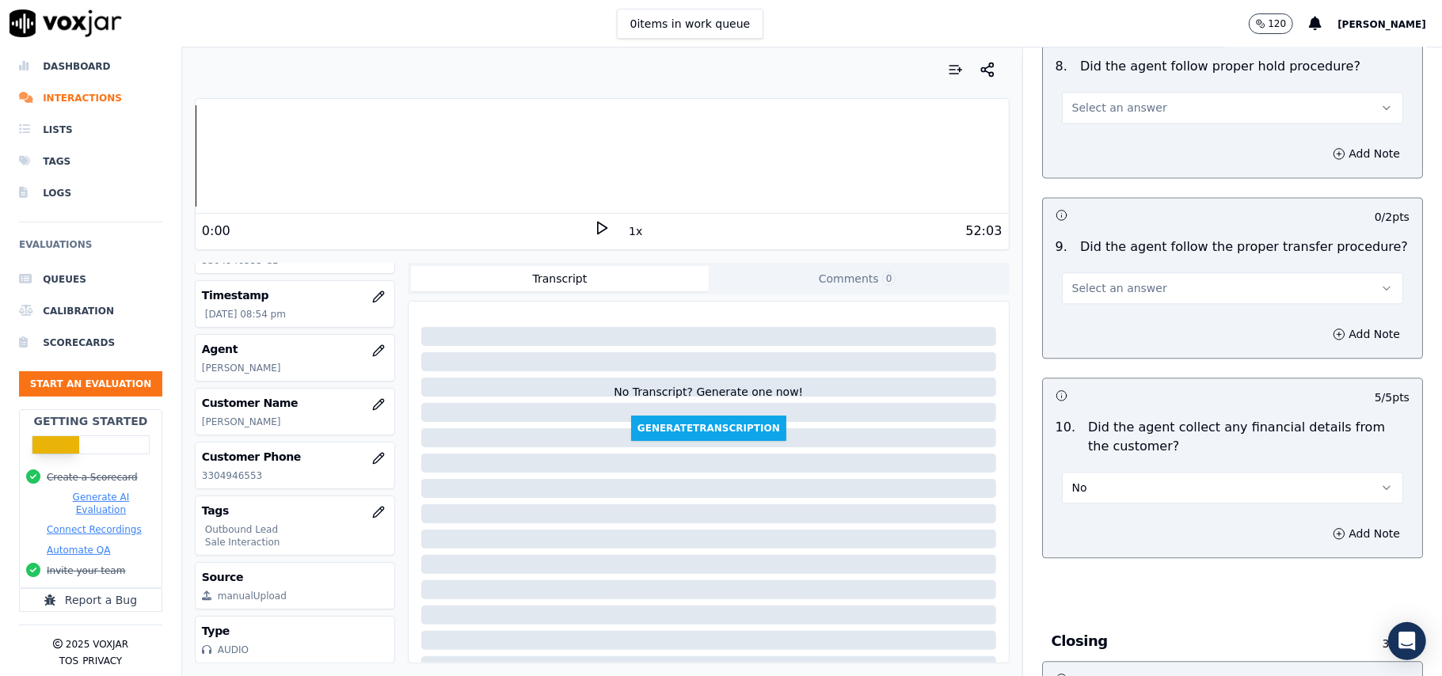
click at [1119, 280] on span "Select an answer" at bounding box center [1119, 288] width 95 height 16
click at [1100, 304] on div "Yes" at bounding box center [1198, 311] width 306 height 25
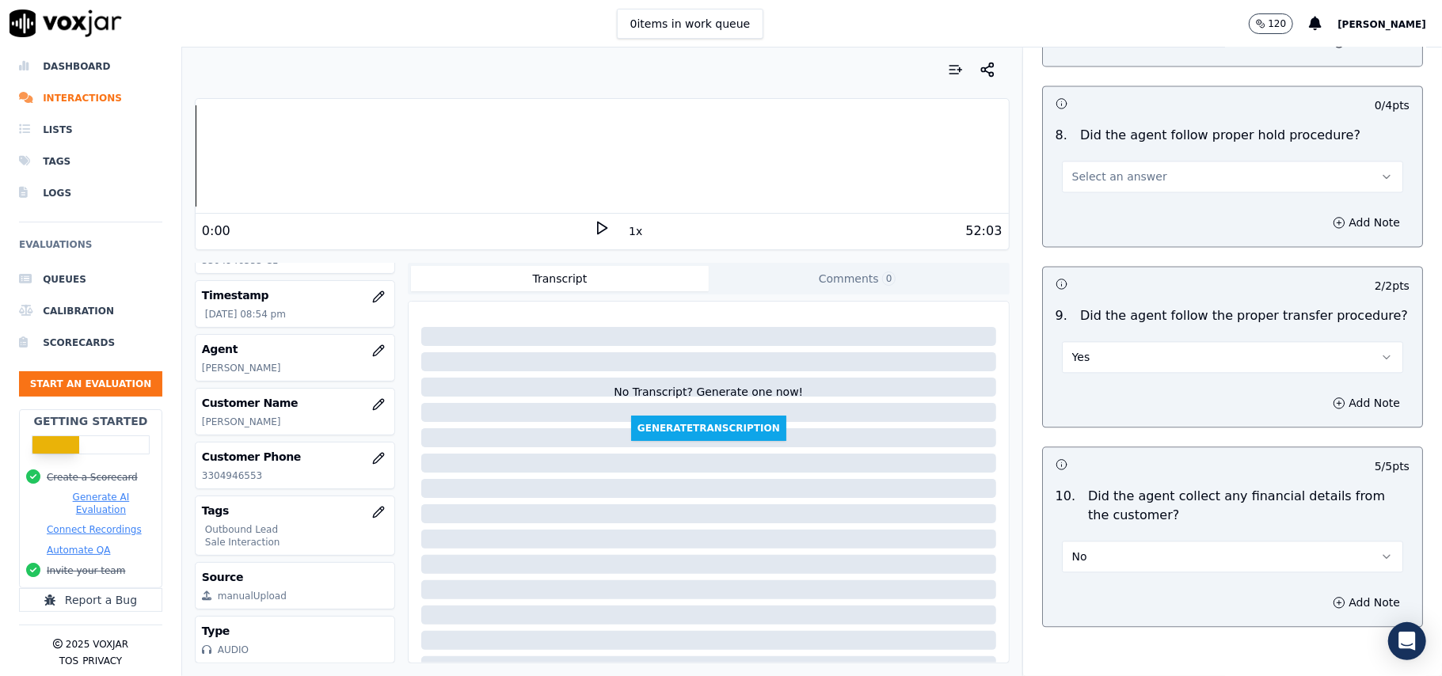
scroll to position [2366, 0]
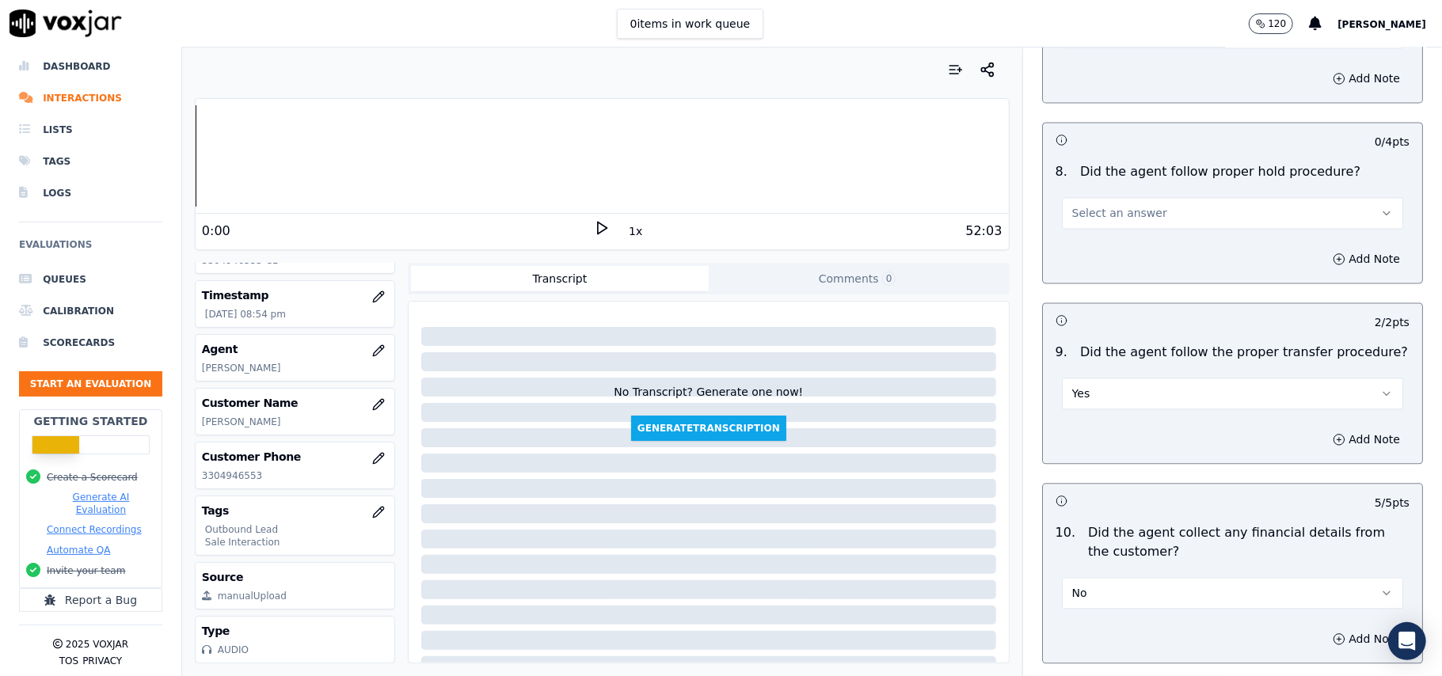
click at [1112, 210] on button "Select an answer" at bounding box center [1232, 213] width 341 height 32
click at [1113, 232] on div "Yes" at bounding box center [1198, 235] width 306 height 25
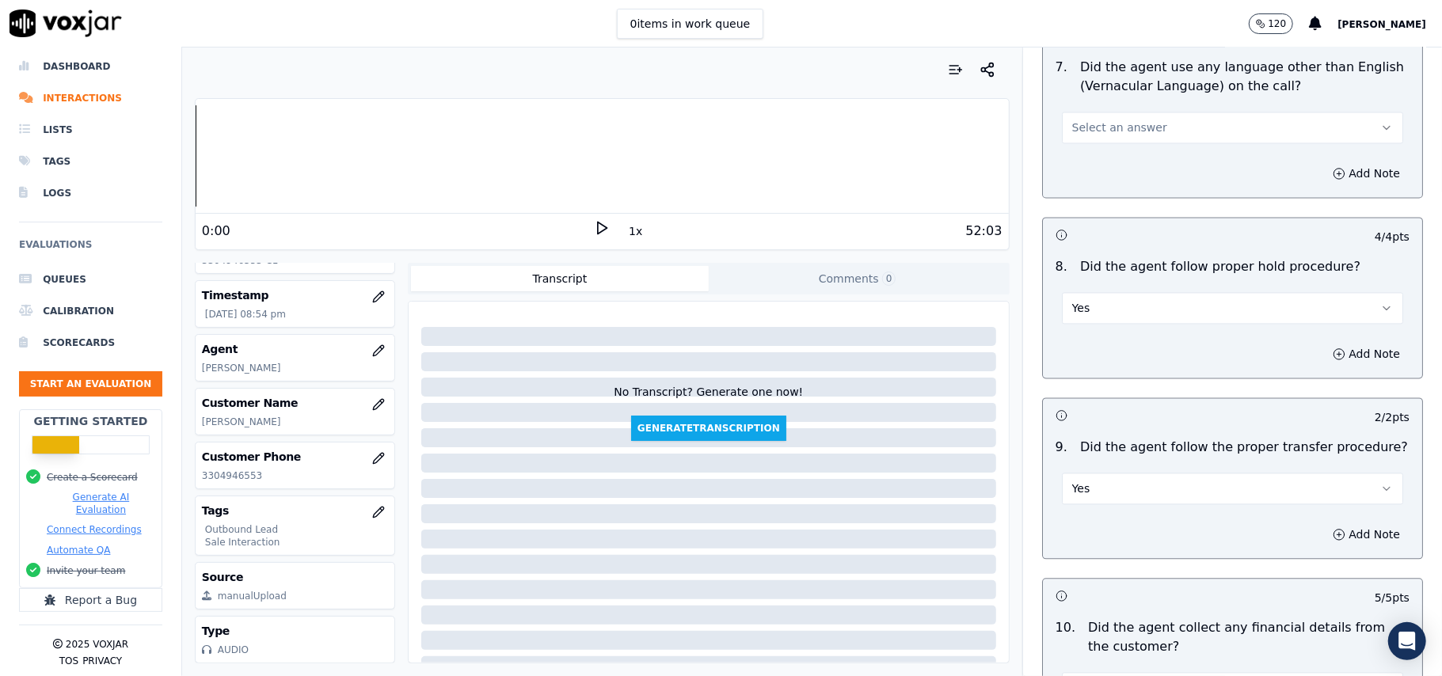
scroll to position [1943, 0]
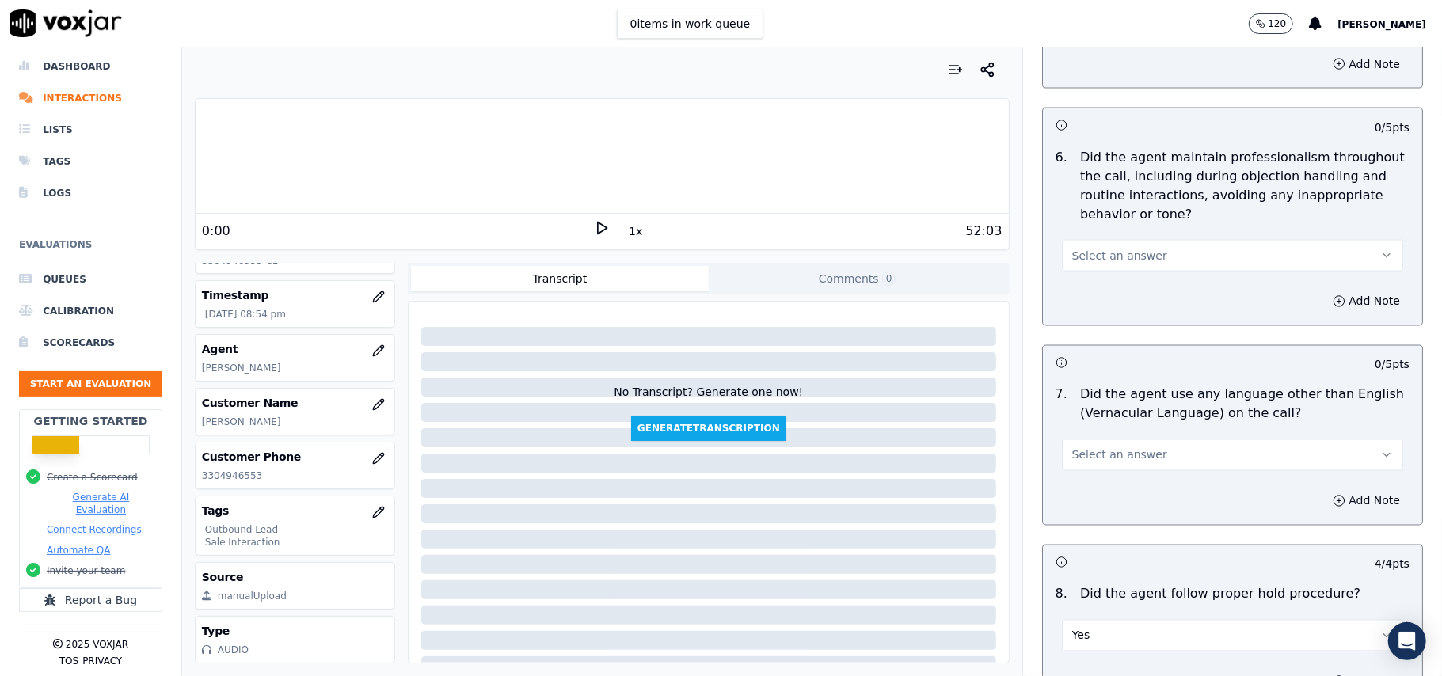
click at [1087, 447] on span "Select an answer" at bounding box center [1119, 455] width 95 height 16
click at [1074, 498] on div "No" at bounding box center [1198, 502] width 306 height 25
click at [1104, 240] on button "Select an answer" at bounding box center [1232, 256] width 341 height 32
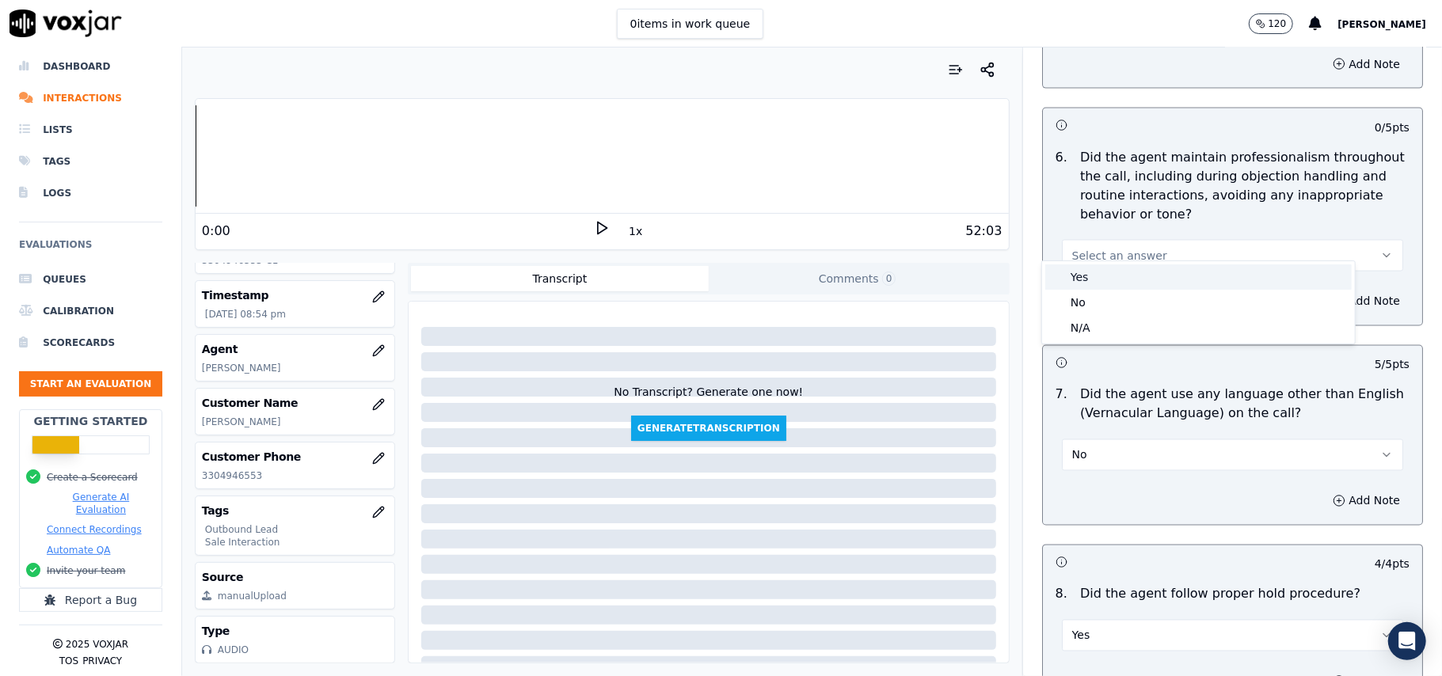
click at [1101, 266] on div "Yes" at bounding box center [1198, 277] width 306 height 25
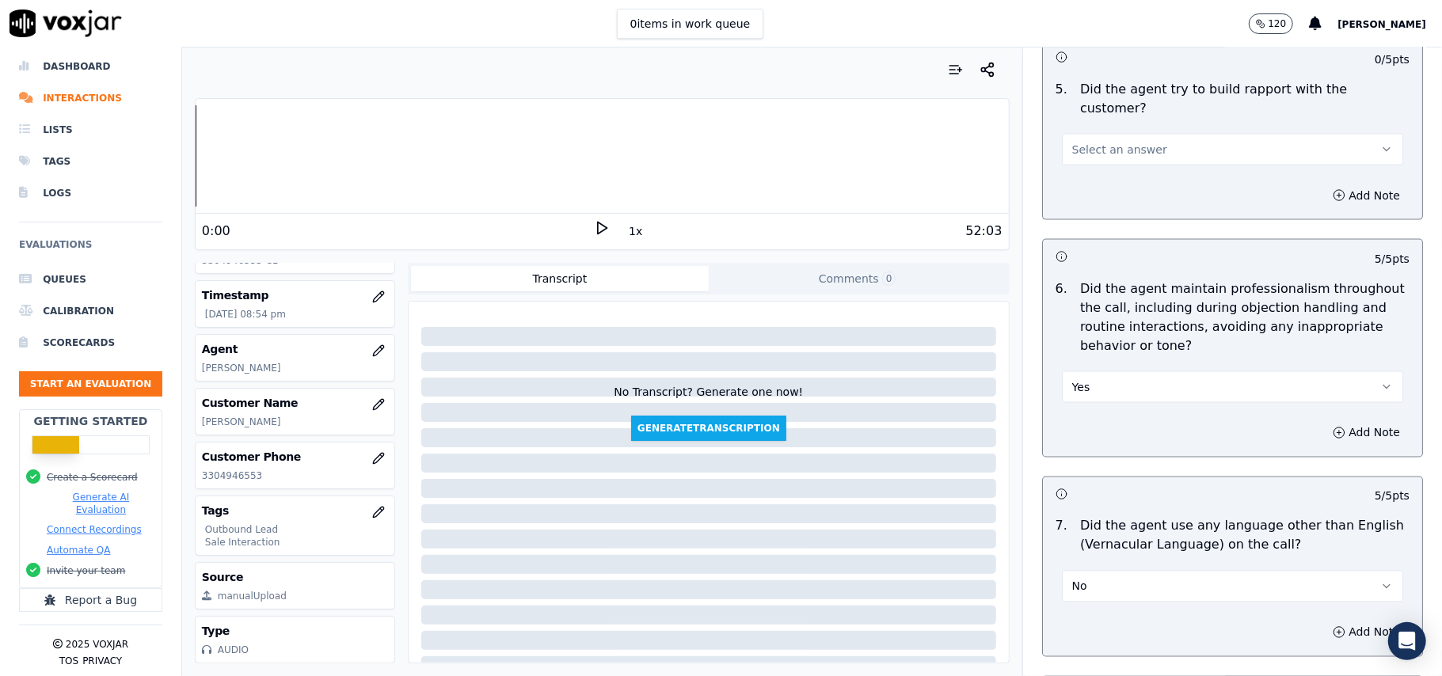
scroll to position [1627, 0]
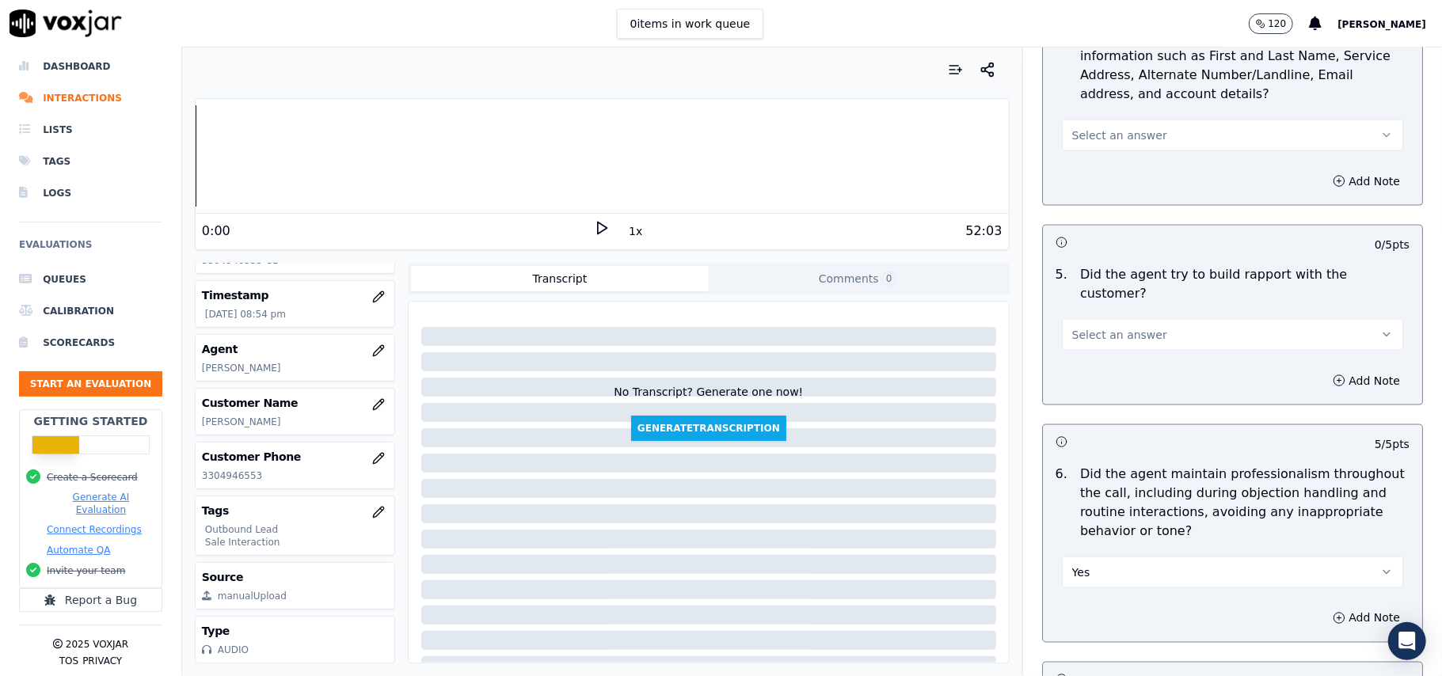
click at [1110, 327] on span "Select an answer" at bounding box center [1119, 335] width 95 height 16
drag, startPoint x: 1113, startPoint y: 330, endPoint x: 1115, endPoint y: 352, distance: 22.3
click at [1115, 352] on div "Yes" at bounding box center [1198, 355] width 306 height 25
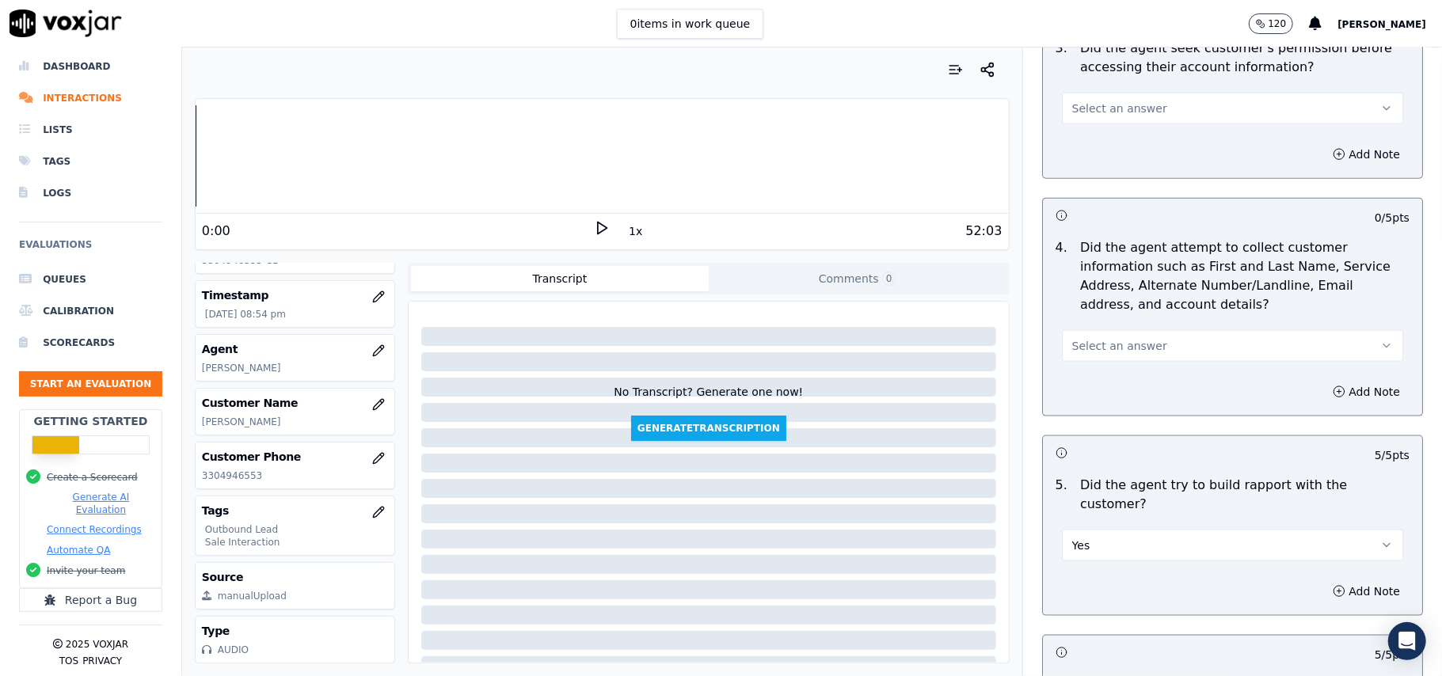
click at [1125, 337] on button "Select an answer" at bounding box center [1232, 346] width 341 height 32
click at [1113, 379] on div "Yes" at bounding box center [1198, 385] width 306 height 25
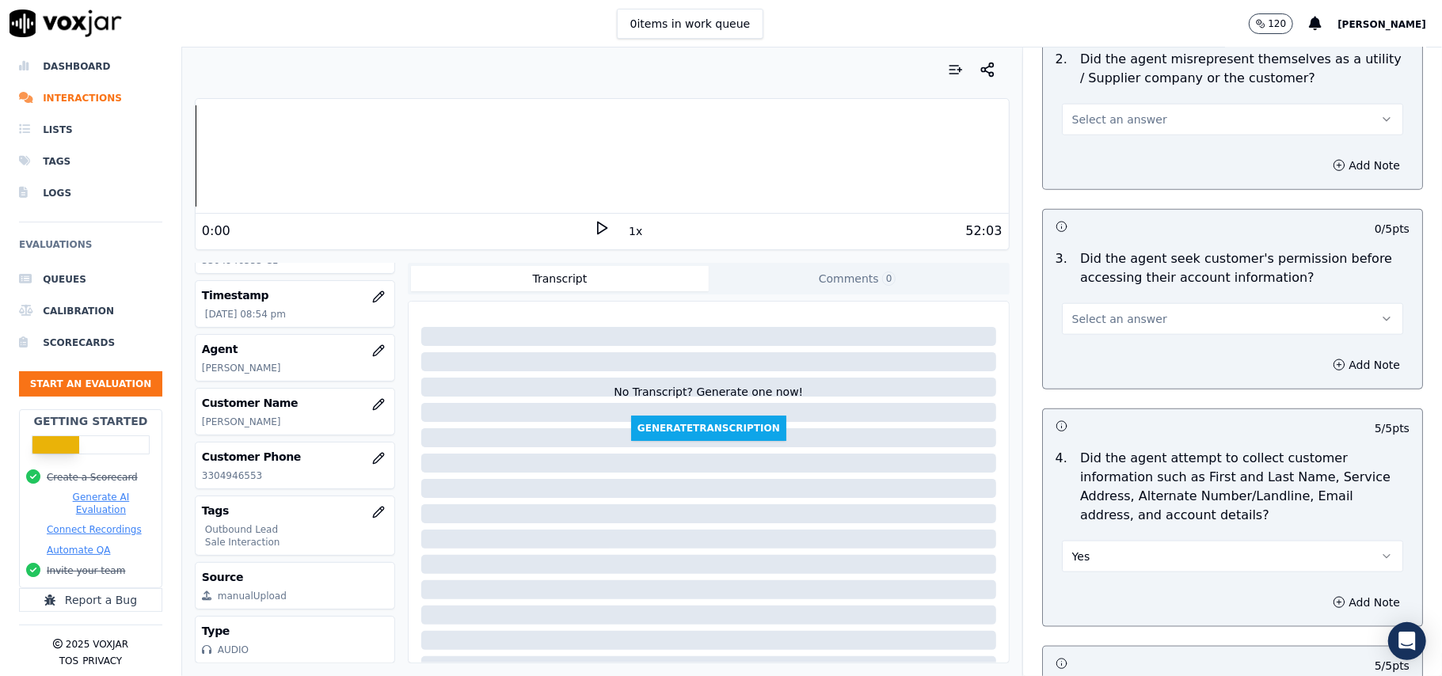
scroll to position [1205, 0]
click at [1093, 564] on button "Yes" at bounding box center [1232, 558] width 341 height 32
click at [1069, 640] on div "N/A" at bounding box center [1198, 647] width 306 height 25
click at [1081, 331] on button "Select an answer" at bounding box center [1232, 320] width 341 height 32
click at [1081, 356] on div "Yes" at bounding box center [1198, 358] width 306 height 25
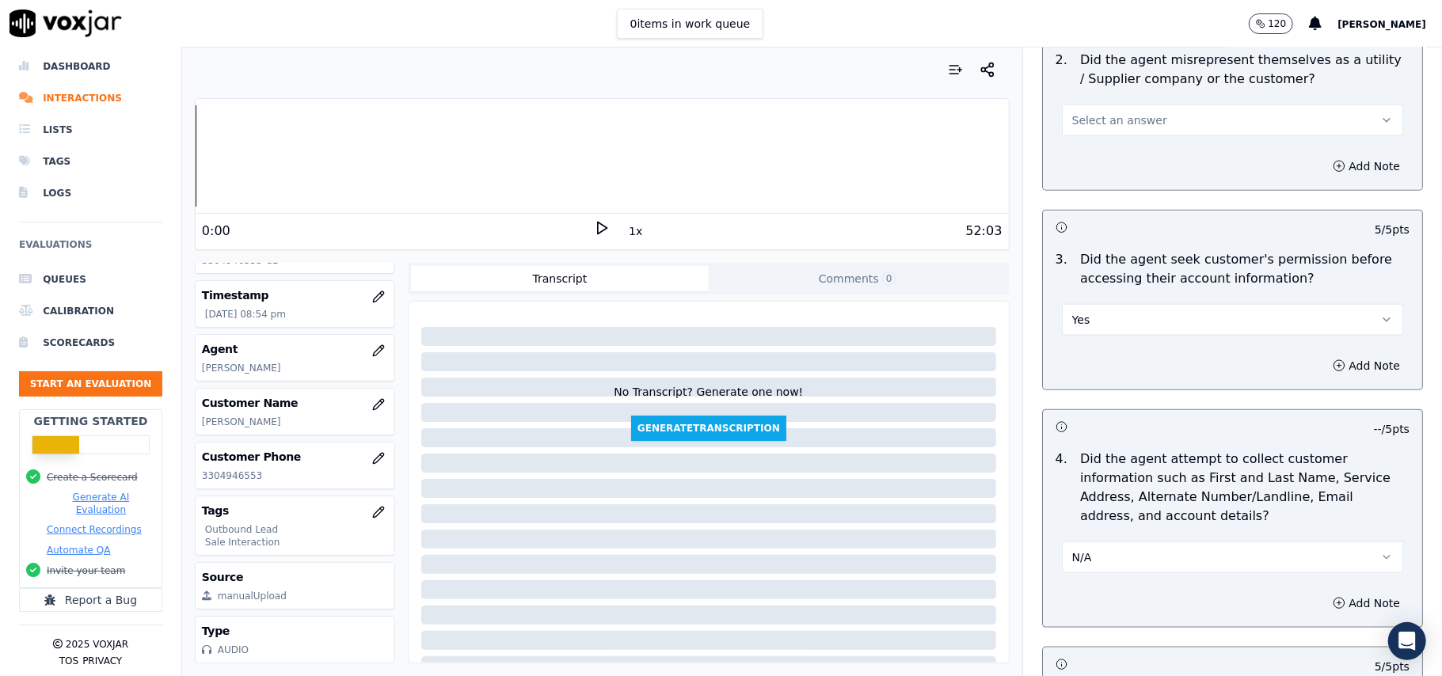
scroll to position [1099, 0]
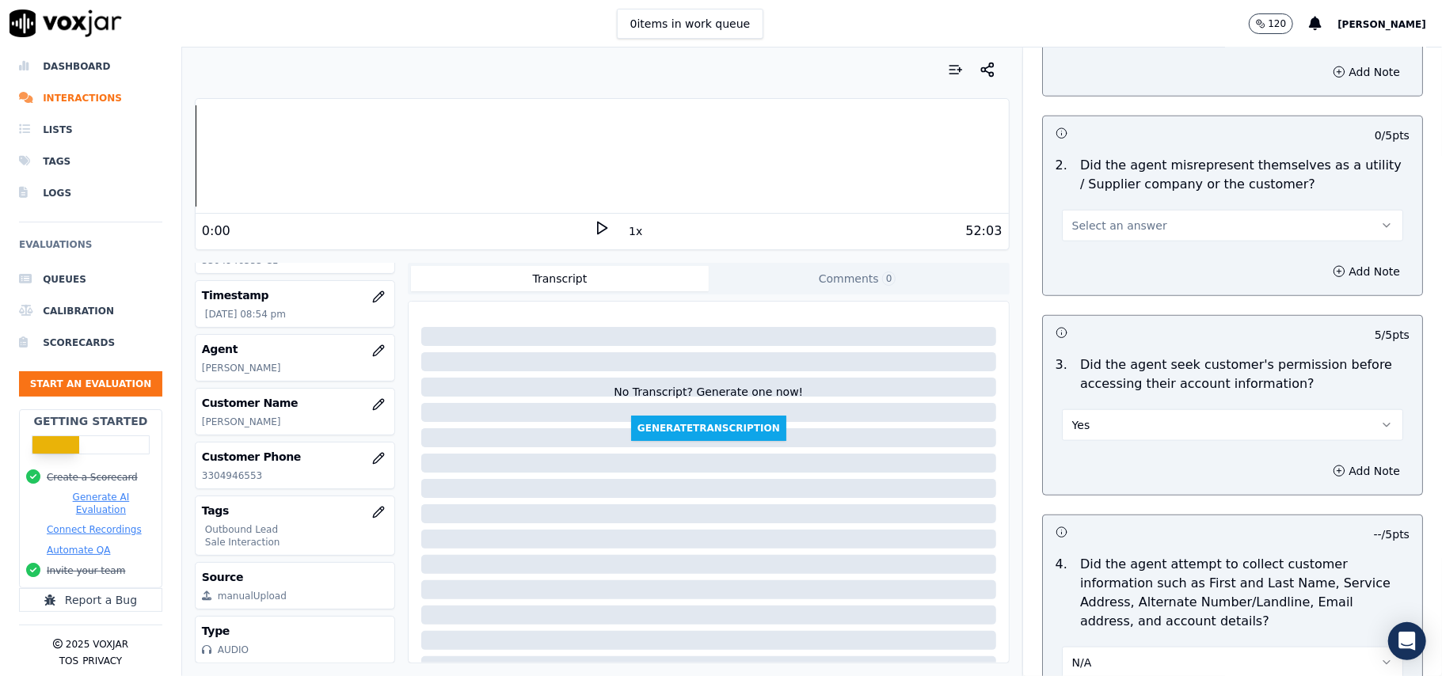
click at [1122, 212] on button "Select an answer" at bounding box center [1232, 226] width 341 height 32
click at [1101, 292] on div "No" at bounding box center [1198, 289] width 306 height 25
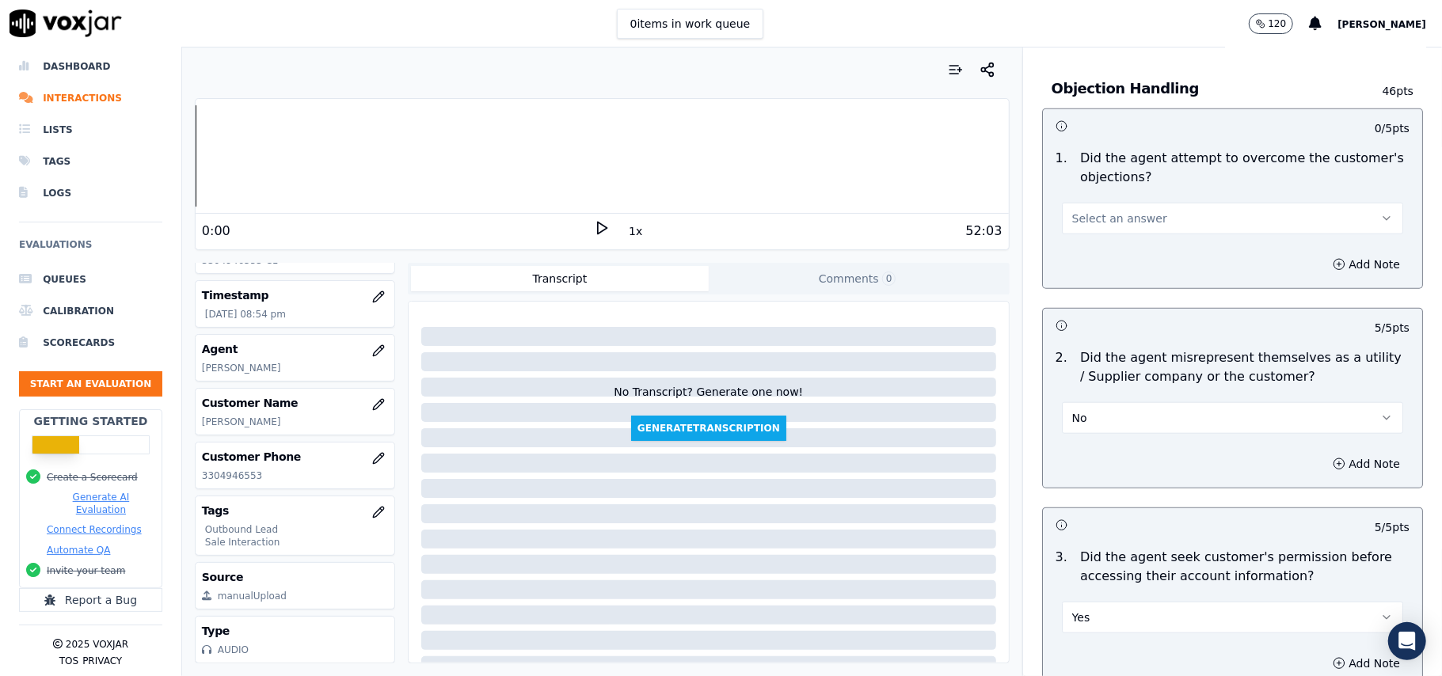
scroll to position [888, 0]
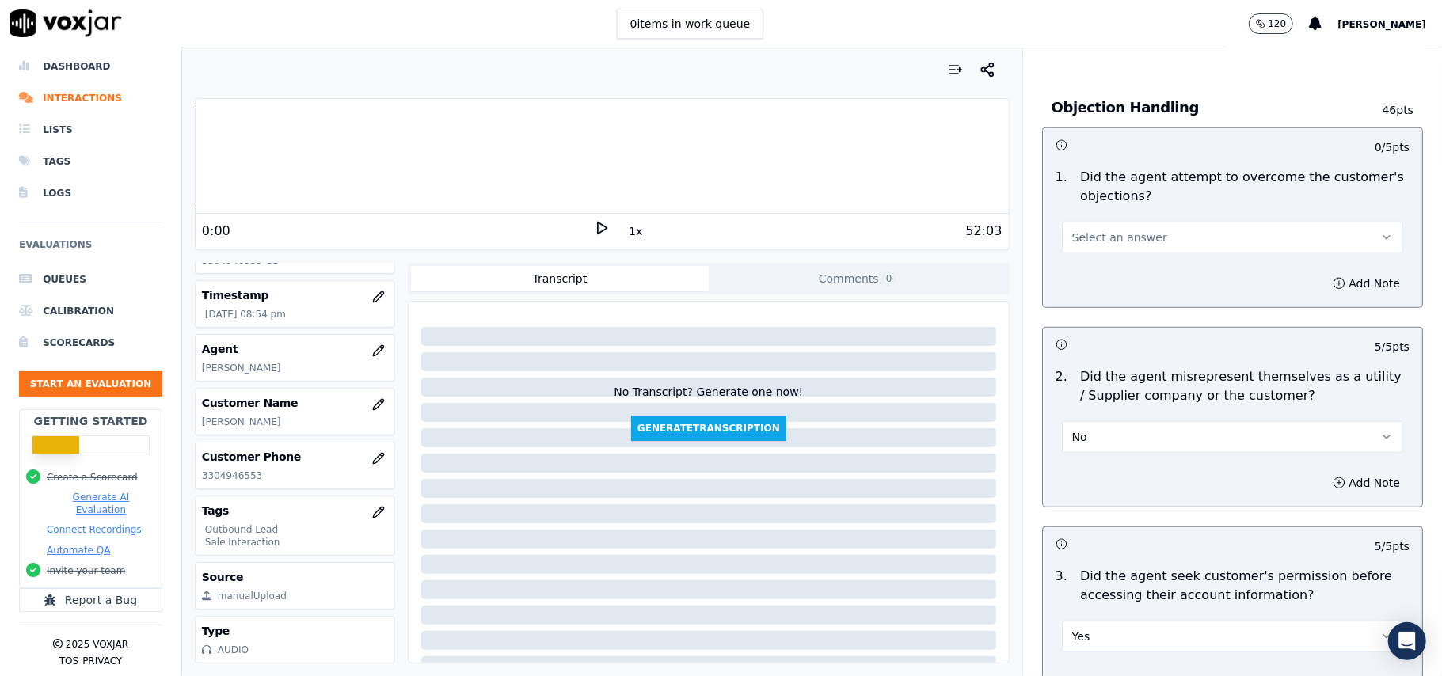
click at [1117, 228] on button "Select an answer" at bounding box center [1232, 238] width 341 height 32
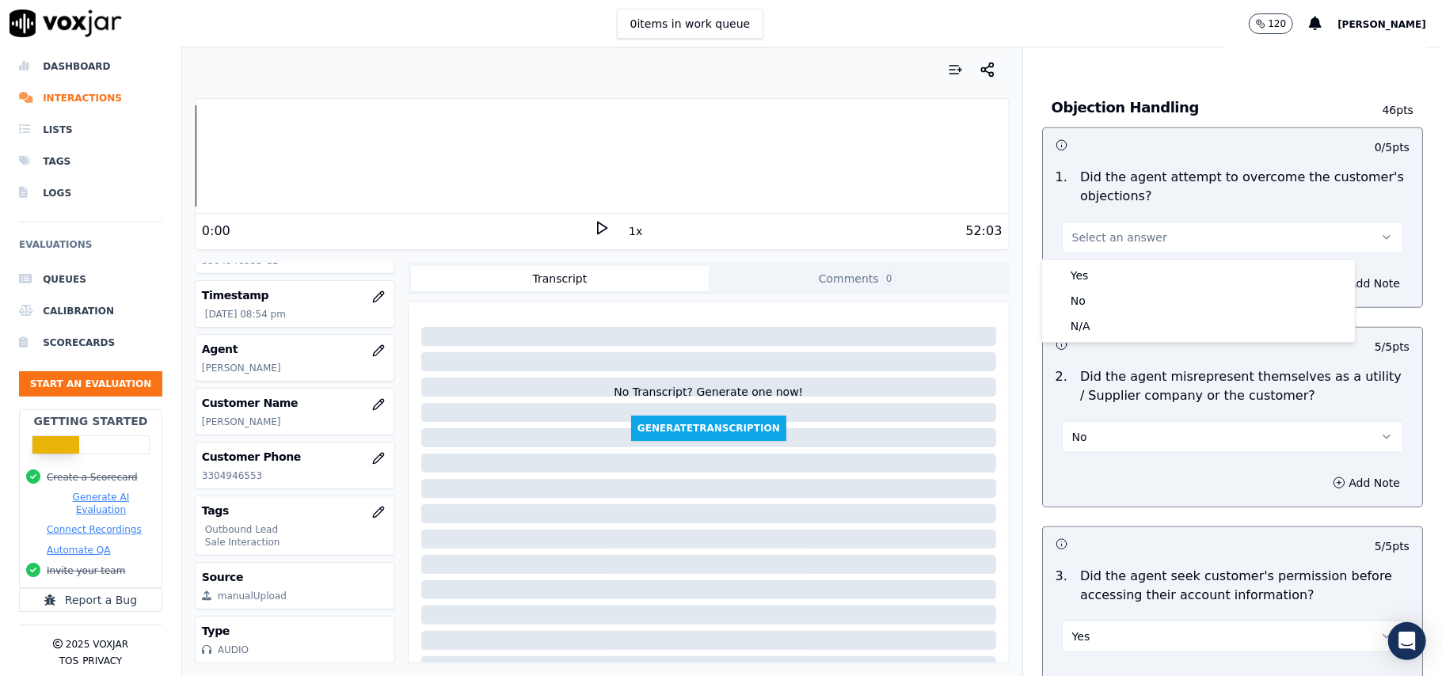
click at [1117, 257] on div "1 . Did the agent attempt to overcome the customer's objections? Select an answ…" at bounding box center [1232, 211] width 379 height 98
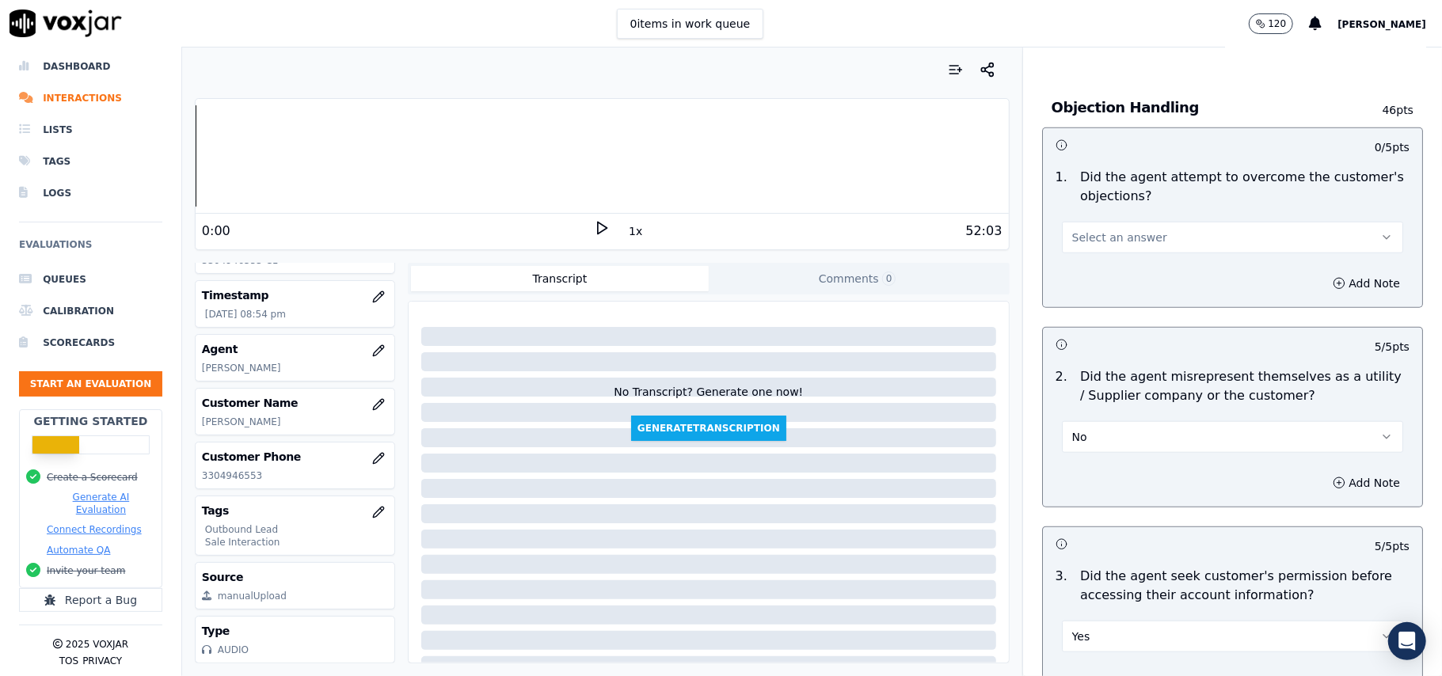
click at [1113, 226] on button "Select an answer" at bounding box center [1232, 238] width 341 height 32
click at [1103, 273] on div "Yes" at bounding box center [1198, 275] width 306 height 25
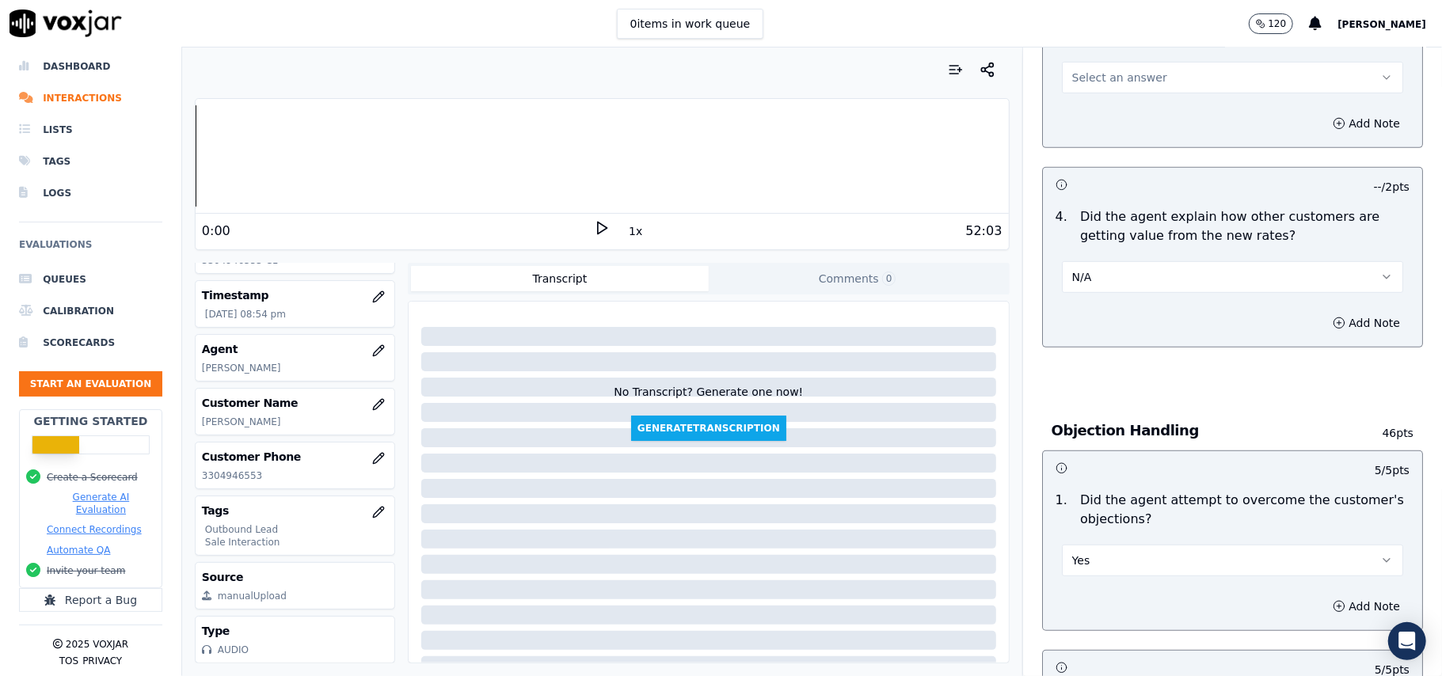
scroll to position [466, 0]
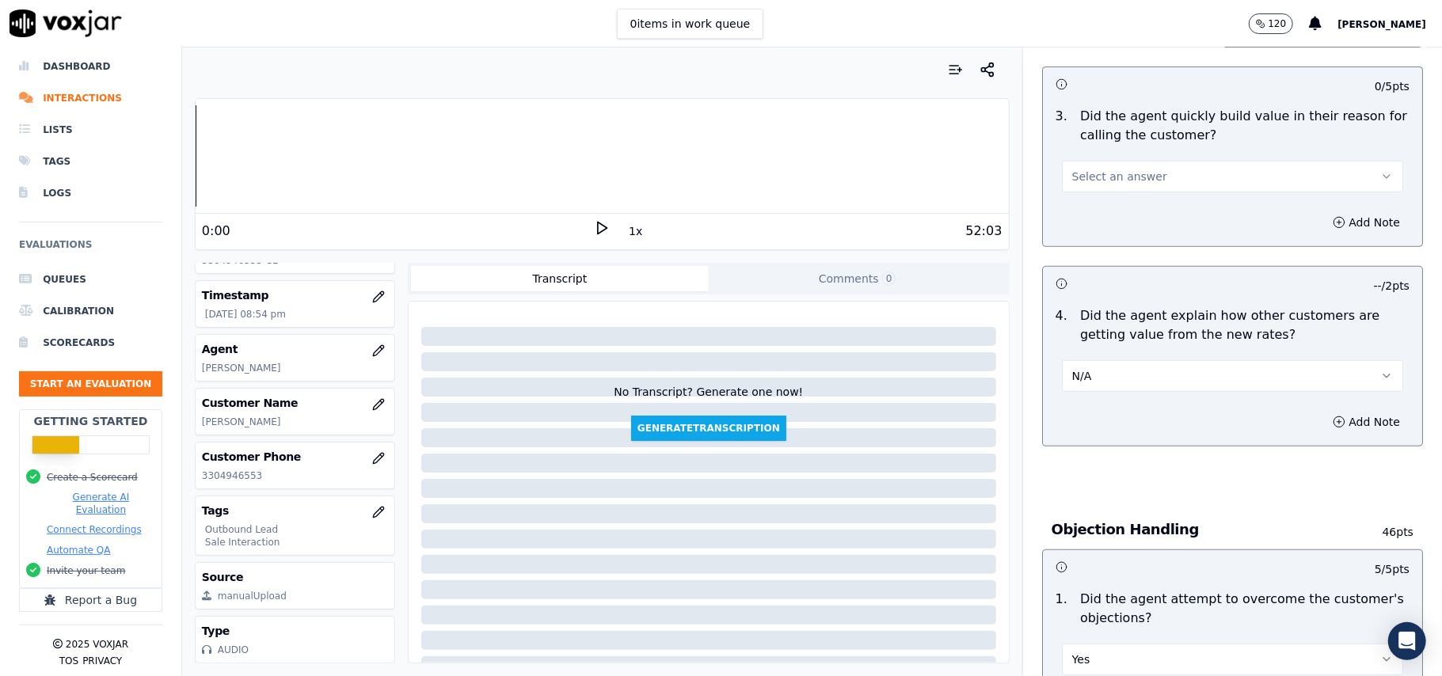
click at [1101, 171] on span "Select an answer" at bounding box center [1119, 177] width 95 height 16
click at [1113, 211] on div "Yes" at bounding box center [1198, 213] width 306 height 25
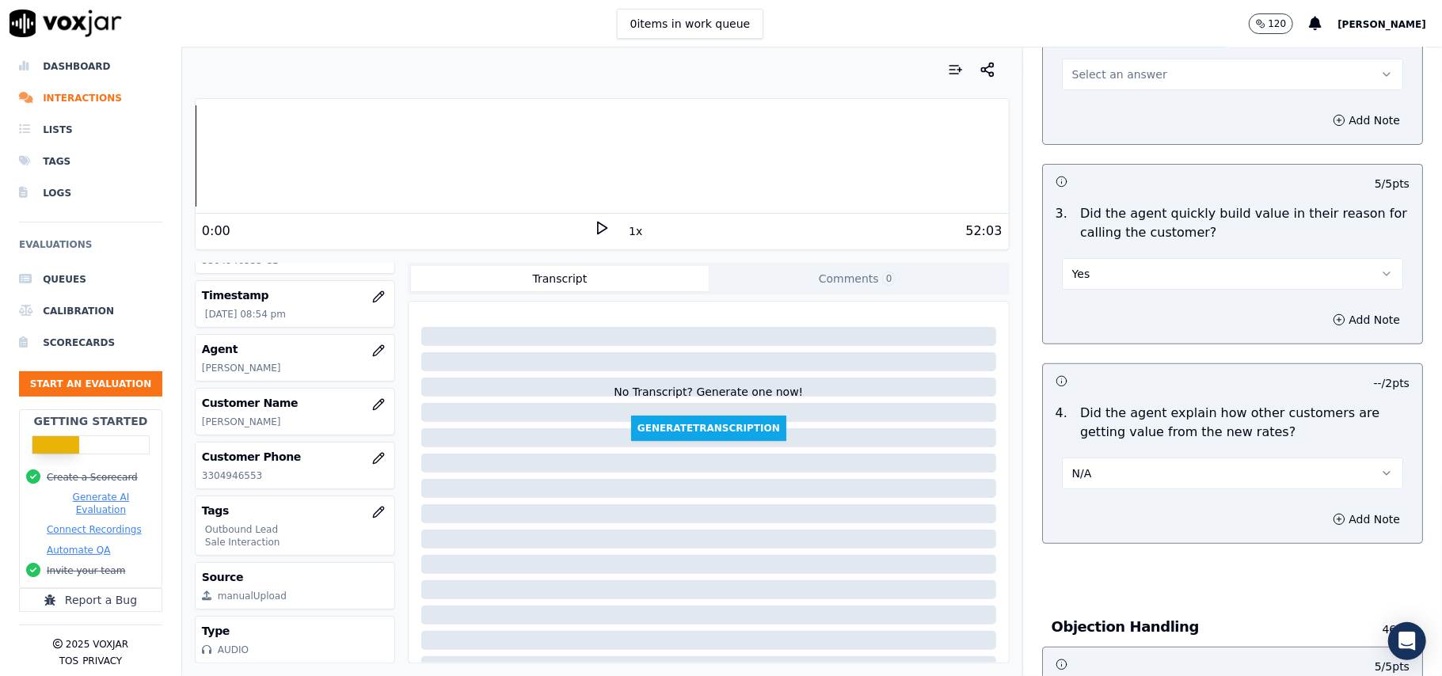
scroll to position [254, 0]
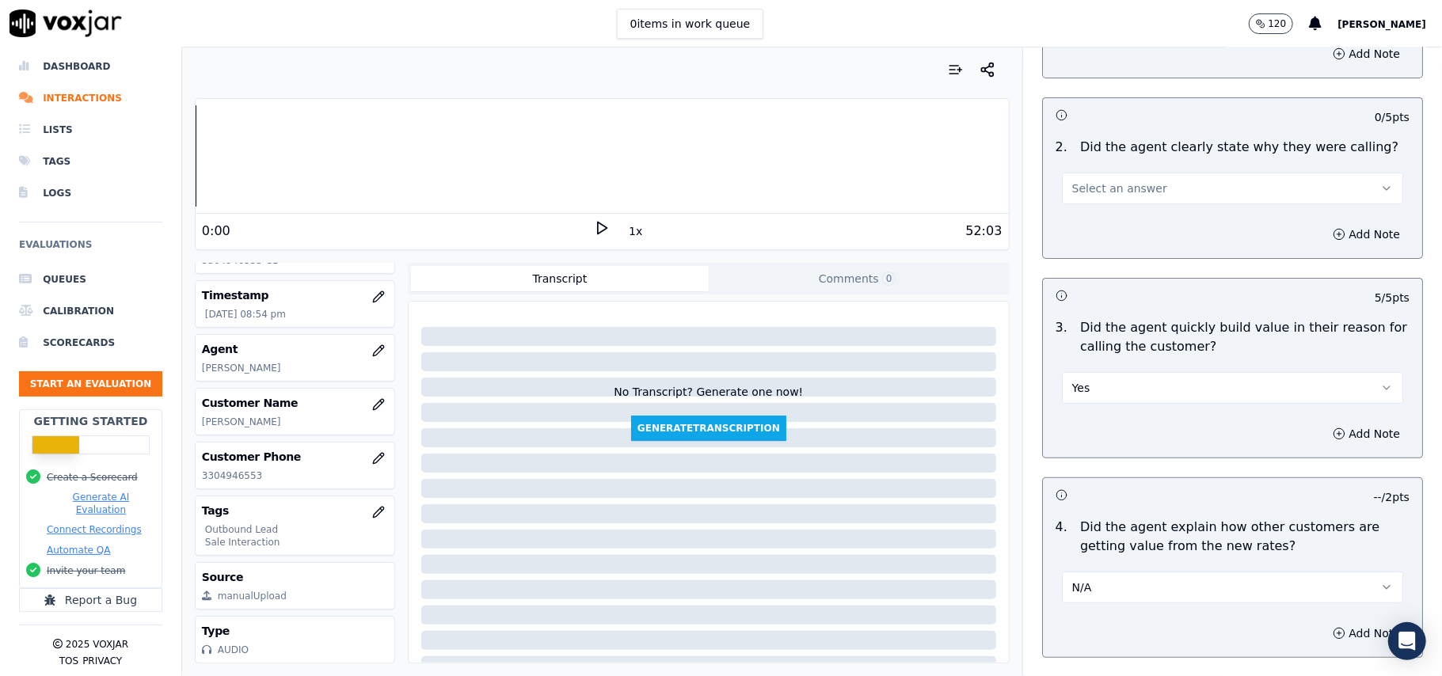
click at [1116, 184] on span "Select an answer" at bounding box center [1119, 189] width 95 height 16
click at [1109, 226] on div "Yes" at bounding box center [1198, 224] width 306 height 25
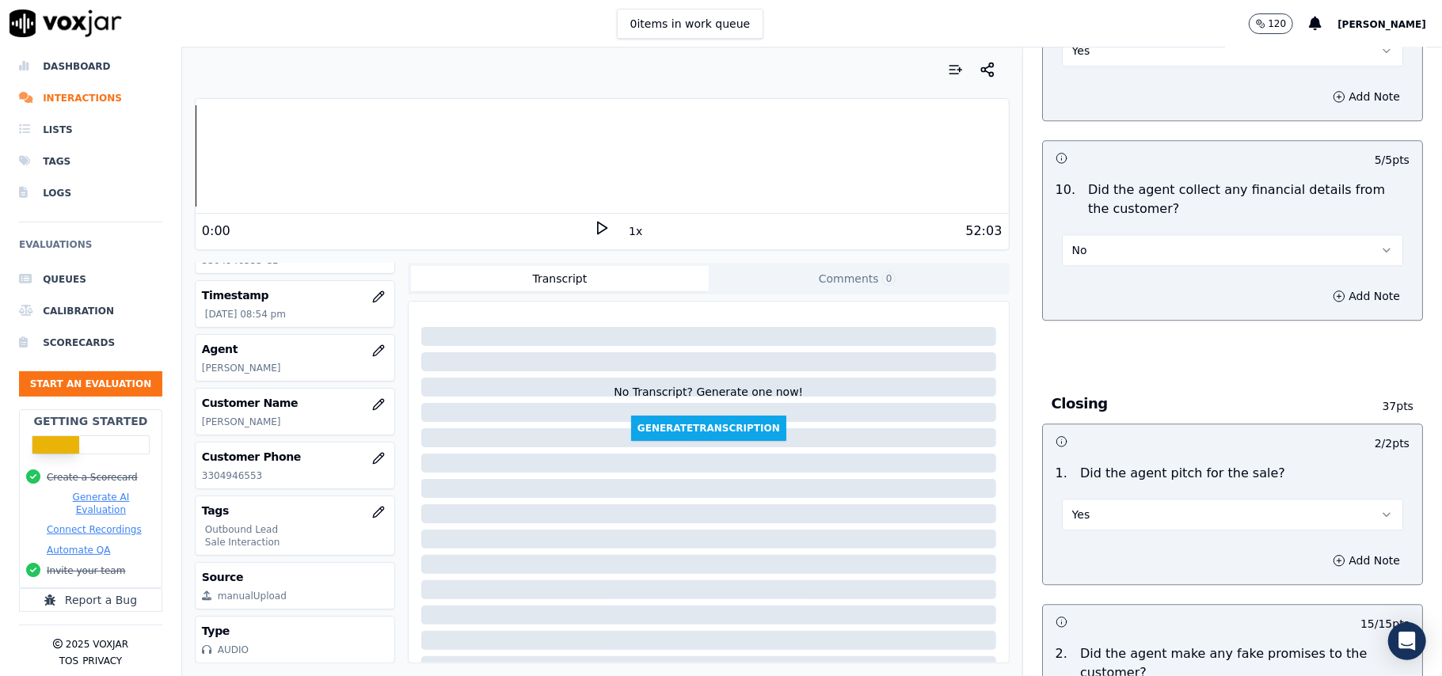
scroll to position [3950, 0]
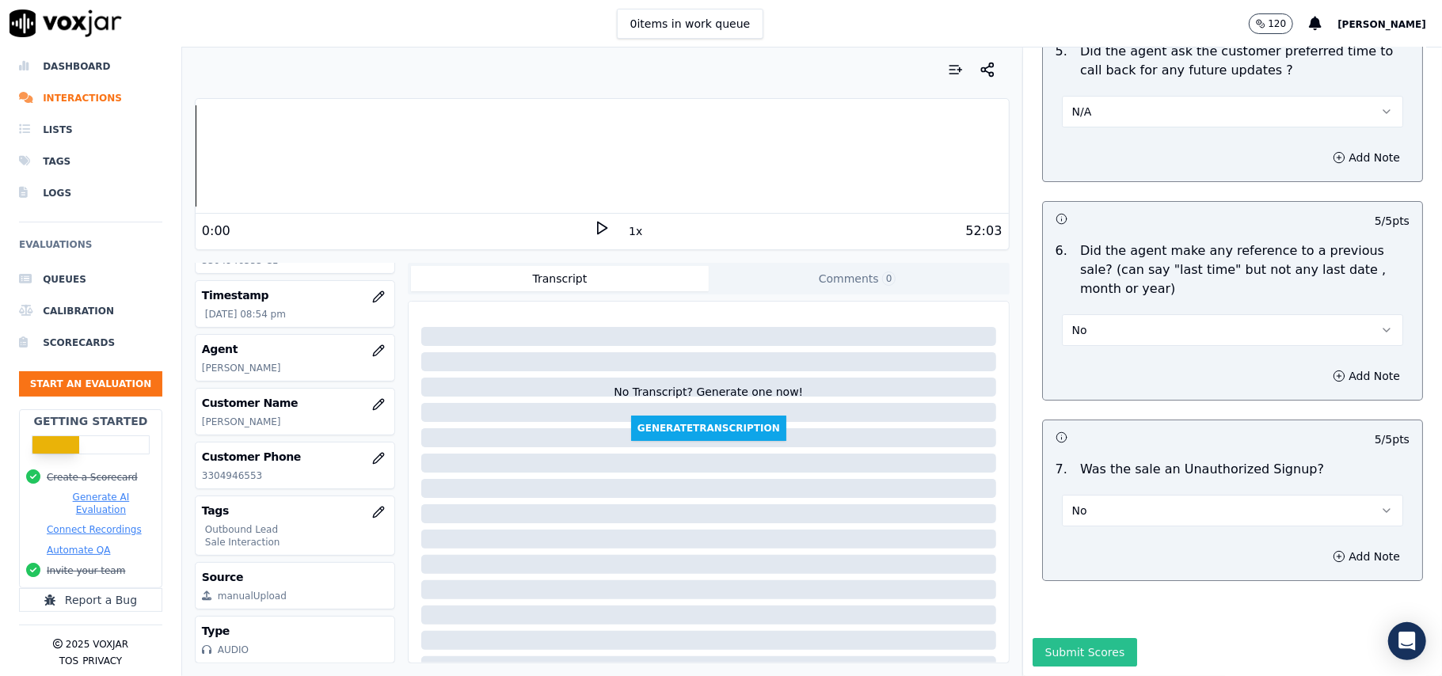
click at [1041, 638] on button "Submit Scores" at bounding box center [1085, 652] width 105 height 29
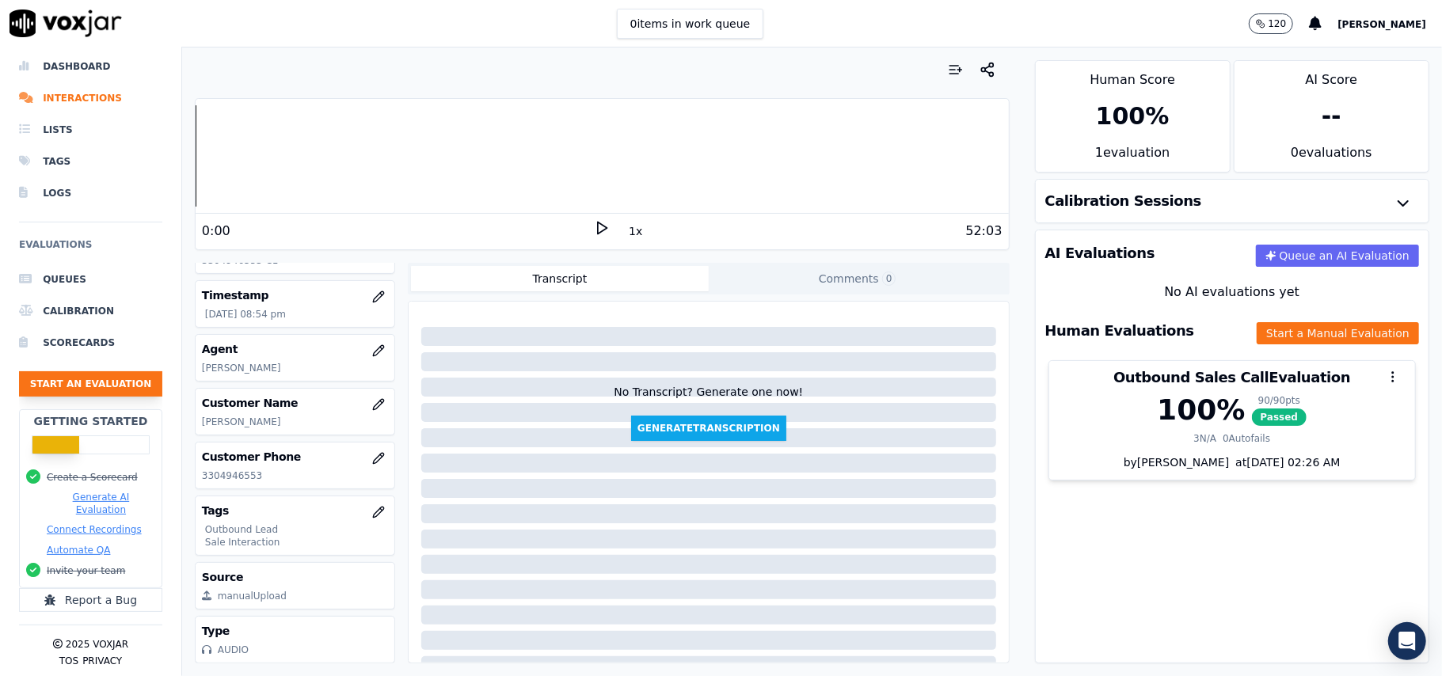
click at [63, 371] on button "Start an Evaluation" at bounding box center [90, 383] width 143 height 25
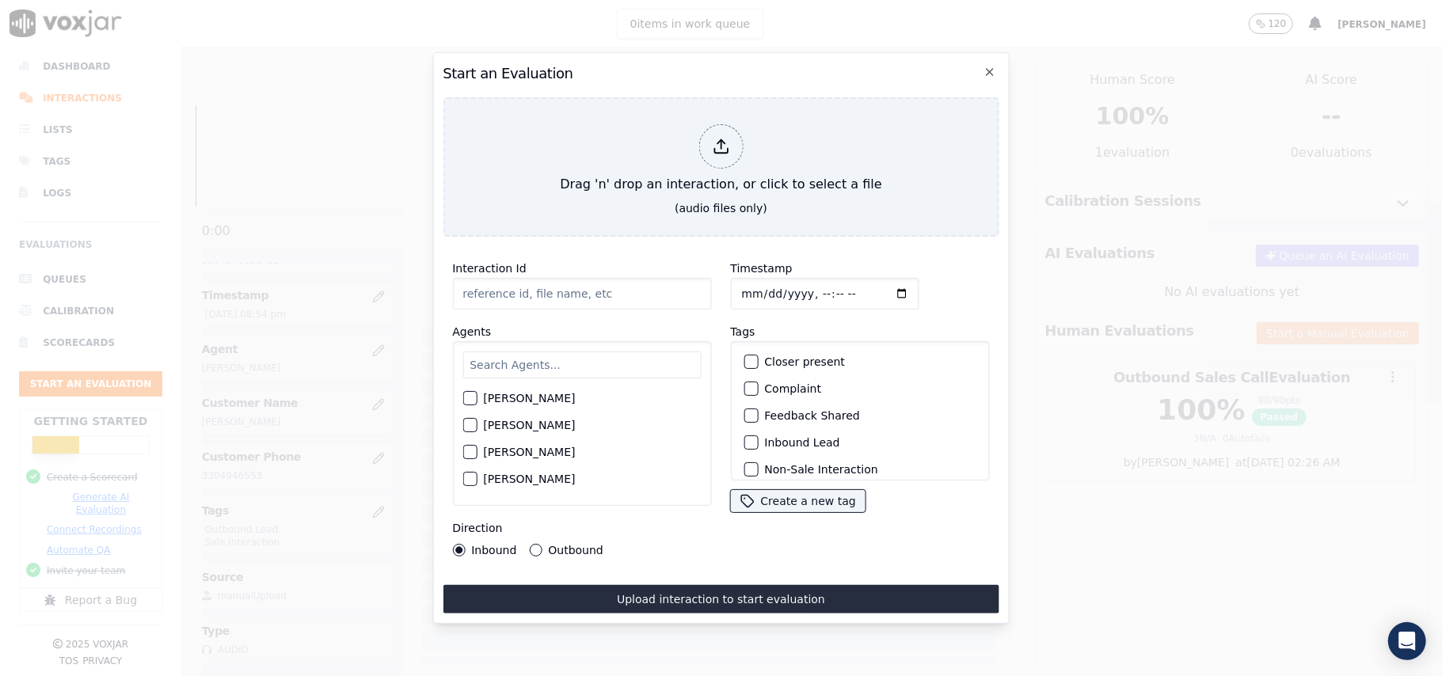
click at [615, 280] on input "Interaction Id" at bounding box center [581, 294] width 259 height 32
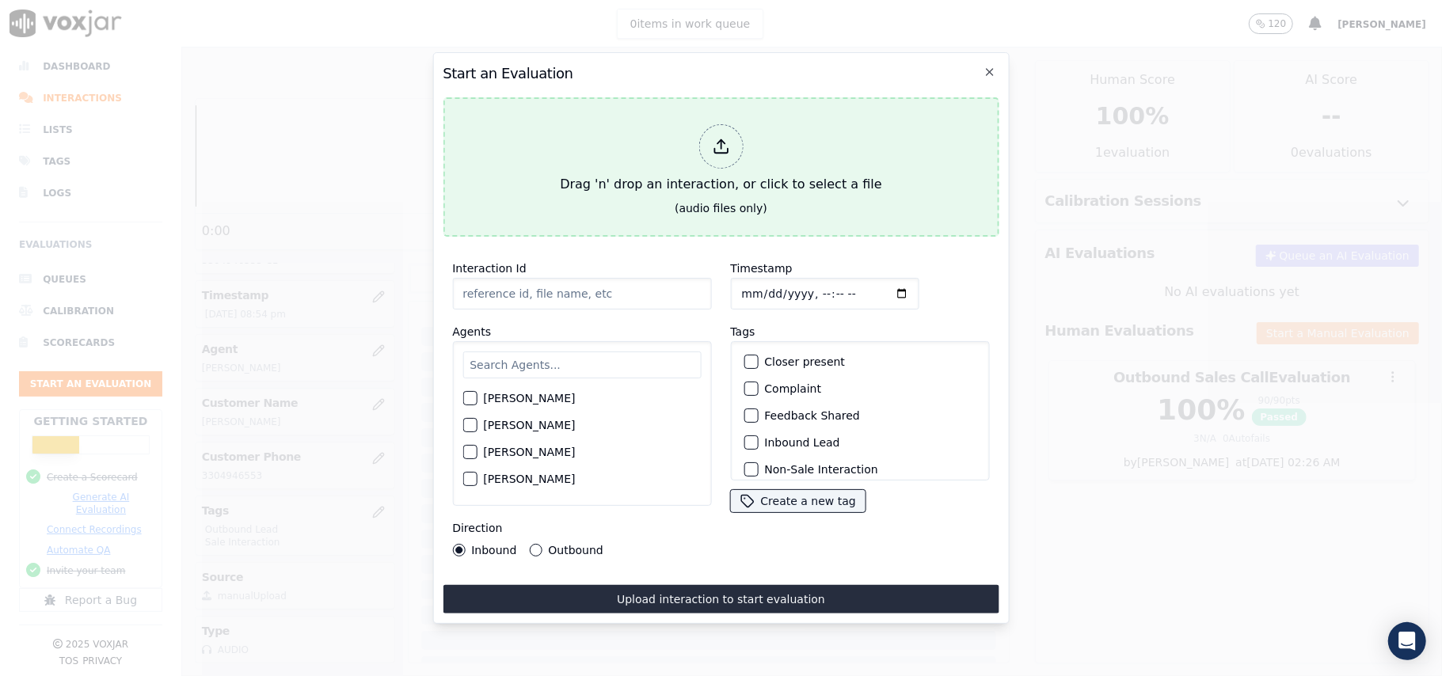
click at [710, 157] on div at bounding box center [720, 146] width 44 height 44
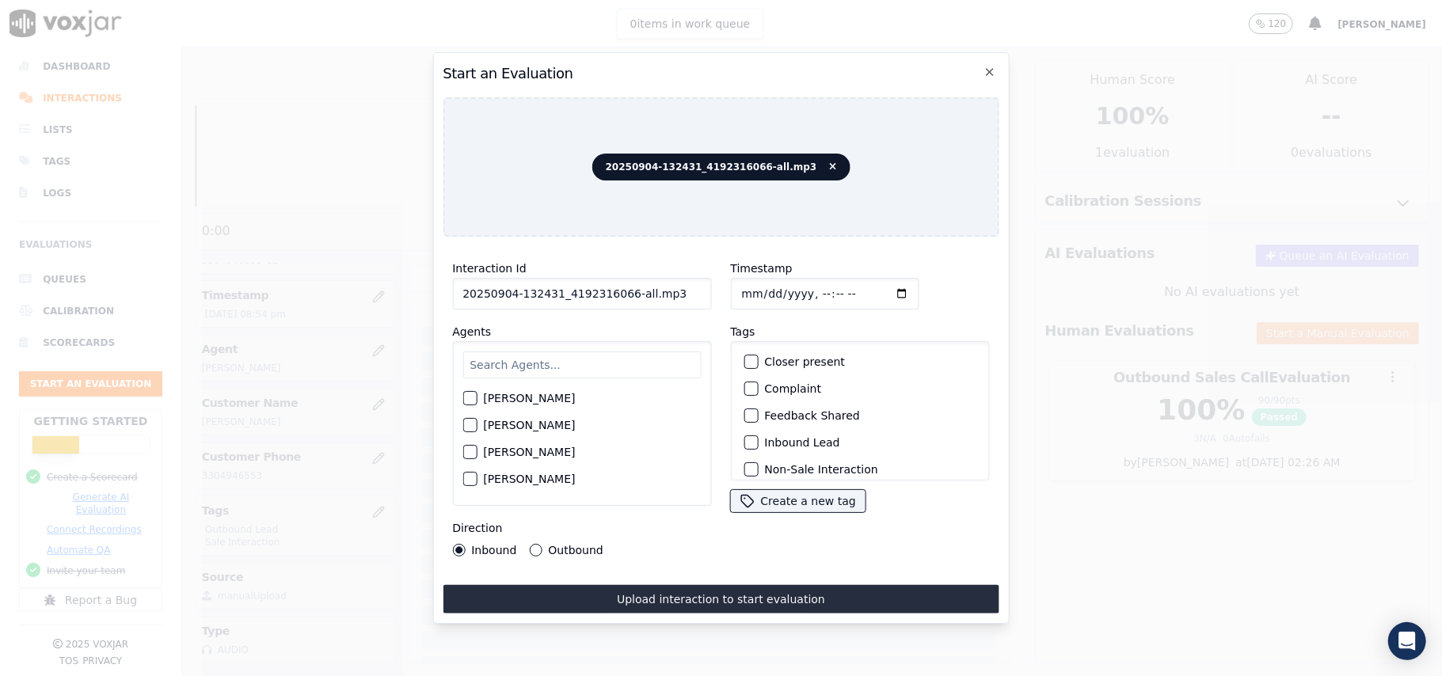
drag, startPoint x: 667, startPoint y: 286, endPoint x: 622, endPoint y: 295, distance: 45.4
click at [622, 295] on input "20250904-132431_4192316066-all.mp3" at bounding box center [581, 294] width 259 height 32
type input "20250904-132431_4192316066-C1"
click at [762, 283] on input "Timestamp" at bounding box center [824, 294] width 188 height 32
type input "[DATE]T21:02"
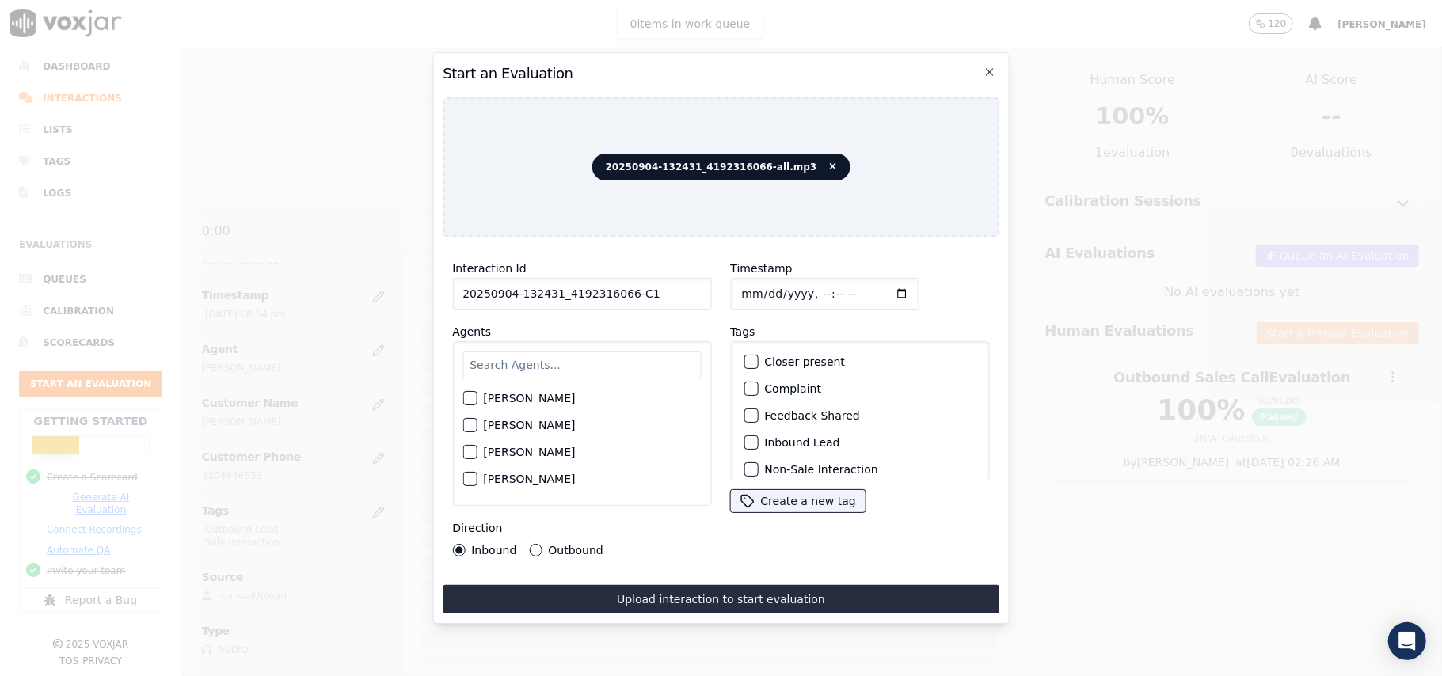
click at [531, 361] on input "text" at bounding box center [581, 365] width 238 height 27
type input "[PERSON_NAME]"
click at [474, 398] on div "button" at bounding box center [468, 403] width 11 height 11
click at [744, 437] on div "button" at bounding box center [749, 442] width 11 height 11
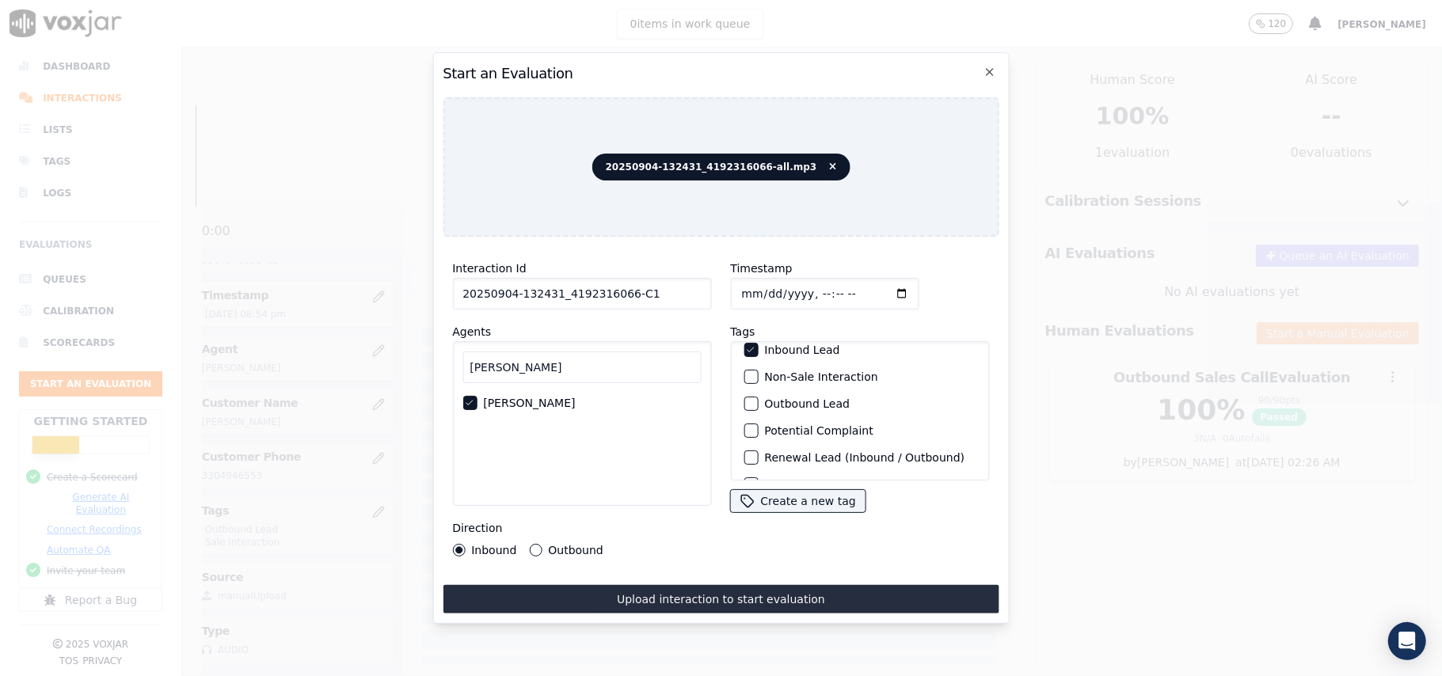
scroll to position [138, 0]
click at [744, 455] on div "button" at bounding box center [749, 460] width 11 height 11
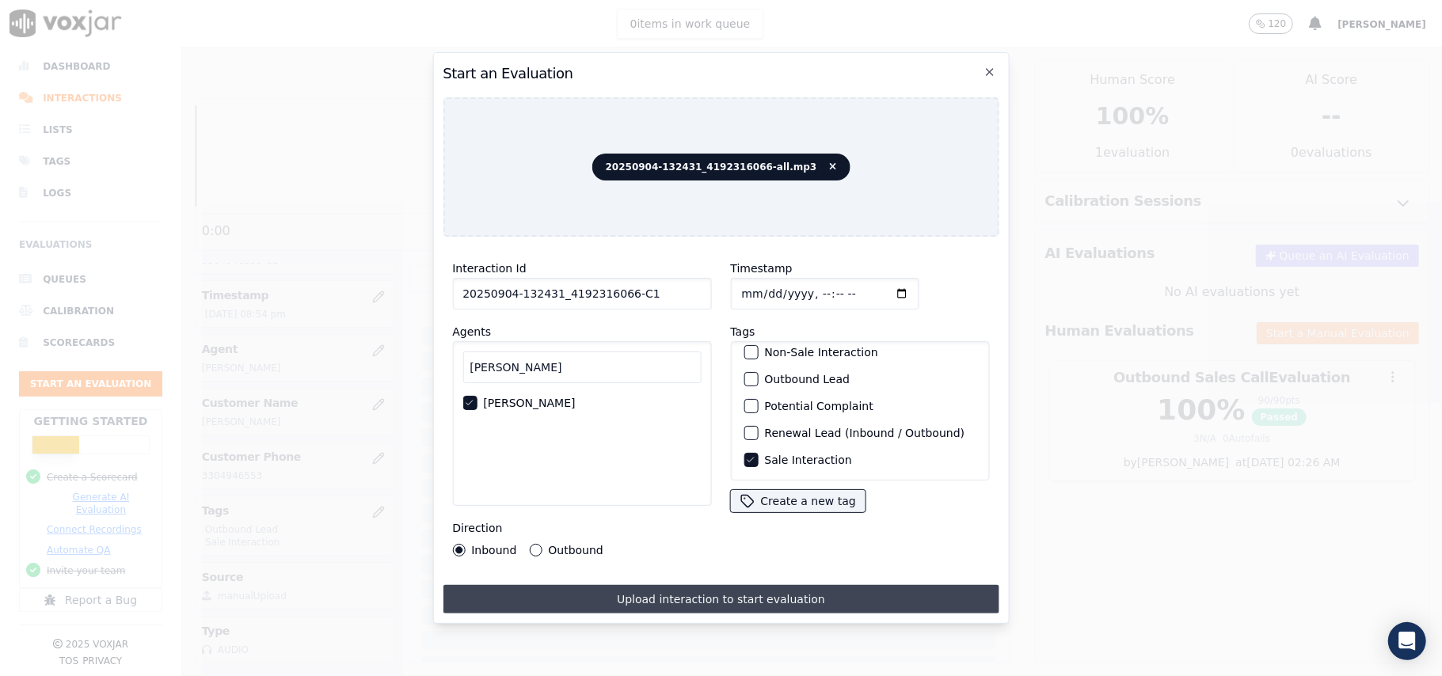
click at [613, 594] on button "Upload interaction to start evaluation" at bounding box center [721, 599] width 556 height 29
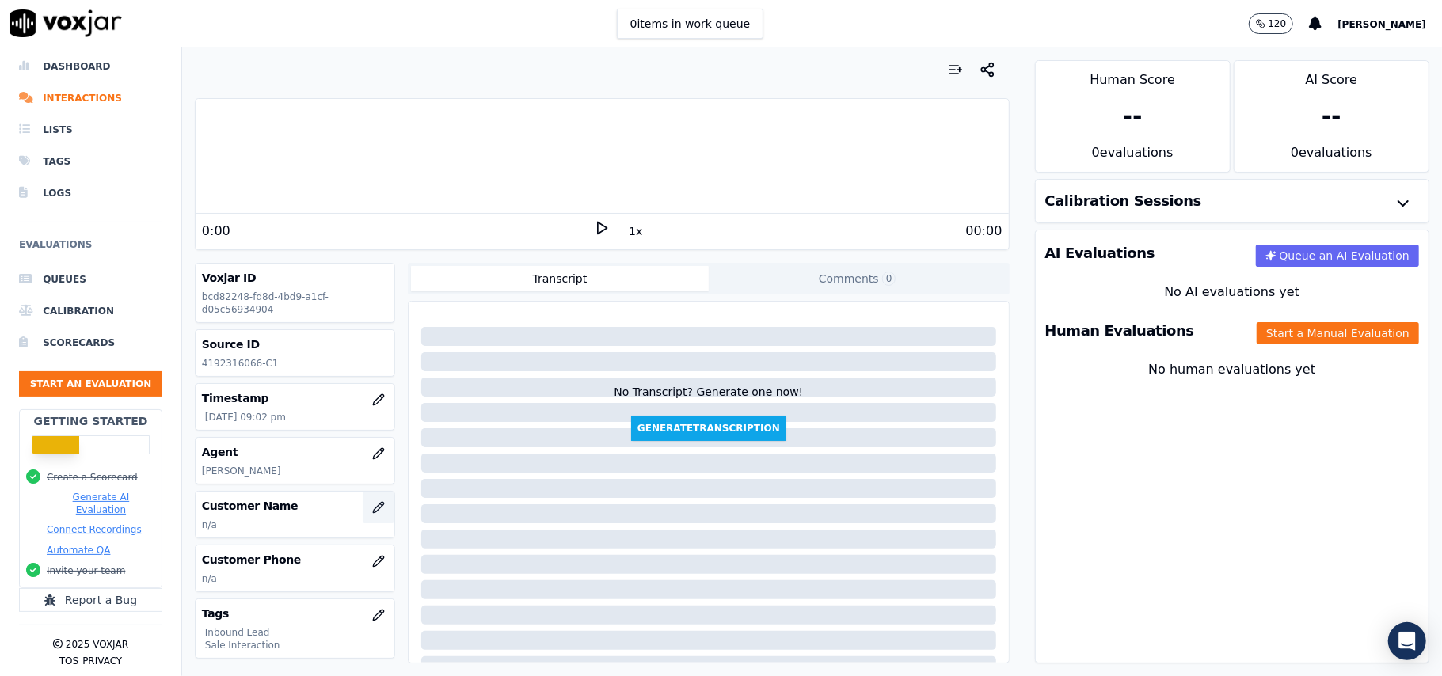
click at [363, 520] on button "button" at bounding box center [379, 508] width 32 height 32
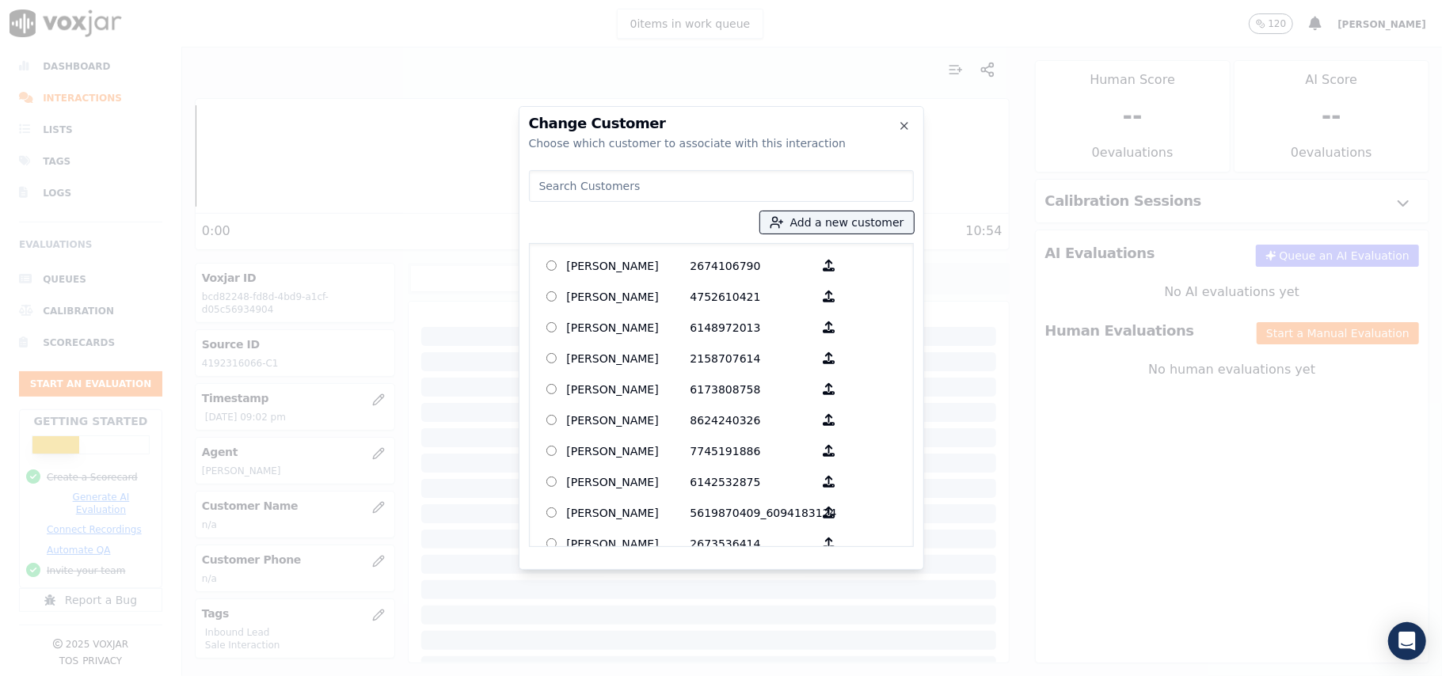
paste input "[PERSON_NAME]"
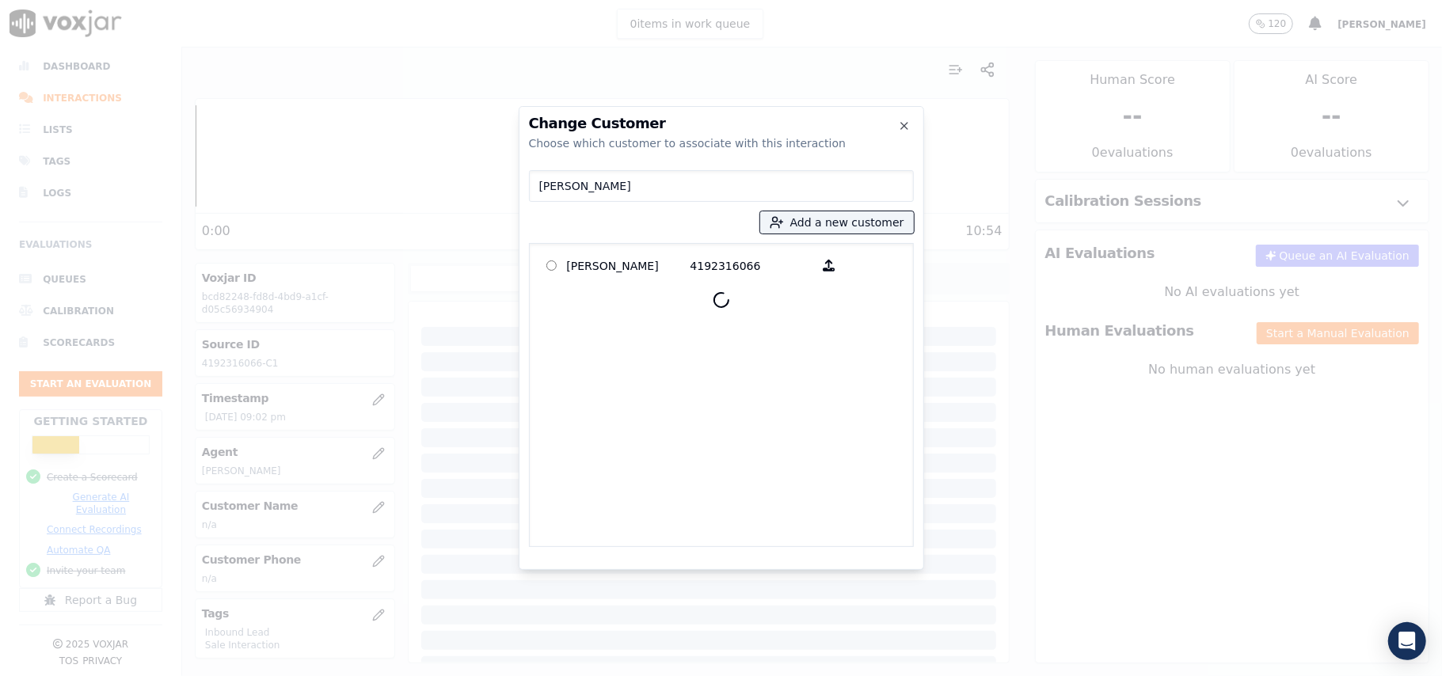
type input "[PERSON_NAME]"
click at [599, 274] on p "[PERSON_NAME]" at bounding box center [629, 265] width 124 height 25
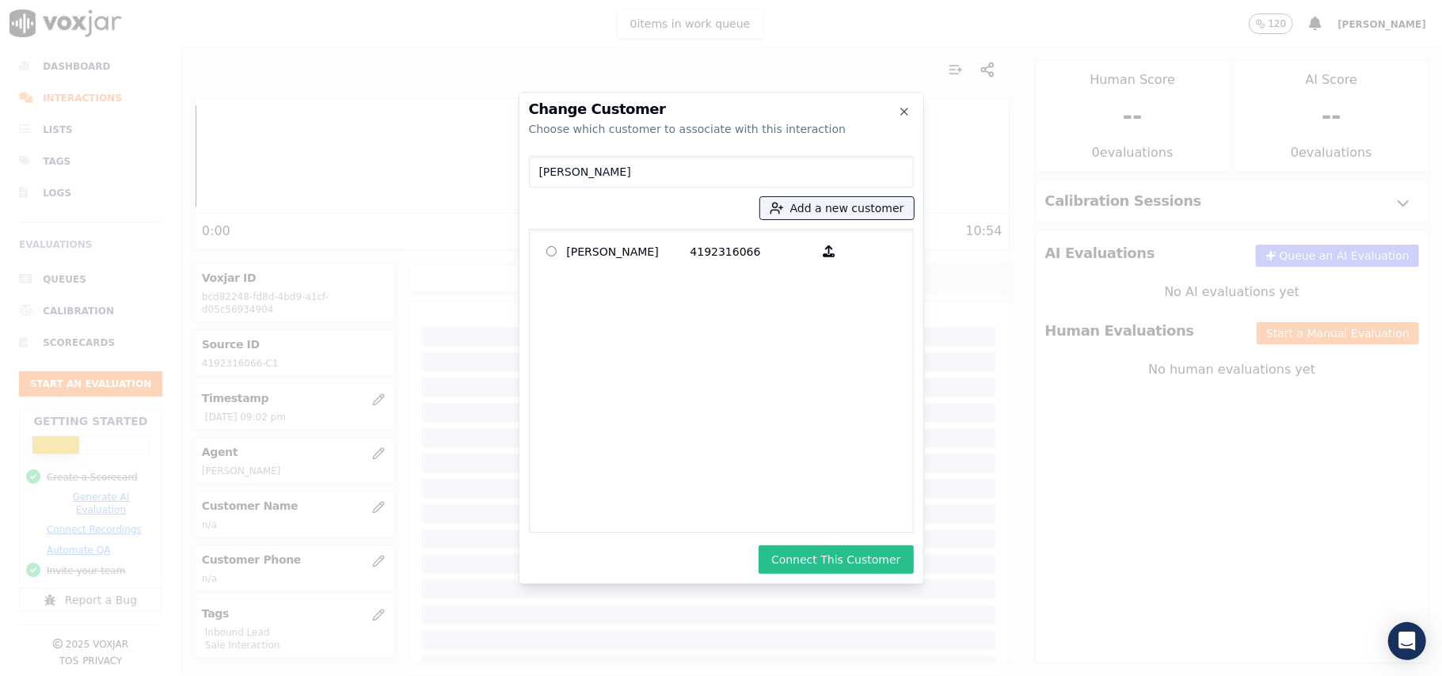
click at [793, 564] on button "Connect This Customer" at bounding box center [836, 560] width 154 height 29
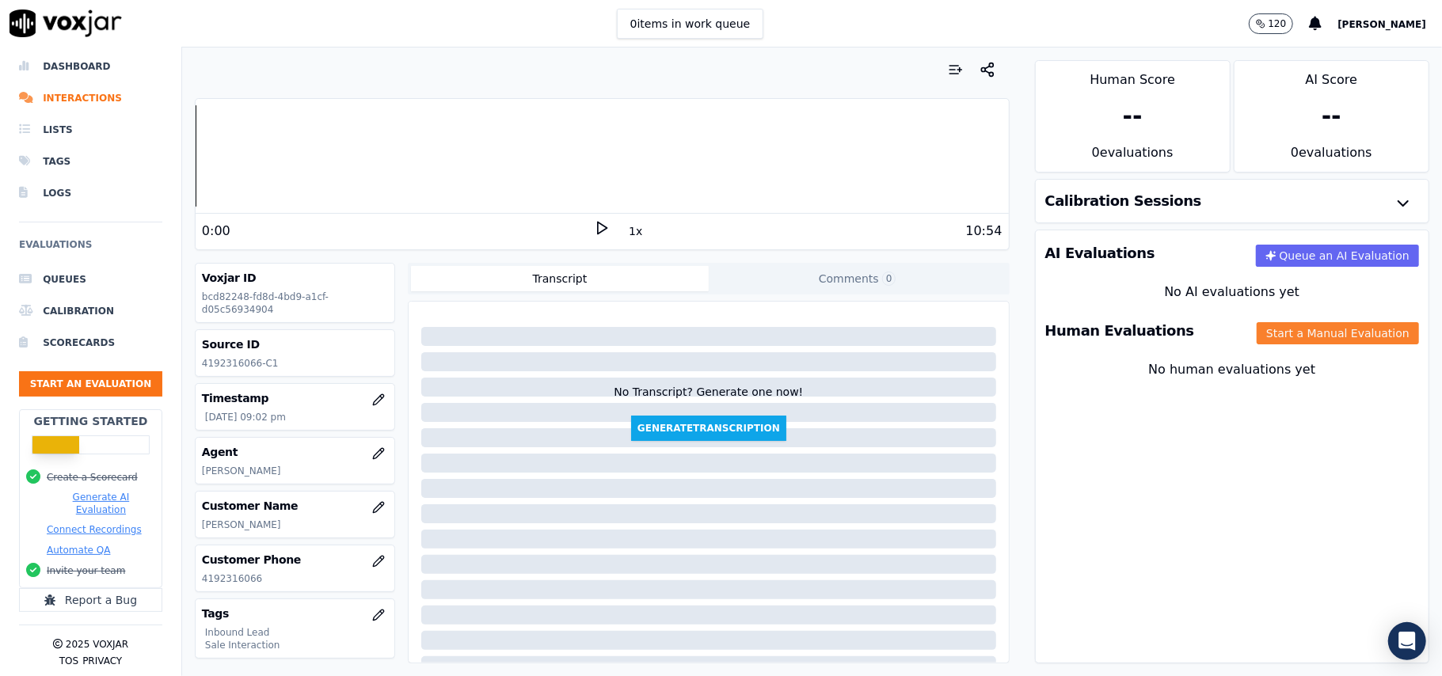
click at [1288, 340] on button "Start a Manual Evaluation" at bounding box center [1338, 333] width 162 height 22
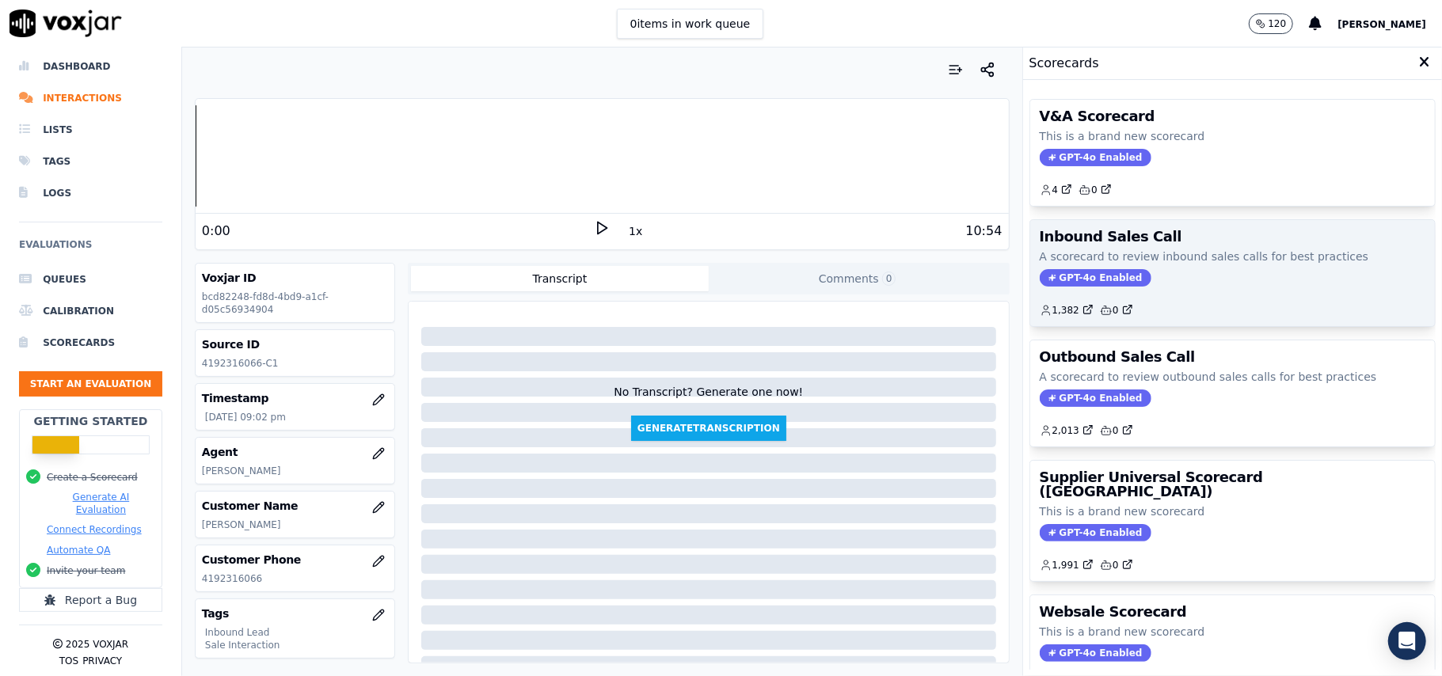
click at [1081, 277] on span "GPT-4o Enabled" at bounding box center [1096, 277] width 112 height 17
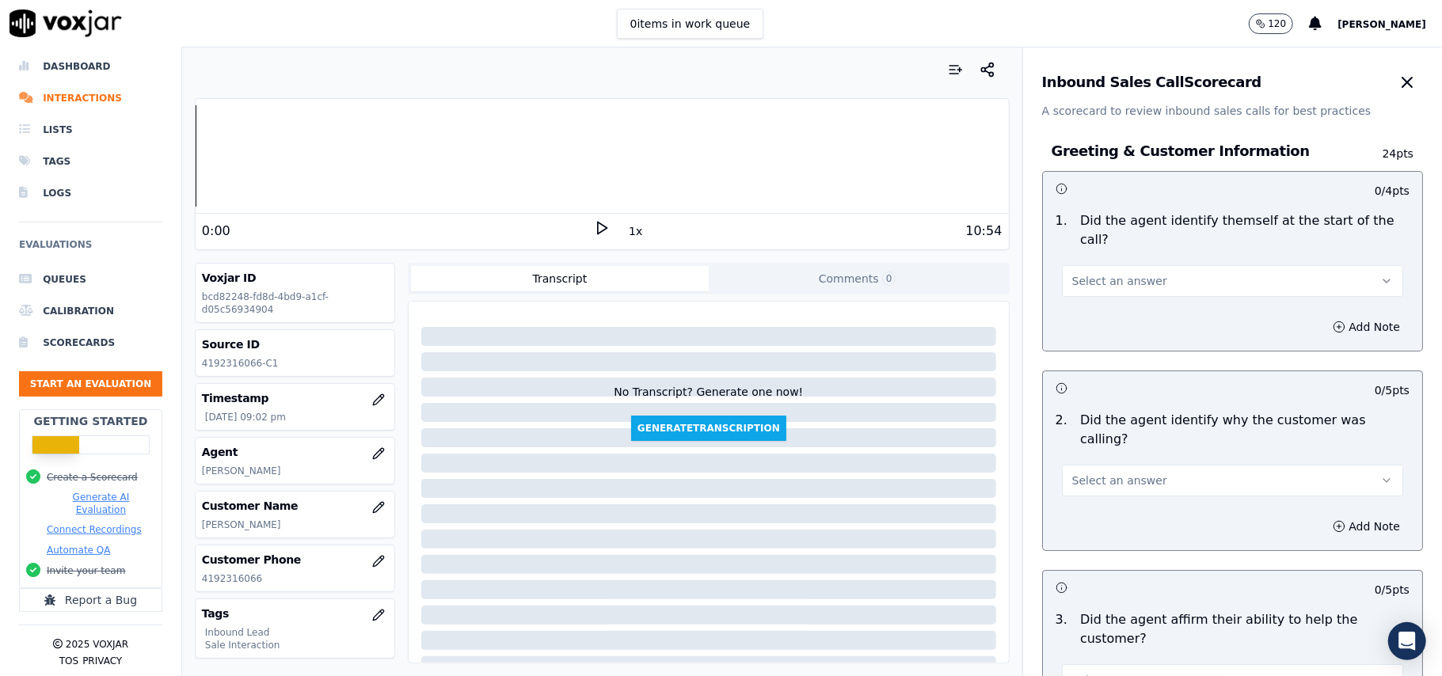
scroll to position [3675, 0]
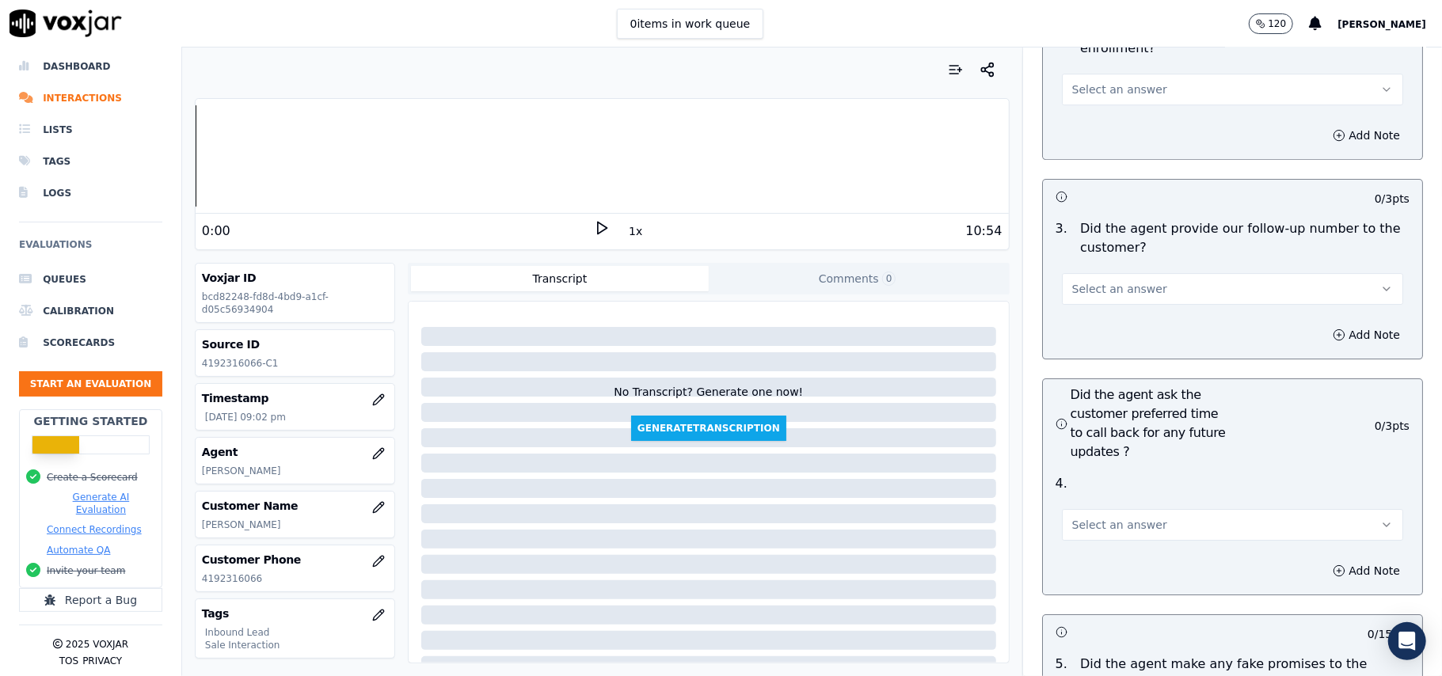
click at [1125, 509] on button "Select an answer" at bounding box center [1232, 525] width 341 height 32
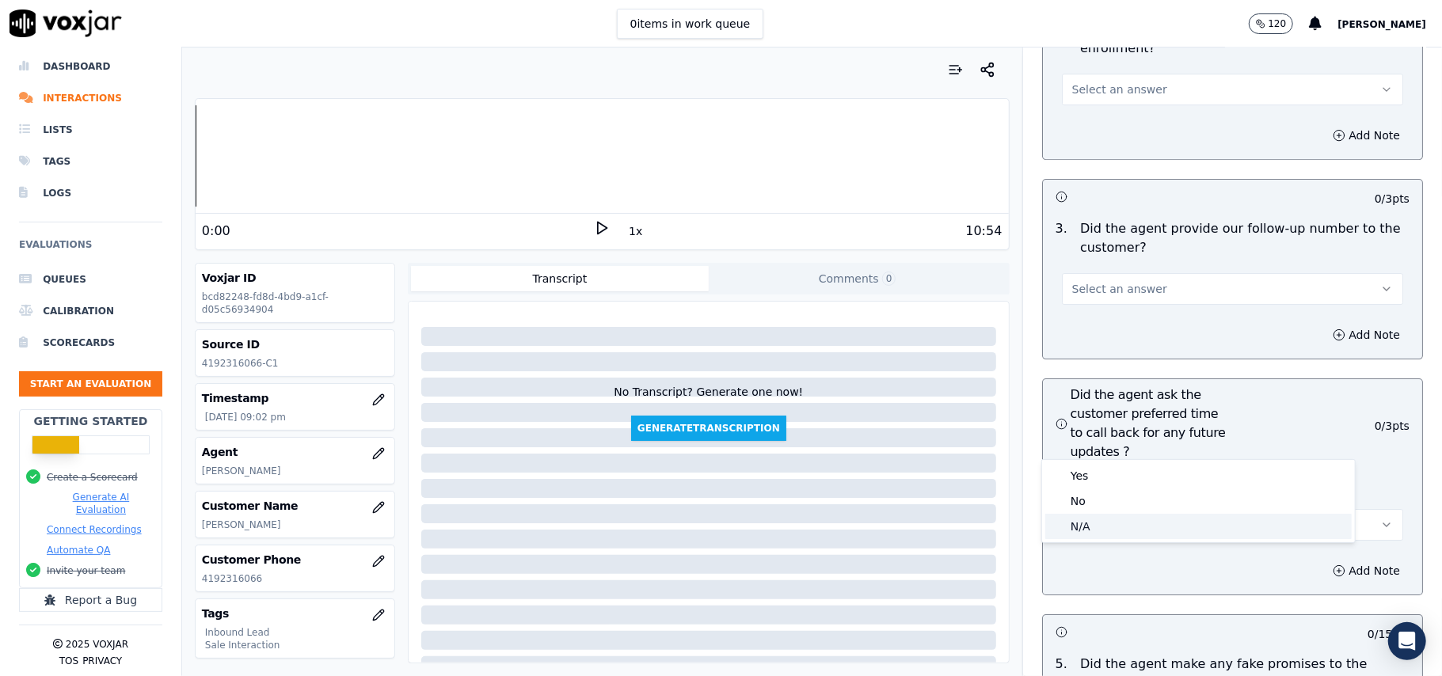
click at [1107, 517] on div "N/A" at bounding box center [1198, 526] width 306 height 25
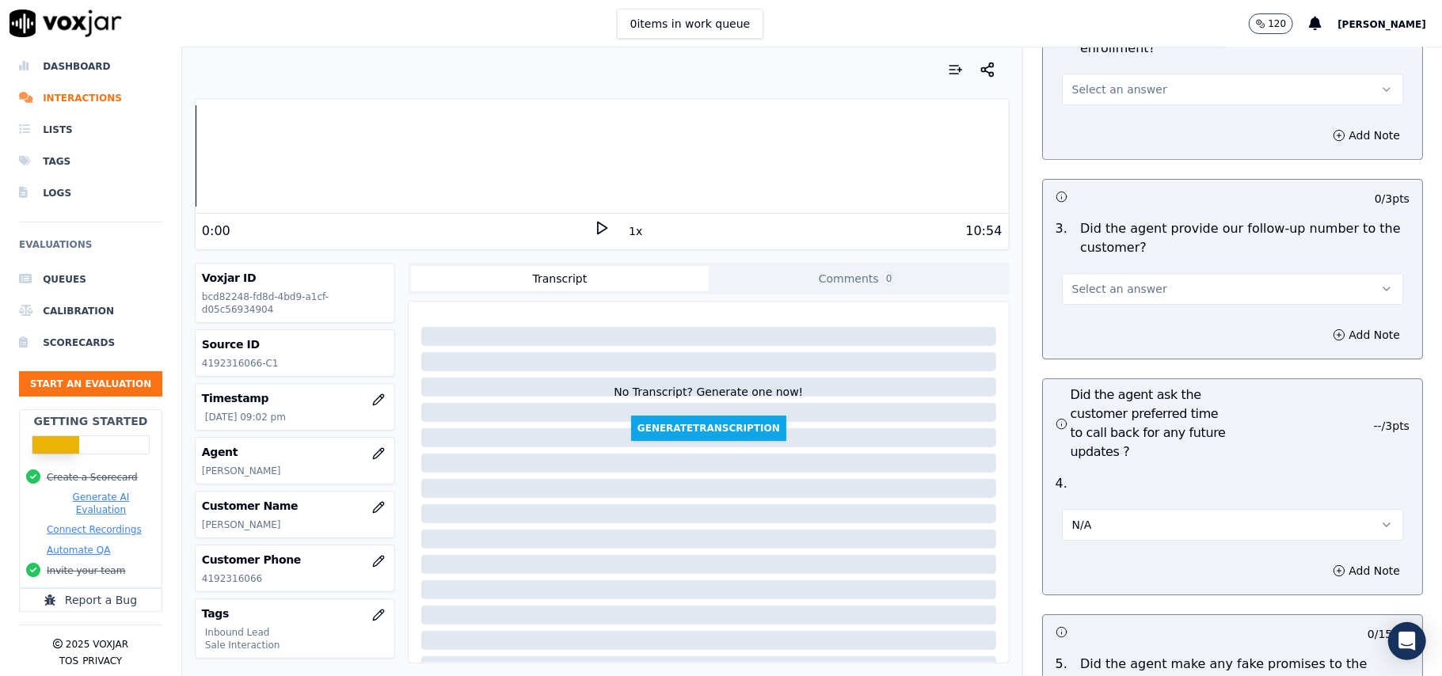
click at [989, 321] on div "Your browser does not support the audio element. 0:00 1x 10:54 Voxjar ID bcd822…" at bounding box center [602, 362] width 840 height 629
click at [1064, 386] on h3 "Did the agent ask the customer preferred time to call back for any future updat…" at bounding box center [1144, 424] width 177 height 76
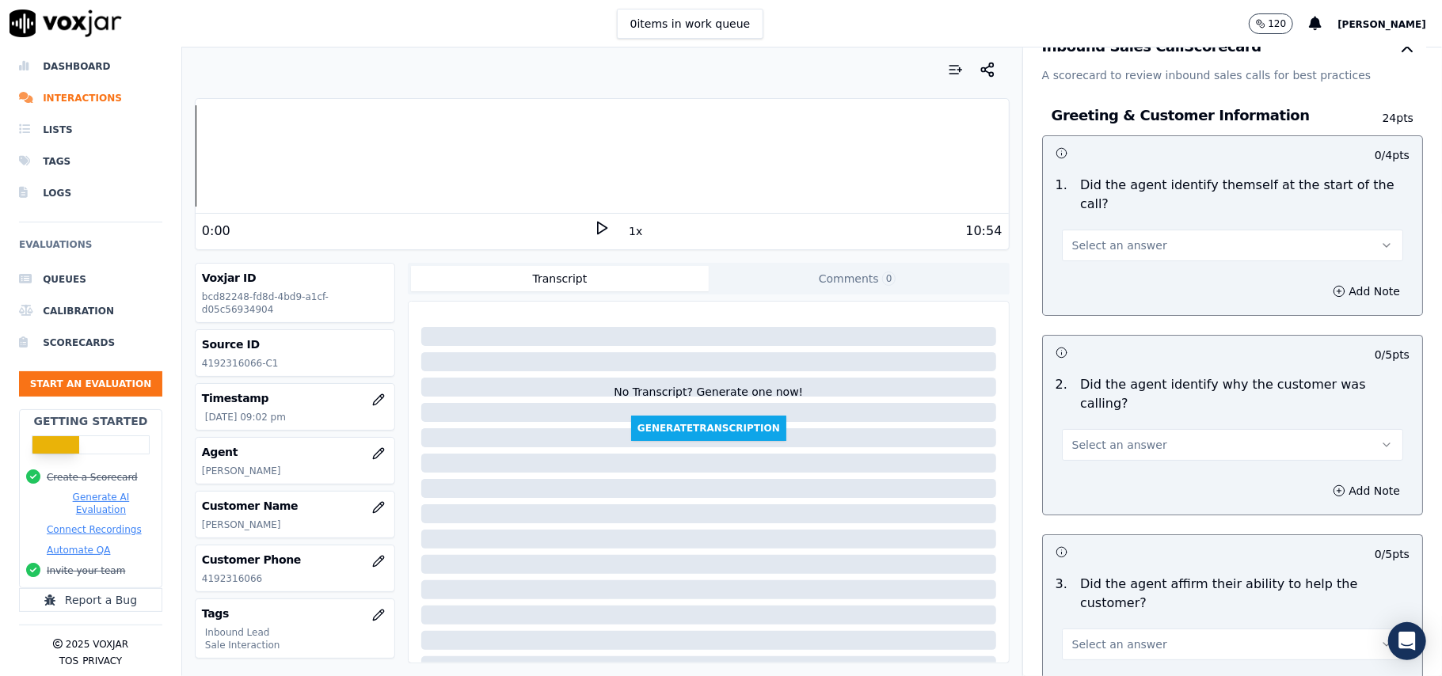
scroll to position [0, 0]
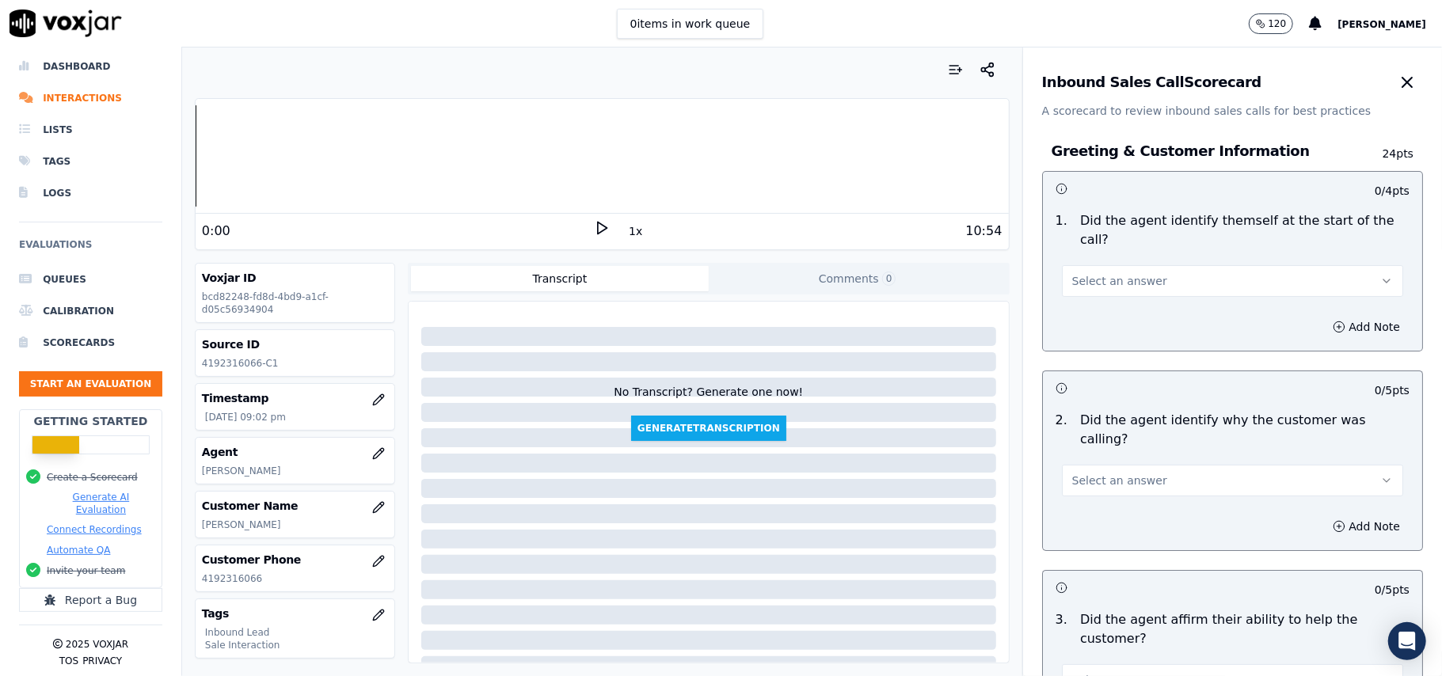
click at [1118, 273] on span "Select an answer" at bounding box center [1119, 281] width 95 height 16
click at [1110, 287] on div "Yes" at bounding box center [1198, 298] width 306 height 25
click at [1131, 473] on span "Select an answer" at bounding box center [1119, 481] width 95 height 16
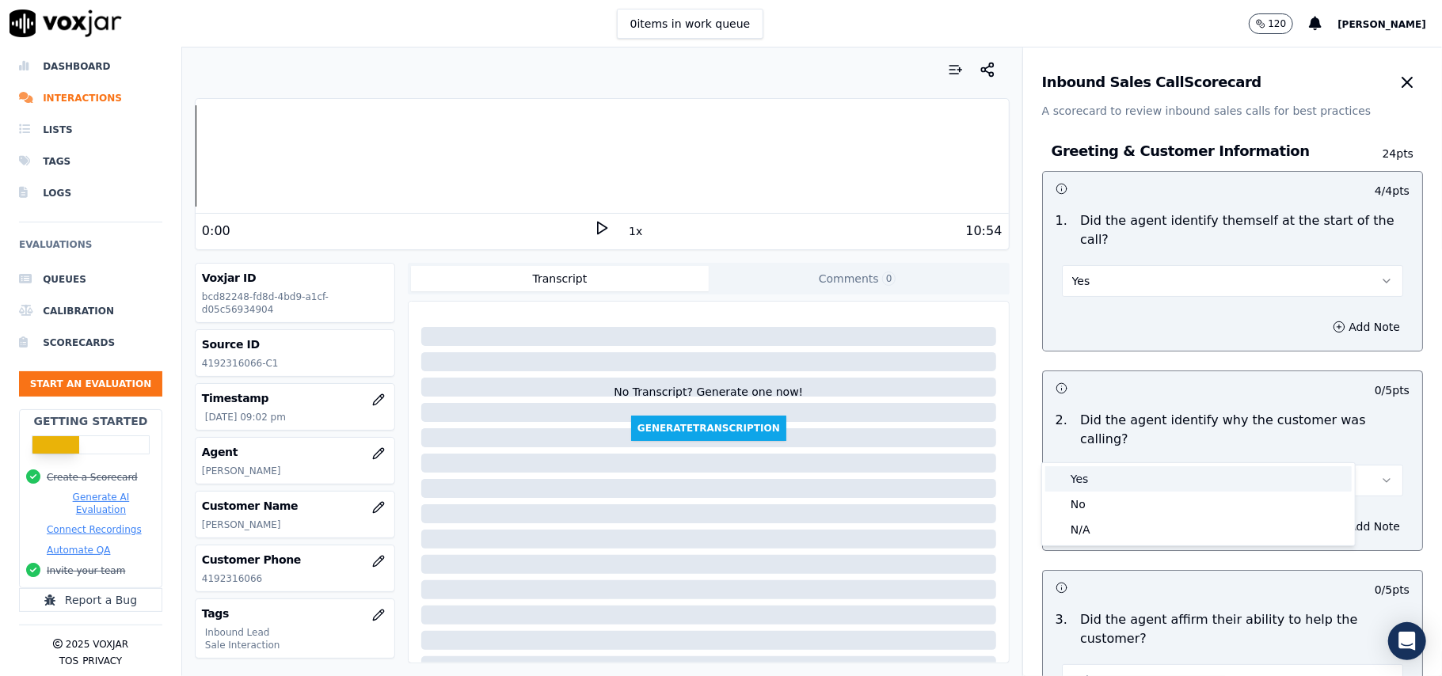
click at [1120, 480] on div "Yes" at bounding box center [1198, 478] width 306 height 25
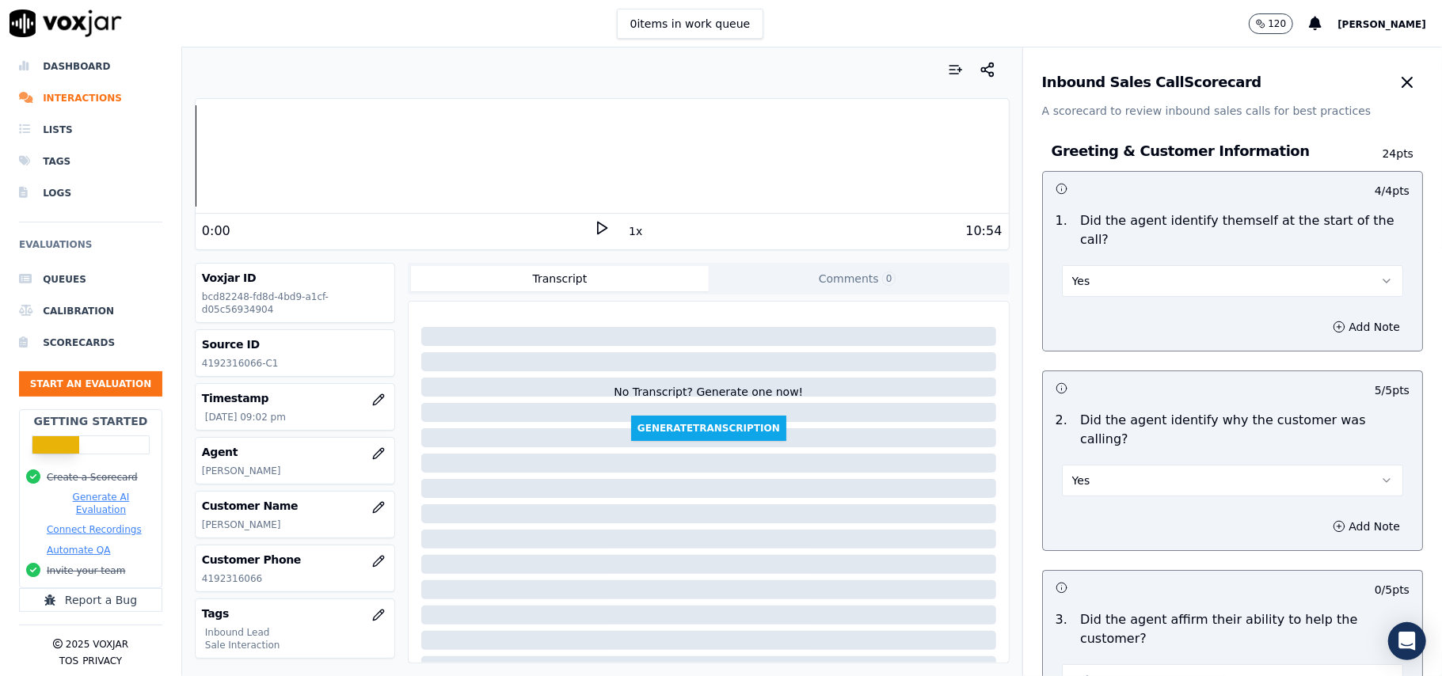
scroll to position [317, 0]
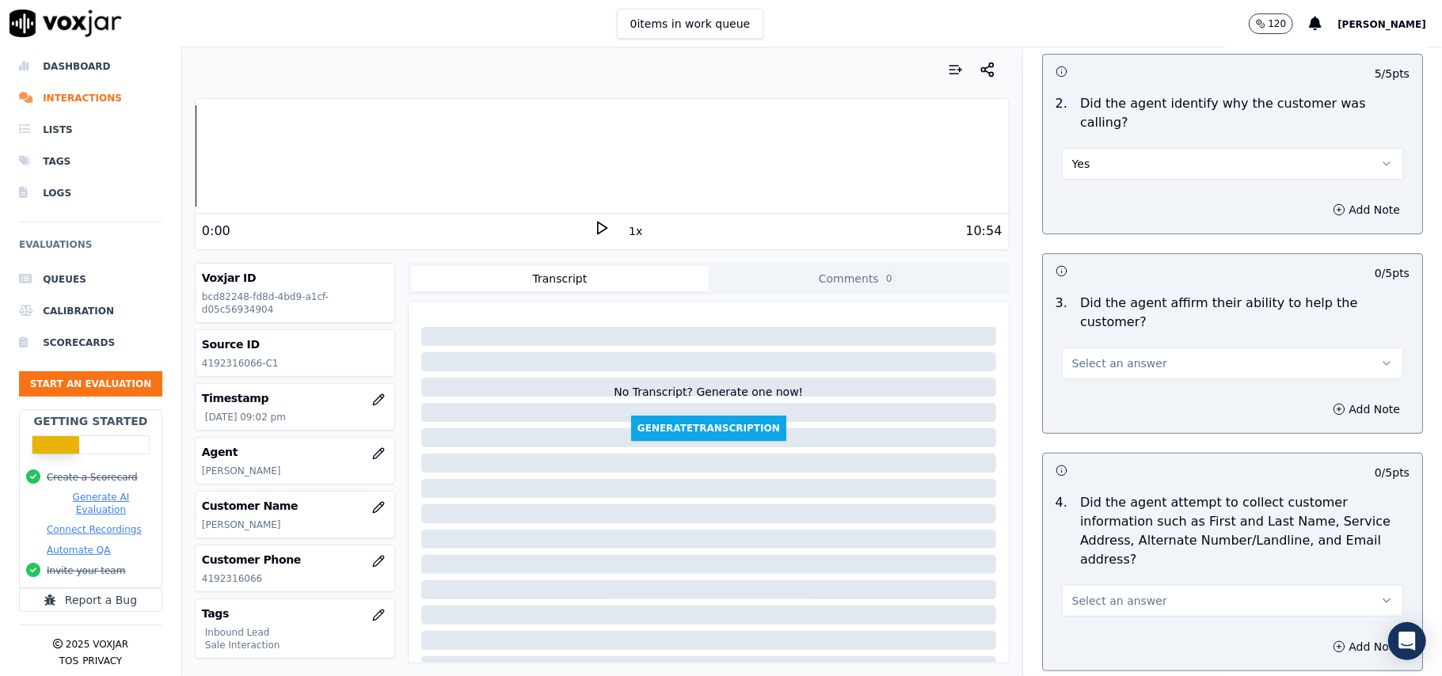
click at [1175, 348] on button "Select an answer" at bounding box center [1232, 364] width 341 height 32
click at [1159, 346] on div "Yes" at bounding box center [1198, 343] width 306 height 25
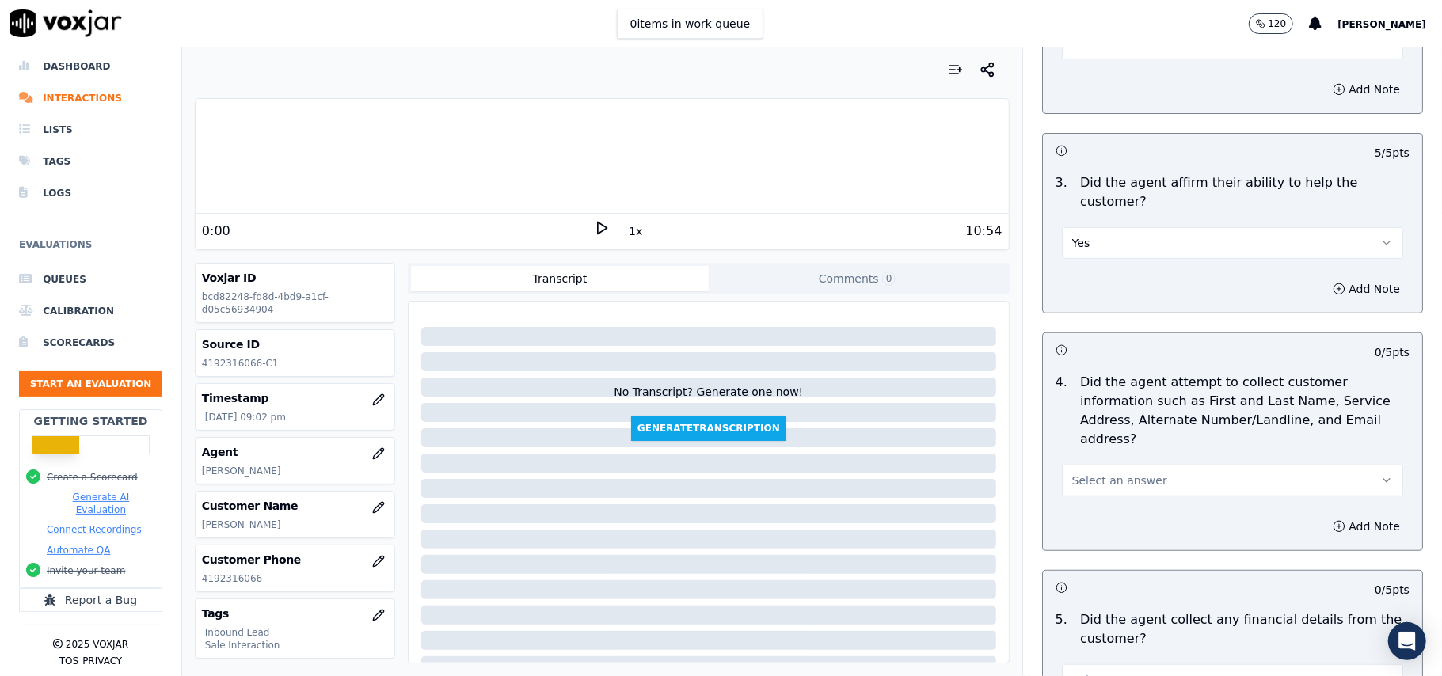
scroll to position [527, 0]
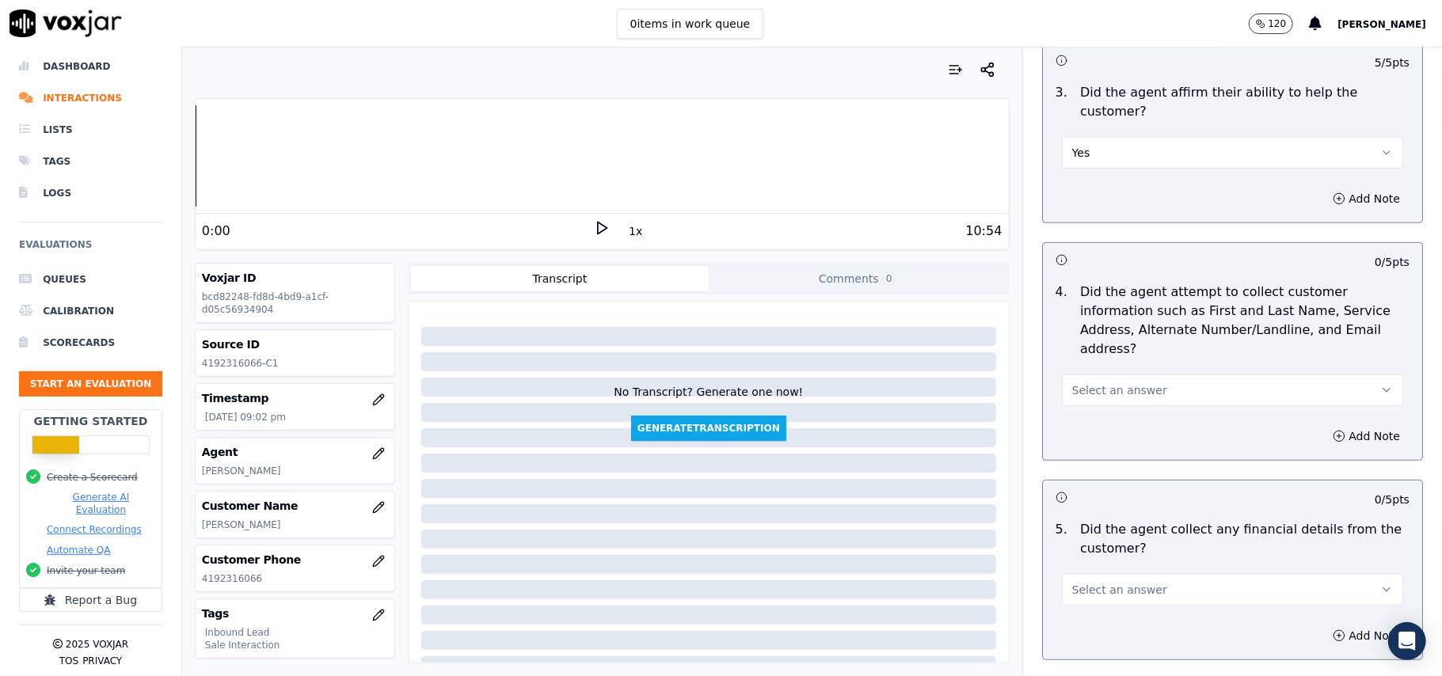
click at [1147, 375] on button "Select an answer" at bounding box center [1232, 391] width 341 height 32
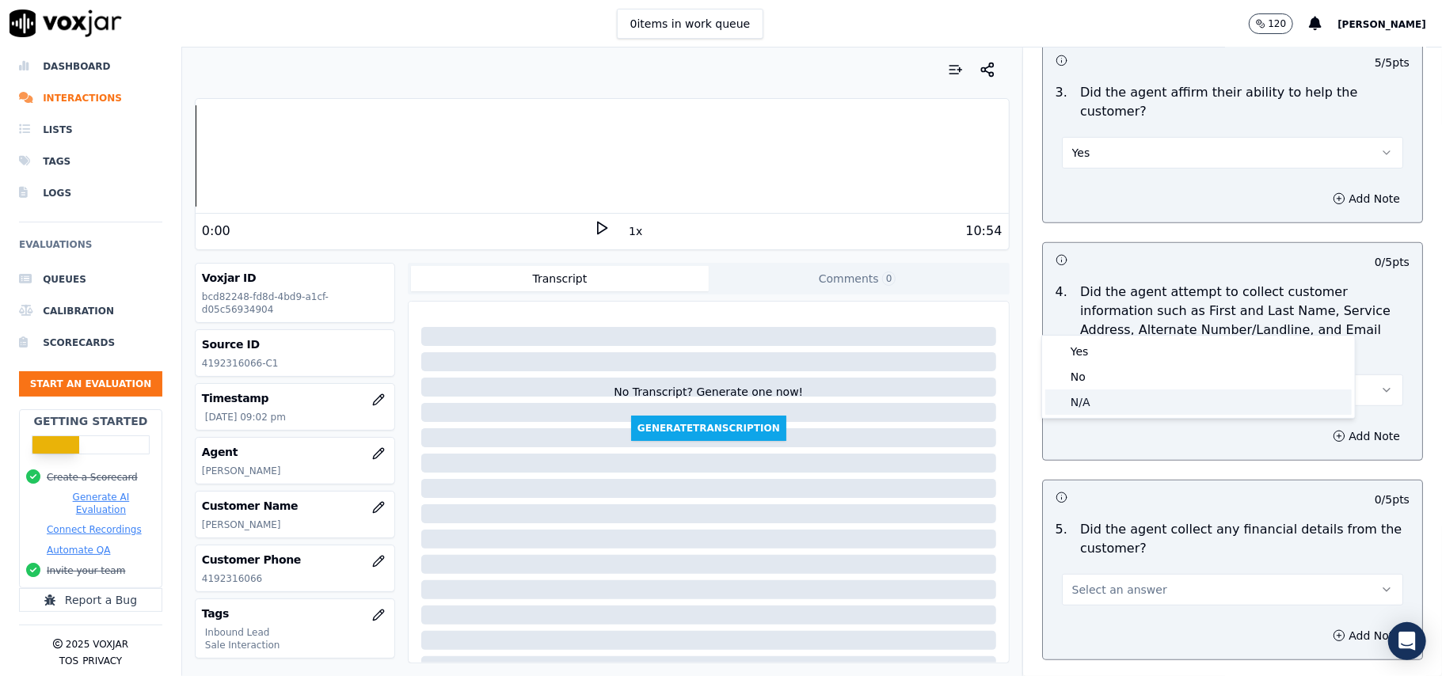
click at [1103, 400] on div "N/A" at bounding box center [1198, 402] width 306 height 25
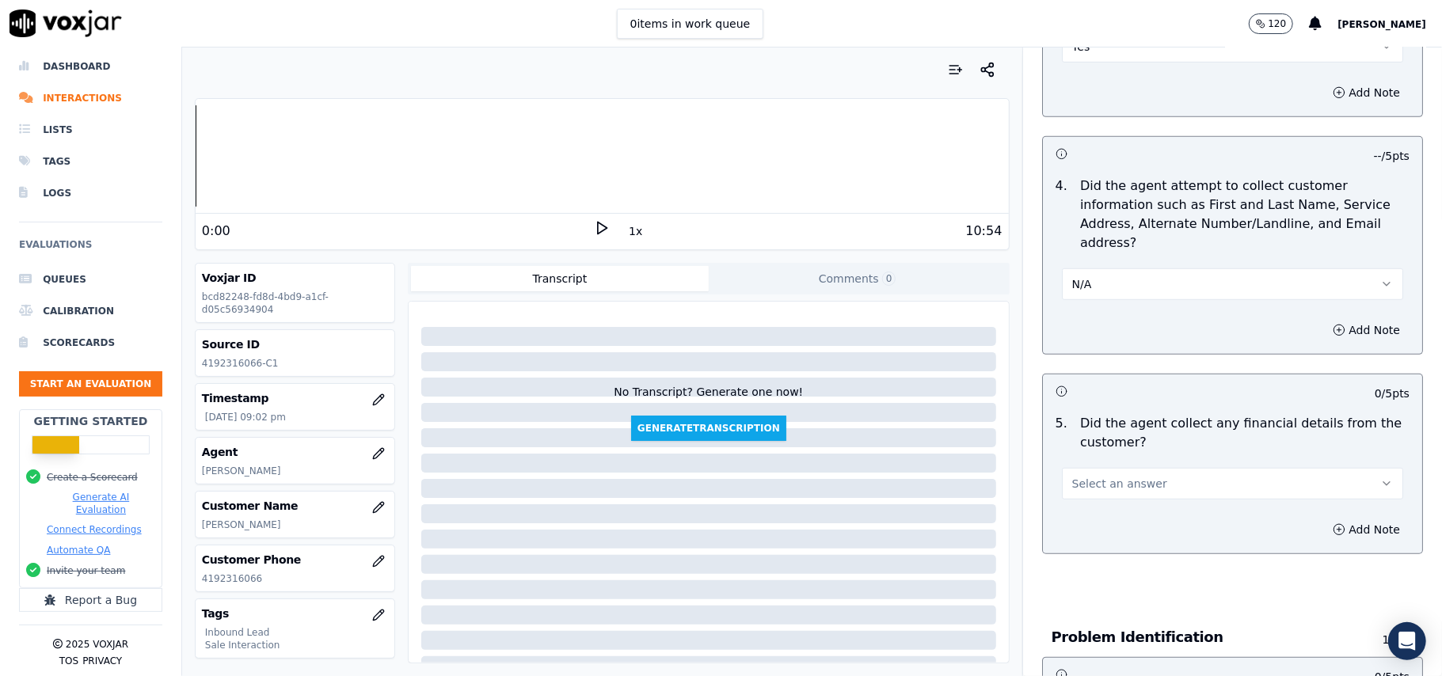
scroll to position [739, 0]
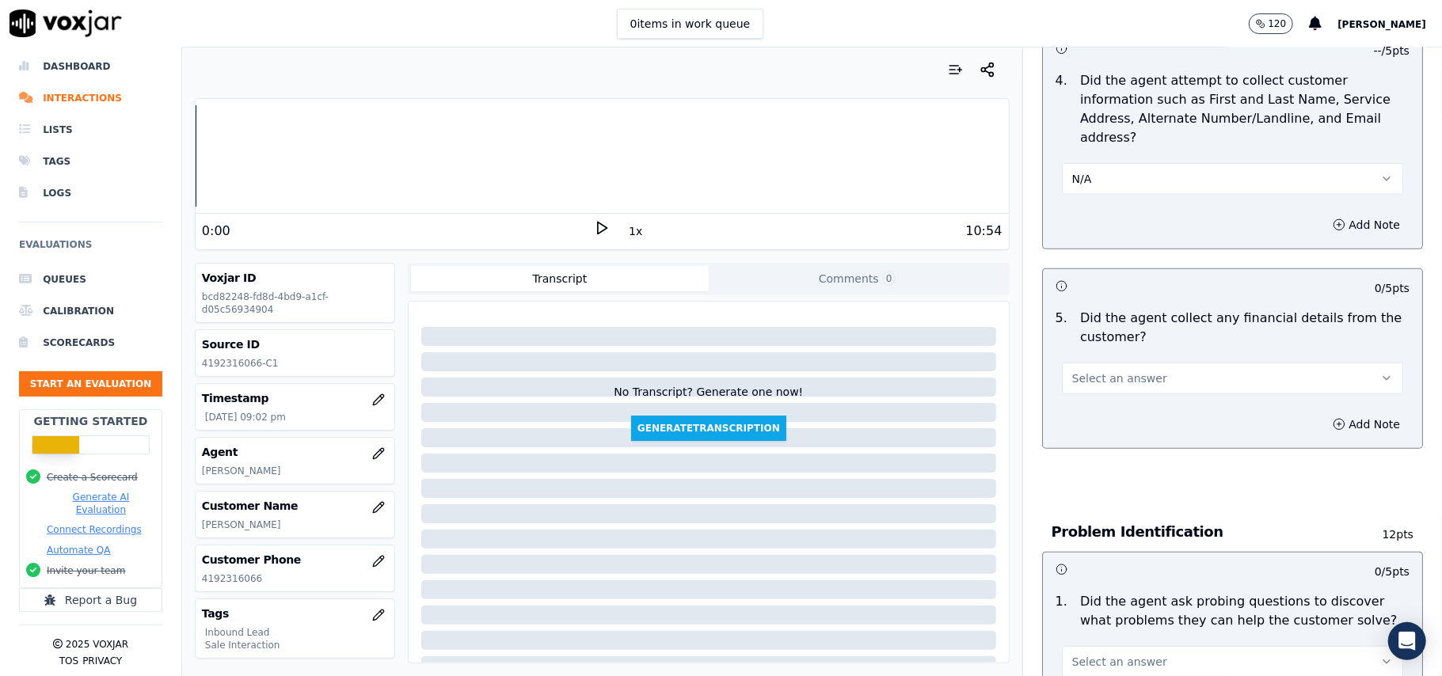
click at [1131, 363] on button "Select an answer" at bounding box center [1232, 379] width 341 height 32
click at [1129, 336] on div "Yes" at bounding box center [1198, 340] width 306 height 25
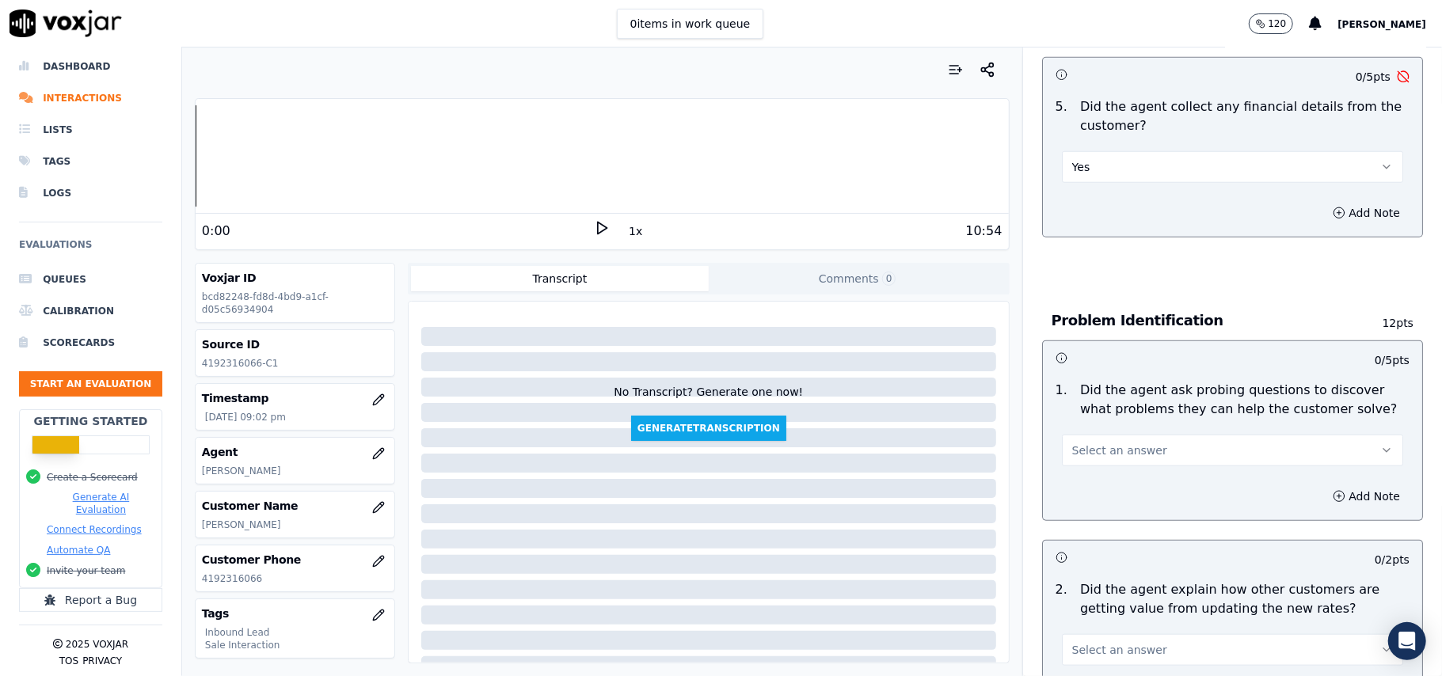
click at [1128, 443] on span "Select an answer" at bounding box center [1119, 451] width 95 height 16
click at [1128, 401] on div "Yes" at bounding box center [1198, 413] width 306 height 25
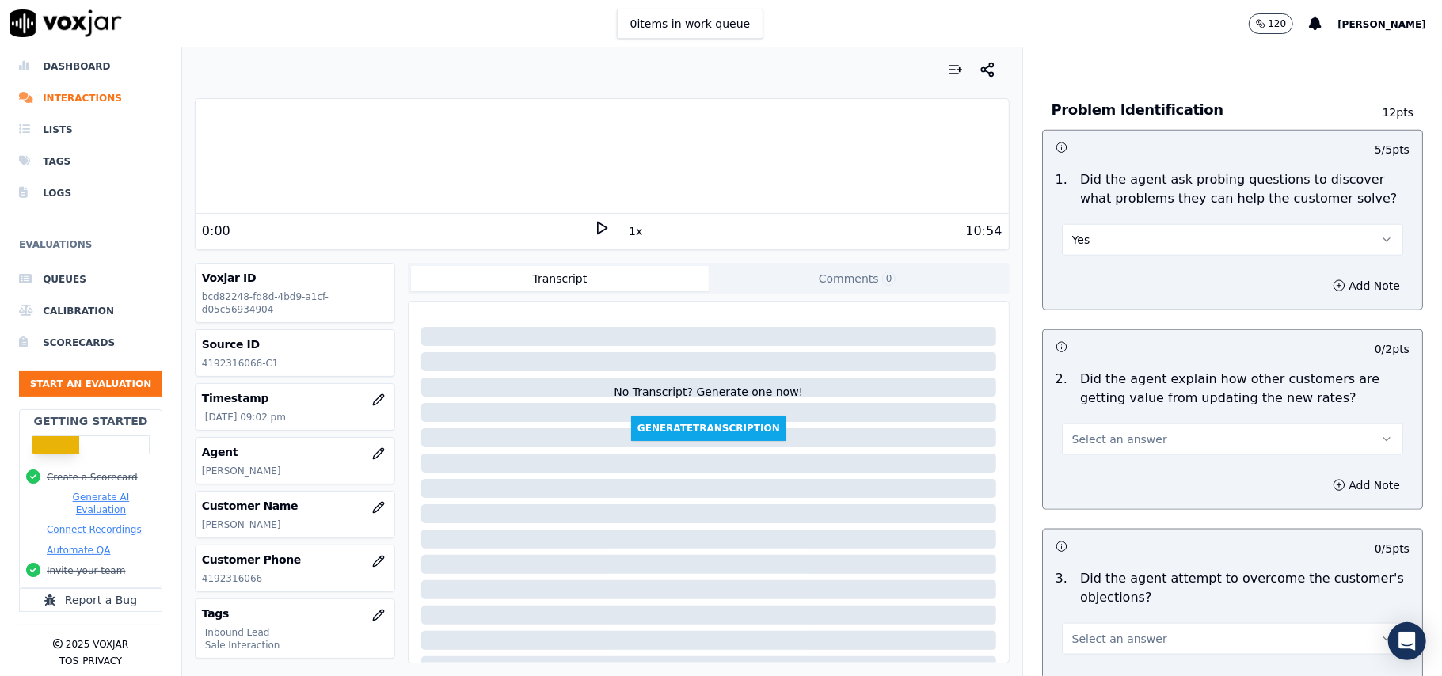
click at [1166, 424] on button "Select an answer" at bounding box center [1232, 440] width 341 height 32
click at [1164, 397] on div "Yes" at bounding box center [1198, 402] width 306 height 25
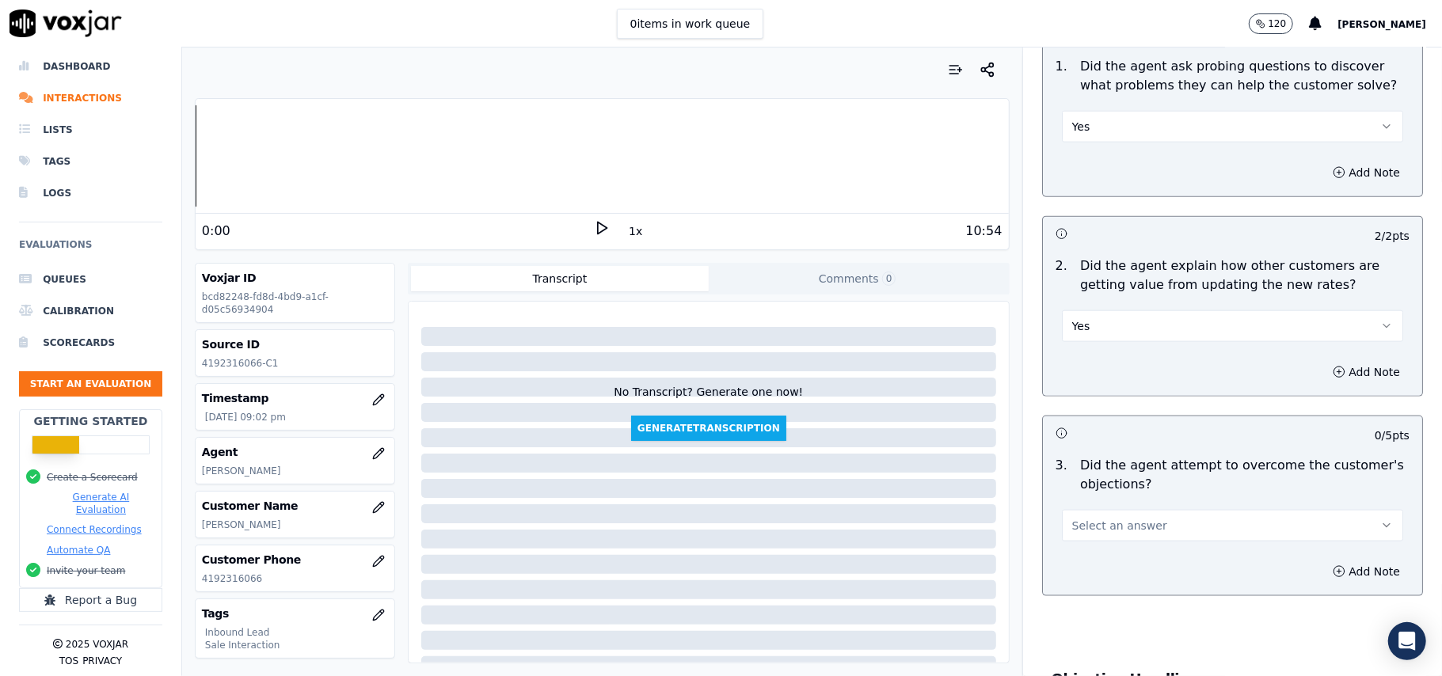
scroll to position [1372, 0]
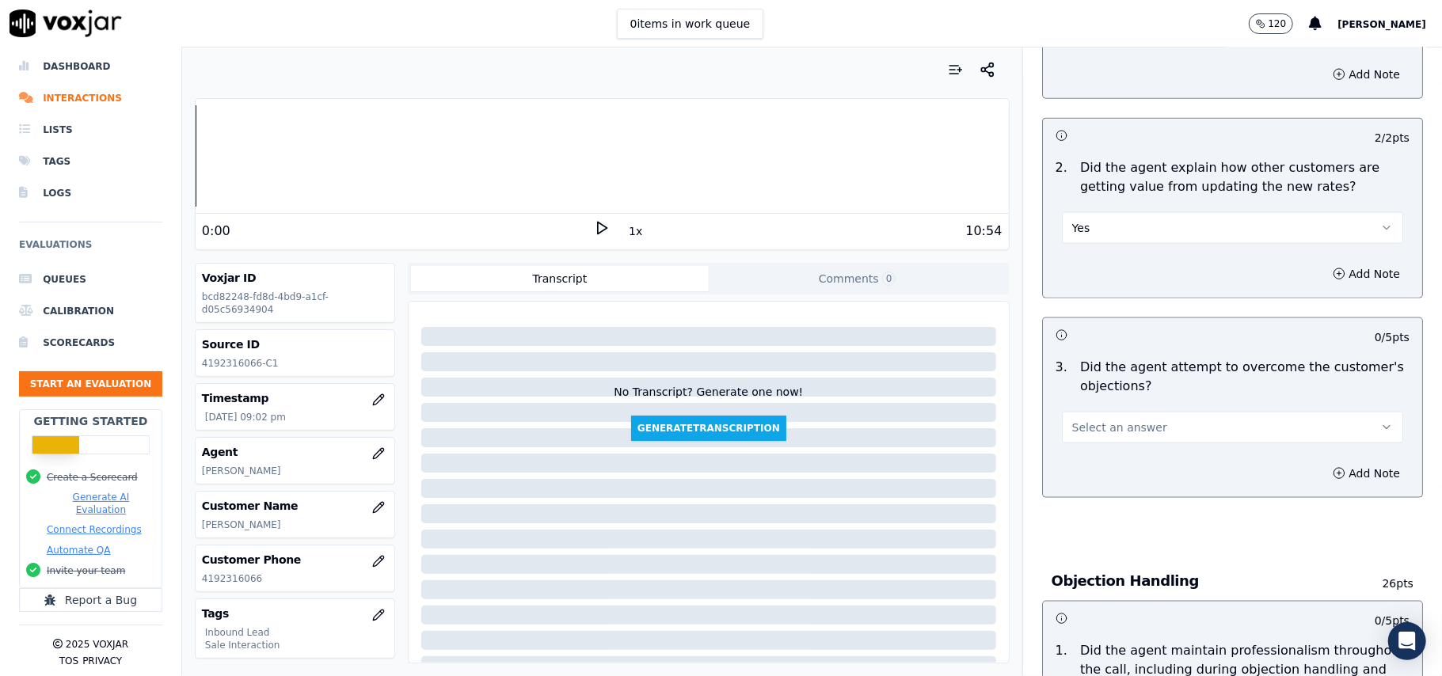
click at [1150, 412] on button "Select an answer" at bounding box center [1232, 428] width 341 height 32
click at [1163, 394] on div "Yes" at bounding box center [1198, 391] width 306 height 25
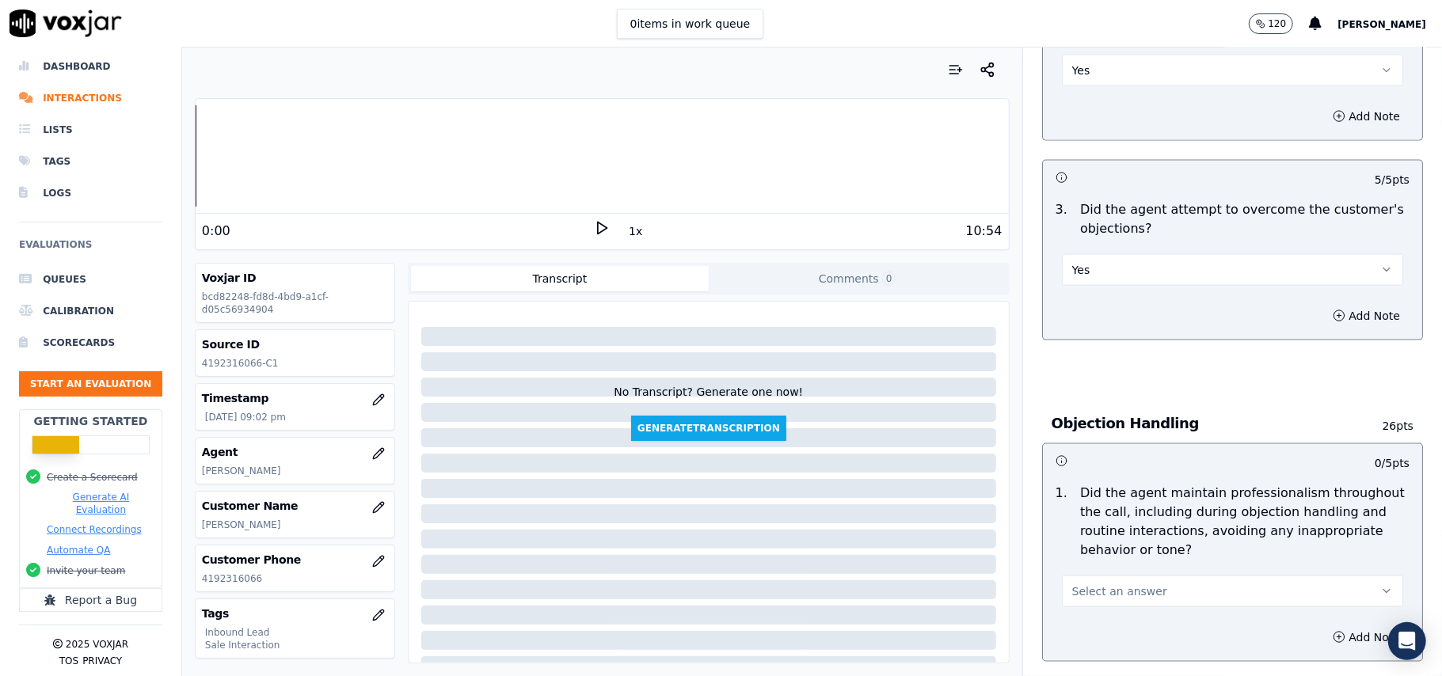
scroll to position [1689, 0]
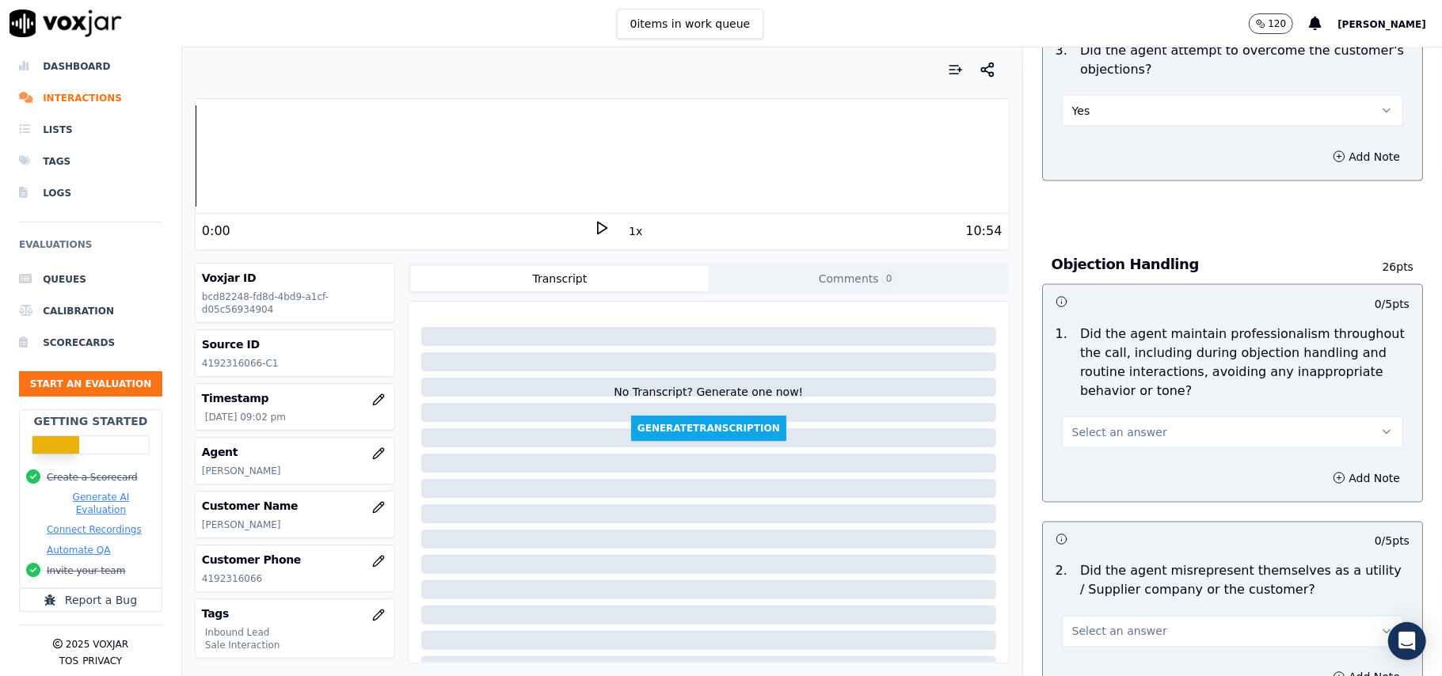
click at [1175, 417] on button "Select an answer" at bounding box center [1232, 433] width 341 height 32
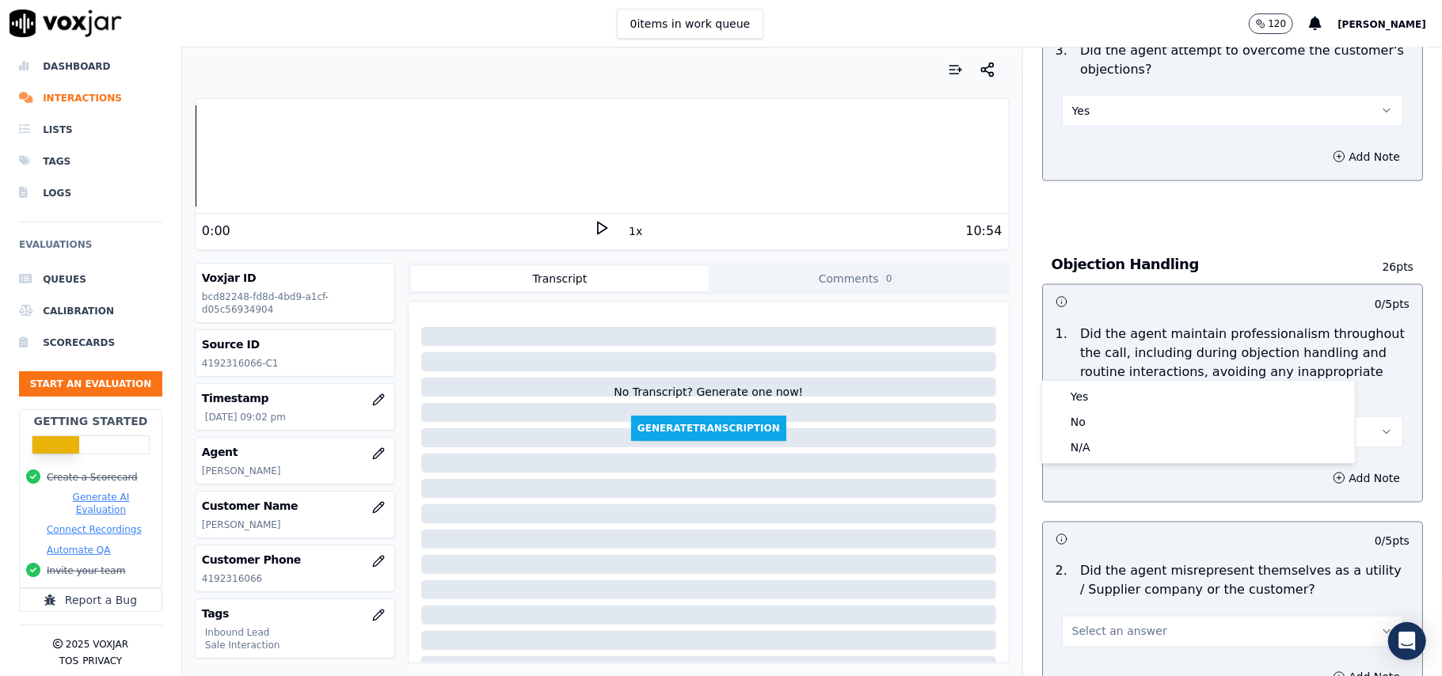
click at [1148, 417] on button "Select an answer" at bounding box center [1232, 433] width 341 height 32
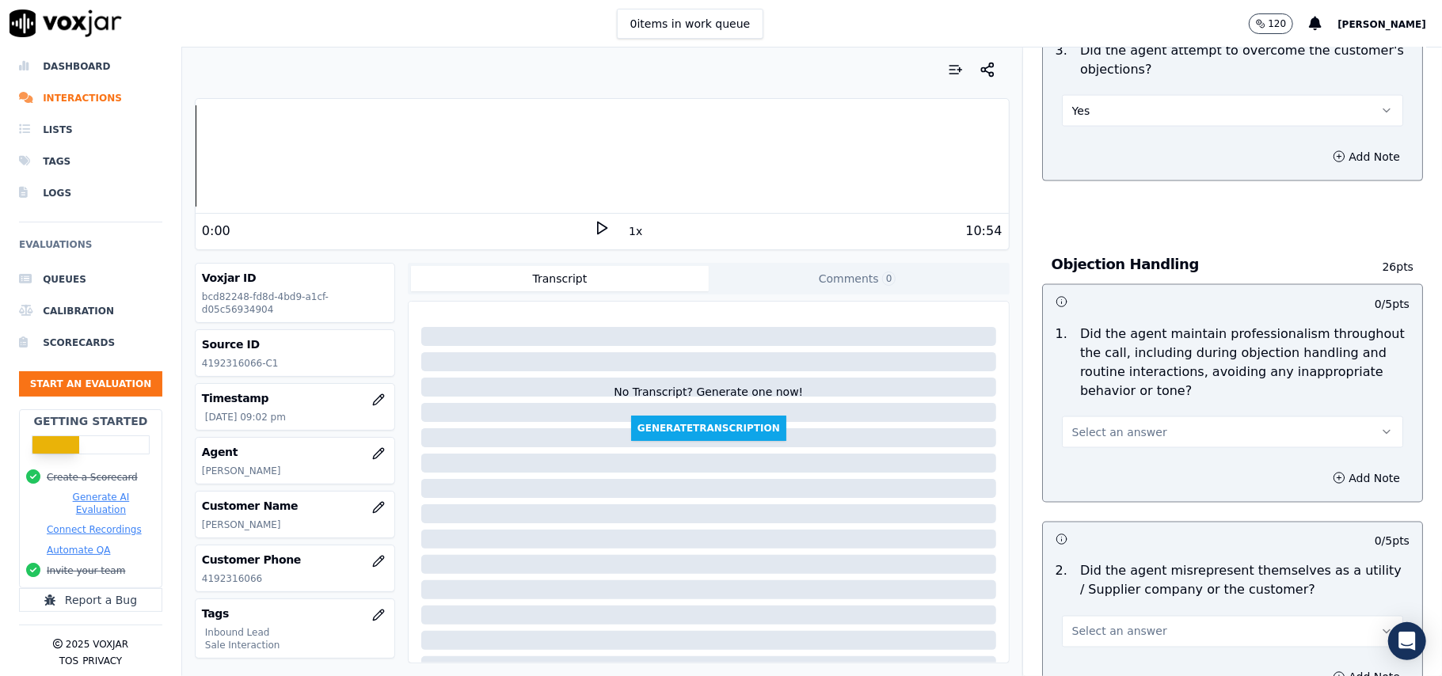
click at [1192, 417] on button "Select an answer" at bounding box center [1232, 433] width 341 height 32
click at [1141, 402] on div "Yes" at bounding box center [1198, 396] width 306 height 25
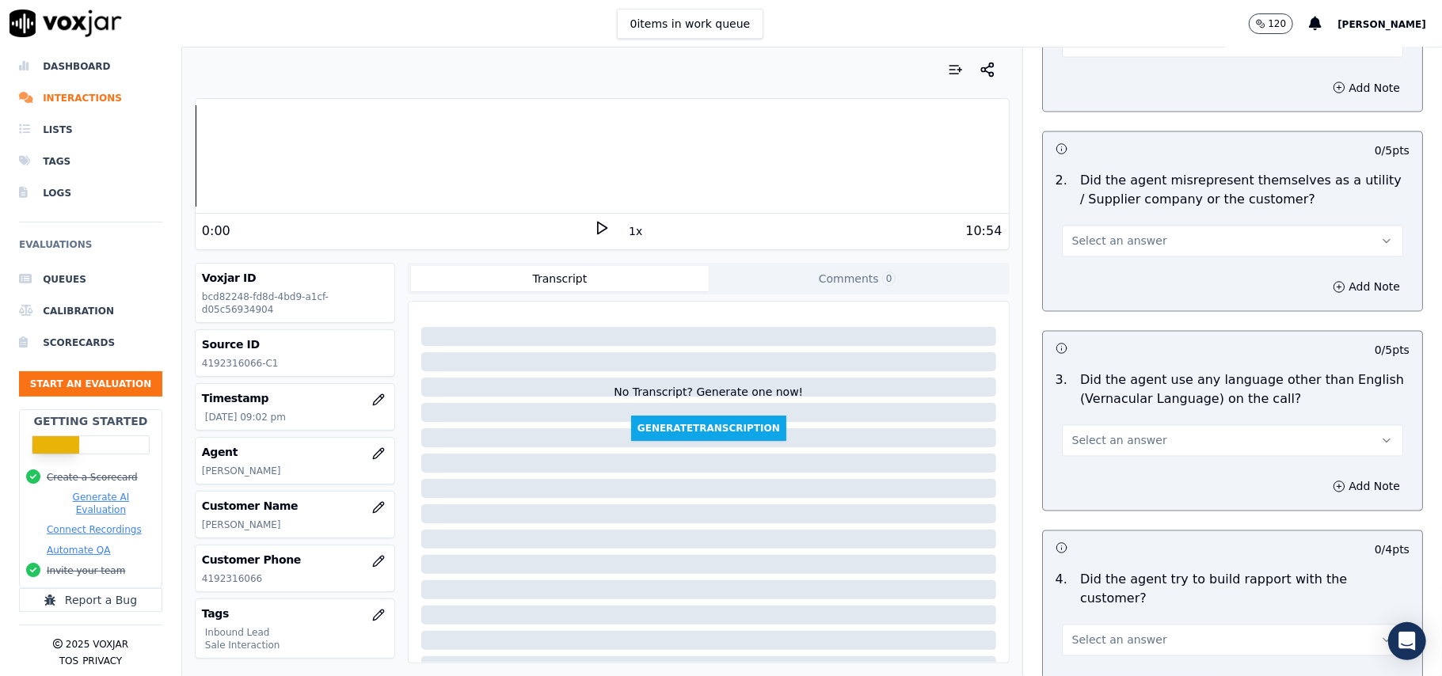
scroll to position [2111, 0]
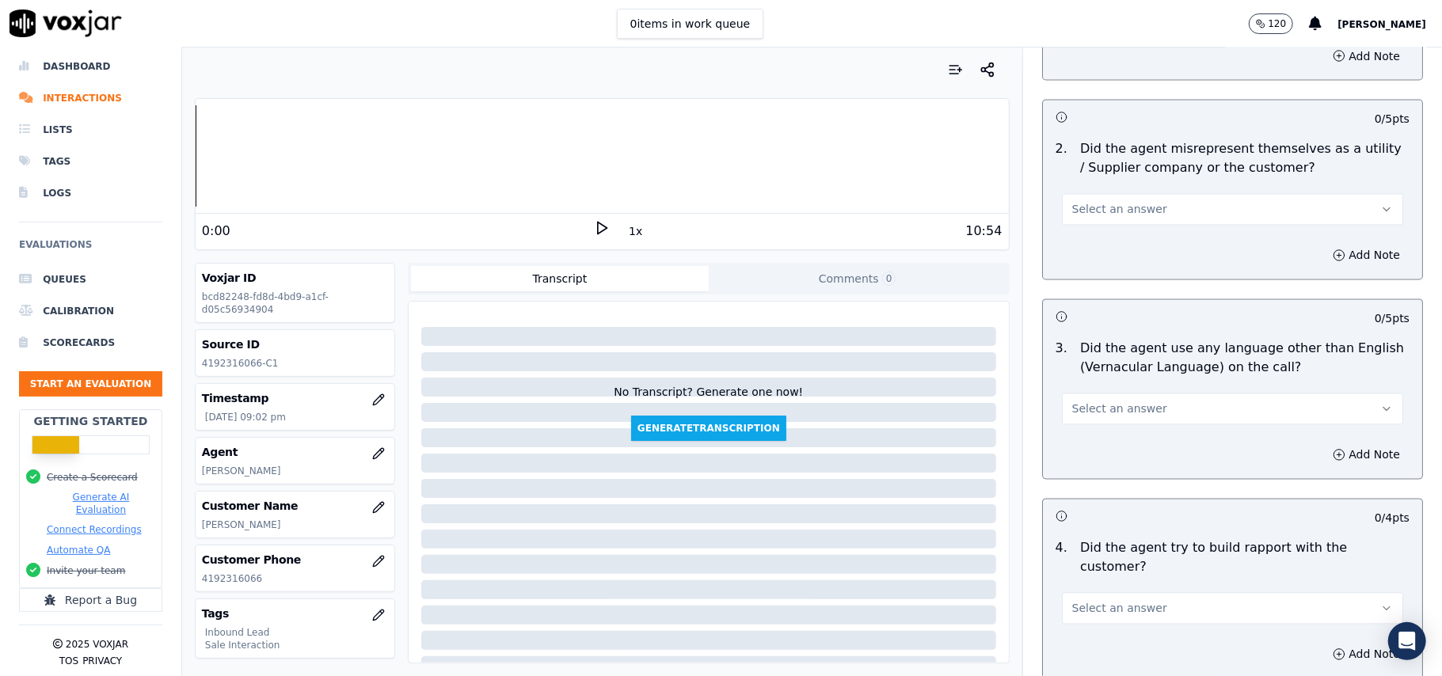
click at [1176, 394] on button "Select an answer" at bounding box center [1232, 410] width 341 height 32
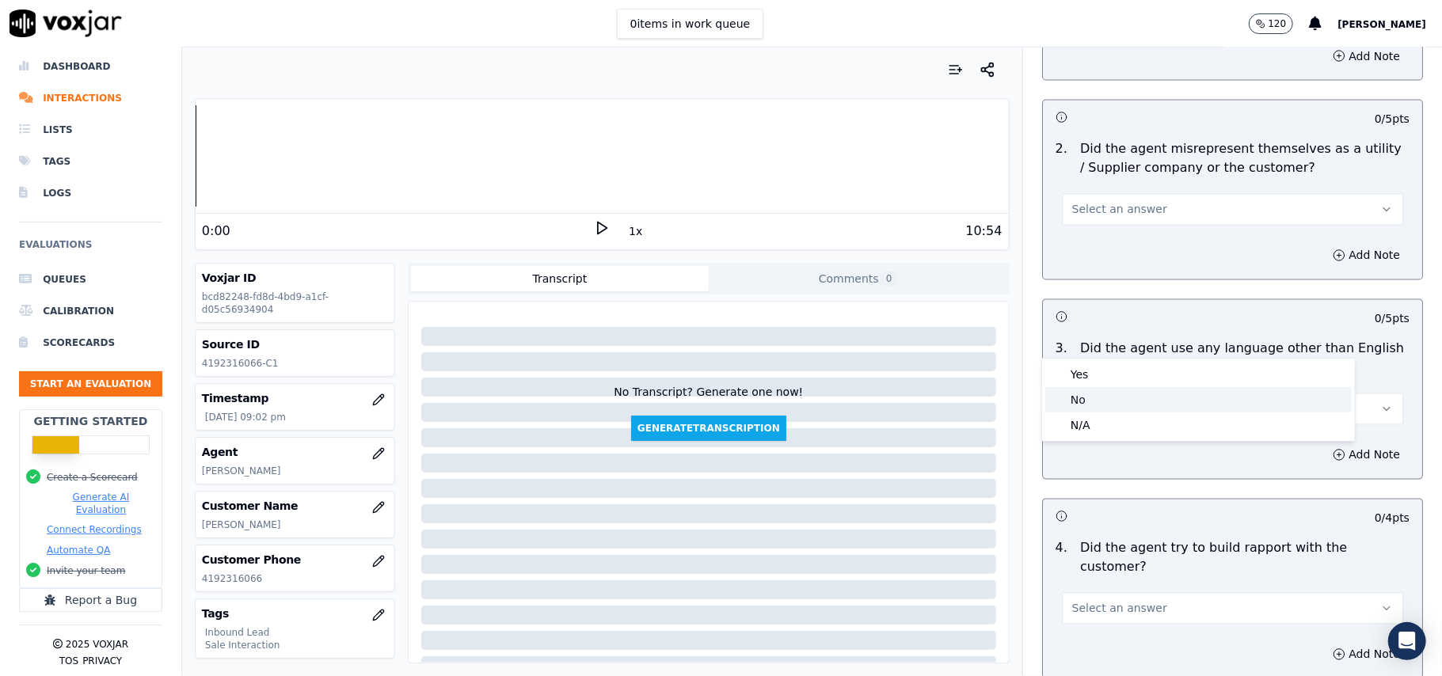
click at [1116, 394] on div "No" at bounding box center [1198, 399] width 306 height 25
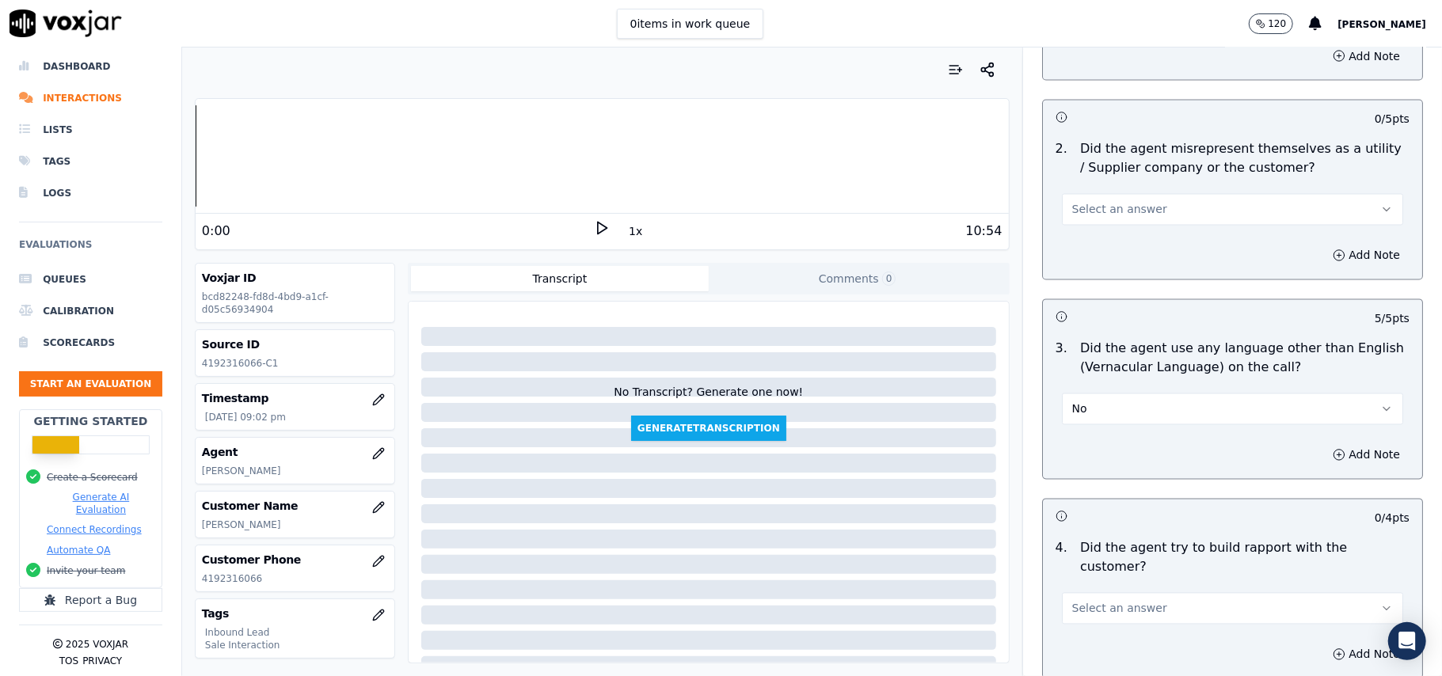
scroll to position [1901, 0]
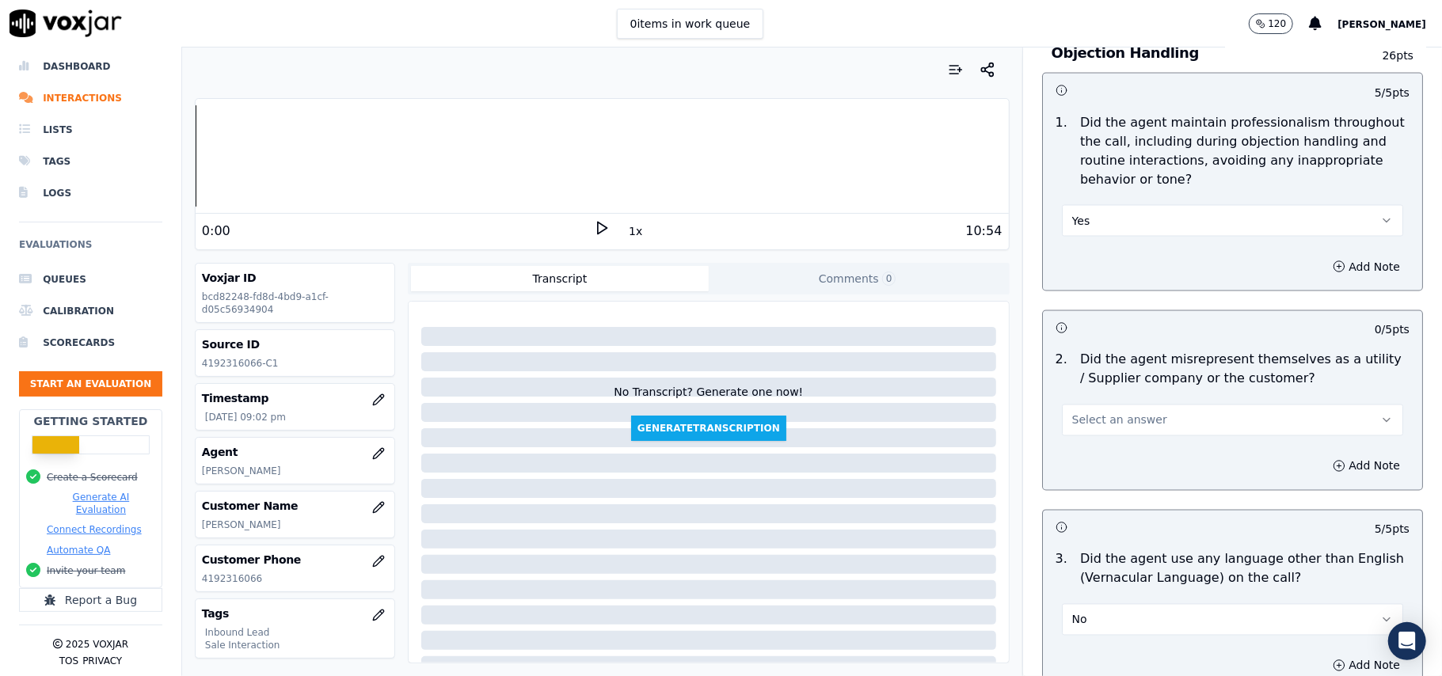
click at [1091, 405] on button "Select an answer" at bounding box center [1232, 421] width 341 height 32
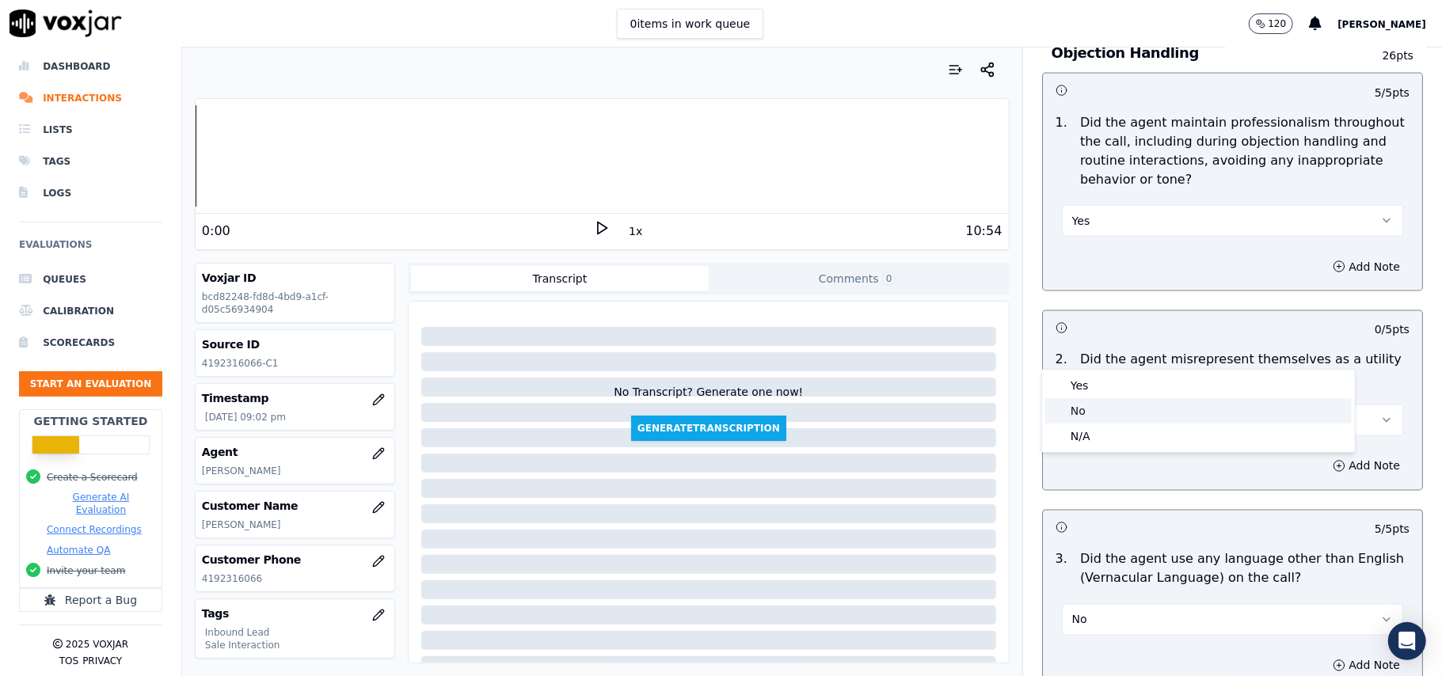
click at [1098, 407] on div "No" at bounding box center [1198, 410] width 306 height 25
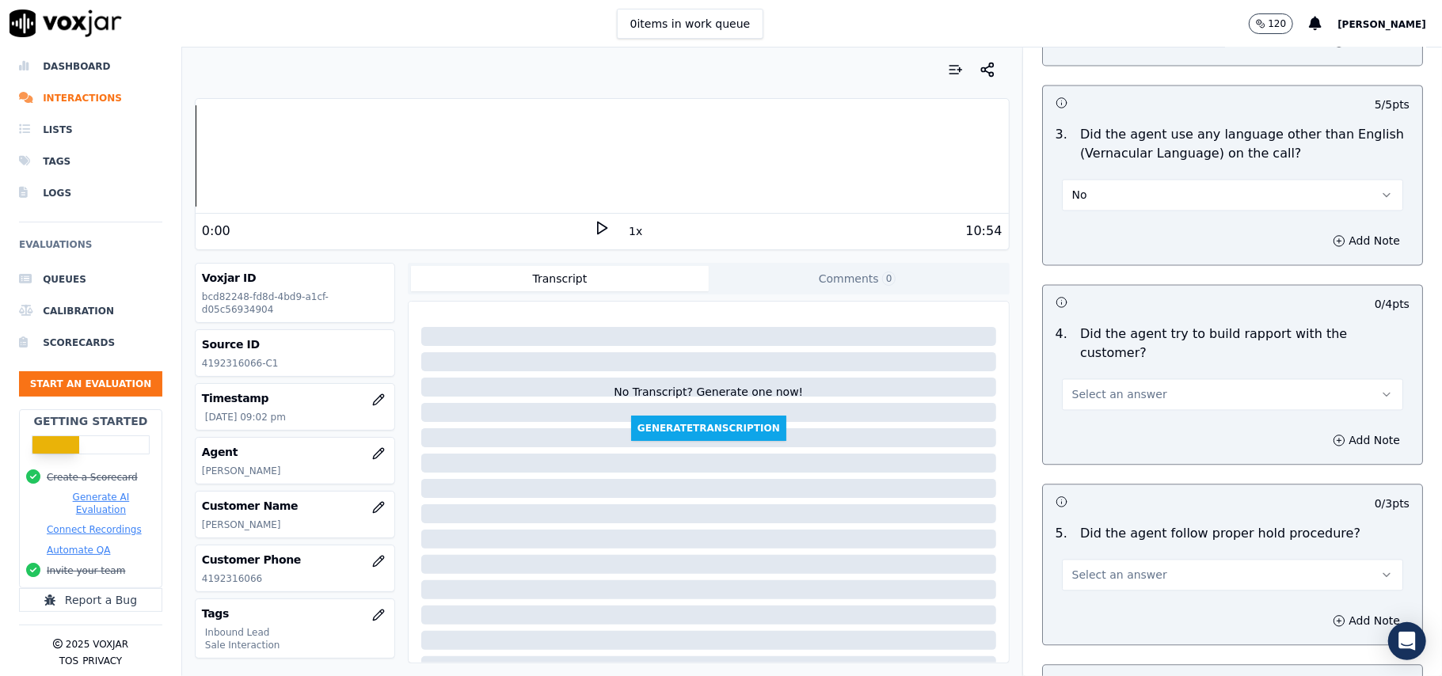
scroll to position [2428, 0]
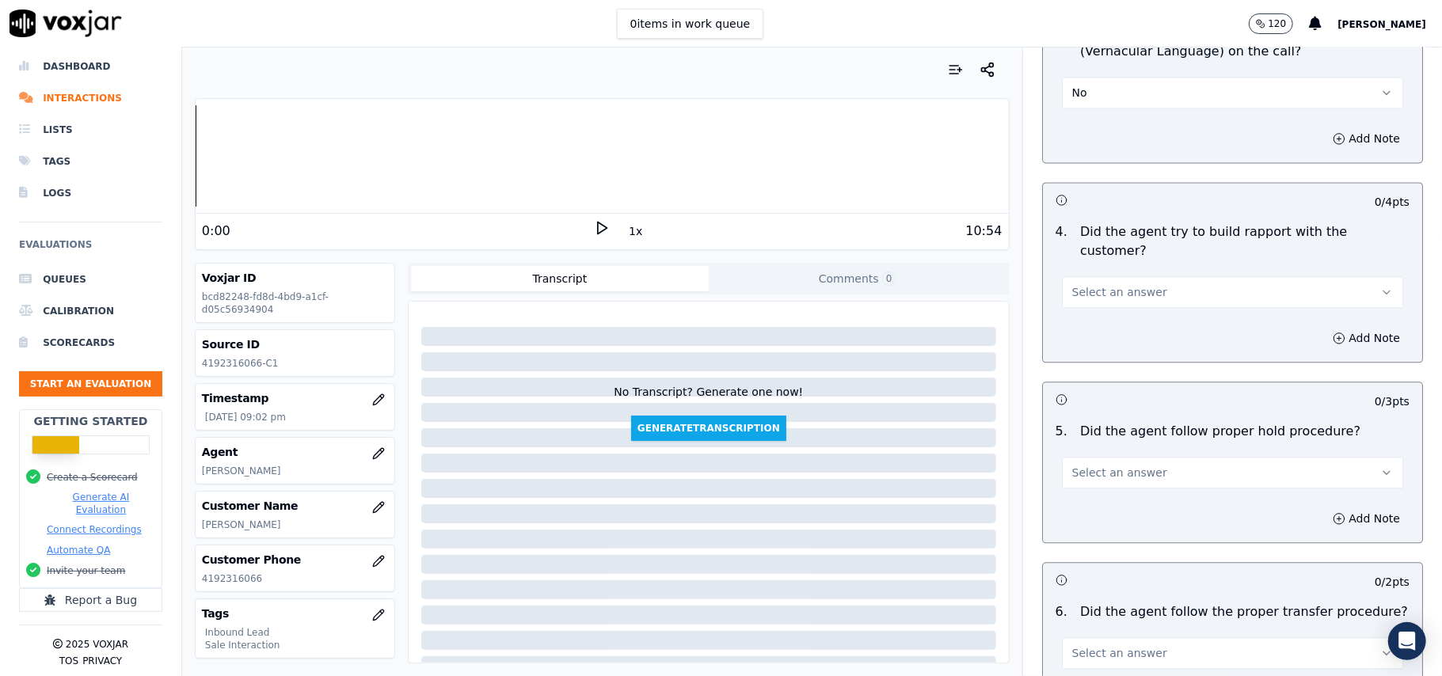
click at [1151, 276] on button "Select an answer" at bounding box center [1232, 292] width 341 height 32
click at [1150, 228] on div "Yes" at bounding box center [1198, 238] width 306 height 25
click at [1096, 454] on div "Select an answer" at bounding box center [1232, 471] width 341 height 35
click at [1102, 465] on span "Select an answer" at bounding box center [1119, 473] width 95 height 16
drag, startPoint x: 1072, startPoint y: 417, endPoint x: 1078, endPoint y: 454, distance: 37.6
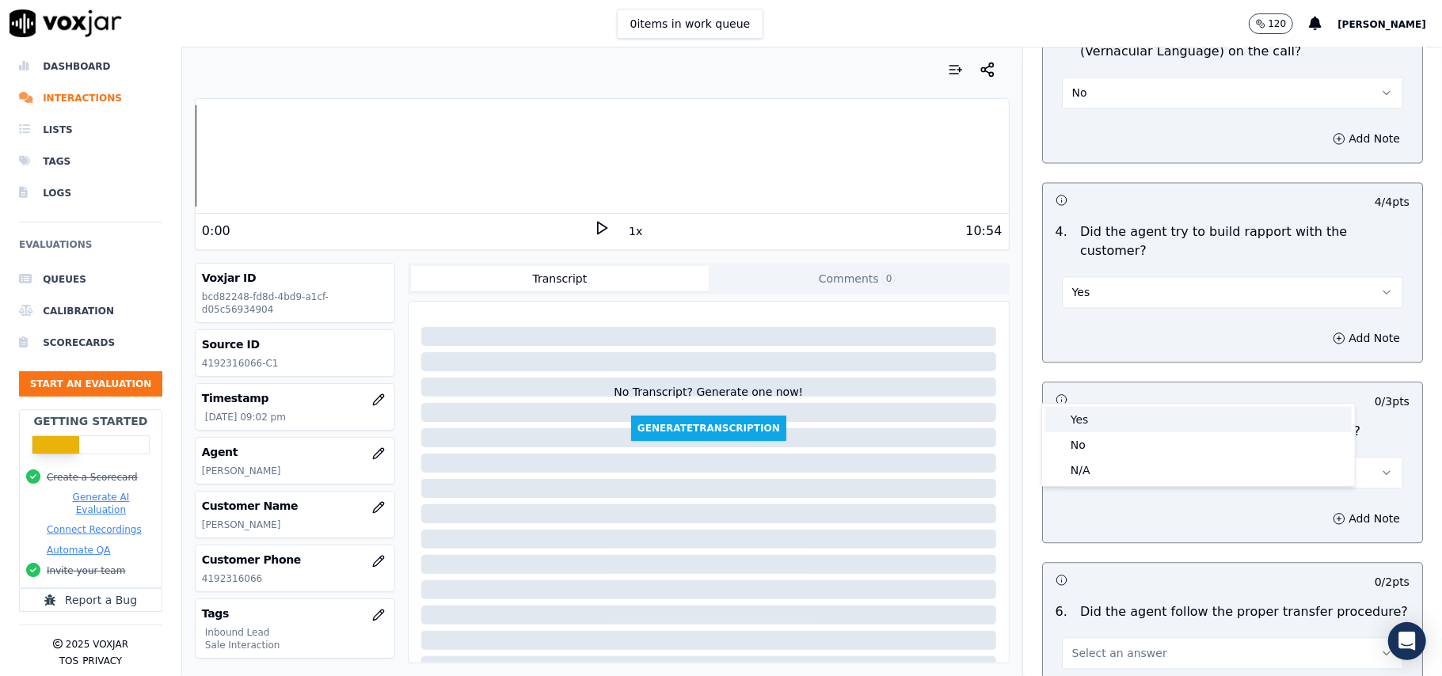
click at [1072, 416] on div "Yes" at bounding box center [1198, 419] width 306 height 25
click at [1115, 638] on button "Select an answer" at bounding box center [1232, 654] width 341 height 32
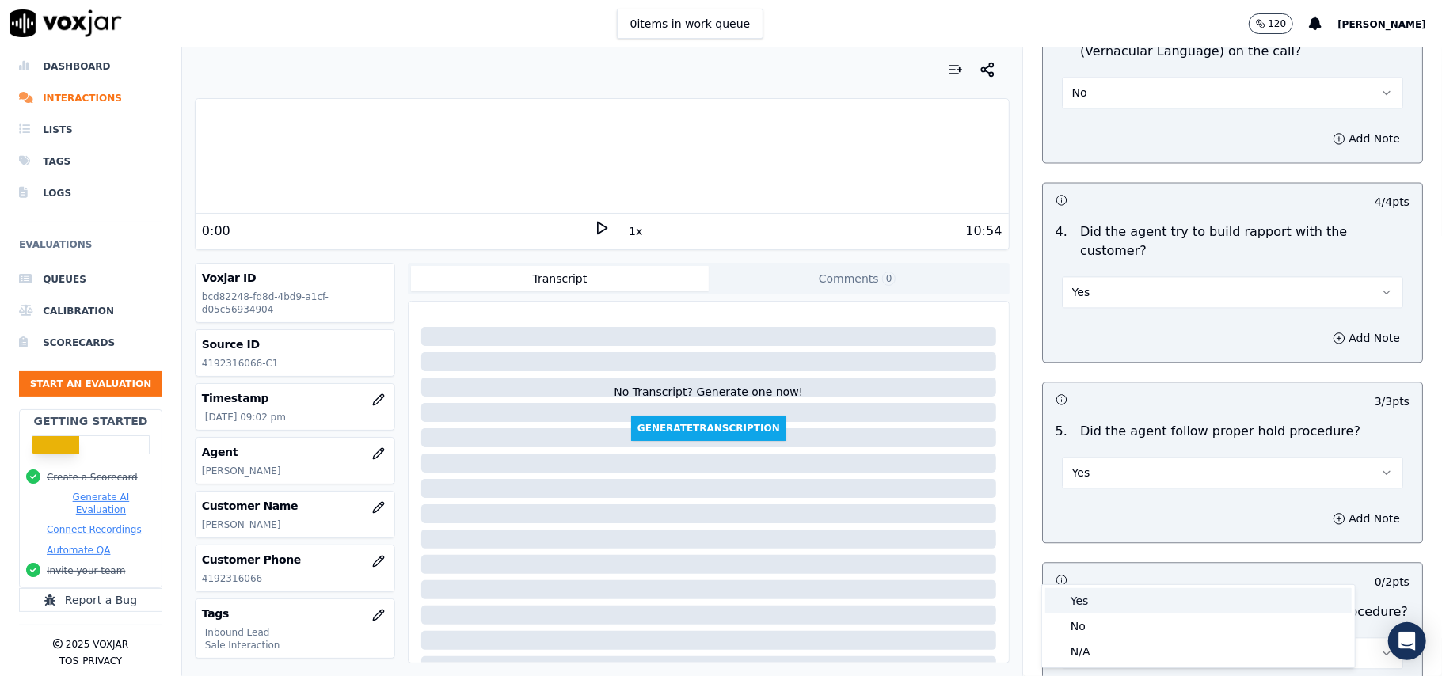
click at [1098, 594] on div "Yes" at bounding box center [1198, 600] width 306 height 25
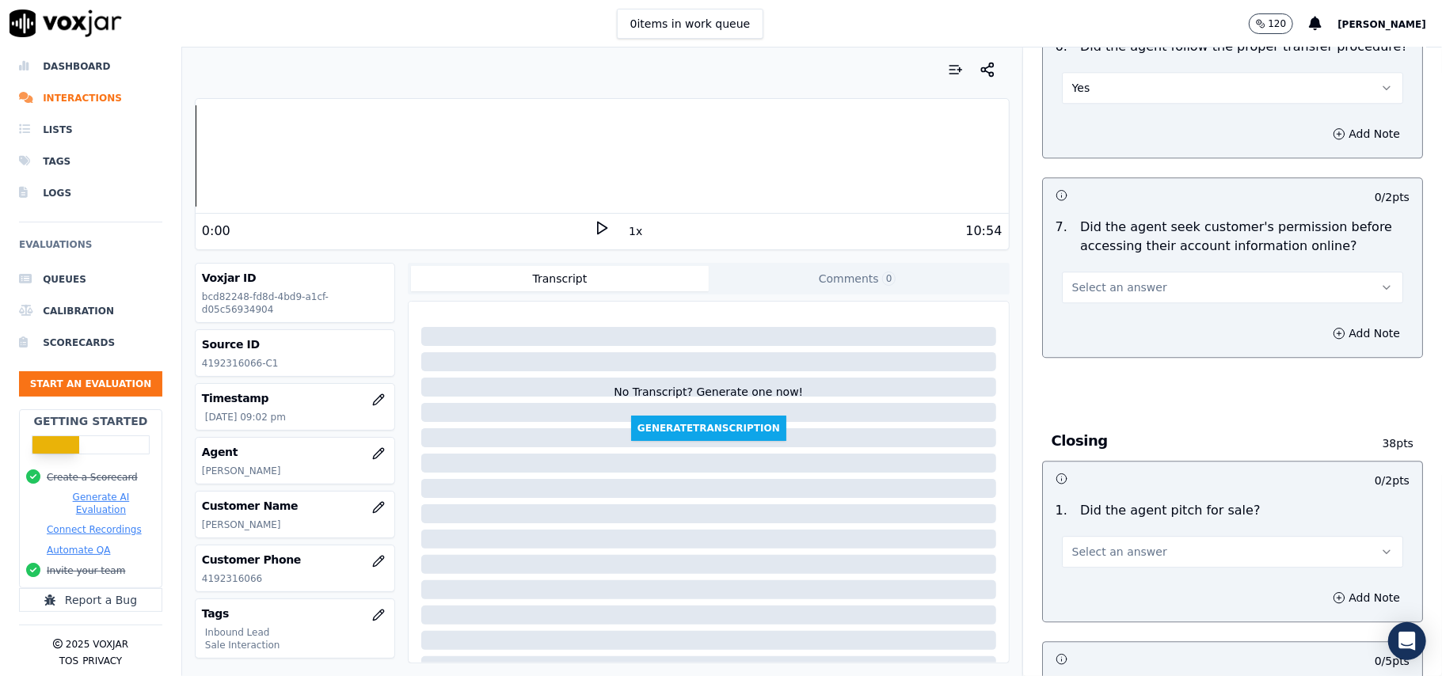
scroll to position [2956, 0]
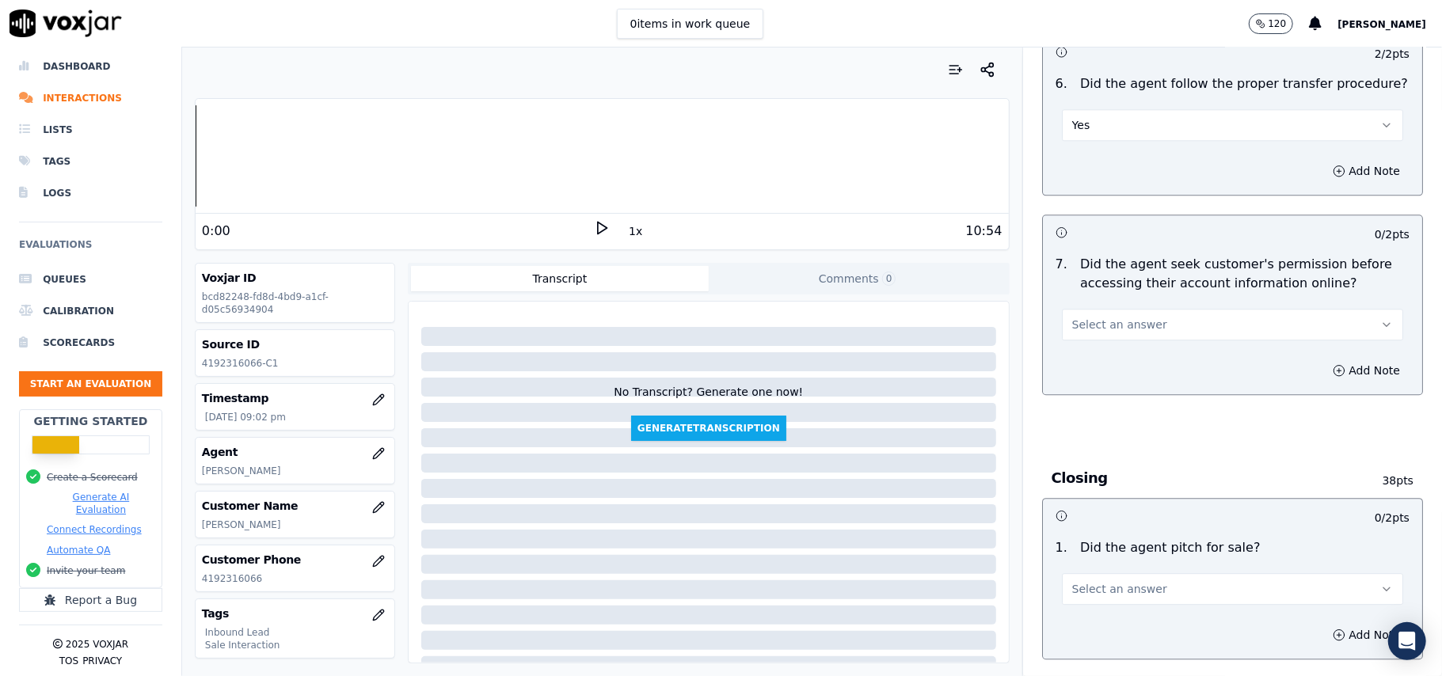
click at [1140, 309] on button "Select an answer" at bounding box center [1232, 325] width 341 height 32
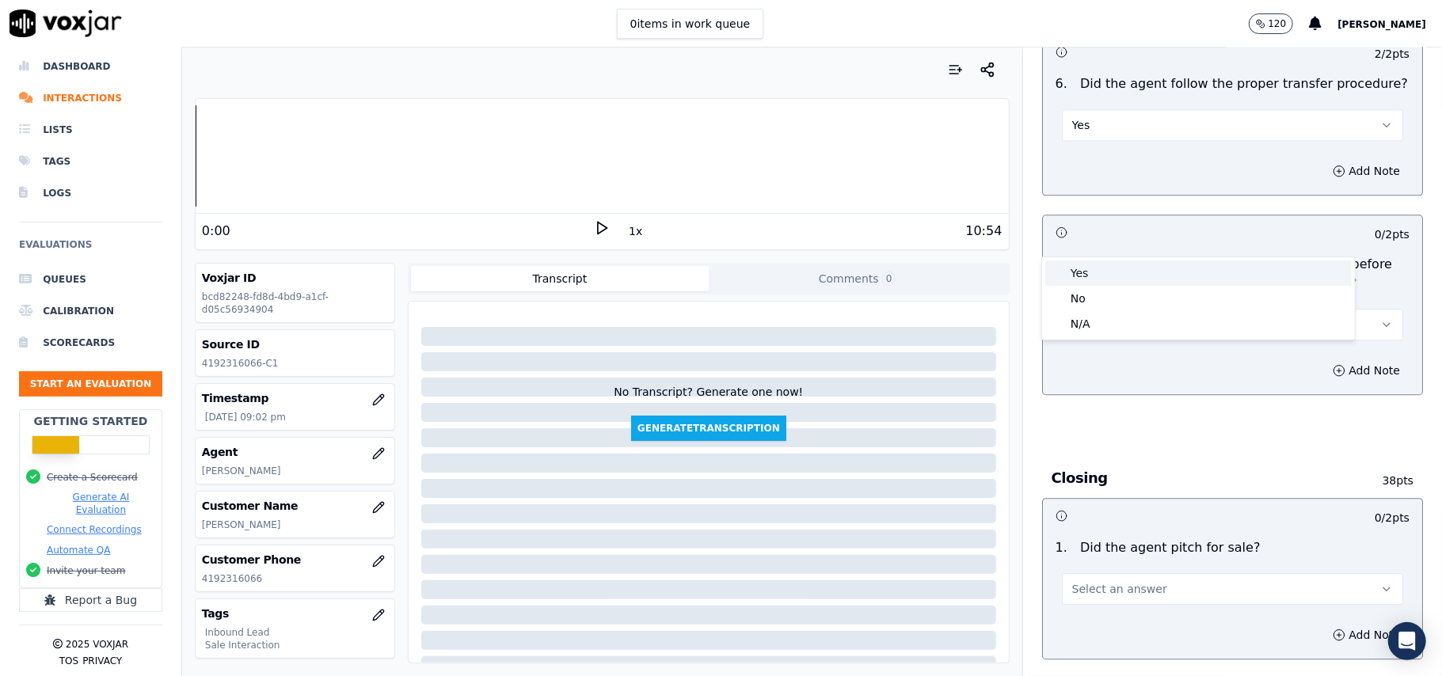
click at [1144, 264] on div "Yes" at bounding box center [1198, 273] width 306 height 25
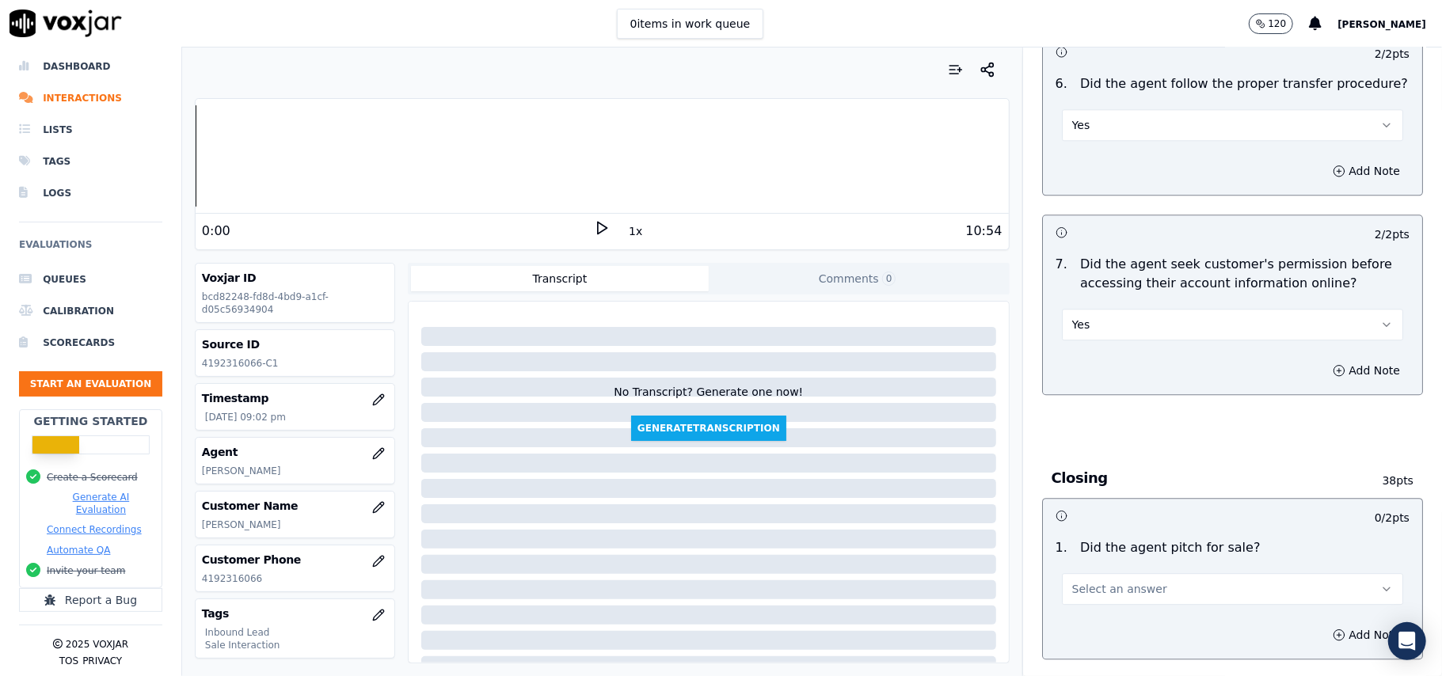
click at [1112, 581] on span "Select an answer" at bounding box center [1119, 589] width 95 height 16
click at [1075, 543] on div "Yes" at bounding box center [1198, 537] width 306 height 25
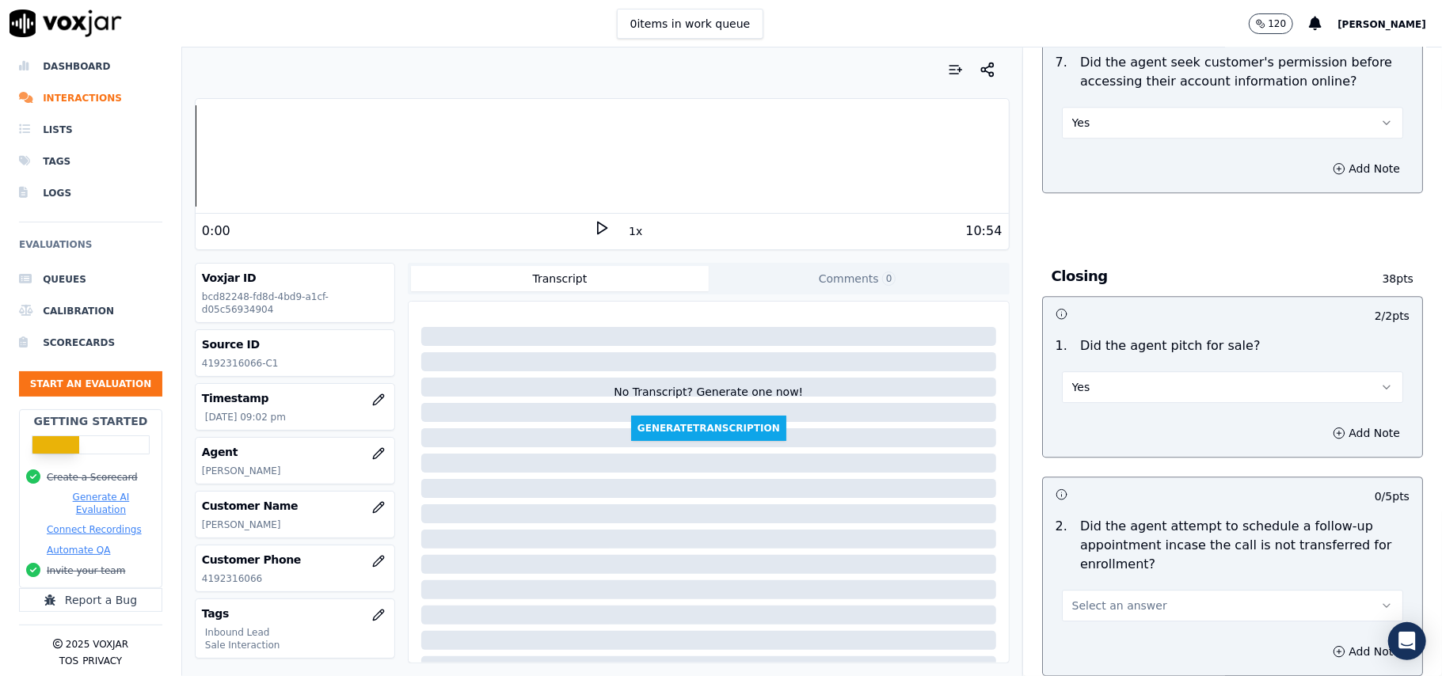
scroll to position [3273, 0]
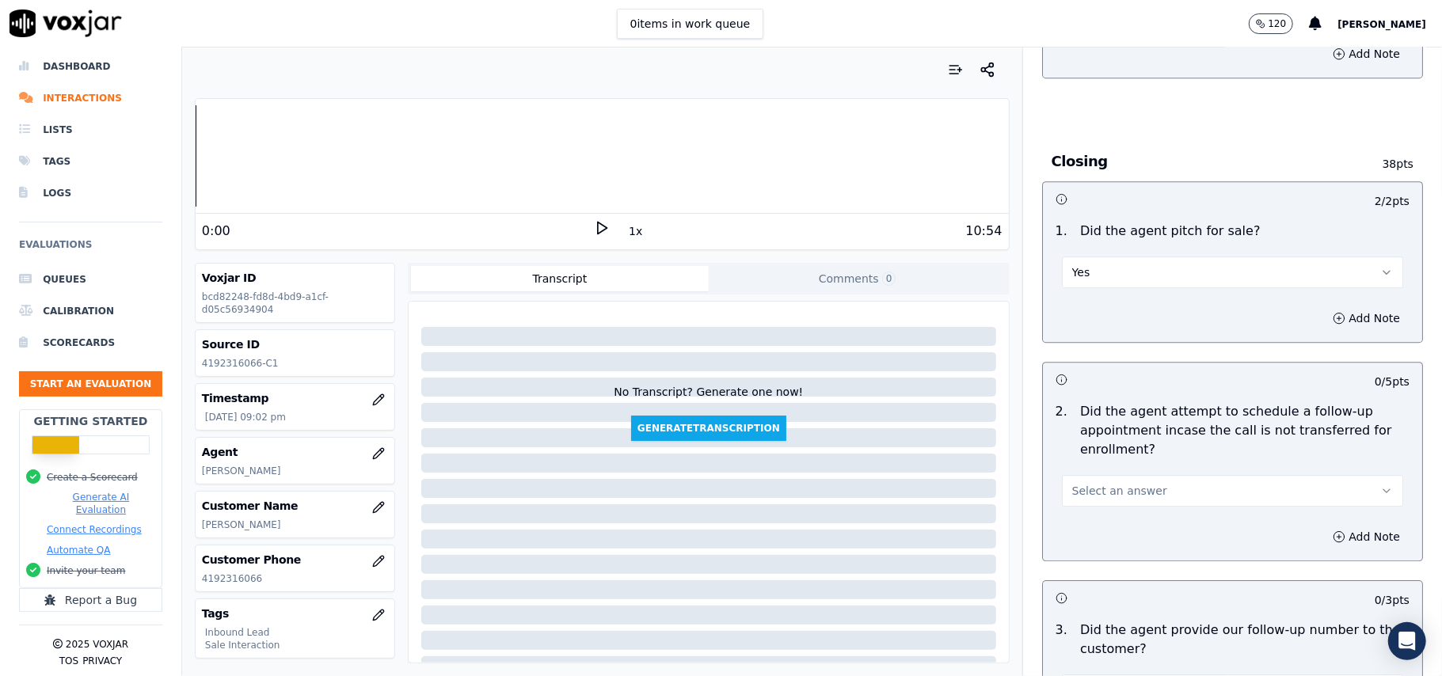
click at [1080, 513] on div "Add Note" at bounding box center [1232, 537] width 379 height 48
click at [1072, 483] on span "Select an answer" at bounding box center [1119, 491] width 95 height 16
click at [1072, 458] on div "No" at bounding box center [1198, 465] width 306 height 25
click at [1078, 475] on button "No" at bounding box center [1232, 491] width 341 height 32
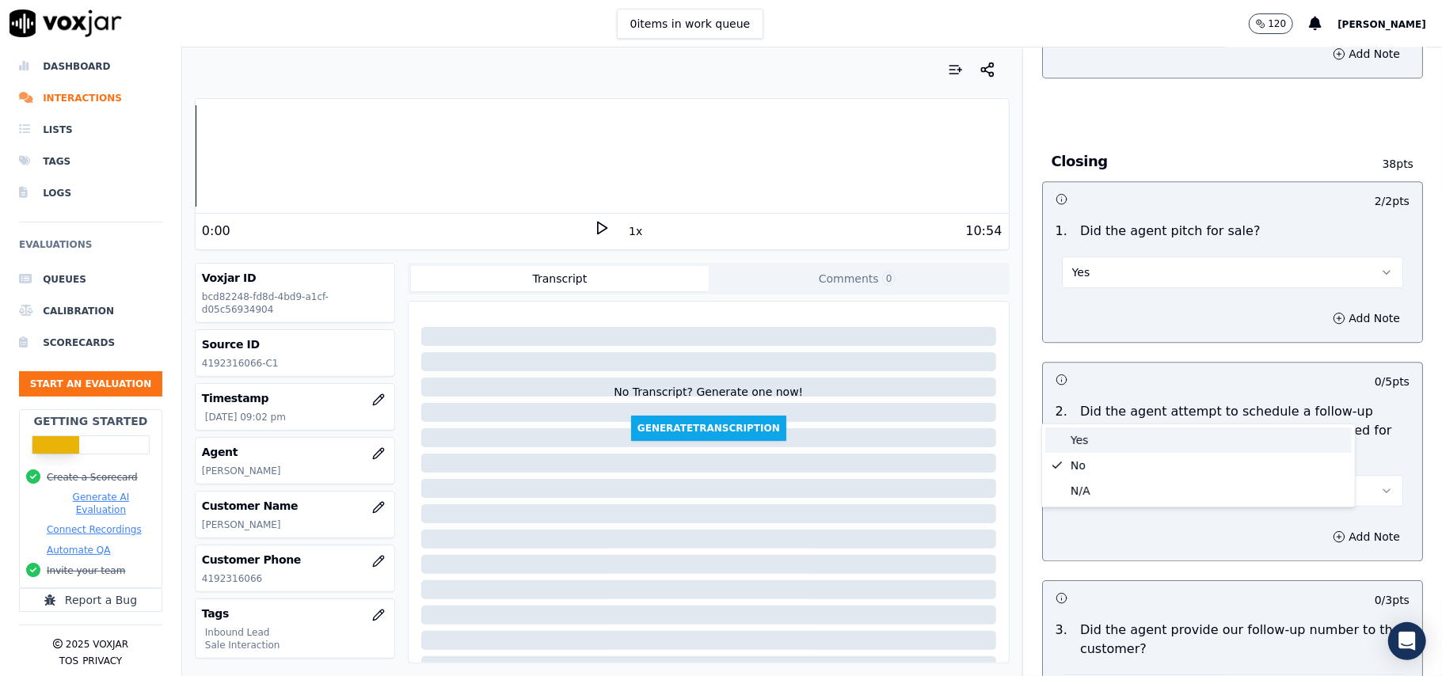
click at [1075, 435] on div "Yes" at bounding box center [1198, 440] width 306 height 25
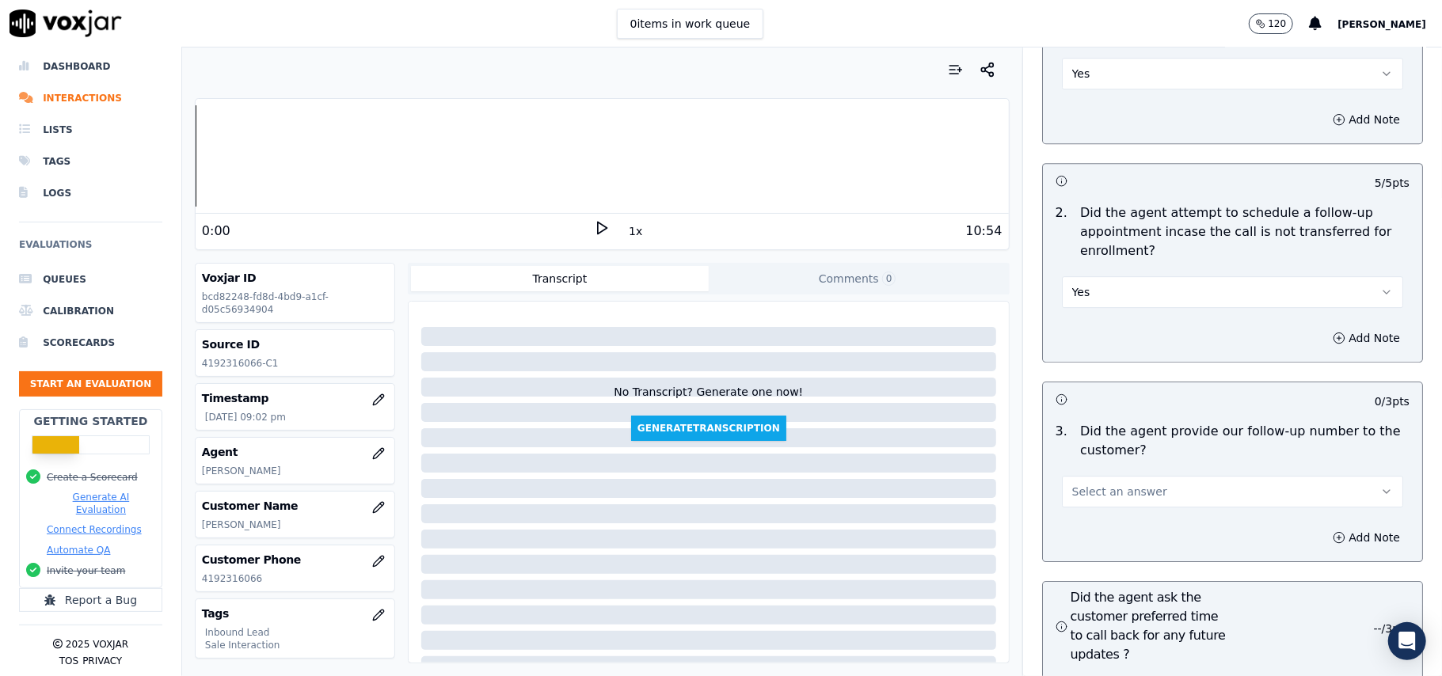
scroll to position [3590, 0]
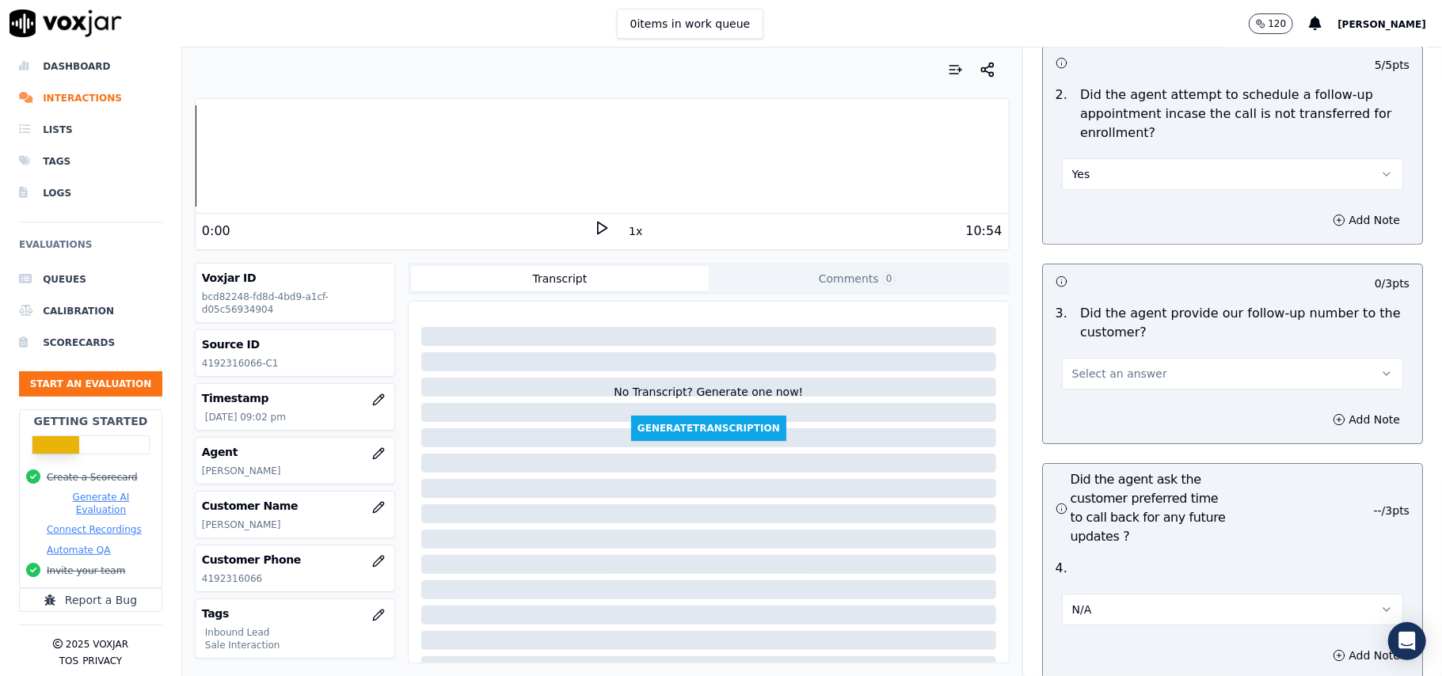
click at [1074, 358] on button "Select an answer" at bounding box center [1232, 374] width 341 height 32
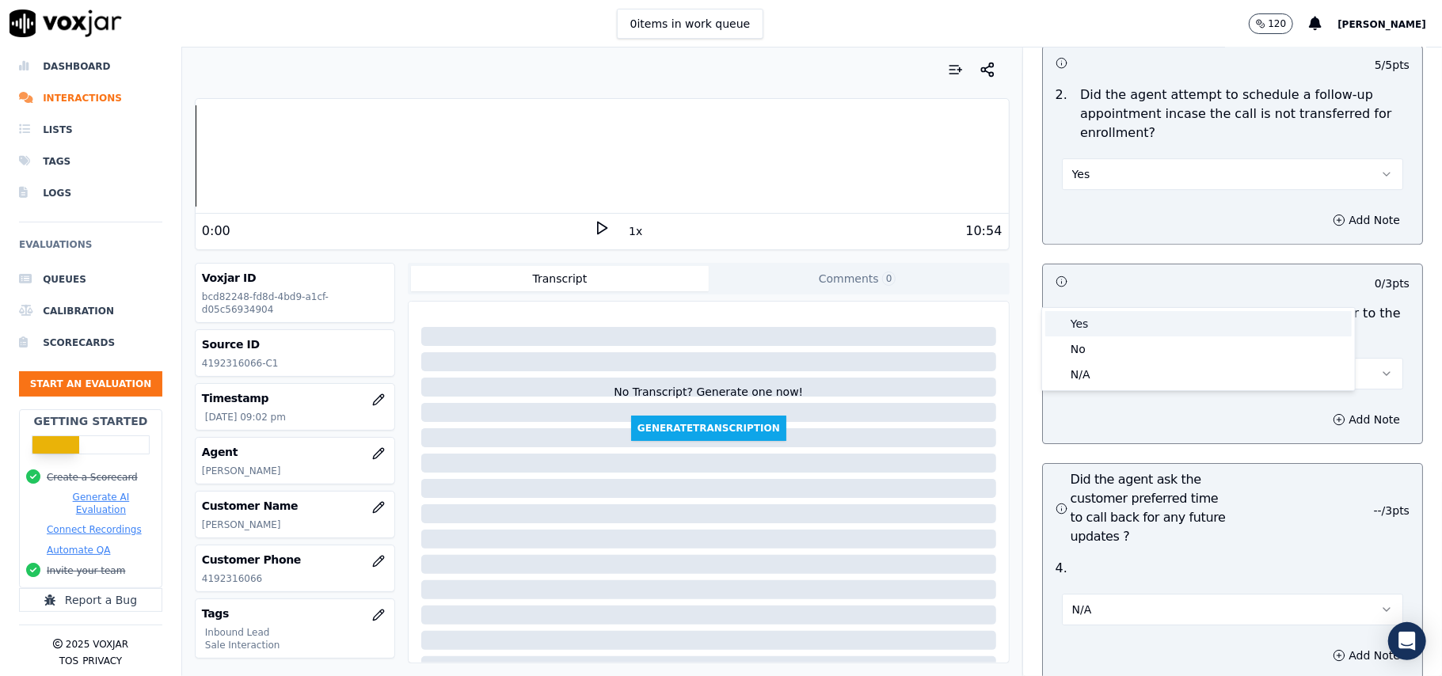
click at [1077, 312] on div "Yes" at bounding box center [1198, 323] width 306 height 25
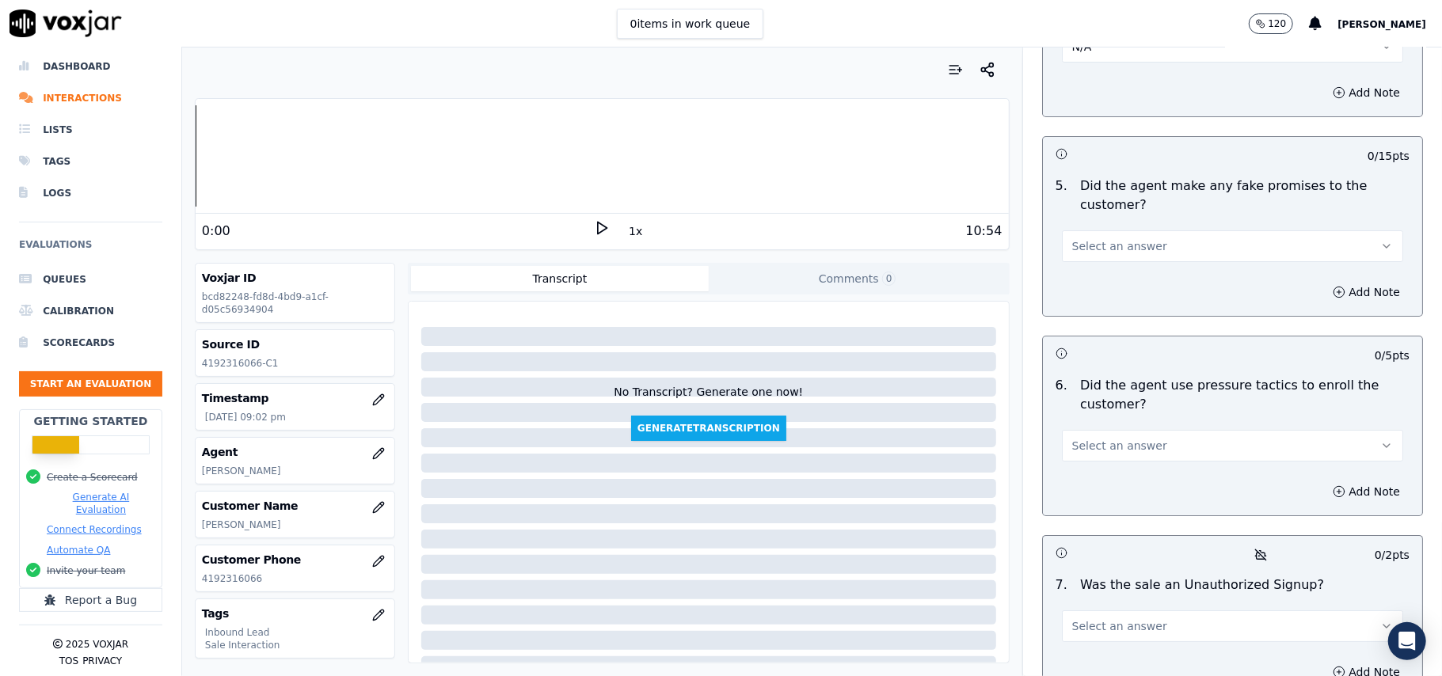
scroll to position [4118, 0]
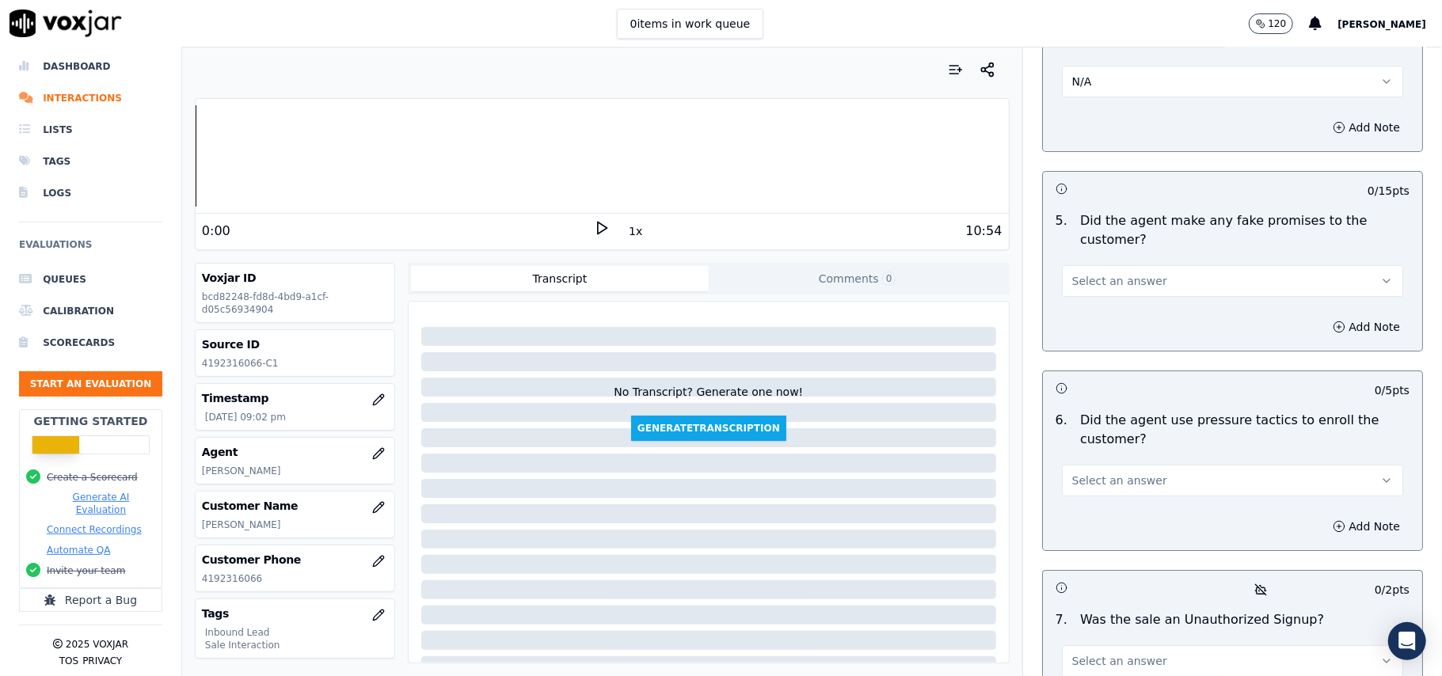
click at [1126, 273] on span "Select an answer" at bounding box center [1119, 281] width 95 height 16
click at [1102, 254] on div "No" at bounding box center [1198, 257] width 306 height 25
click at [1139, 465] on button "Select an answer" at bounding box center [1232, 481] width 341 height 32
click at [1119, 454] on div "No" at bounding box center [1198, 457] width 306 height 25
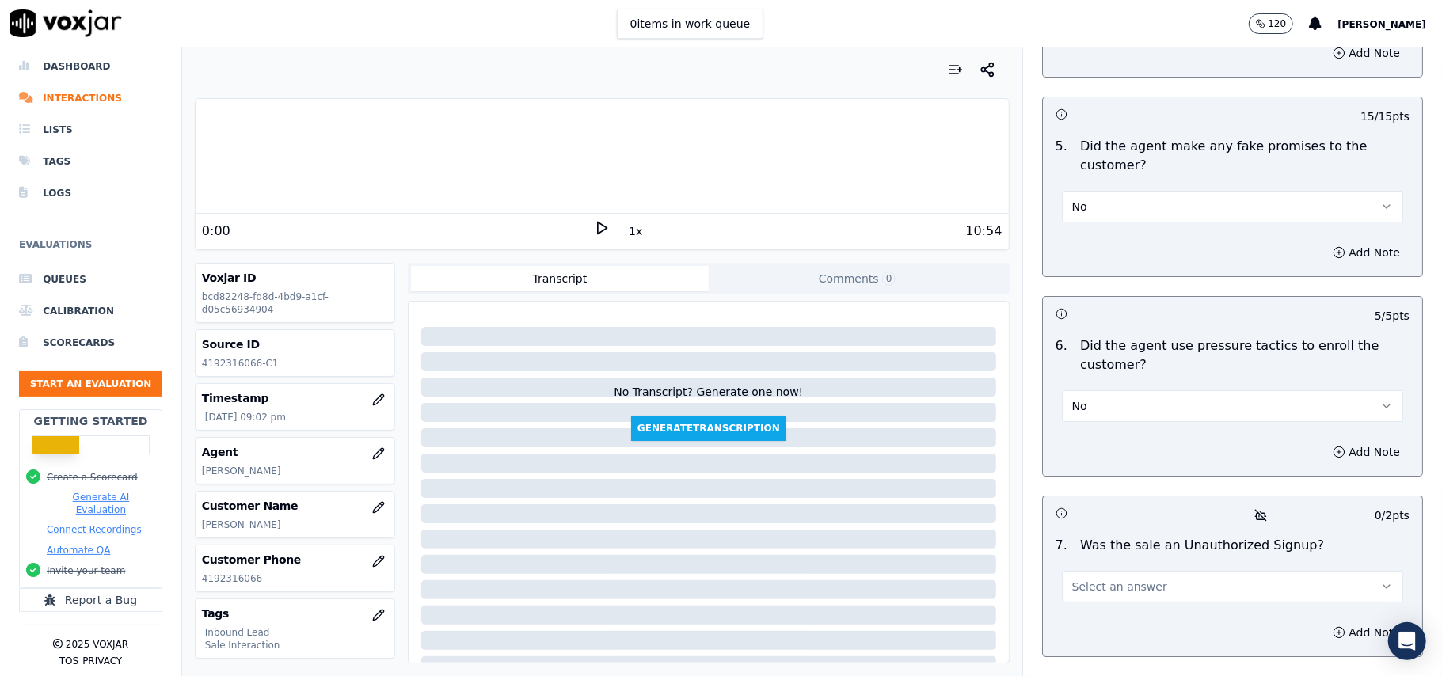
scroll to position [4223, 0]
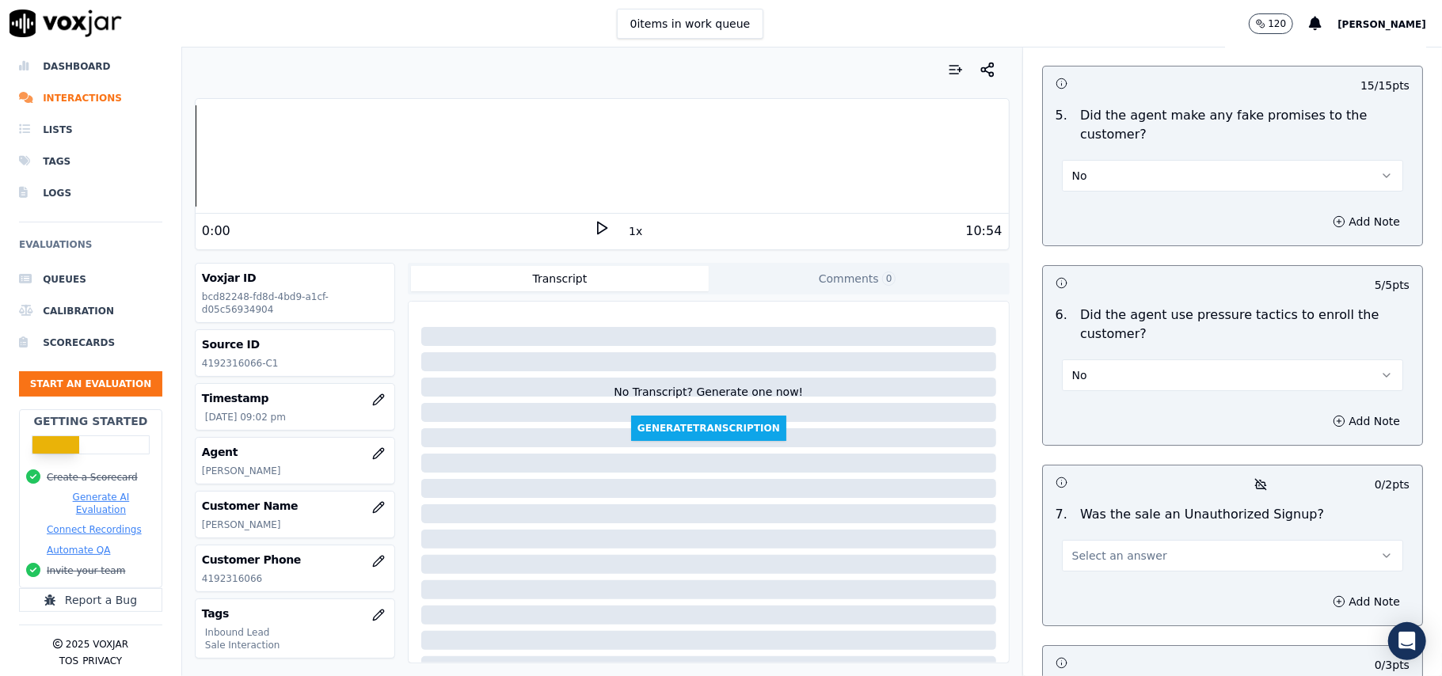
click at [1116, 548] on span "Select an answer" at bounding box center [1119, 556] width 95 height 16
click at [1094, 536] on div "No" at bounding box center [1198, 532] width 306 height 25
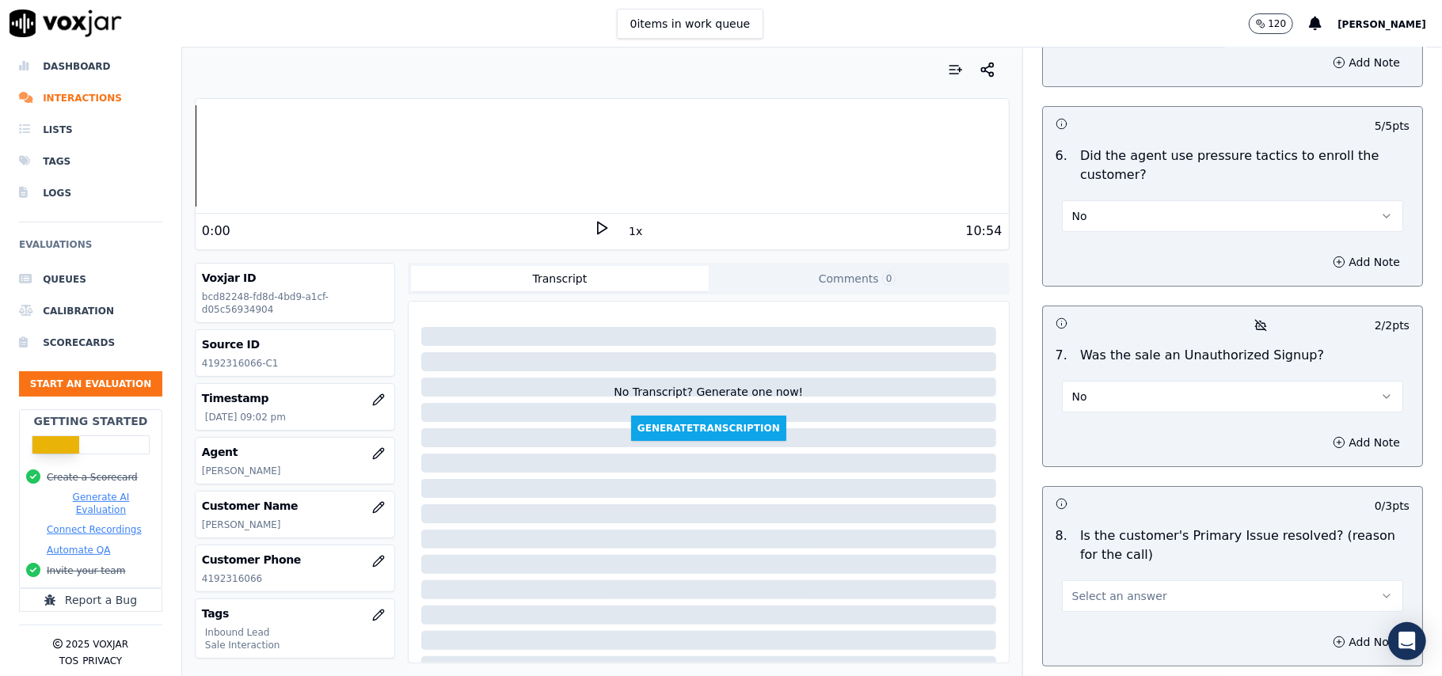
scroll to position [4433, 0]
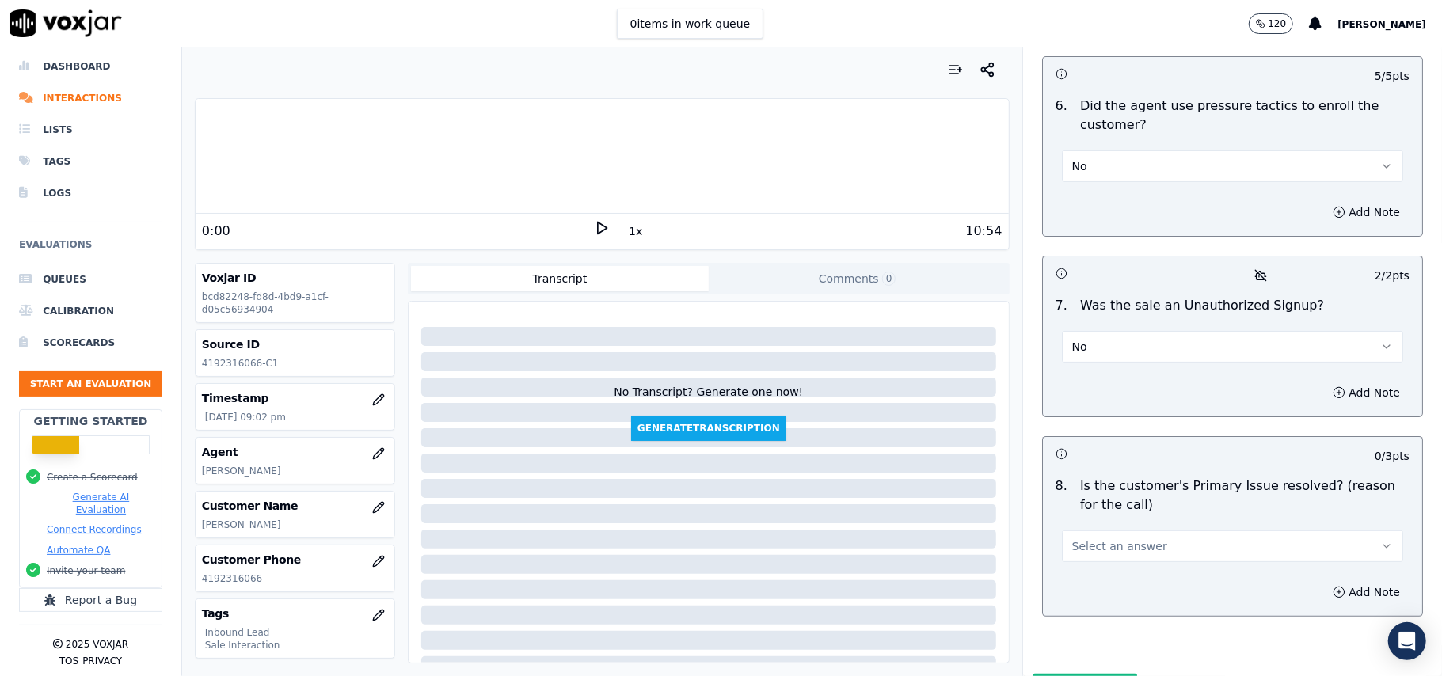
click at [1106, 539] on span "Select an answer" at bounding box center [1119, 547] width 95 height 16
click at [1090, 488] on div "Yes" at bounding box center [1198, 498] width 306 height 25
drag, startPoint x: 1033, startPoint y: 606, endPoint x: 1362, endPoint y: 365, distance: 408.0
click at [1033, 674] on button "Submit Scores" at bounding box center [1085, 688] width 105 height 29
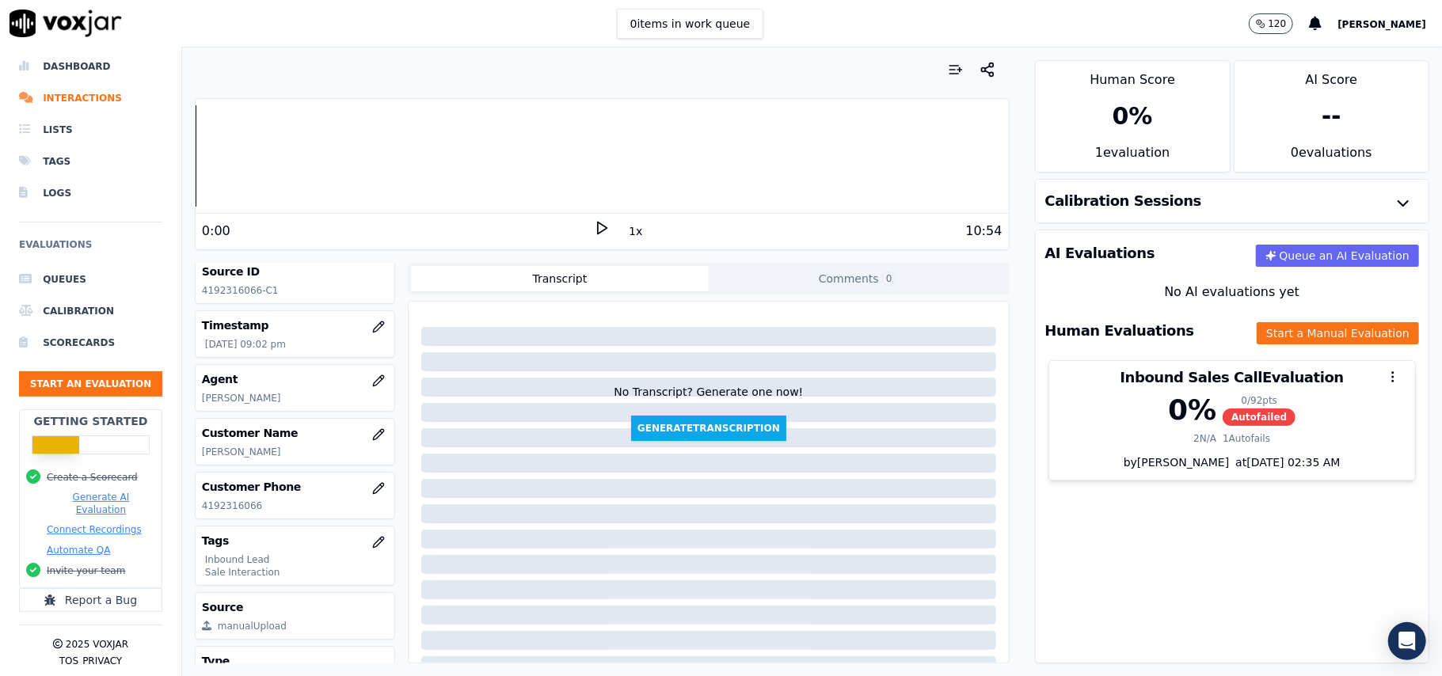
scroll to position [155, 0]
